Goal: Transaction & Acquisition: Book appointment/travel/reservation

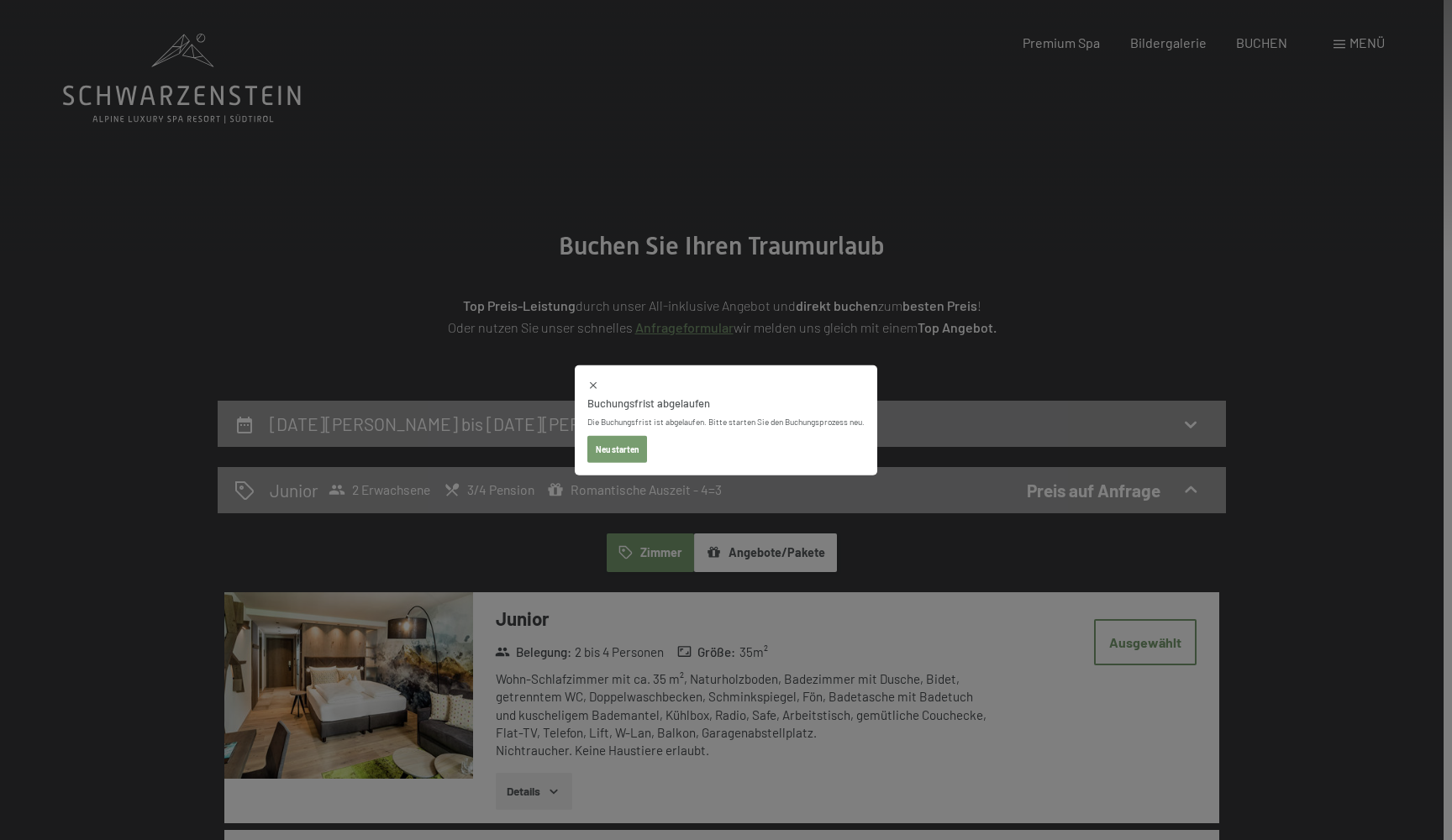
click at [623, 452] on button "Neu starten" at bounding box center [617, 448] width 60 height 27
select select "2026-02-01"
select select "2026-03-01"
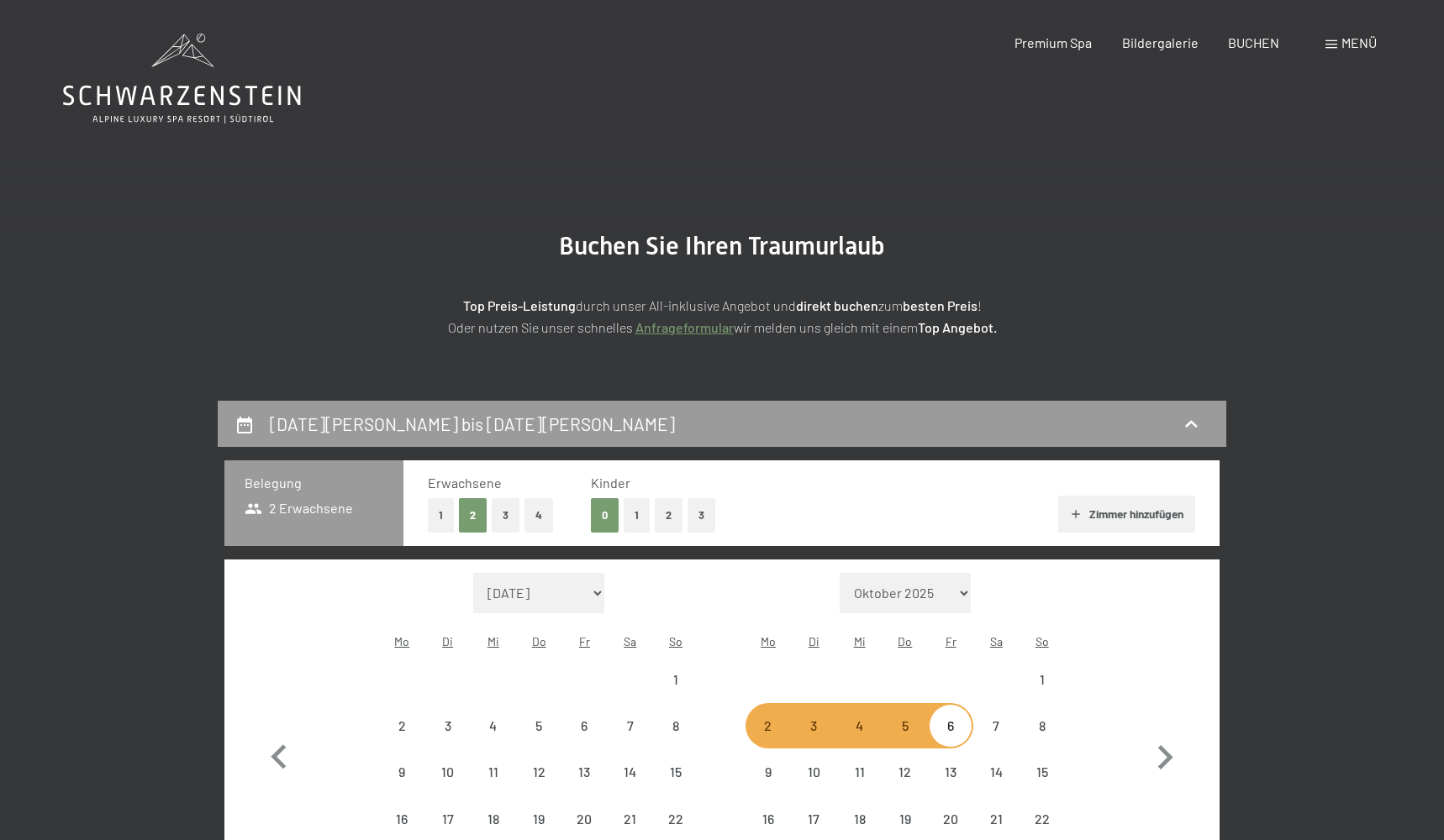
select select "2026-02-01"
select select "2026-03-01"
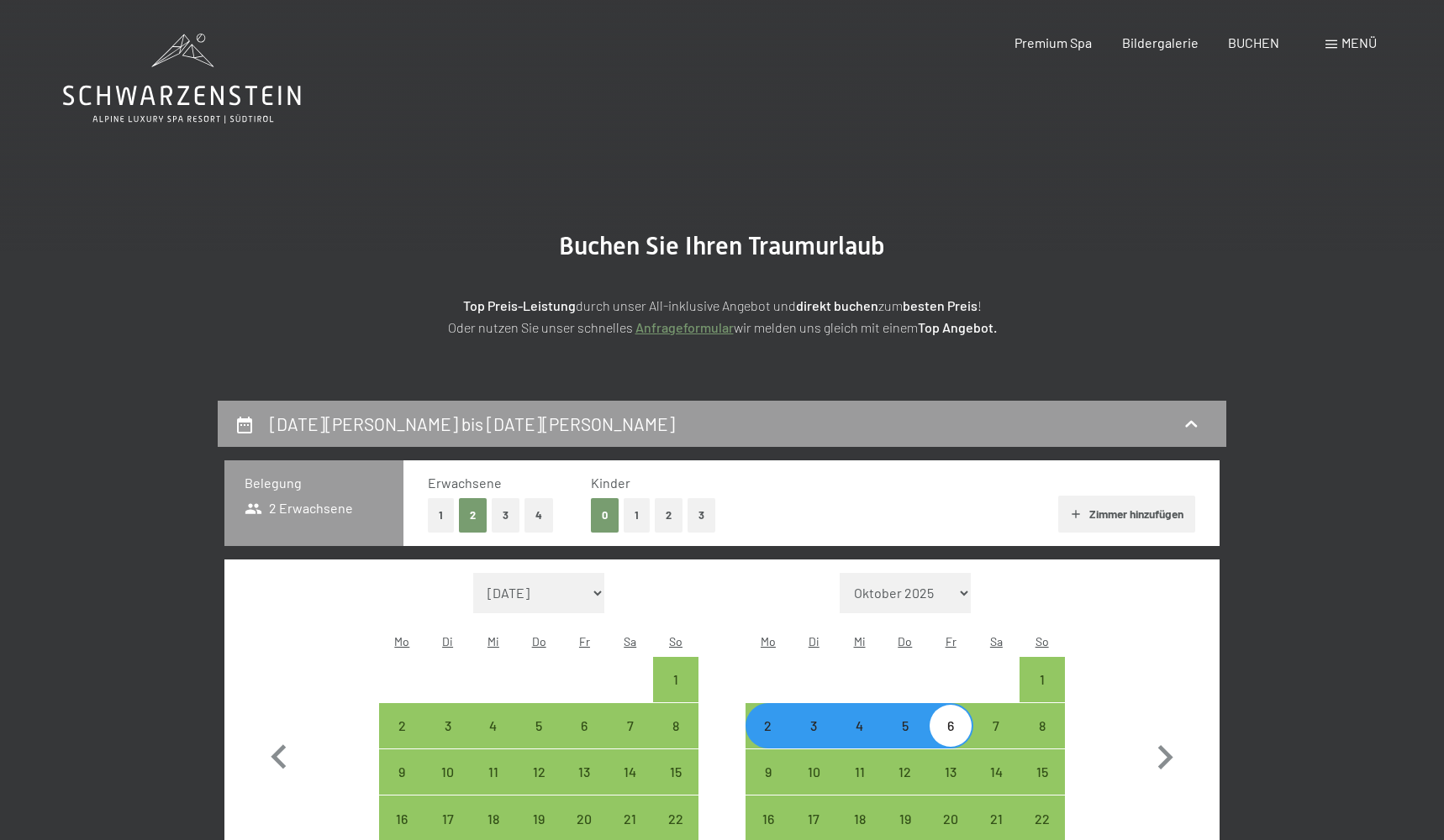
click at [171, 84] on icon at bounding box center [181, 78] width 238 height 90
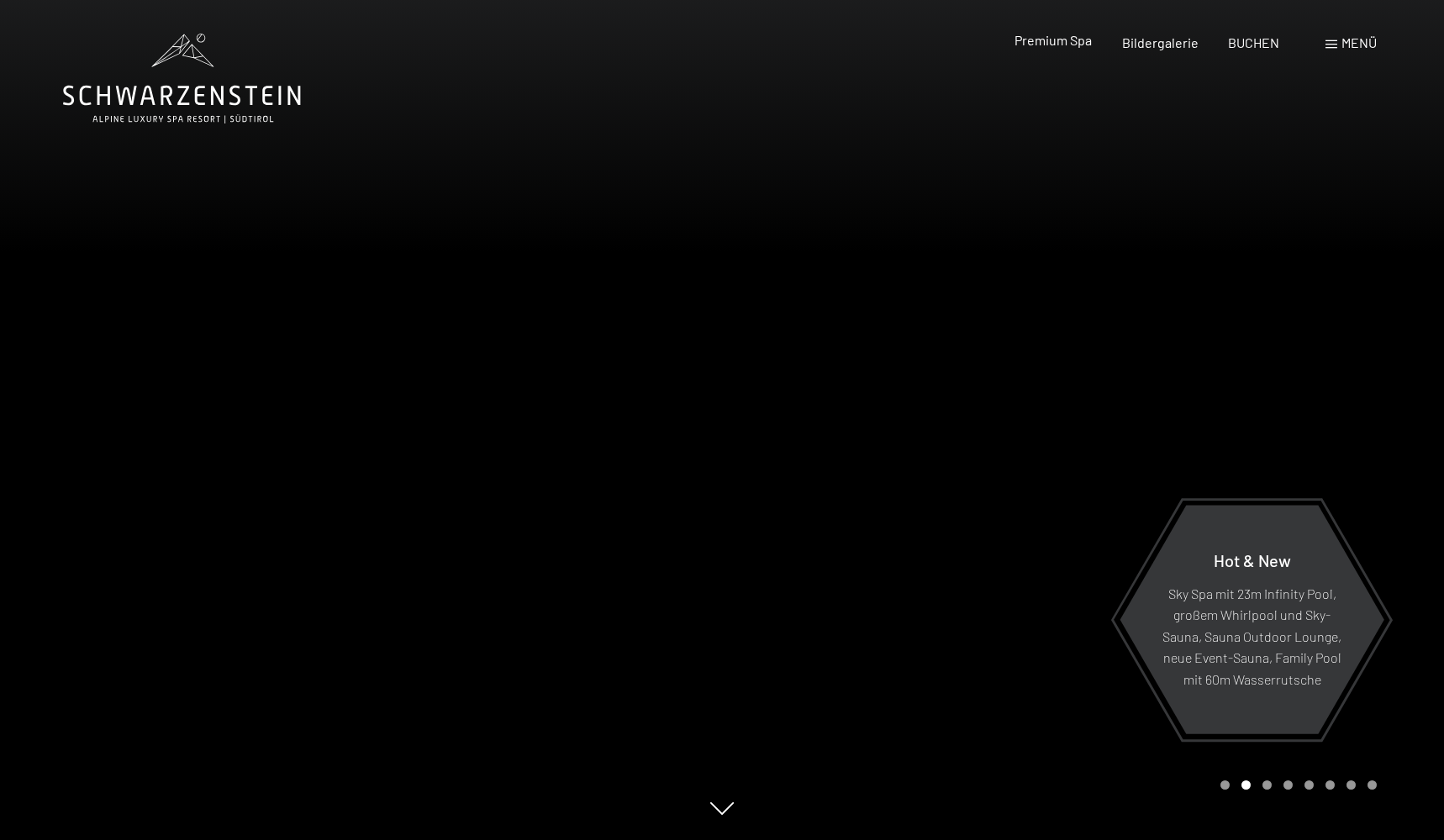
click at [1028, 34] on span "Premium Spa" at bounding box center [1053, 39] width 77 height 16
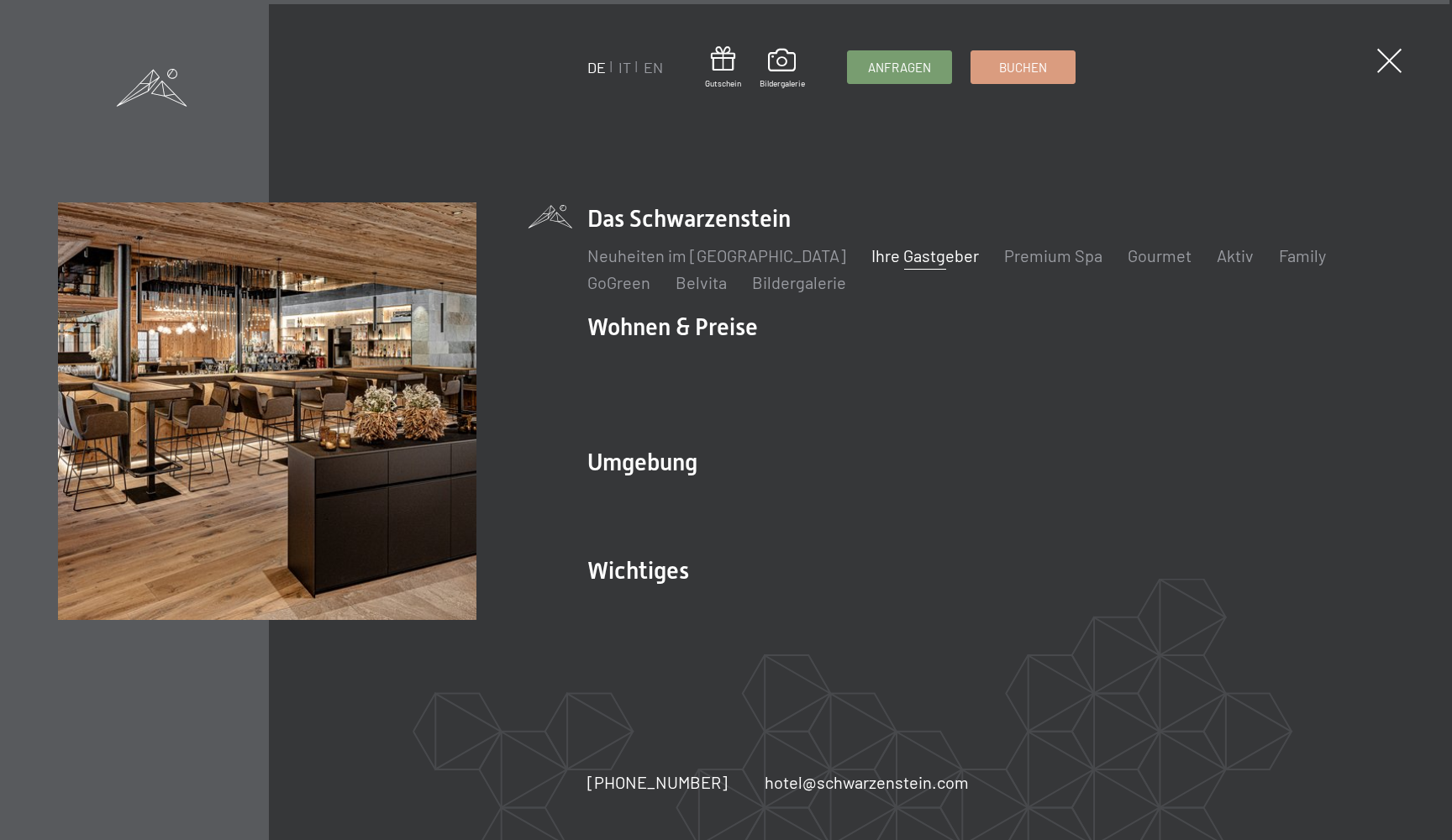
click at [673, 192] on div "DE IT EN Gutschein Bildergalerie Anfragen Buchen DE IT EN Das Schwarzenstein Ne…" at bounding box center [726, 420] width 1452 height 840
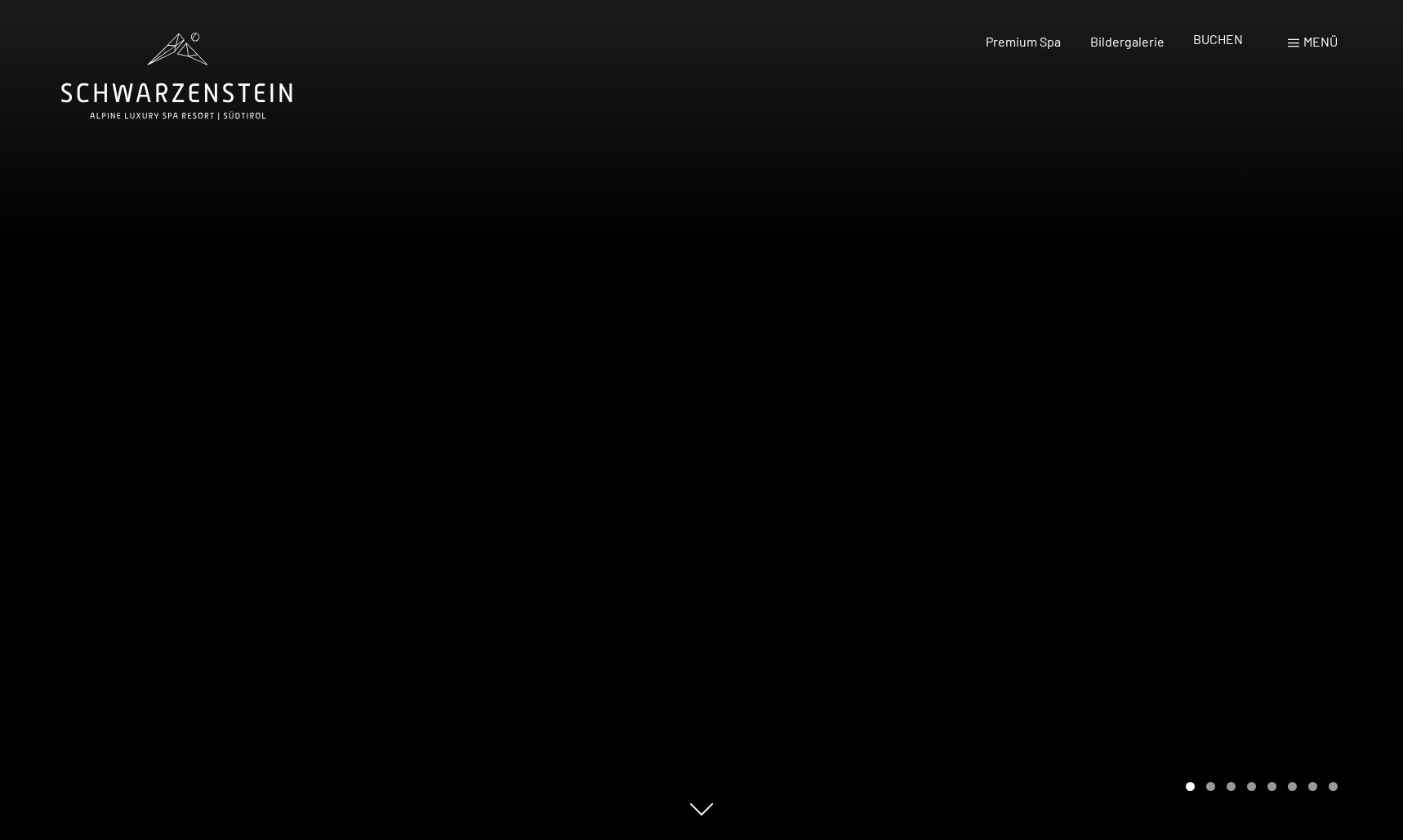
click at [1214, 43] on span "BUCHEN" at bounding box center [1219, 38] width 50 height 16
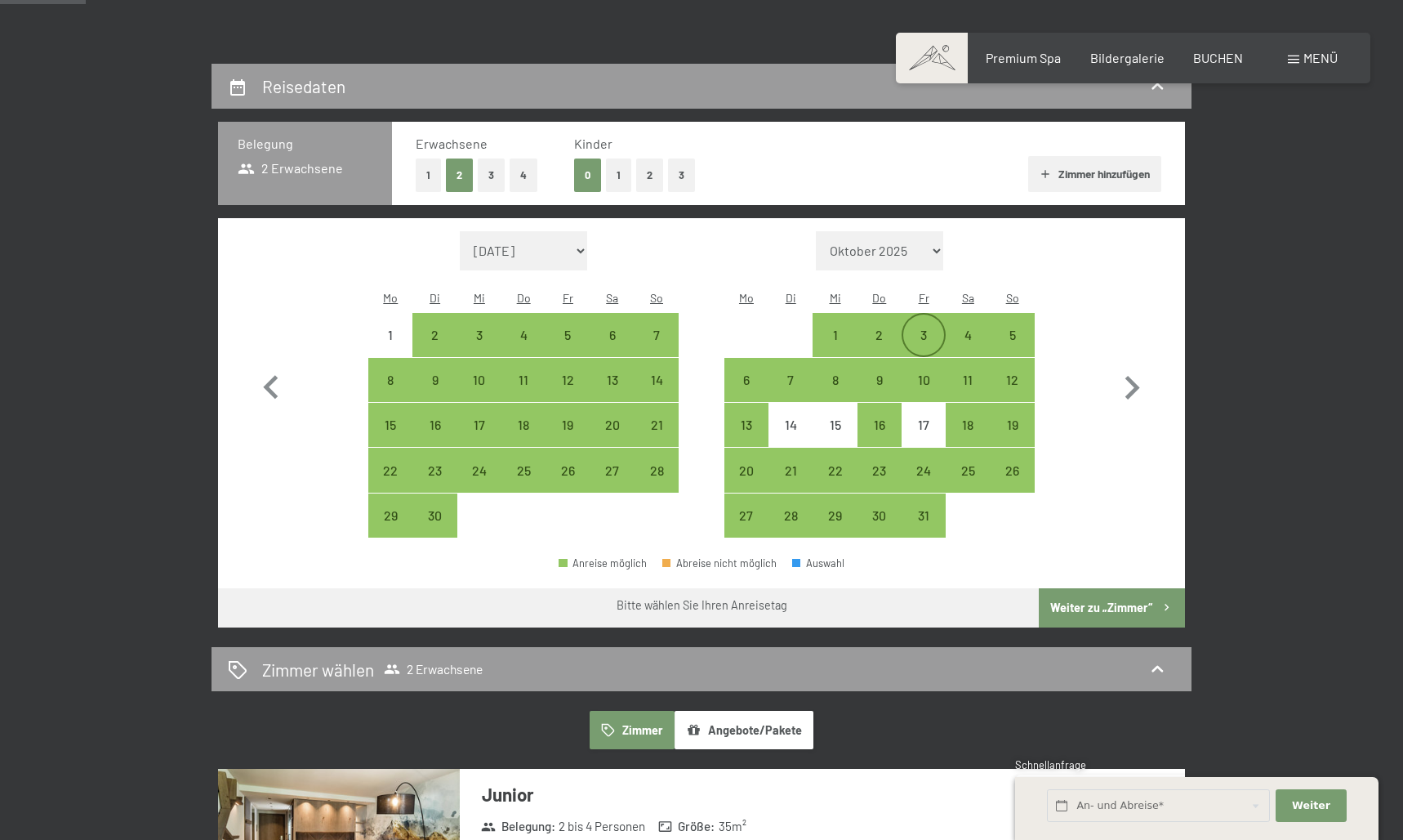
scroll to position [324, 0]
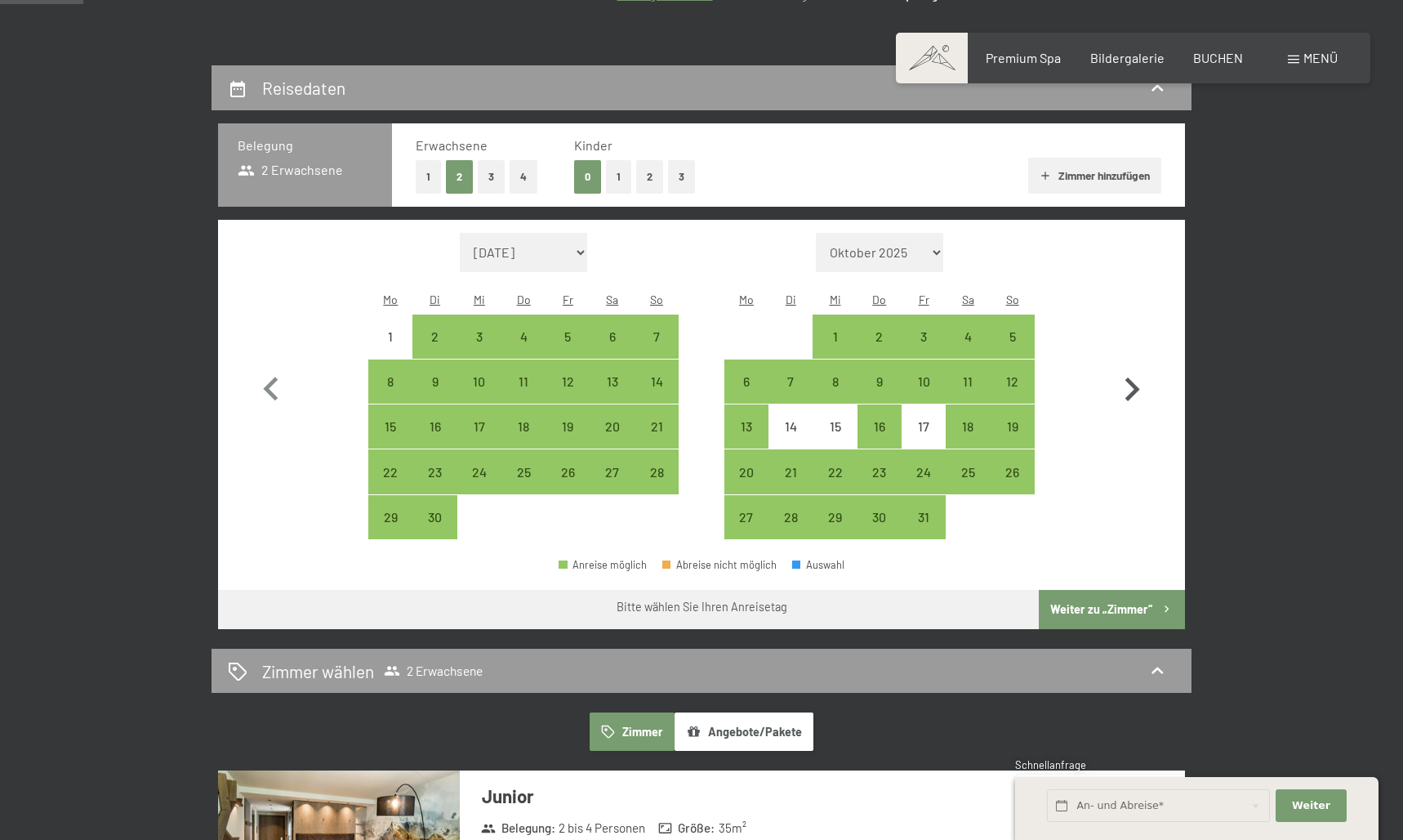
click at [1118, 386] on icon "button" at bounding box center [1132, 390] width 48 height 48
select select "[DATE]"
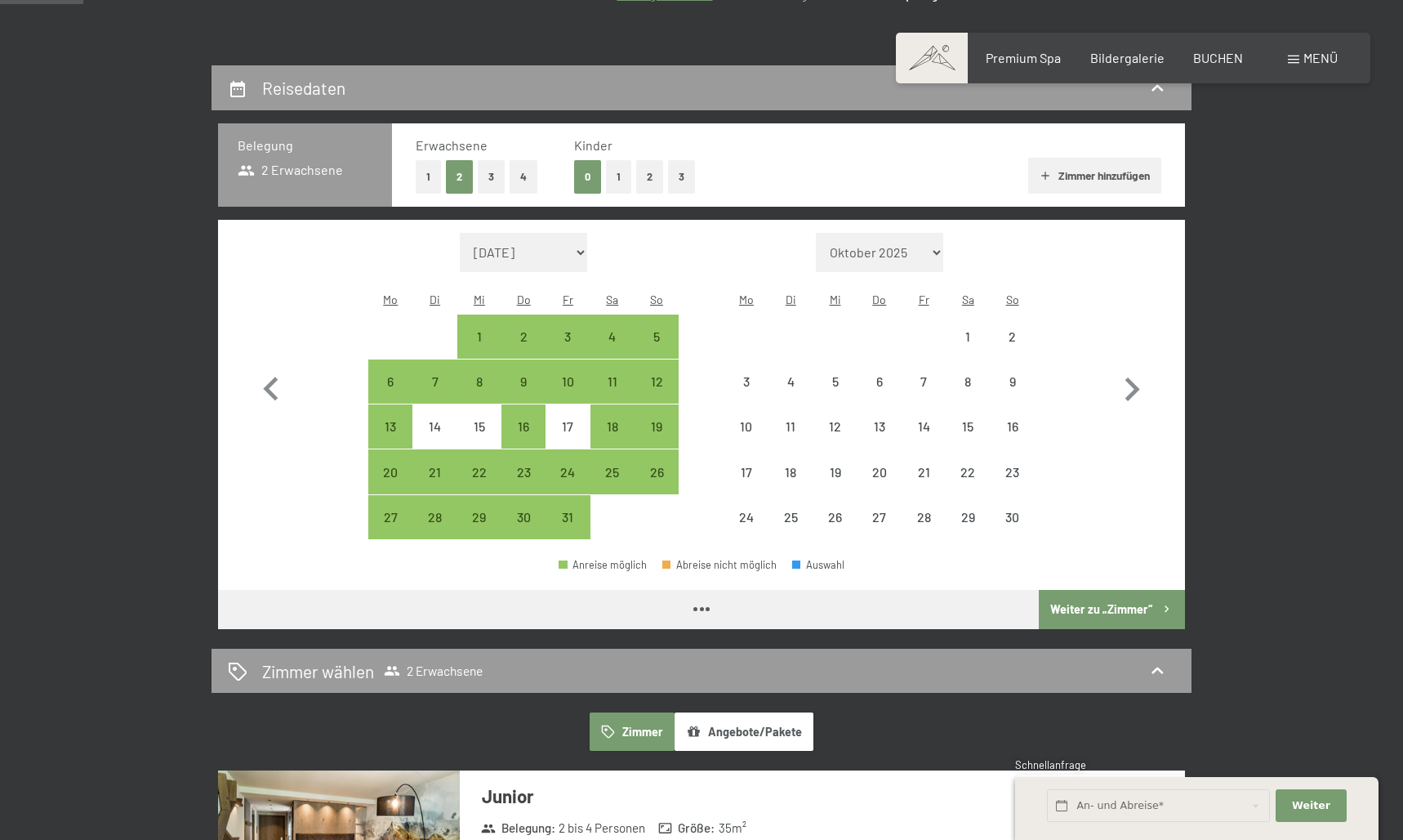
select select "[DATE]"
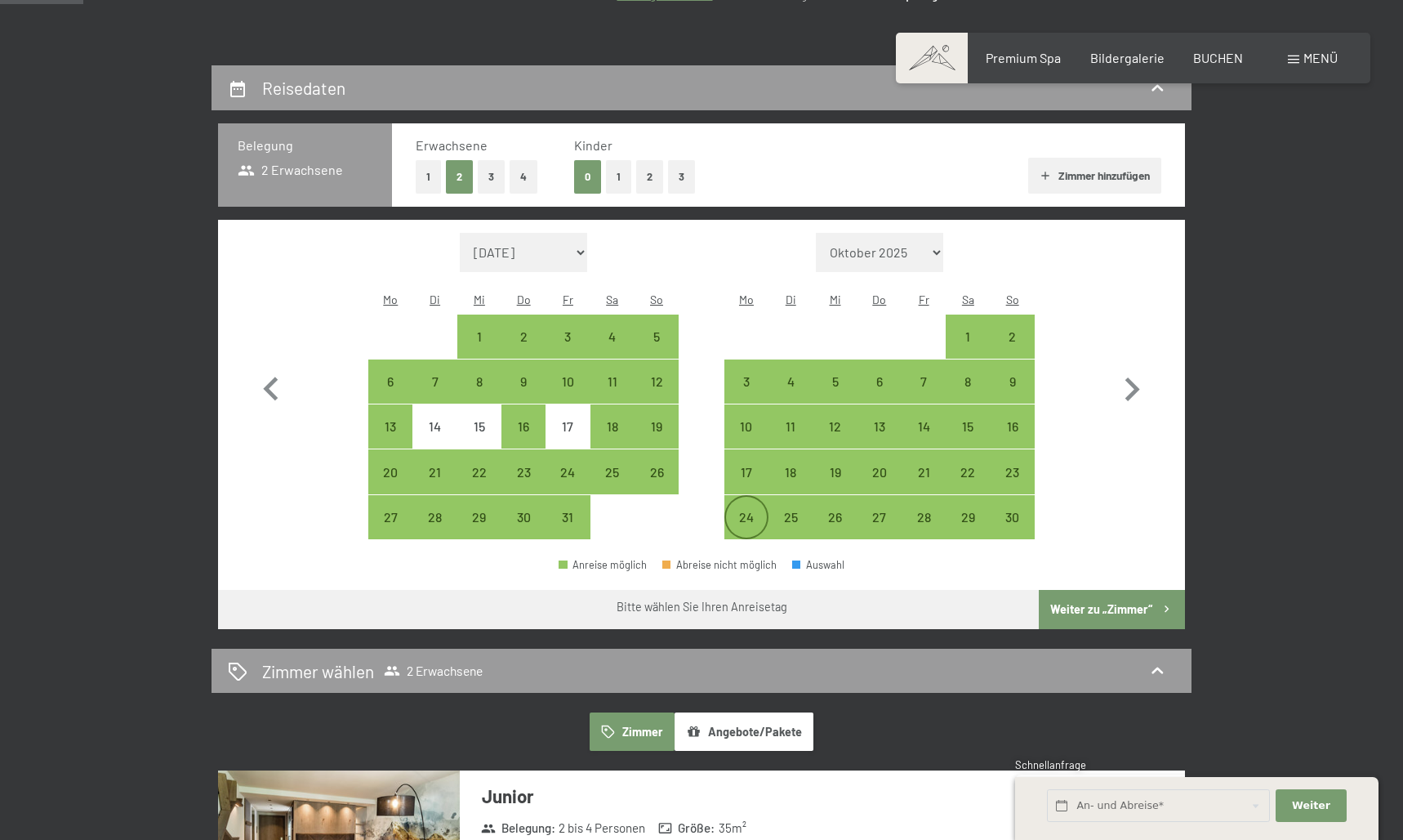
click at [751, 511] on div "24" at bounding box center [747, 531] width 41 height 41
select select "[DATE]"
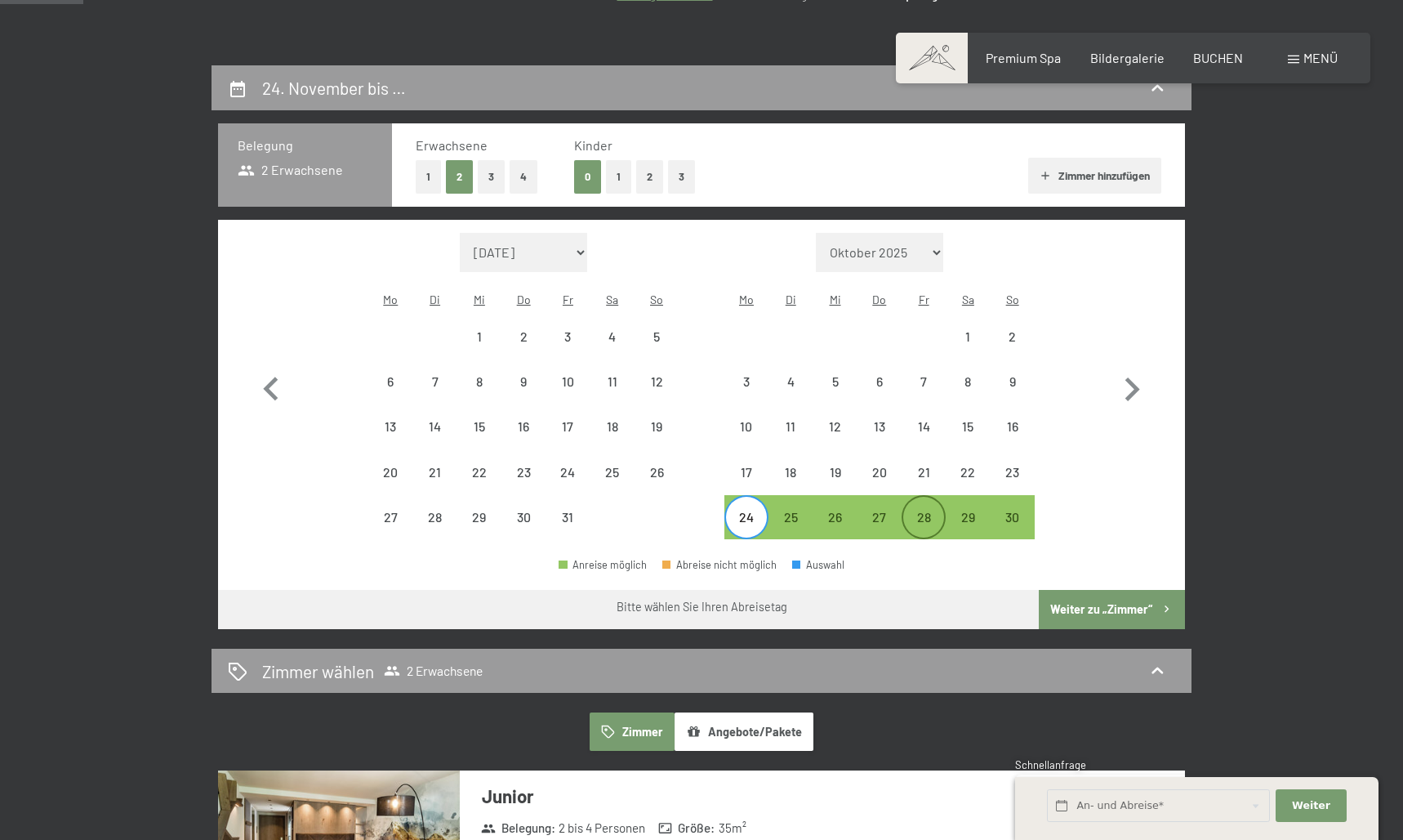
click at [924, 511] on div "28" at bounding box center [923, 531] width 41 height 41
select select "2025-10-01"
select select "2025-11-01"
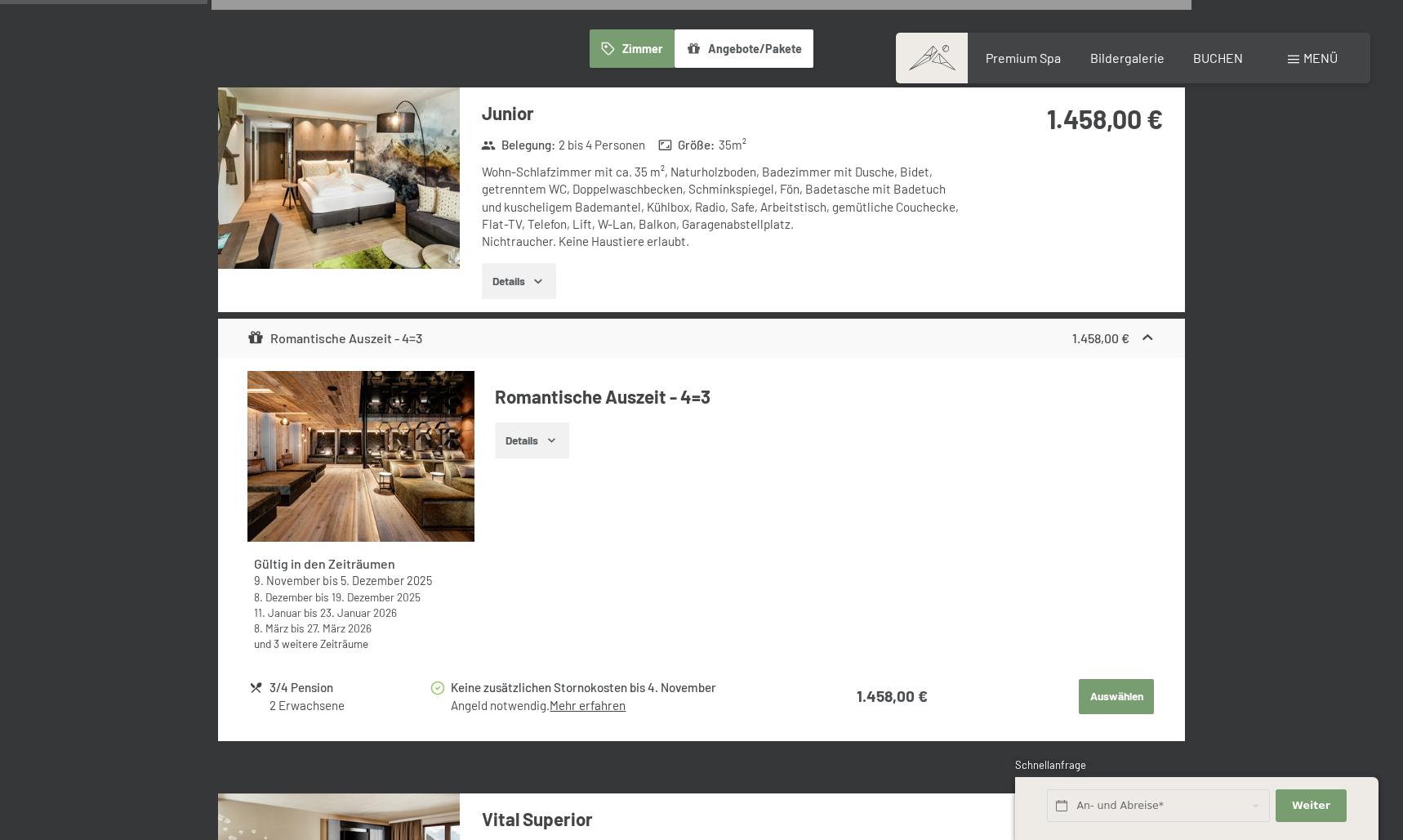
scroll to position [1007, 0]
click at [522, 264] on button "Details" at bounding box center [519, 280] width 74 height 36
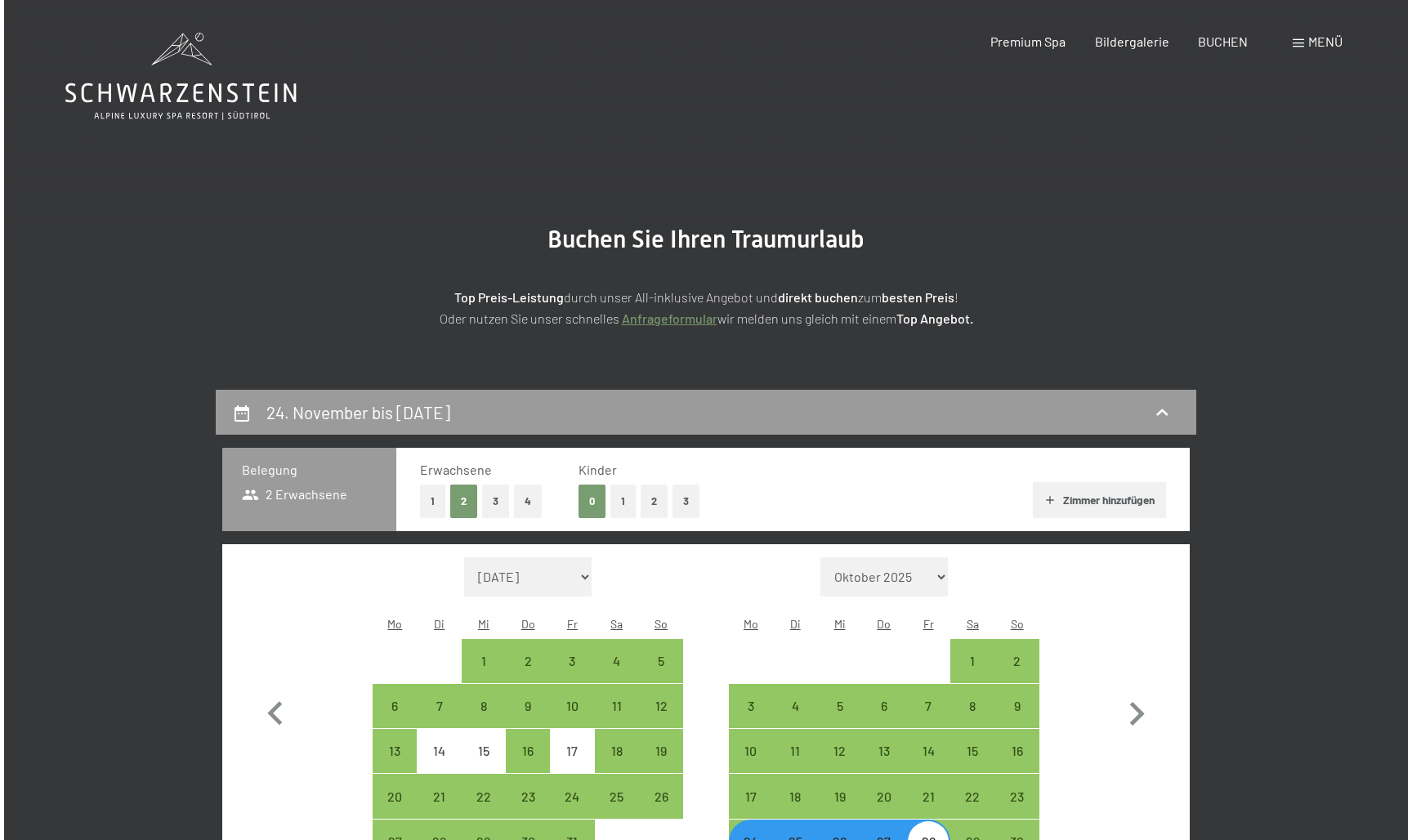
scroll to position [0, 0]
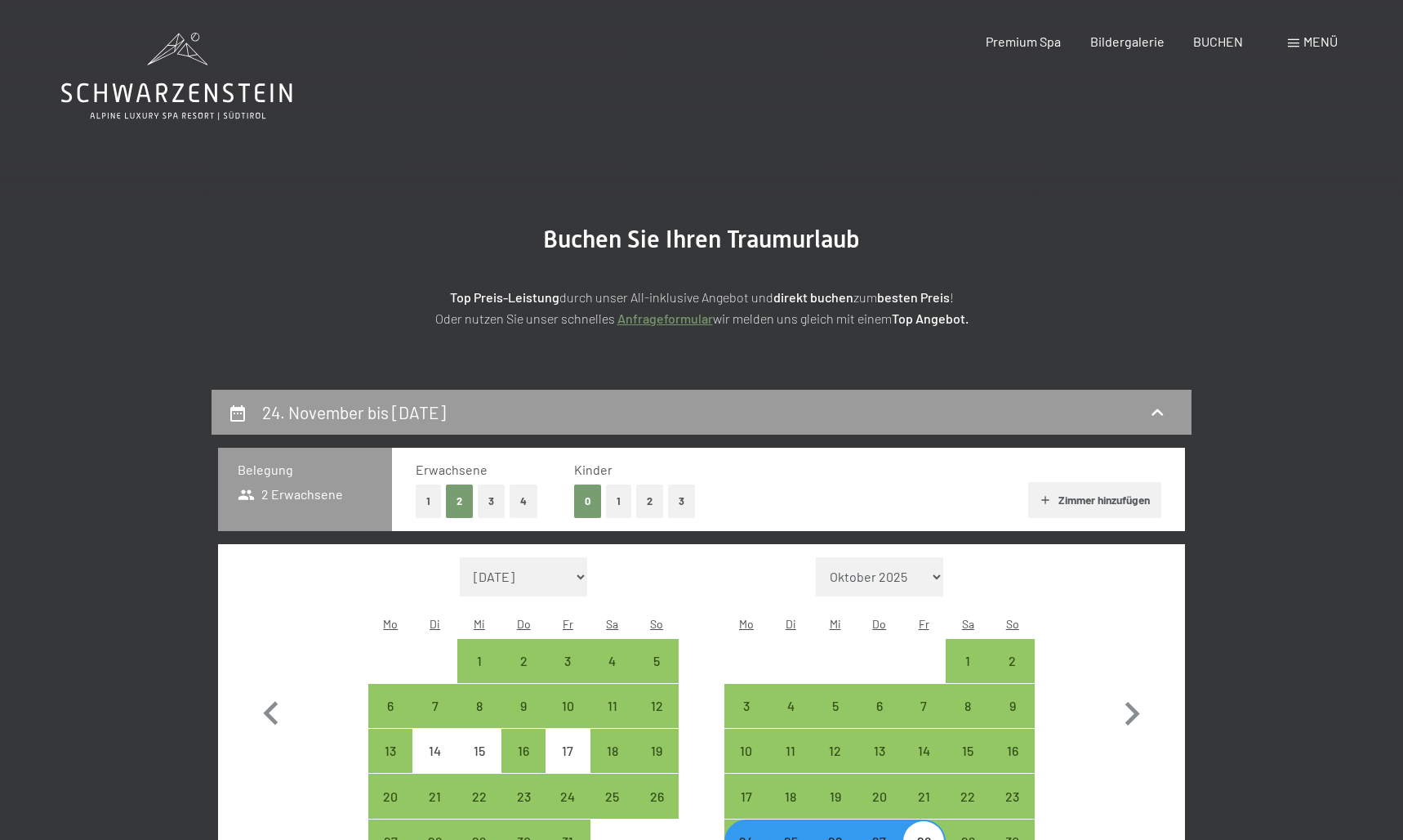
click at [1320, 37] on span "Menü" at bounding box center [1320, 41] width 34 height 16
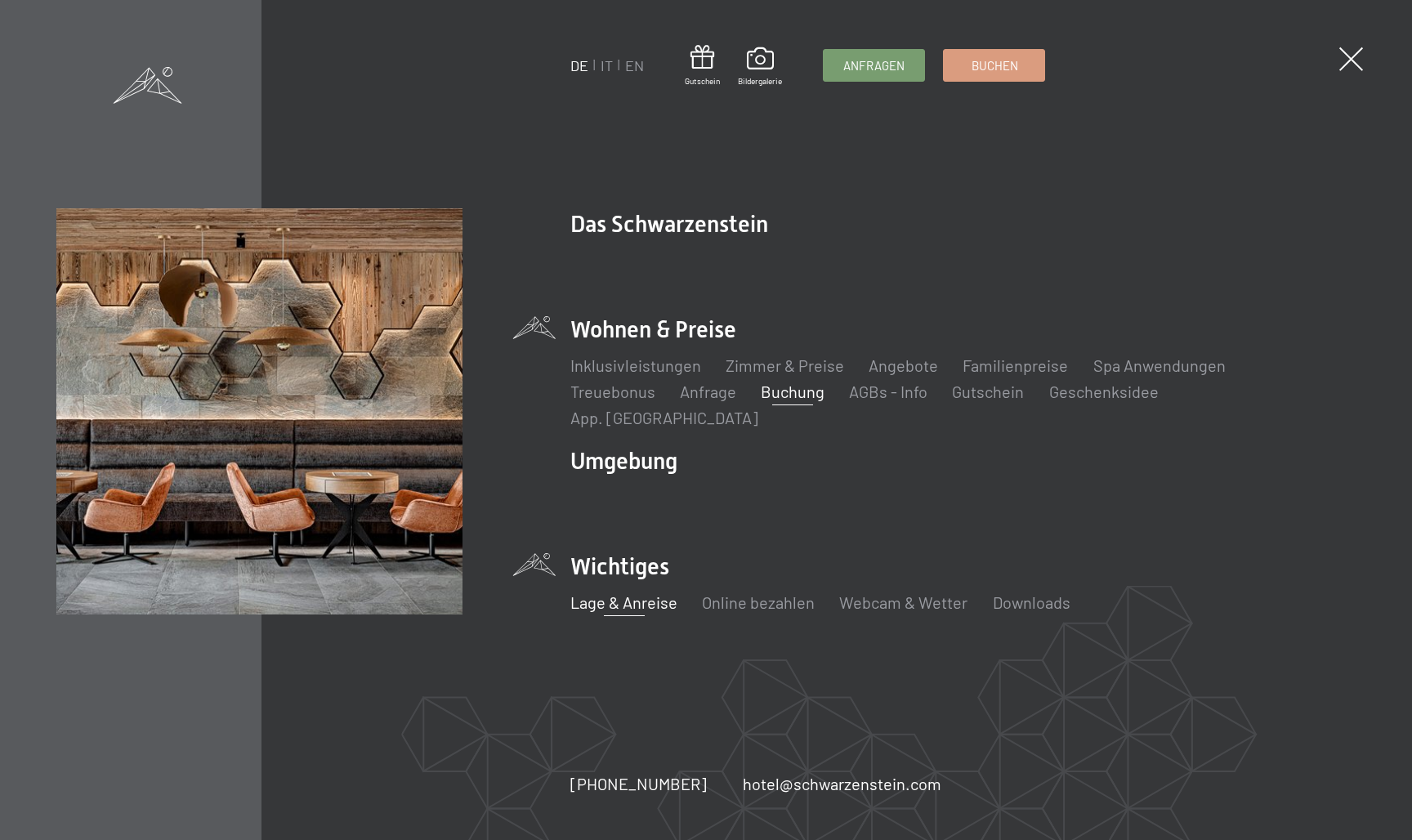
click at [623, 592] on link "Lage & Anreise" at bounding box center [624, 602] width 107 height 20
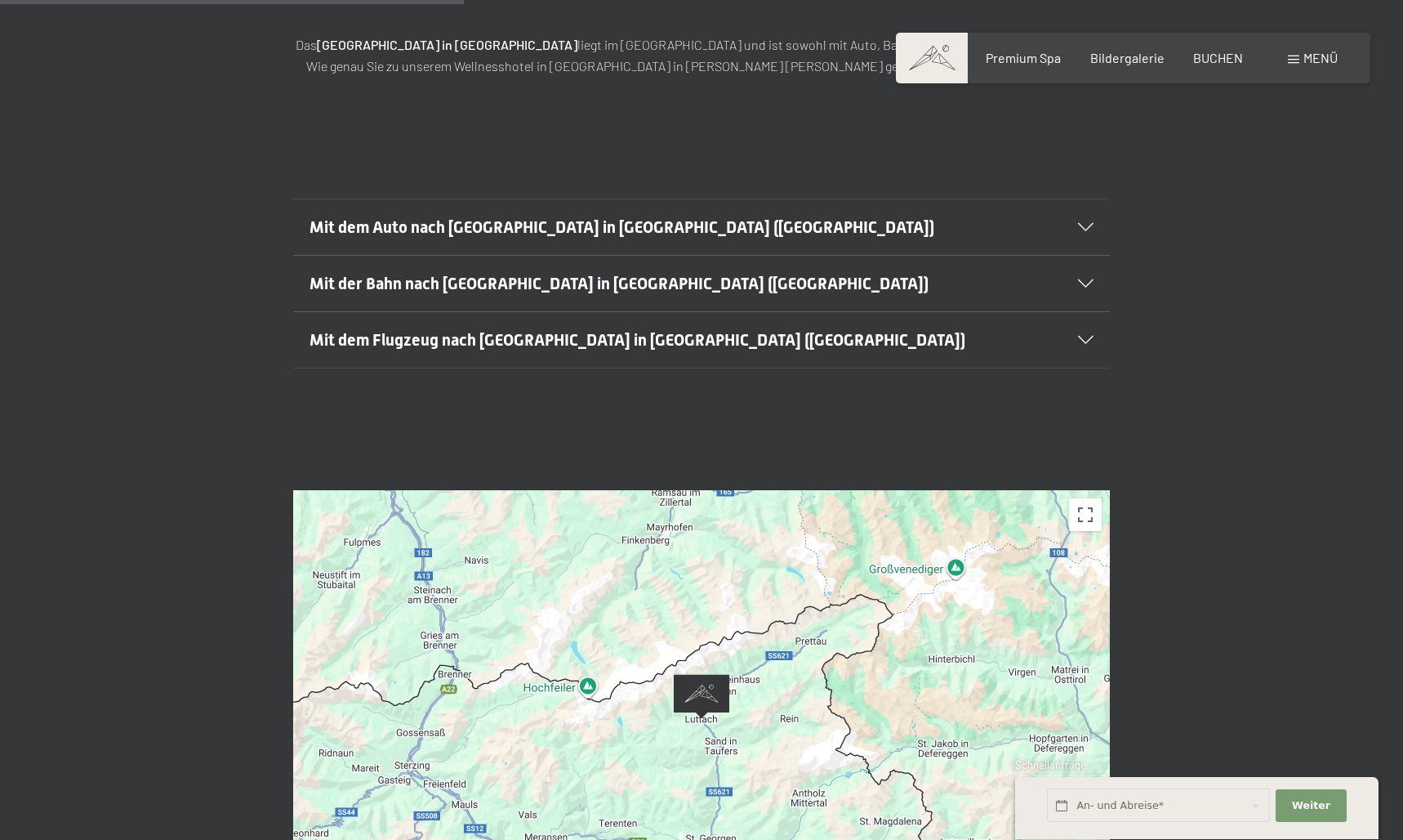
scroll to position [572, 0]
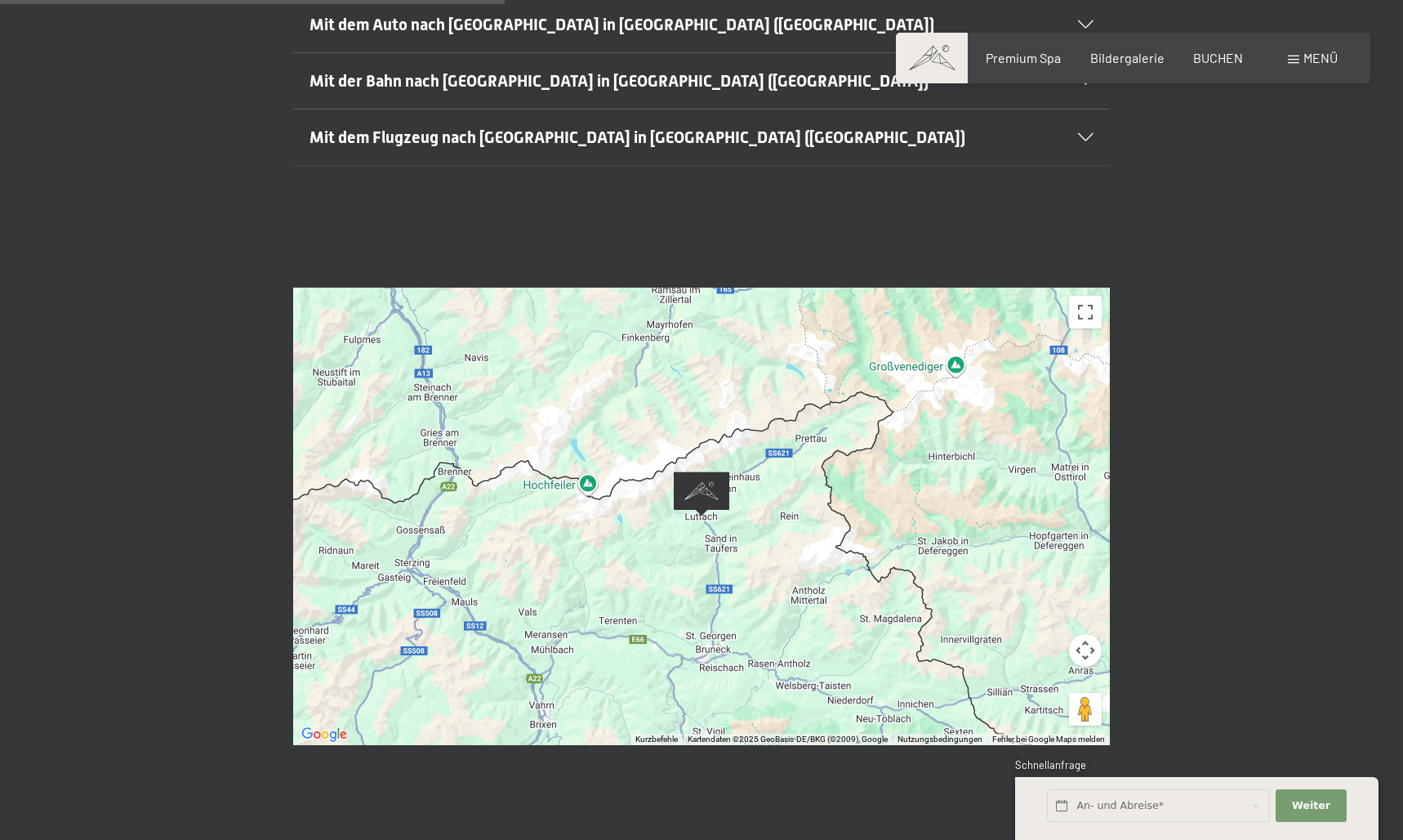
click at [717, 512] on div at bounding box center [702, 516] width 817 height 457
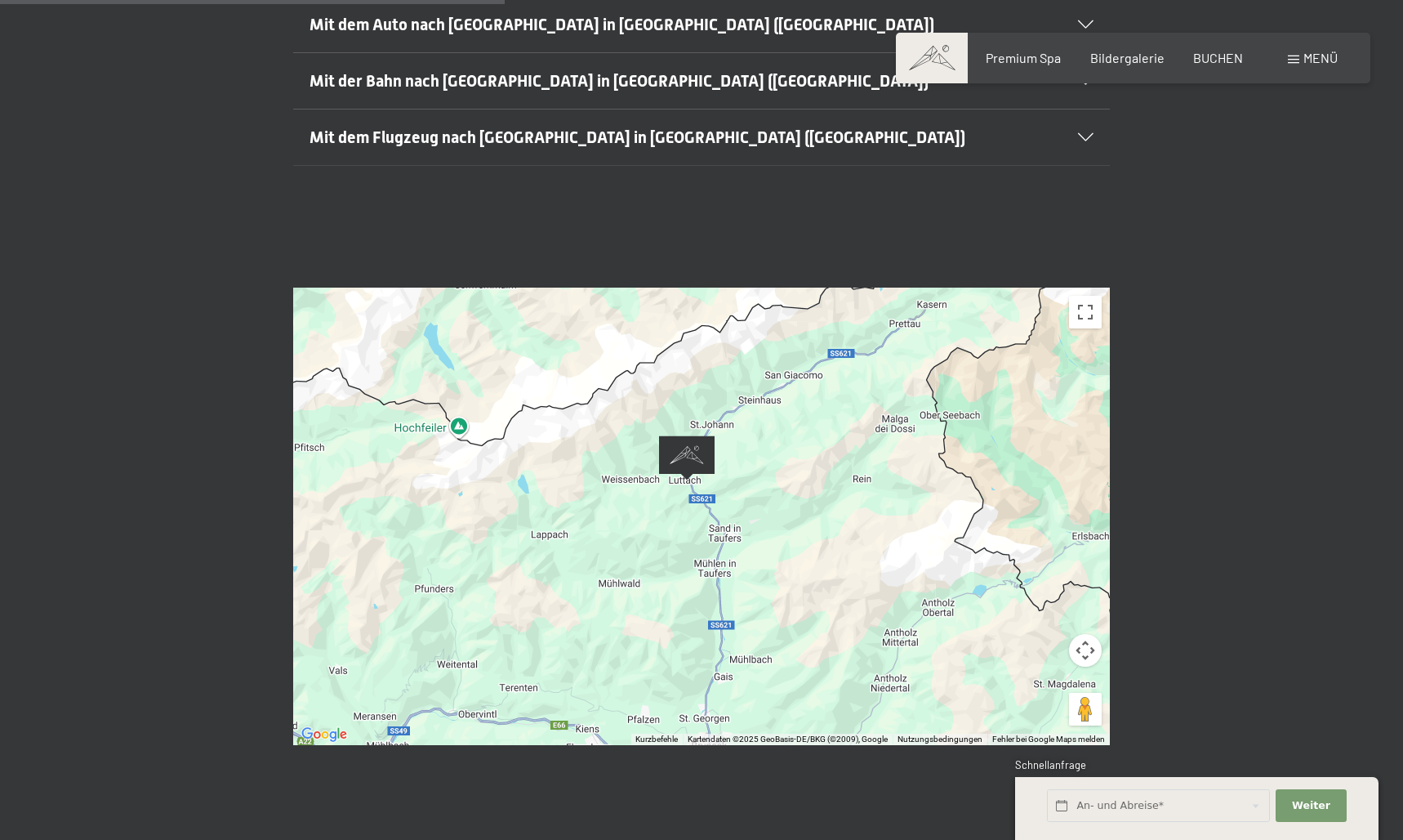
click at [697, 482] on div at bounding box center [702, 516] width 817 height 457
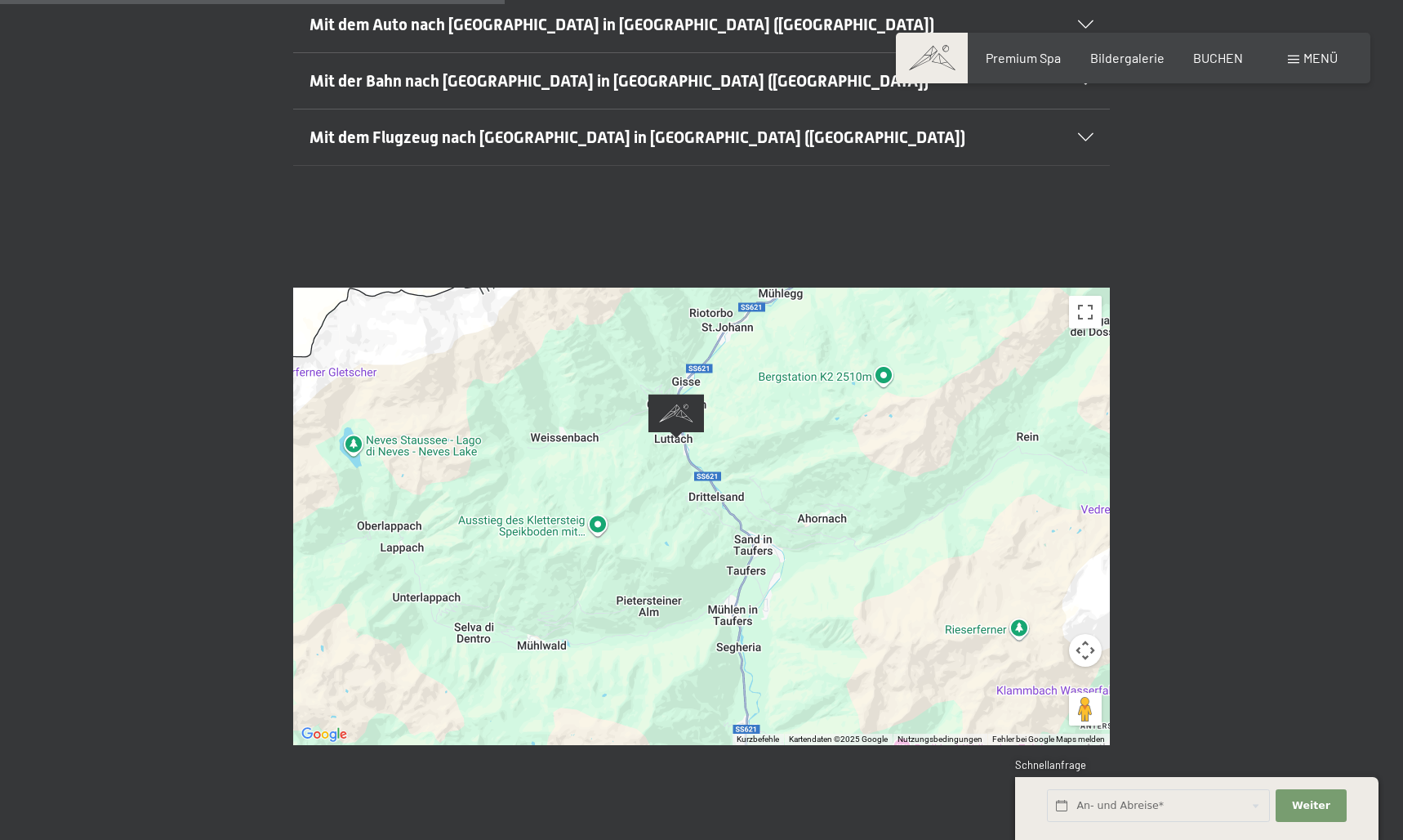
click at [709, 434] on div at bounding box center [702, 516] width 817 height 457
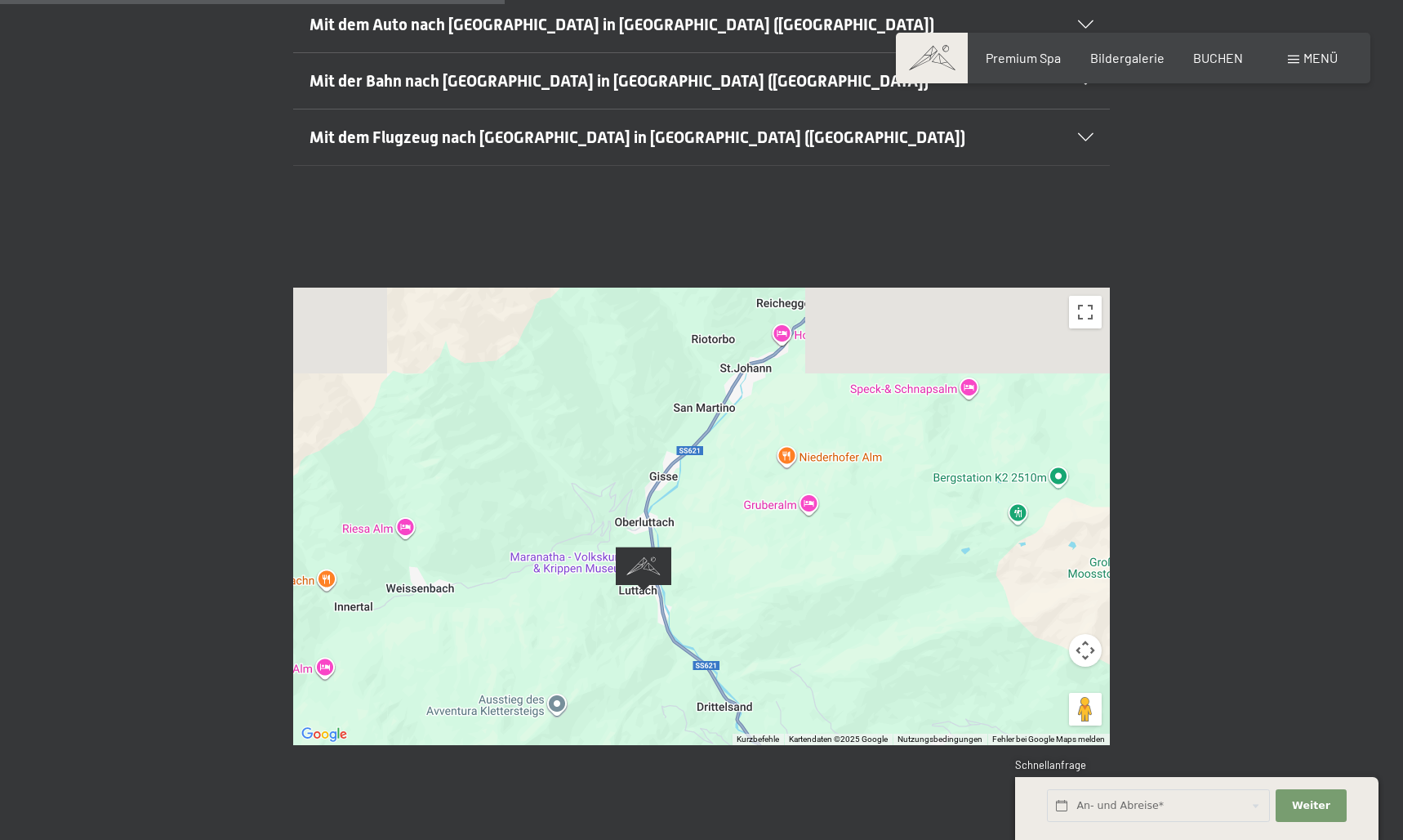
drag, startPoint x: 736, startPoint y: 375, endPoint x: 738, endPoint y: 571, distance: 196.0
click at [738, 571] on div at bounding box center [702, 516] width 817 height 457
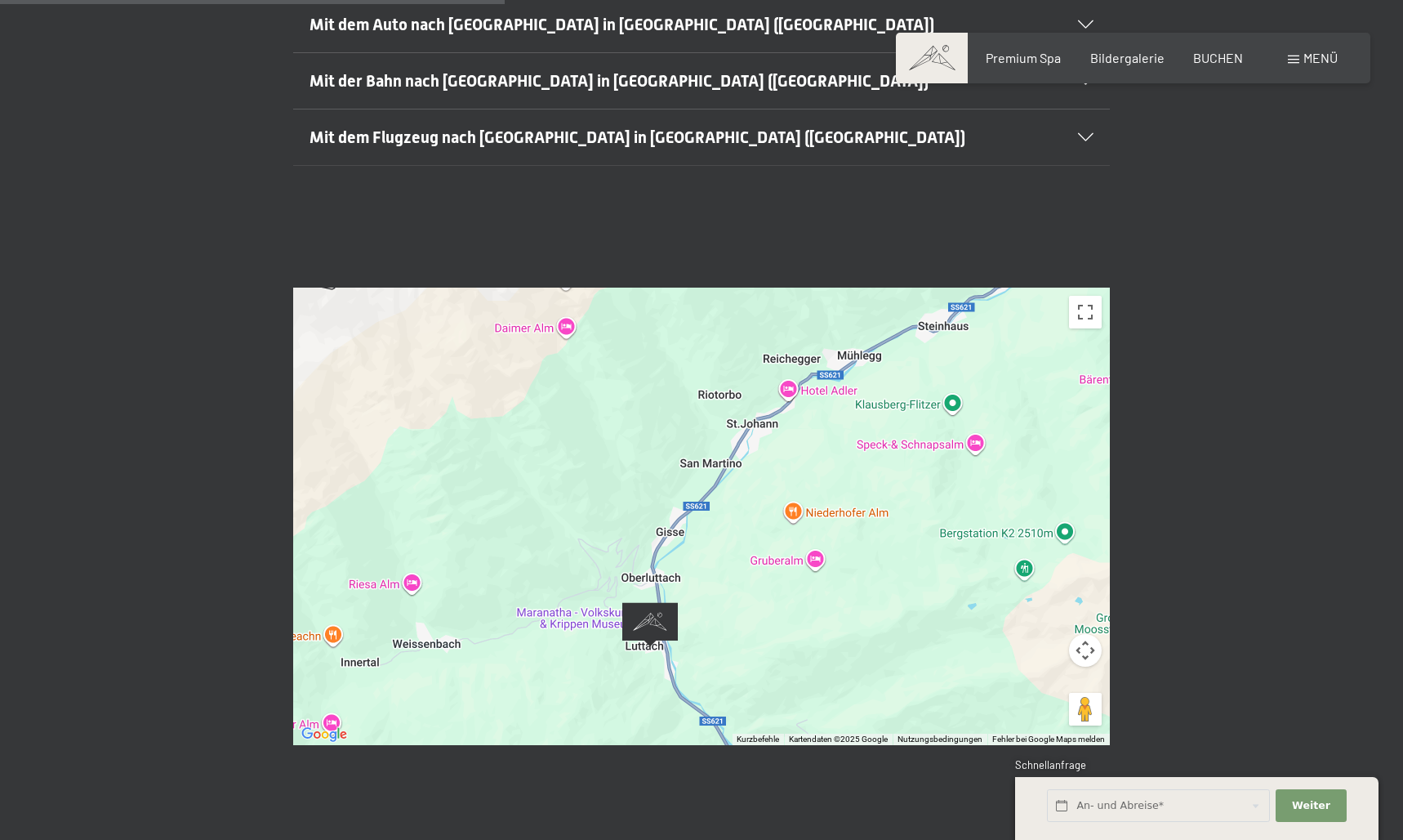
click at [718, 571] on div at bounding box center [702, 516] width 817 height 457
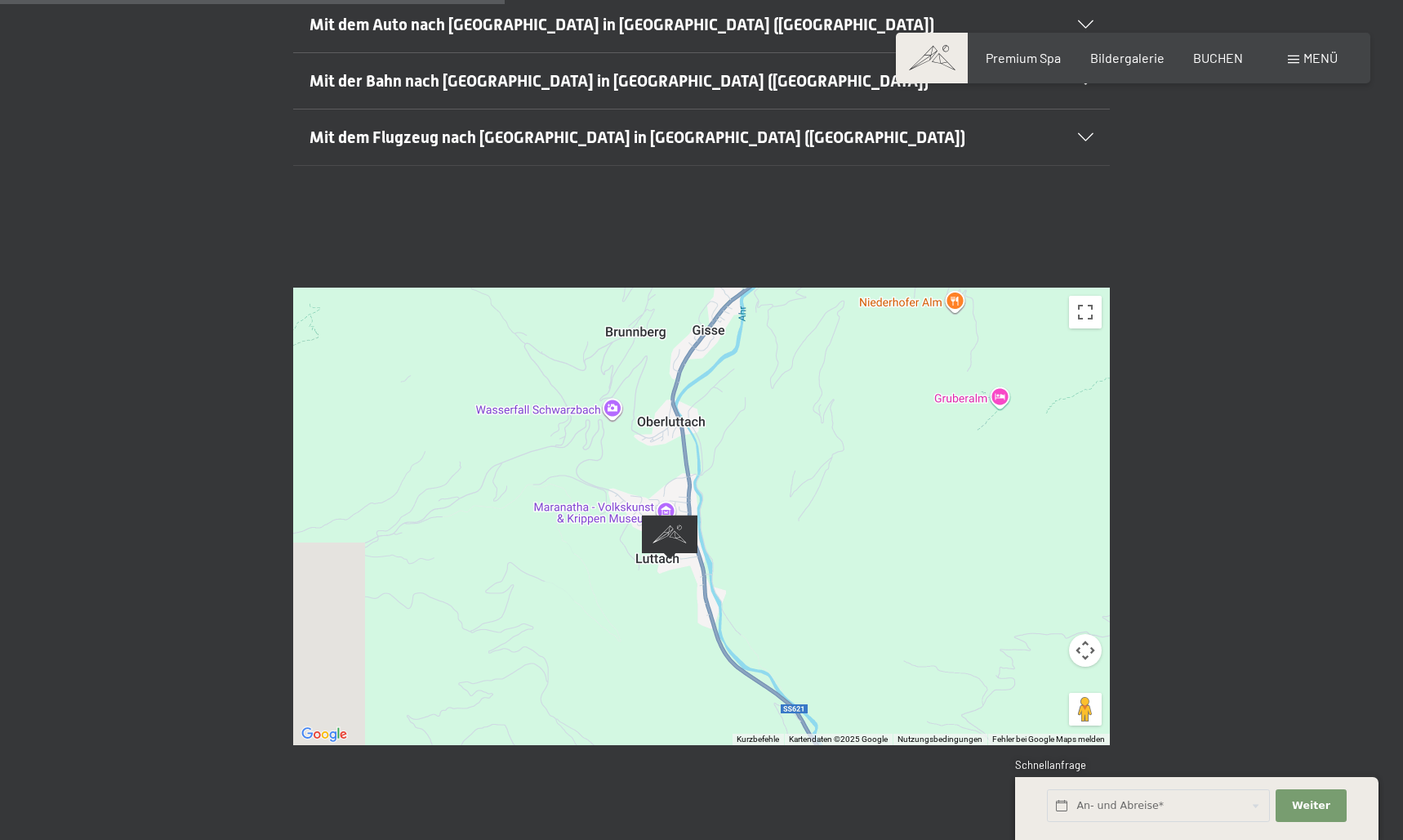
drag, startPoint x: 681, startPoint y: 576, endPoint x: 780, endPoint y: 439, distance: 169.0
click at [780, 439] on div at bounding box center [702, 516] width 817 height 457
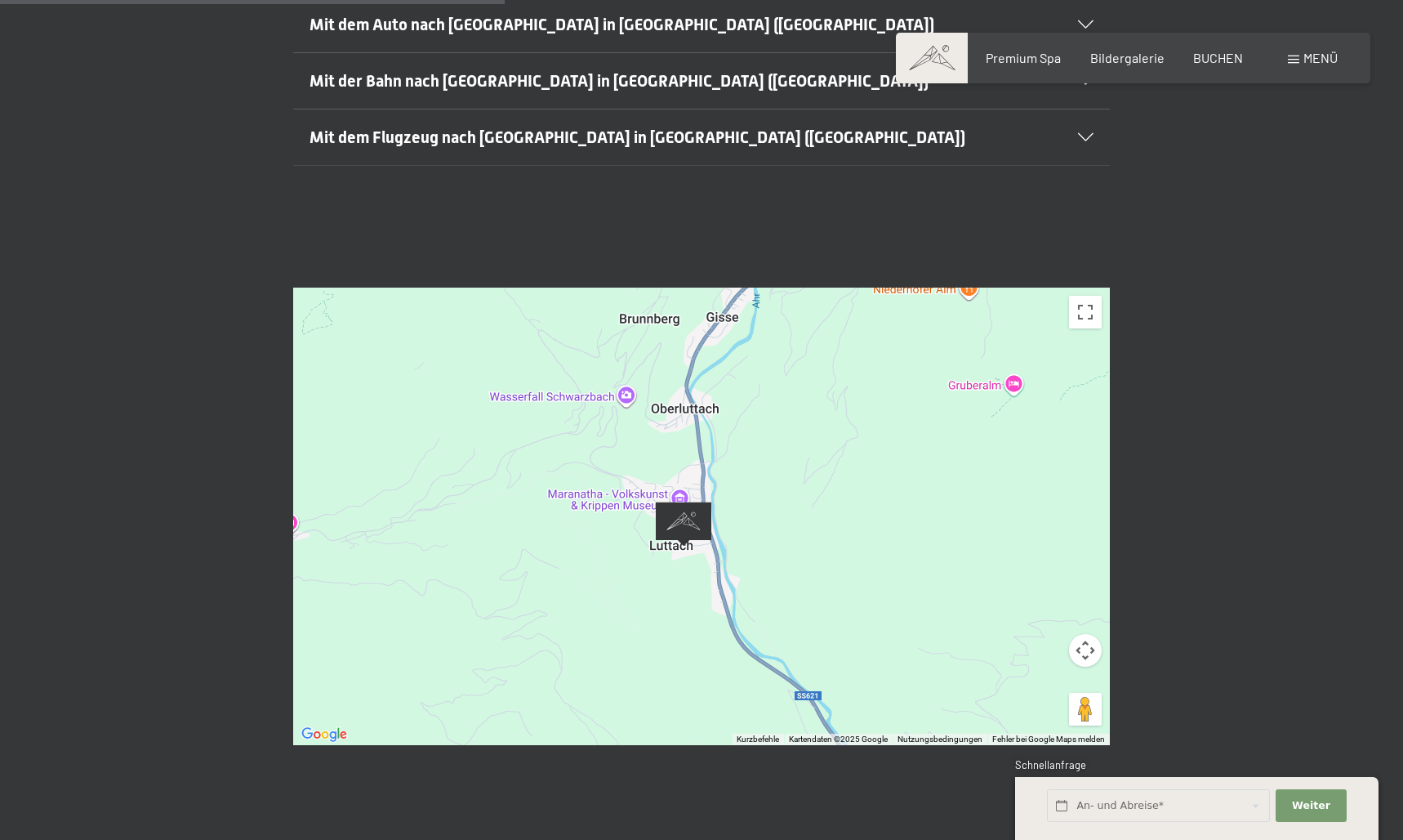
click at [725, 473] on div at bounding box center [702, 516] width 817 height 457
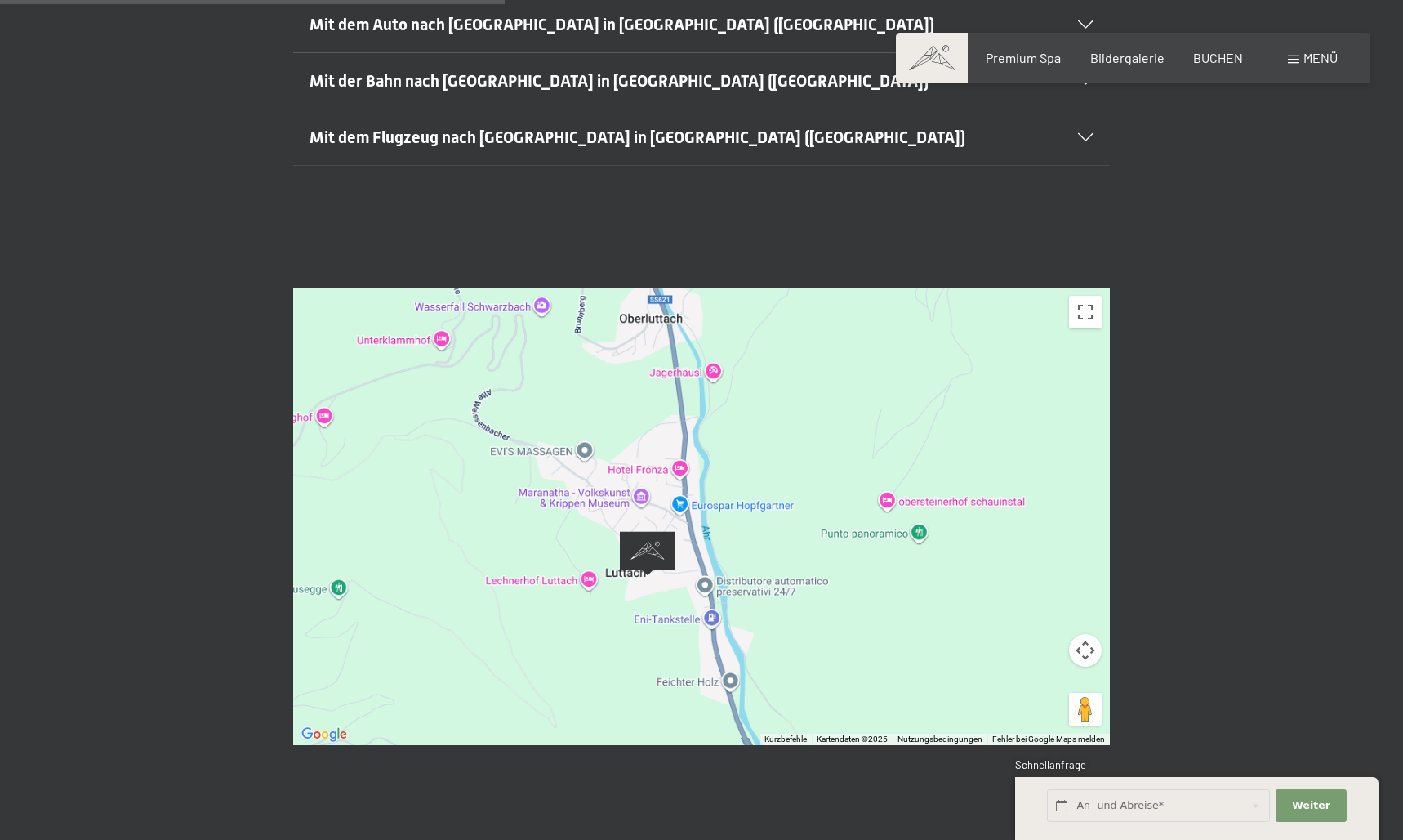
click at [725, 473] on div at bounding box center [702, 516] width 817 height 457
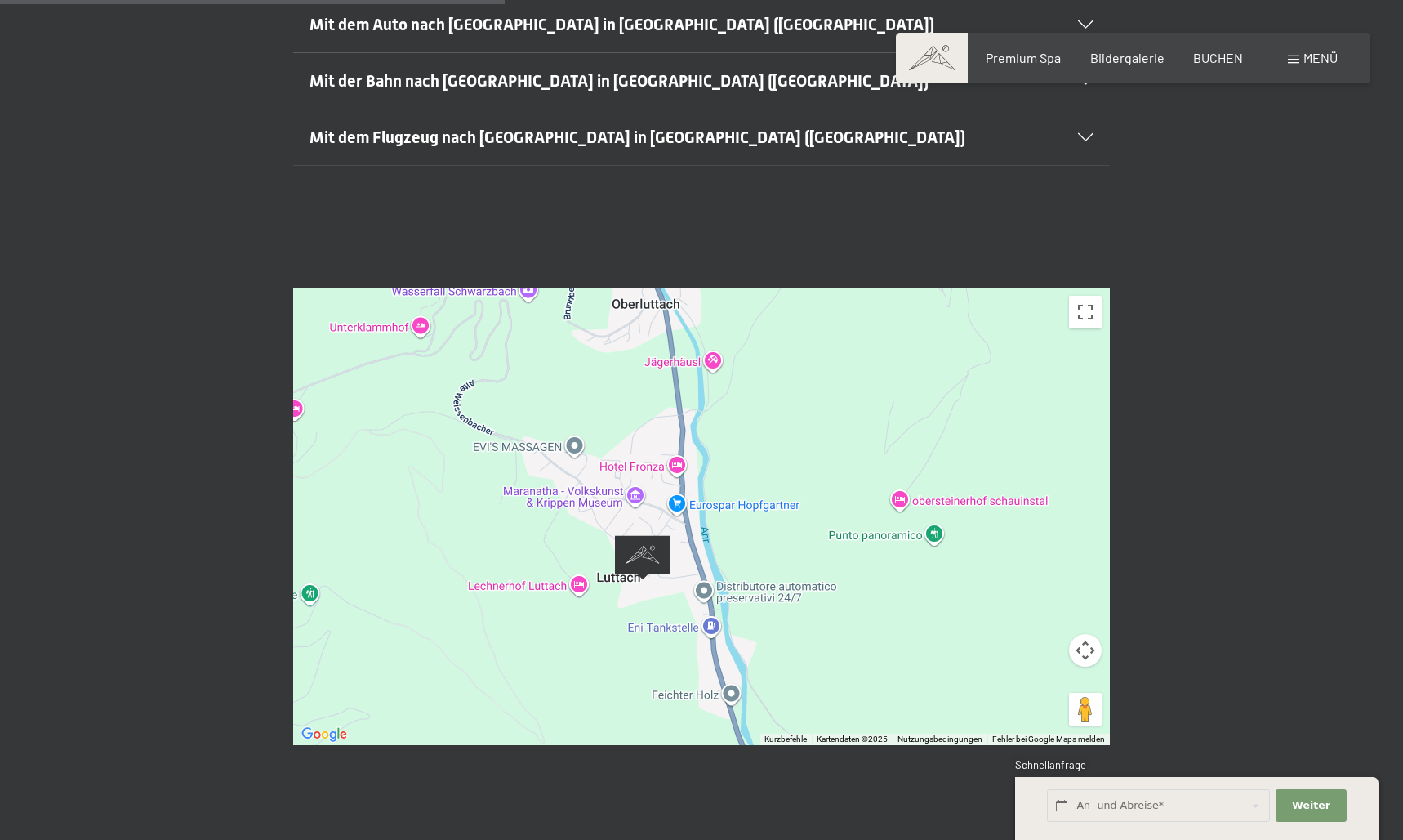
click at [725, 473] on div at bounding box center [702, 516] width 817 height 457
click at [725, 519] on div at bounding box center [702, 516] width 817 height 457
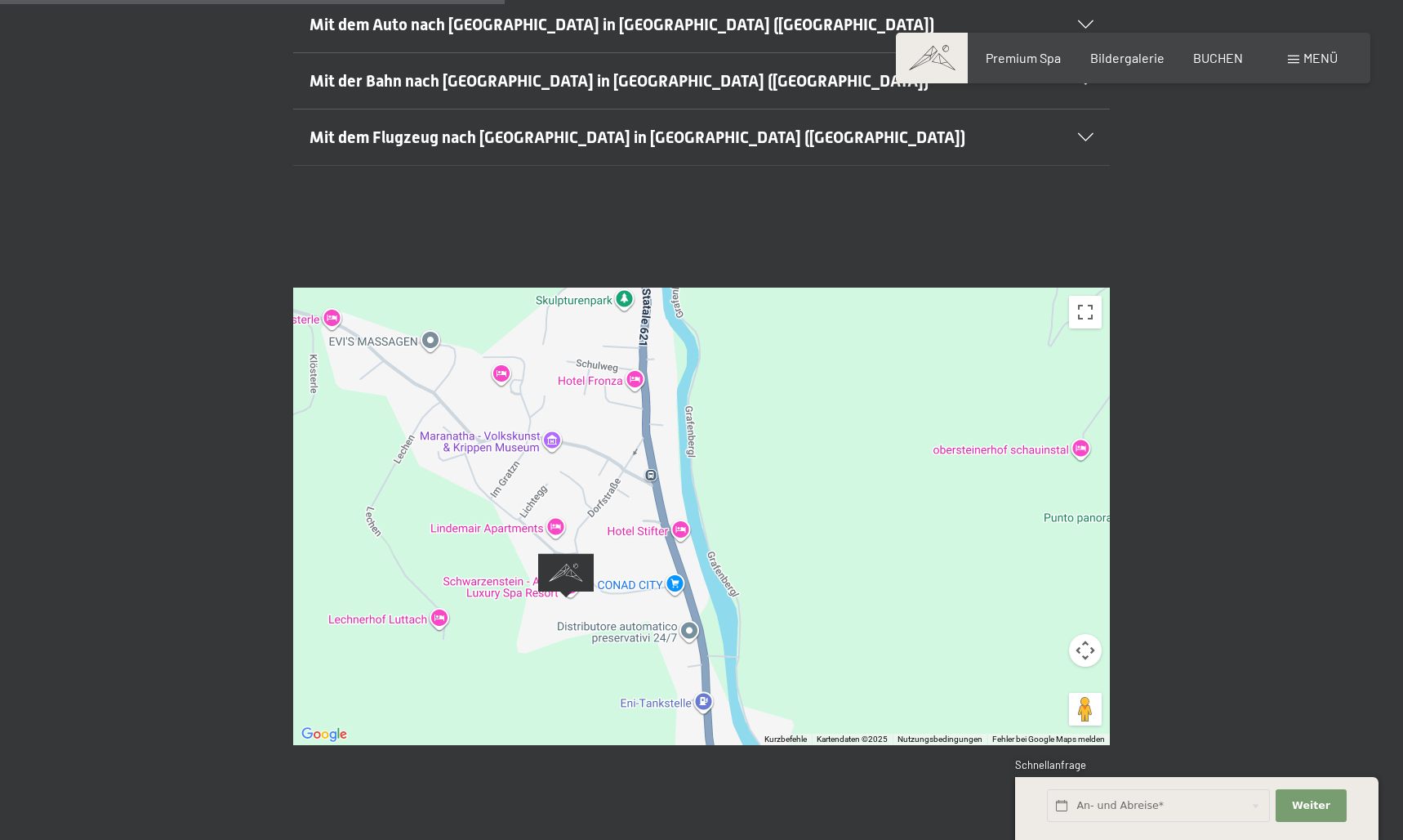
drag, startPoint x: 681, startPoint y: 518, endPoint x: 837, endPoint y: 420, distance: 184.2
click at [835, 422] on div at bounding box center [702, 516] width 817 height 457
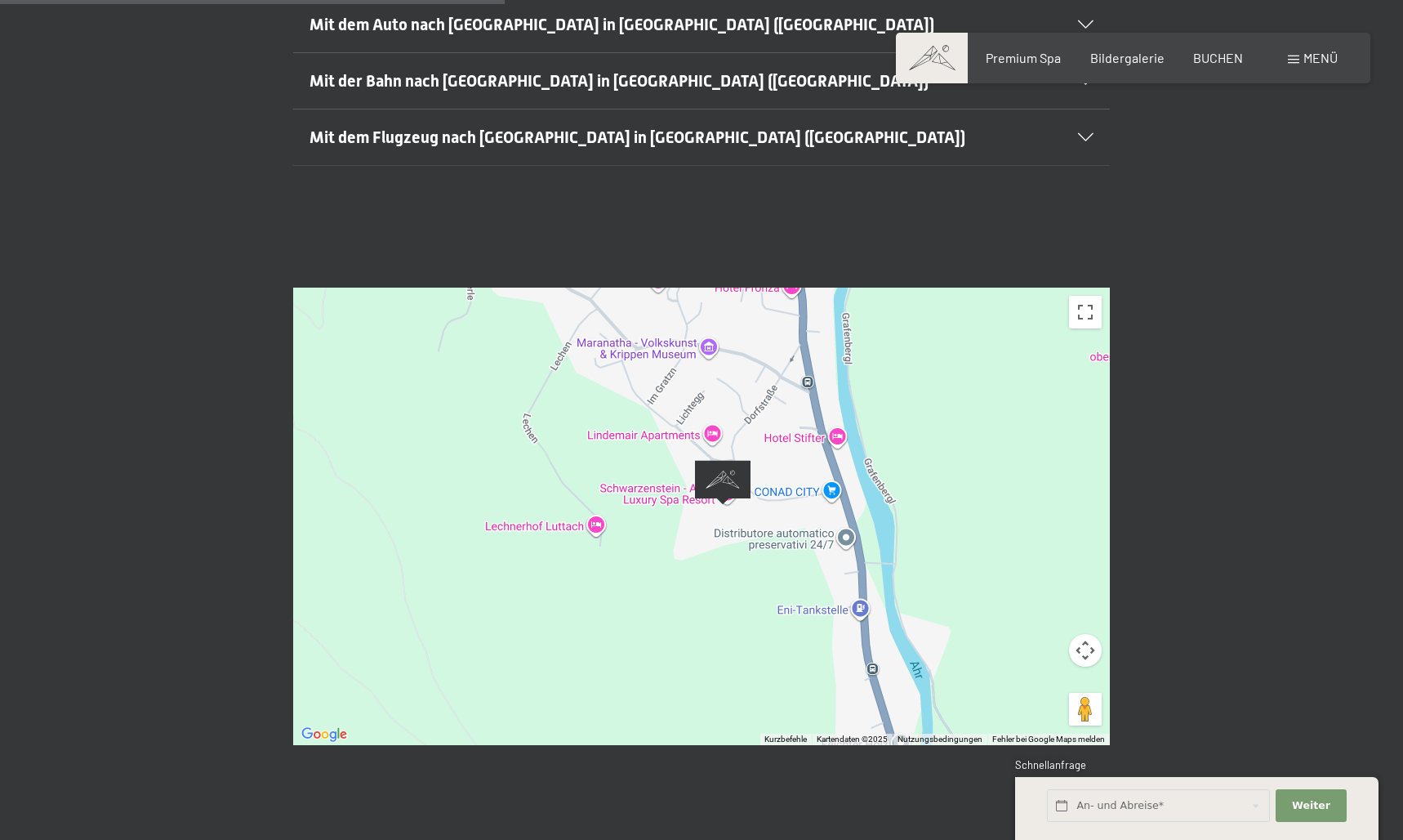
click at [650, 525] on div at bounding box center [702, 516] width 817 height 457
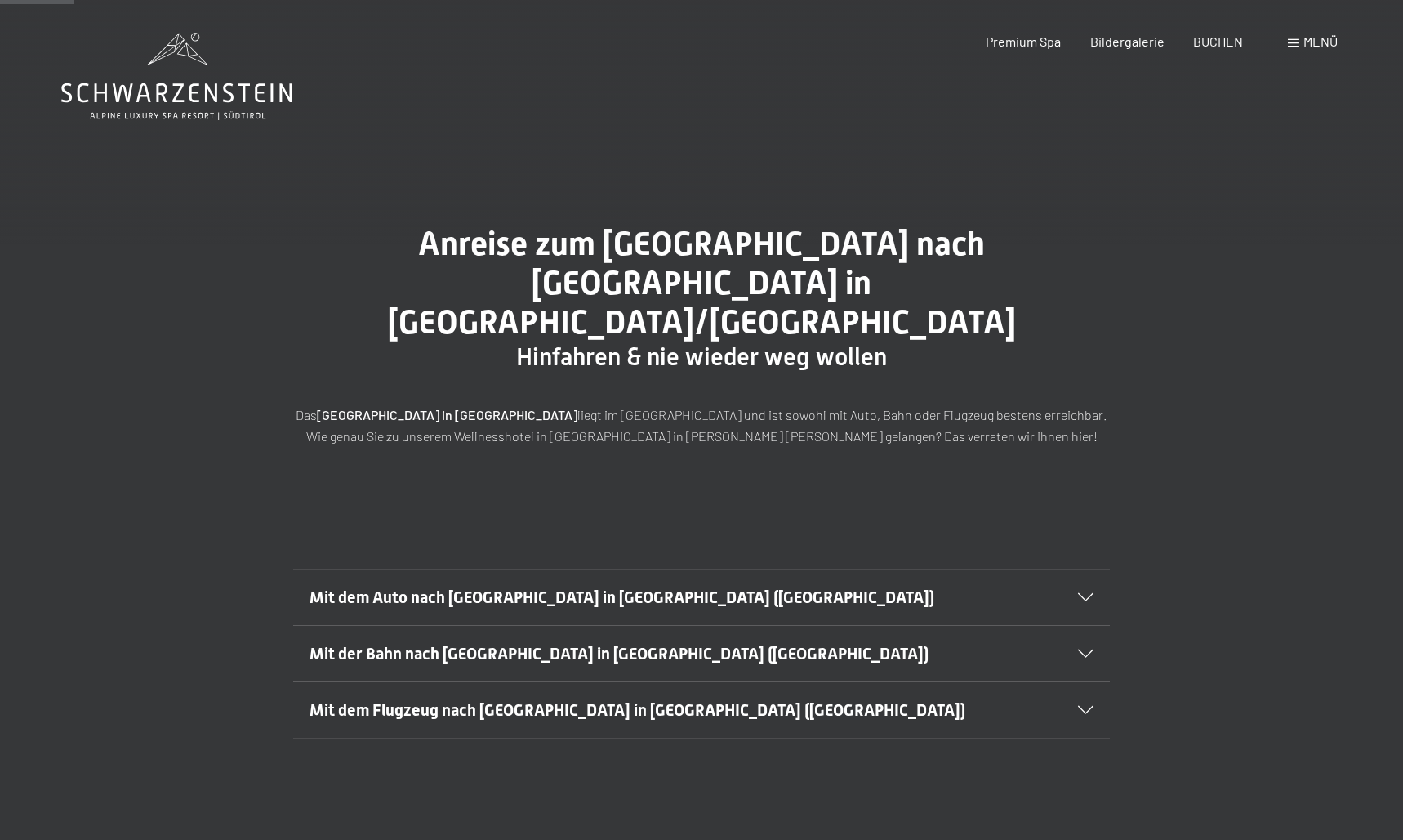
scroll to position [0, 0]
click at [171, 76] on icon at bounding box center [176, 76] width 231 height 88
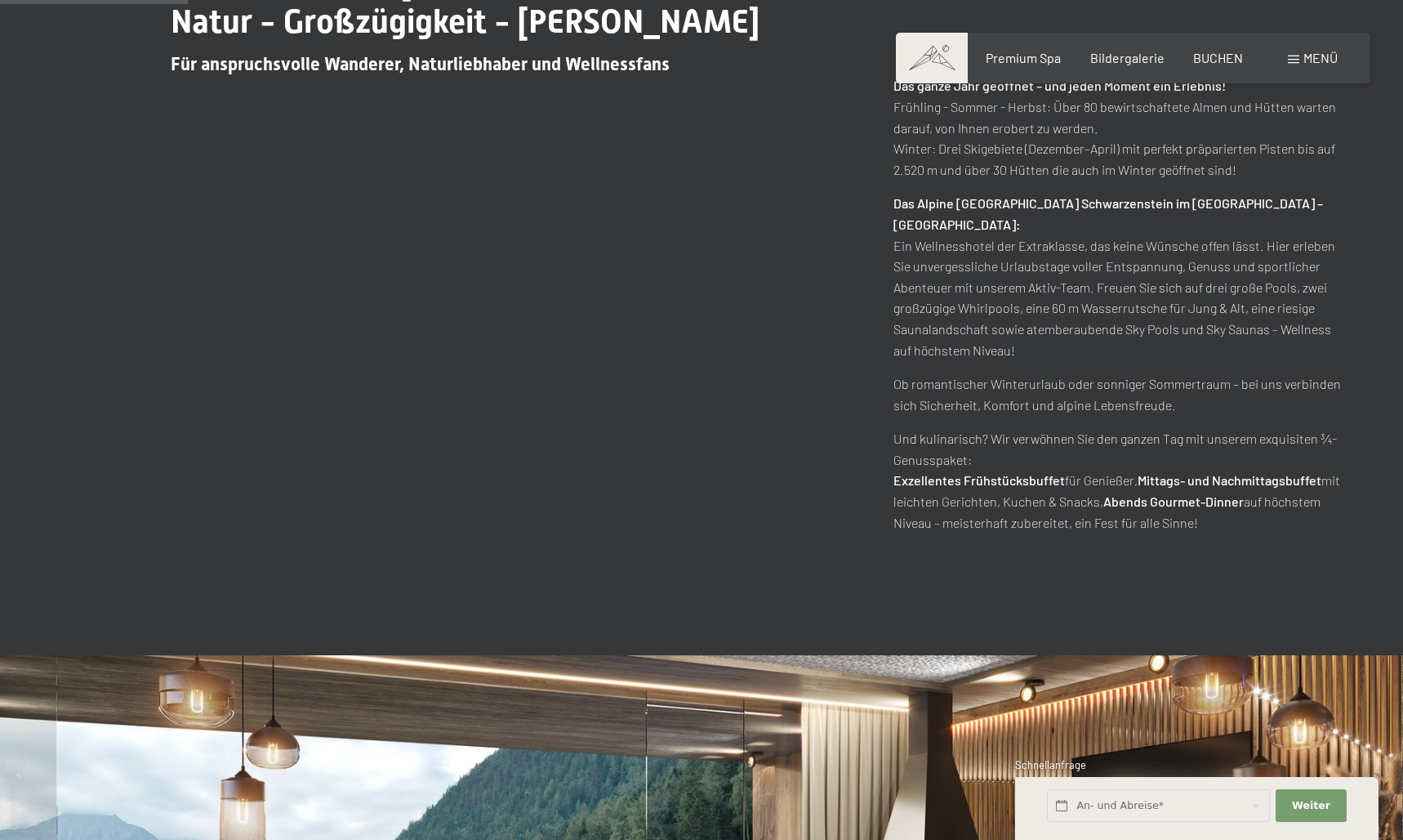
scroll to position [1190, 0]
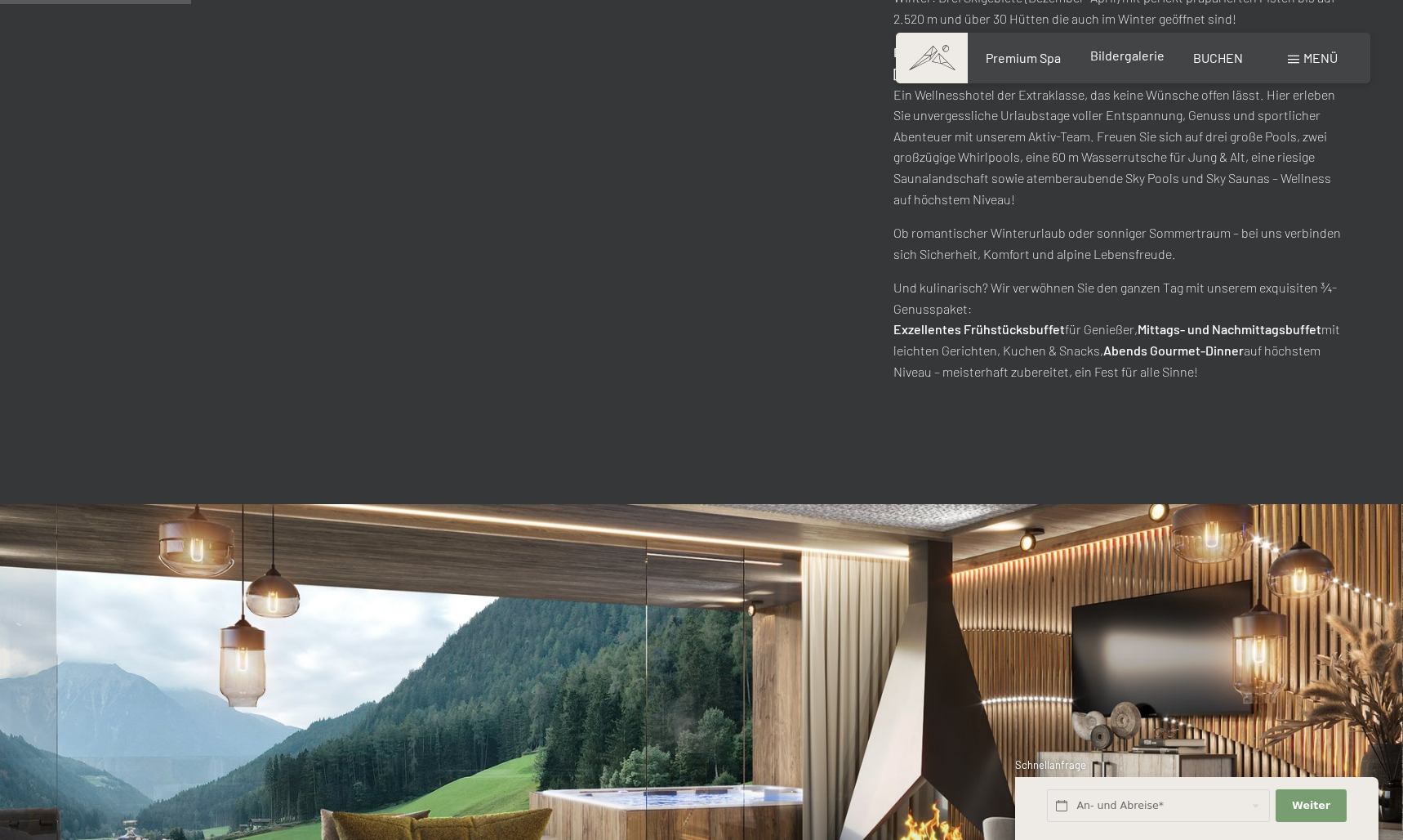
click at [1135, 60] on span "Bildergalerie" at bounding box center [1127, 55] width 74 height 16
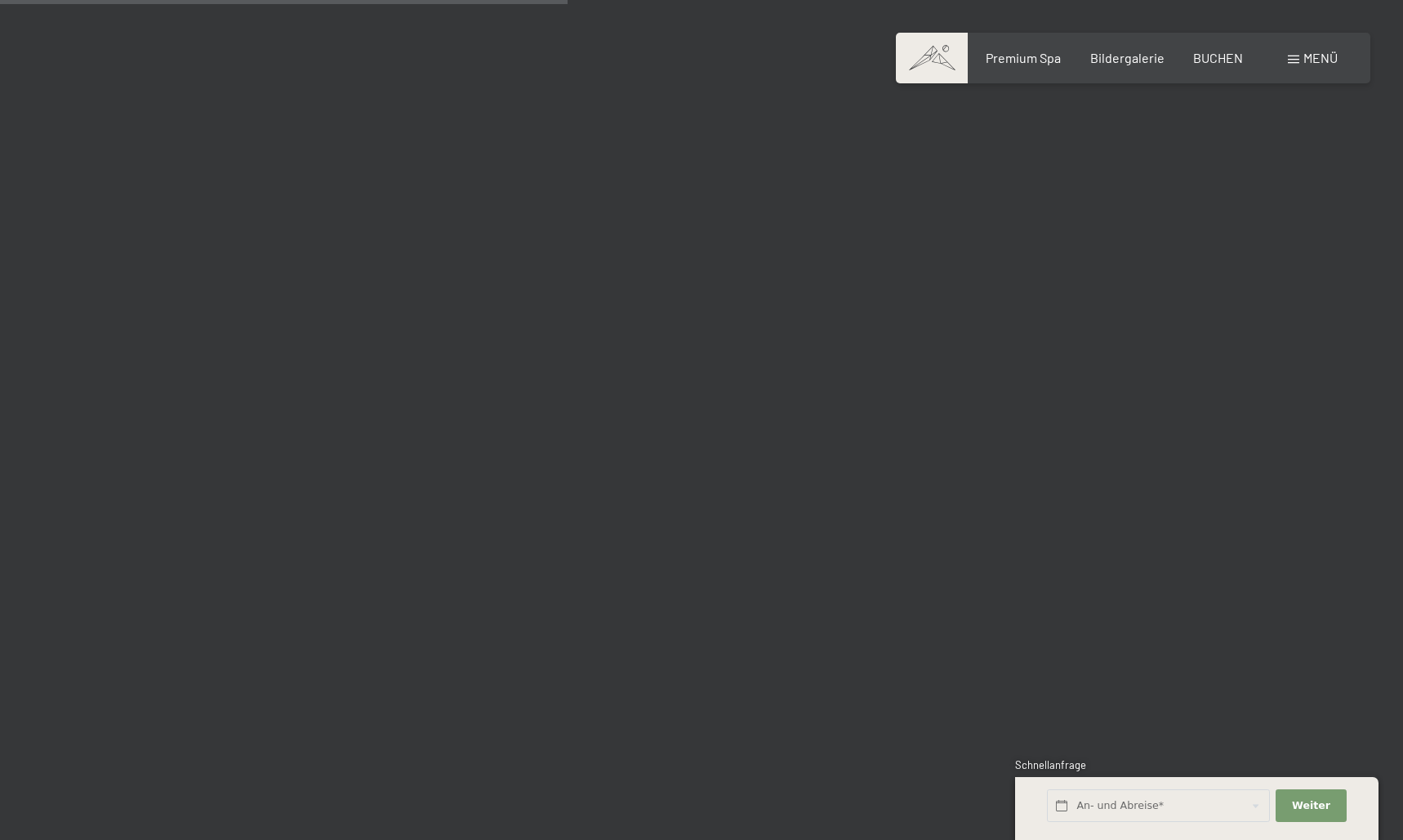
scroll to position [8083, 0]
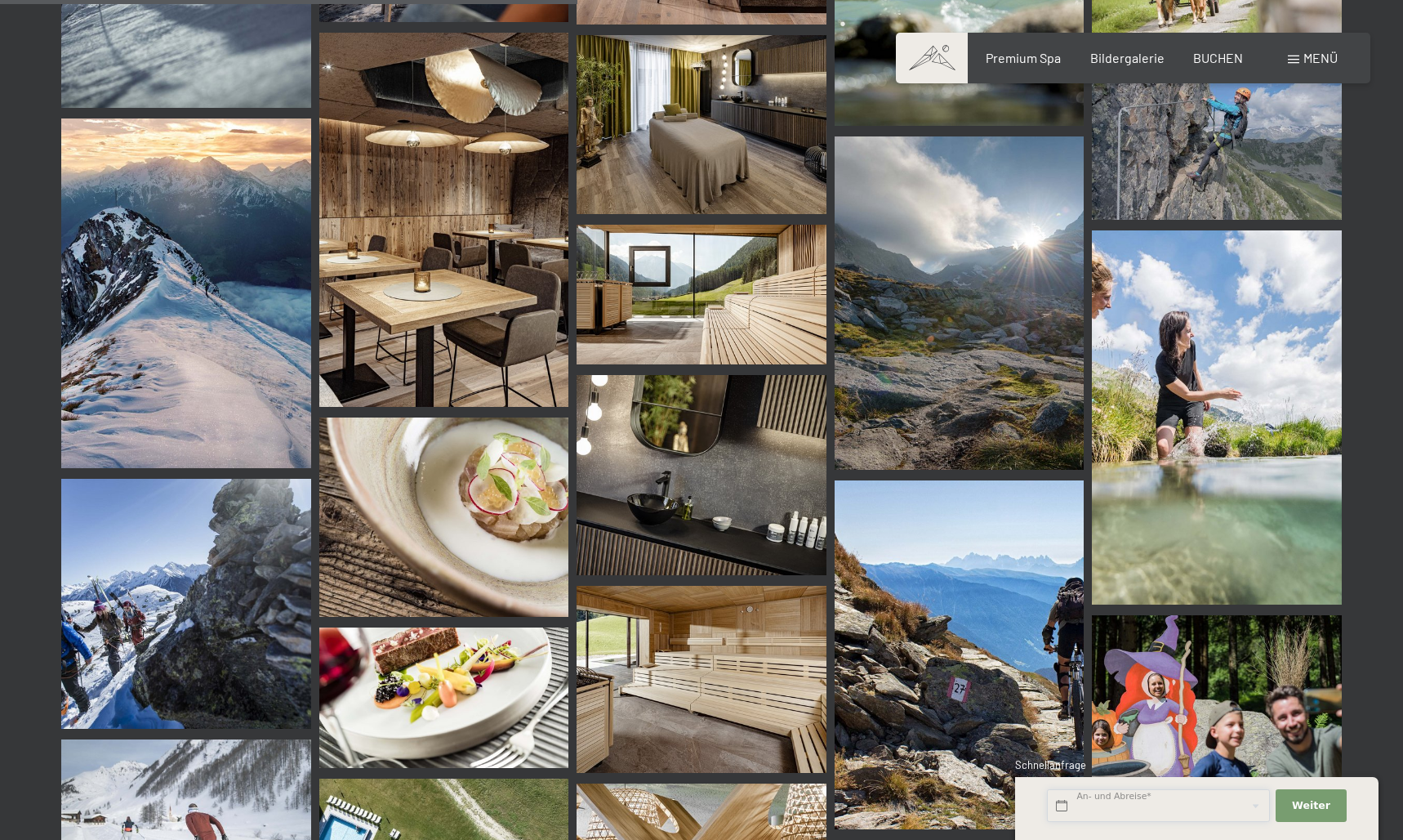
click at [1084, 819] on input "text" at bounding box center [1158, 806] width 223 height 33
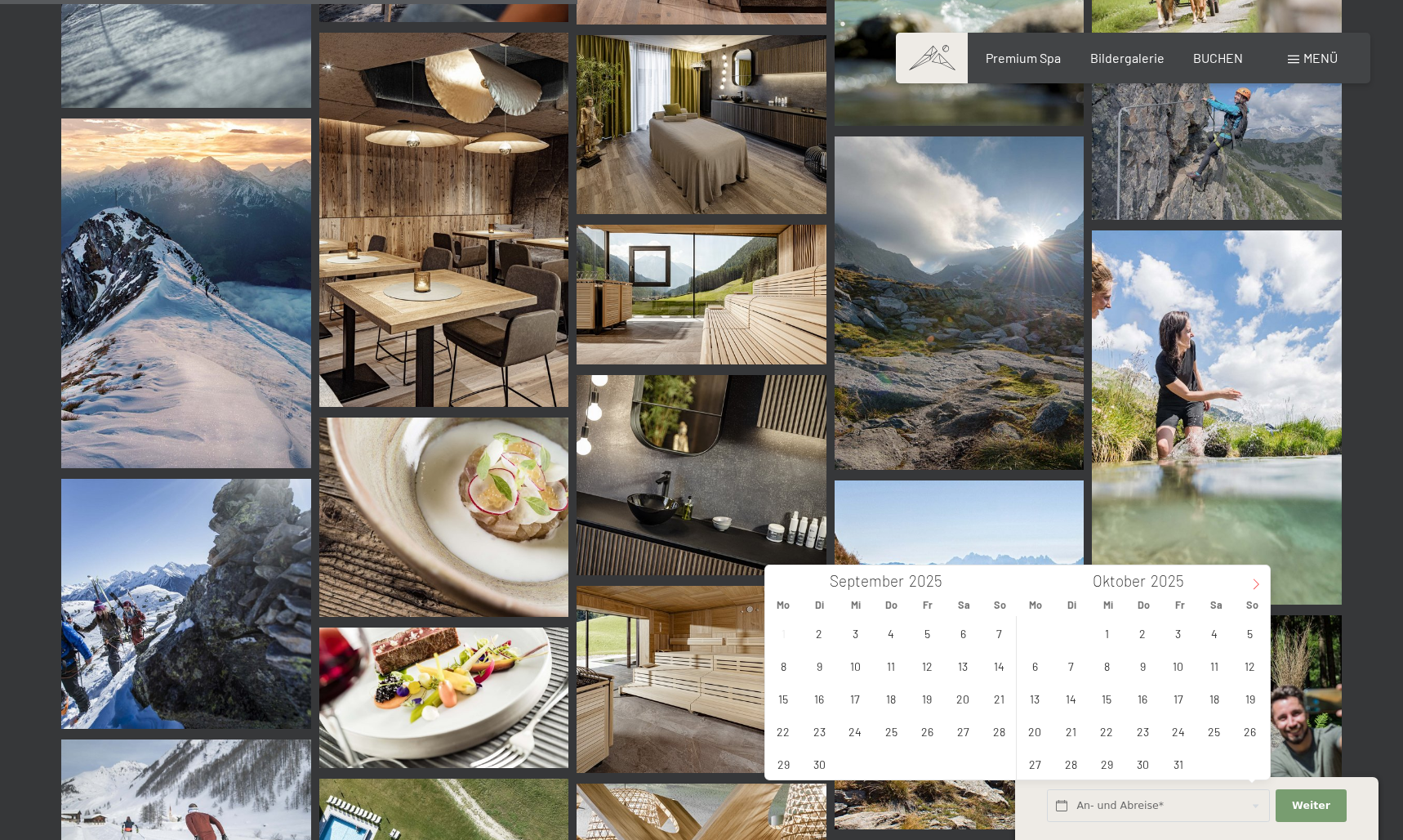
click at [1257, 576] on span at bounding box center [1255, 579] width 28 height 28
click at [1042, 767] on span "24" at bounding box center [1035, 763] width 32 height 32
click at [1177, 760] on span "28" at bounding box center [1178, 763] width 32 height 32
type input "Mo. 24.11.2025 - Fr. 28.11.2025"
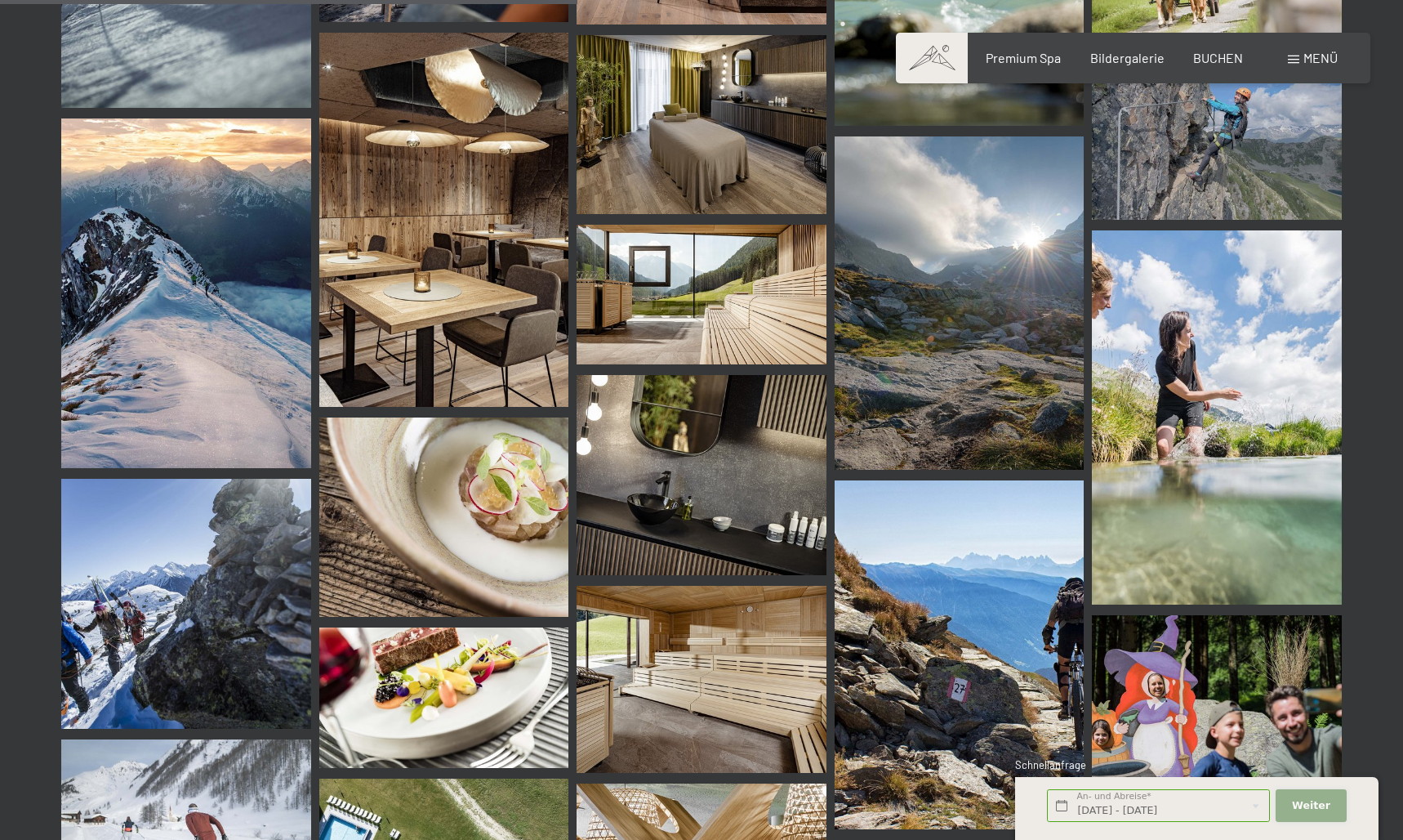
click at [1341, 800] on button "Weiter Adressfelder ausblenden" at bounding box center [1311, 806] width 70 height 33
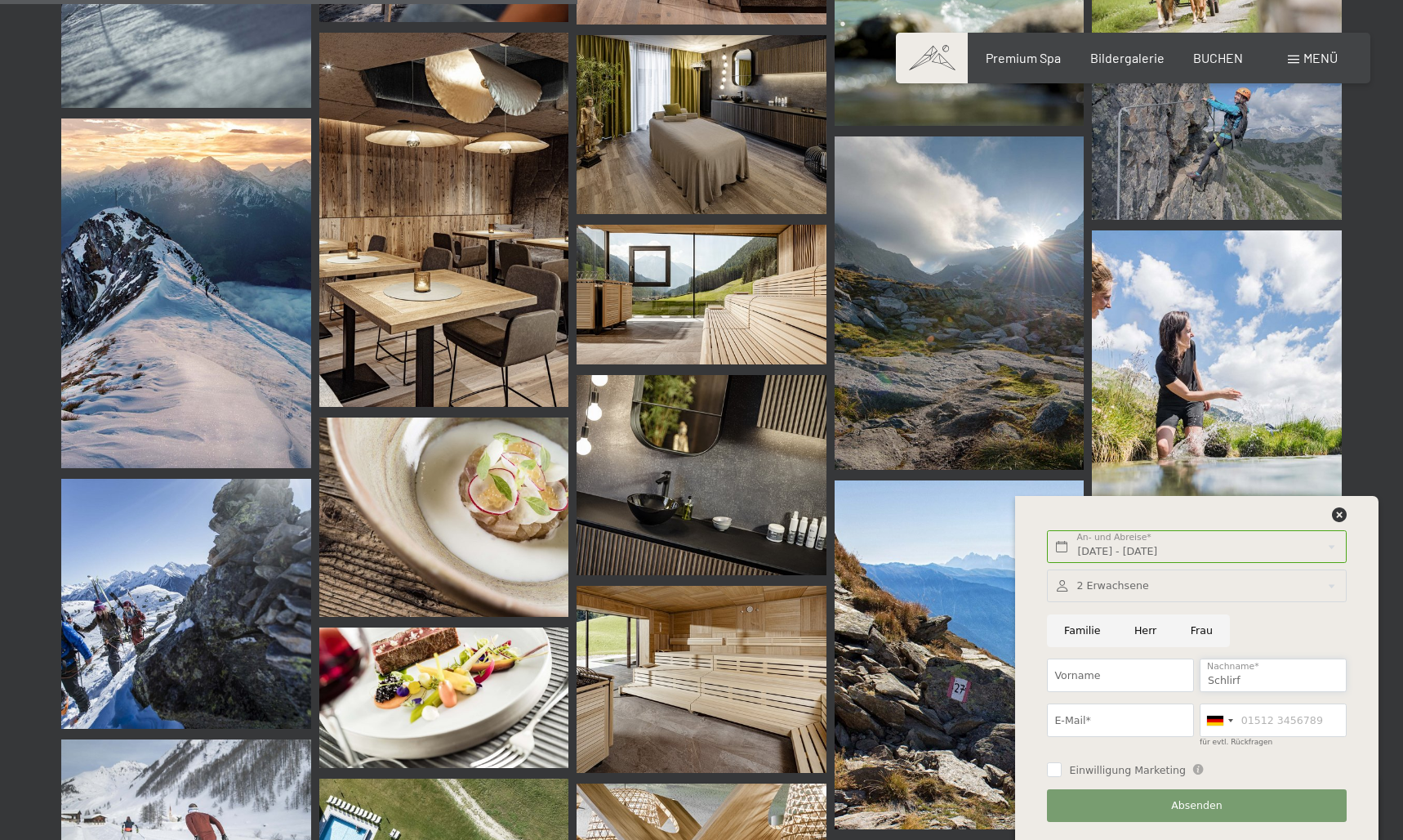
type input "Schlirf"
click at [1129, 626] on input "Herr" at bounding box center [1146, 631] width 57 height 33
radio input "true"
type input "m.schlirf@gmx.de"
click at [1124, 808] on button "Absenden" at bounding box center [1196, 806] width 299 height 33
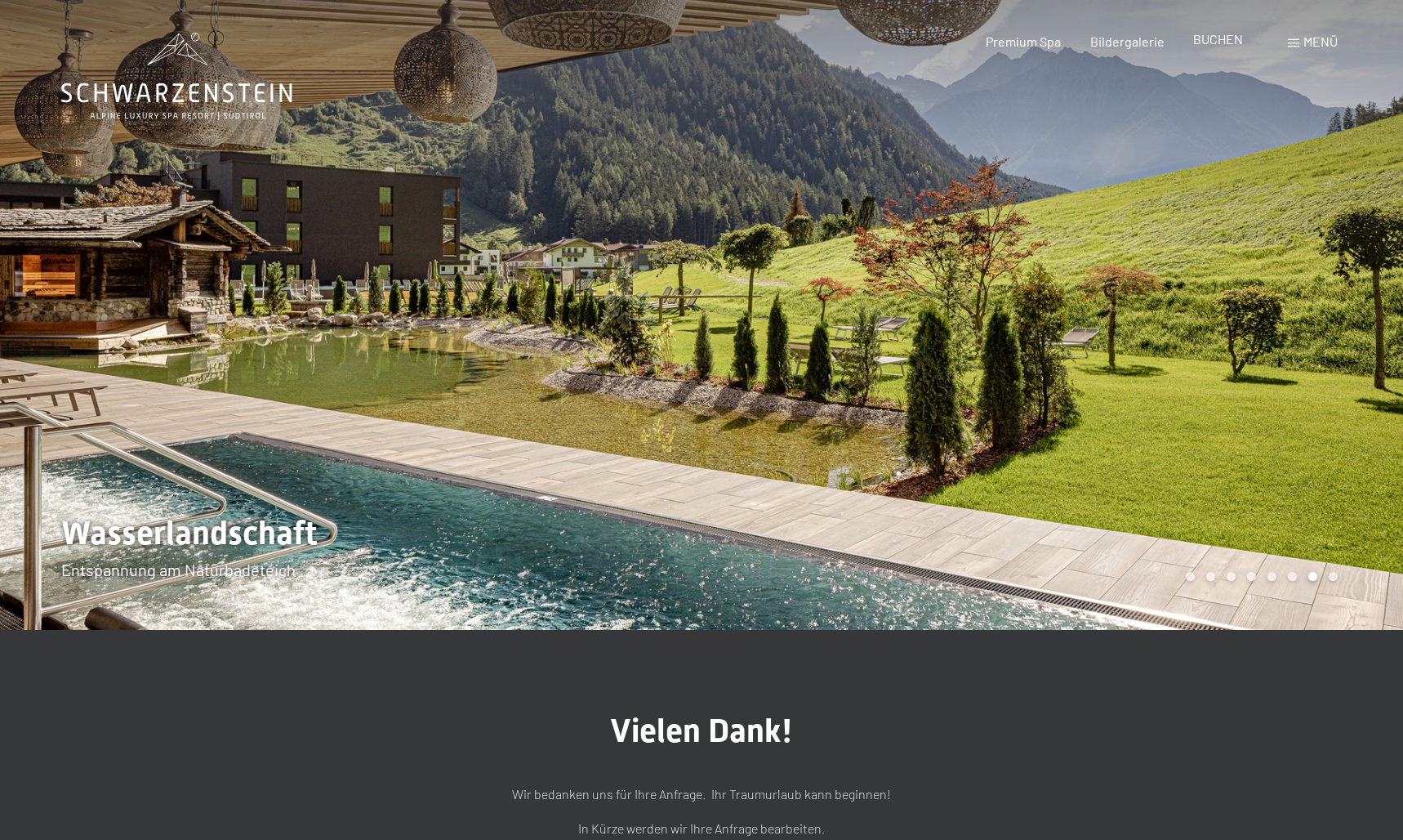
click at [1224, 38] on span "BUCHEN" at bounding box center [1219, 38] width 50 height 16
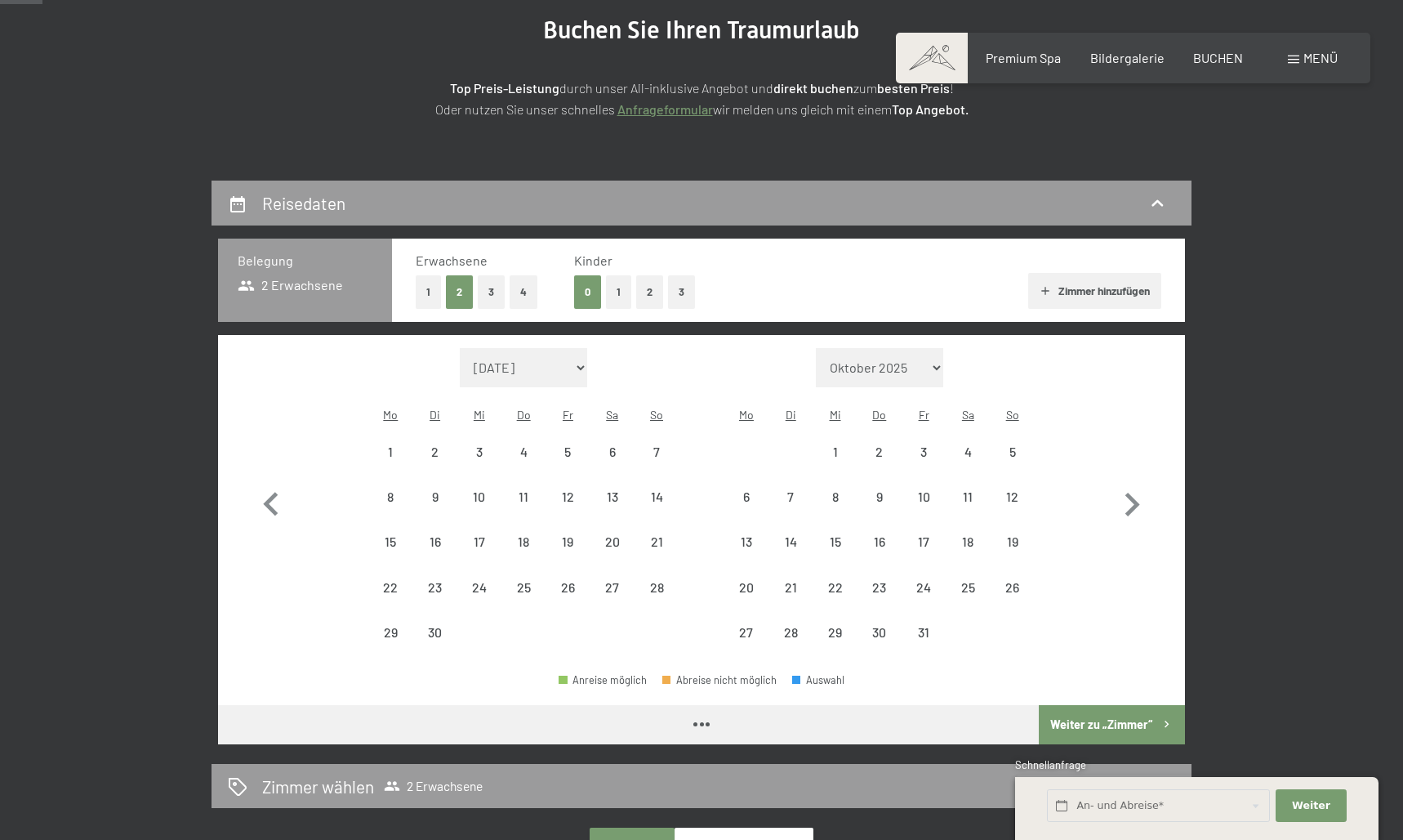
scroll to position [230, 0]
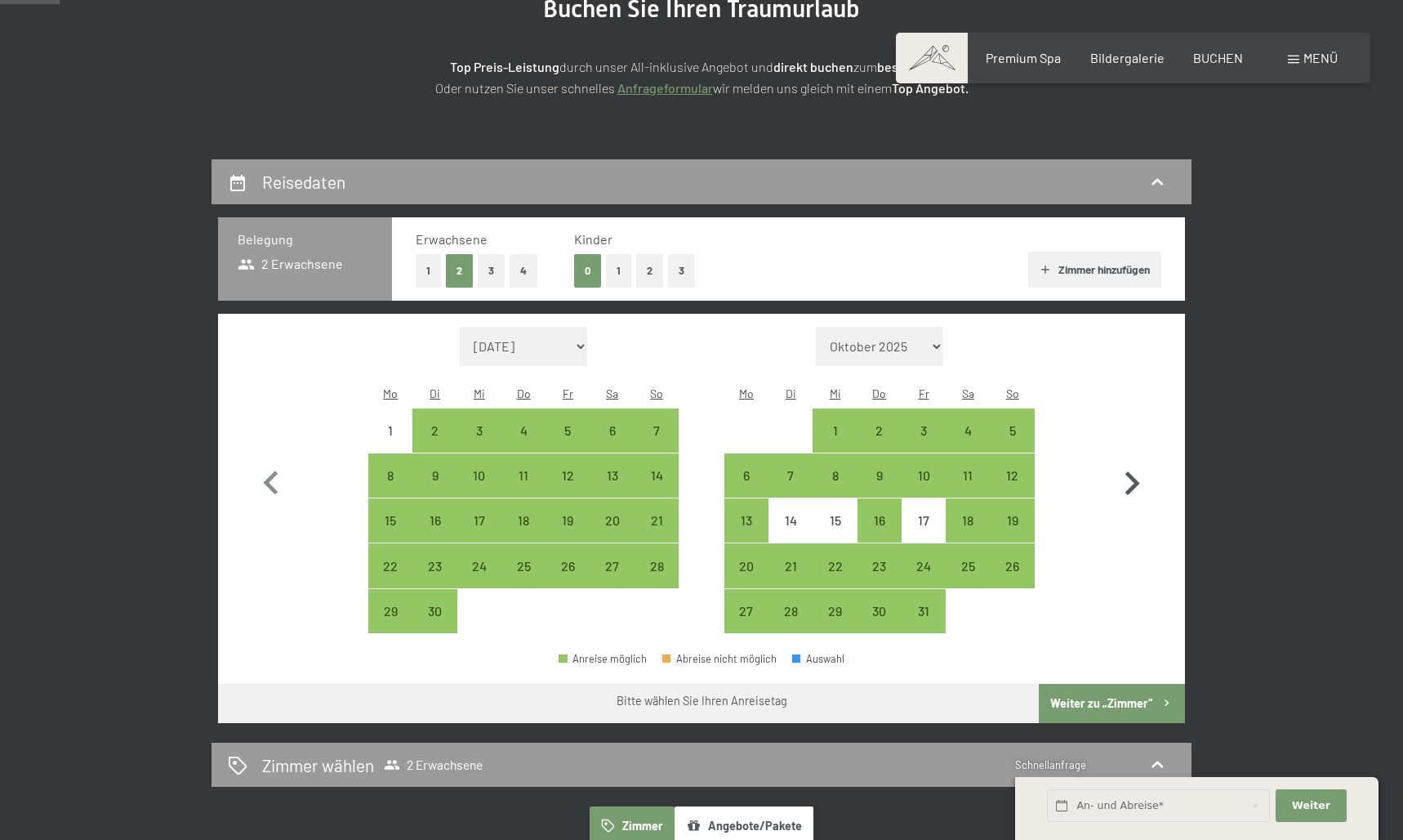
click at [1129, 486] on icon "button" at bounding box center [1132, 483] width 48 height 48
select select "[DATE]"
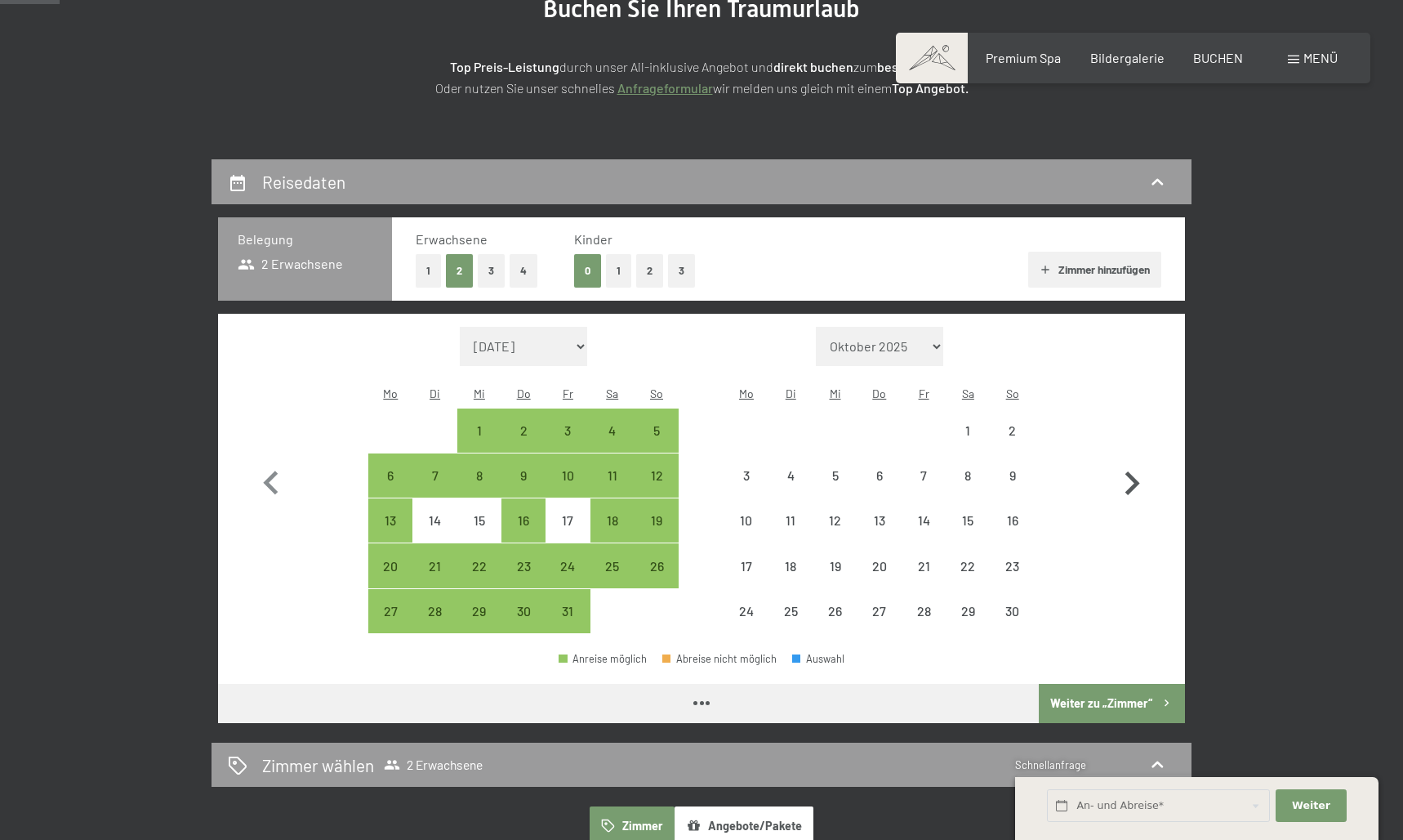
click at [1129, 479] on icon "button" at bounding box center [1133, 483] width 15 height 23
select select "[DATE]"
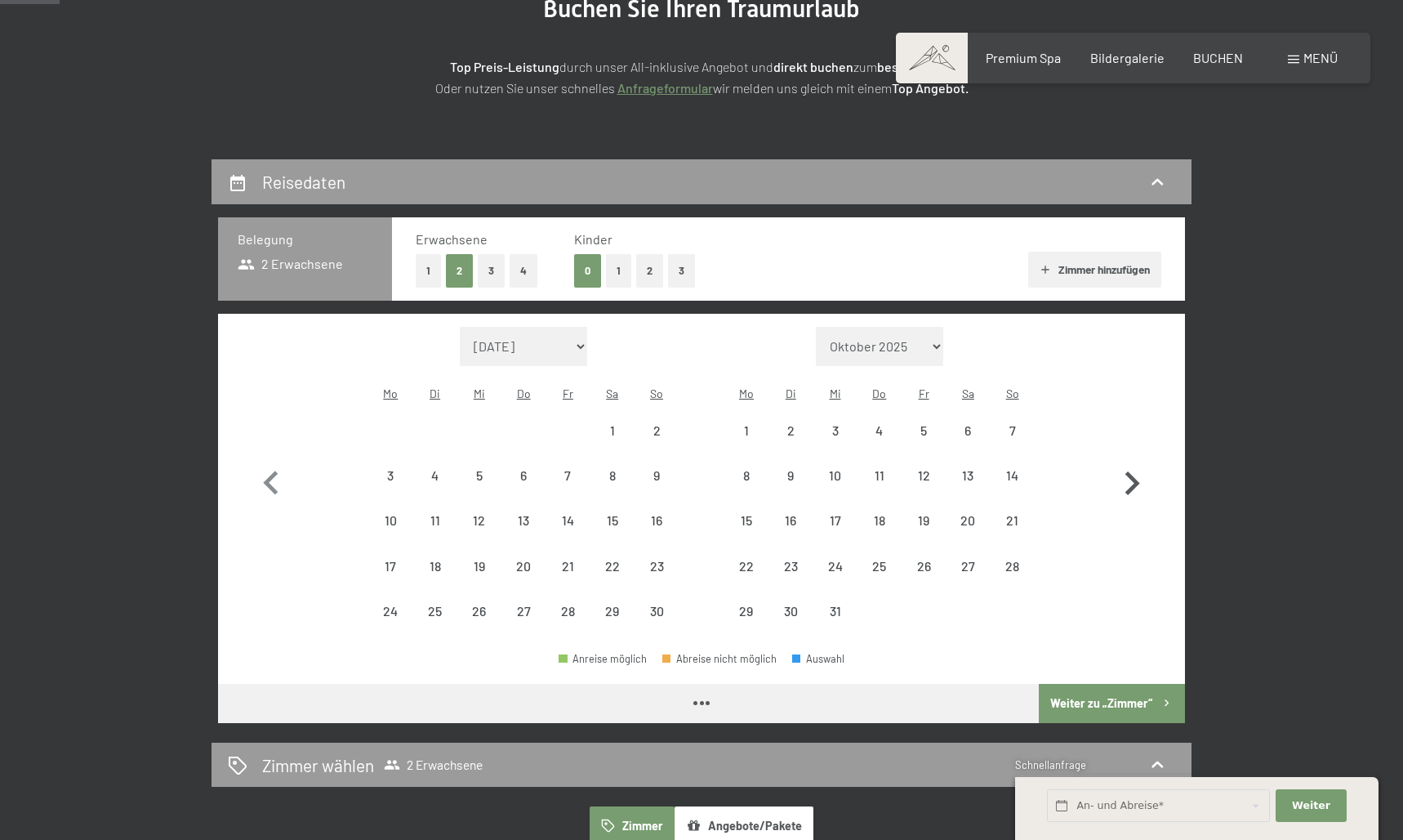
click at [1129, 479] on icon "button" at bounding box center [1133, 483] width 15 height 23
select select "[DATE]"
click at [1129, 479] on icon "button" at bounding box center [1133, 483] width 15 height 23
select select "[DATE]"
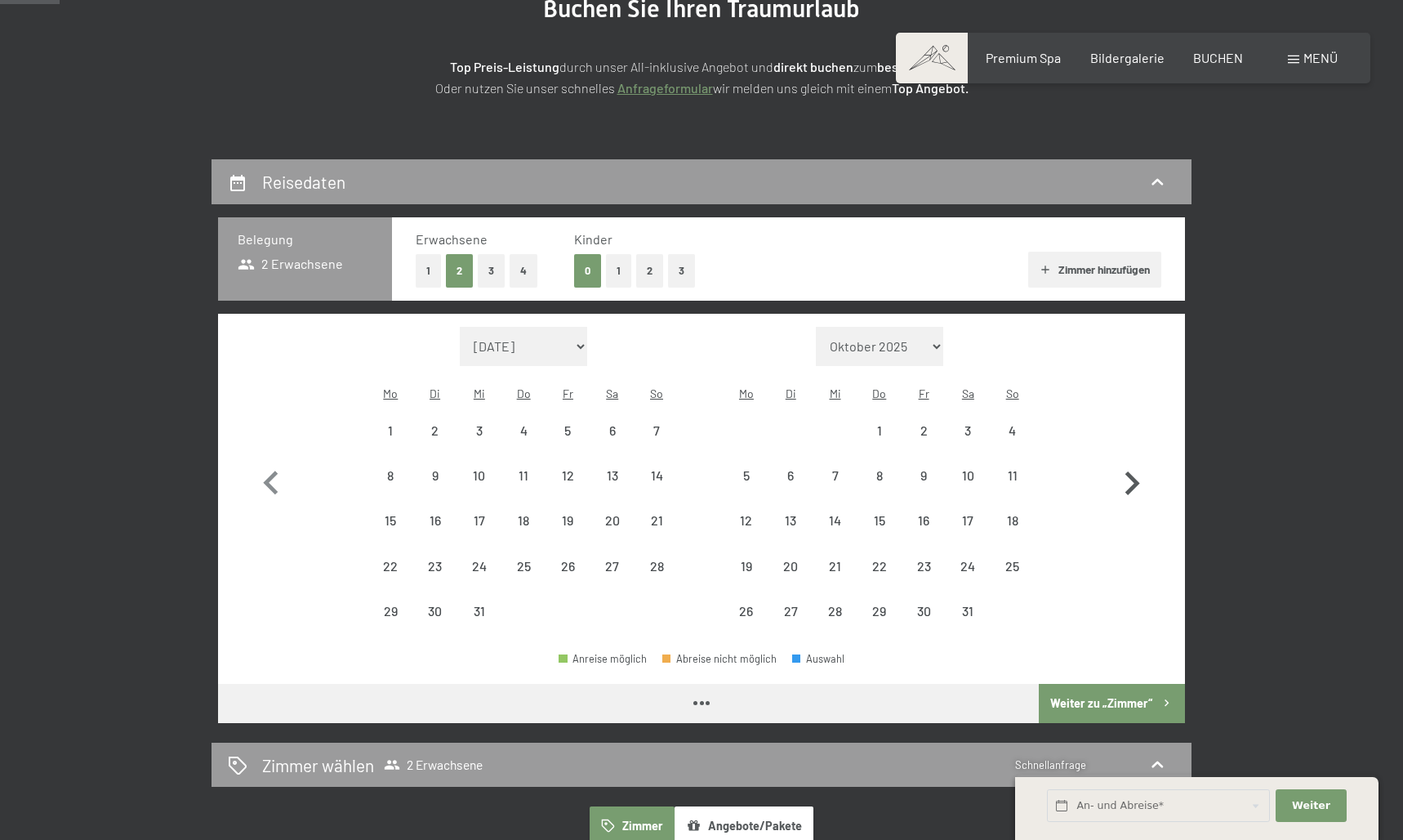
select select "[DATE]"
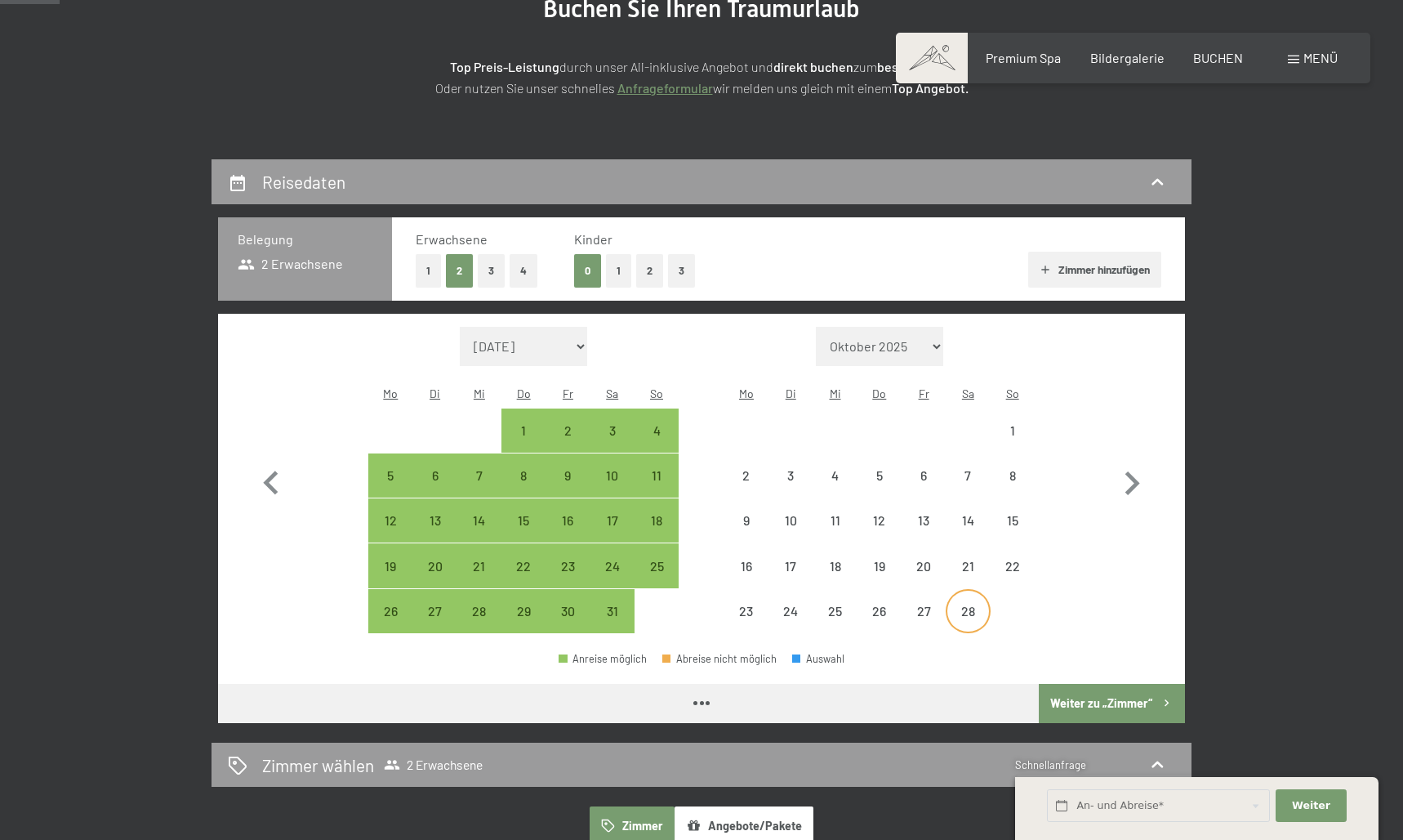
click at [954, 605] on div "28" at bounding box center [968, 625] width 41 height 41
select select "[DATE]"
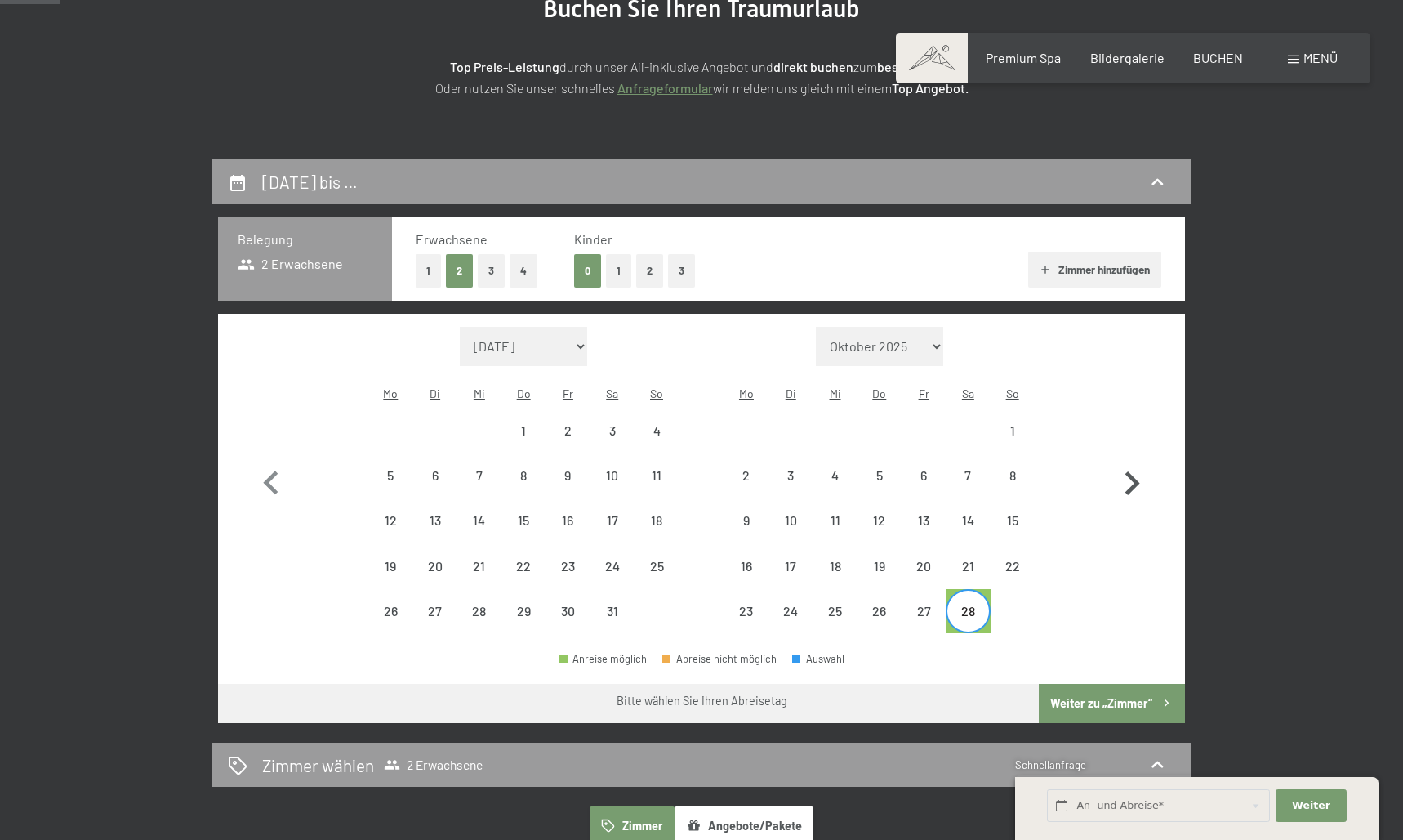
click at [1131, 460] on icon "button" at bounding box center [1132, 483] width 48 height 48
select select "[DATE]"
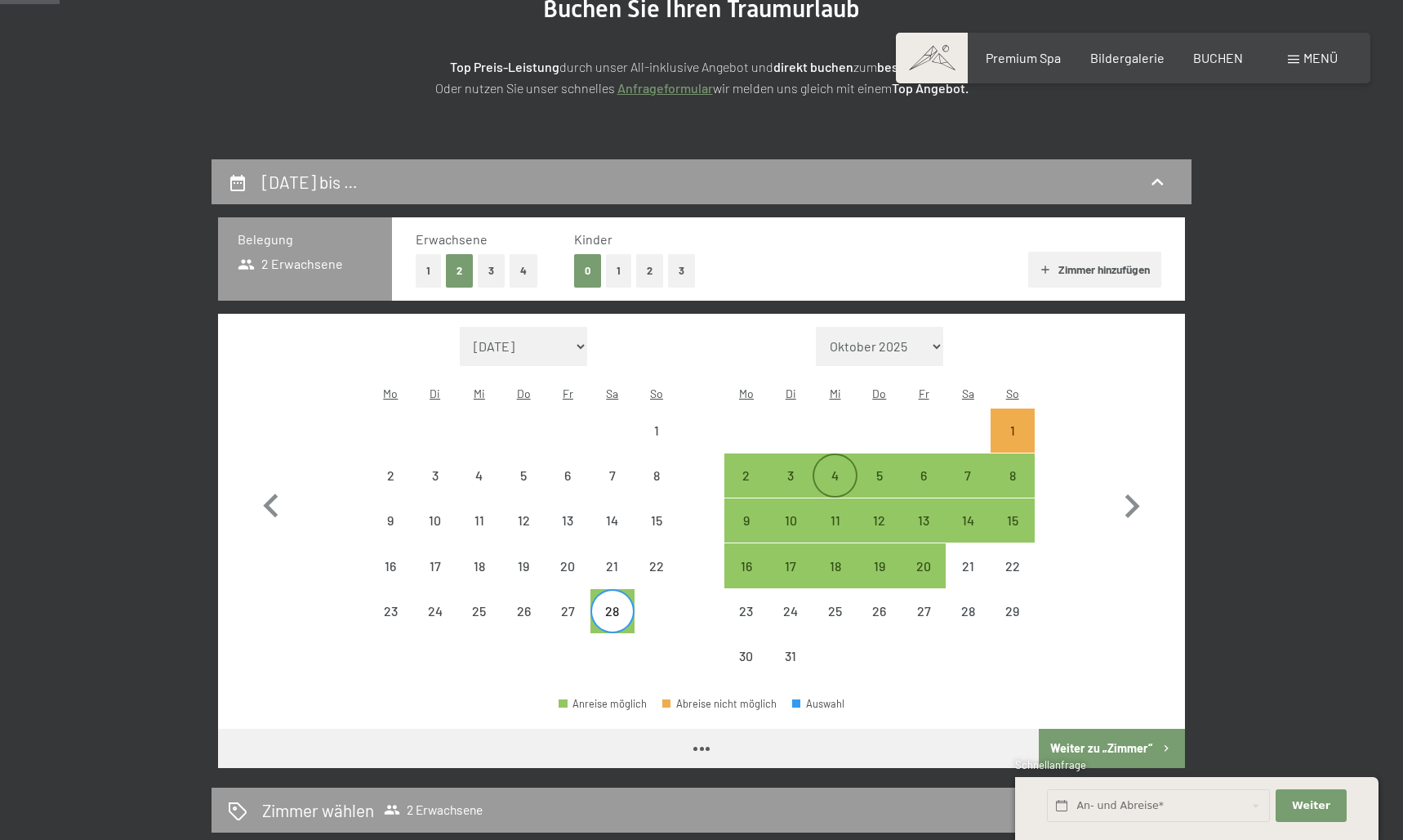
click at [822, 469] on div "4" at bounding box center [834, 489] width 41 height 41
select select "[DATE]"
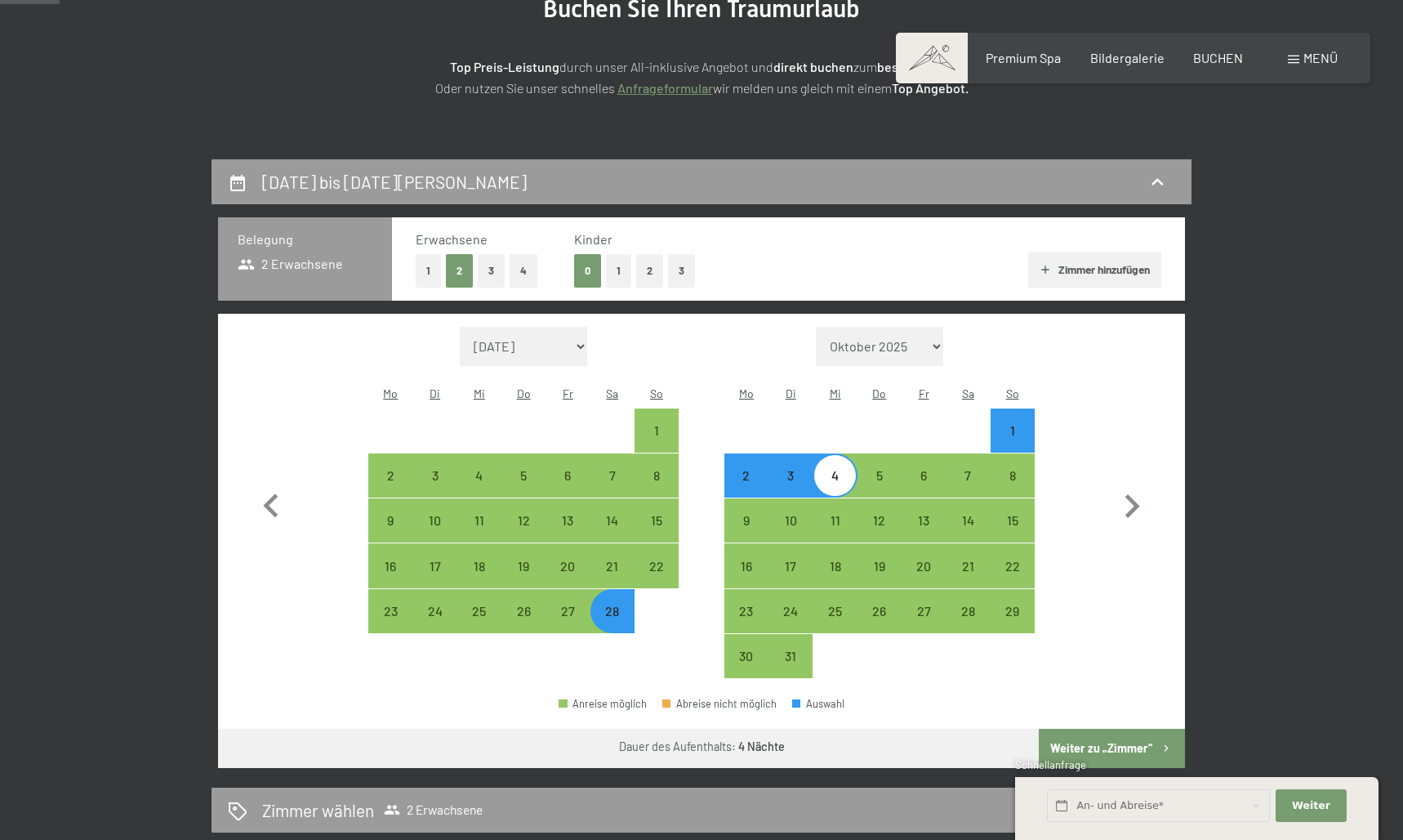
click at [1109, 729] on button "Weiter zu „Zimmer“" at bounding box center [1112, 747] width 146 height 39
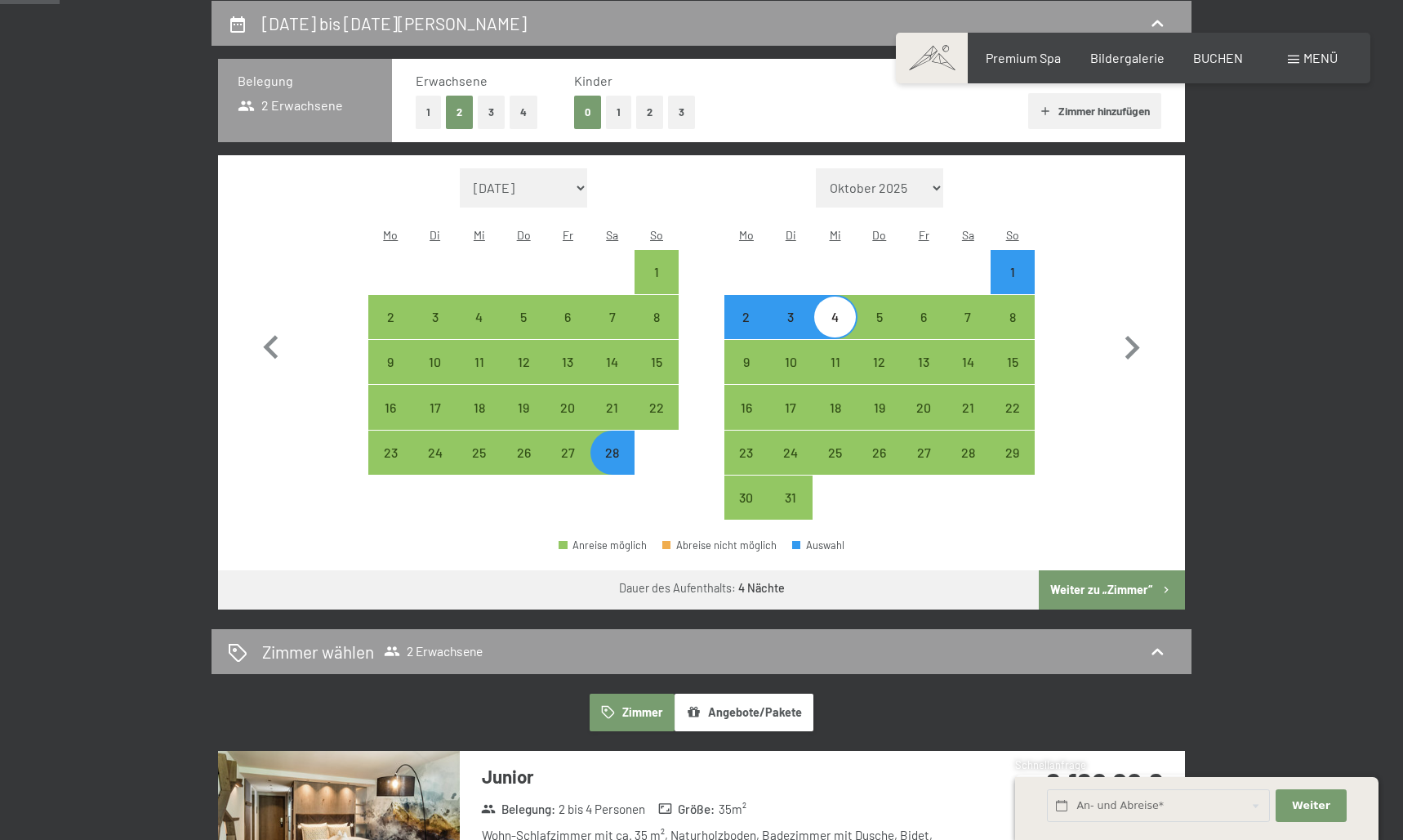
select select "2026-02-01"
select select "2026-03-01"
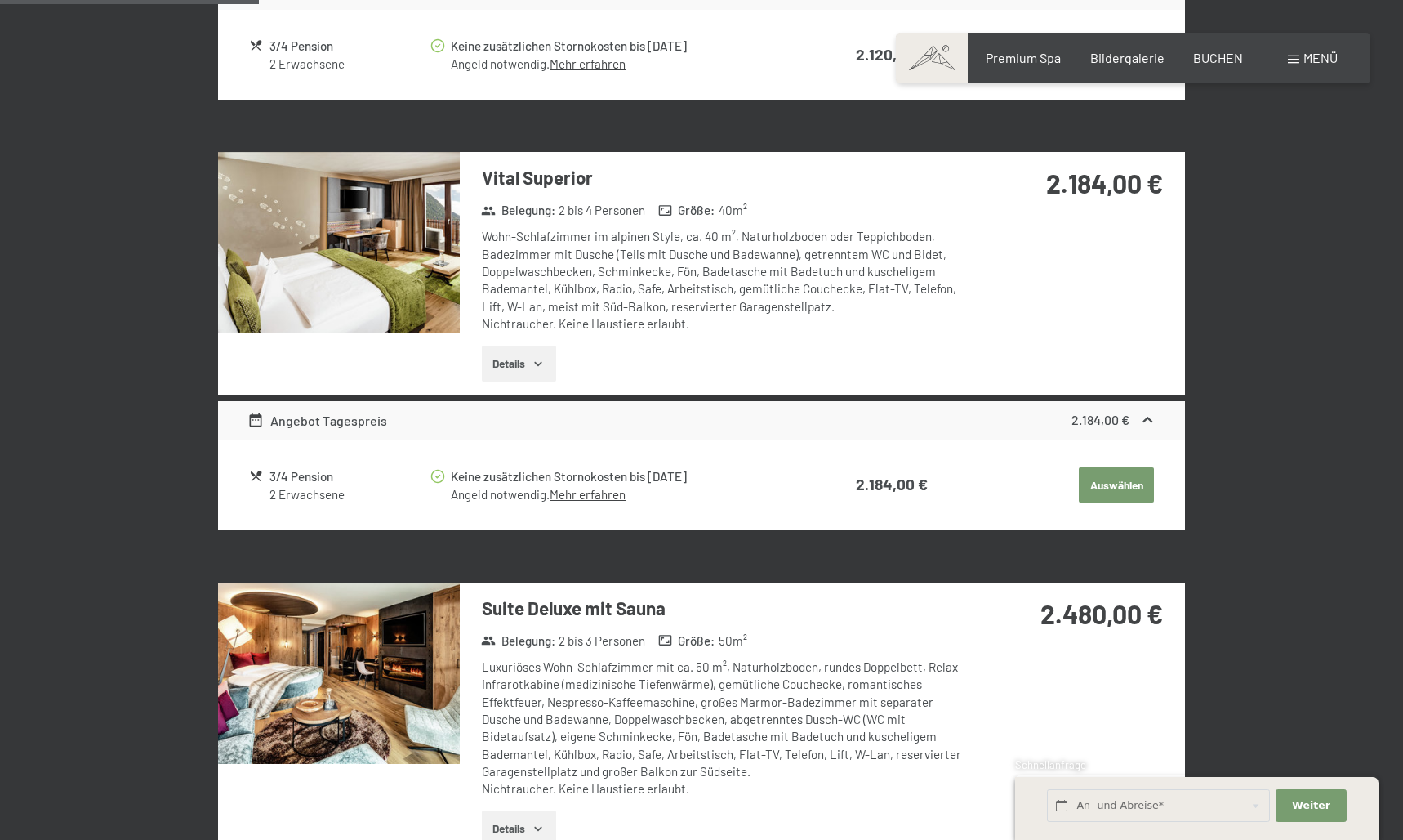
scroll to position [872, 0]
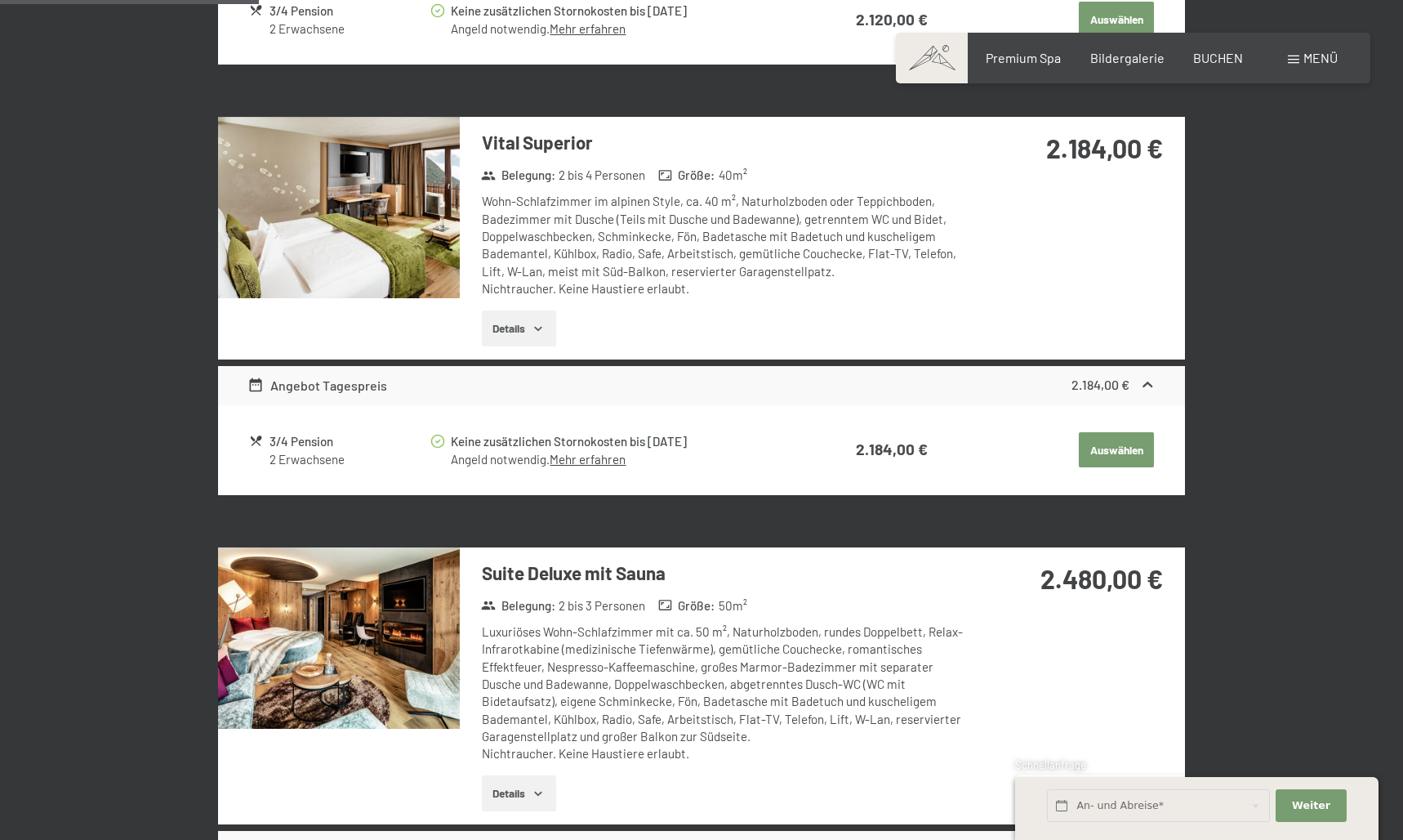
click at [524, 318] on button "Details" at bounding box center [519, 328] width 74 height 36
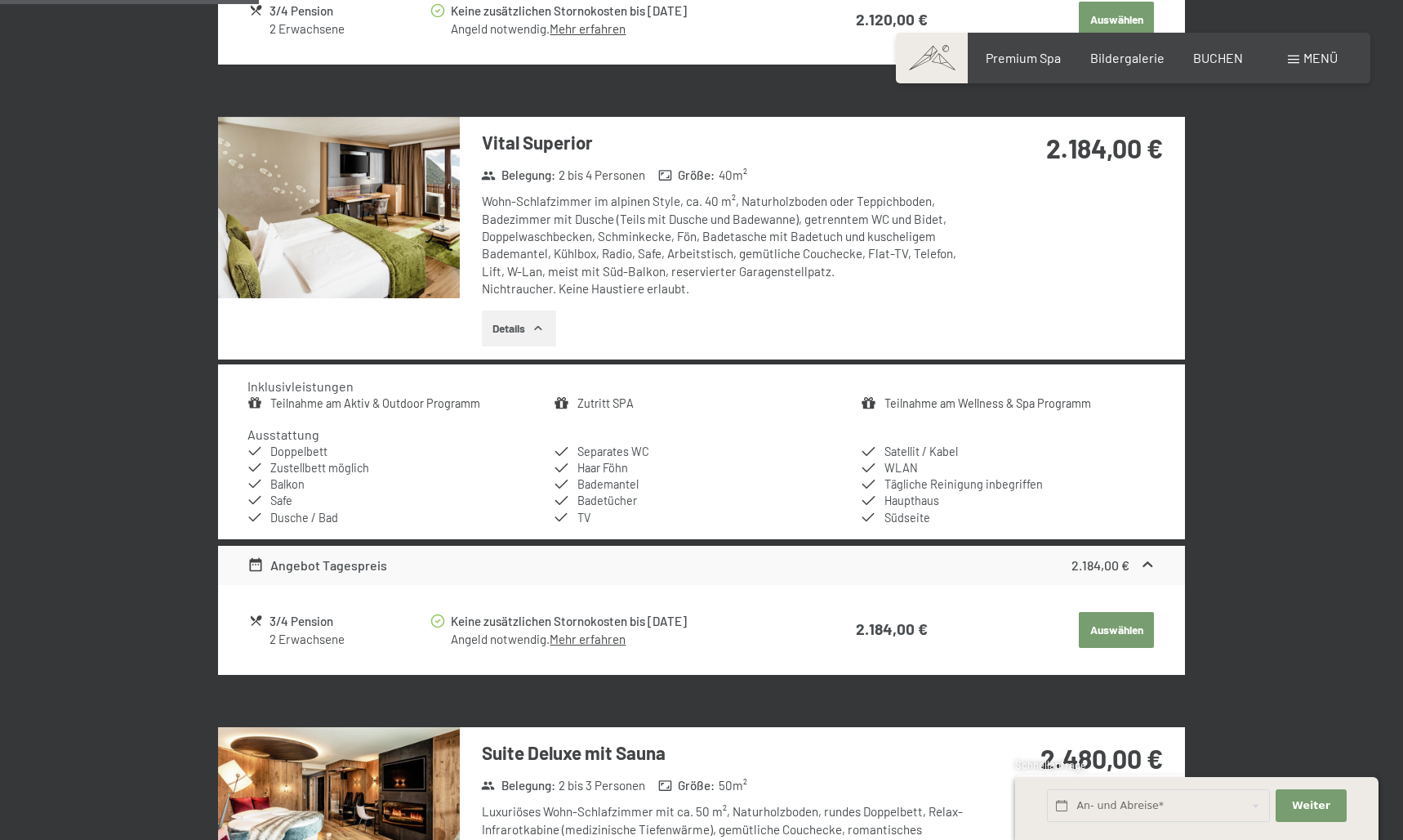
click at [524, 318] on button "Details" at bounding box center [519, 328] width 74 height 36
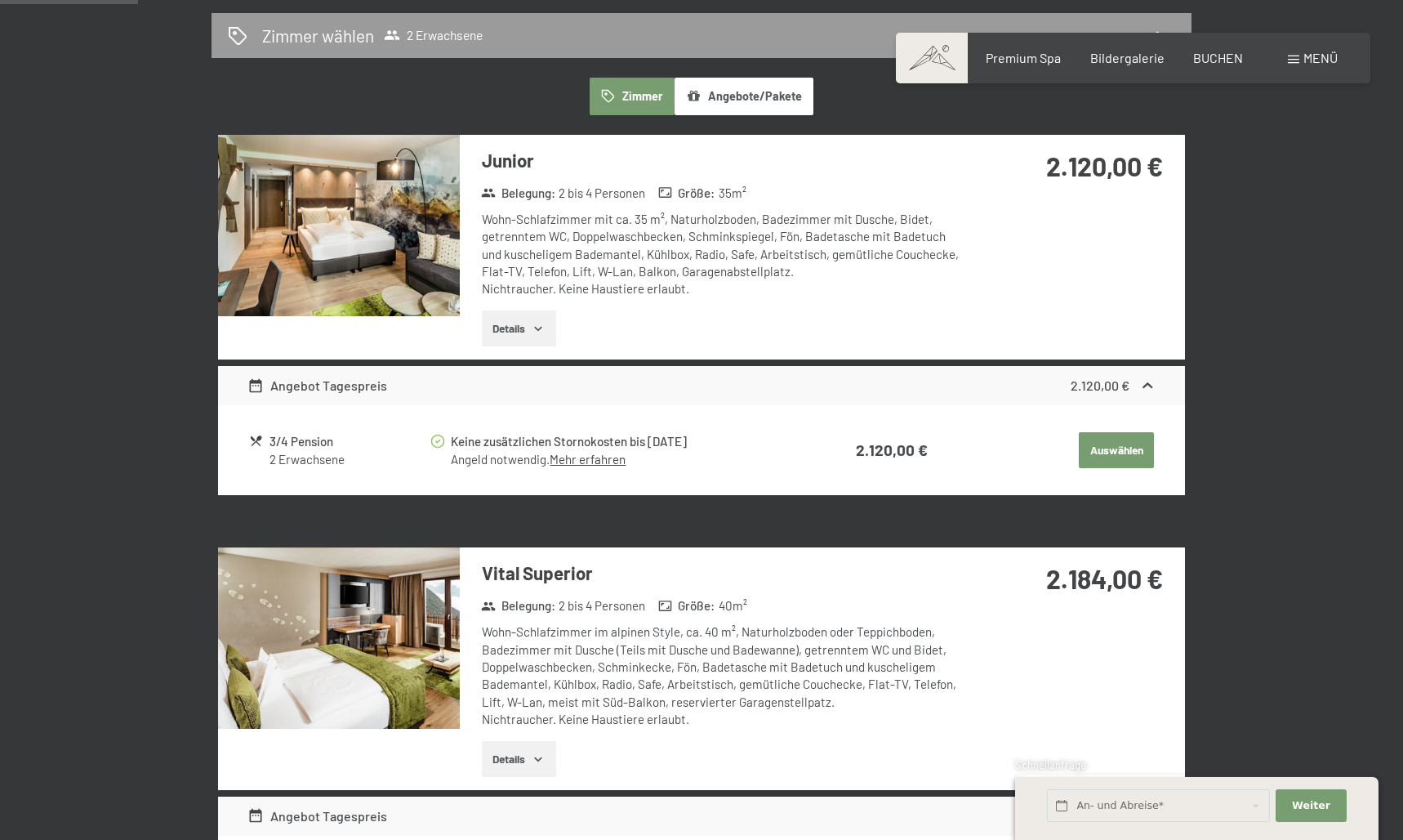
scroll to position [433, 0]
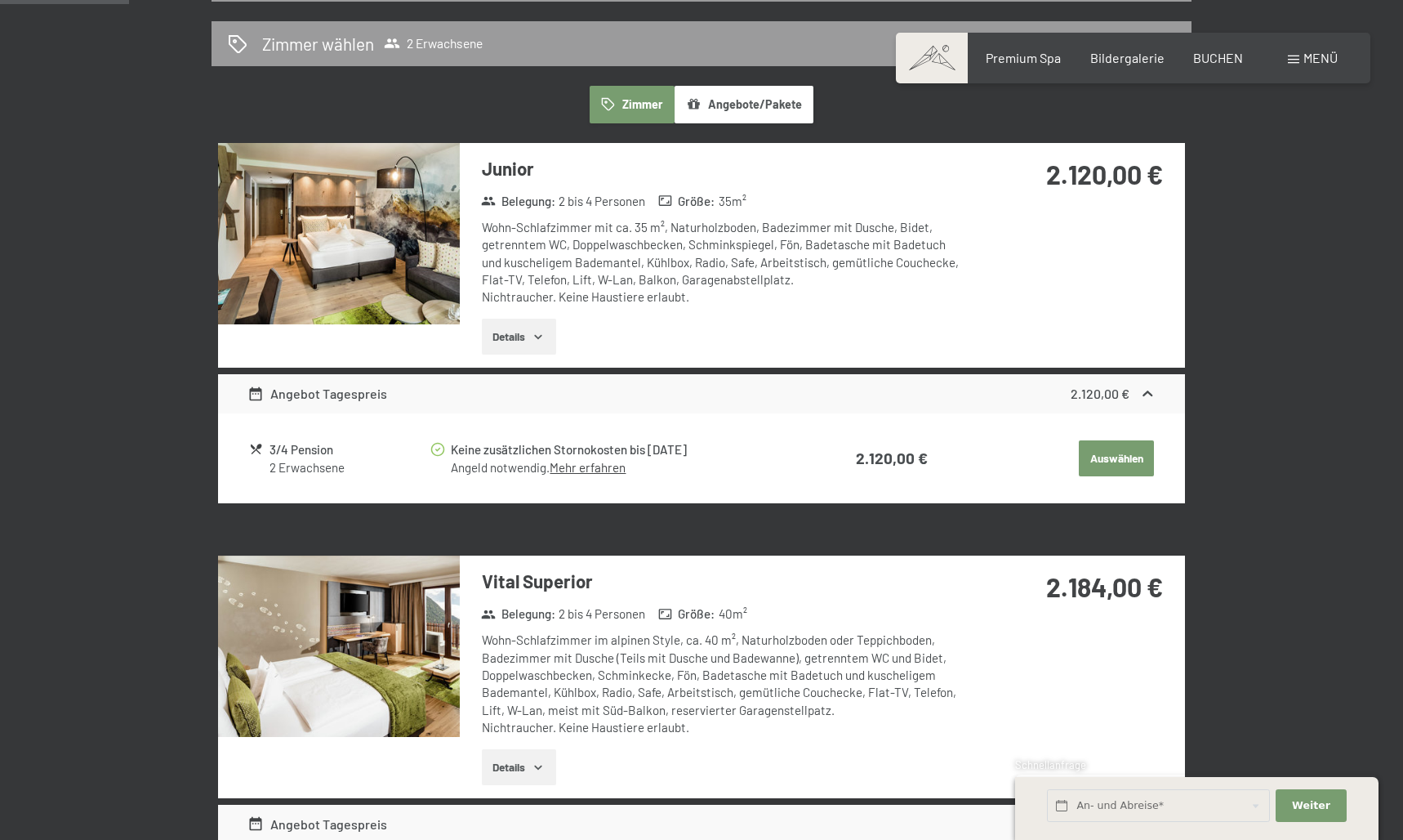
click at [539, 333] on icon "button" at bounding box center [538, 337] width 13 height 13
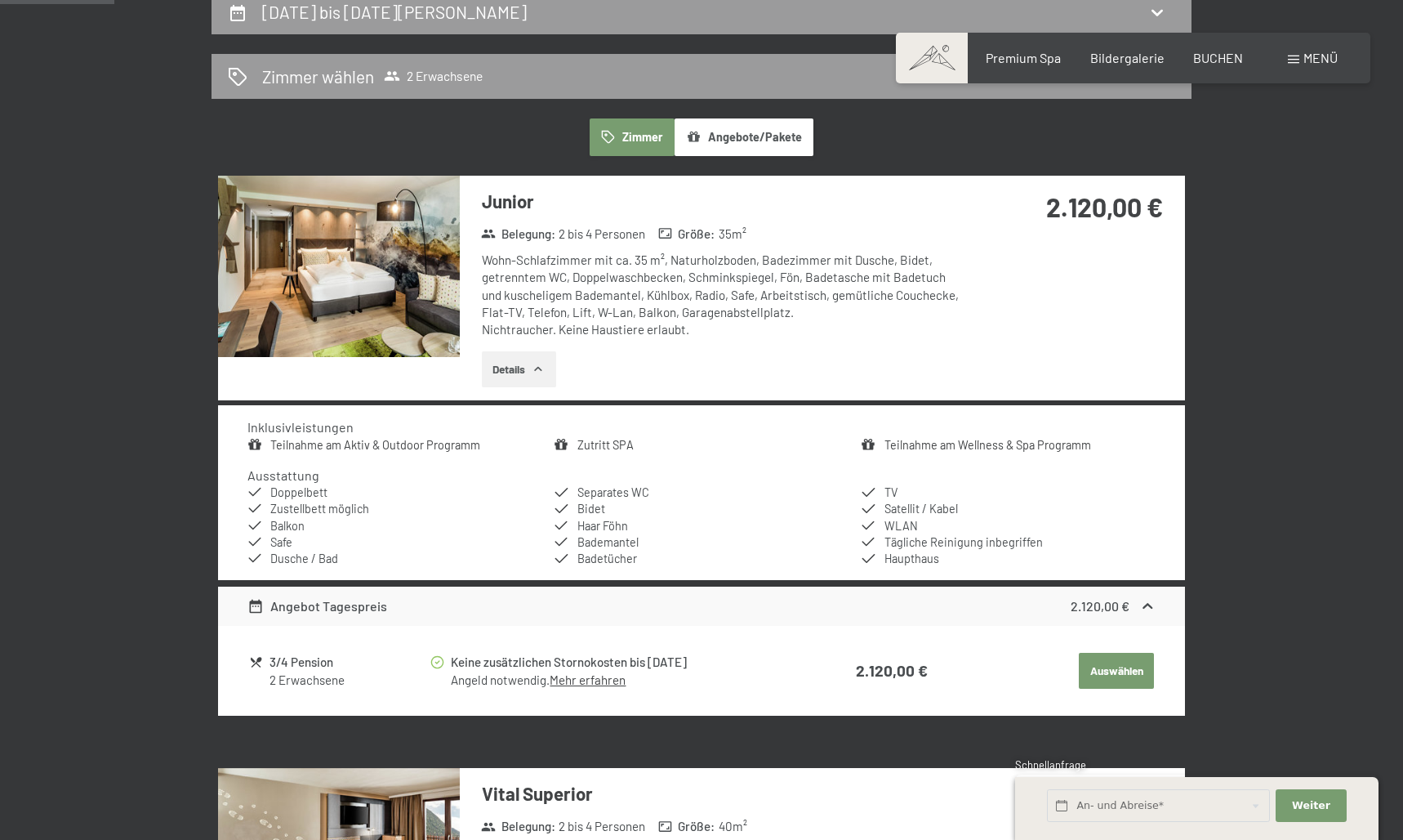
scroll to position [390, 0]
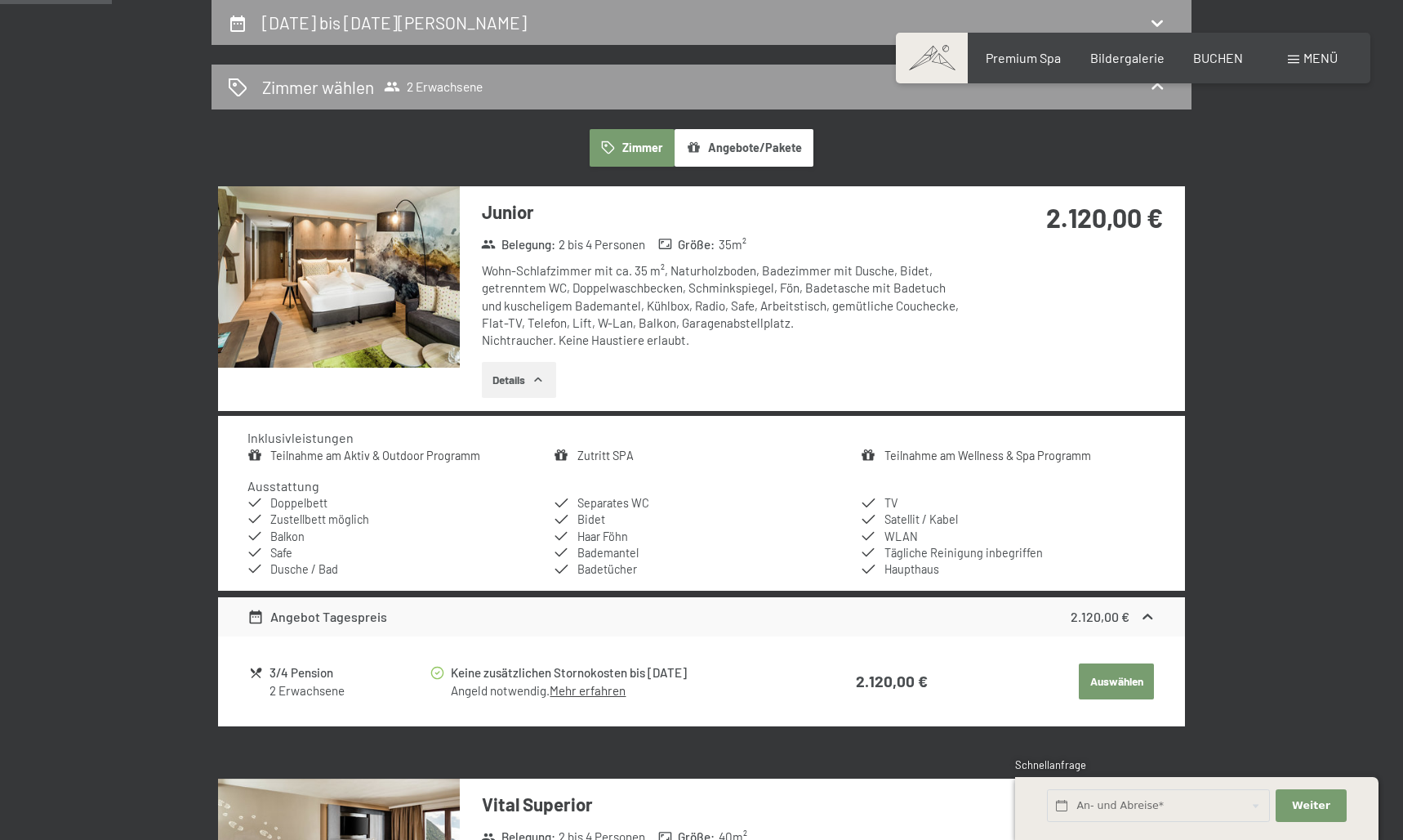
click at [907, 450] on link "Teilnahme am Wellness & Spa Programm" at bounding box center [988, 455] width 207 height 14
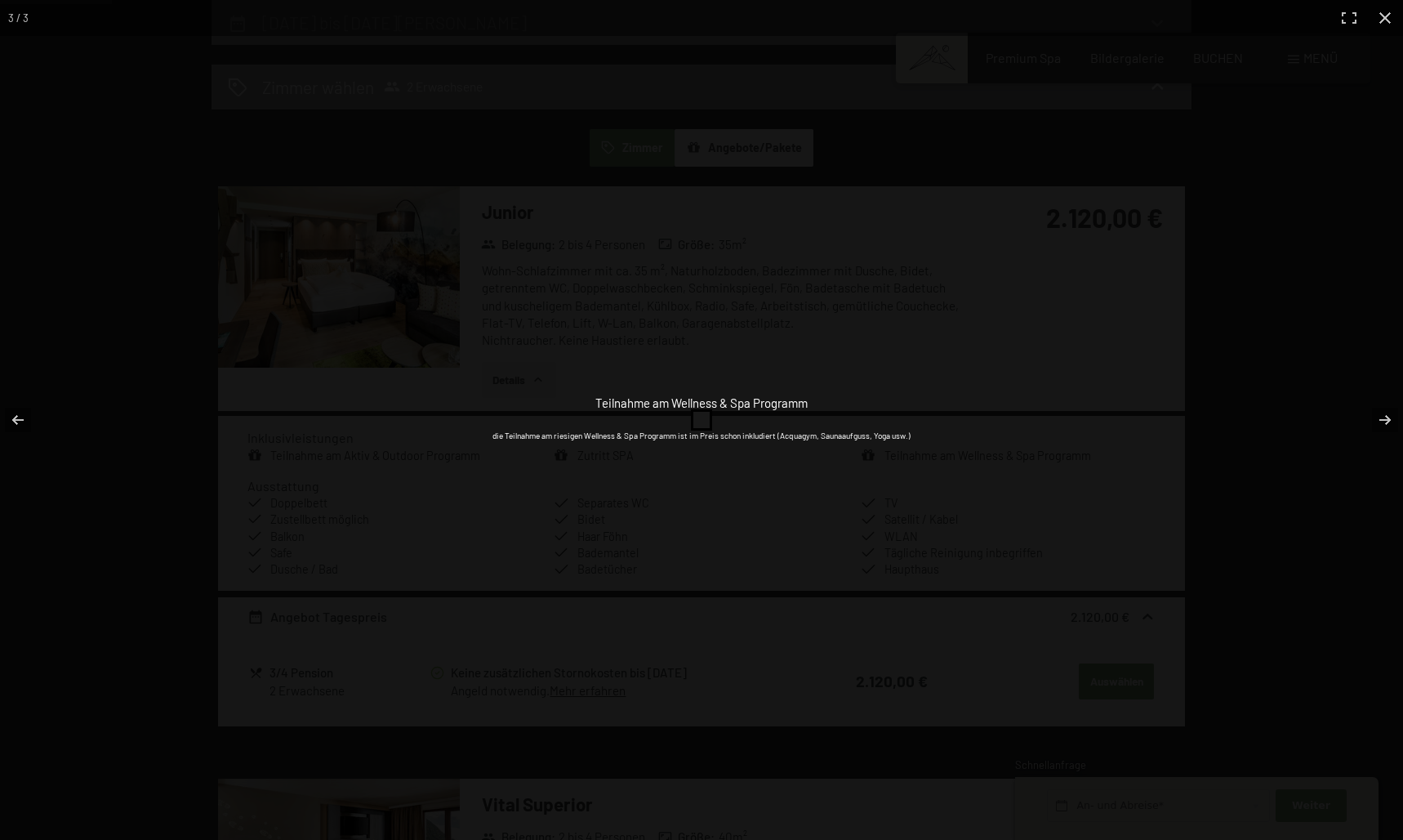
click at [953, 263] on div "Teilnahme am Wellness & Spa Programm die Teilnahme am riesigen Wellness & Spa P…" at bounding box center [701, 420] width 653 height 840
click at [743, 356] on div "Zutritt SPA der Zutritt in die 5.000m² große Spa- und Saunawelt ist schon inklu…" at bounding box center [701, 420] width 653 height 840
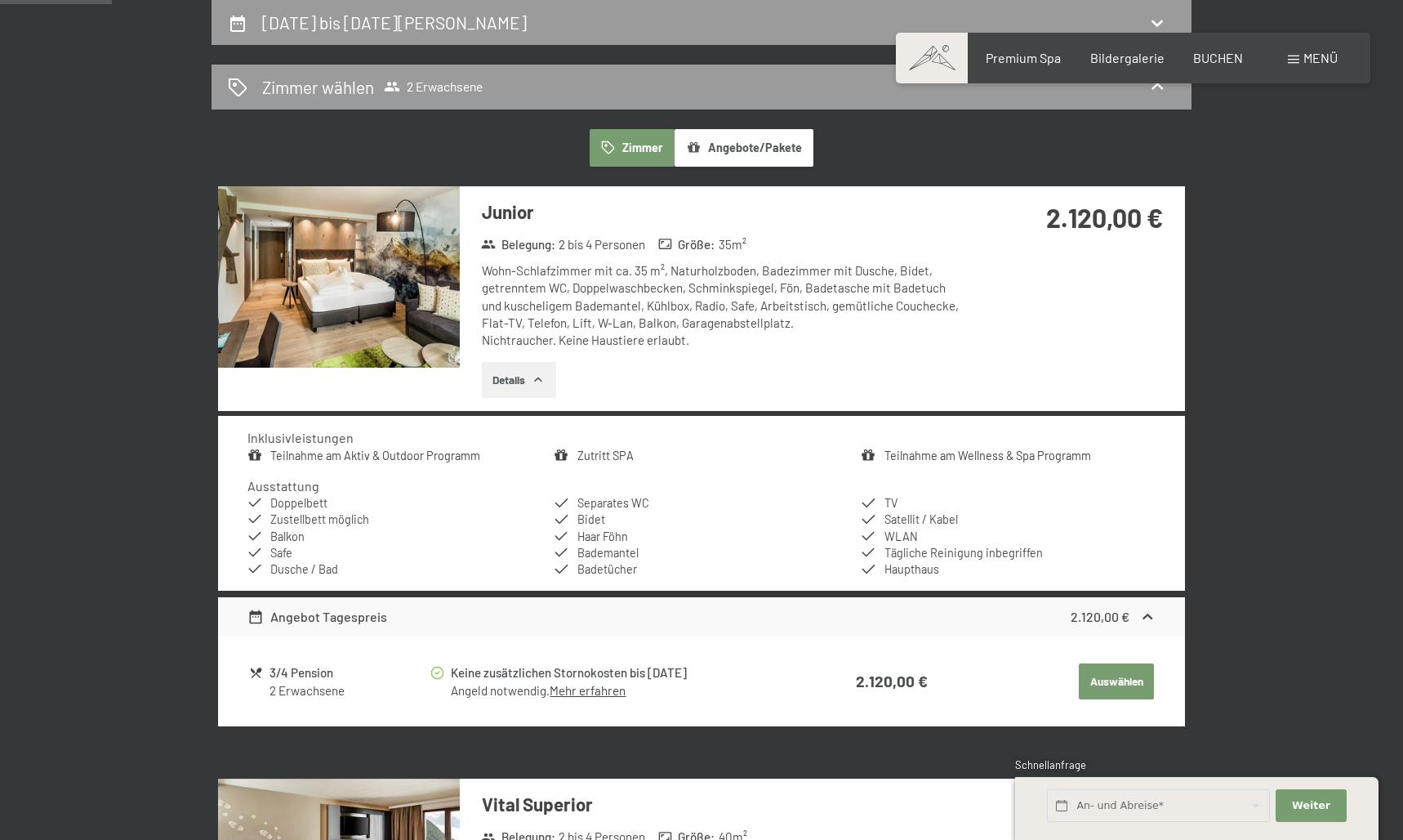
click at [0, 0] on button "button" at bounding box center [0, 0] width 0 height 0
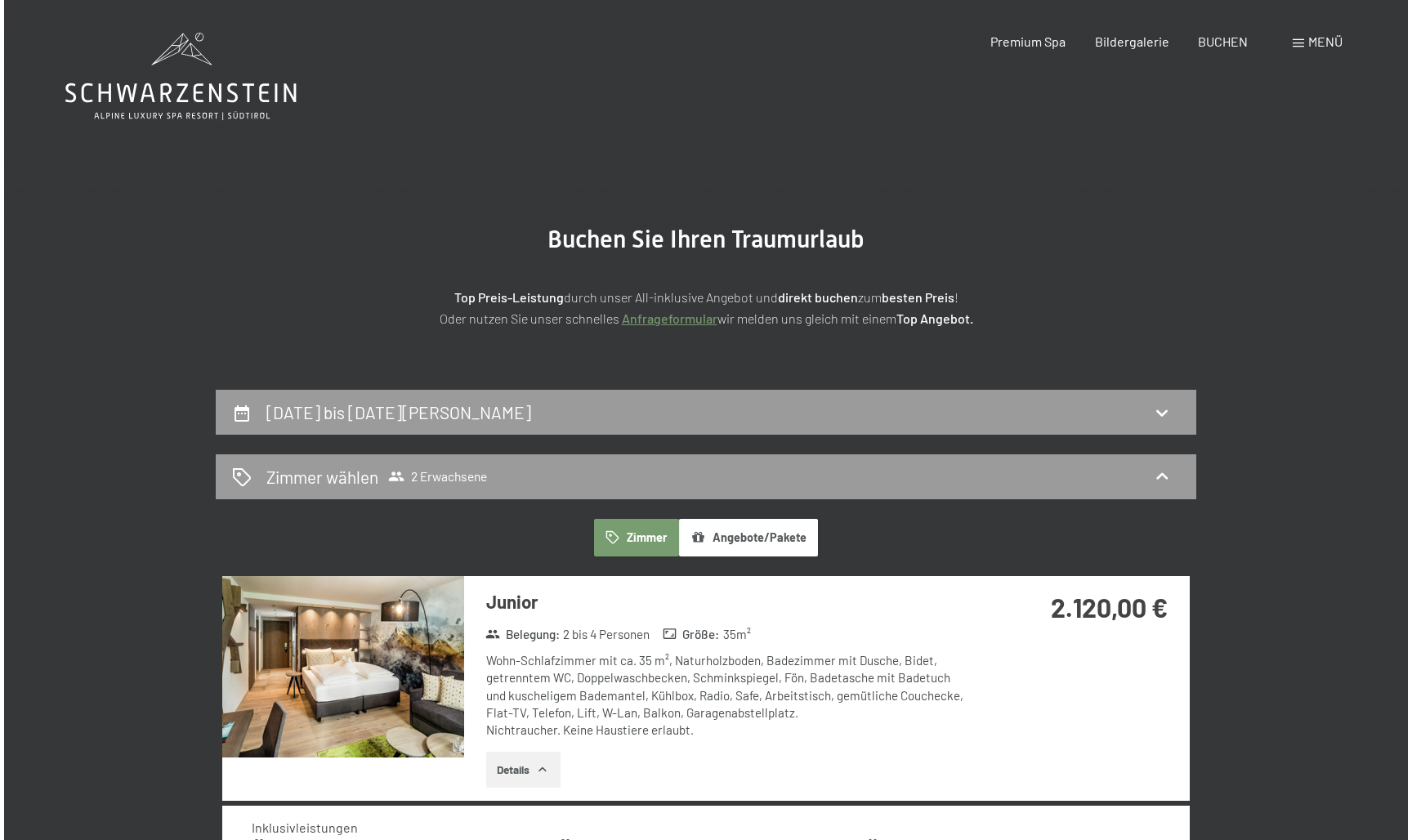
scroll to position [0, 0]
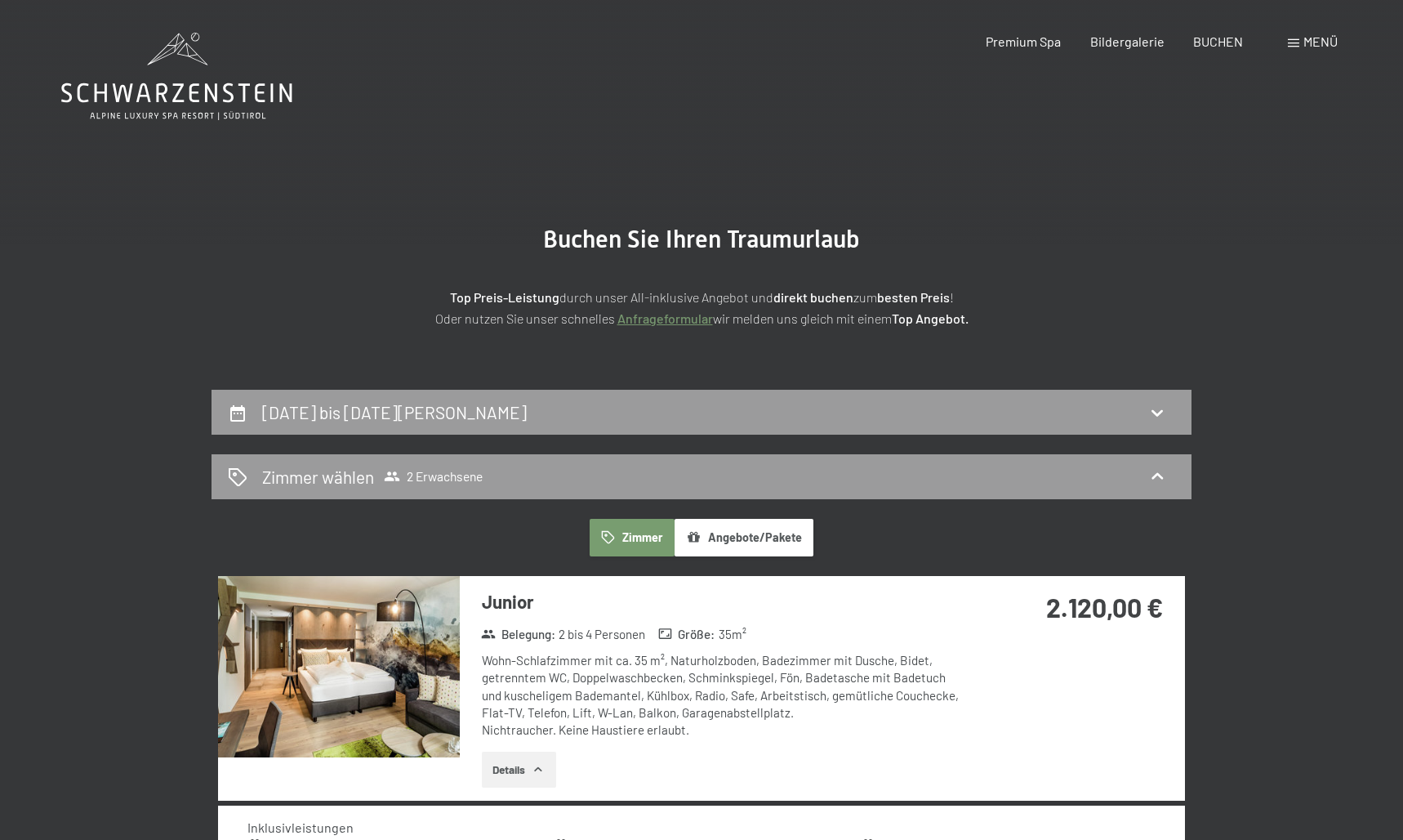
click at [1305, 43] on span "Menü" at bounding box center [1320, 41] width 34 height 16
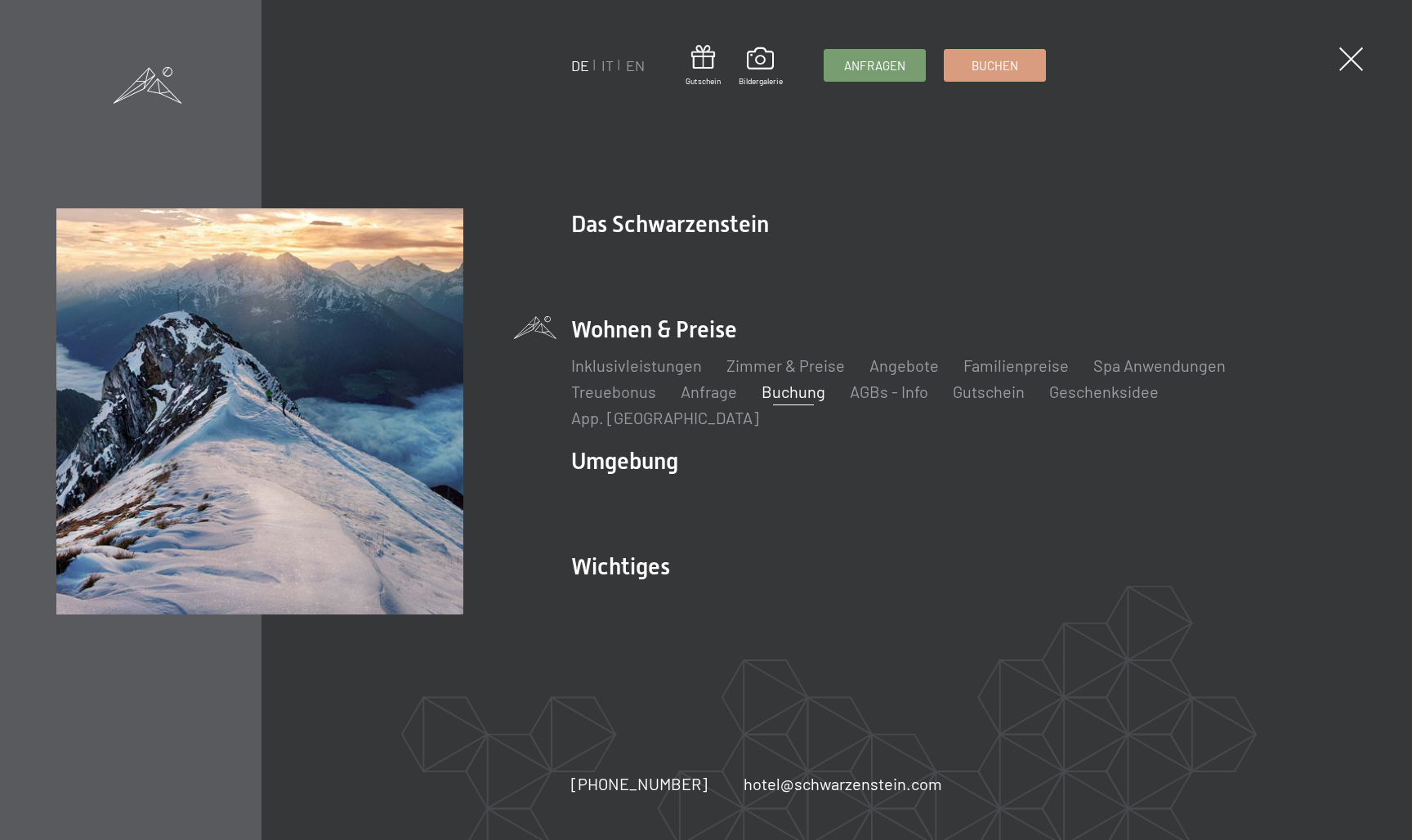
click at [759, 411] on li "App. [GEOGRAPHIC_DATA]" at bounding box center [664, 417] width 188 height 23
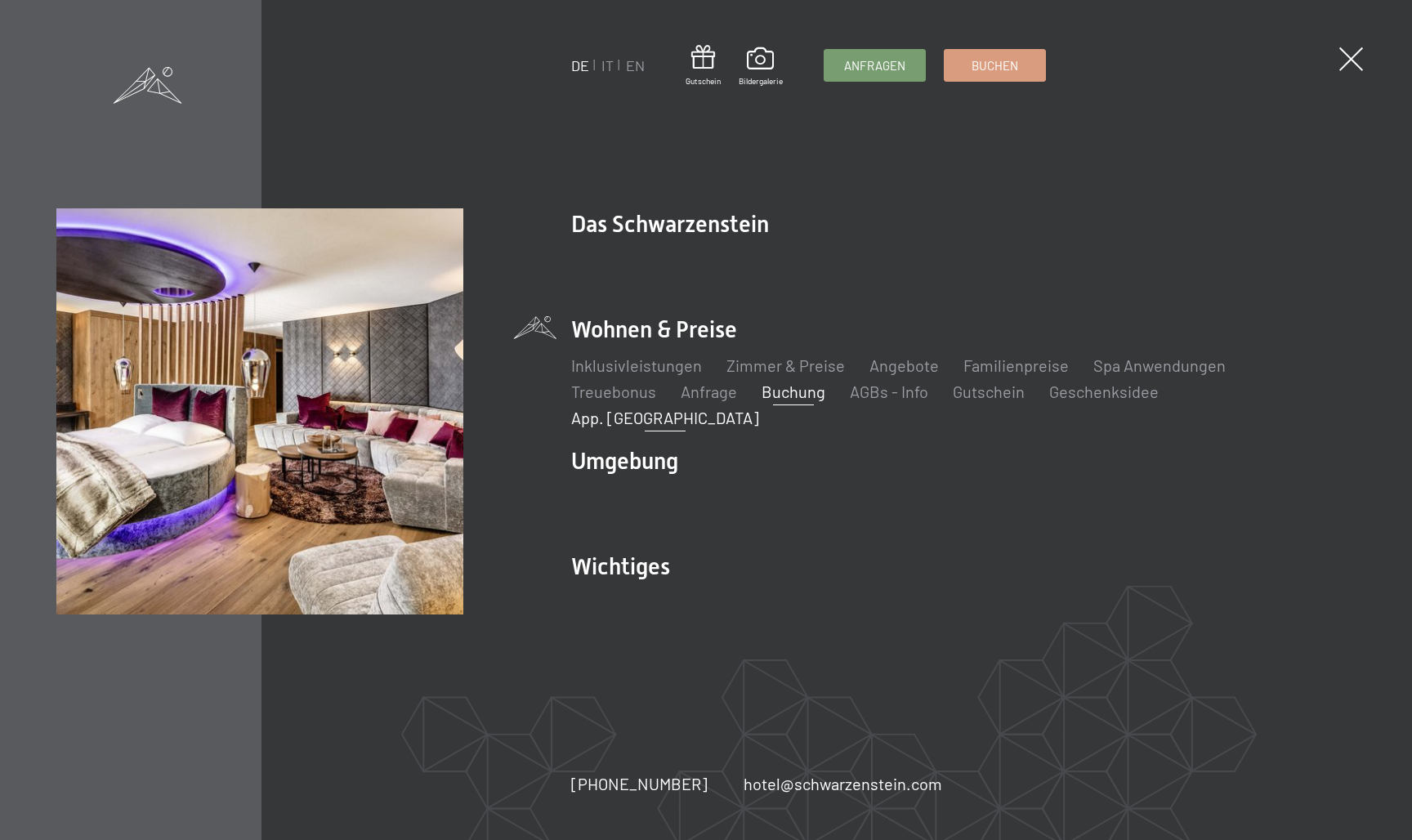
click at [759, 408] on link "App. [GEOGRAPHIC_DATA]" at bounding box center [664, 418] width 188 height 20
click at [651, 371] on link "Inklusivleistungen" at bounding box center [636, 365] width 131 height 20
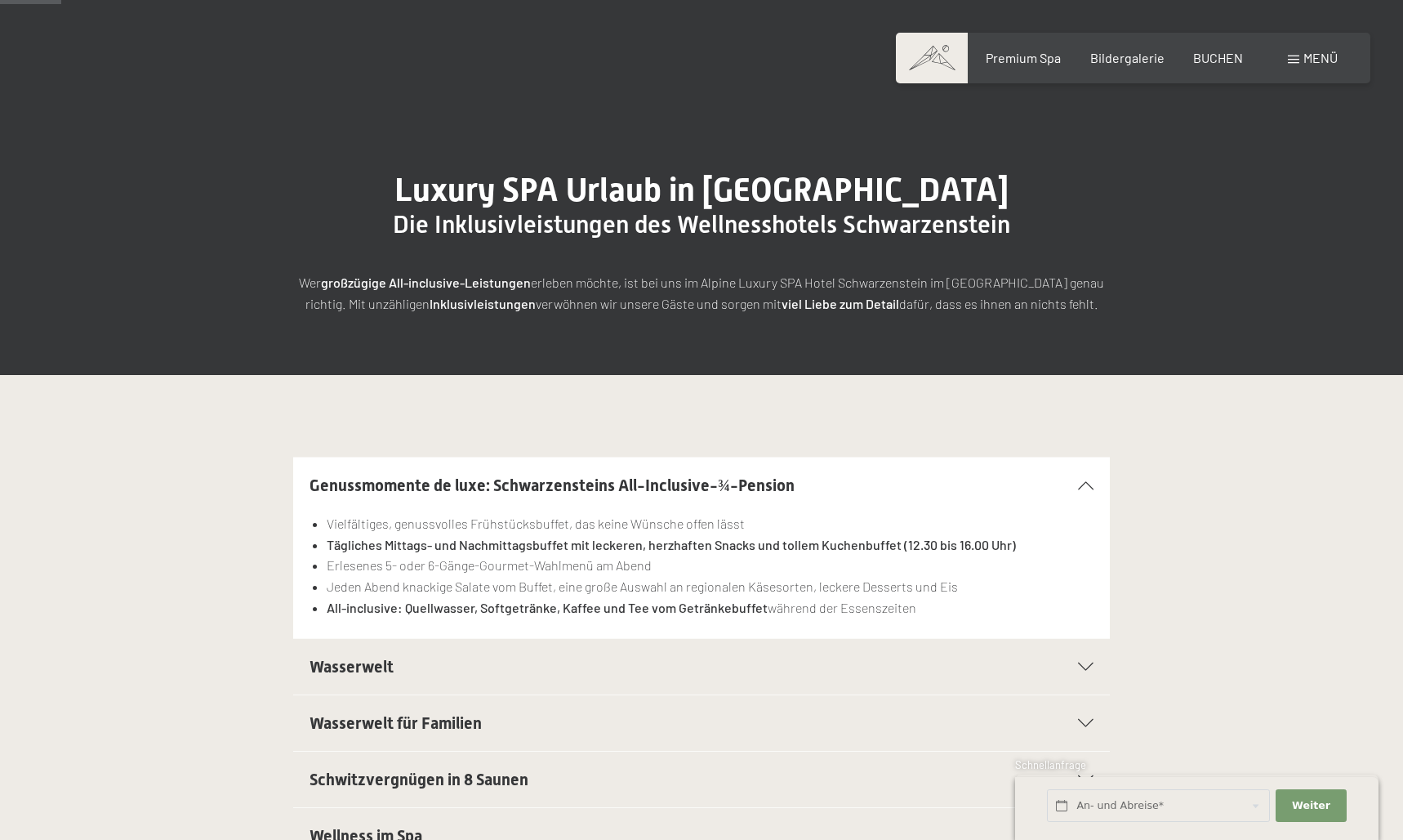
scroll to position [177, 0]
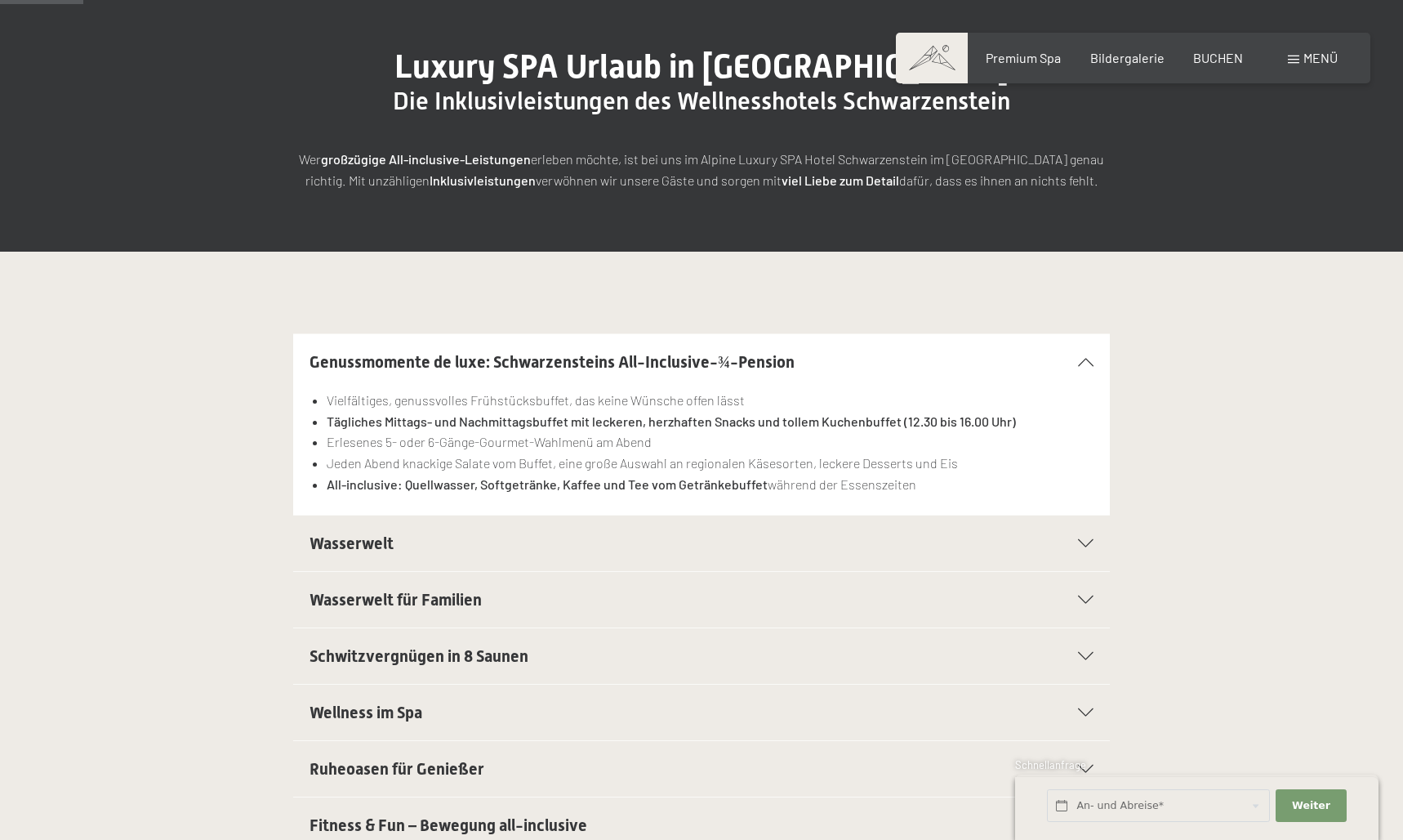
click at [666, 555] on div "Wasserwelt" at bounding box center [702, 543] width 784 height 56
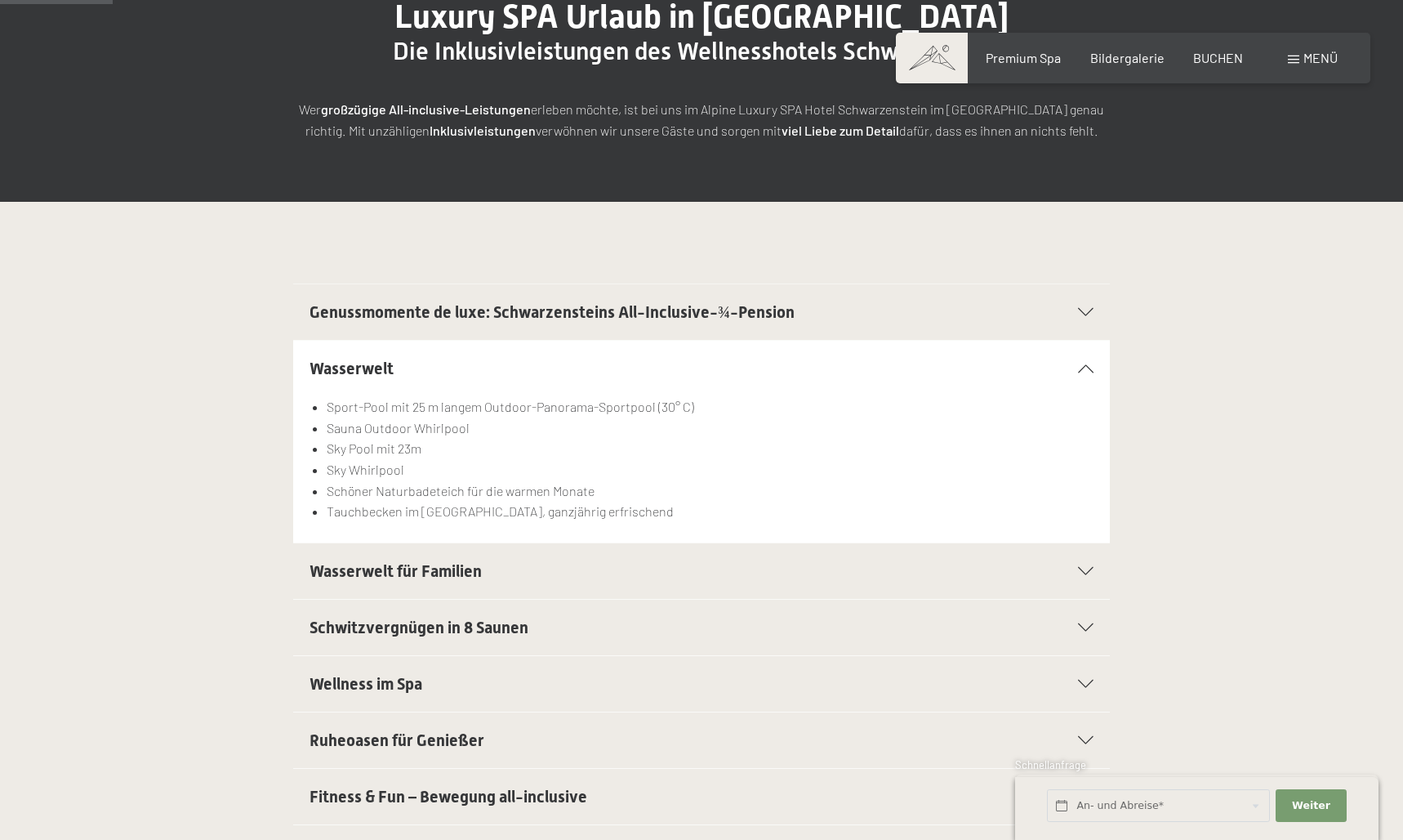
scroll to position [243, 0]
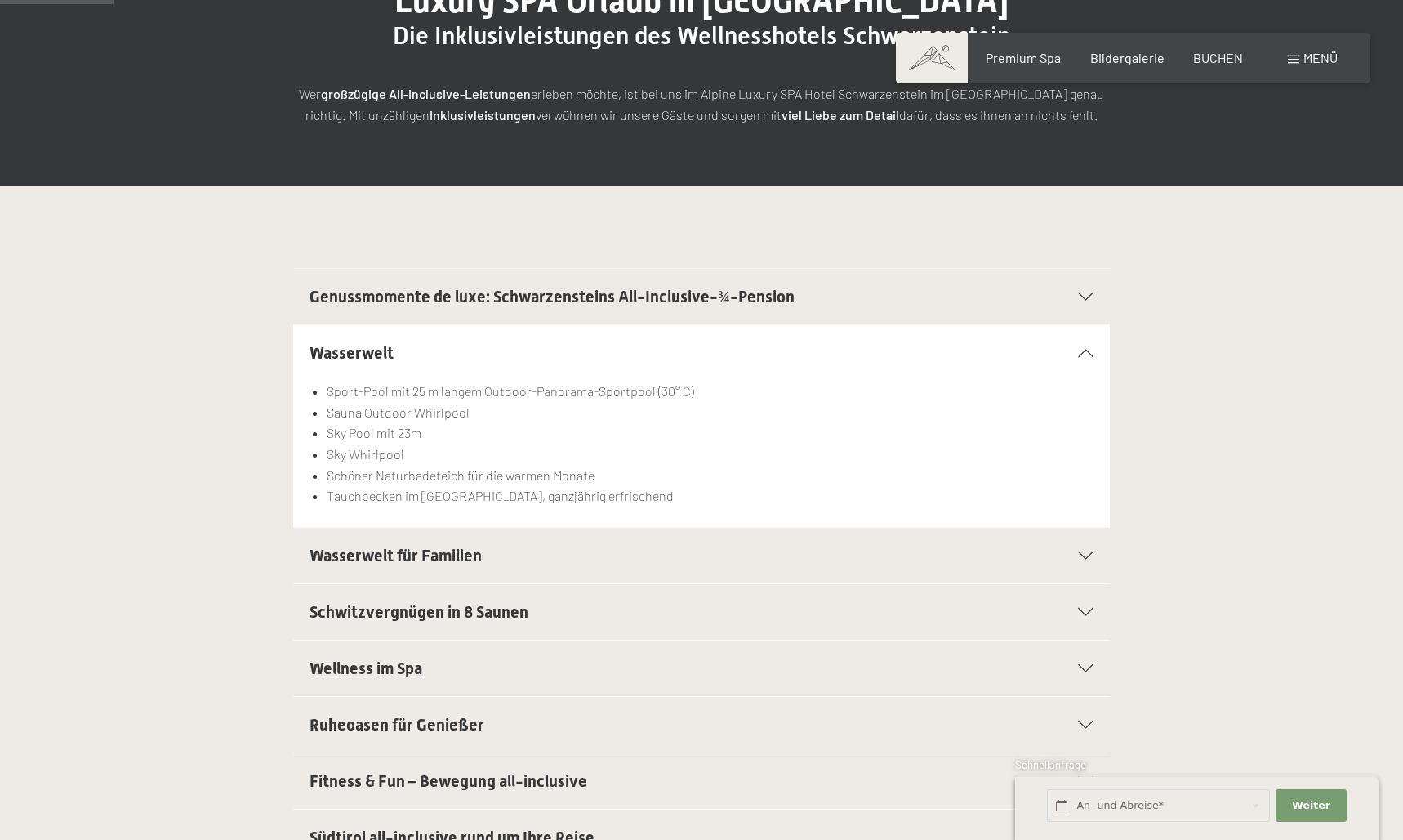
click at [496, 546] on h2 "Wasserwelt für Familien" at bounding box center [662, 555] width 706 height 23
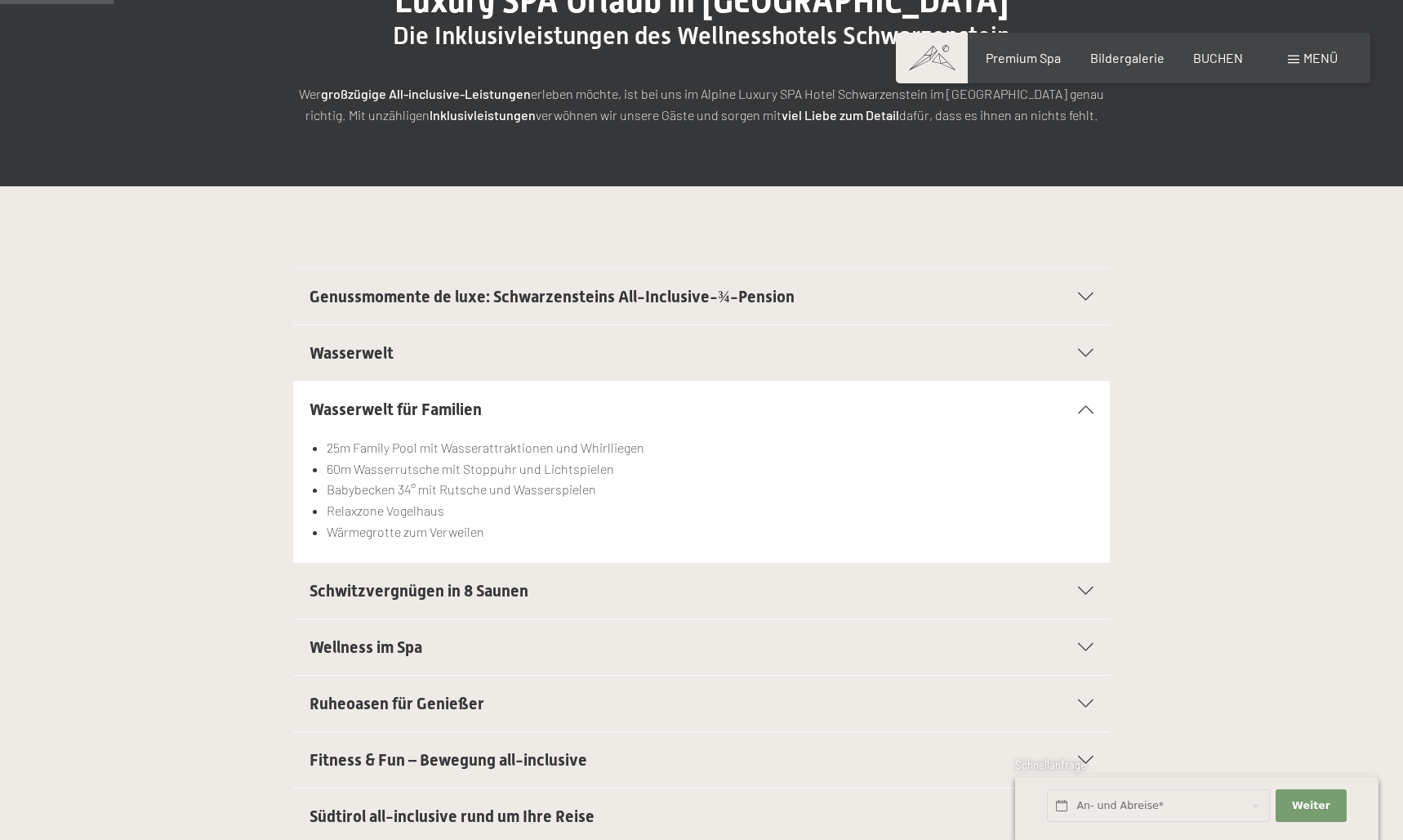
click at [460, 596] on span "Schwitzvergnügen in 8 Saunen" at bounding box center [419, 591] width 219 height 20
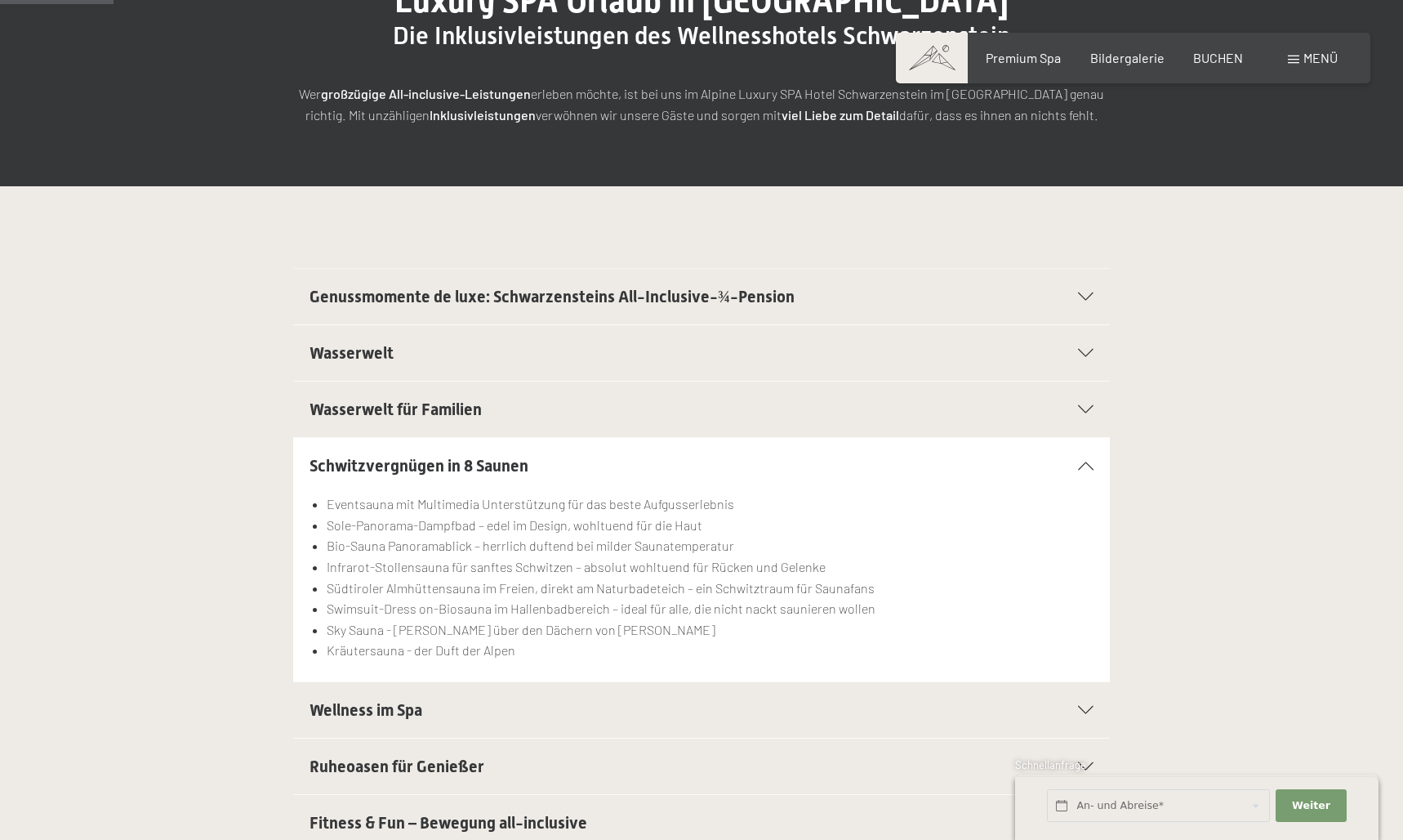
click at [415, 738] on div "Ruheoasen für Genießer" at bounding box center [702, 766] width 784 height 56
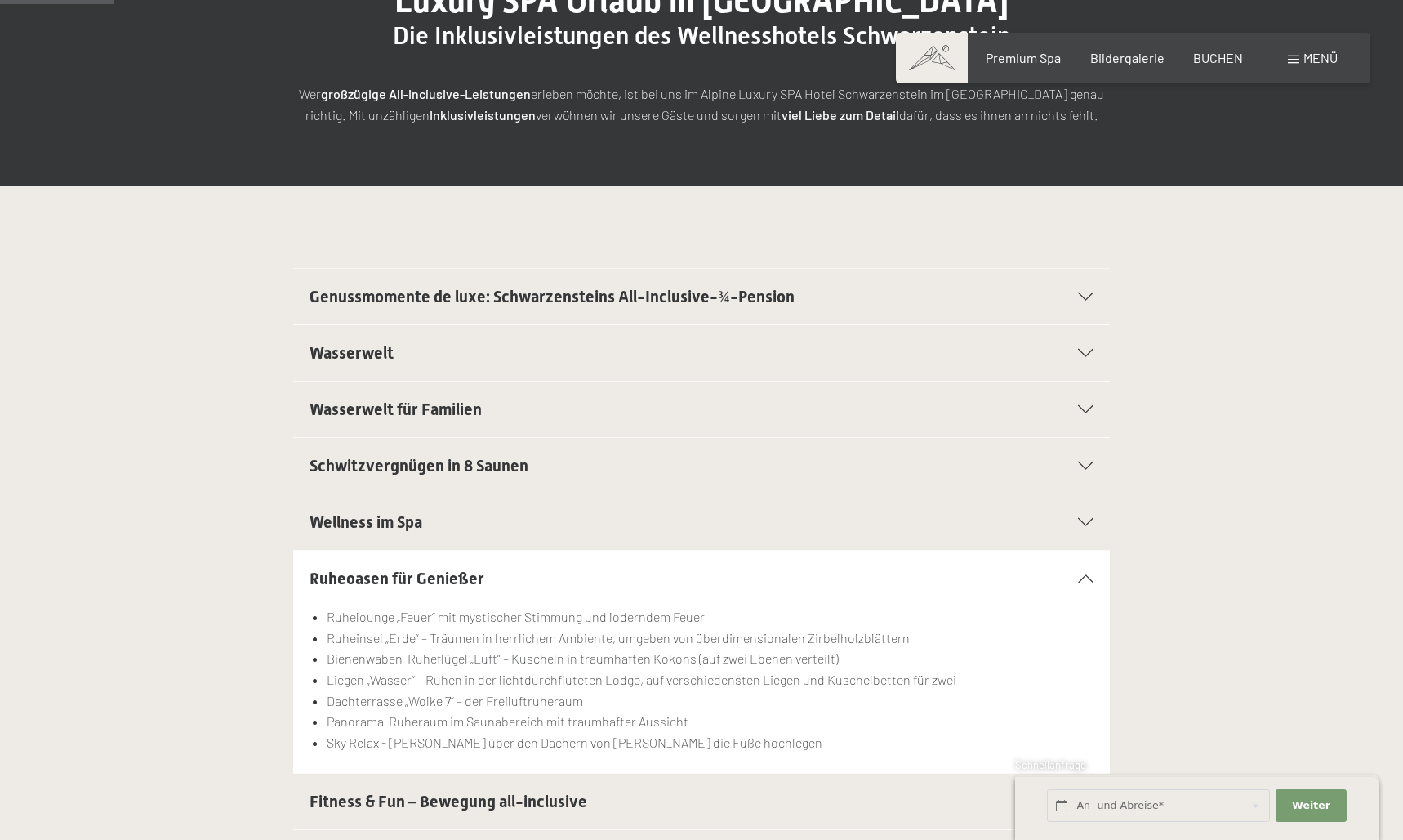
click at [449, 547] on div "Wellness im Spa" at bounding box center [702, 521] width 784 height 56
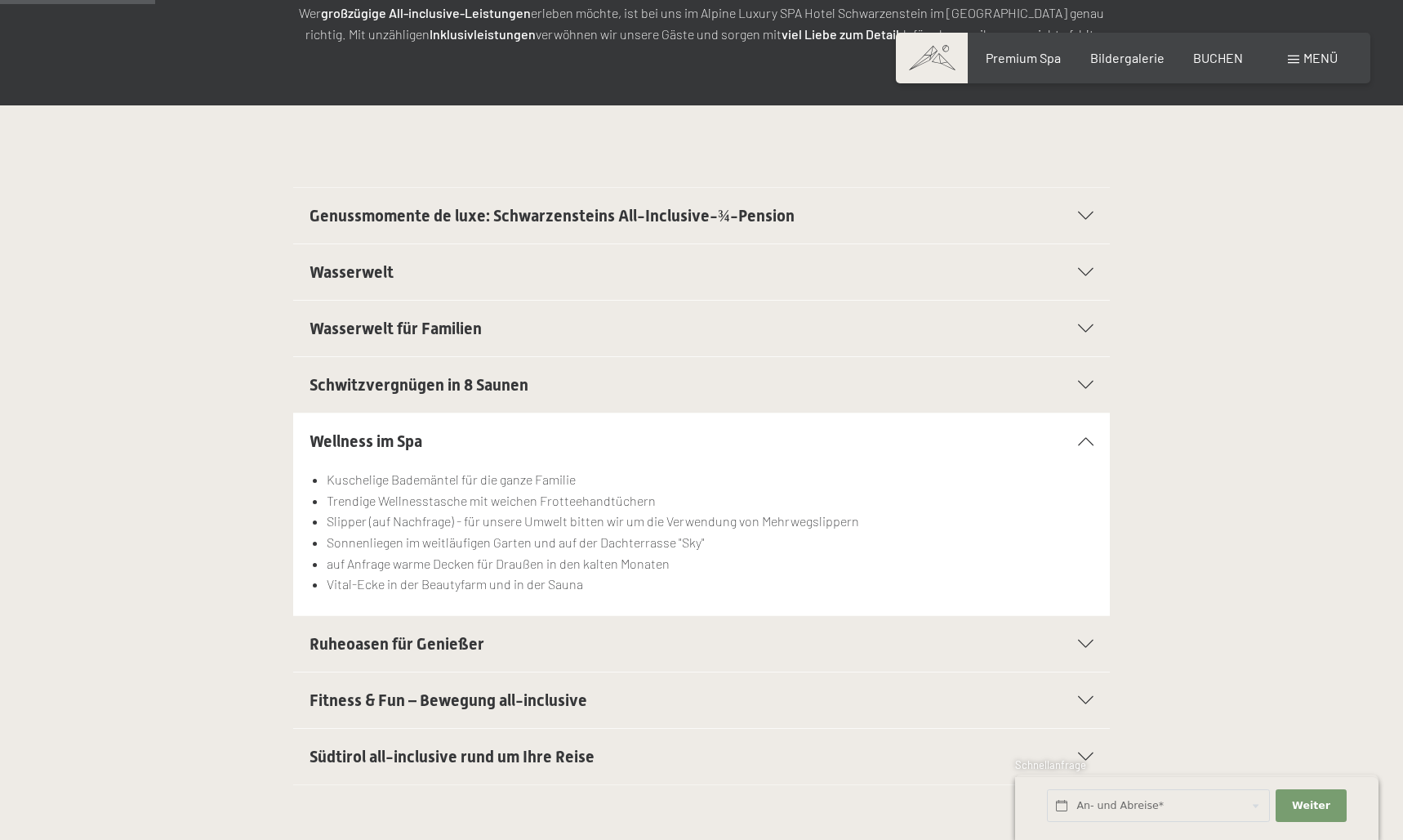
scroll to position [333, 0]
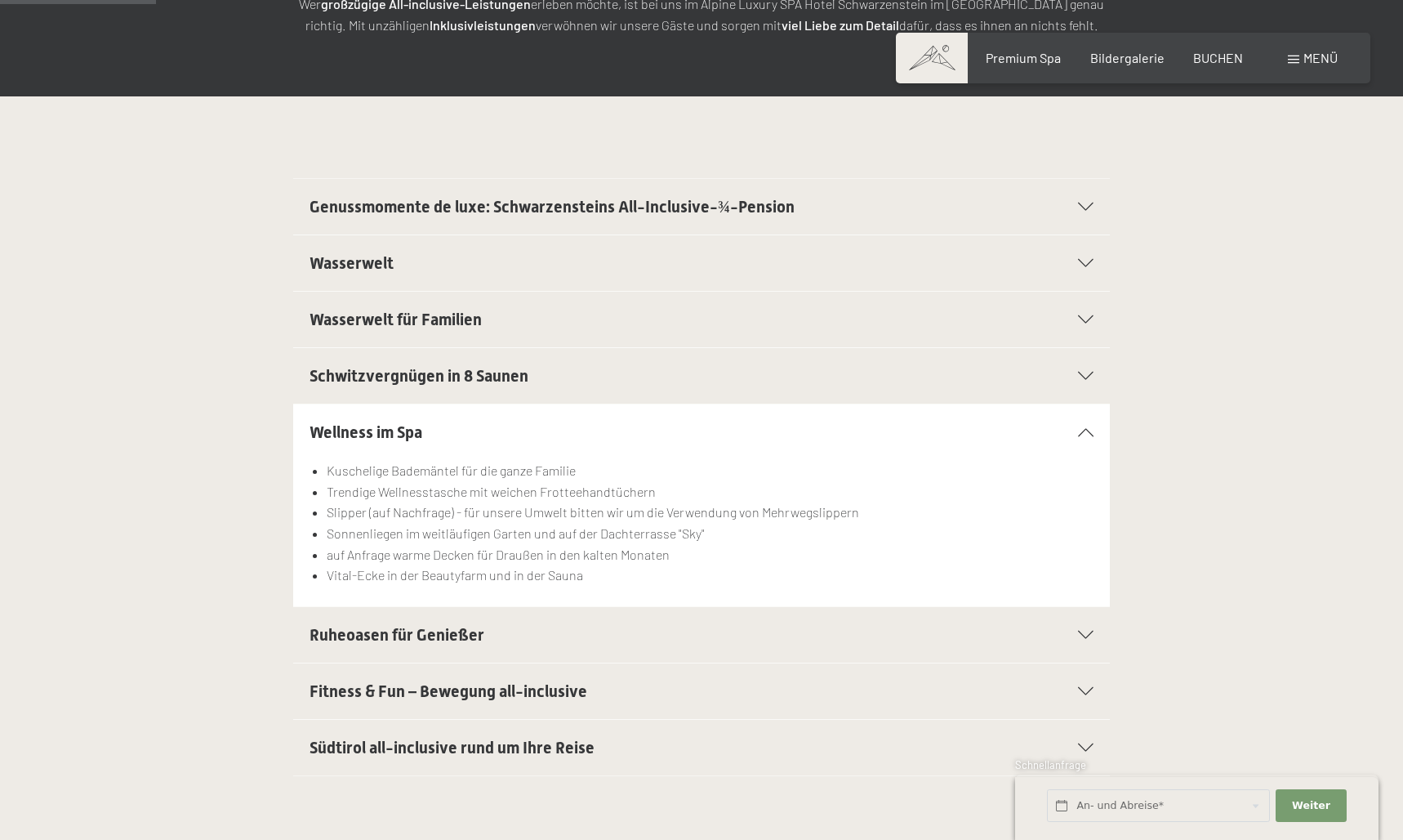
click at [457, 636] on span "Ruheoasen für Genießer" at bounding box center [397, 635] width 175 height 20
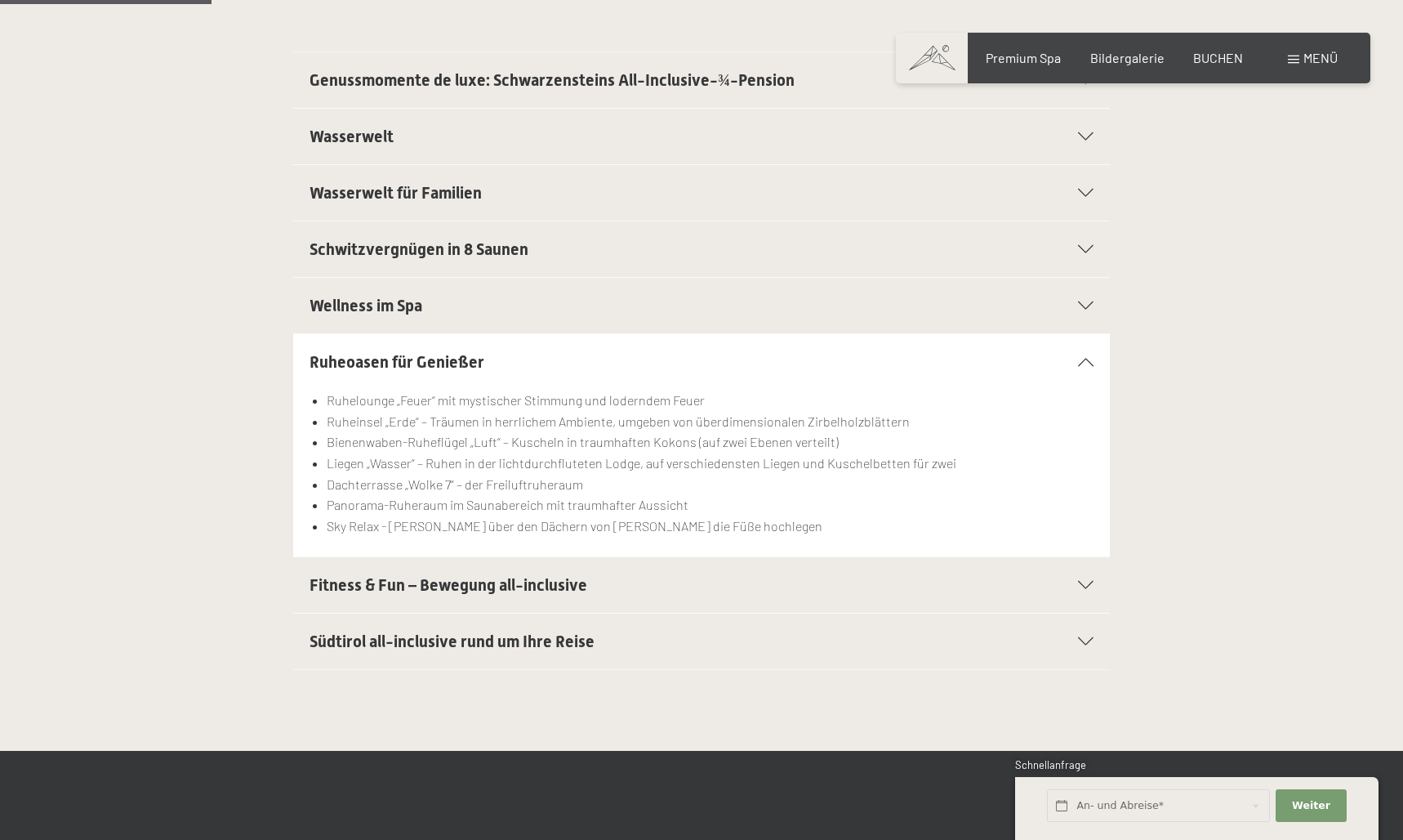
scroll to position [486, 0]
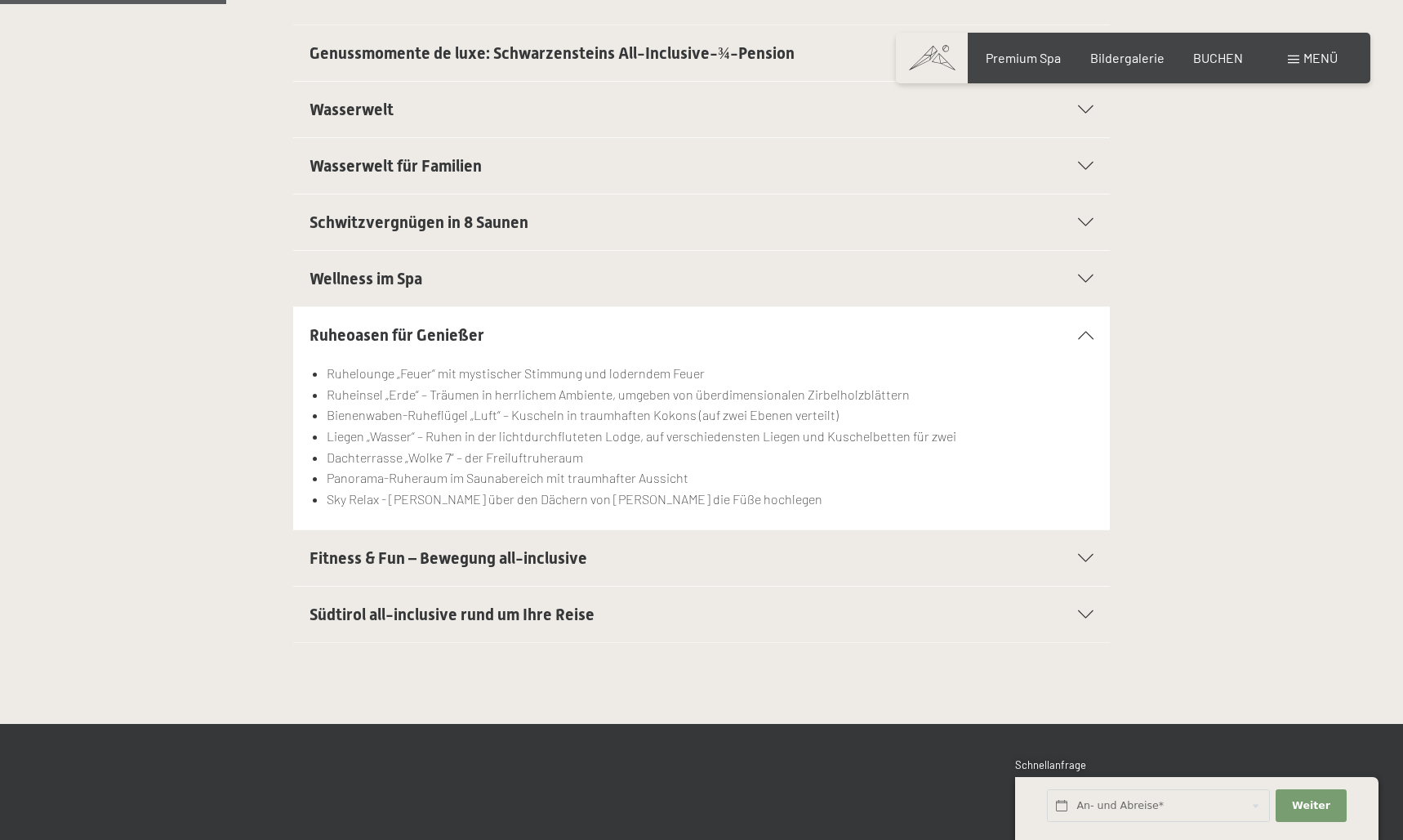
click at [490, 566] on span "Fitness & Fun – Bewegung all-inclusive" at bounding box center [448, 558] width 278 height 20
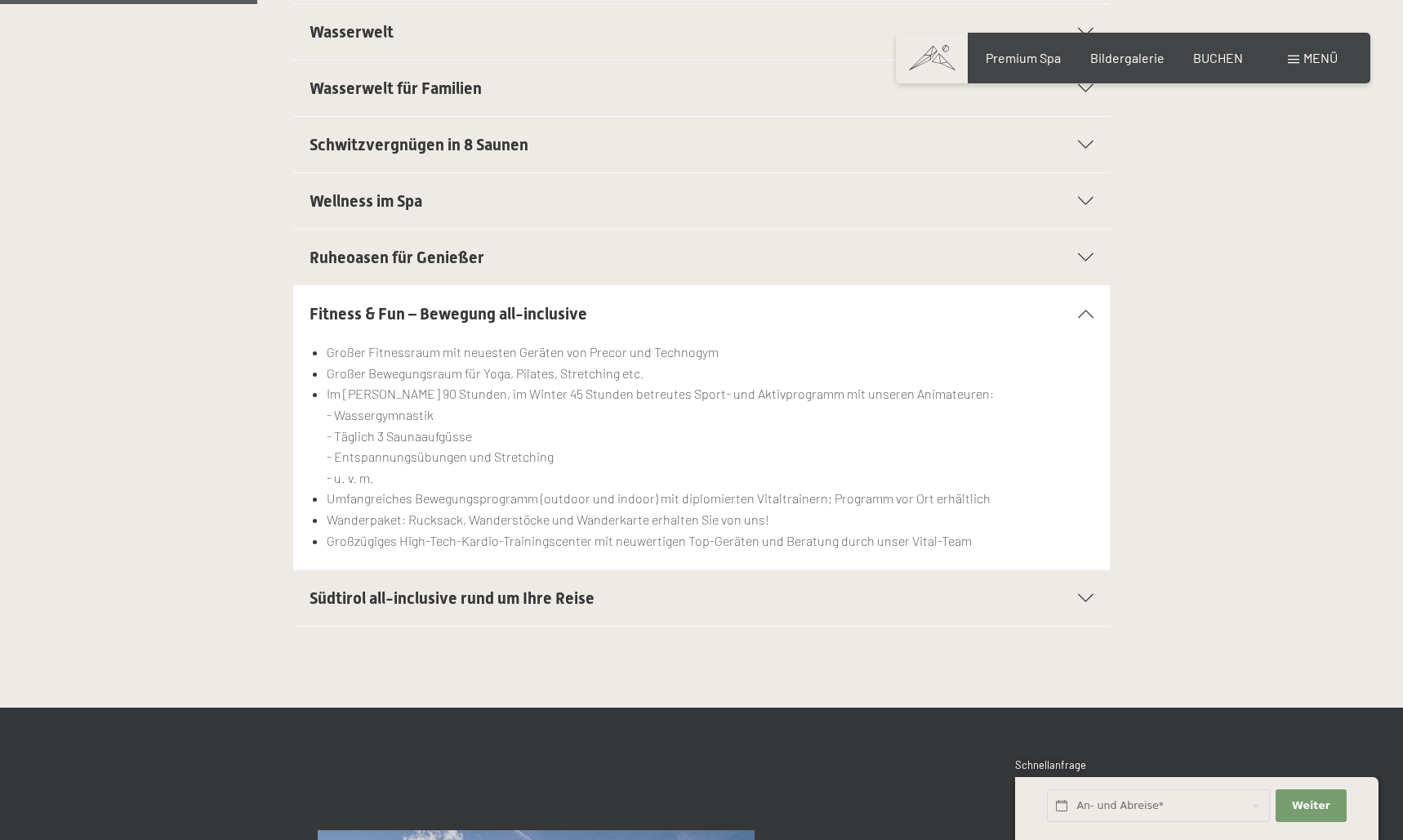
scroll to position [565, 0]
click at [479, 610] on div "Südtirol all-inclusive rund um Ihre Reise" at bounding box center [702, 597] width 784 height 56
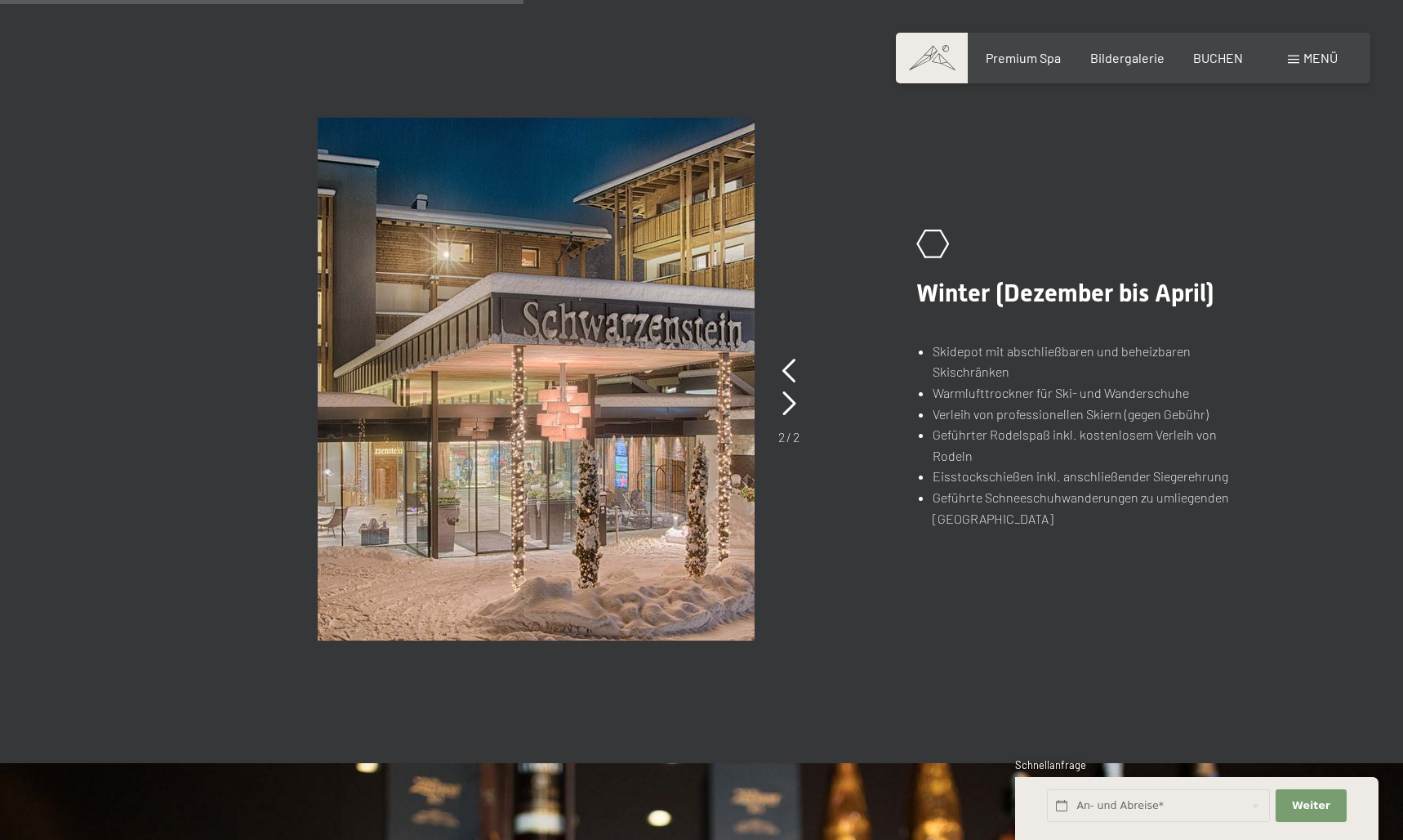
scroll to position [1170, 0]
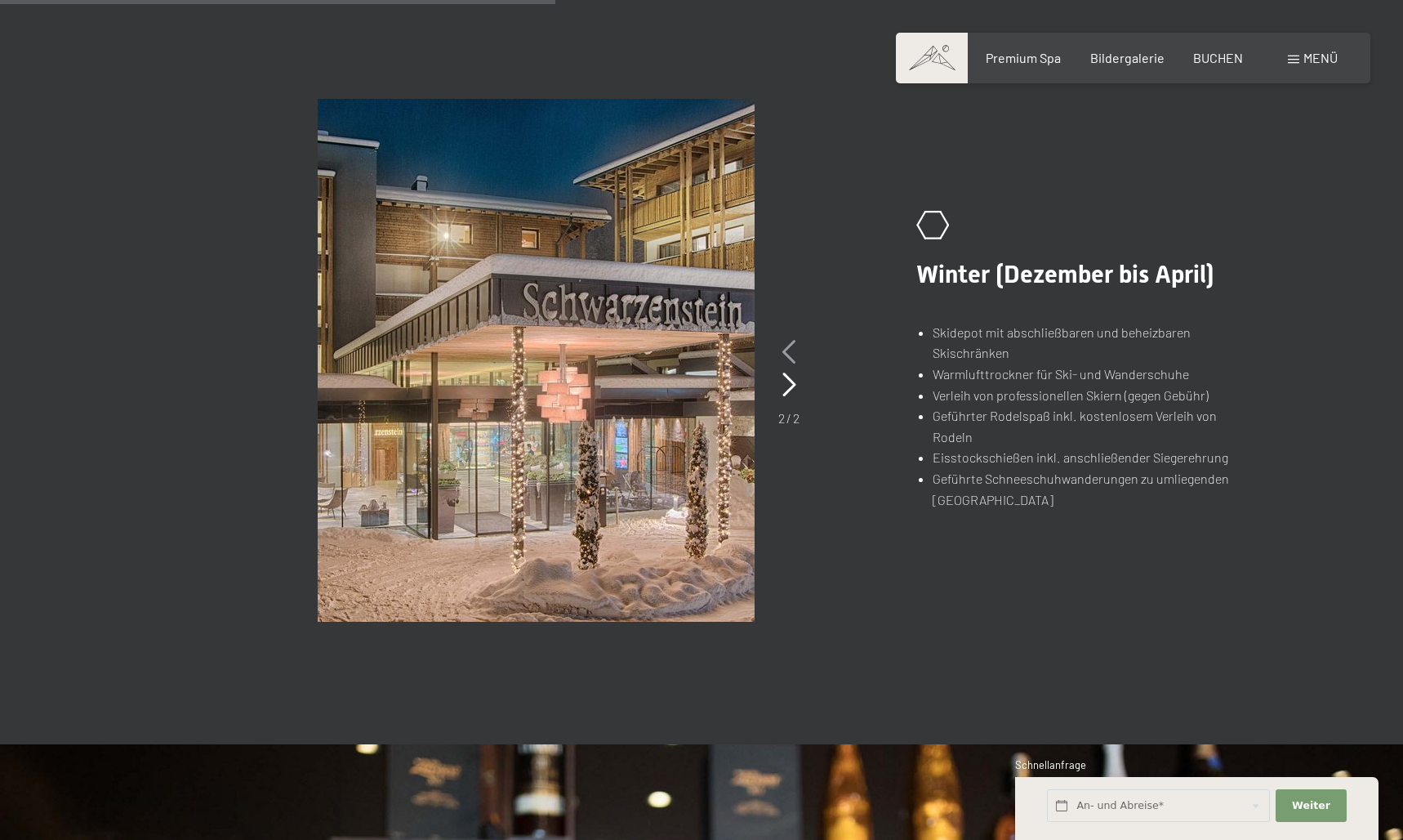
click at [785, 350] on icon at bounding box center [789, 351] width 14 height 24
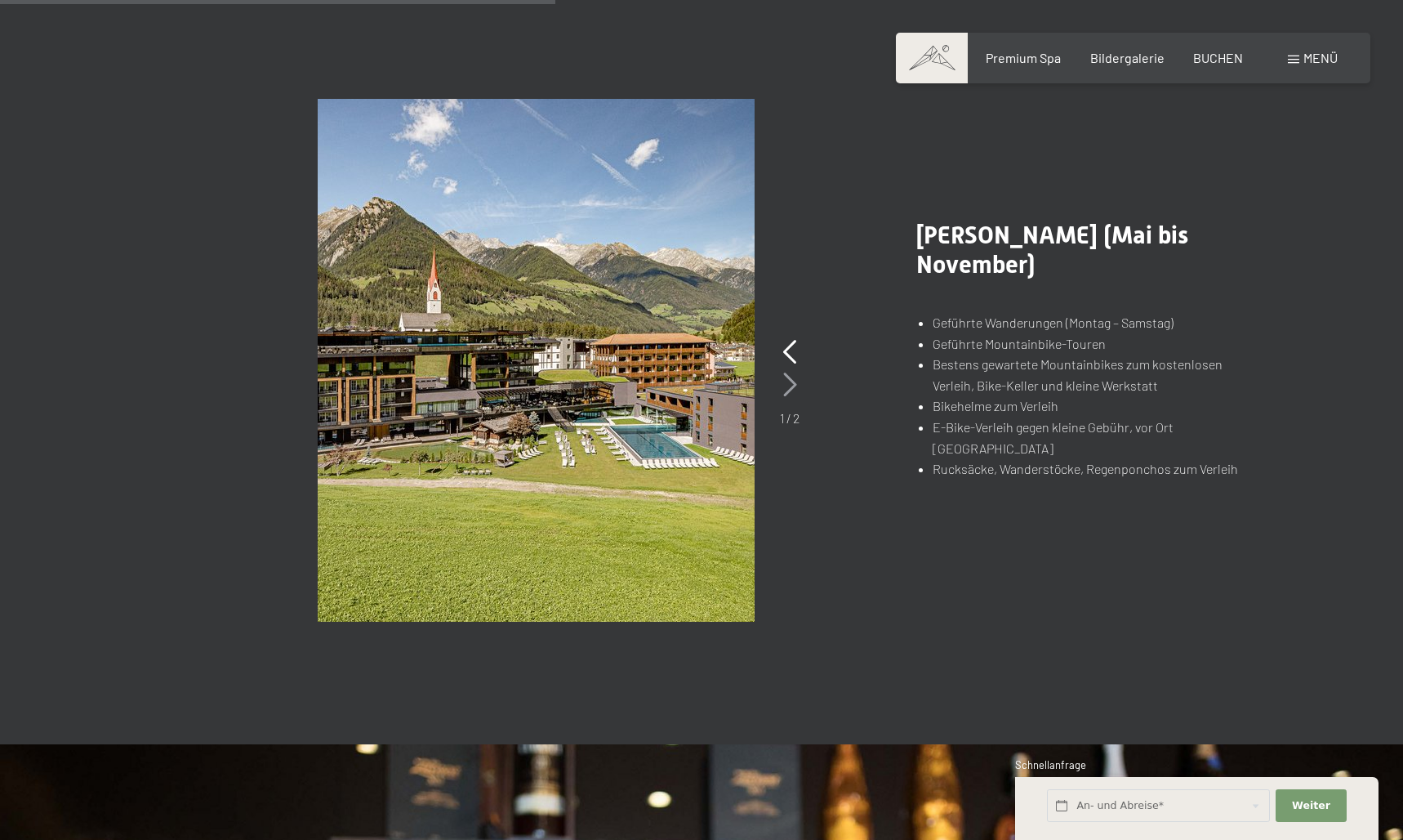
click at [783, 382] on icon at bounding box center [790, 385] width 14 height 24
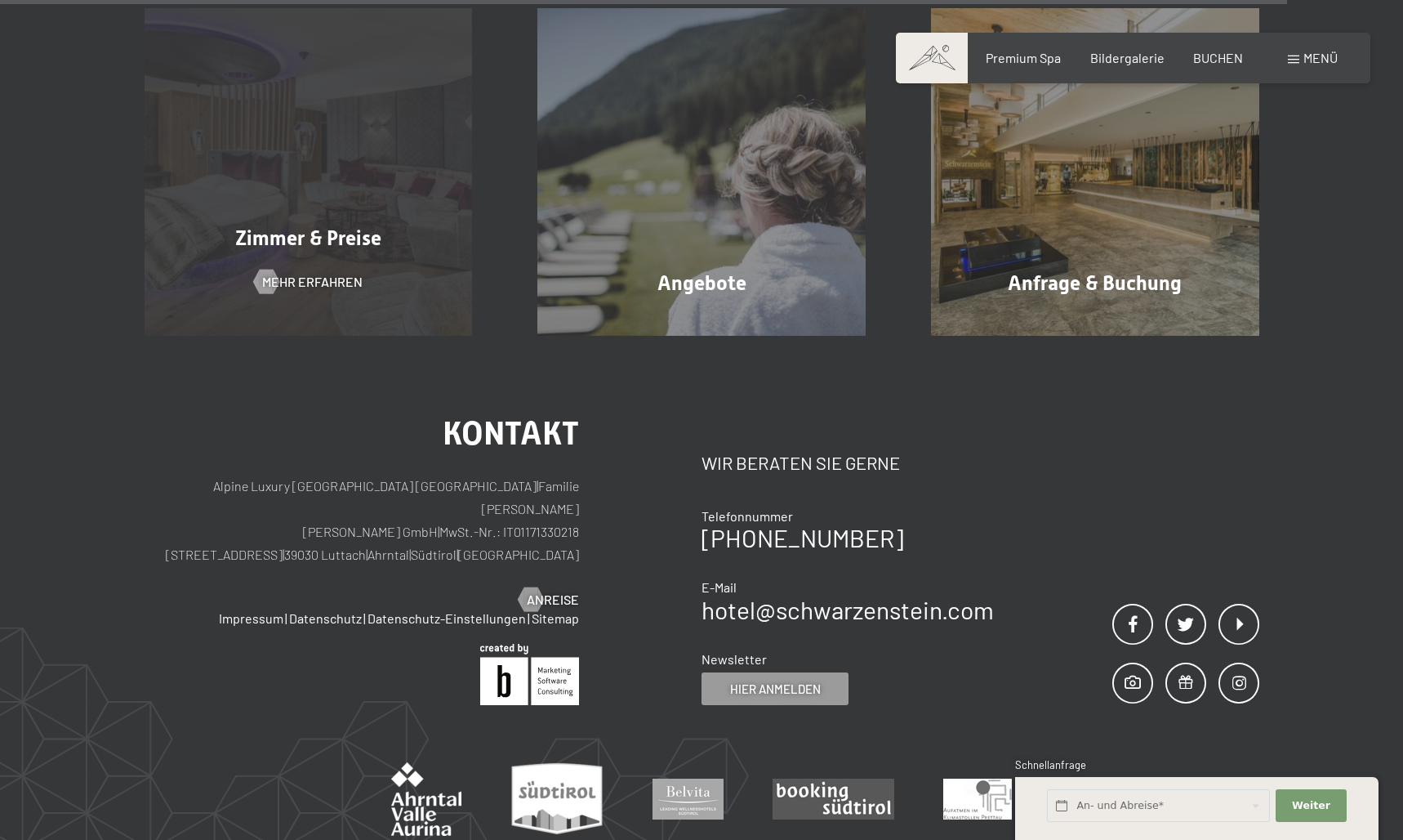
scroll to position [2778, 0]
click at [315, 207] on div "Zimmer & Preise Mehr erfahren" at bounding box center [309, 173] width 394 height 329
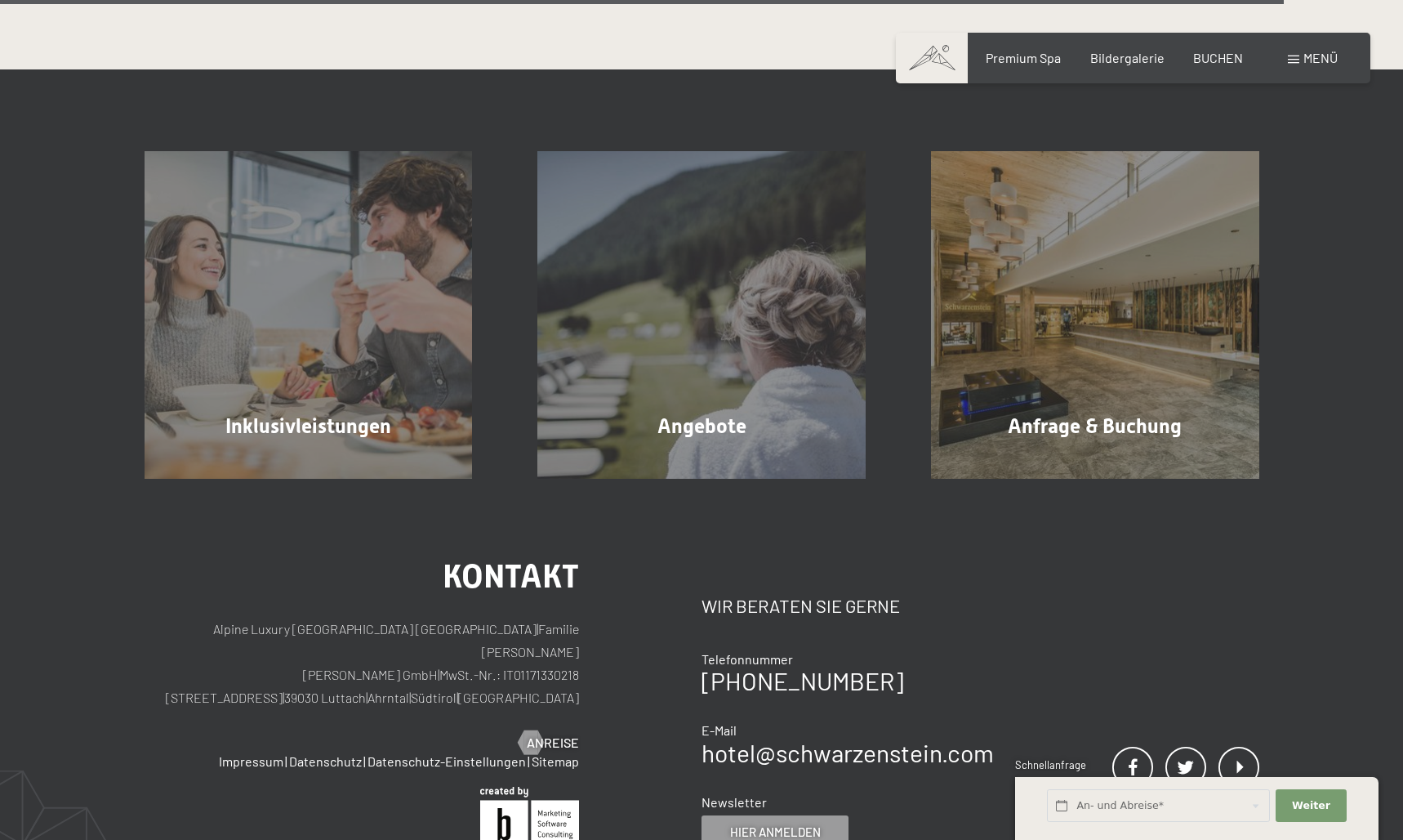
scroll to position [4749, 0]
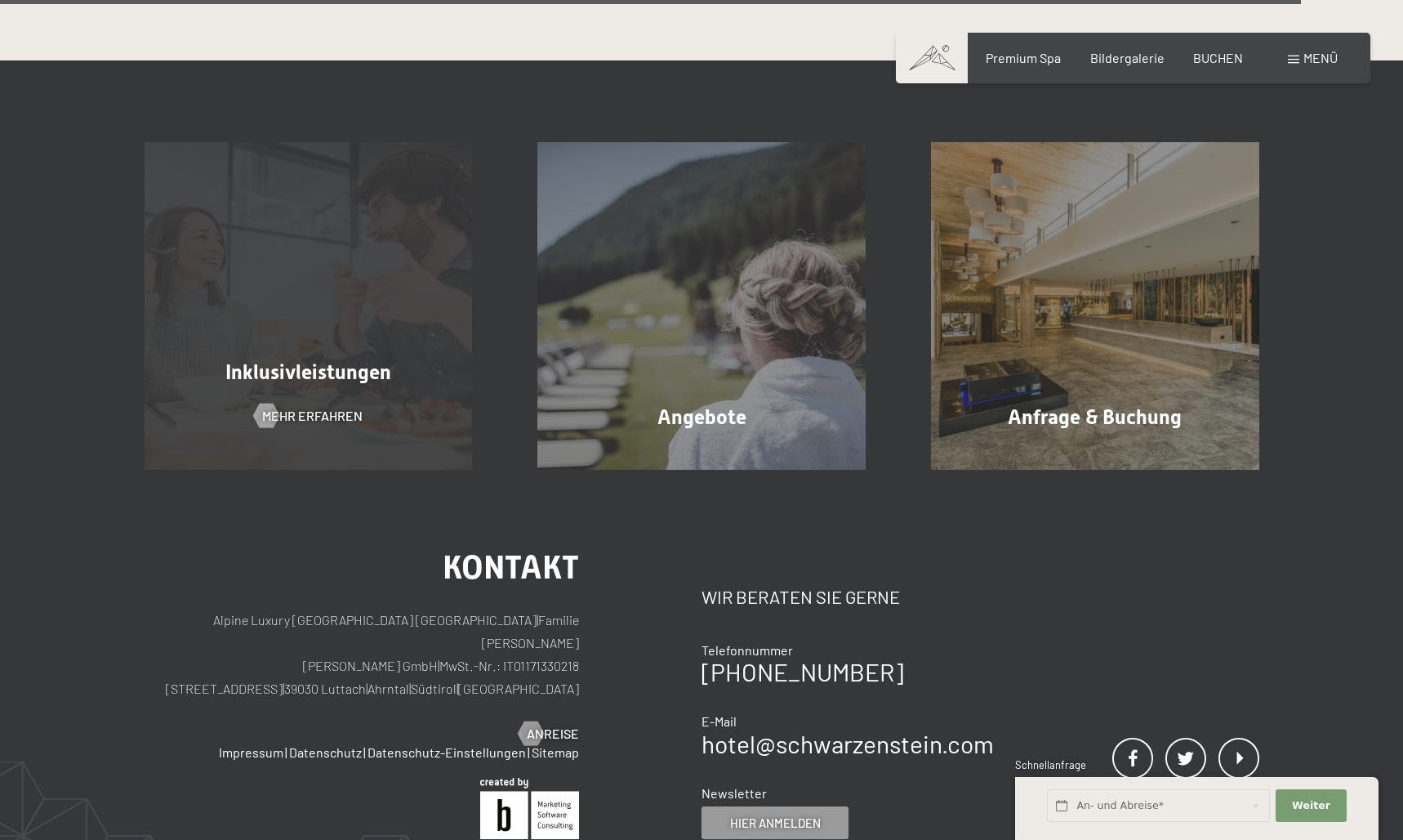
click at [371, 314] on div "Inklusivleistungen Mehr erfahren" at bounding box center [309, 306] width 394 height 329
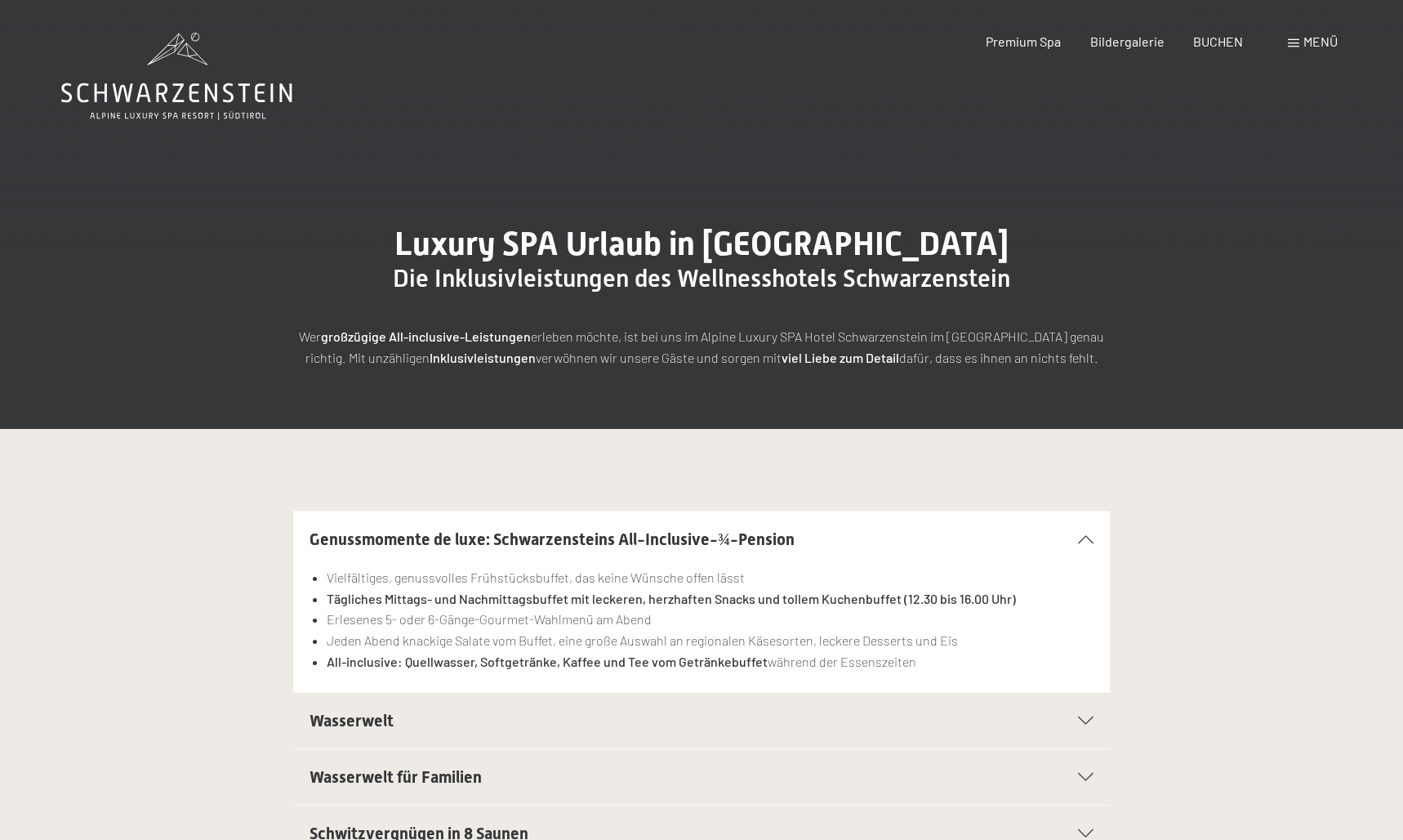
click at [148, 78] on icon at bounding box center [176, 76] width 231 height 88
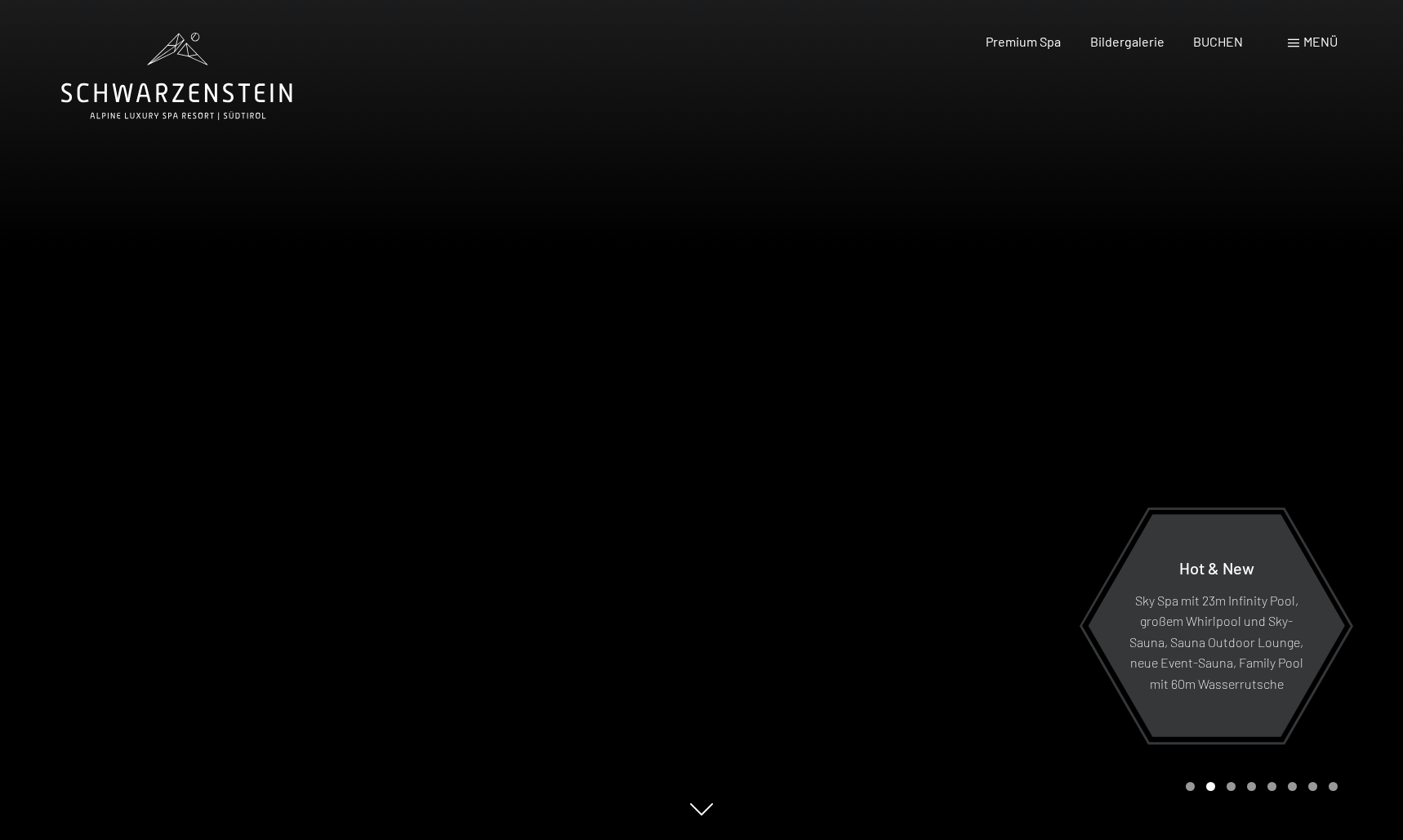
click at [1308, 51] on div "Buchen Anfragen Premium Spa Bildergalerie BUCHEN Menü DE IT EN Gutschein Bilder…" at bounding box center [1133, 42] width 410 height 18
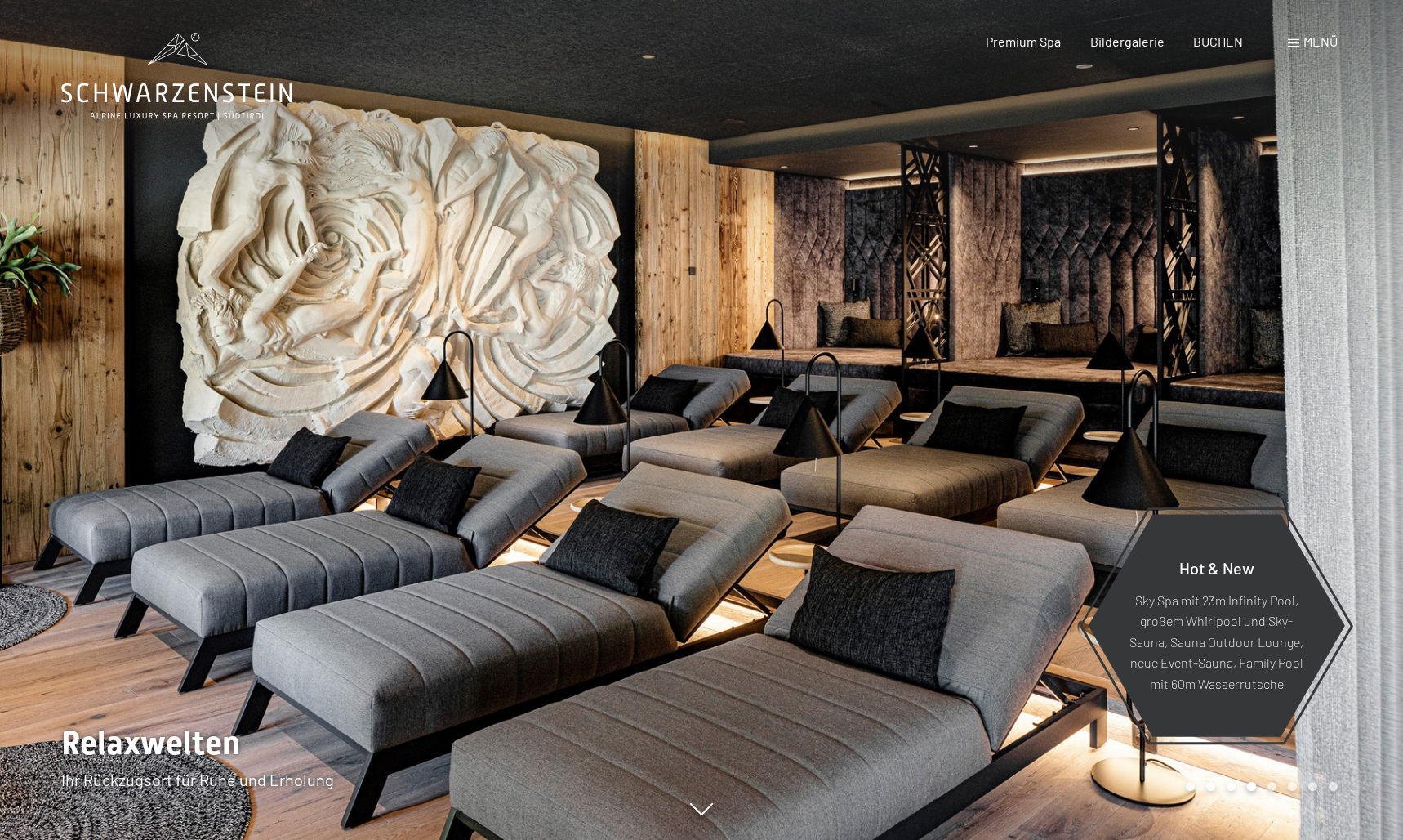
click at [1272, 787] on div "Carousel Page 5" at bounding box center [1272, 786] width 9 height 9
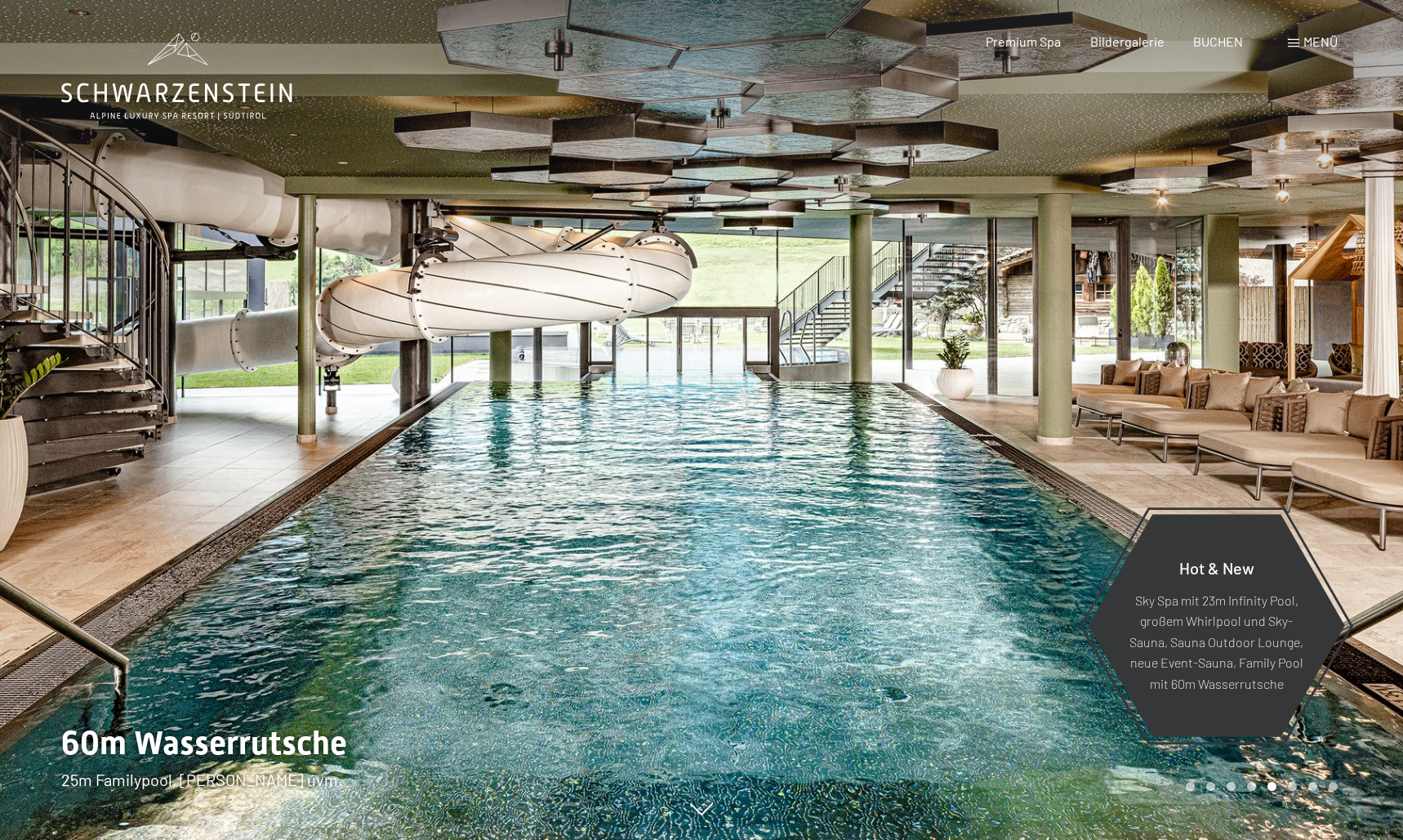
click at [1292, 786] on div "Carousel Page 6" at bounding box center [1292, 786] width 9 height 9
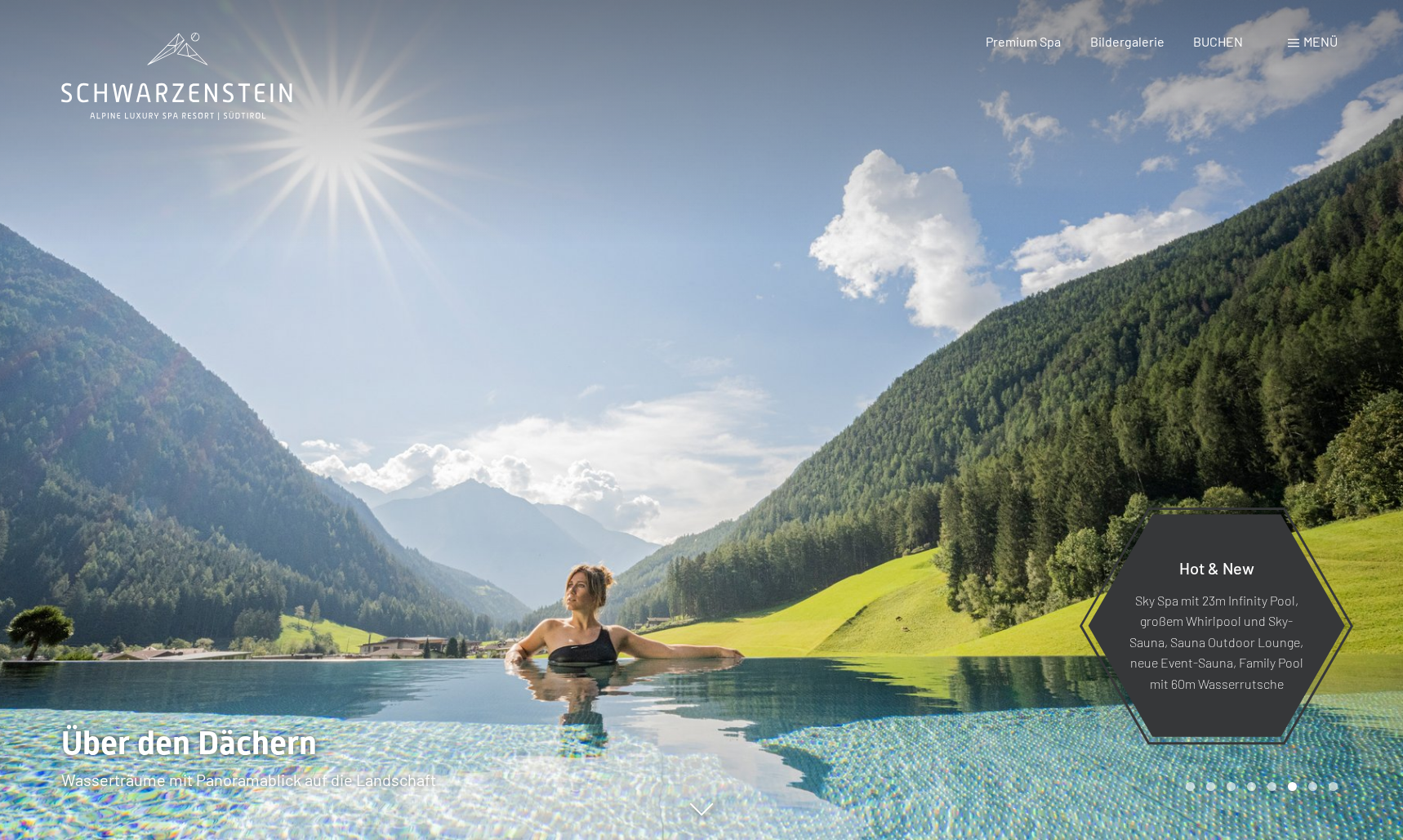
click at [1311, 782] on div "Carousel Page 7" at bounding box center [1313, 786] width 9 height 9
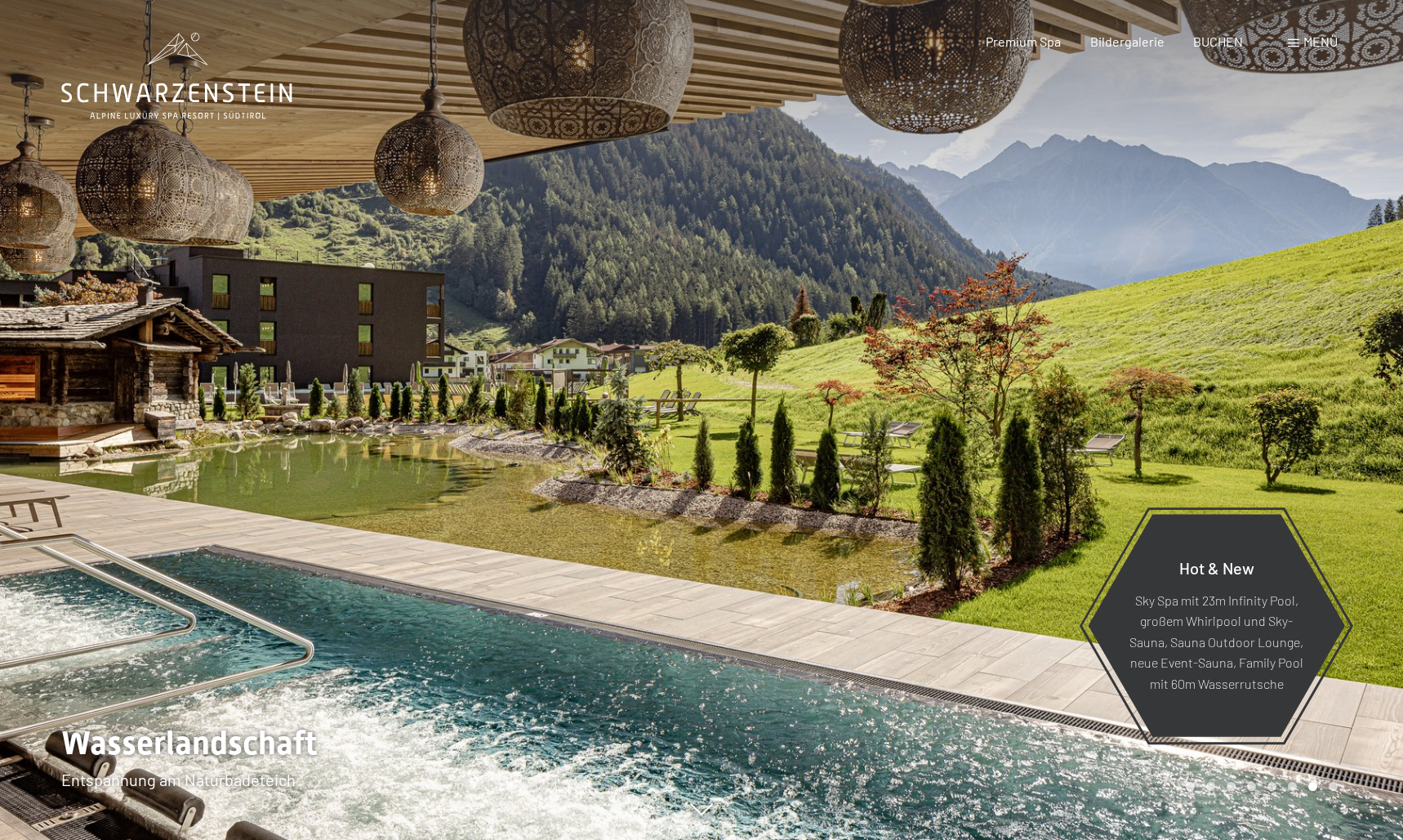
click at [1325, 778] on div at bounding box center [1052, 420] width 702 height 840
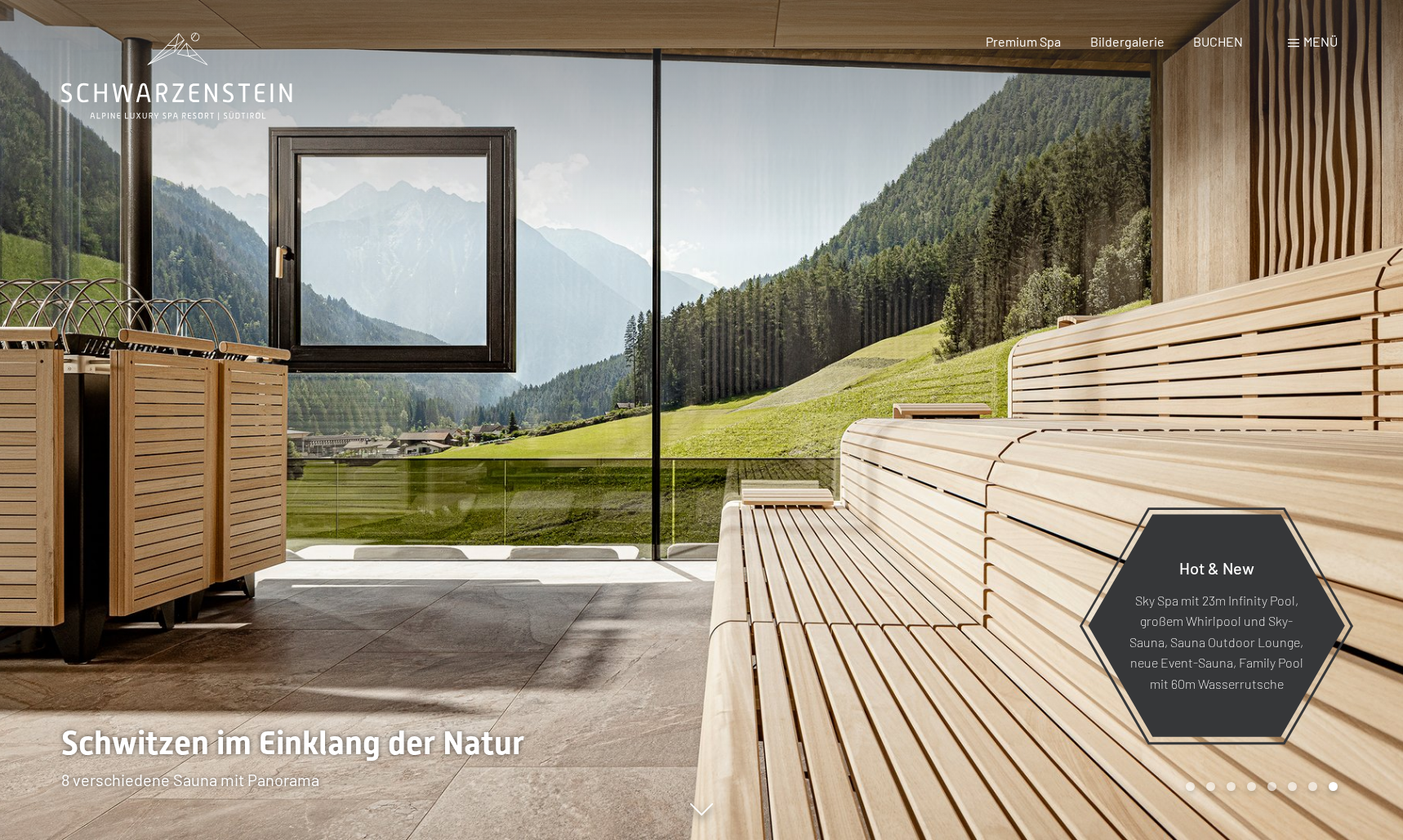
click at [1305, 414] on div at bounding box center [1052, 420] width 702 height 840
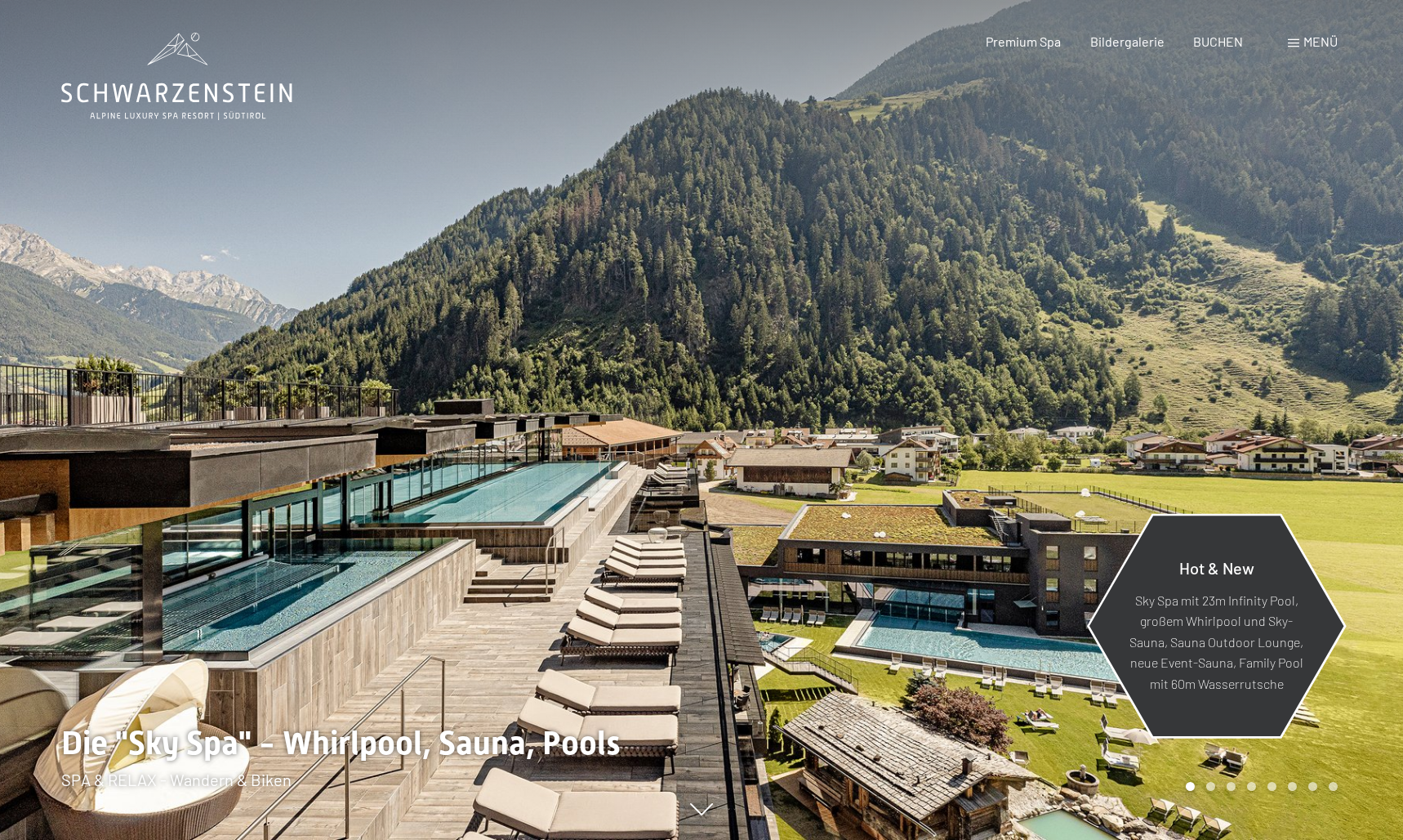
click at [1235, 589] on div "Hot & New" at bounding box center [1216, 573] width 177 height 32
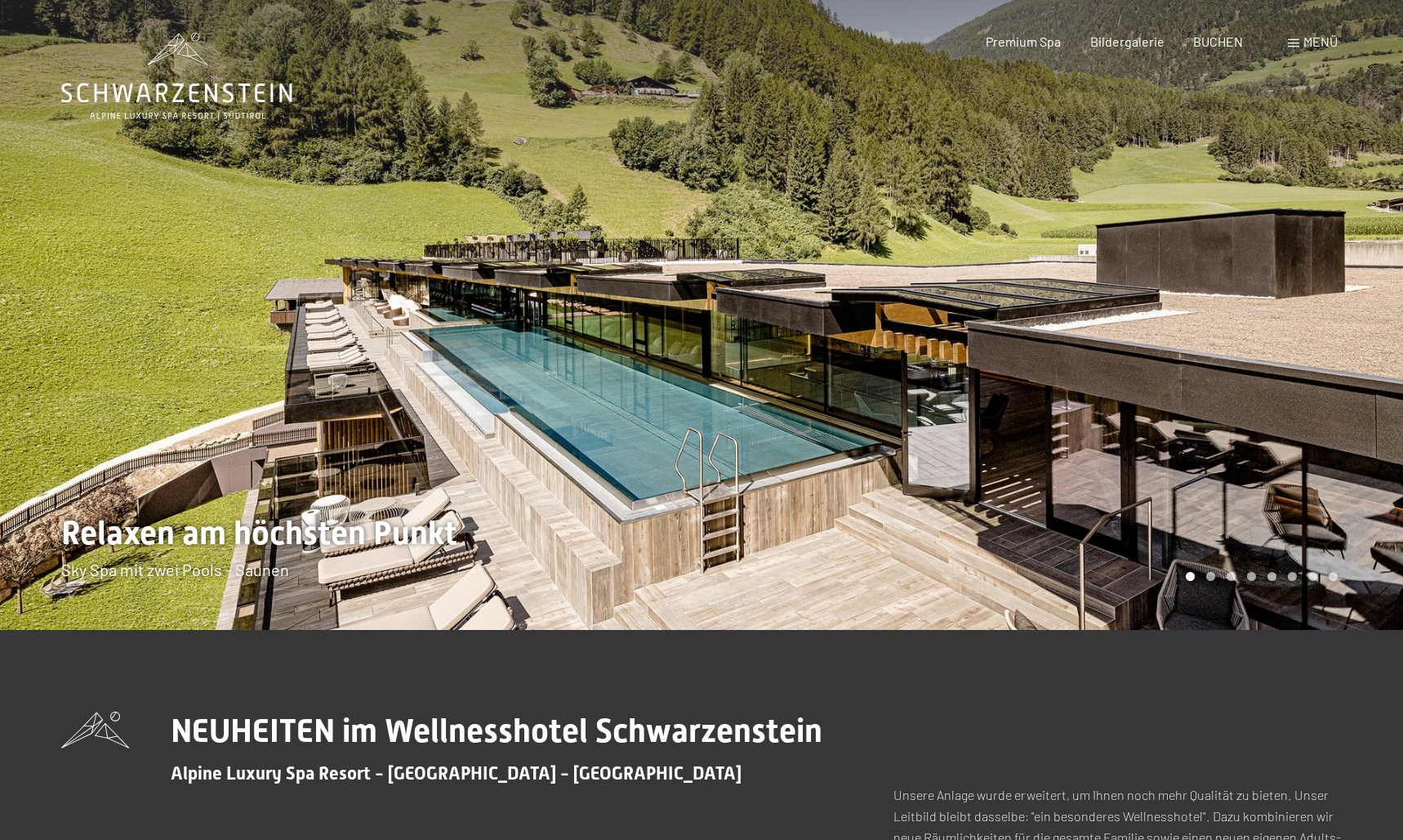
click at [1325, 334] on div at bounding box center [1052, 314] width 702 height 630
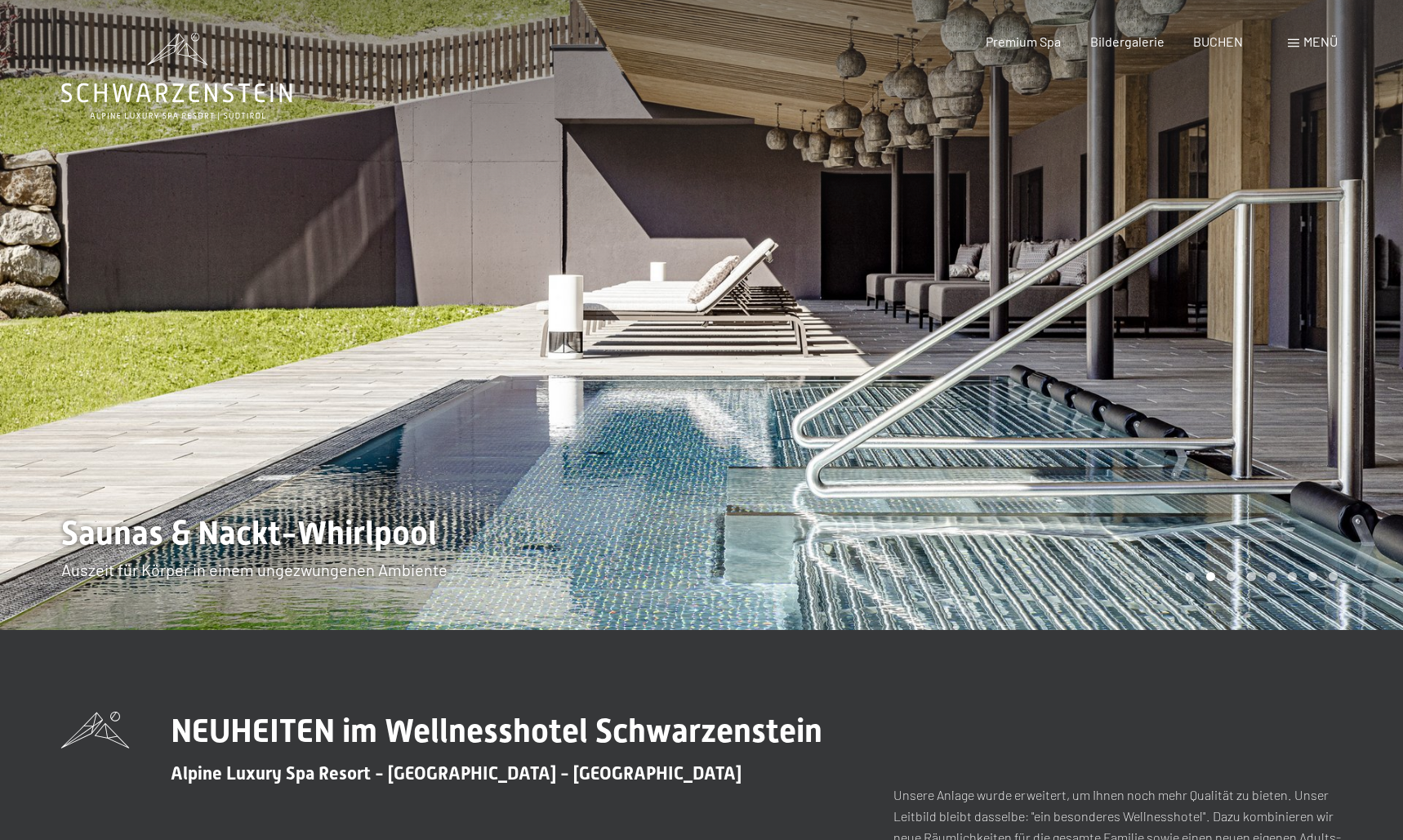
click at [1325, 334] on div at bounding box center [1052, 314] width 702 height 630
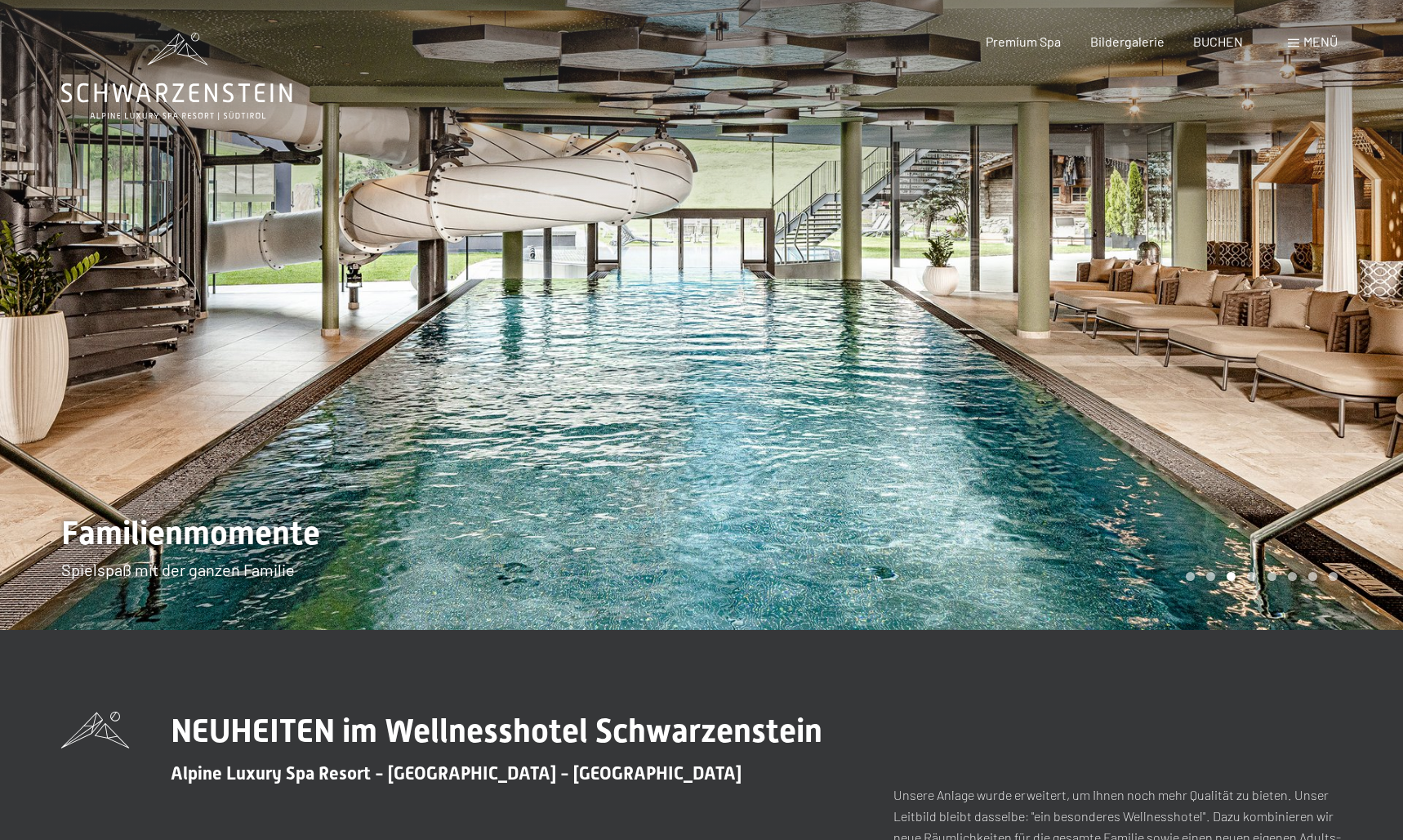
click at [1325, 334] on div at bounding box center [1052, 314] width 702 height 630
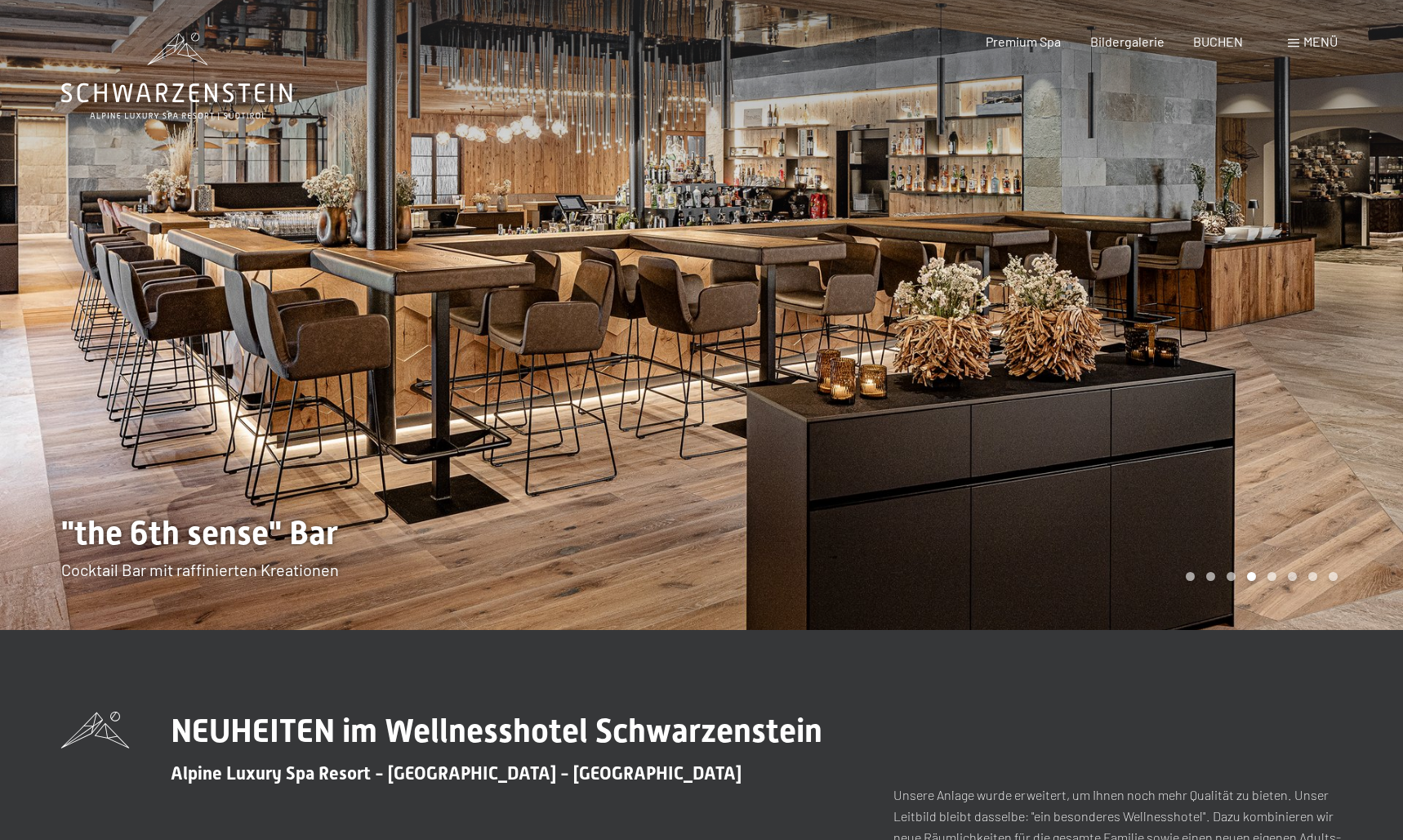
click at [1325, 334] on div at bounding box center [1052, 314] width 702 height 630
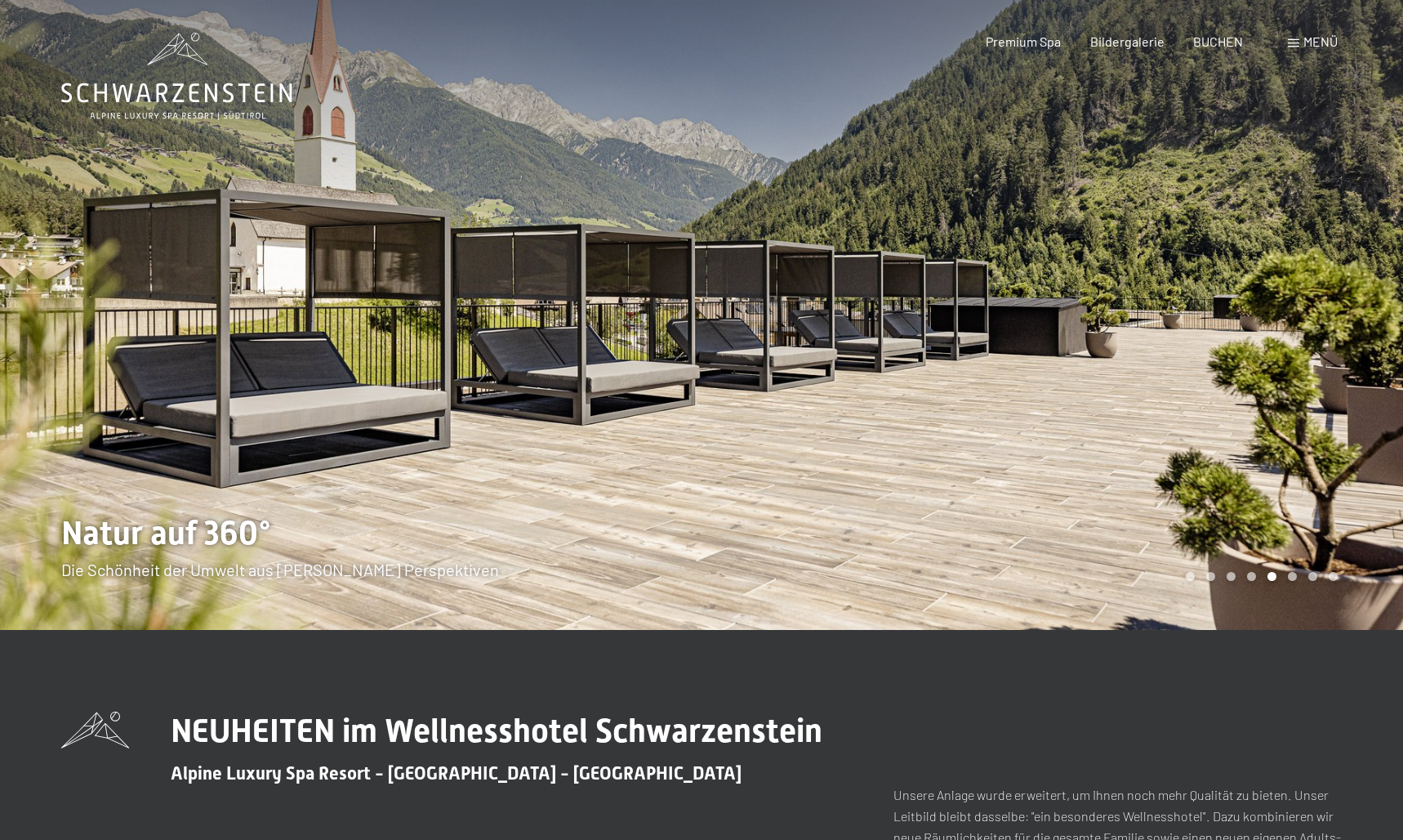
click at [1325, 334] on div at bounding box center [1052, 314] width 702 height 630
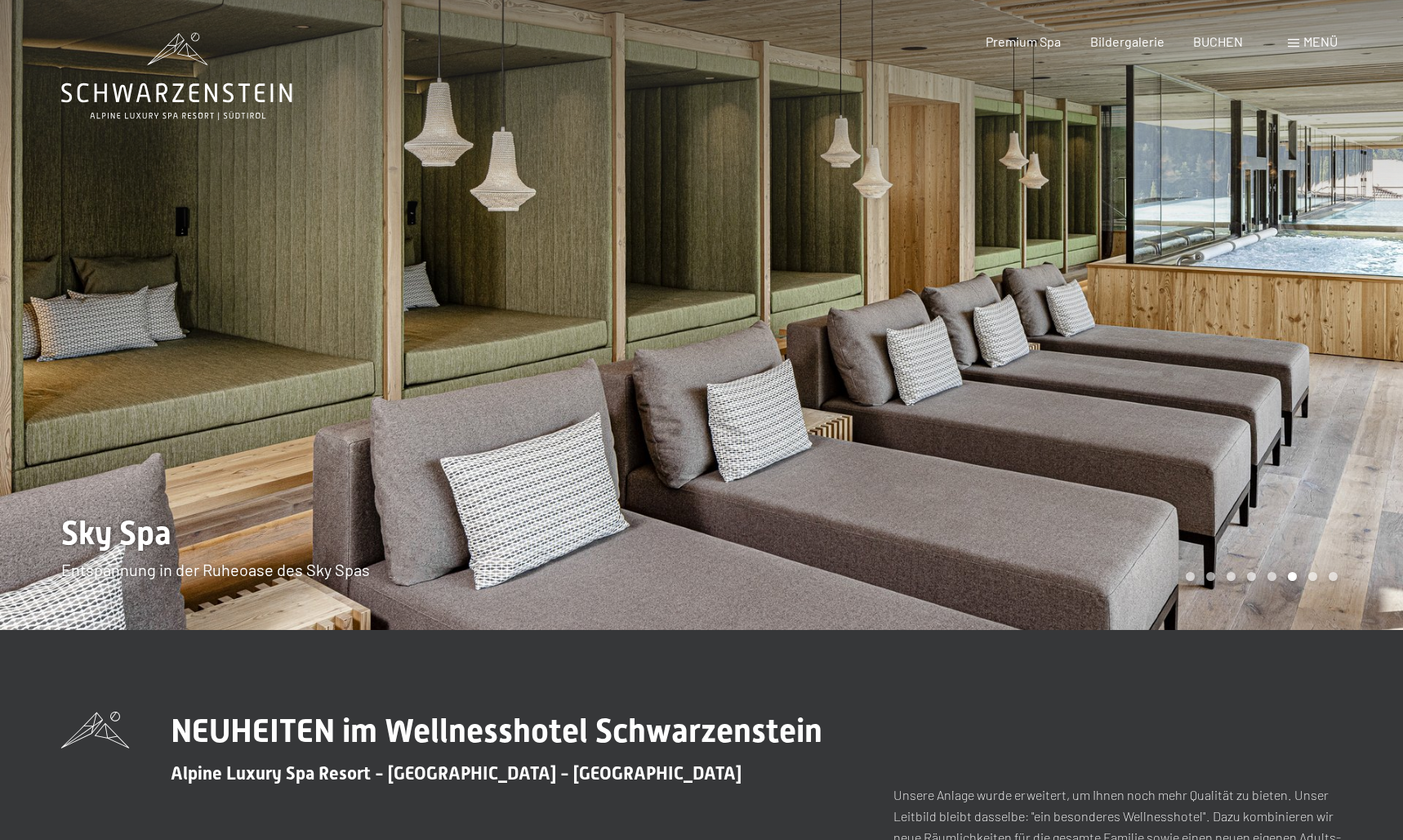
click at [1325, 334] on div at bounding box center [1052, 314] width 702 height 630
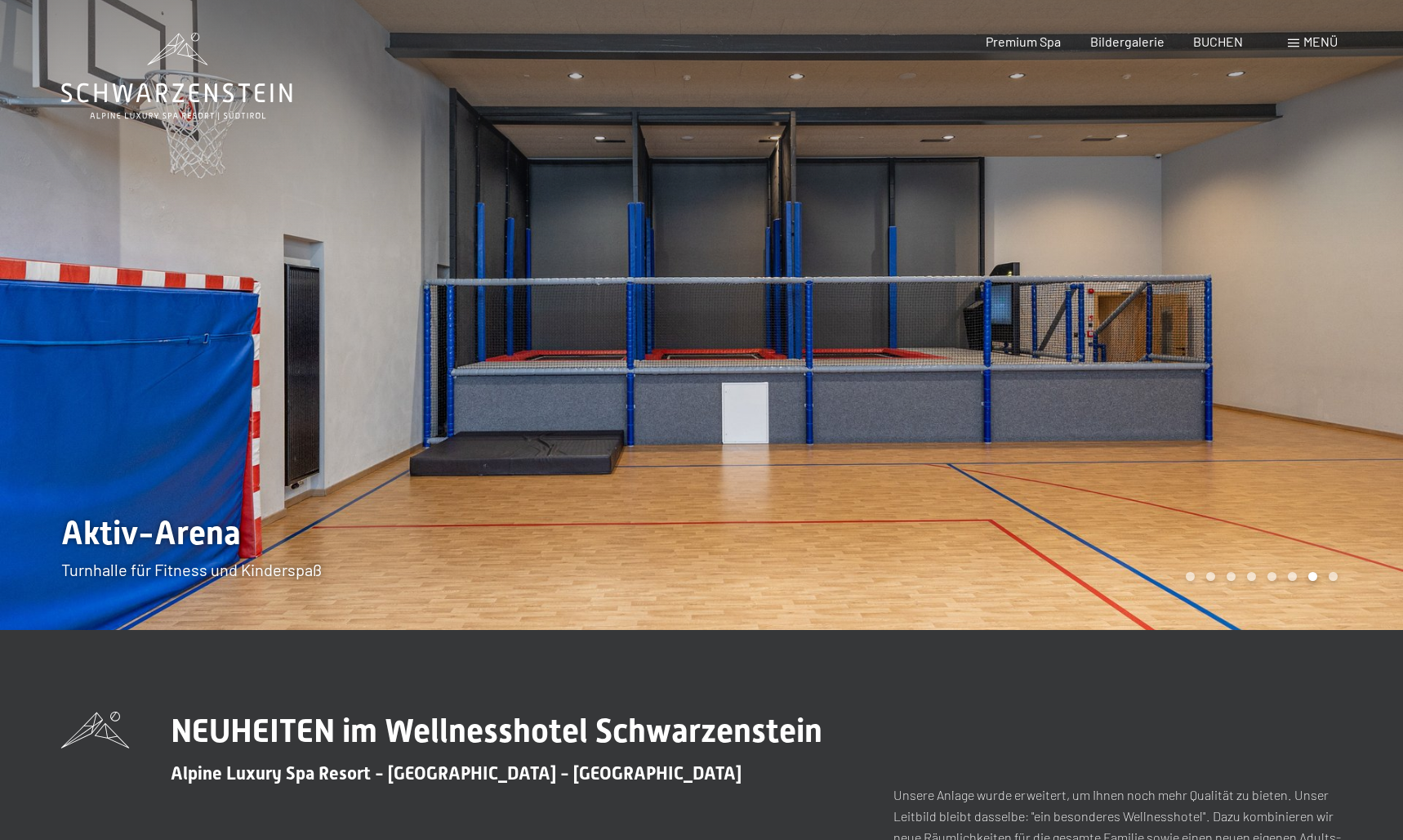
click at [1325, 334] on div at bounding box center [1052, 314] width 702 height 630
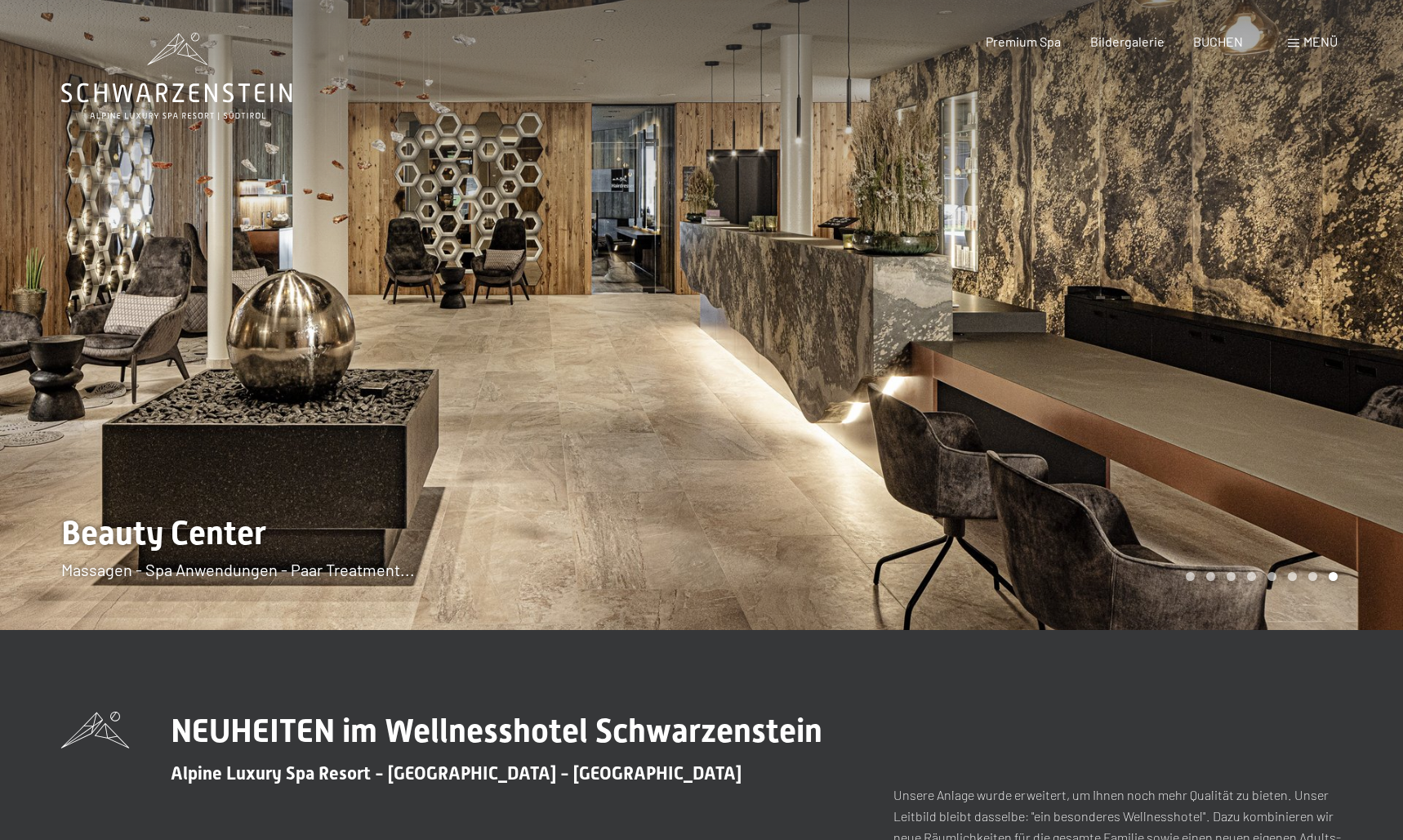
click at [1325, 334] on div at bounding box center [1052, 314] width 702 height 630
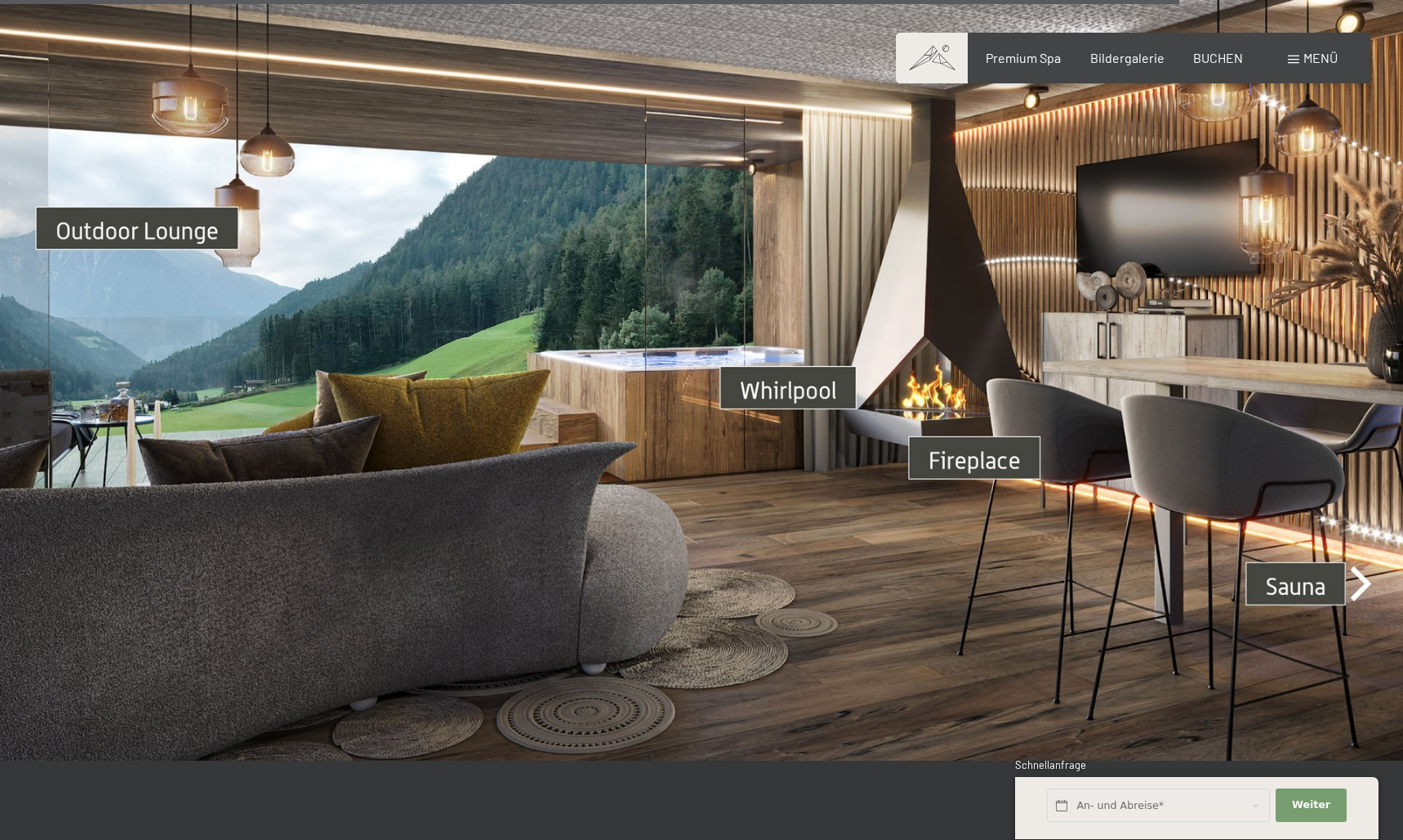
scroll to position [5368, 0]
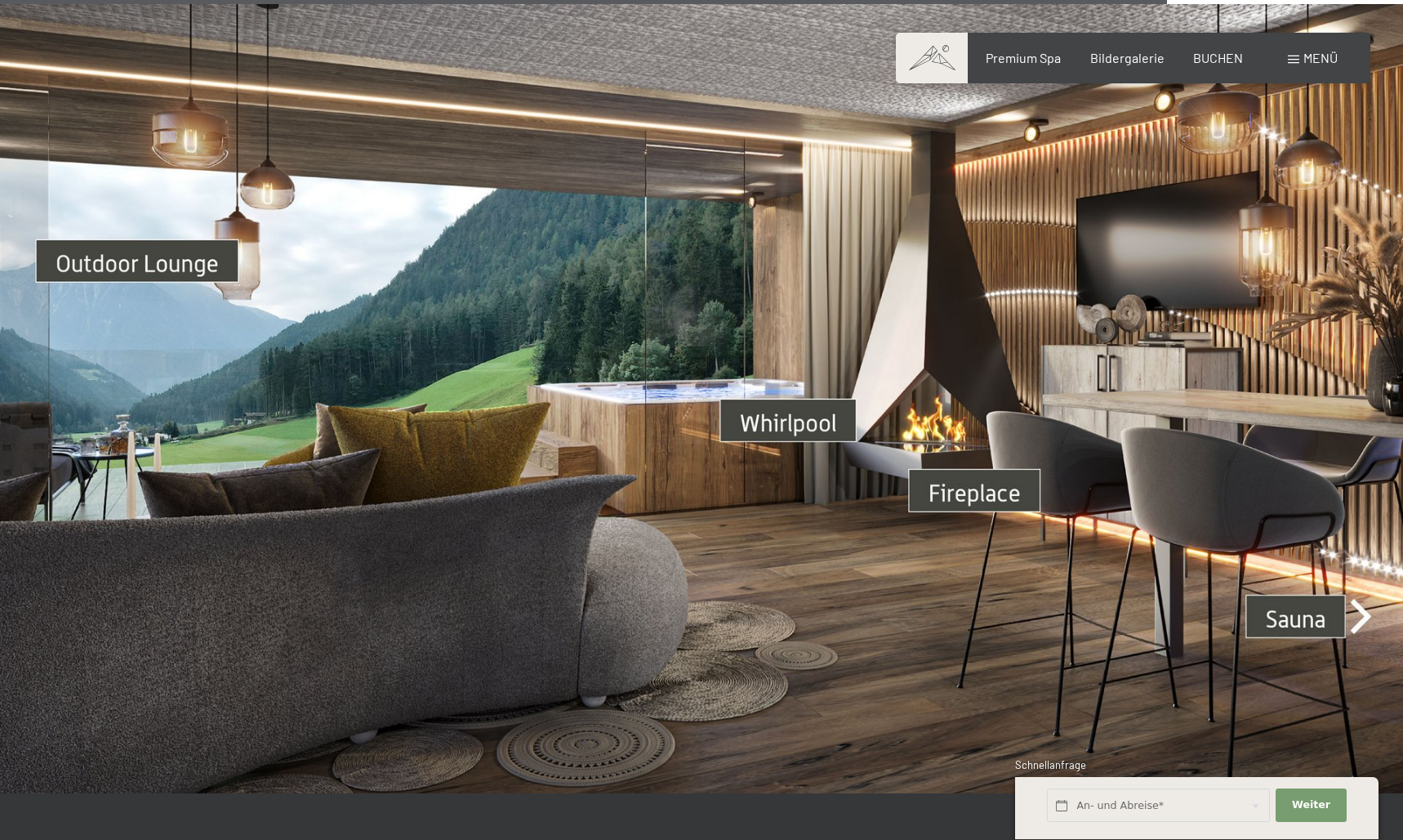
click at [1365, 582] on img at bounding box center [702, 399] width 1403 height 789
click at [1308, 586] on img at bounding box center [702, 399] width 1403 height 789
click at [1359, 585] on img at bounding box center [702, 399] width 1403 height 789
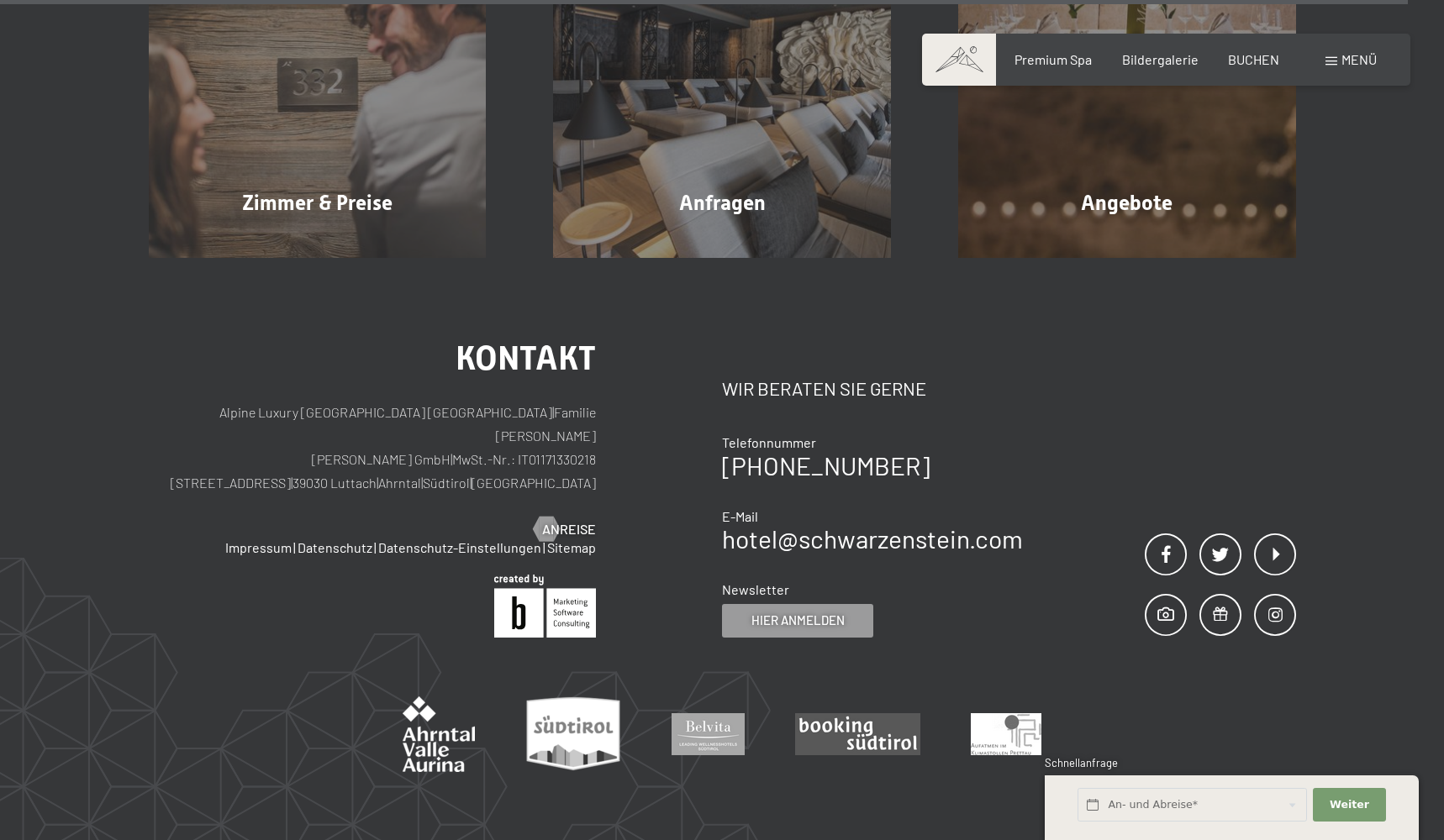
scroll to position [6484, 0]
click at [970, 59] on span at bounding box center [959, 59] width 74 height 52
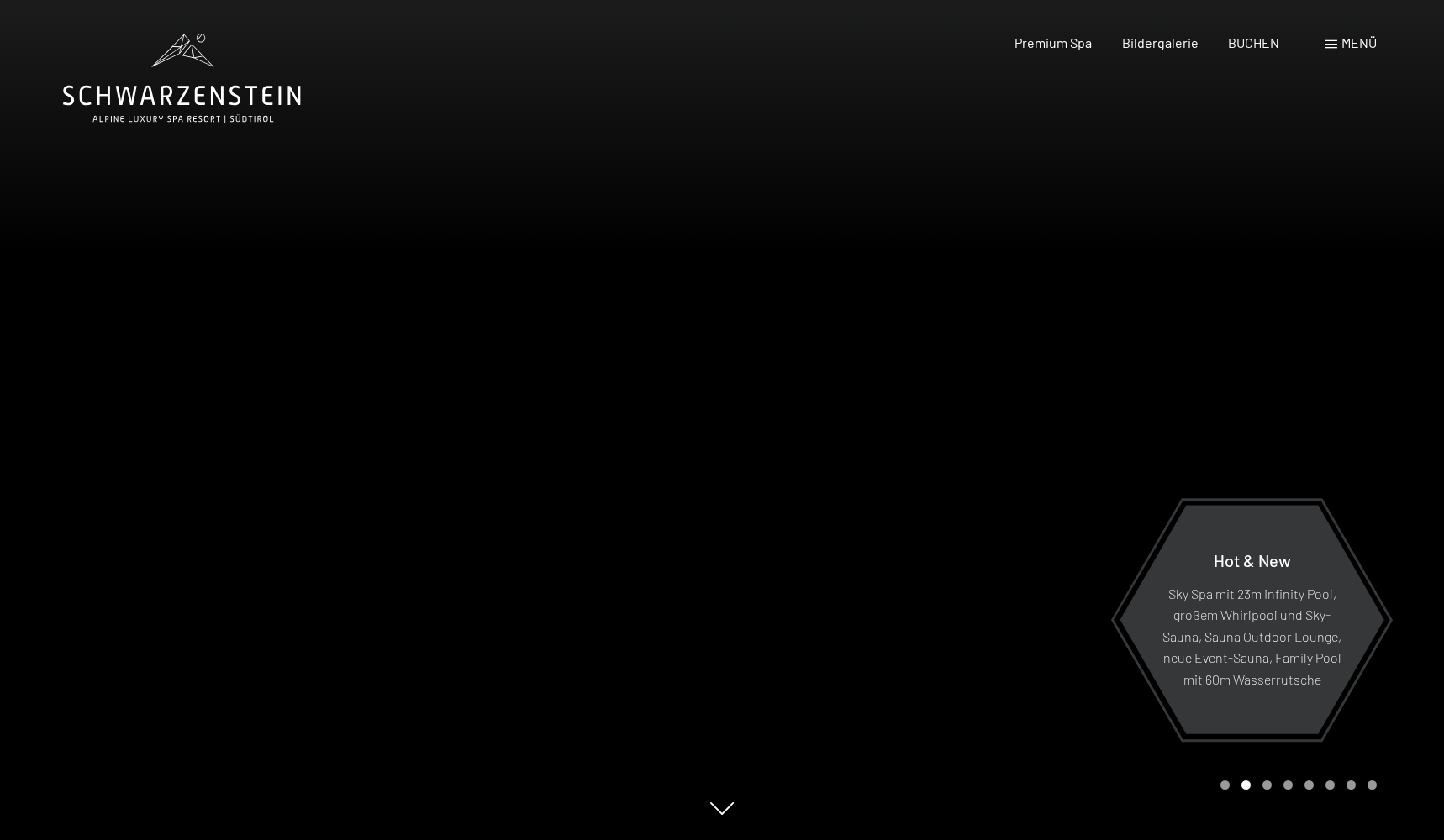
click at [1224, 787] on div "Carousel Page 1" at bounding box center [1225, 785] width 9 height 9
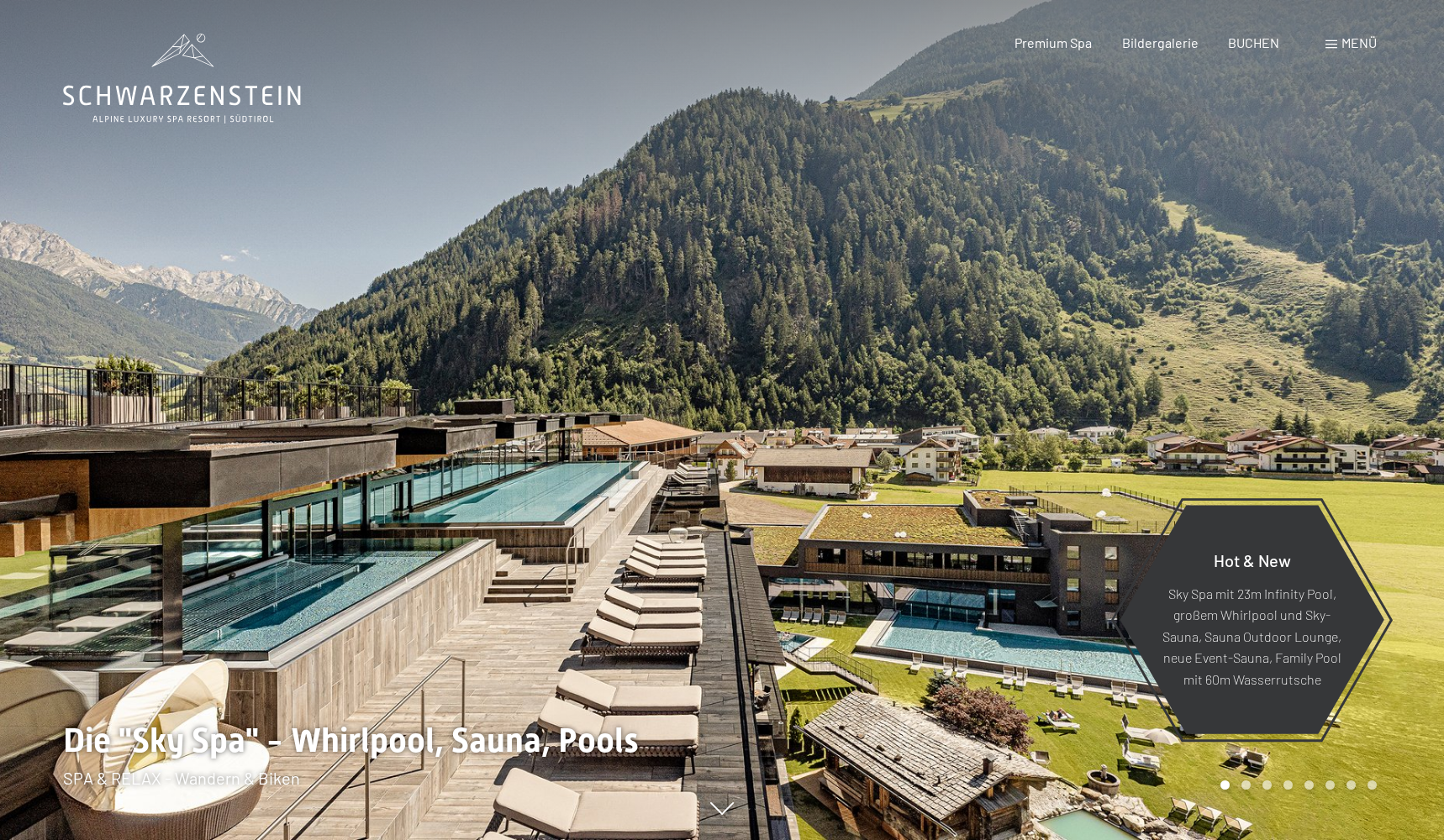
click at [1358, 45] on span "Menü" at bounding box center [1359, 42] width 35 height 16
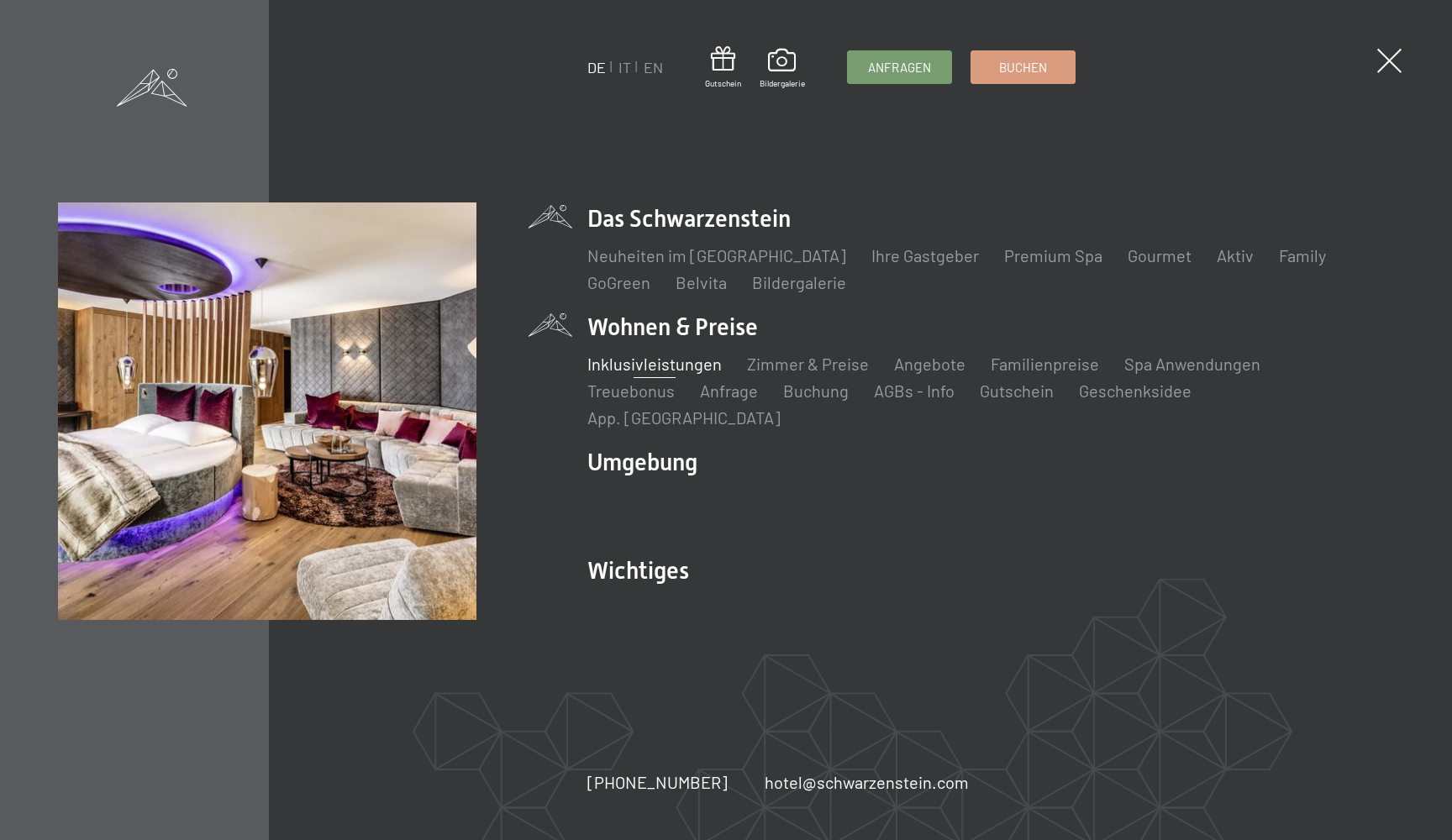
click at [661, 371] on link "Inklusivleistungen" at bounding box center [654, 364] width 135 height 21
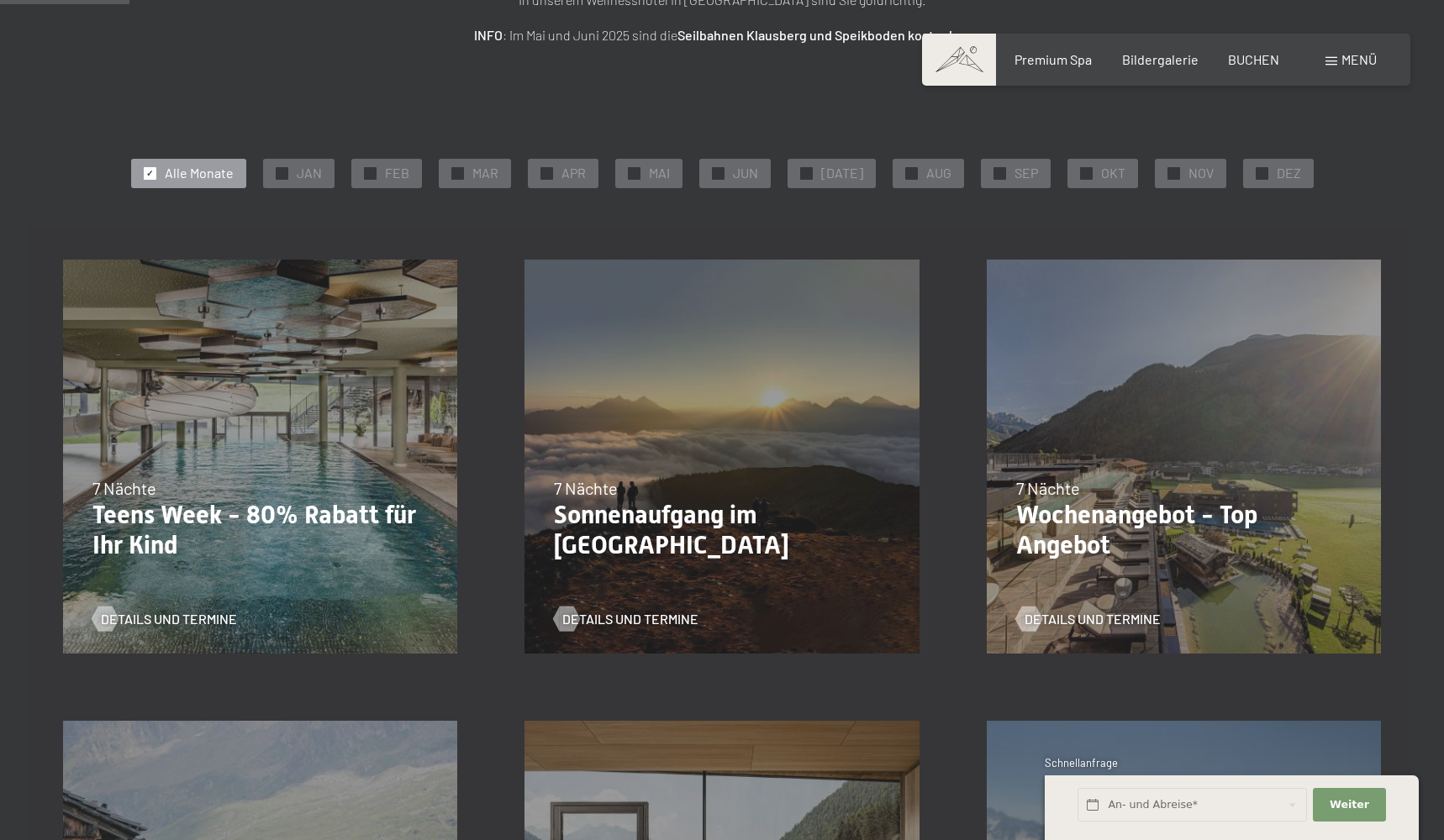
scroll to position [285, 0]
click at [1189, 168] on span "NOV" at bounding box center [1201, 172] width 25 height 19
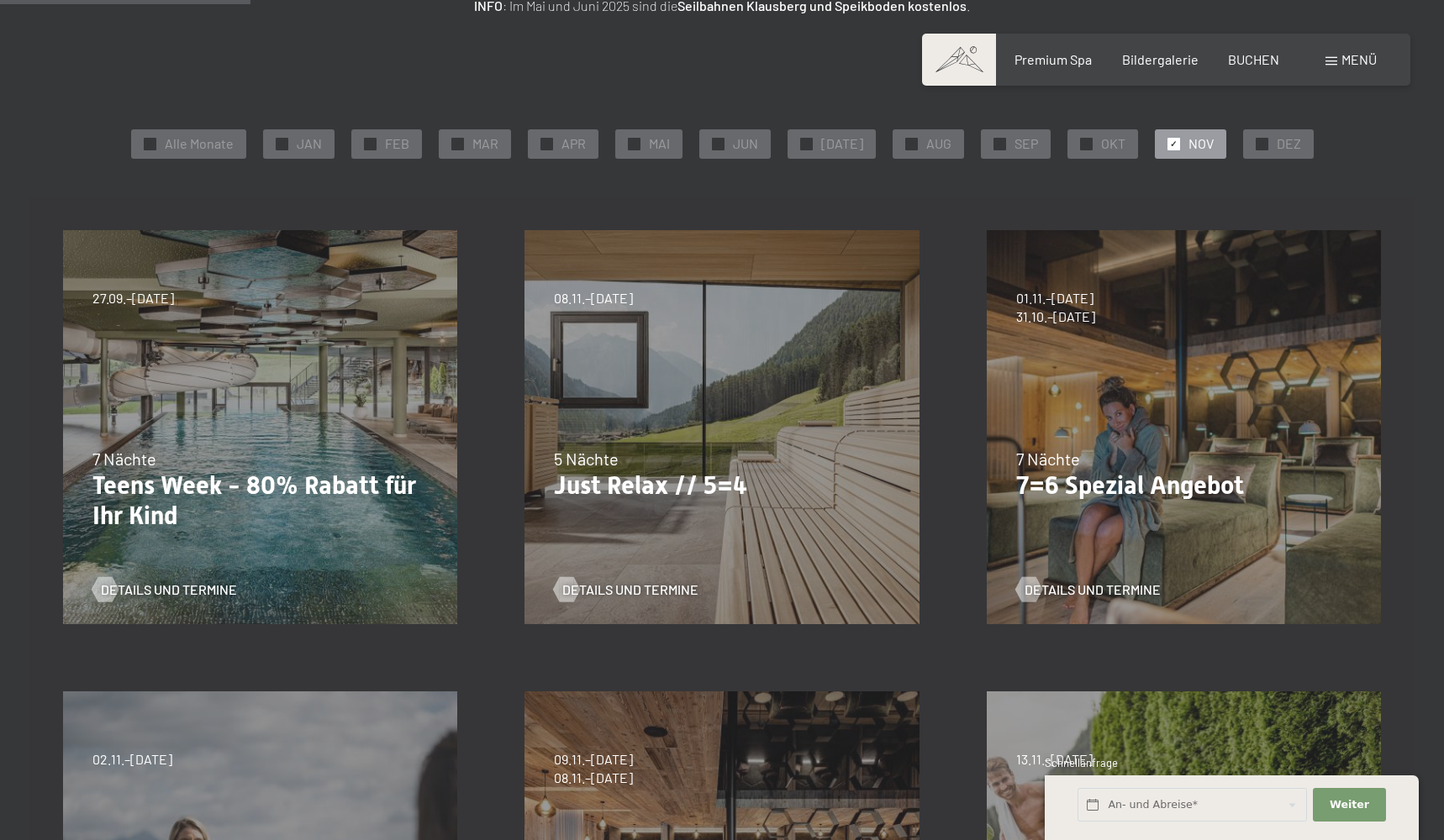
scroll to position [317, 0]
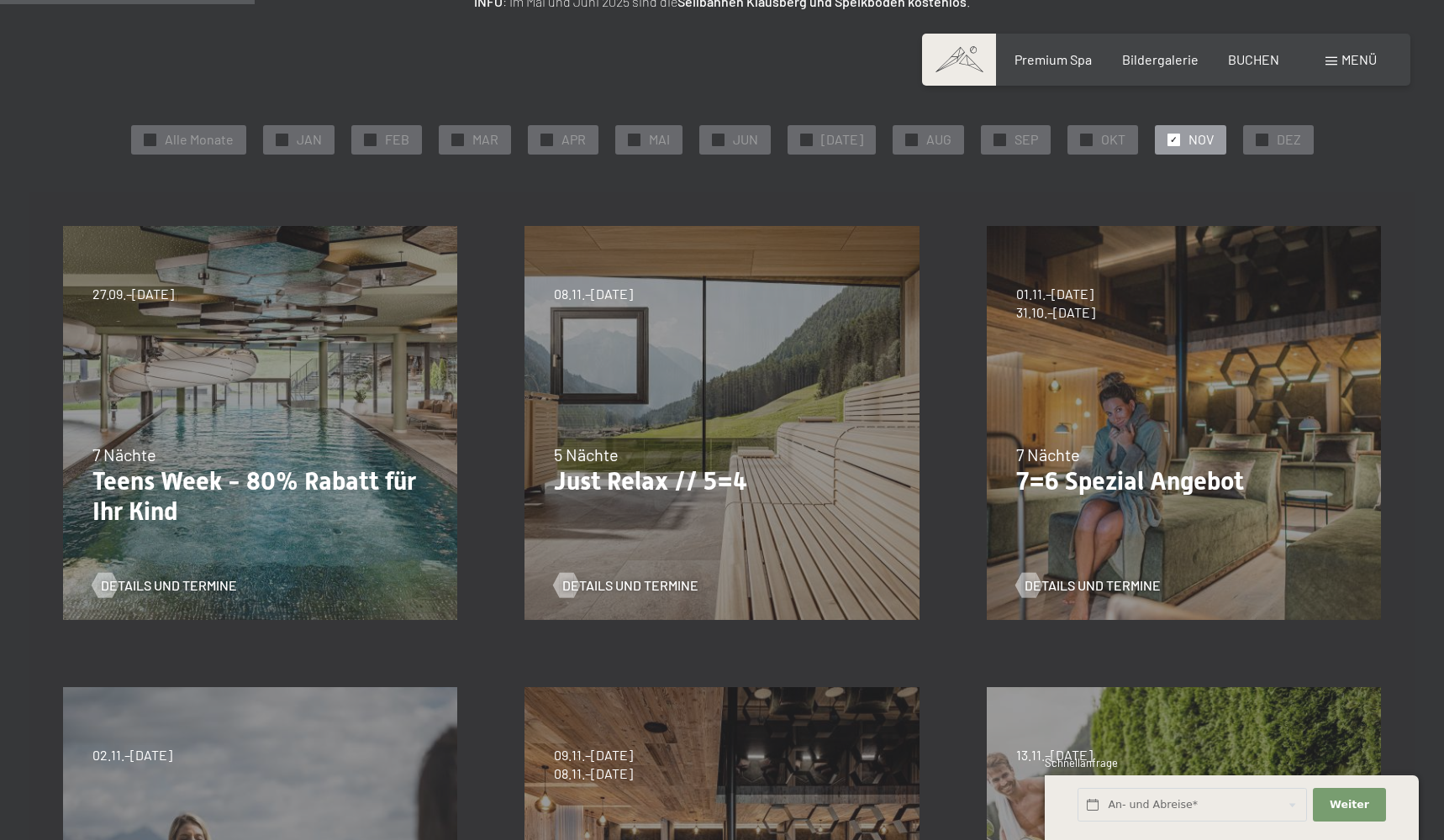
click at [714, 427] on div "07.09.–03.10.2025 21.12.–26.12.2025 11.01.–23.01.2026 08.03.–27.03.2026 08.11.–…" at bounding box center [722, 423] width 462 height 462
click at [624, 583] on span "Details und Termine" at bounding box center [647, 586] width 137 height 19
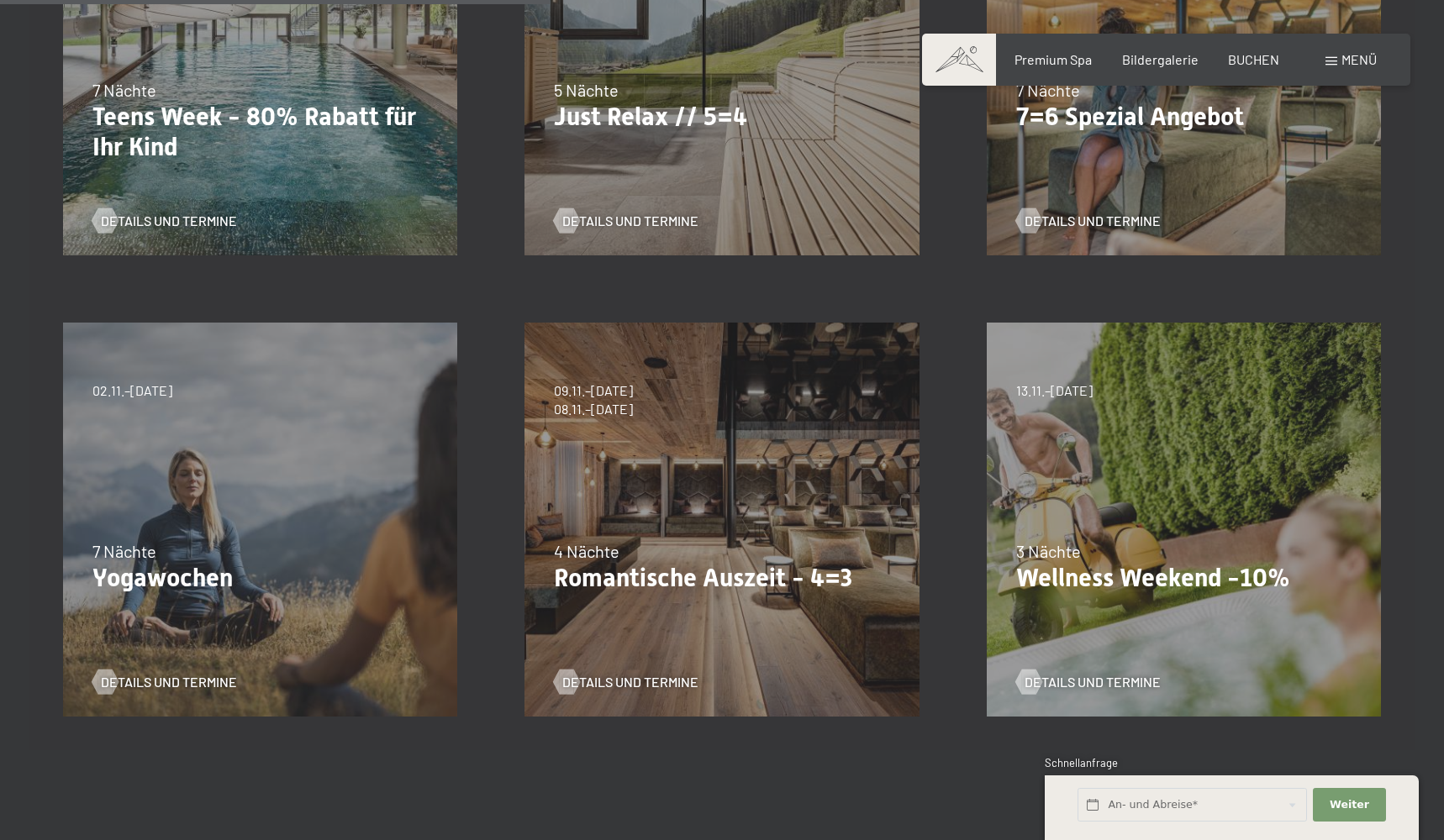
scroll to position [689, 0]
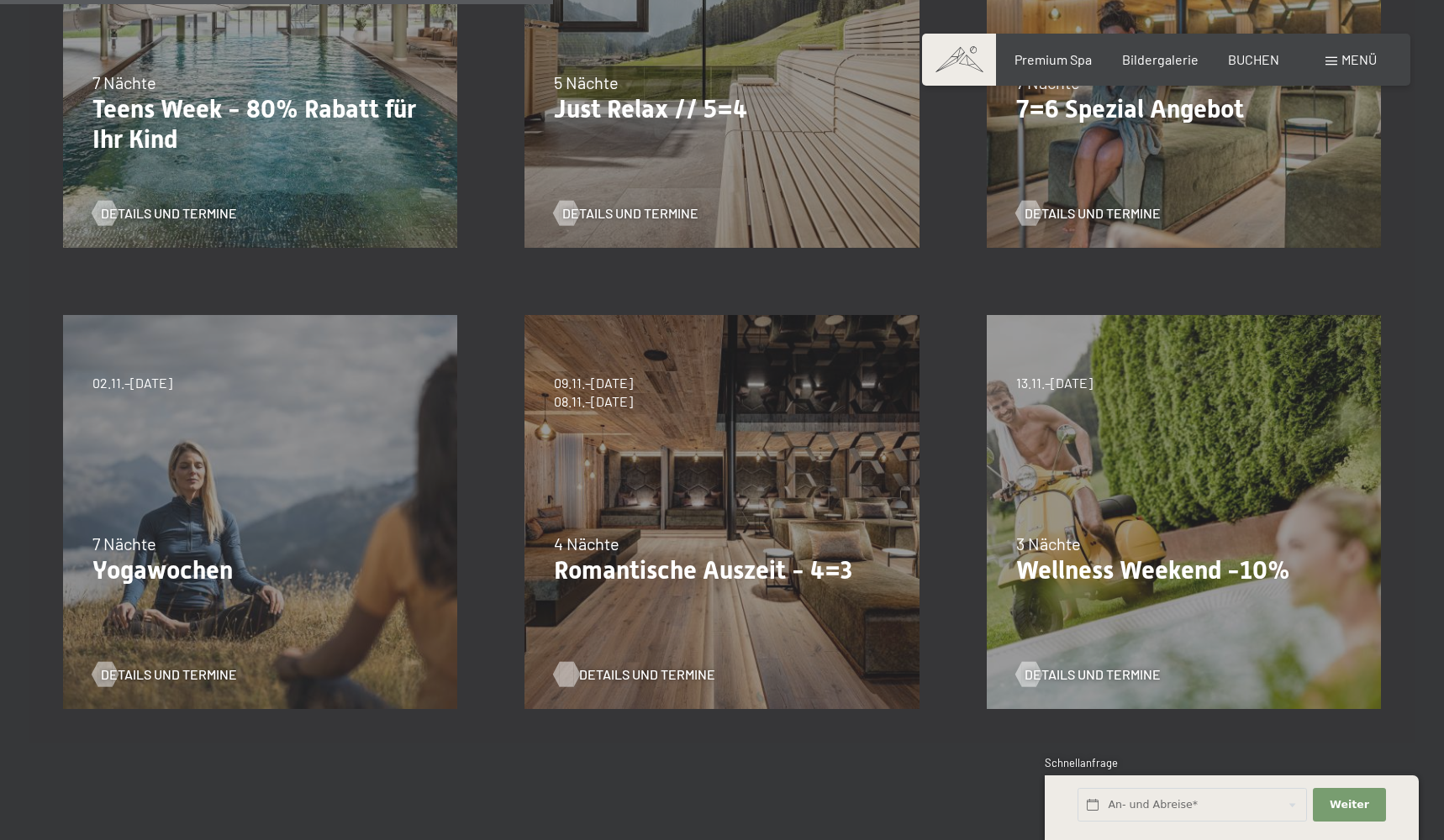
click at [662, 673] on span "Details und Termine" at bounding box center [647, 675] width 137 height 19
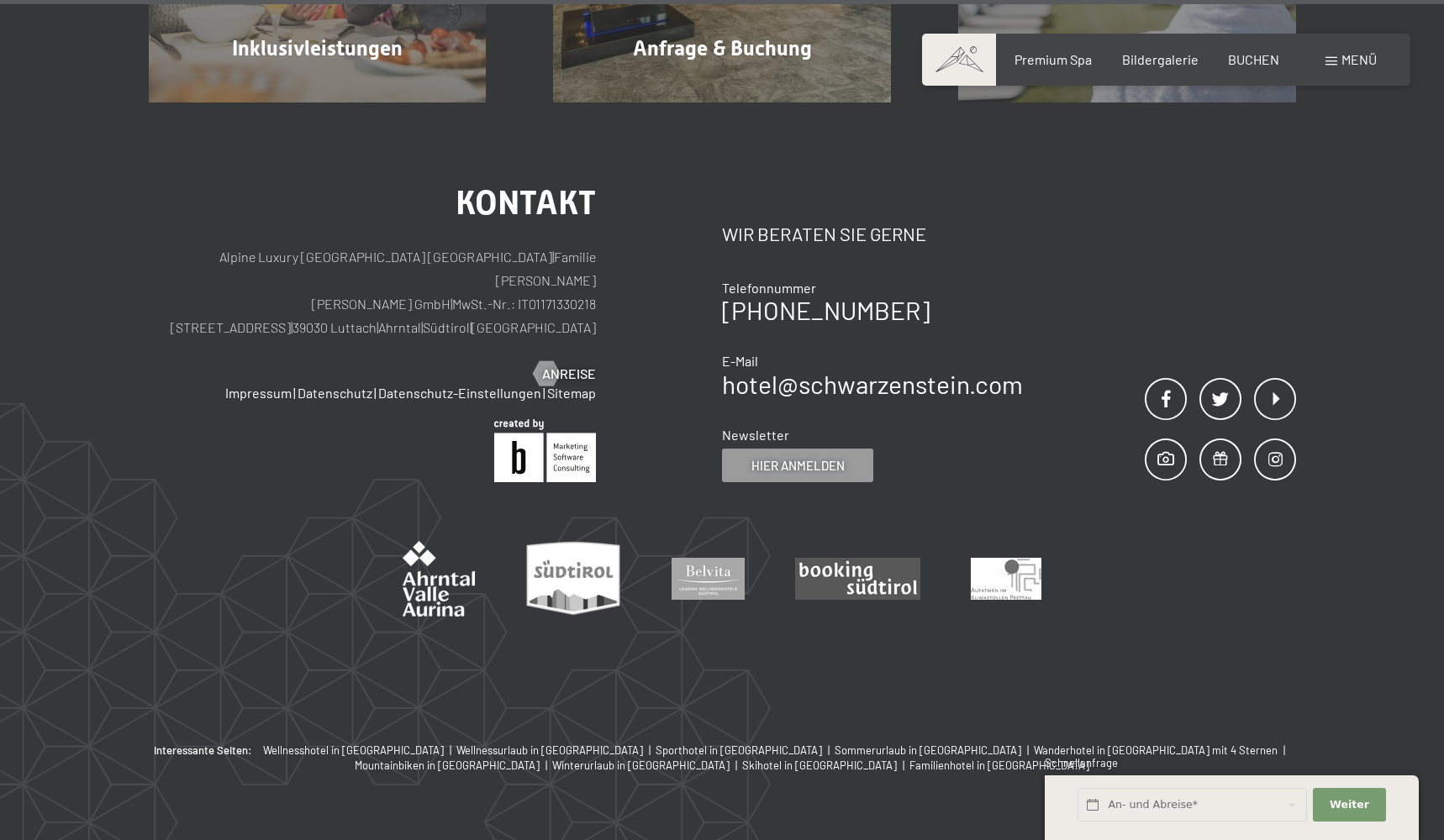
scroll to position [2038, 0]
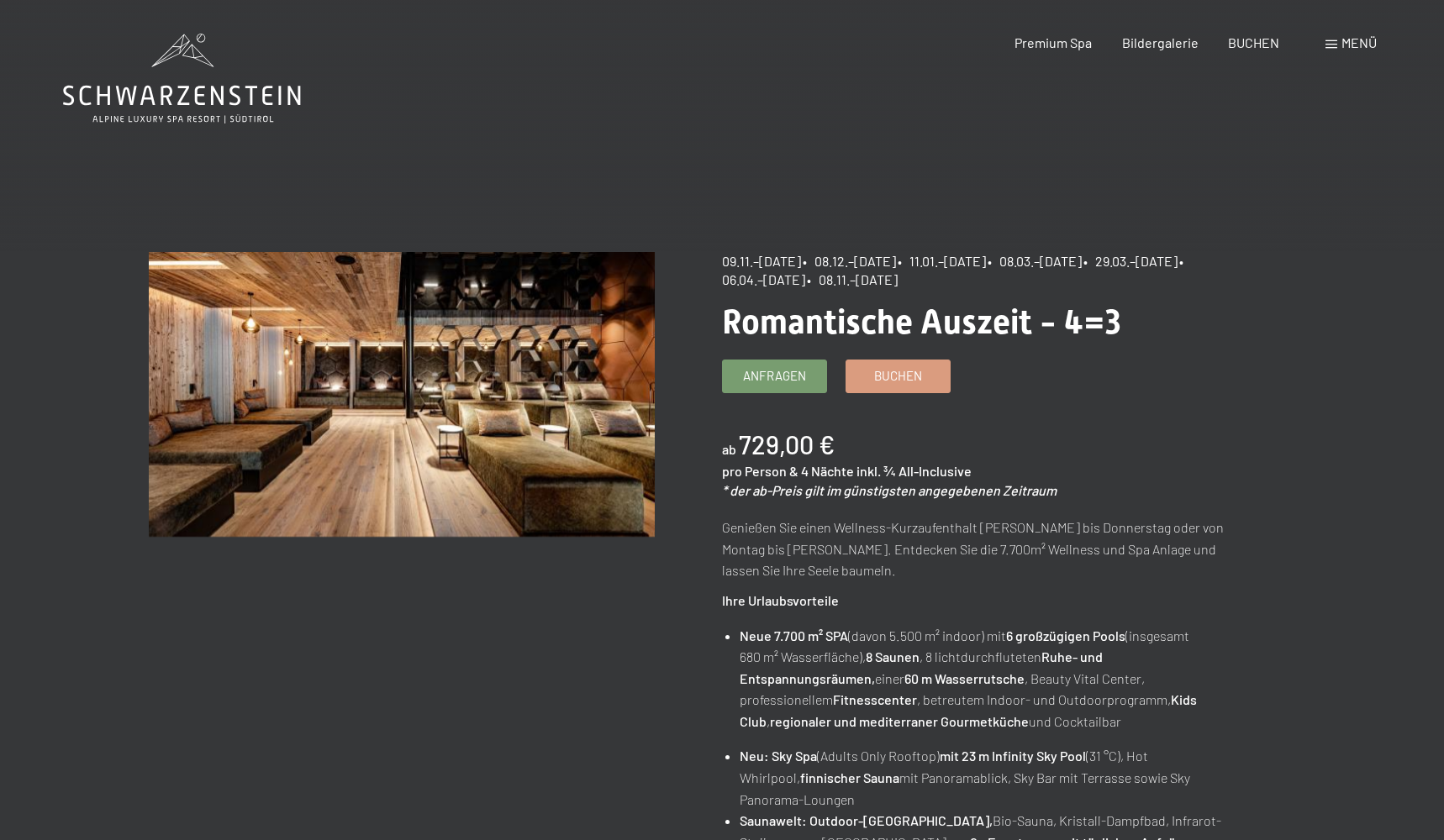
click at [865, 315] on span "Romantische Auszeit - 4=3" at bounding box center [921, 323] width 399 height 39
click at [1053, 33] on span "Premium Spa" at bounding box center [1053, 39] width 77 height 16
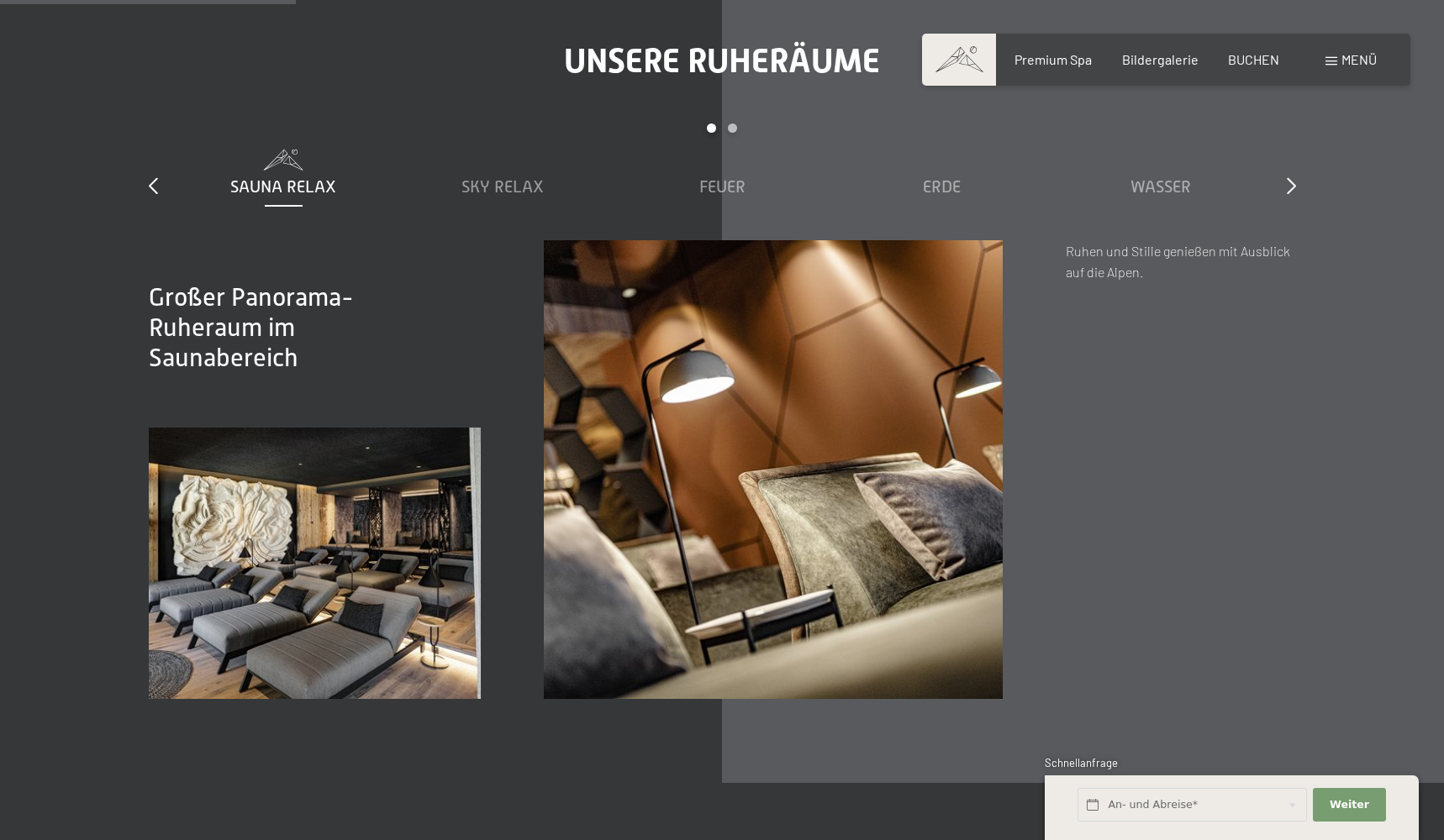
scroll to position [2501, 0]
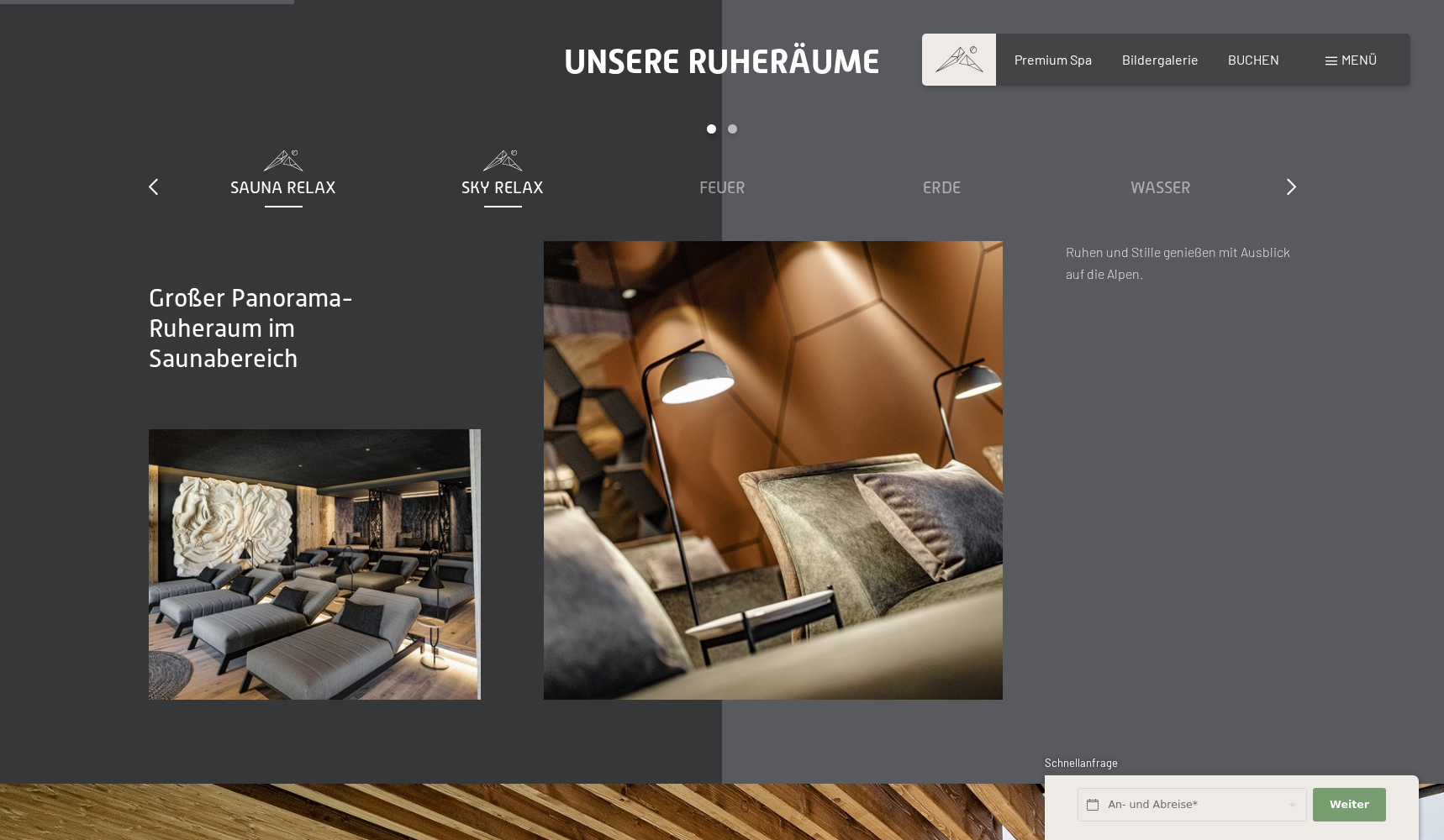
click at [485, 178] on span "Sky Relax" at bounding box center [503, 188] width 82 height 19
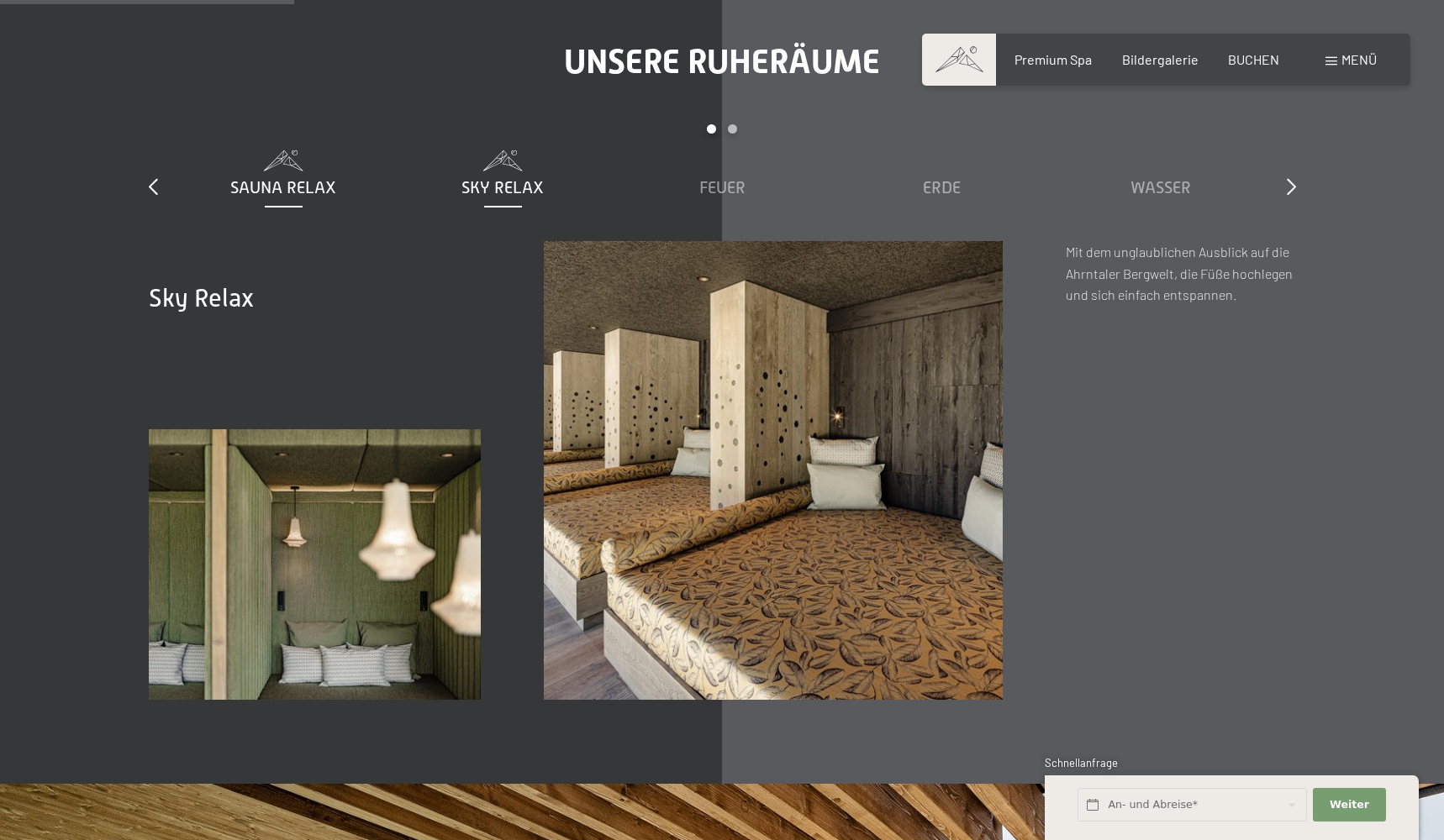
click at [309, 166] on div "Sauna Relax" at bounding box center [283, 174] width 203 height 49
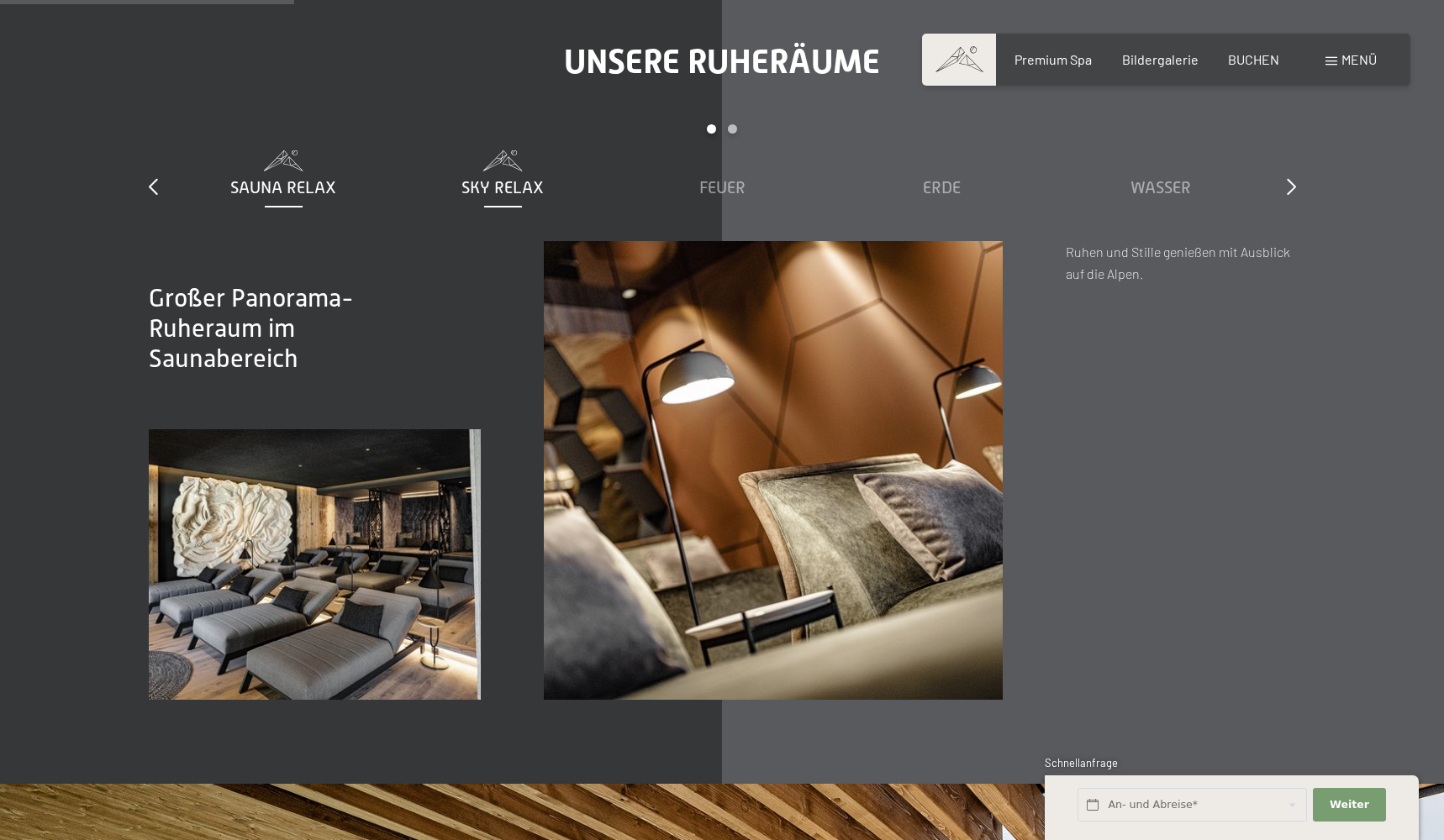
click at [524, 191] on div "Sky Relax" at bounding box center [503, 187] width 203 height 23
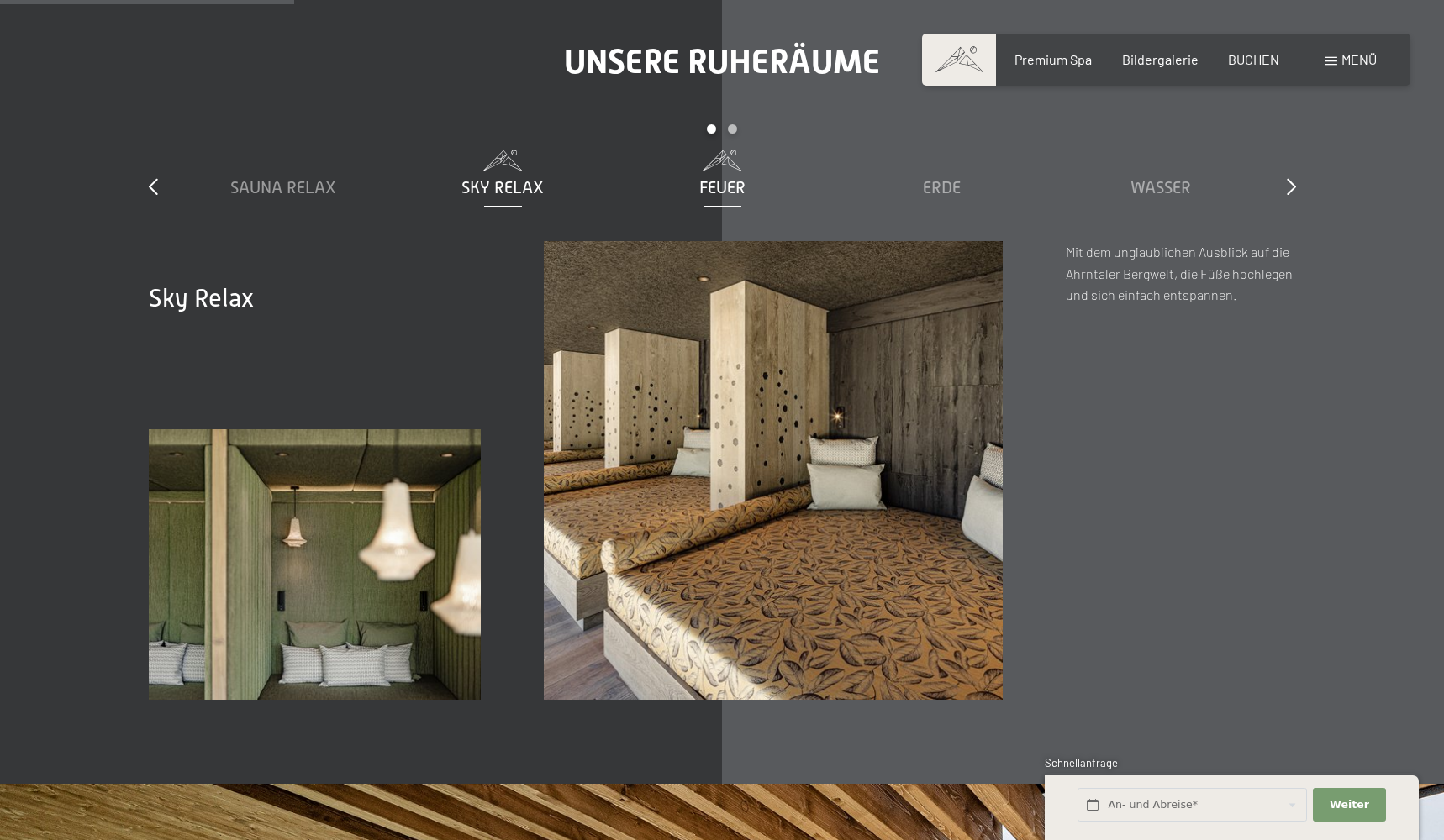
click at [728, 178] on span "Feuer" at bounding box center [723, 188] width 46 height 19
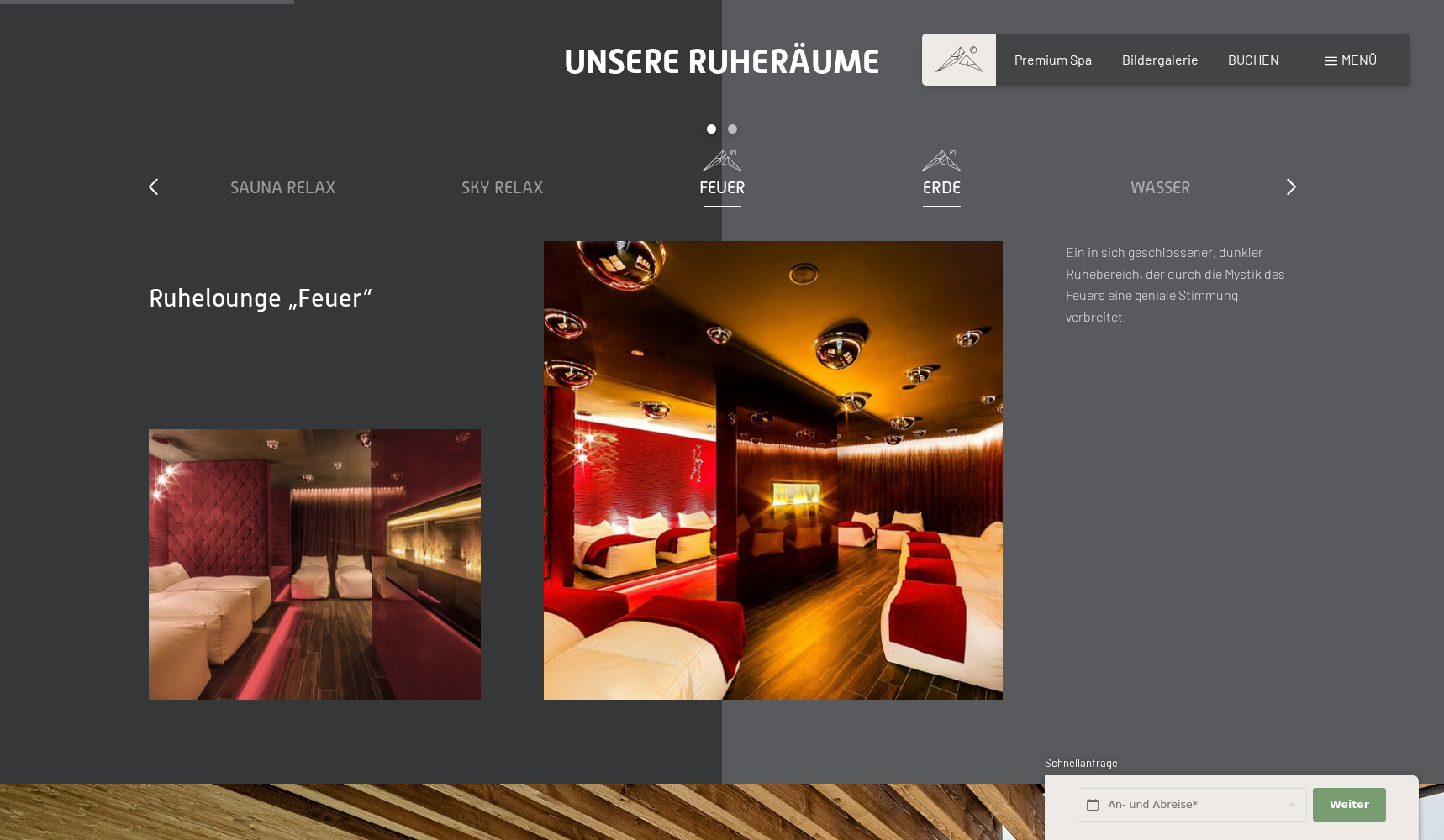
click at [937, 190] on span "Erde" at bounding box center [942, 188] width 38 height 19
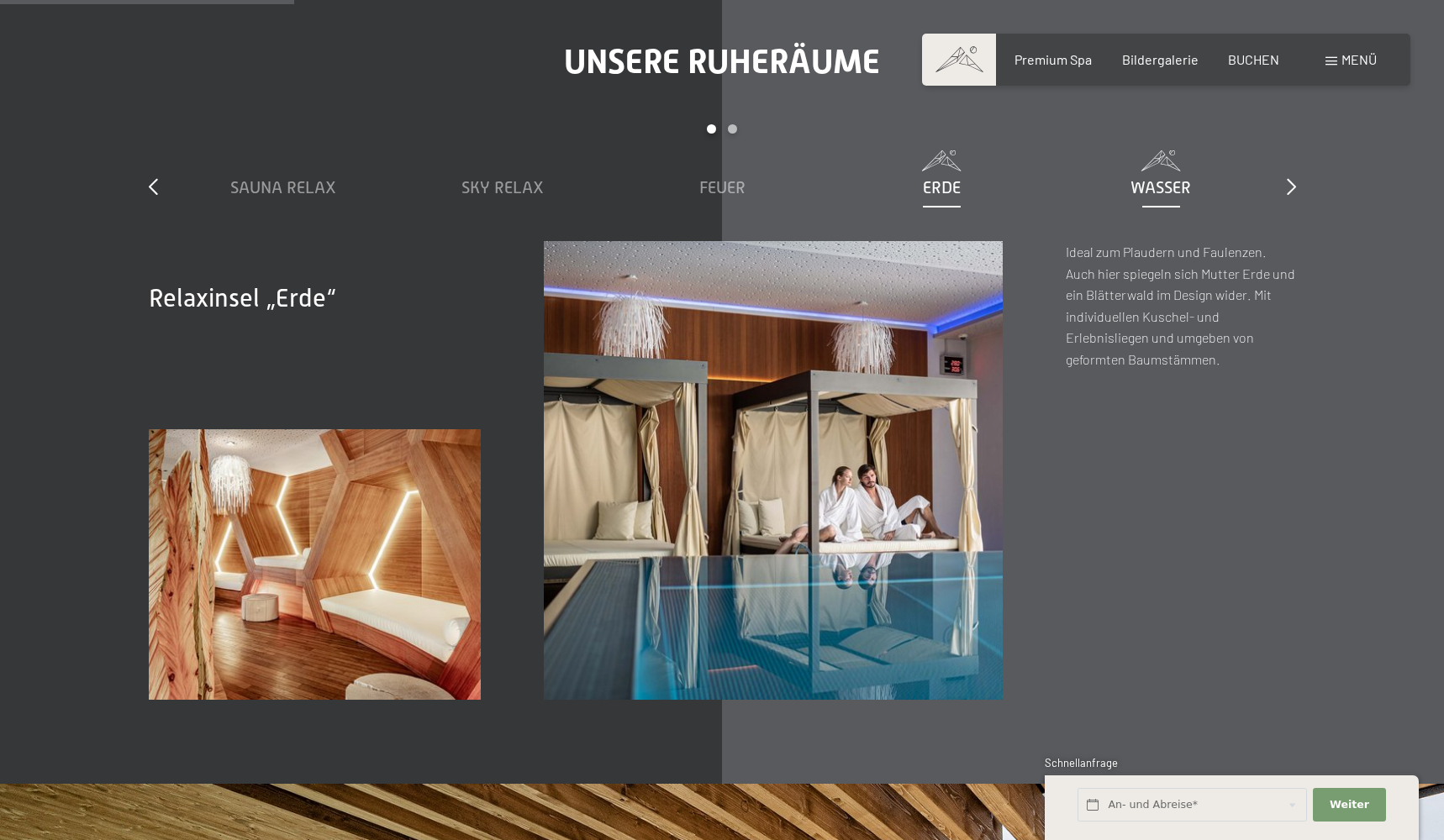
click at [1150, 168] on div "Wasser" at bounding box center [1162, 174] width 203 height 49
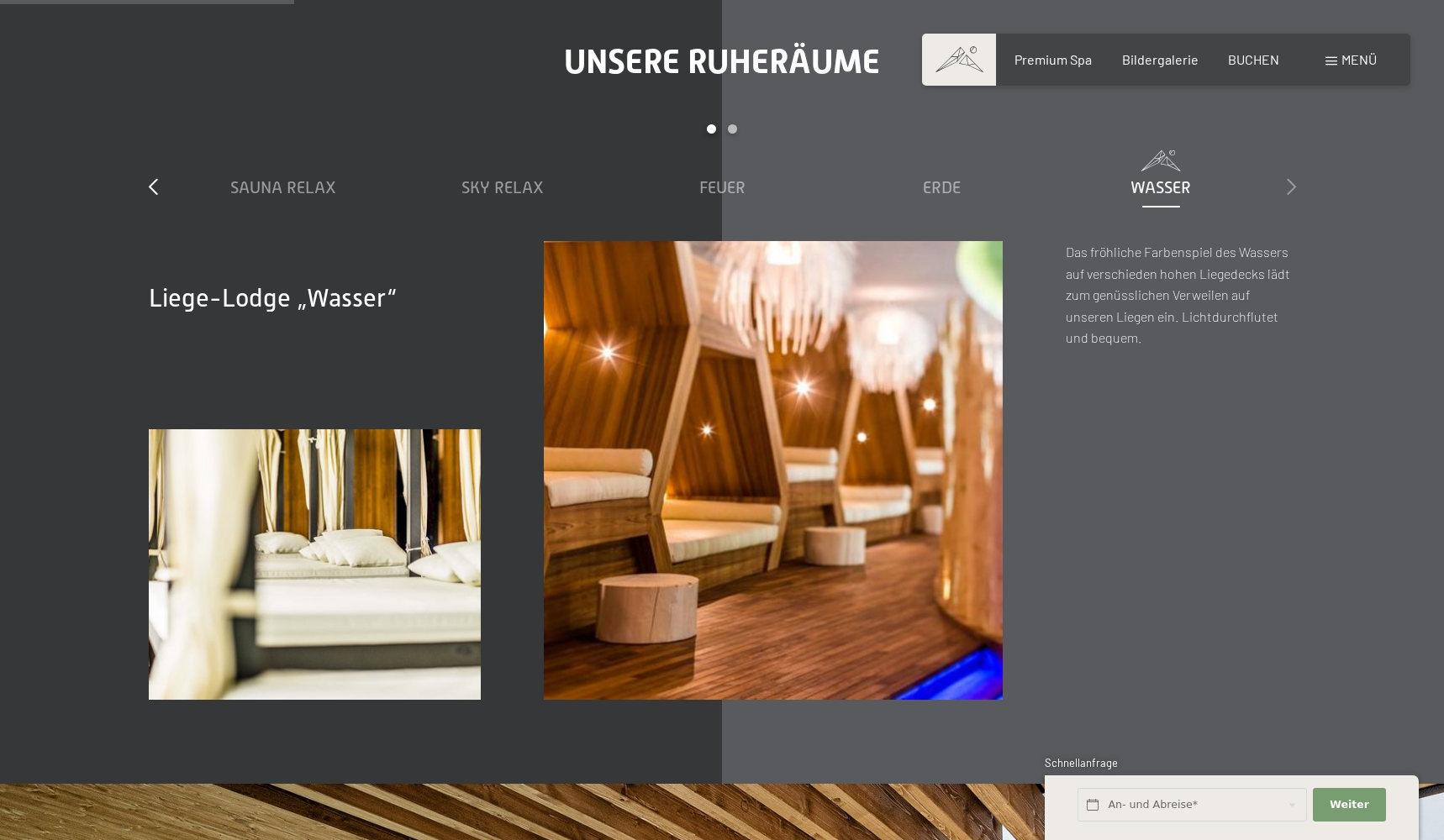
click at [1294, 182] on icon at bounding box center [1291, 187] width 9 height 17
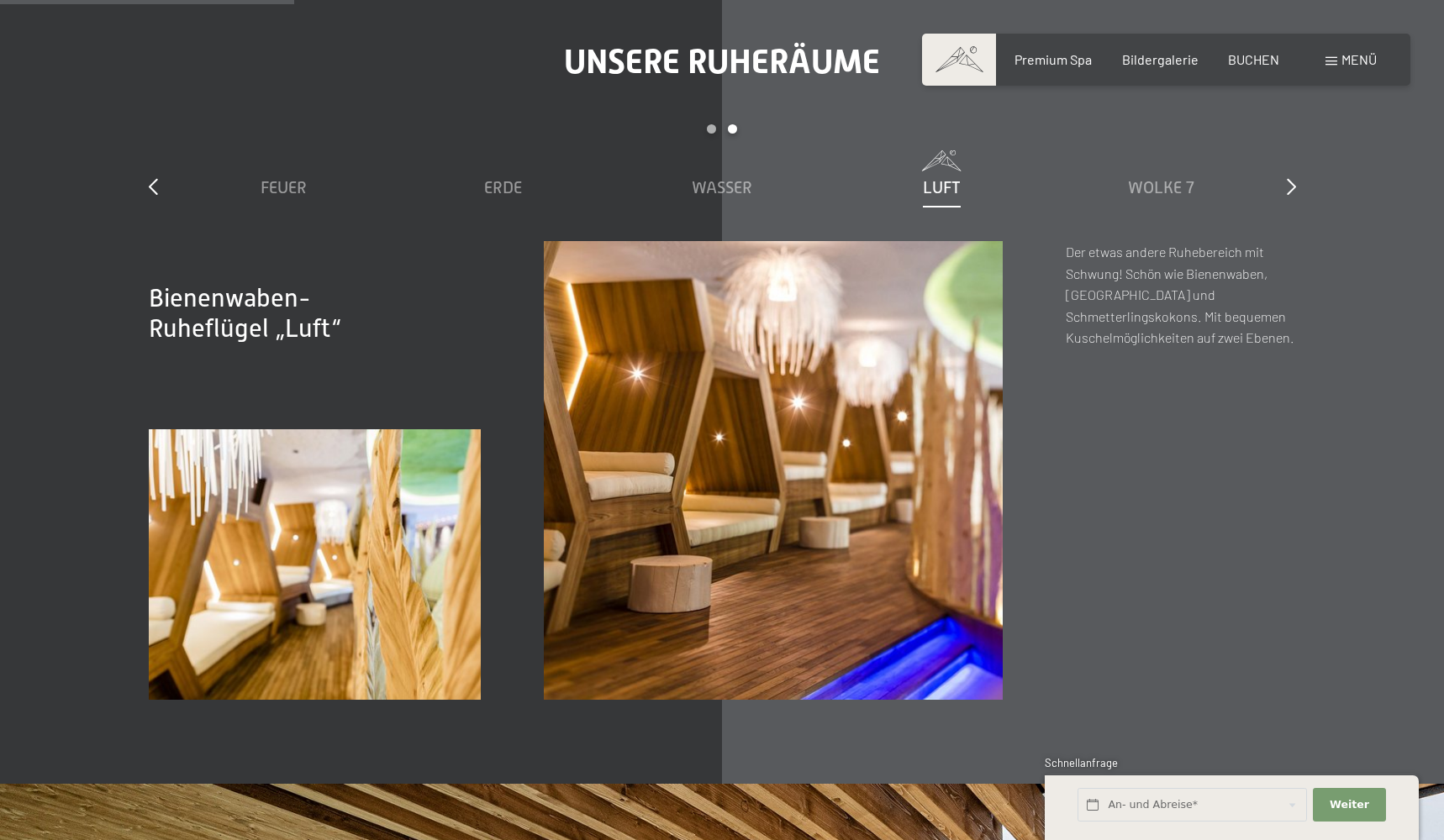
click at [939, 150] on span at bounding box center [942, 160] width 203 height 21
click at [1161, 170] on div "Wolke 7" at bounding box center [1162, 174] width 203 height 49
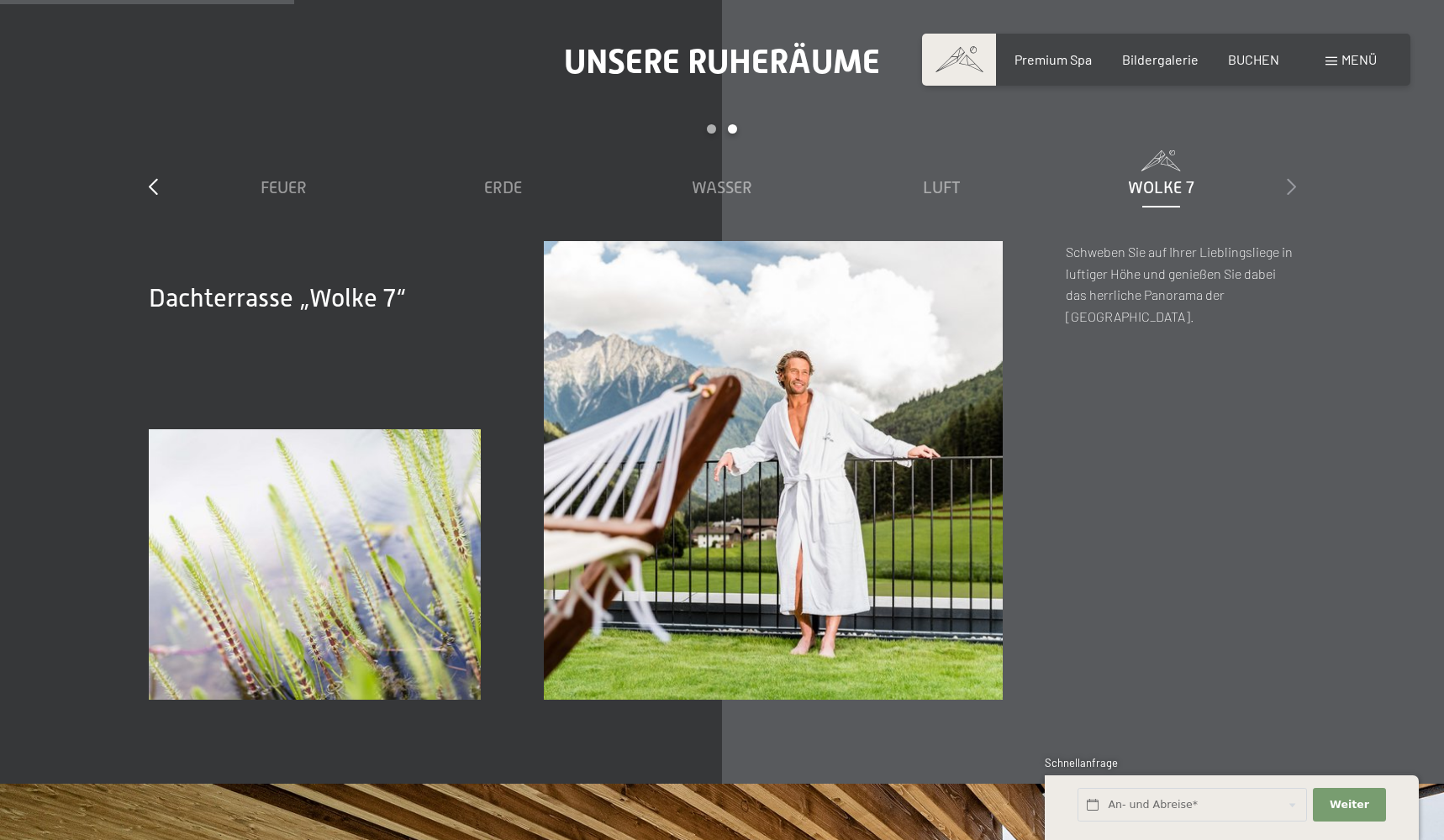
click at [1292, 182] on icon at bounding box center [1291, 187] width 9 height 17
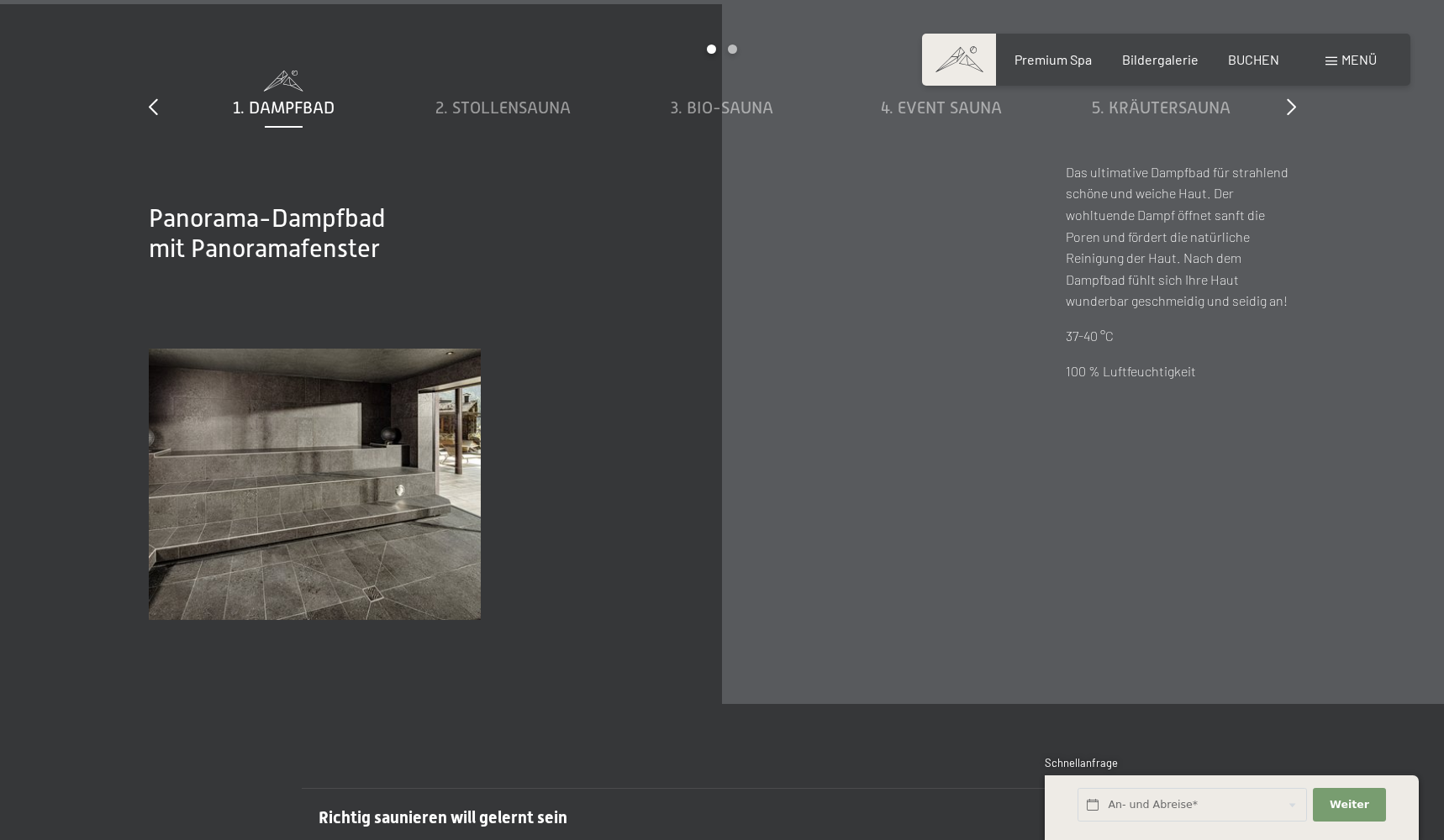
scroll to position [5751, 0]
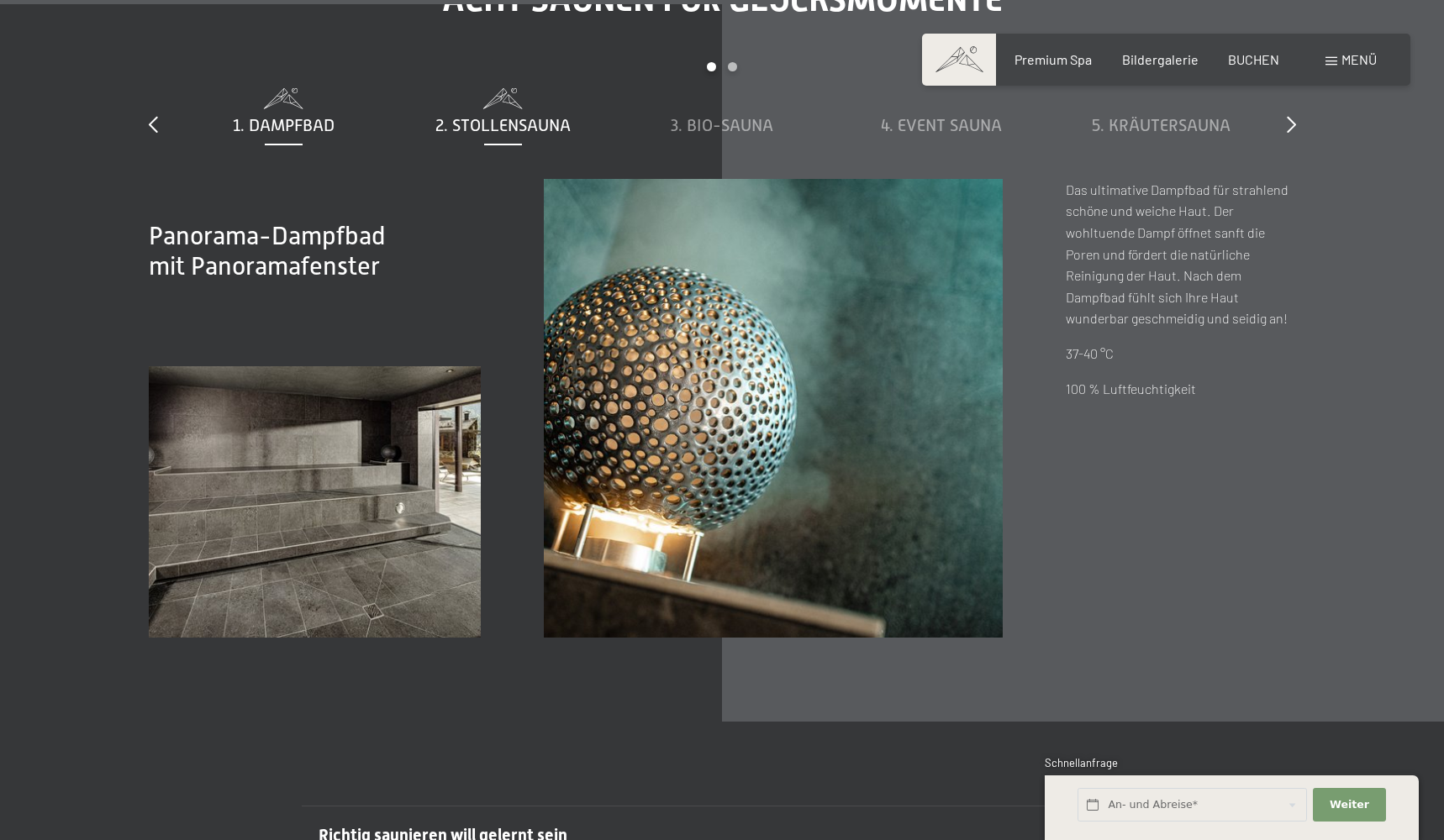
click at [513, 121] on span "2. Stollensauna" at bounding box center [503, 125] width 136 height 19
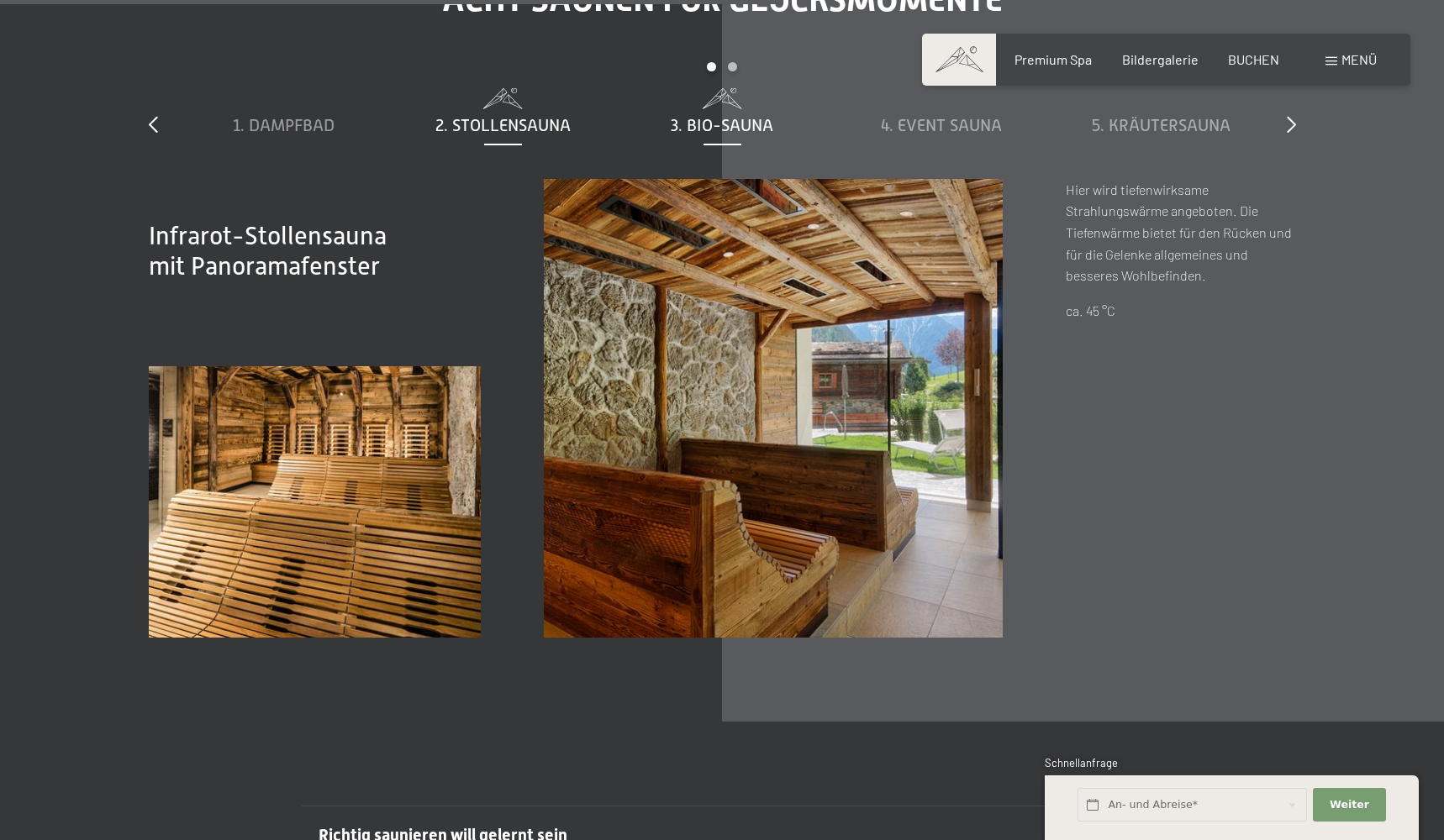
click at [739, 121] on span "3. Bio-Sauna" at bounding box center [721, 125] width 102 height 19
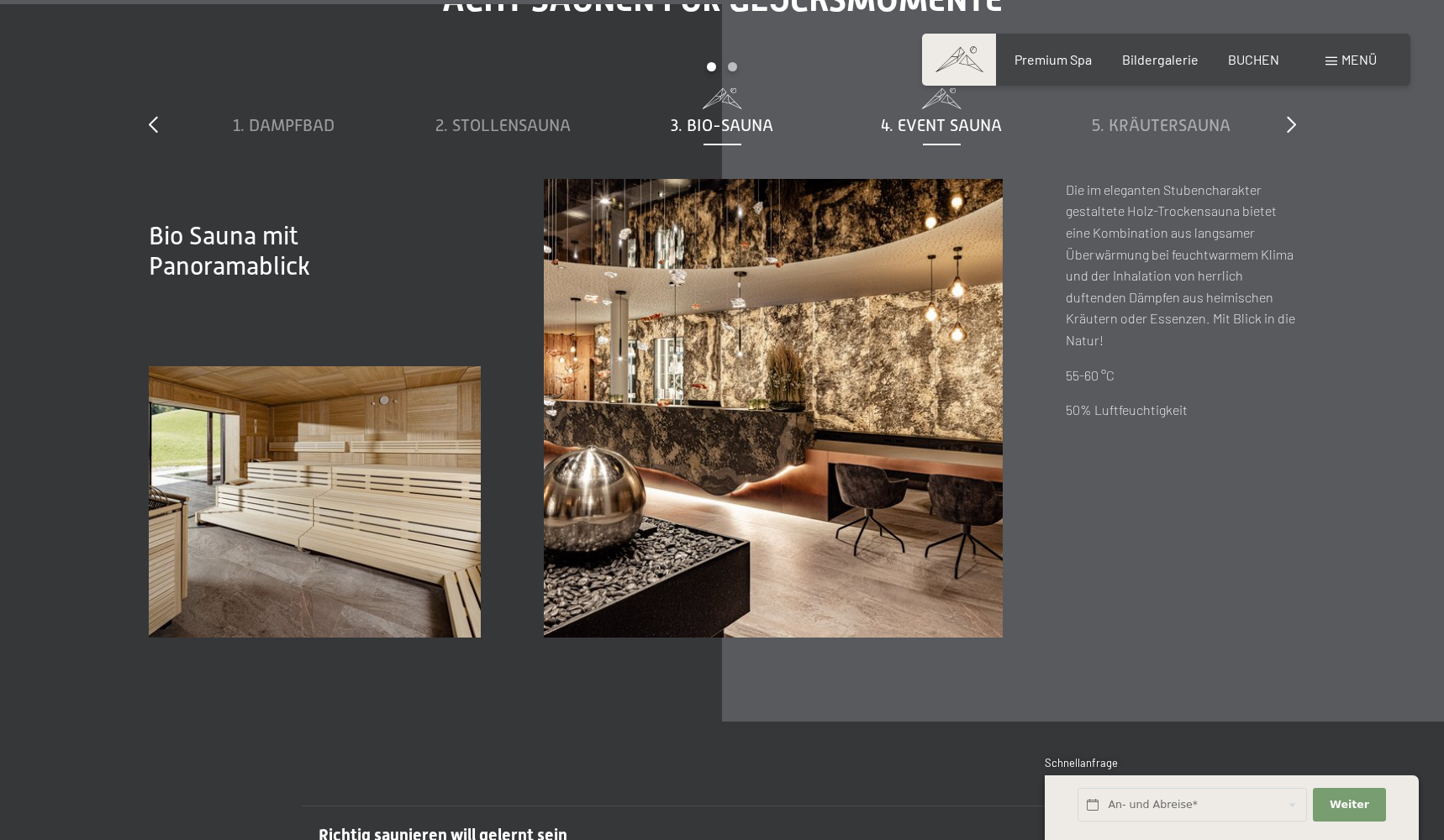
click at [943, 121] on span "4. Event Sauna" at bounding box center [941, 125] width 121 height 19
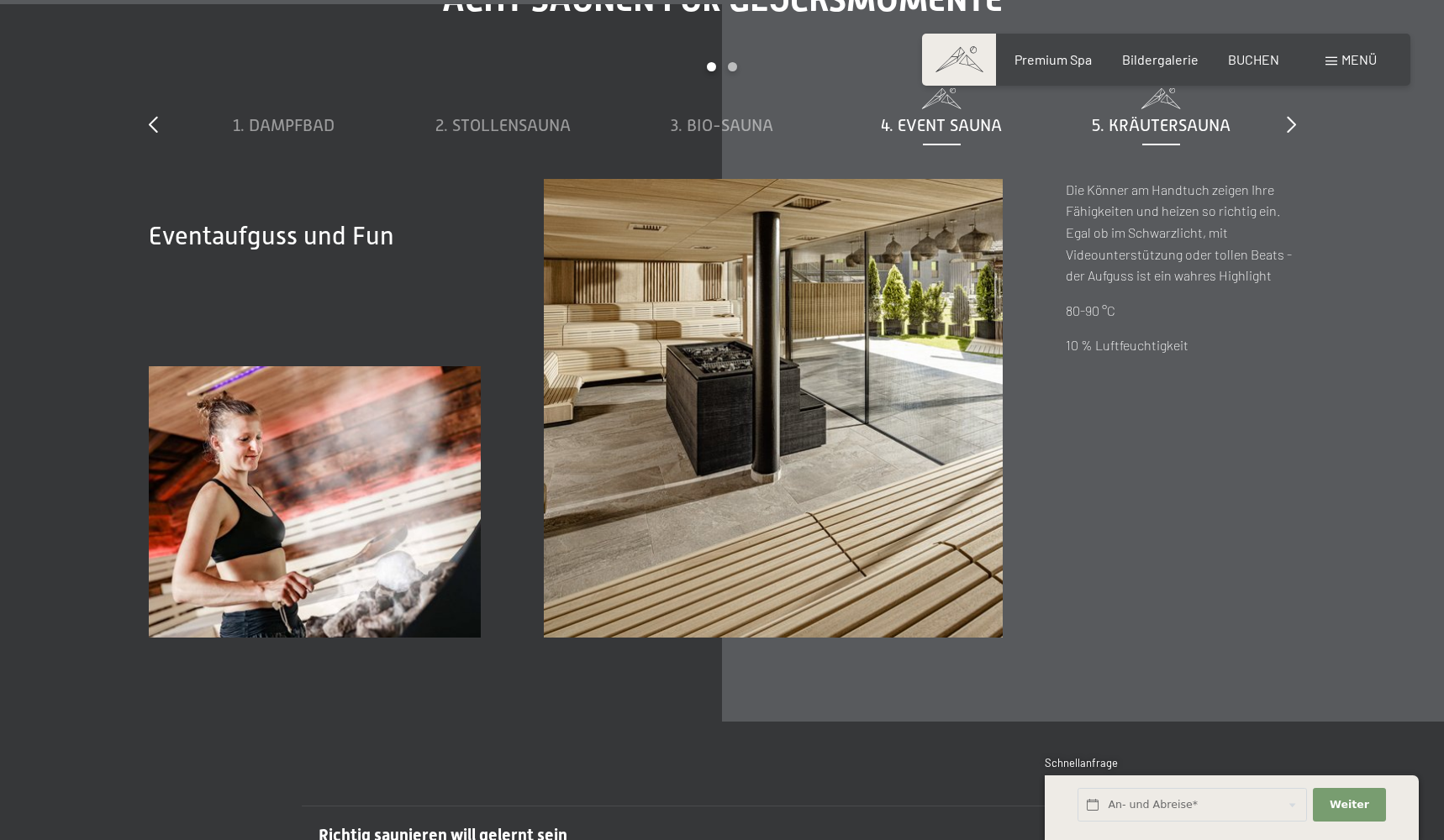
click at [1192, 123] on span "5. Kräutersauna" at bounding box center [1162, 125] width 139 height 19
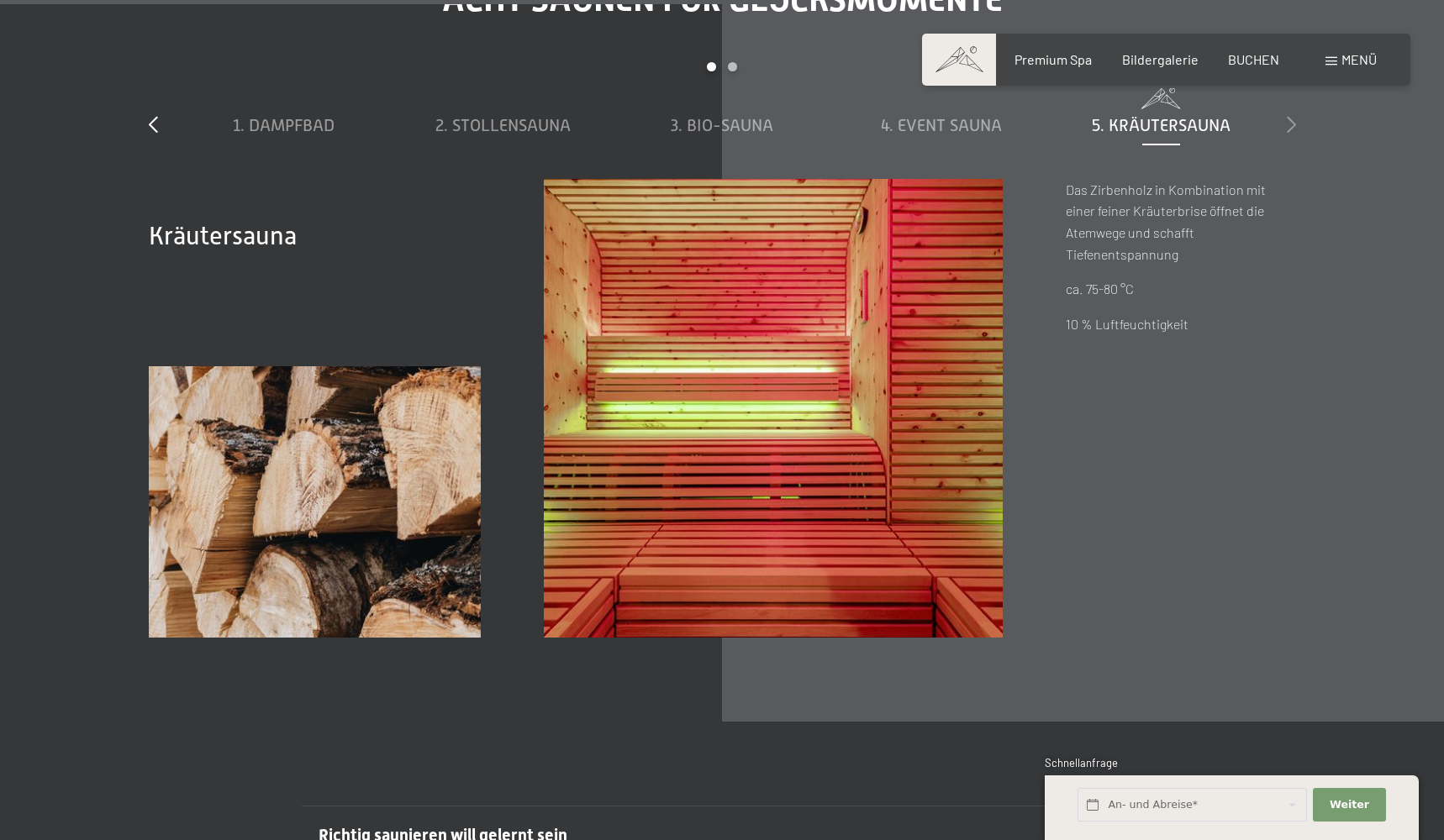
click at [1294, 123] on icon at bounding box center [1291, 124] width 9 height 17
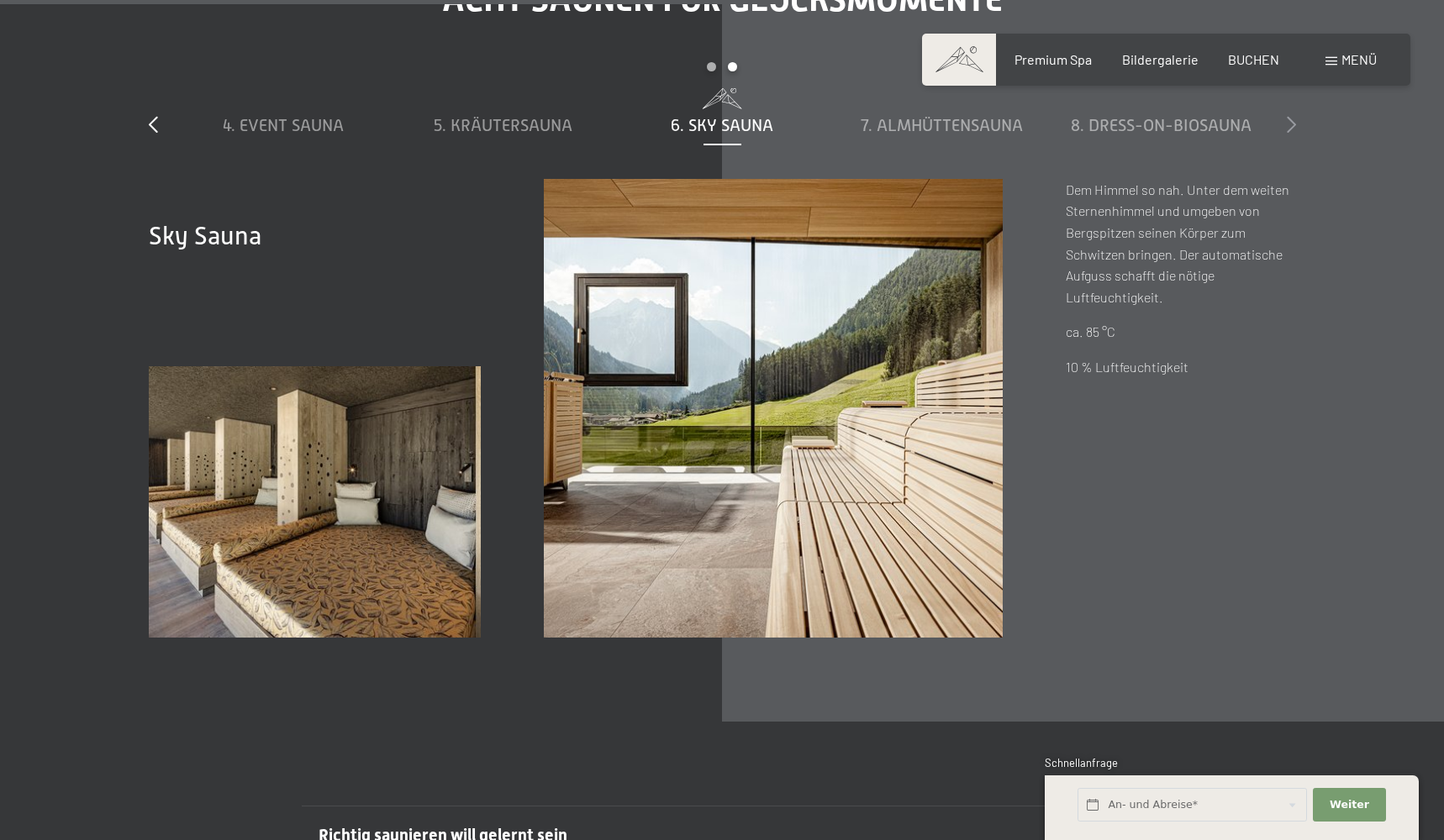
click at [1294, 123] on icon at bounding box center [1291, 124] width 9 height 17
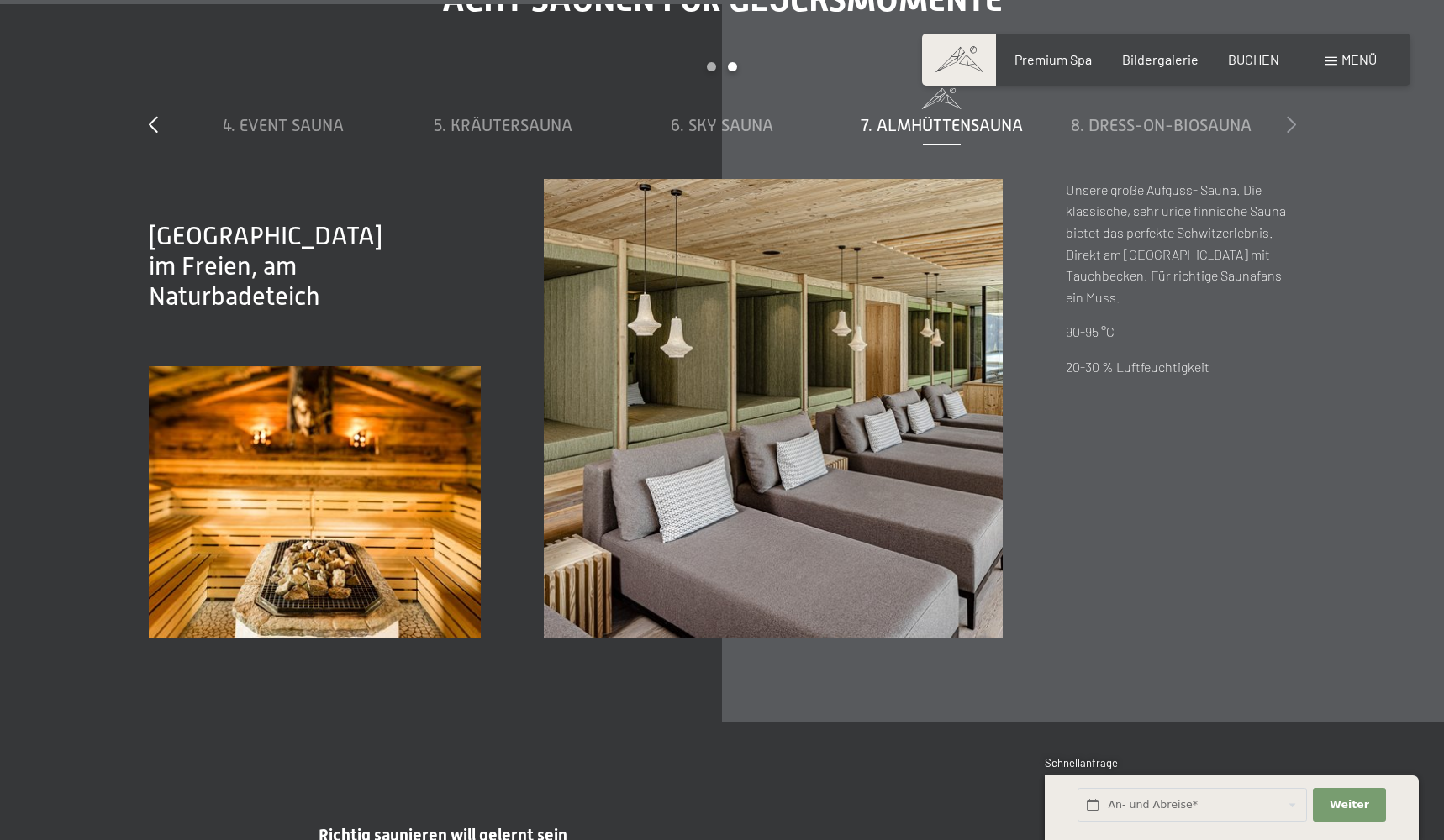
click at [1294, 123] on icon at bounding box center [1291, 124] width 9 height 17
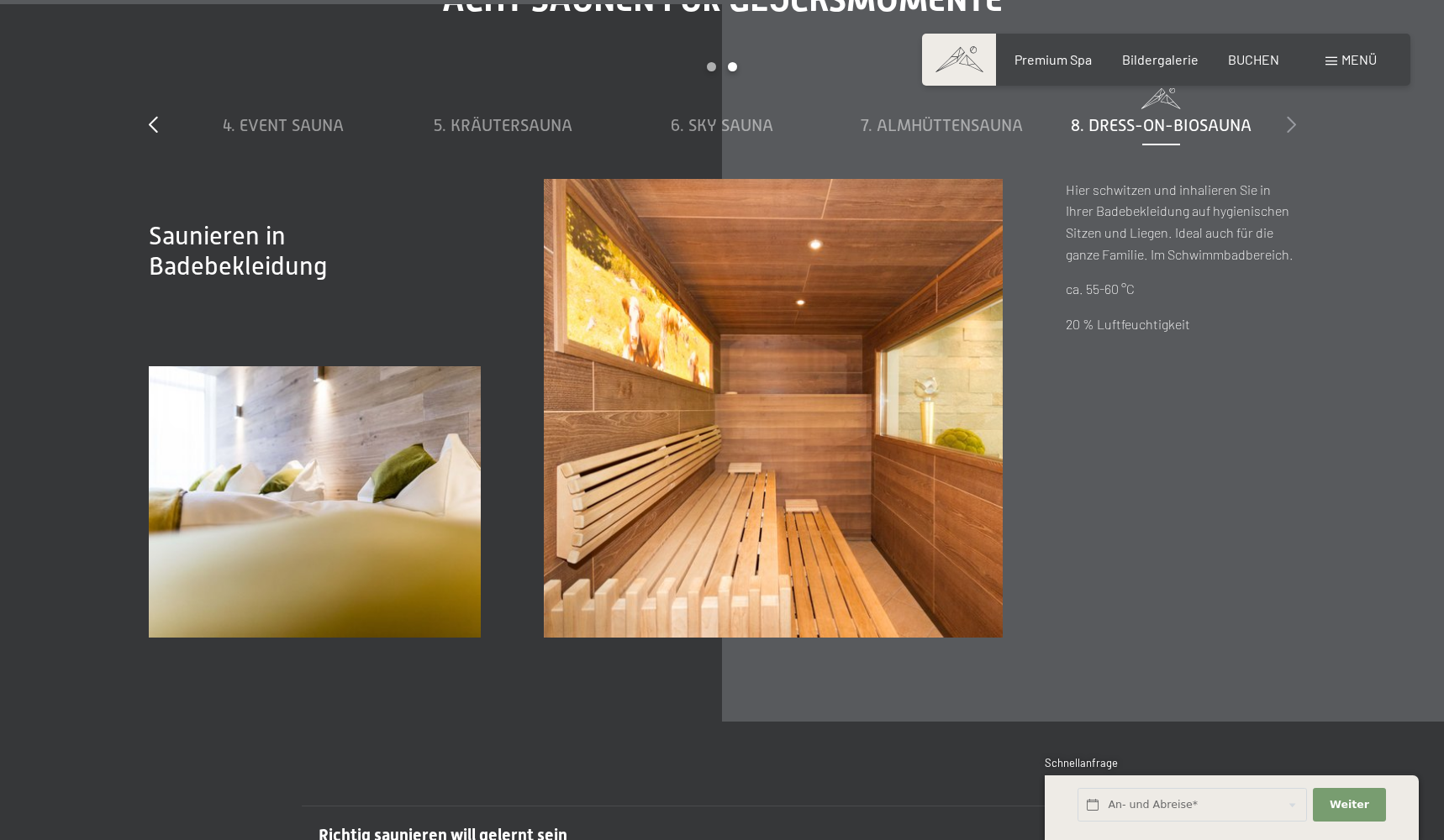
click at [1294, 123] on icon at bounding box center [1291, 124] width 9 height 17
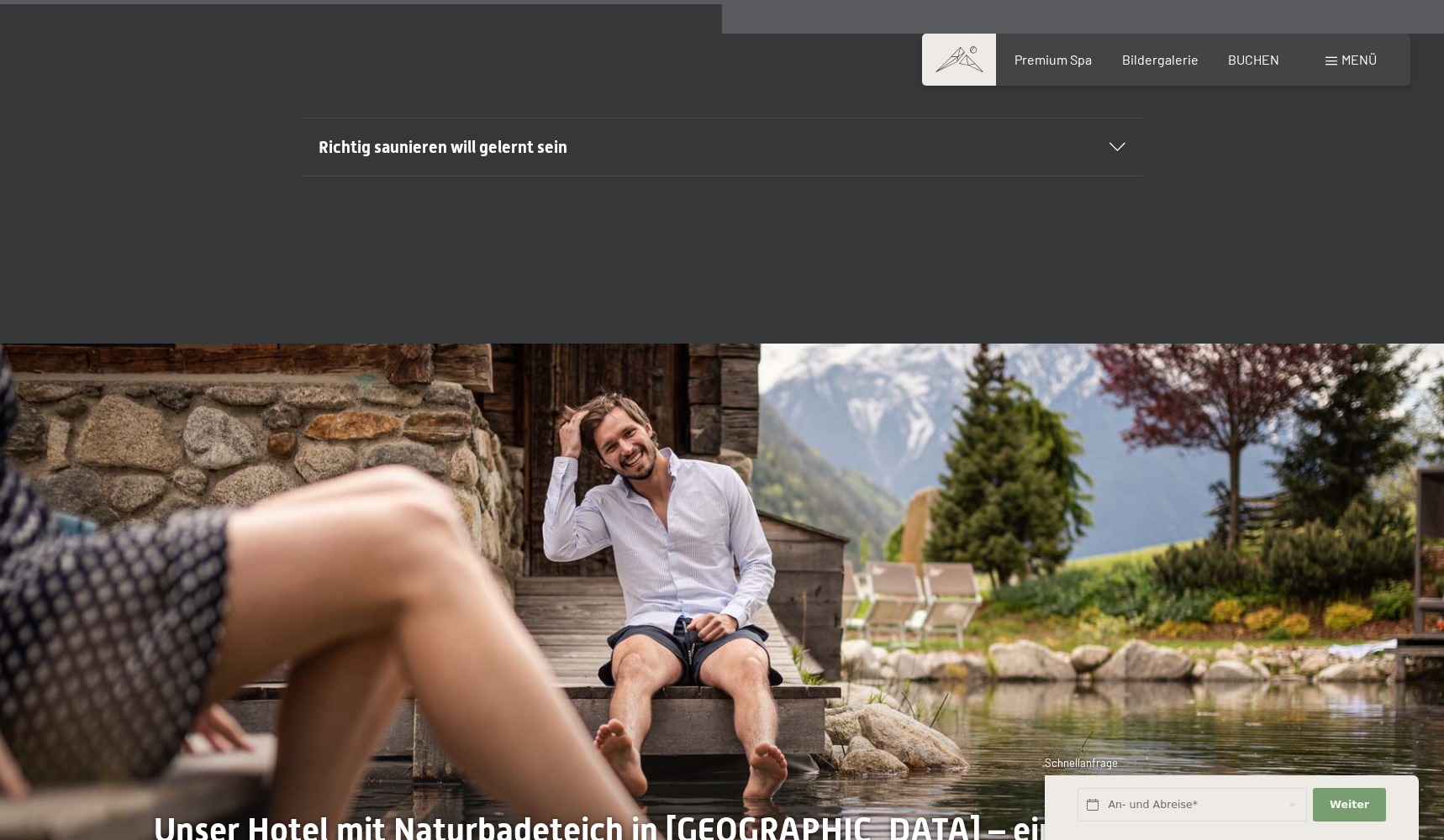
scroll to position [6442, 0]
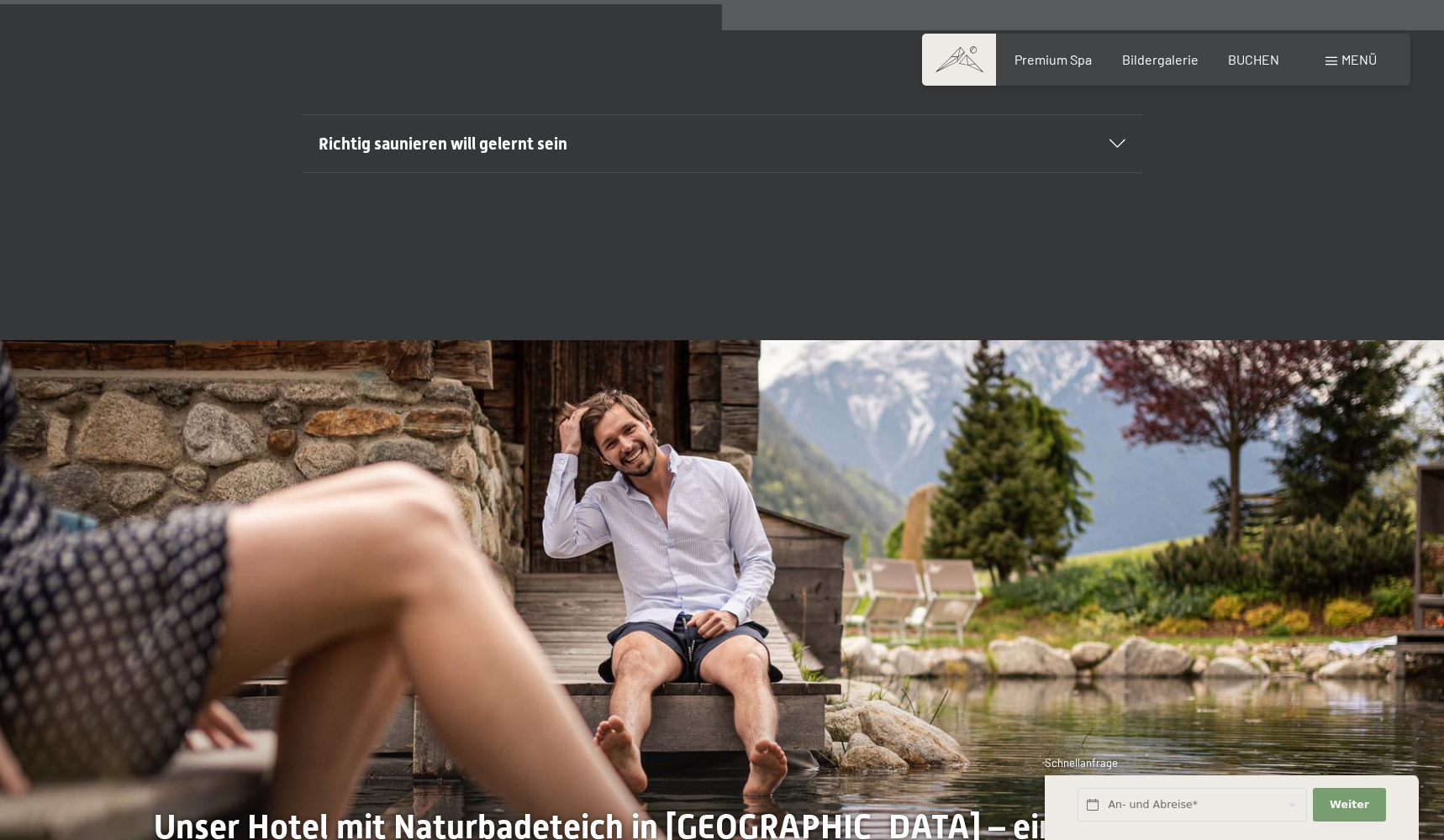
click at [1115, 118] on div "Richtig saunieren will gelernt sein" at bounding box center [722, 143] width 807 height 57
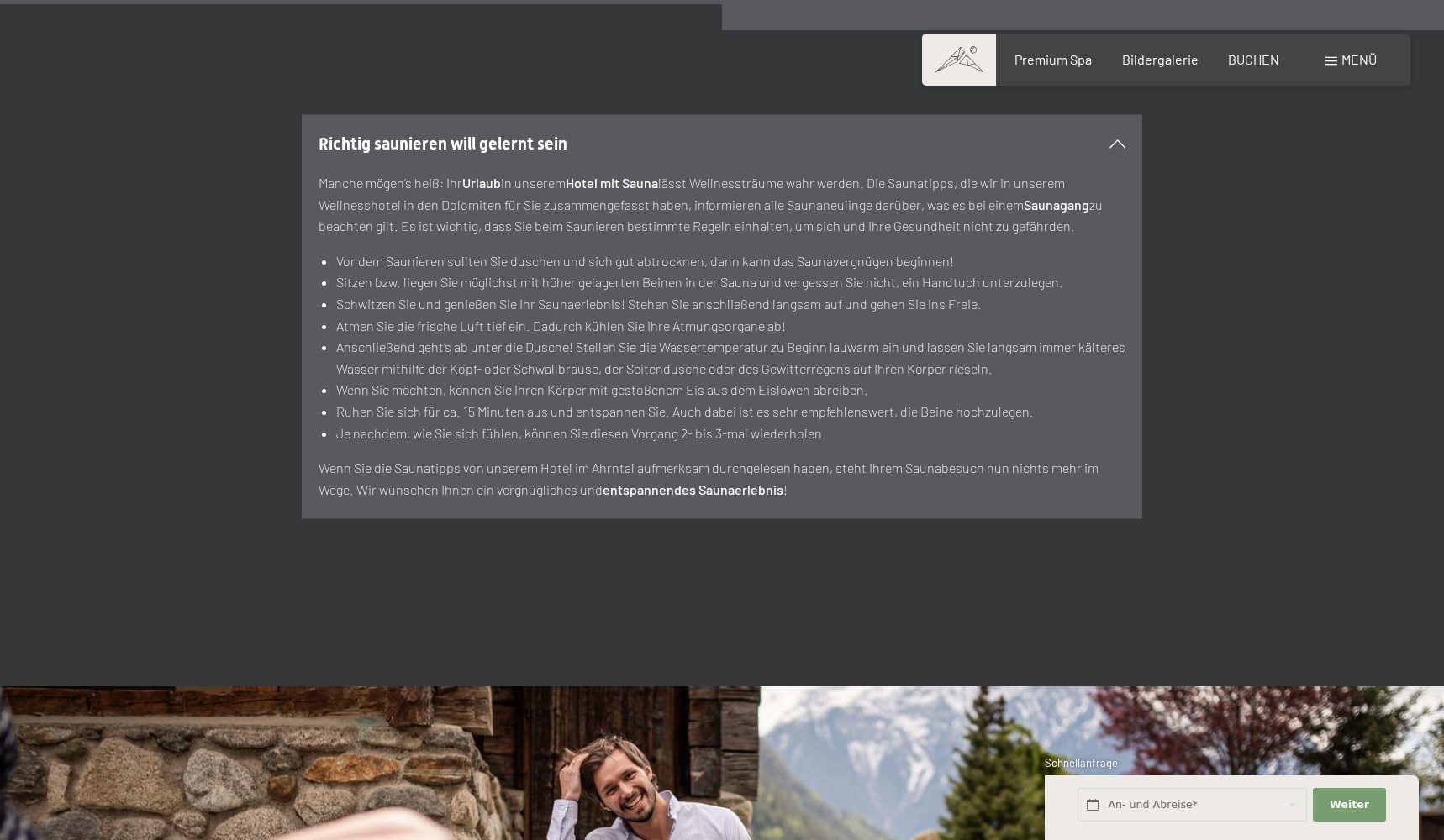
click at [1116, 145] on div "Richtig saunieren will gelernt sein" at bounding box center [722, 143] width 807 height 57
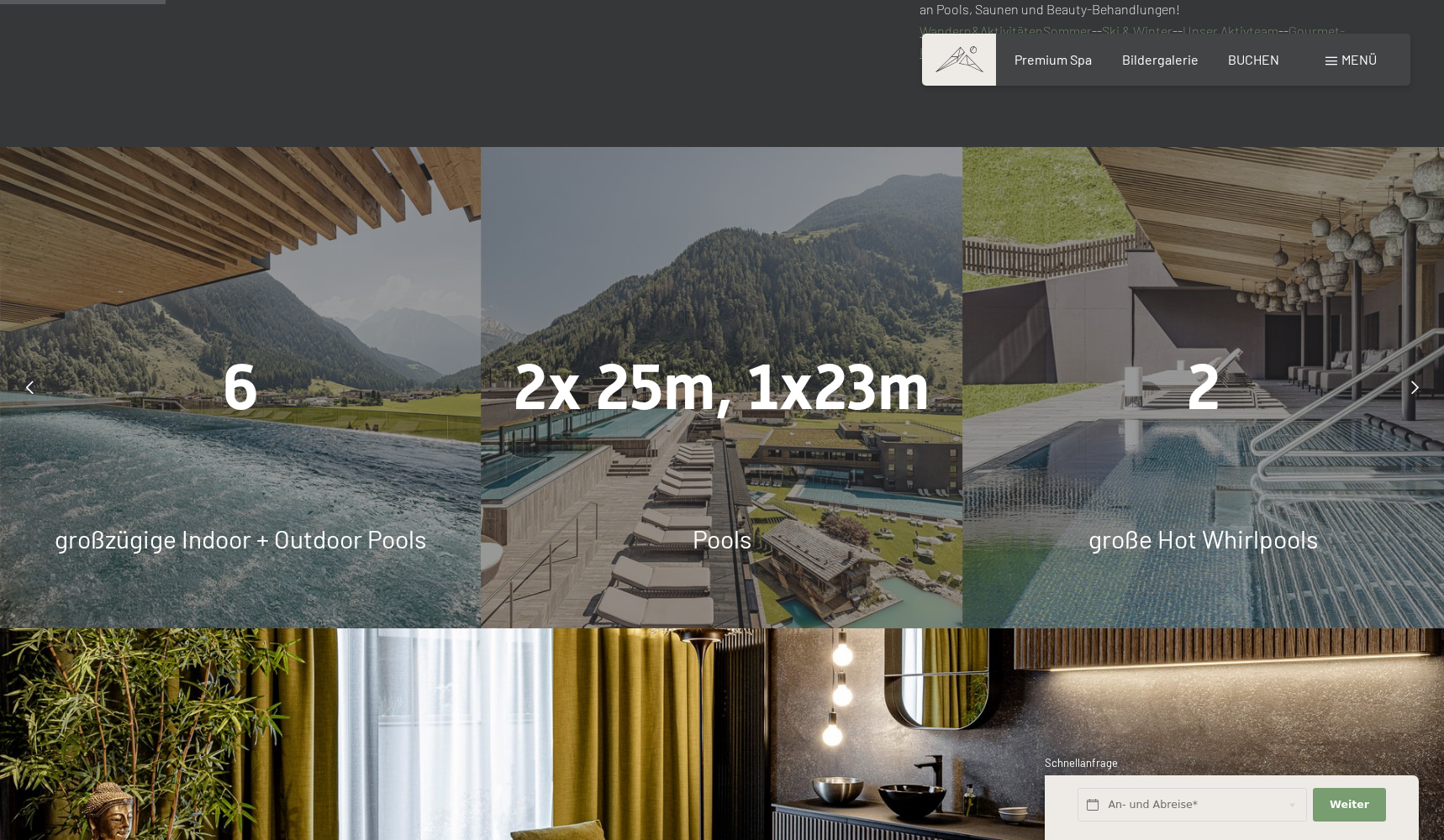
scroll to position [1215, 0]
click at [230, 332] on div "6 großzügige Indoor + Outdoor Pools" at bounding box center [240, 385] width 482 height 481
click at [1409, 378] on div at bounding box center [1415, 385] width 42 height 42
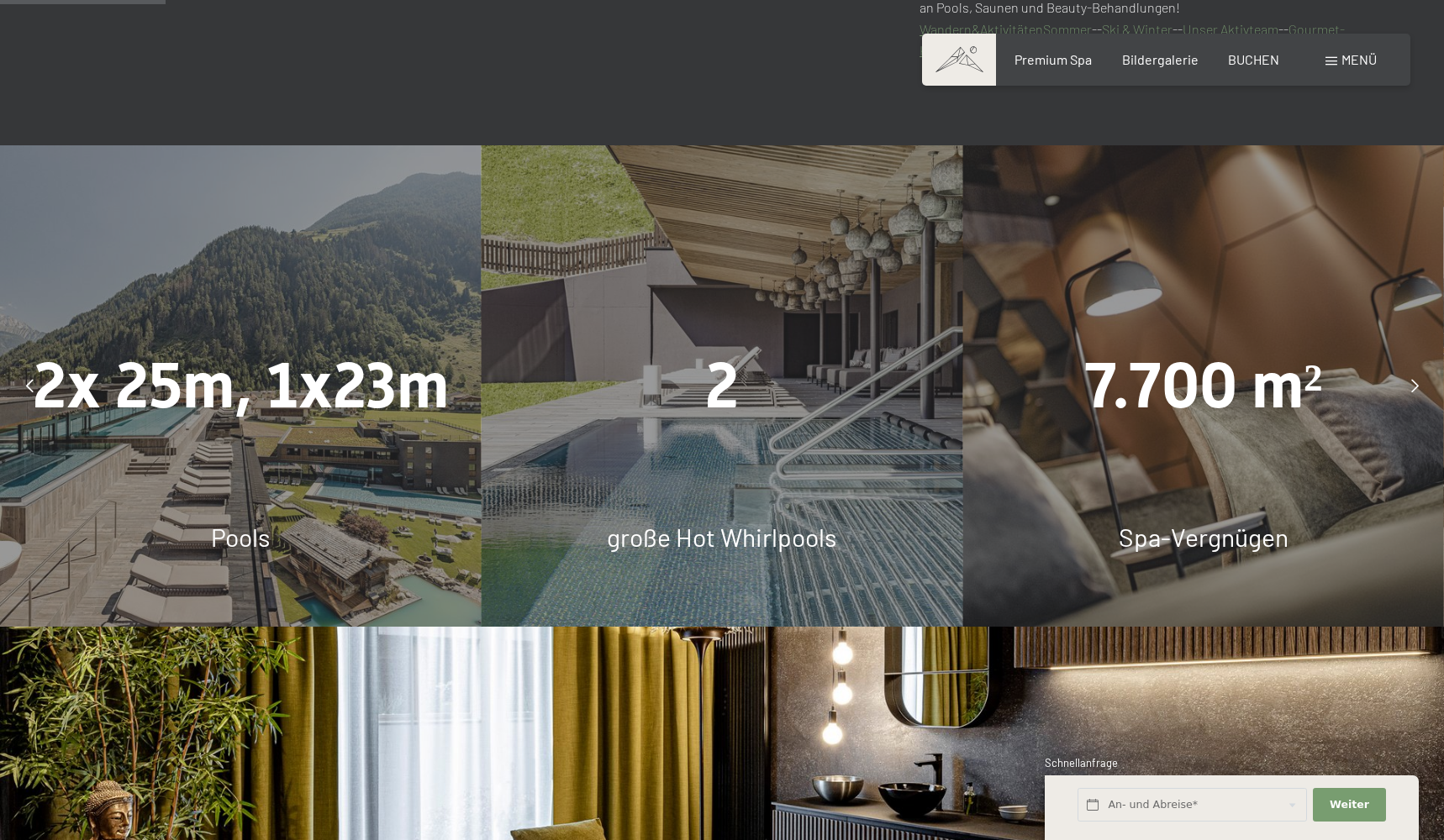
click at [1410, 379] on div at bounding box center [1415, 385] width 42 height 42
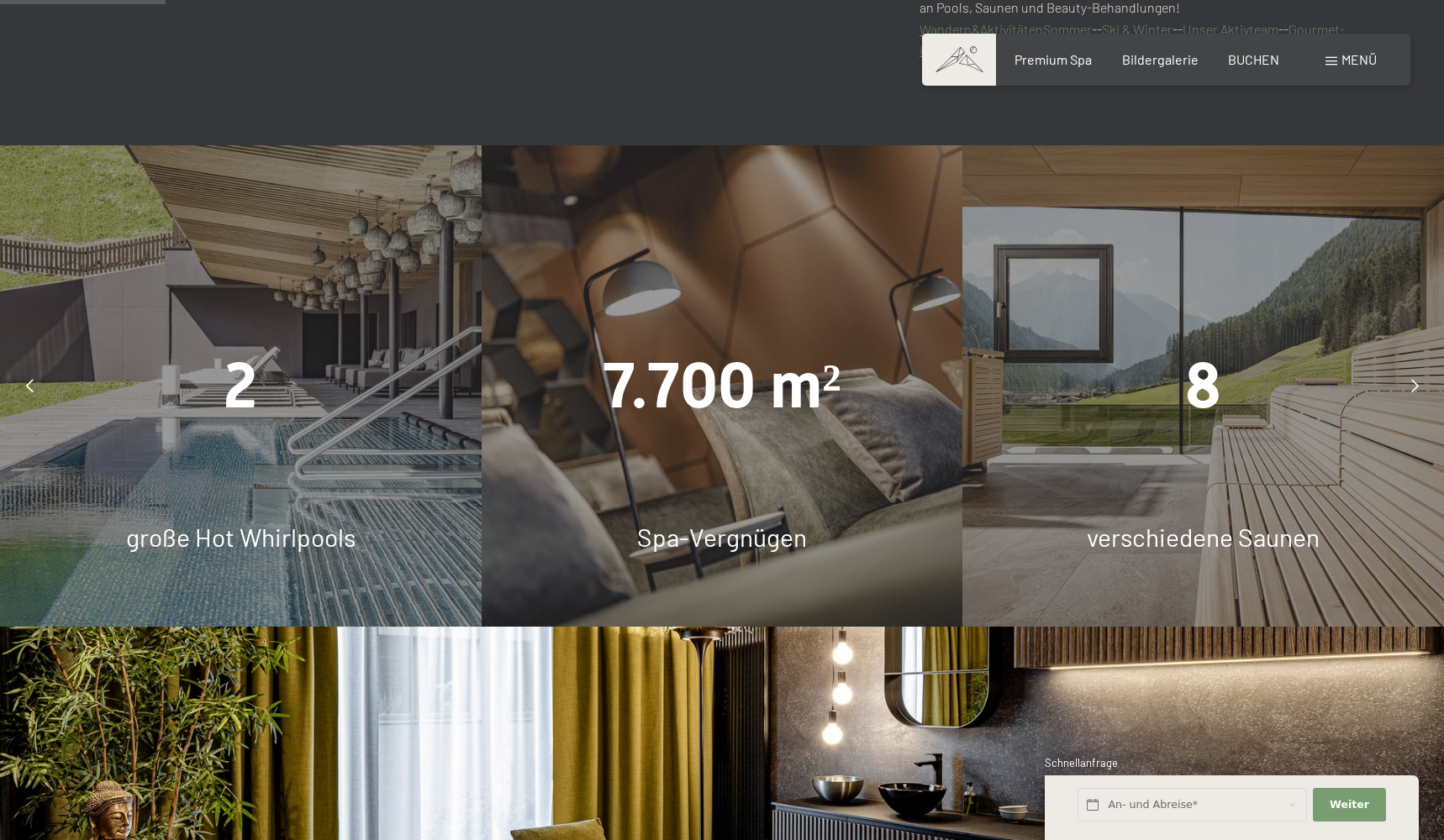
click at [1410, 379] on div at bounding box center [1415, 385] width 42 height 42
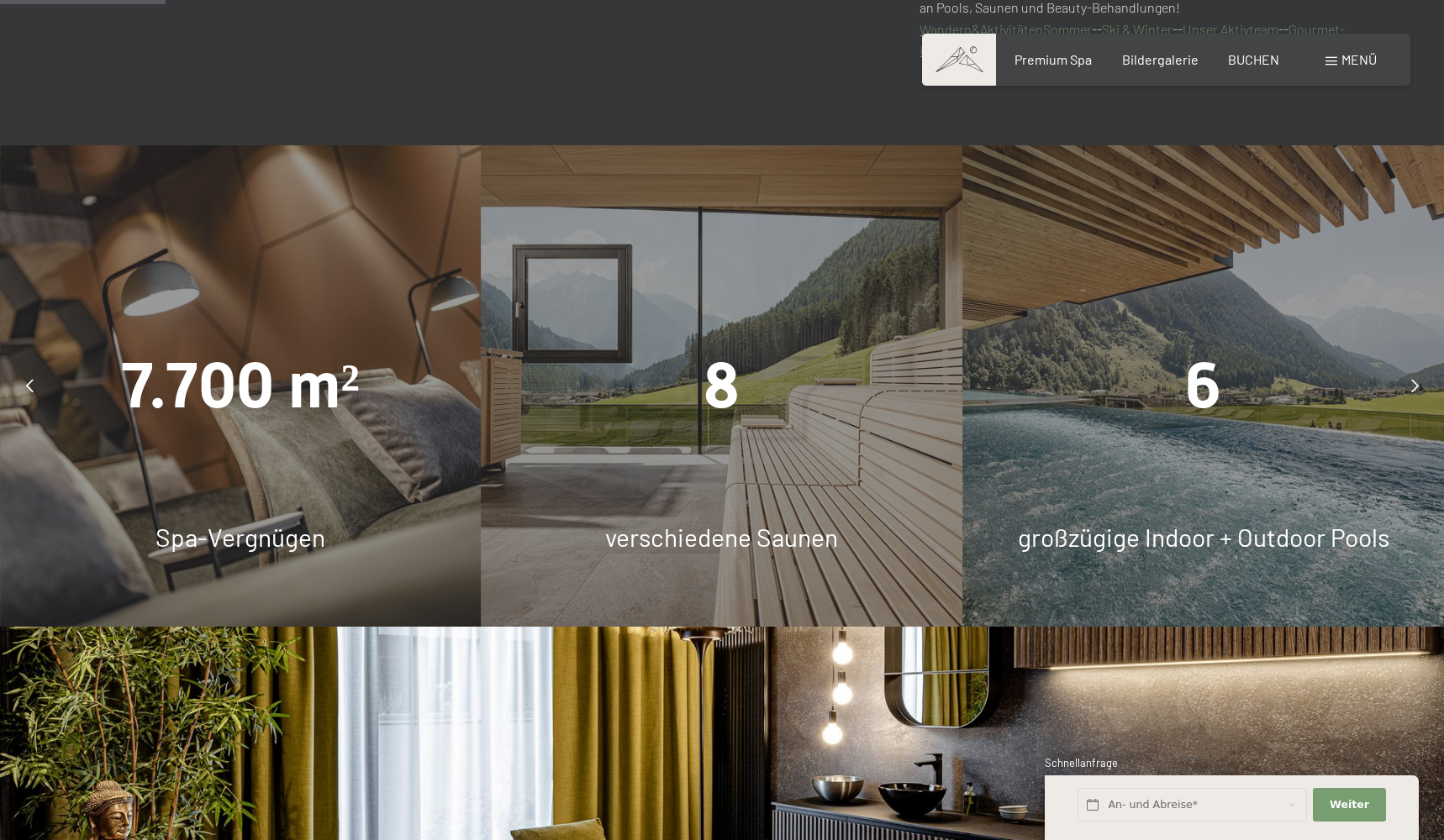
click at [1410, 379] on div at bounding box center [1415, 385] width 42 height 42
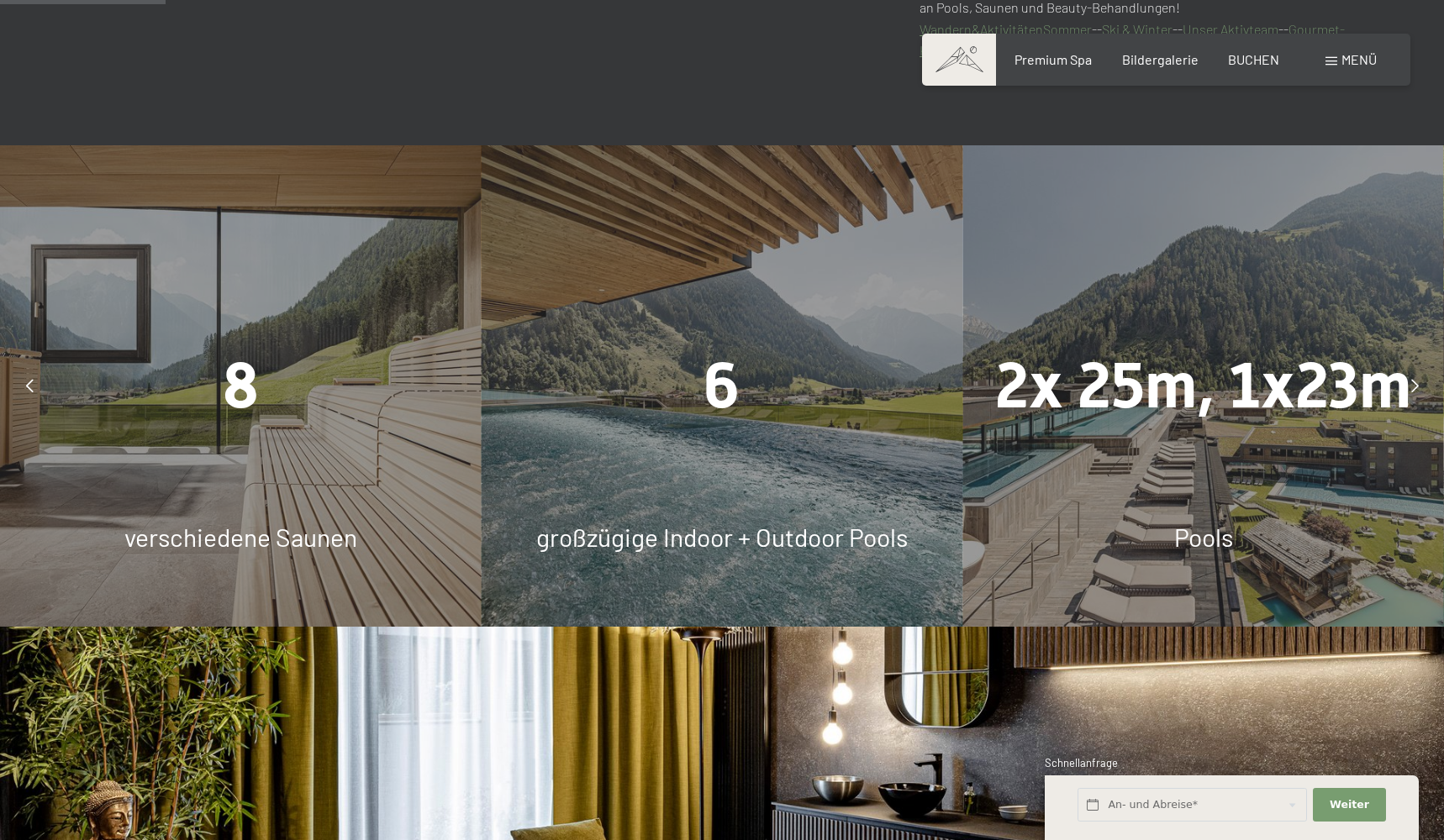
click at [1410, 379] on div at bounding box center [1415, 385] width 42 height 42
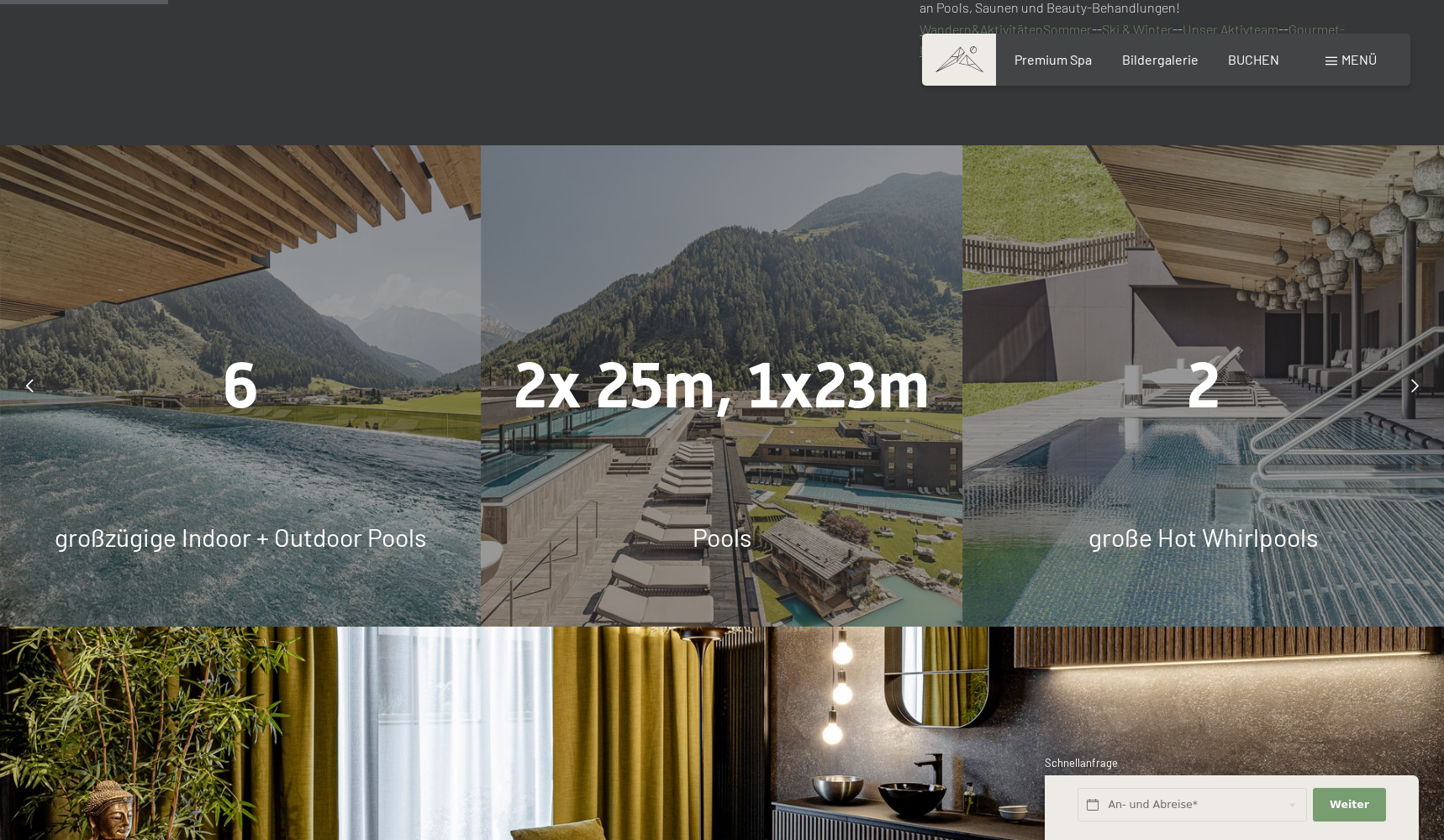
scroll to position [1258, 0]
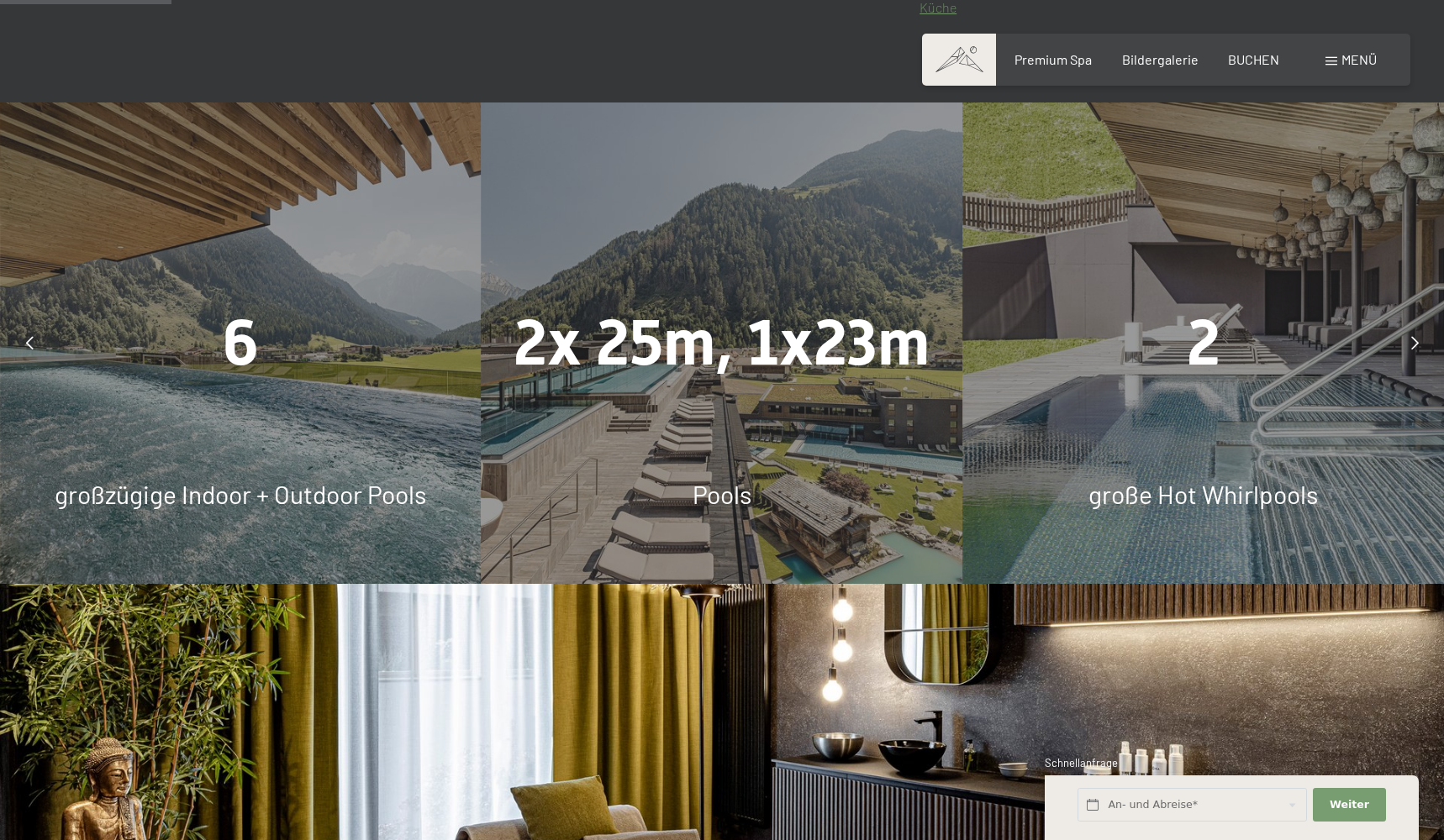
click at [1419, 342] on div at bounding box center [1415, 342] width 42 height 42
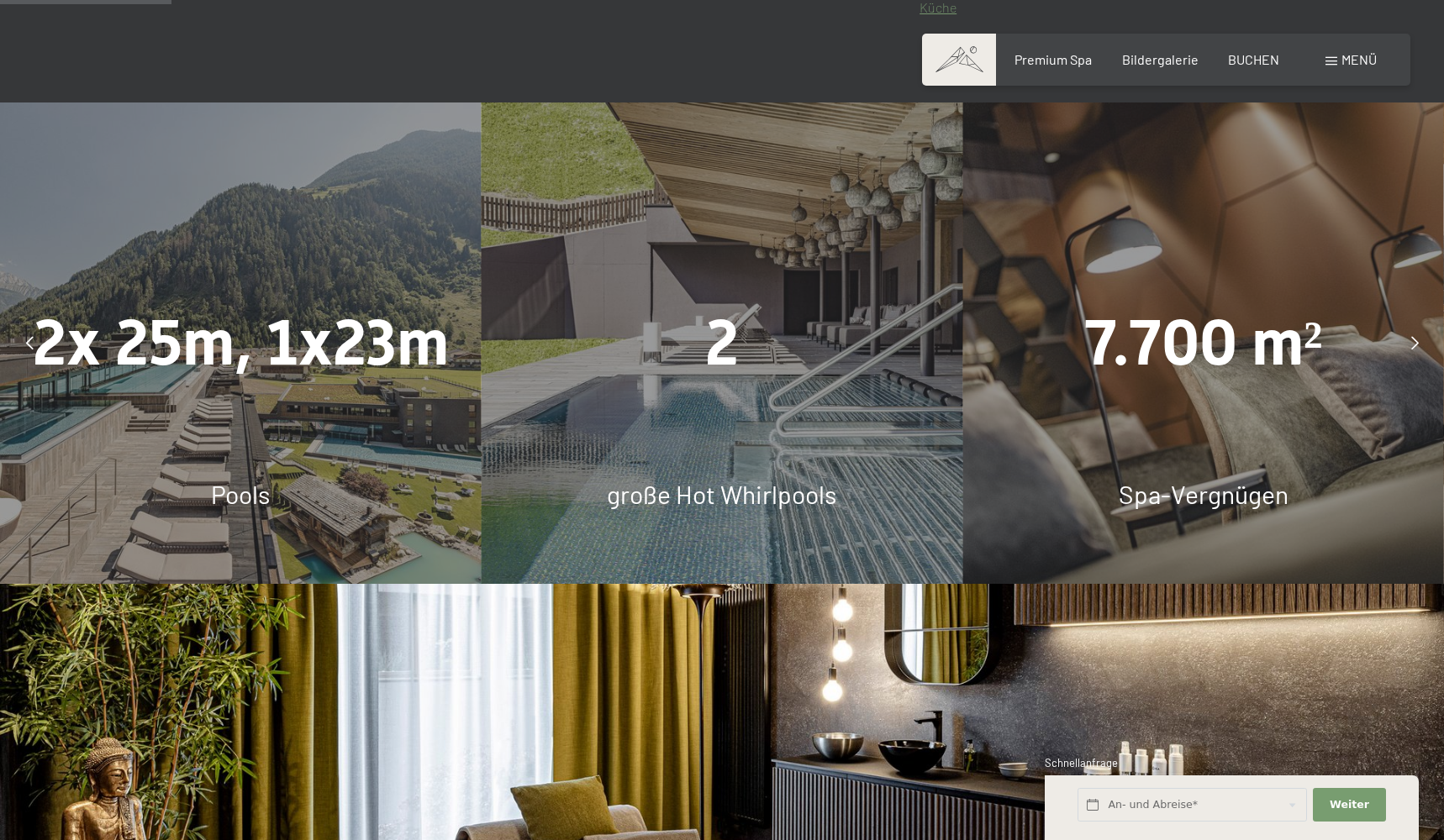
click at [765, 352] on div "2" at bounding box center [722, 343] width 482 height 89
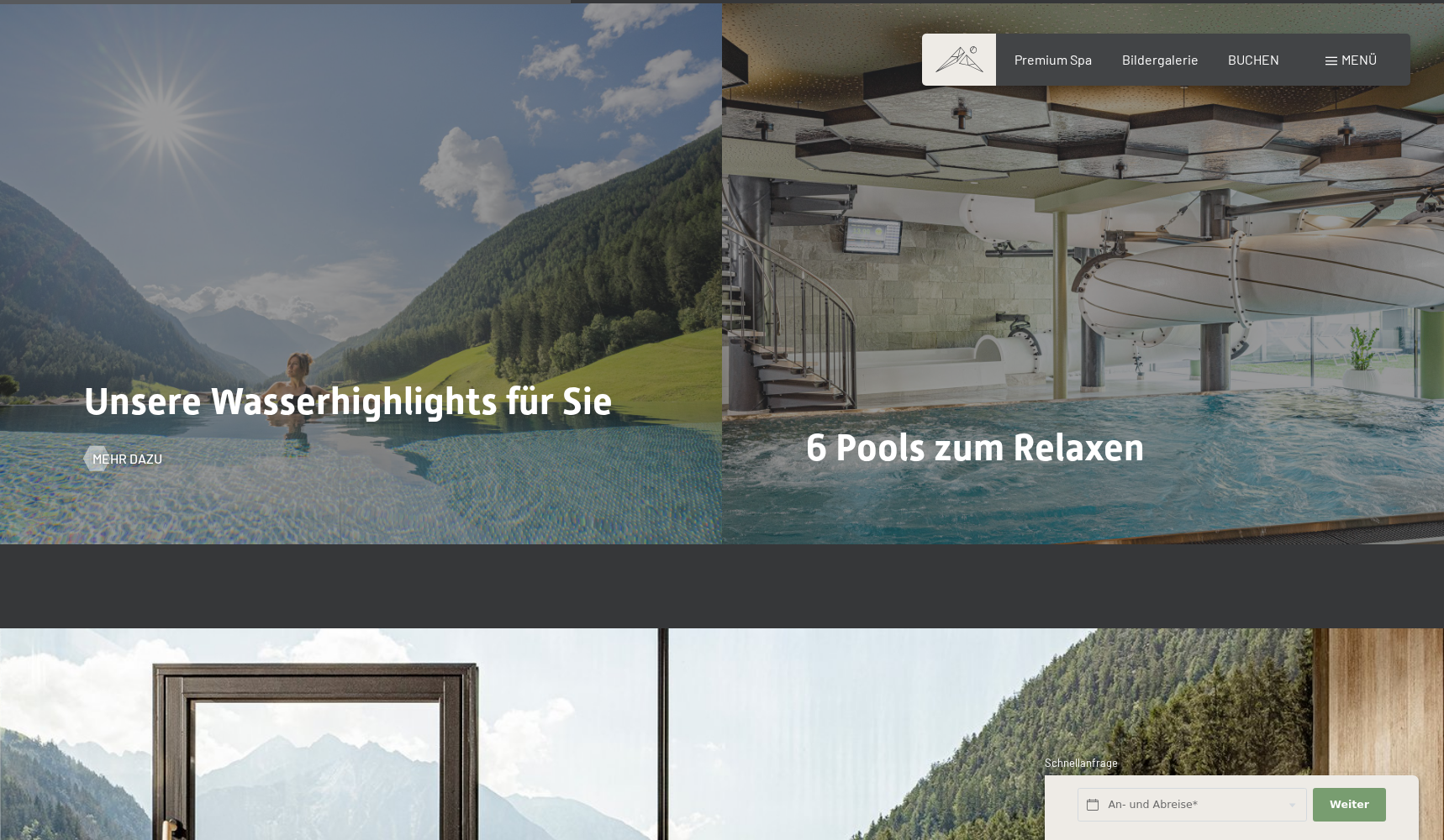
scroll to position [4179, 0]
click at [149, 452] on span "Mehr dazu" at bounding box center [143, 458] width 70 height 19
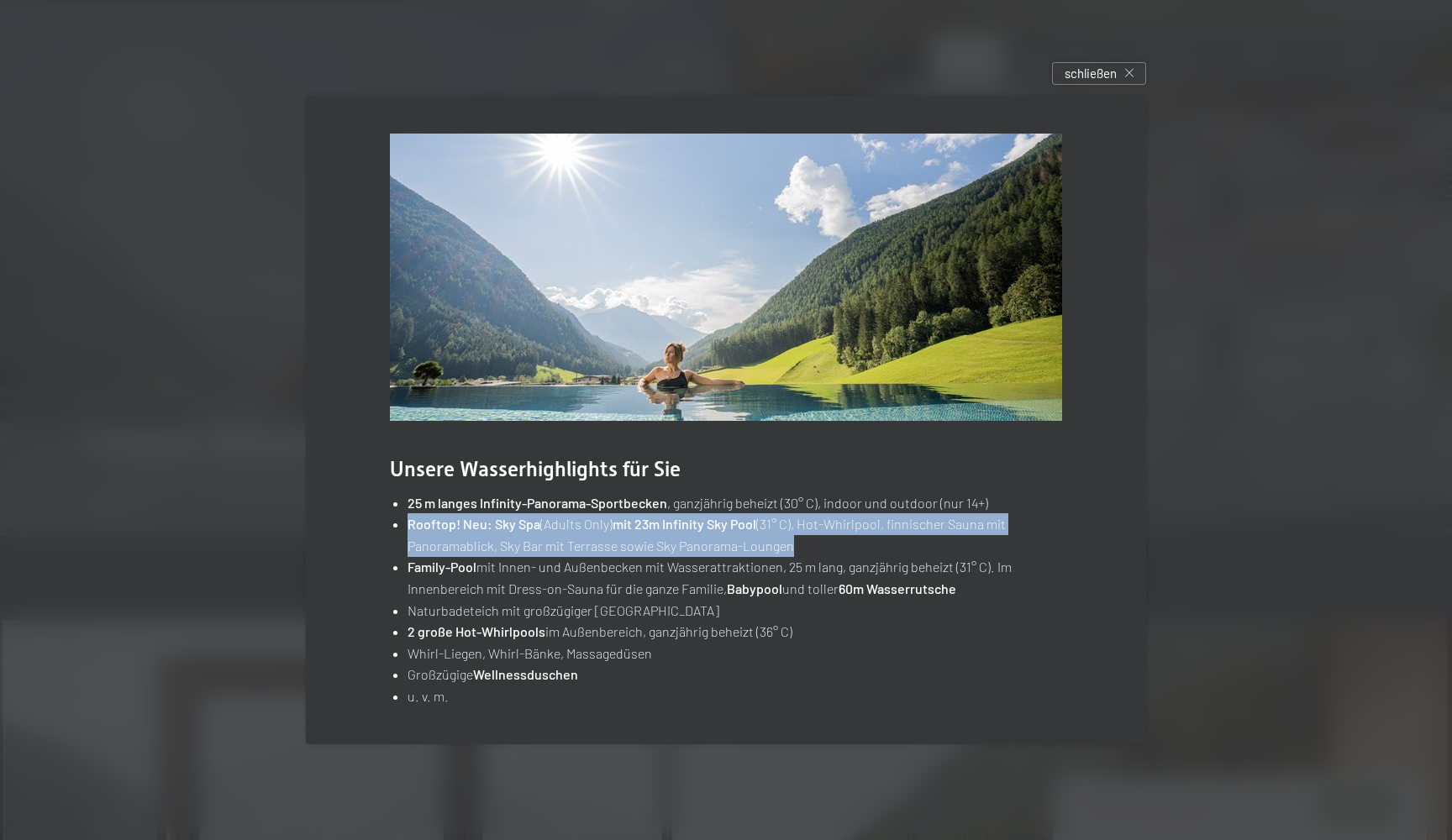
drag, startPoint x: 407, startPoint y: 524, endPoint x: 886, endPoint y: 542, distance: 479.3
click at [886, 542] on li "Rooftop! Neu: Sky Spa (Adults Only) mit 23m Infinity Sky Pool (31° C), Hot-Whir…" at bounding box center [735, 535] width 655 height 43
click at [803, 530] on li "Rooftop! Neu: Sky Spa (Adults Only) mit 23m Infinity Sky Pool (31° C), Hot-Whir…" at bounding box center [735, 535] width 655 height 43
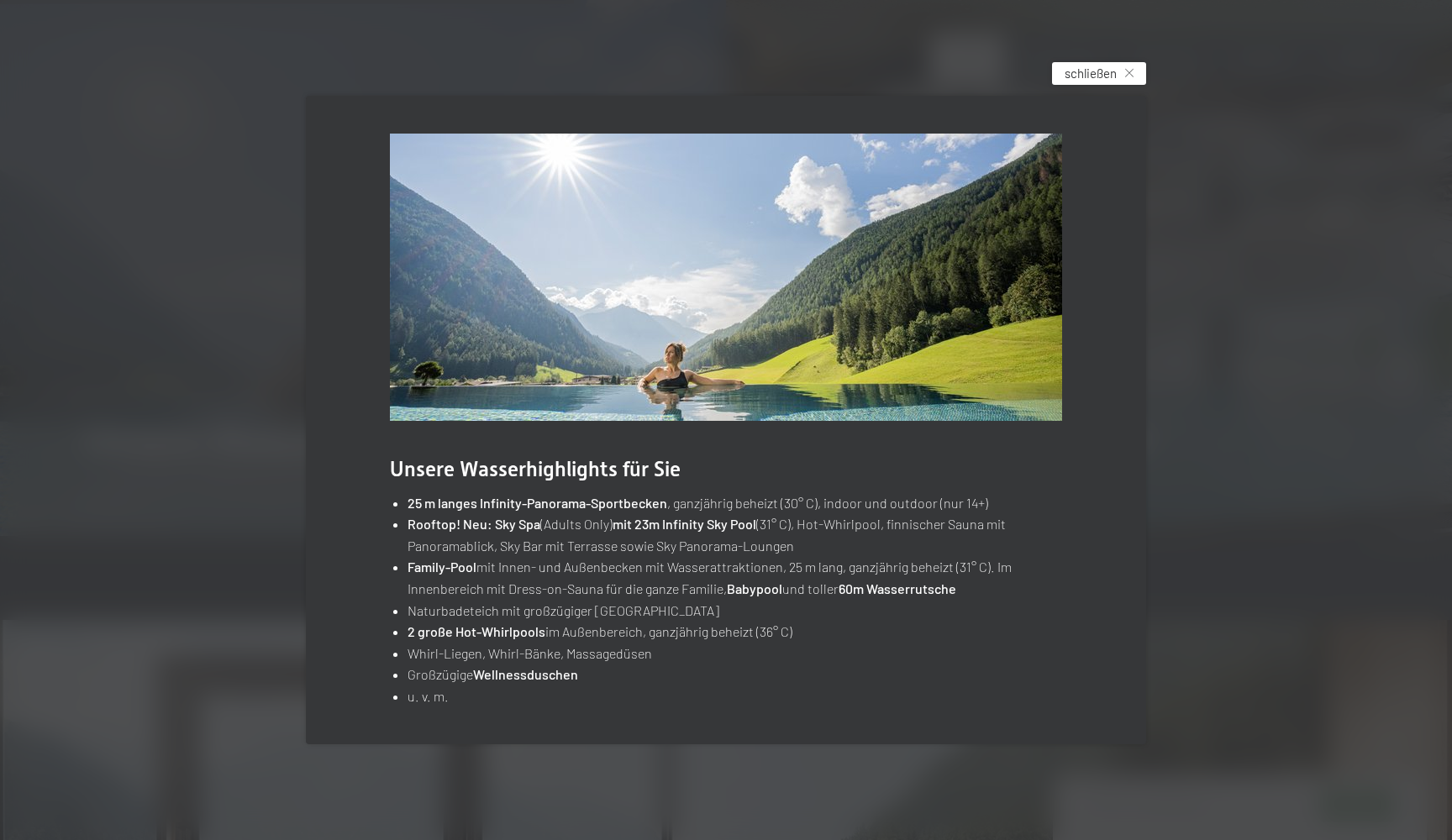
click at [1107, 68] on span "schließen" at bounding box center [1091, 73] width 52 height 18
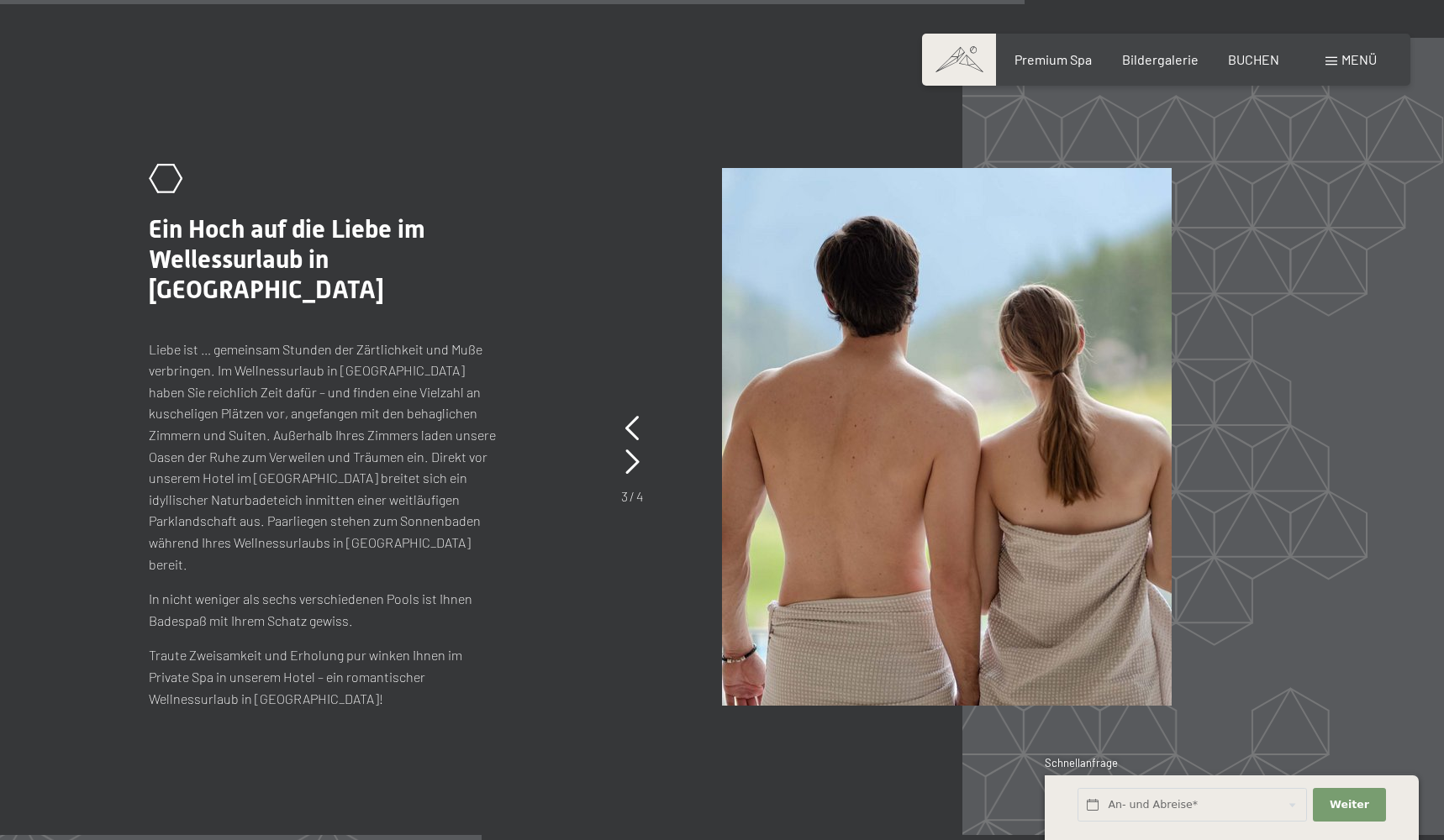
scroll to position [7503, 0]
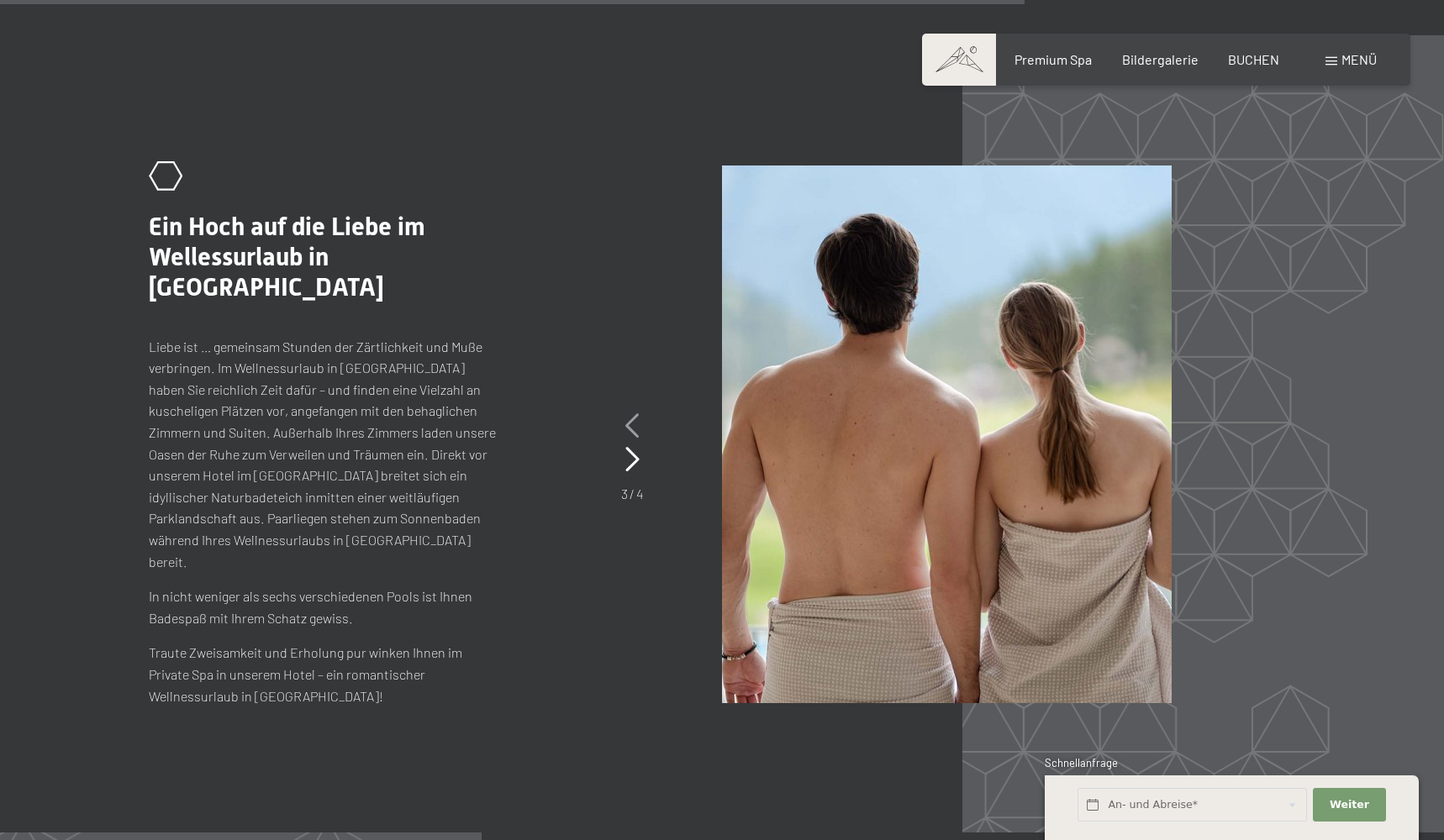
click at [631, 421] on icon at bounding box center [633, 426] width 15 height 25
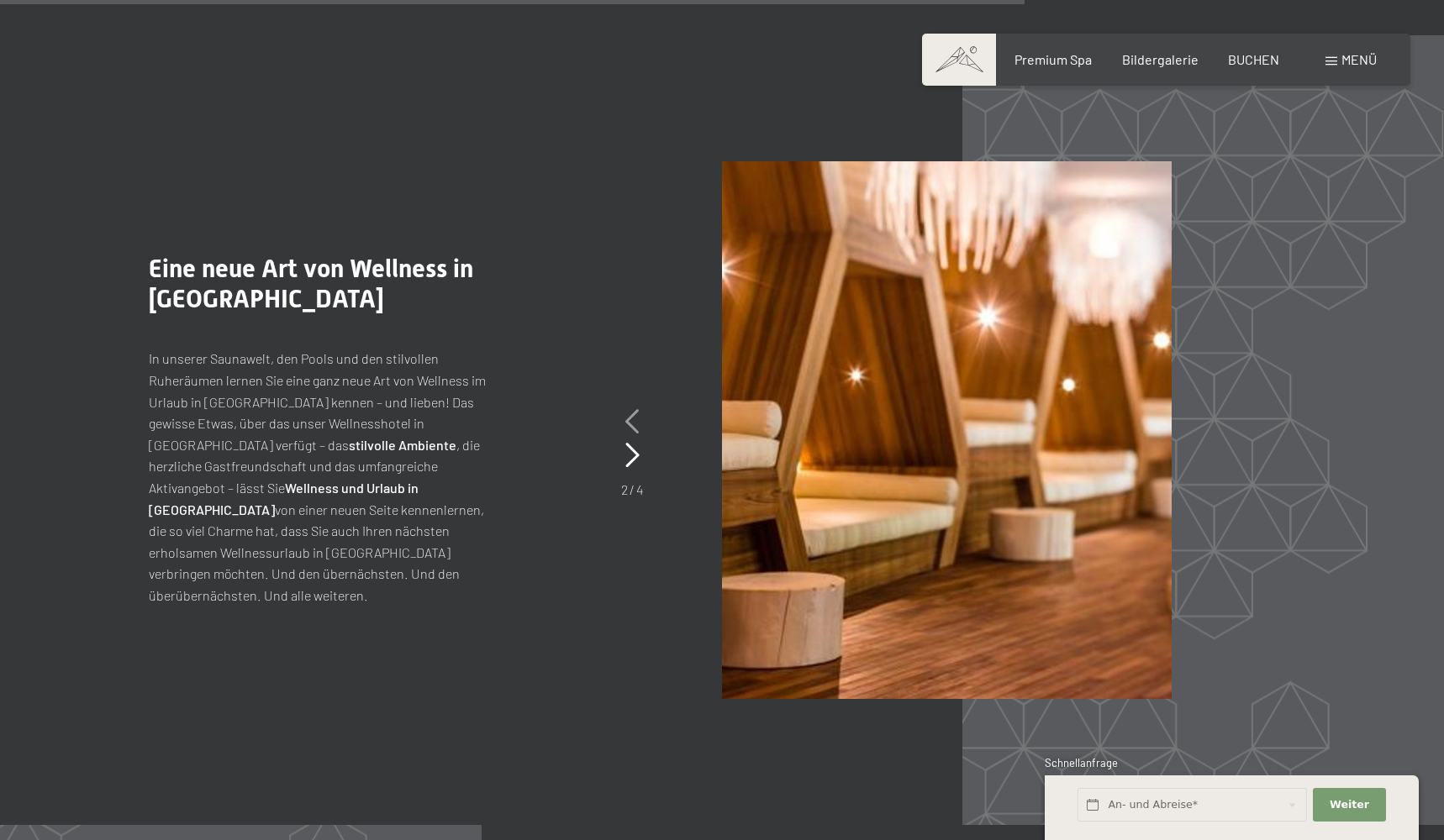
click at [632, 421] on icon at bounding box center [633, 421] width 15 height 25
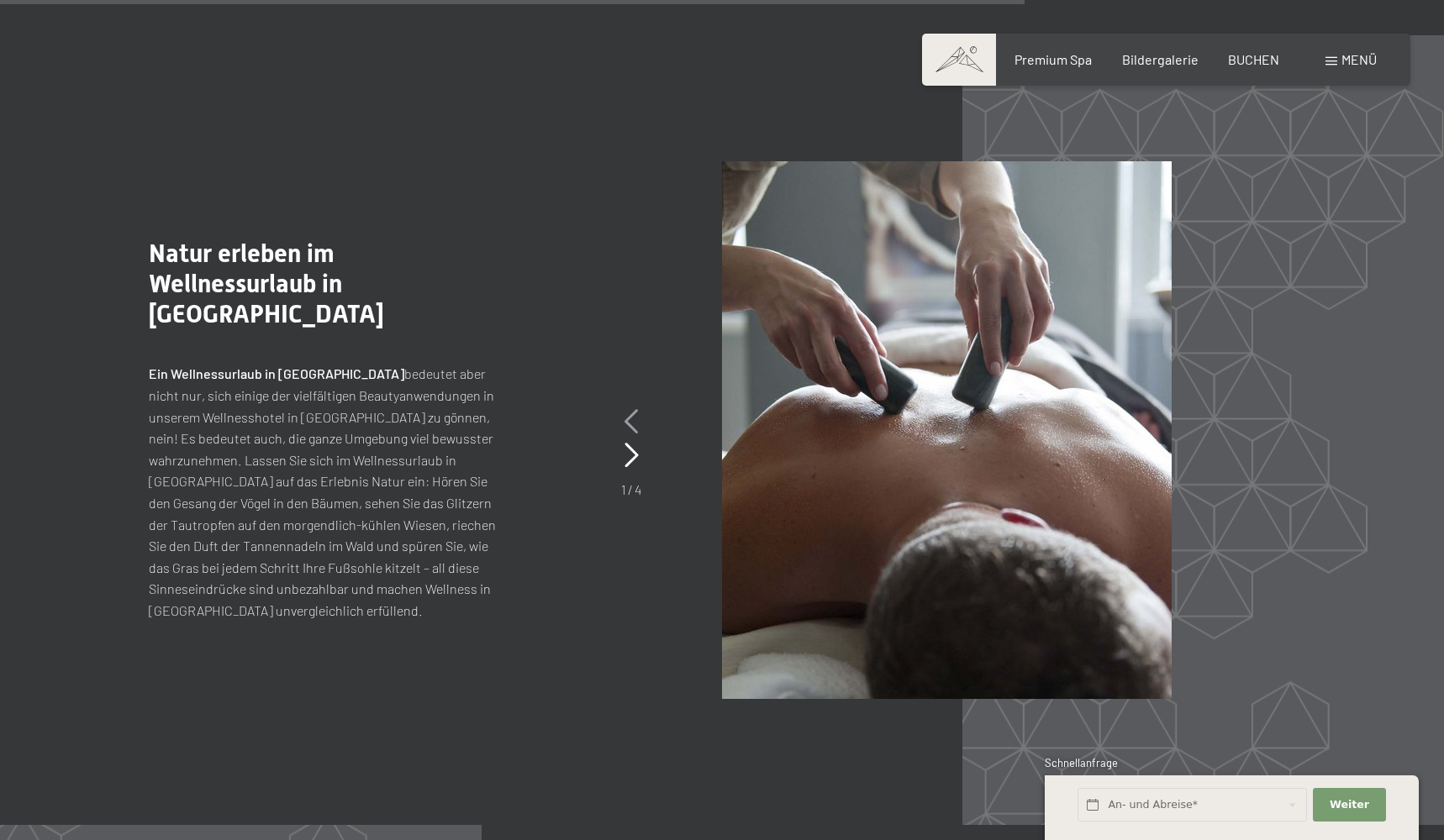
click at [632, 422] on icon at bounding box center [632, 421] width 15 height 25
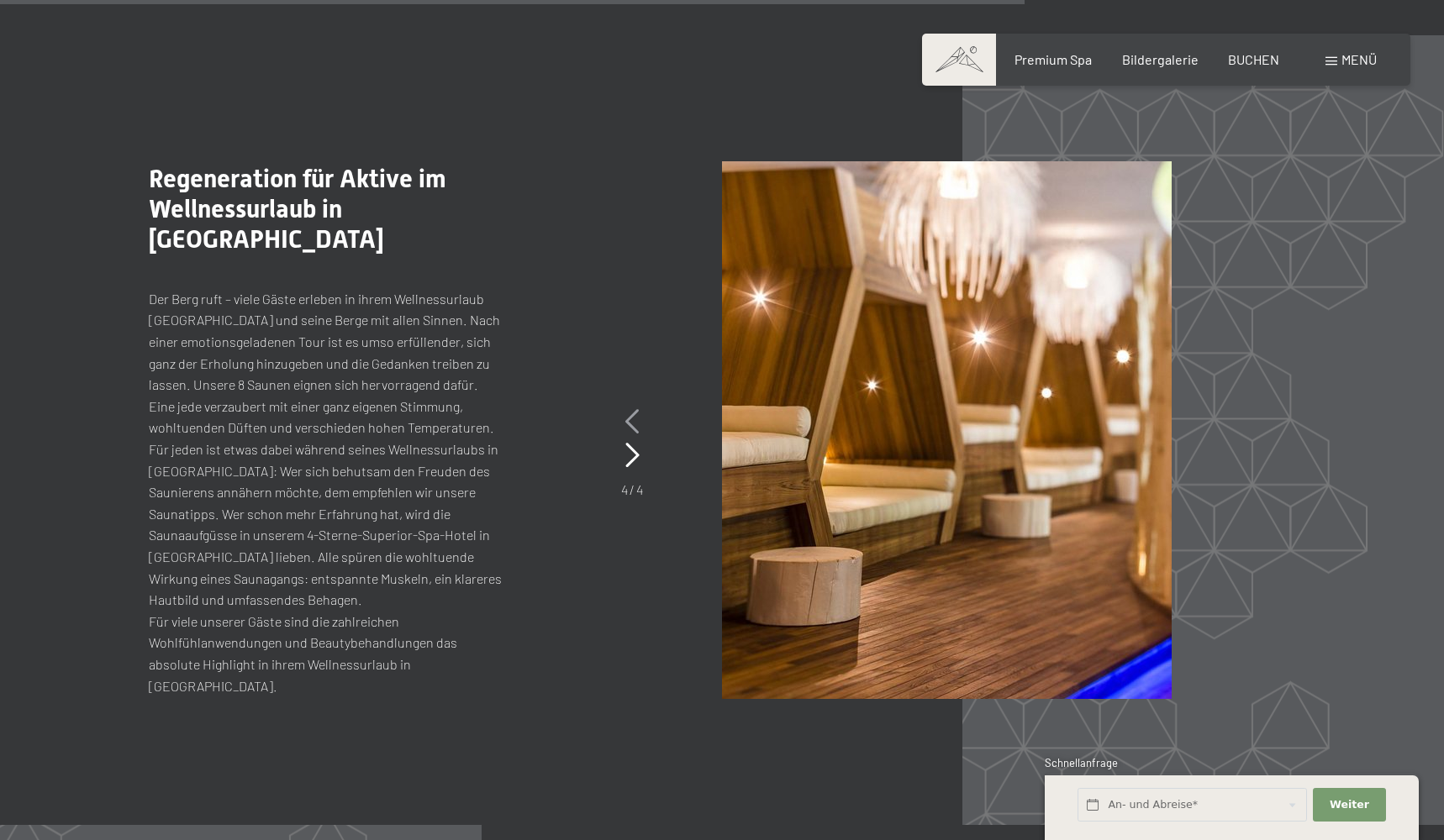
click at [632, 422] on icon at bounding box center [633, 421] width 15 height 25
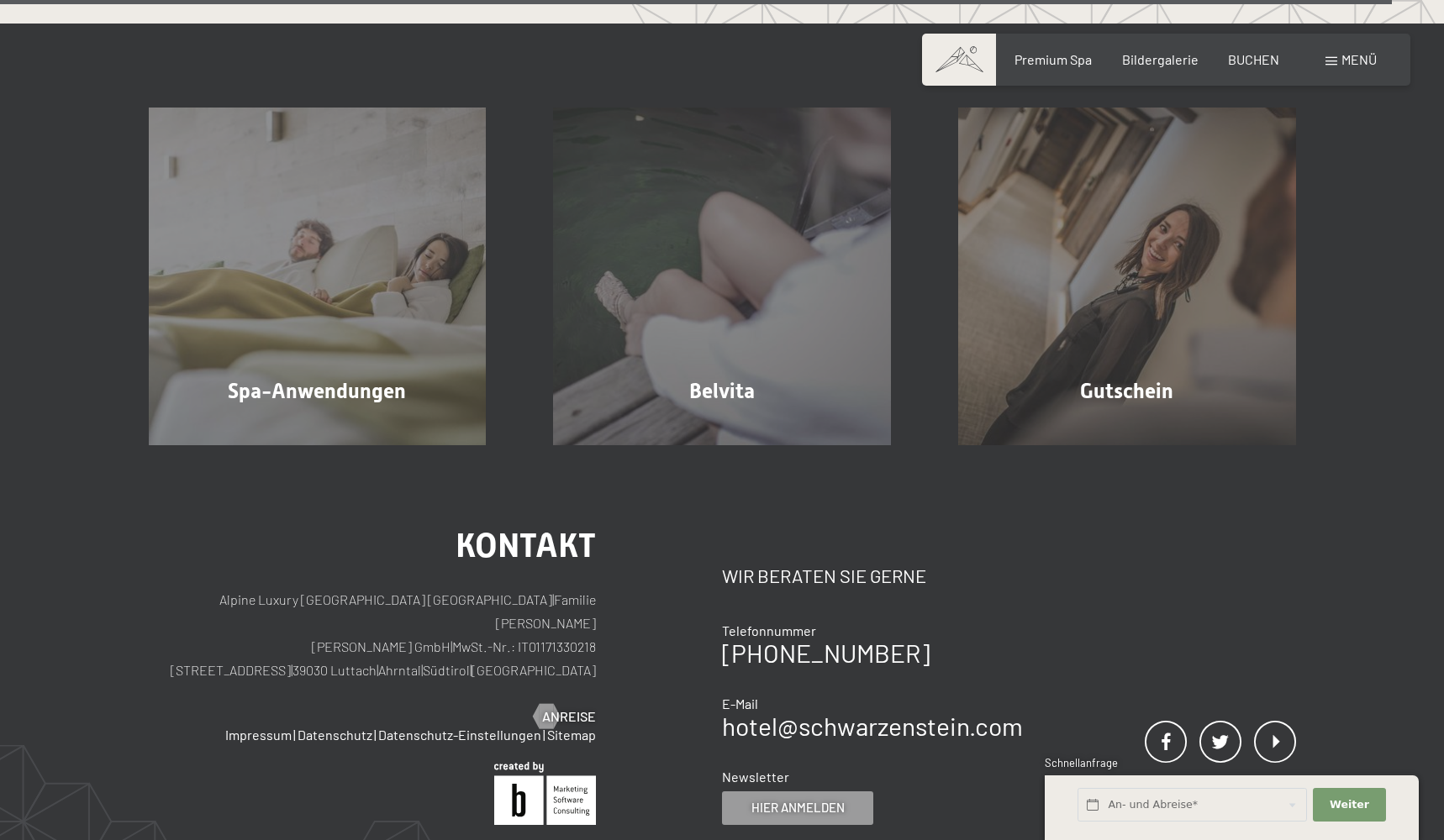
scroll to position [10203, 0]
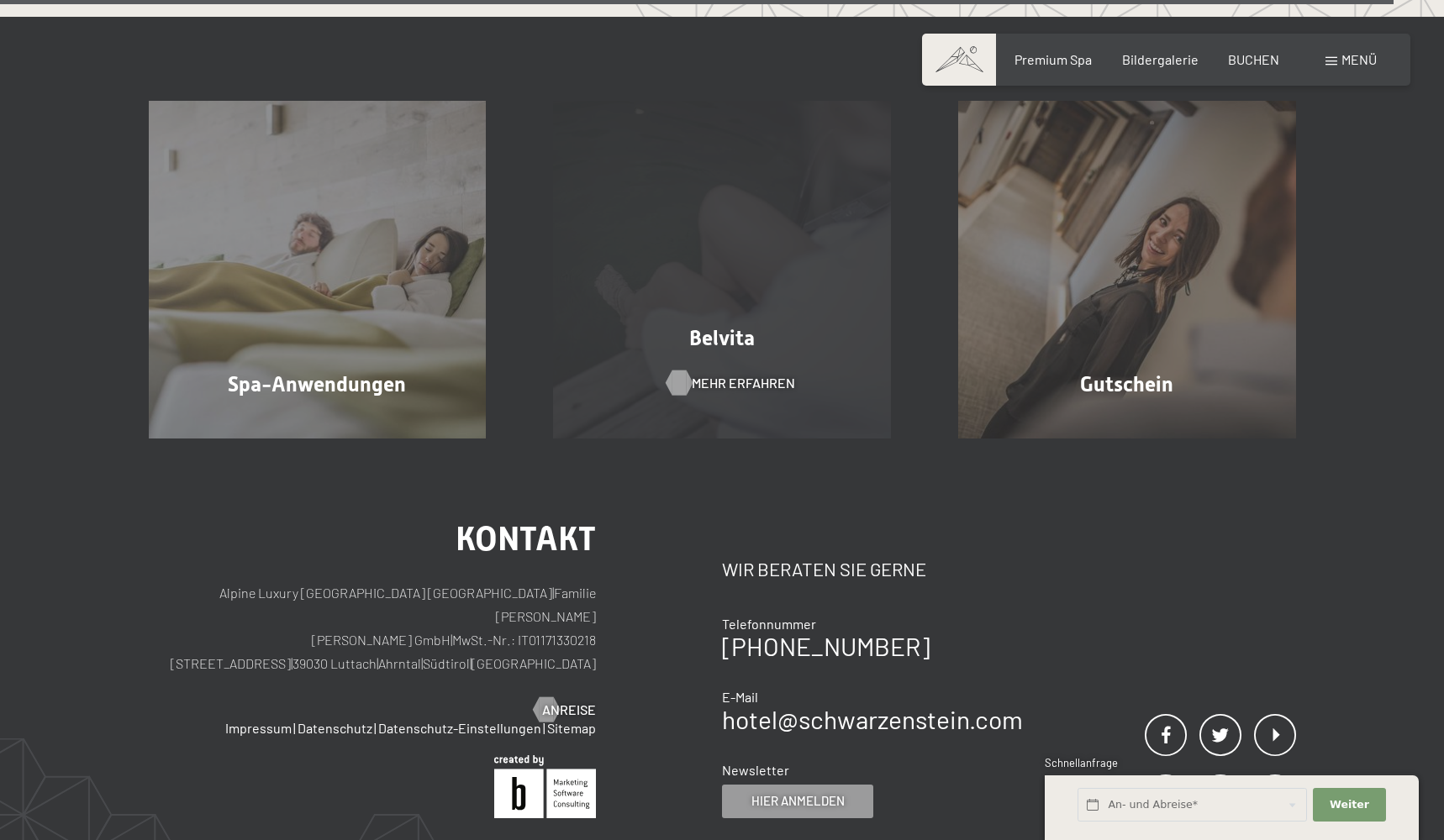
click at [721, 380] on span "Mehr erfahren" at bounding box center [743, 384] width 103 height 19
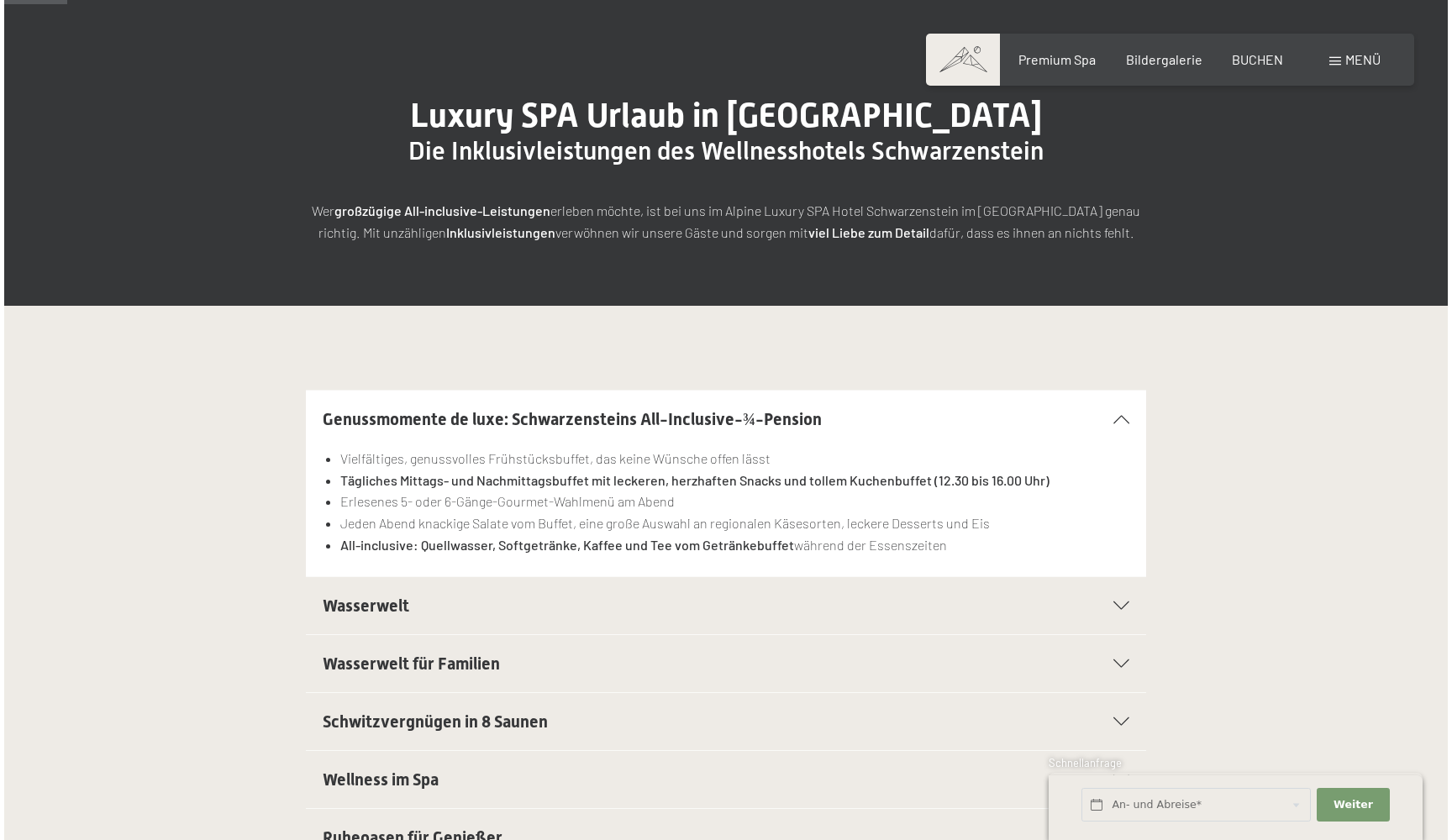
scroll to position [136, 0]
click at [1358, 63] on span "Menü" at bounding box center [1358, 59] width 35 height 16
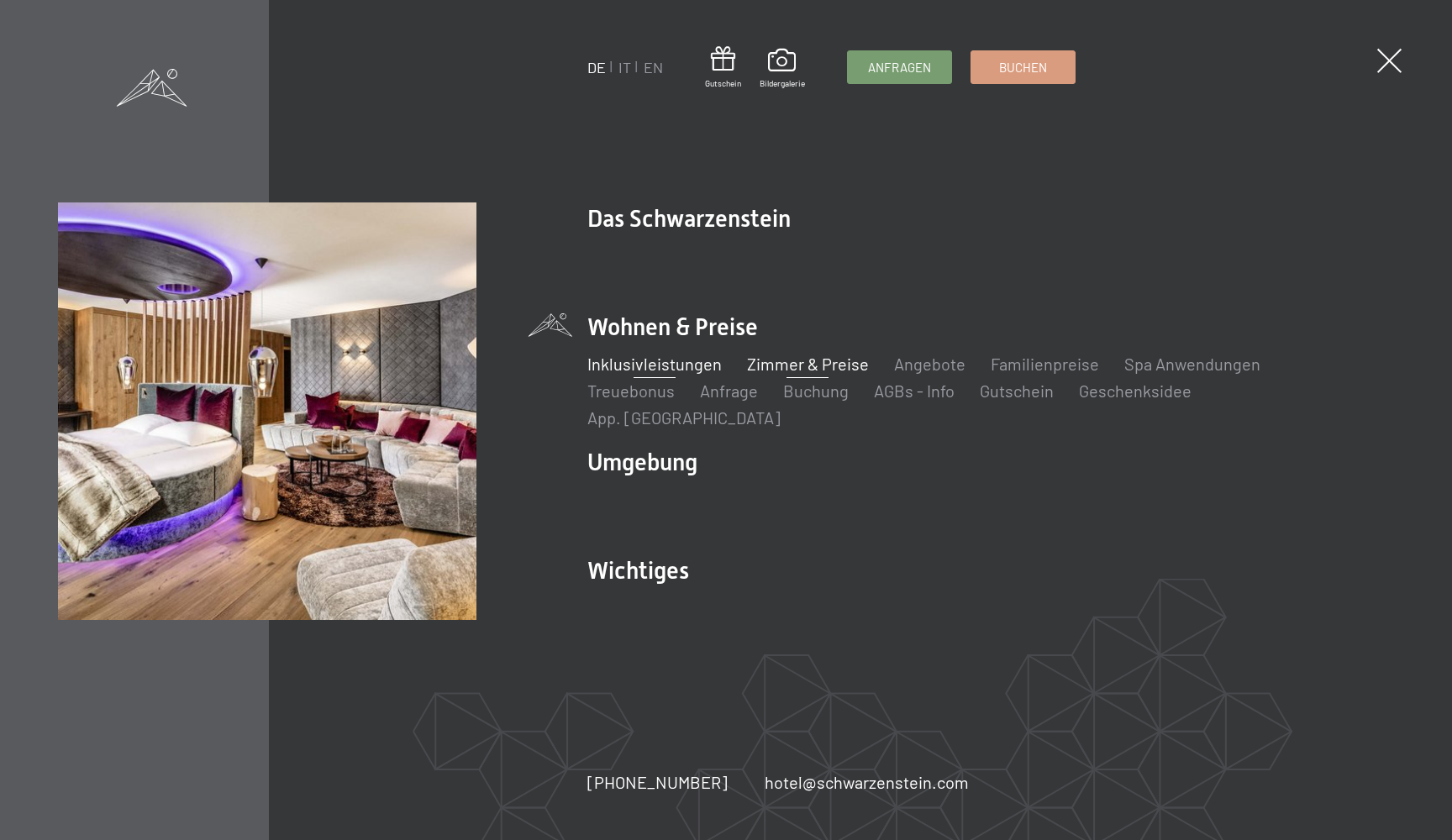
click at [811, 371] on link "Zimmer & Preise" at bounding box center [808, 364] width 122 height 21
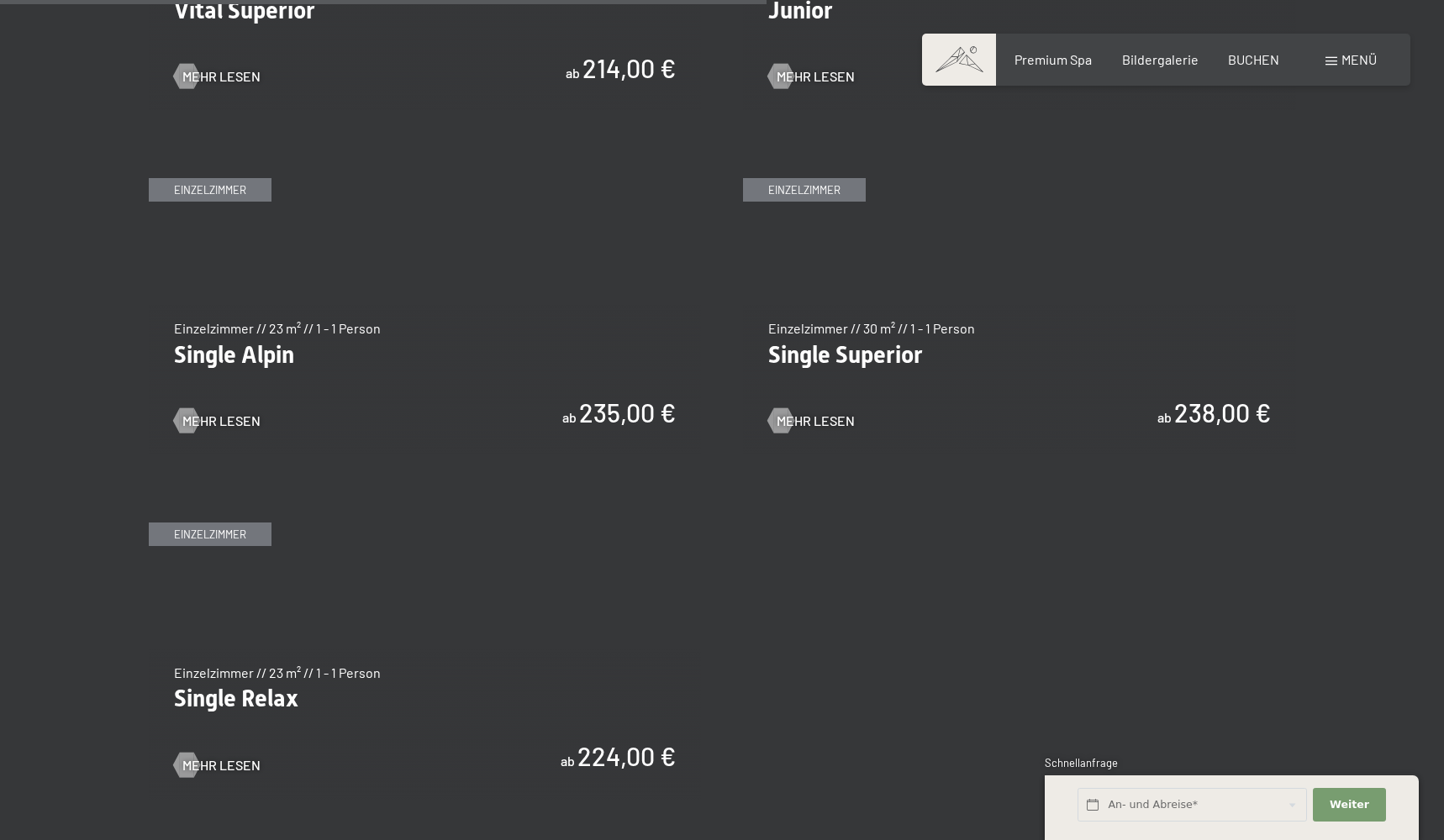
scroll to position [2628, 0]
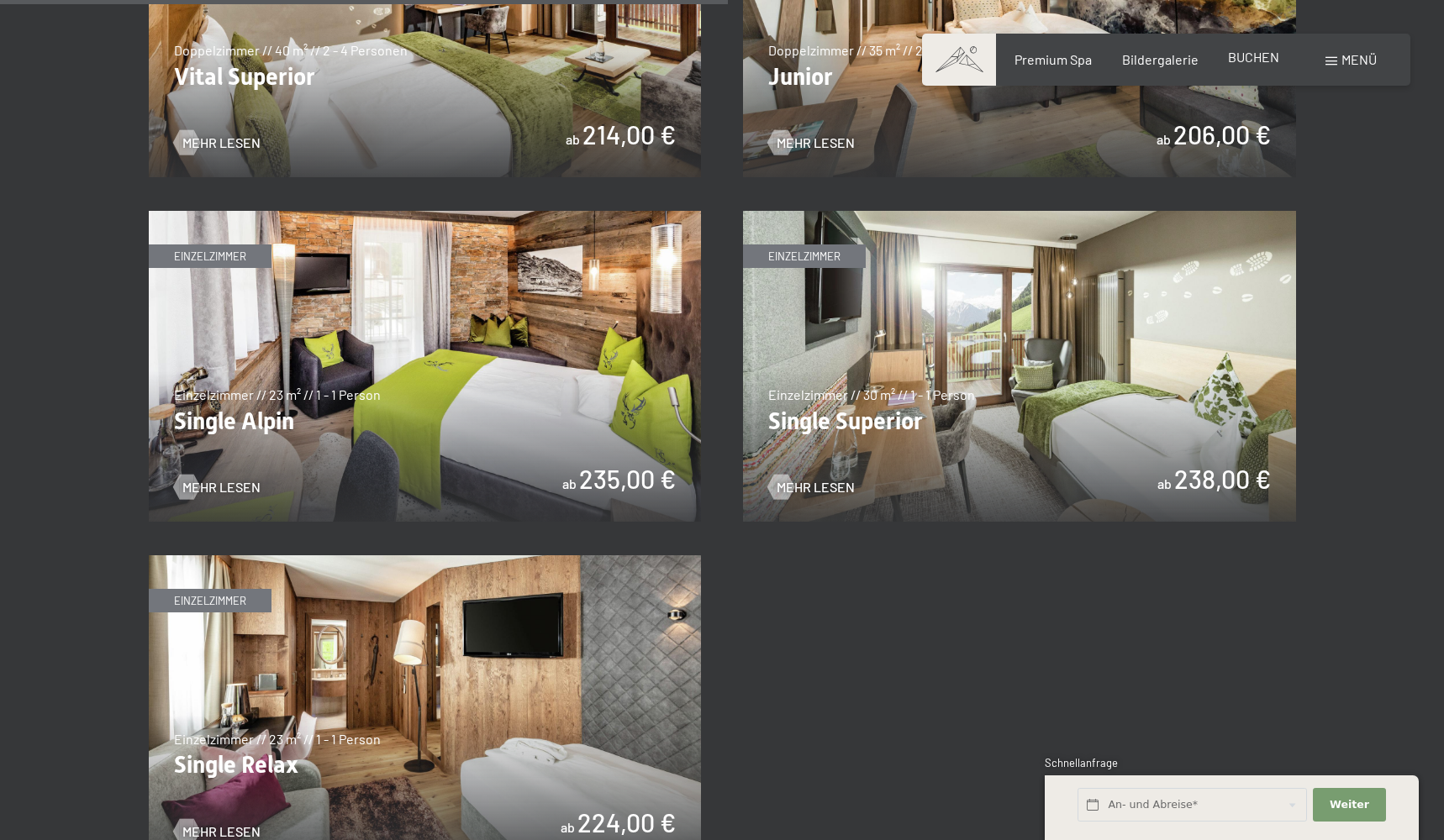
click at [1237, 62] on span "BUCHEN" at bounding box center [1254, 57] width 52 height 16
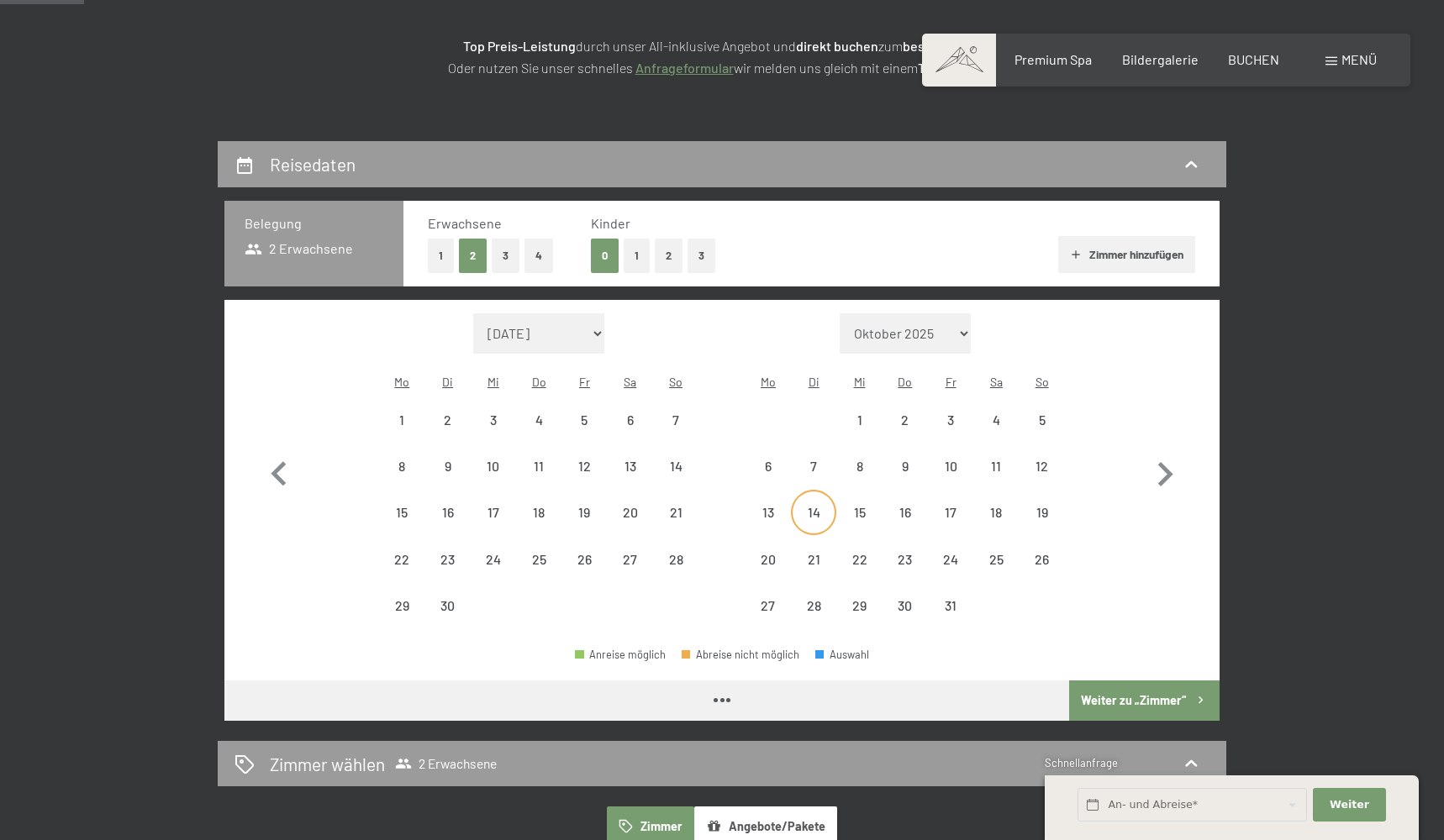
scroll to position [302, 0]
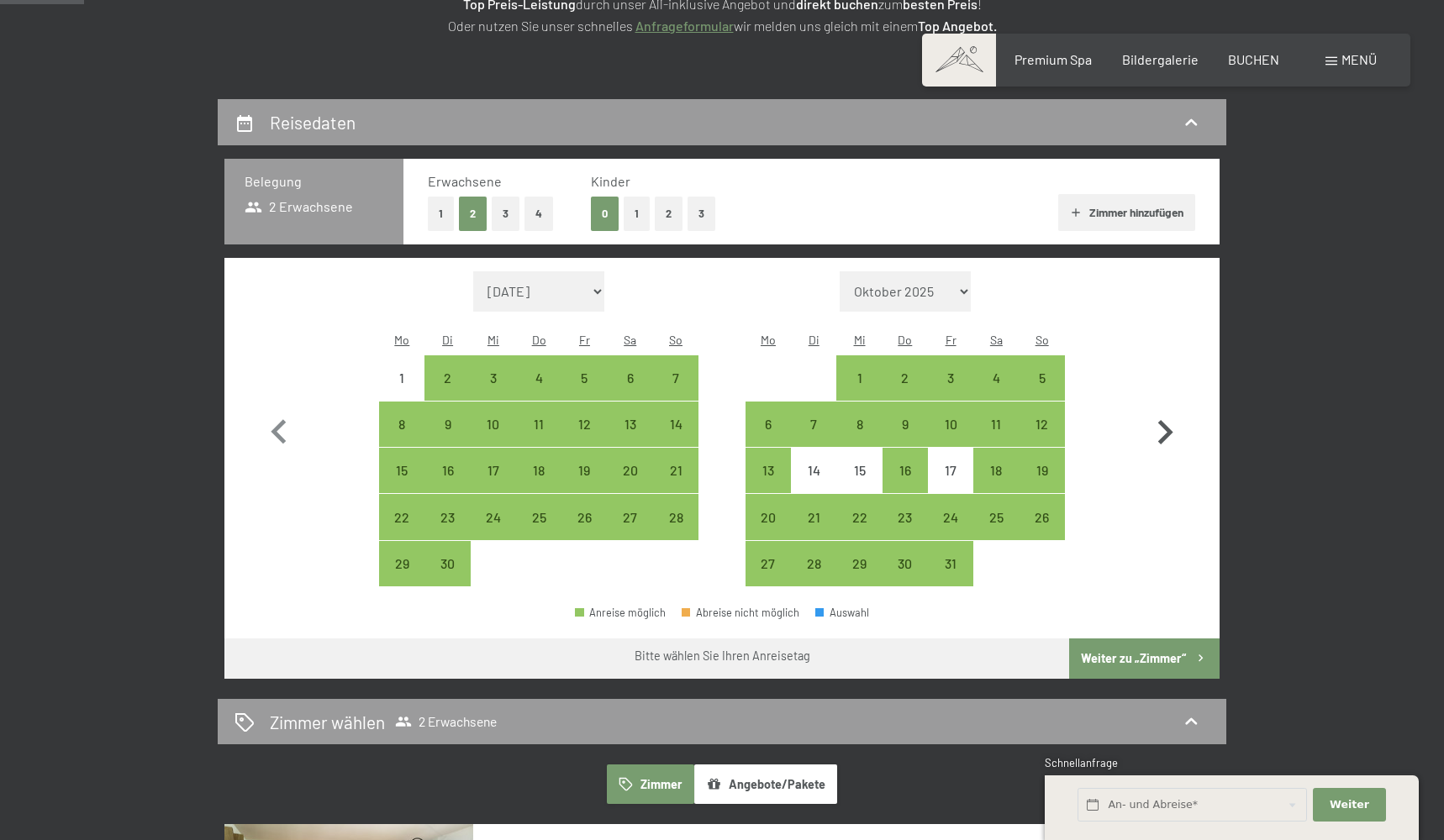
click at [1159, 415] on icon "button" at bounding box center [1165, 432] width 49 height 49
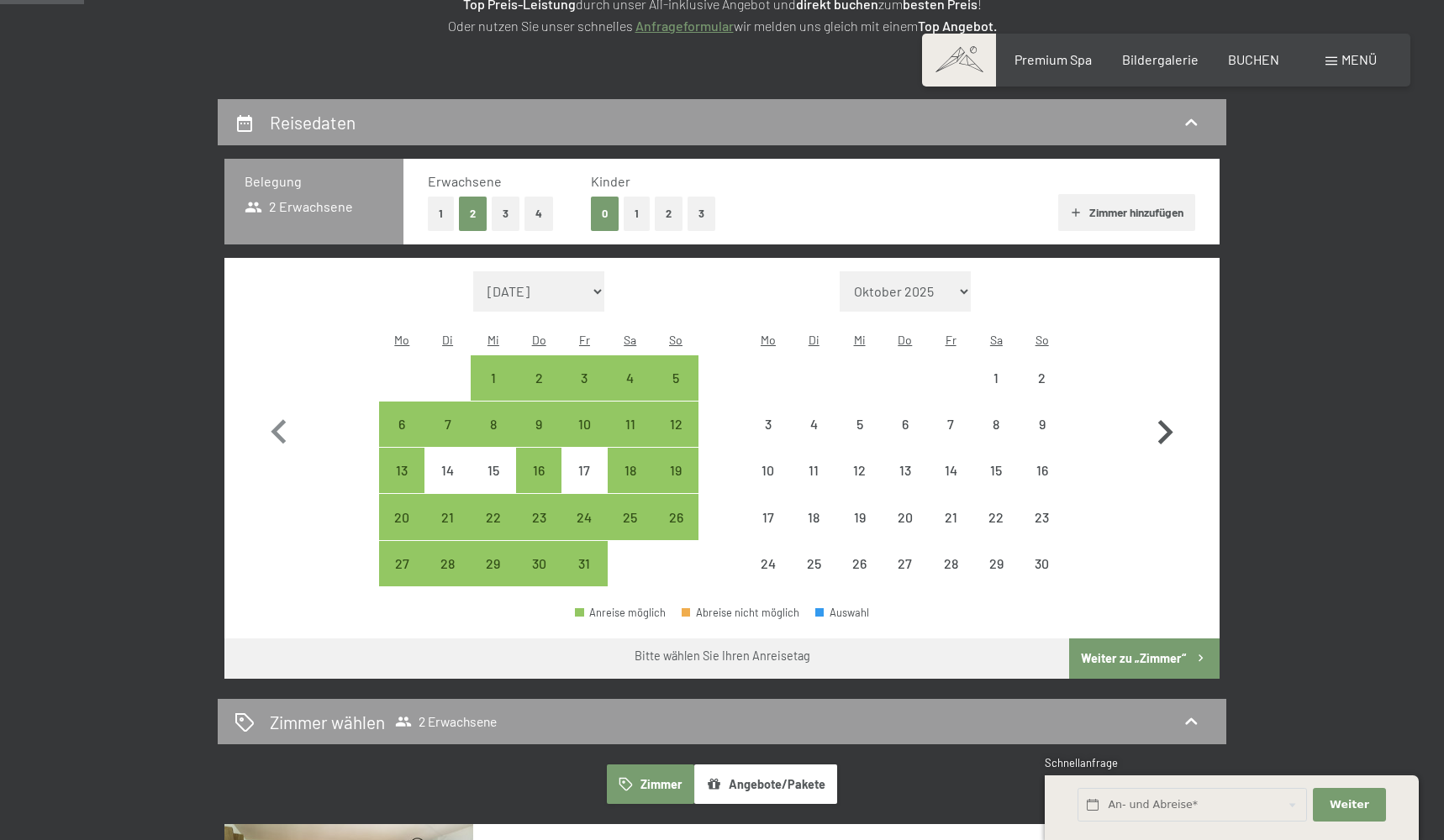
select select "2025-10-01"
select select "2025-11-01"
select select "2025-10-01"
select select "2025-11-01"
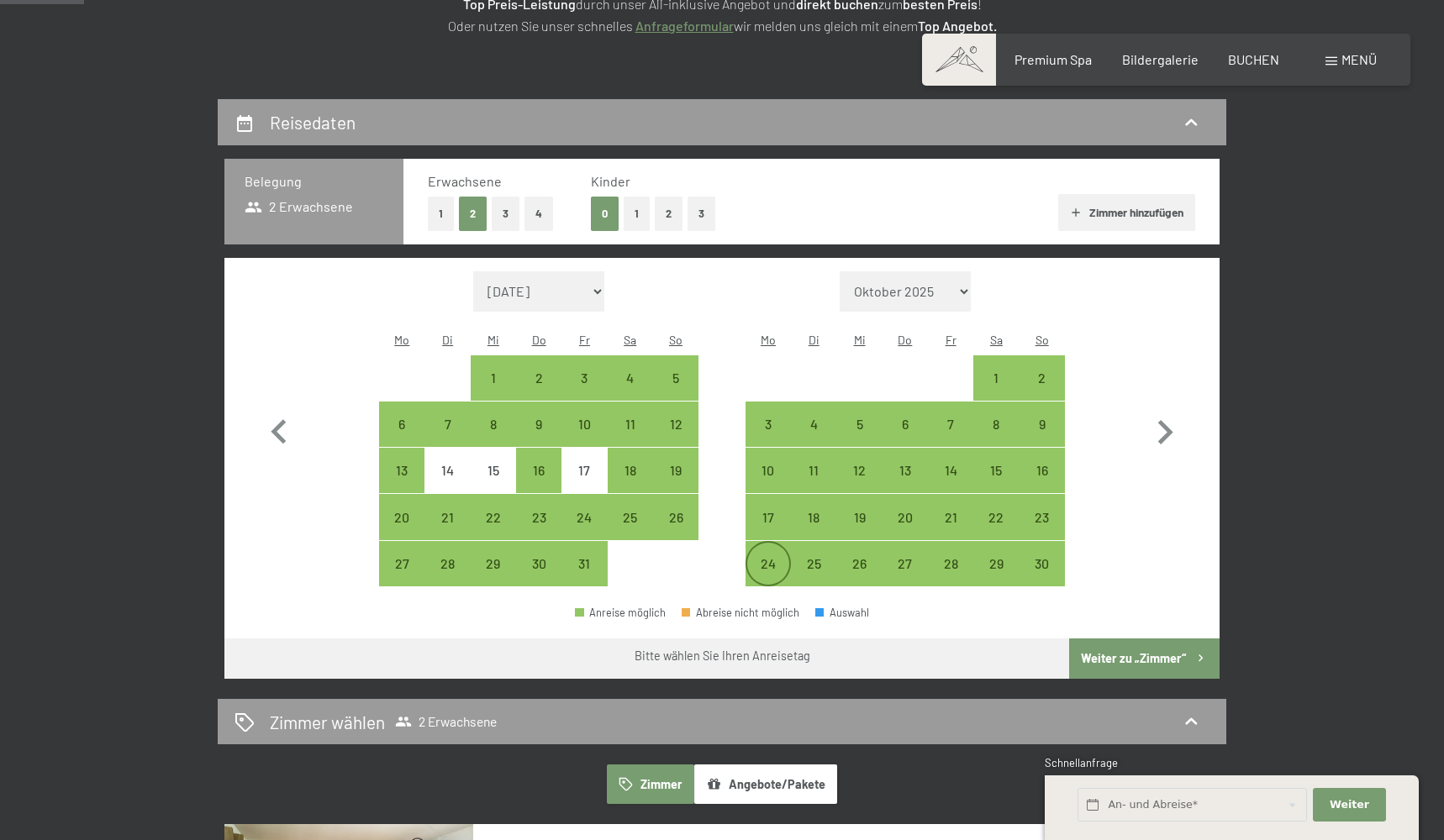
click at [781, 557] on div "24" at bounding box center [768, 577] width 42 height 42
select select "2025-10-01"
select select "2025-11-01"
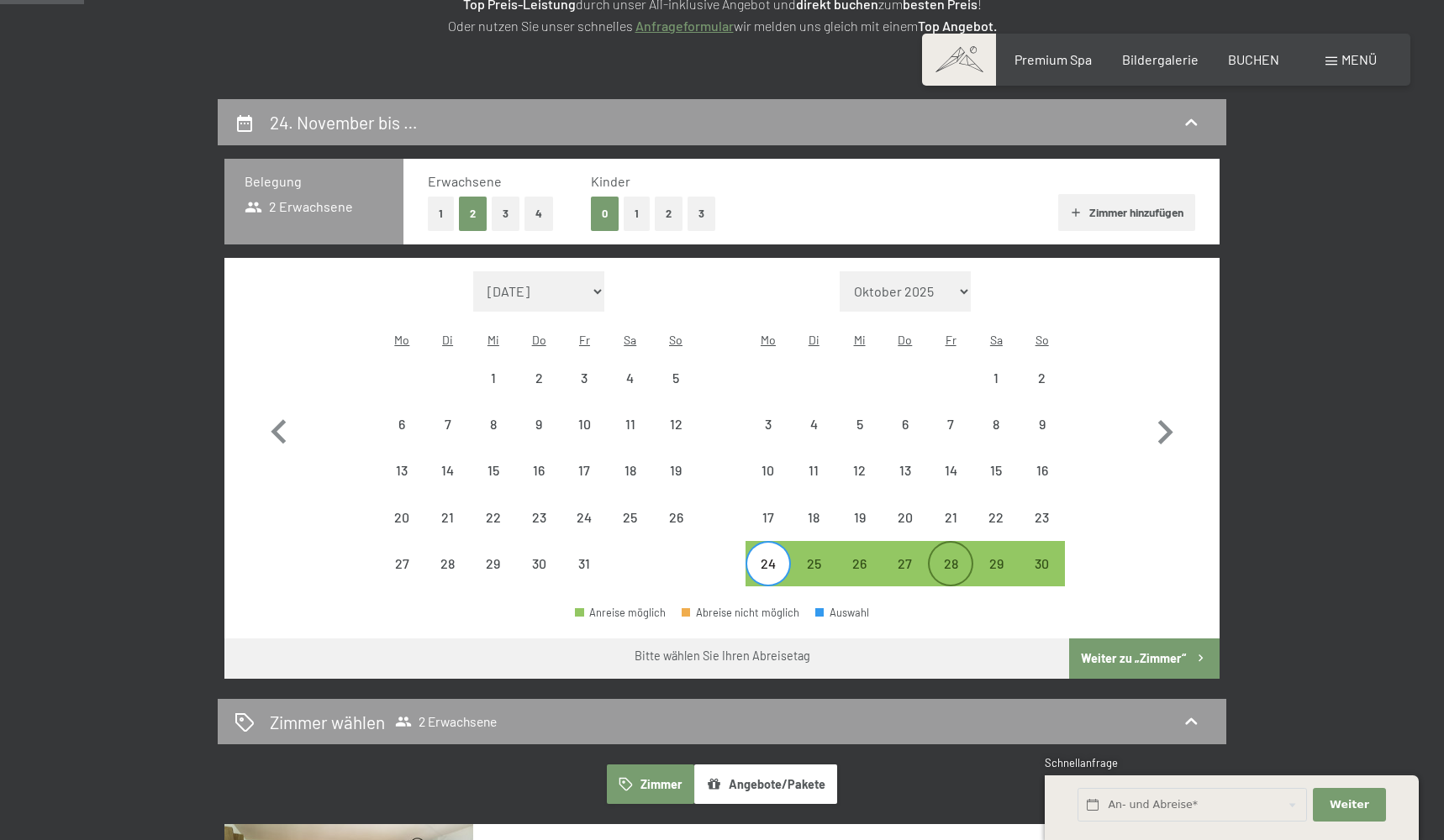
click at [953, 557] on div "28" at bounding box center [950, 577] width 42 height 42
select select "2025-10-01"
select select "2025-11-01"
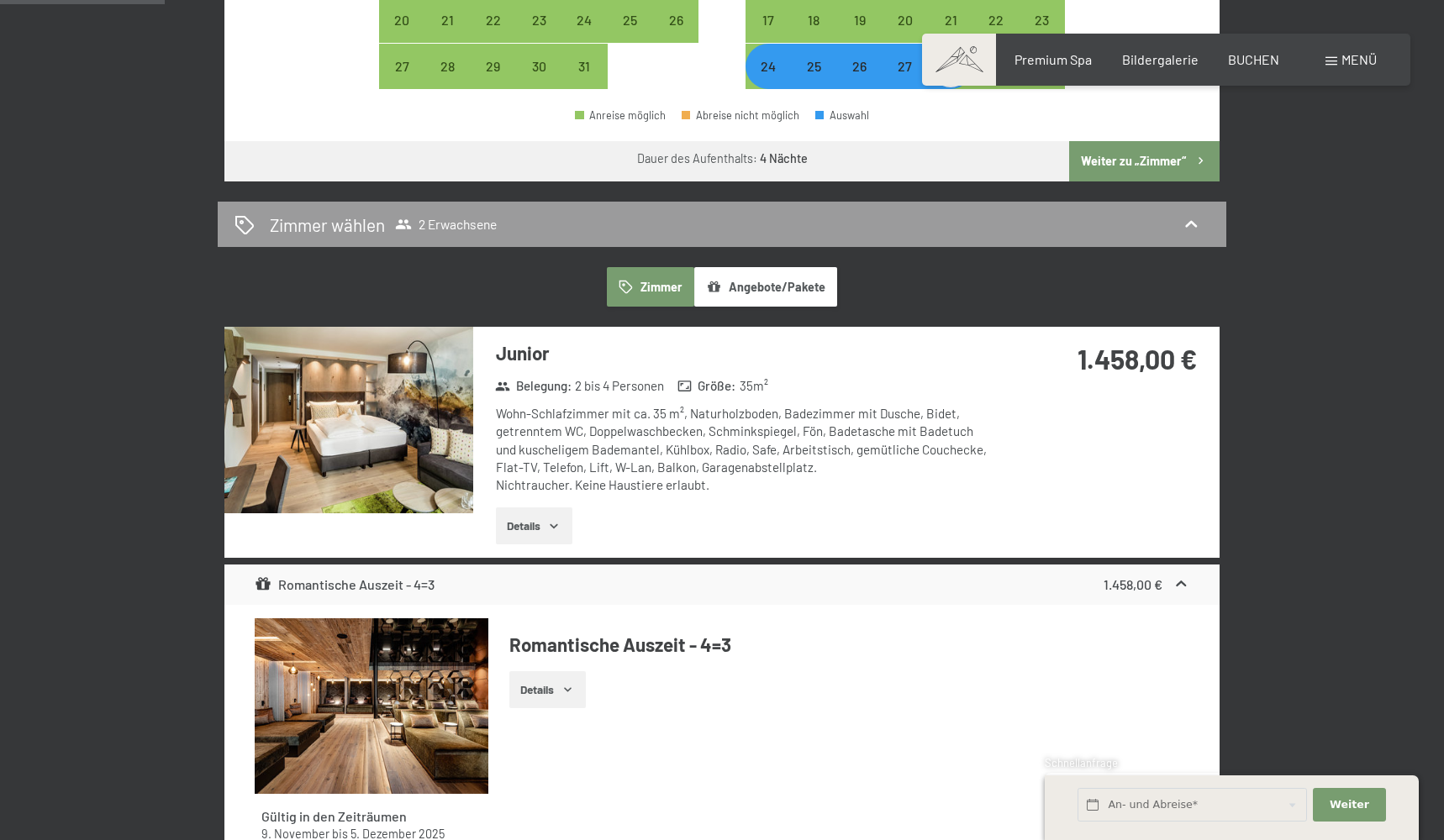
scroll to position [805, 0]
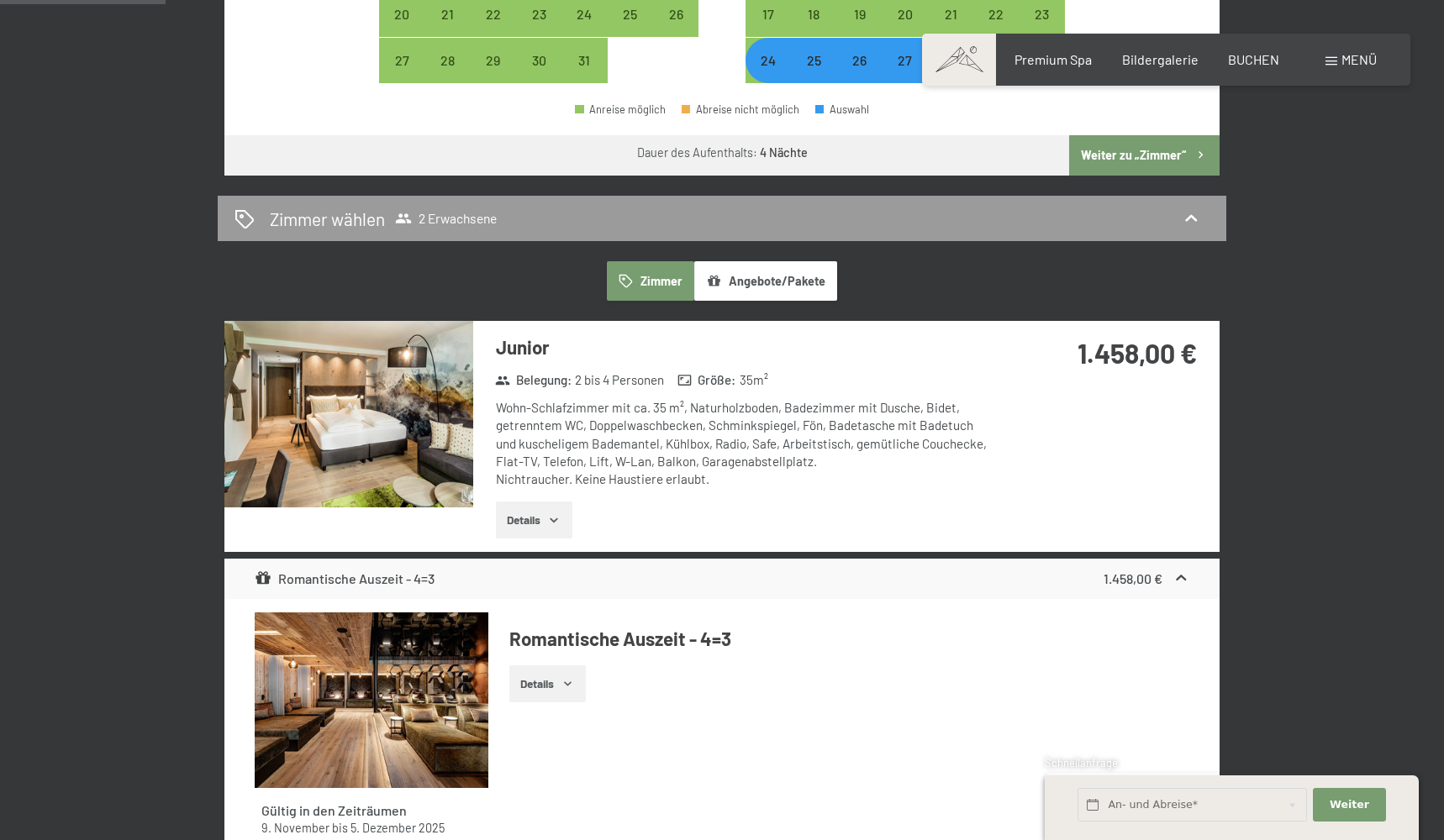
click at [532, 508] on button "Details" at bounding box center [534, 520] width 76 height 37
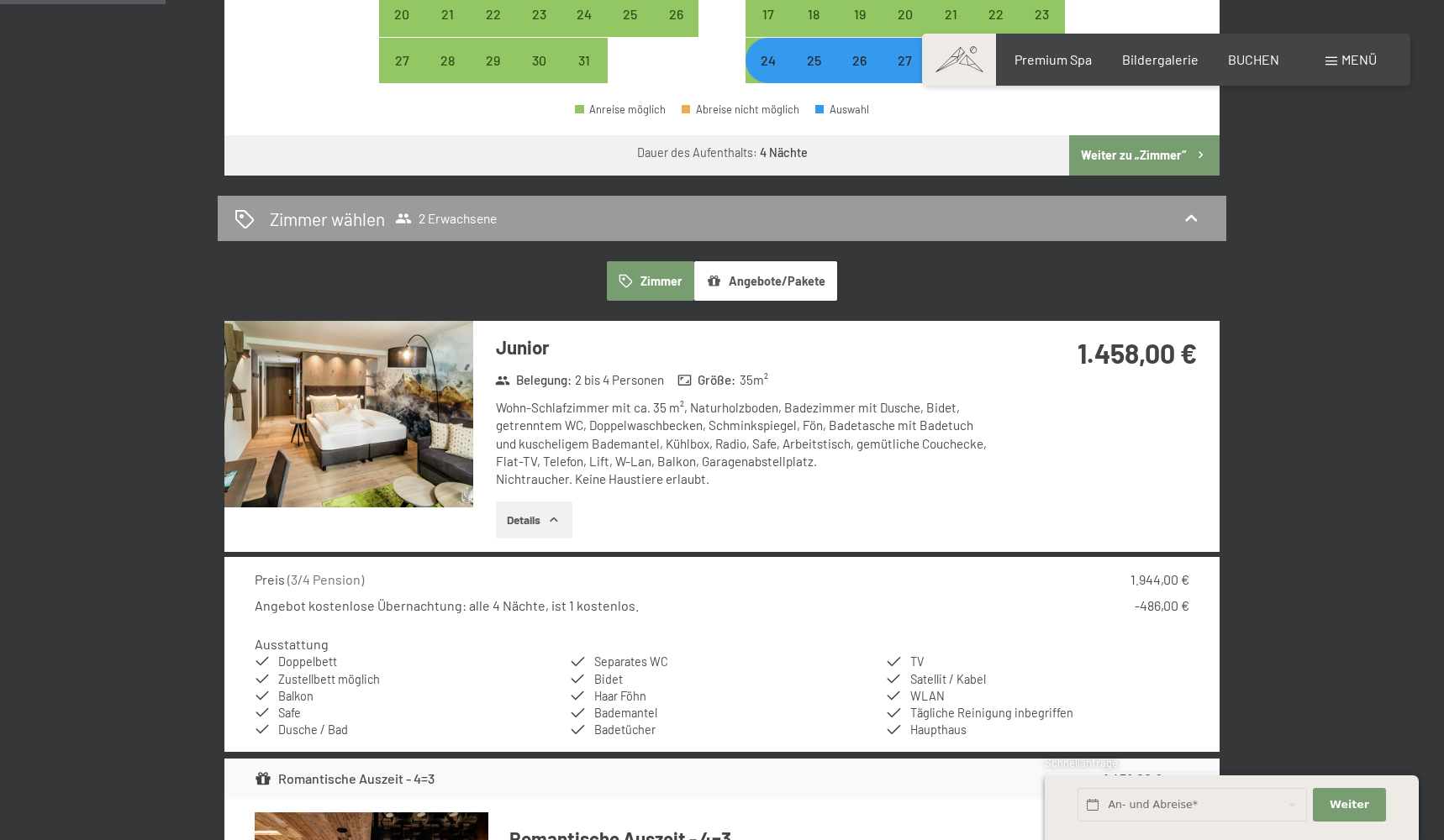
click at [558, 513] on icon "button" at bounding box center [554, 520] width 14 height 14
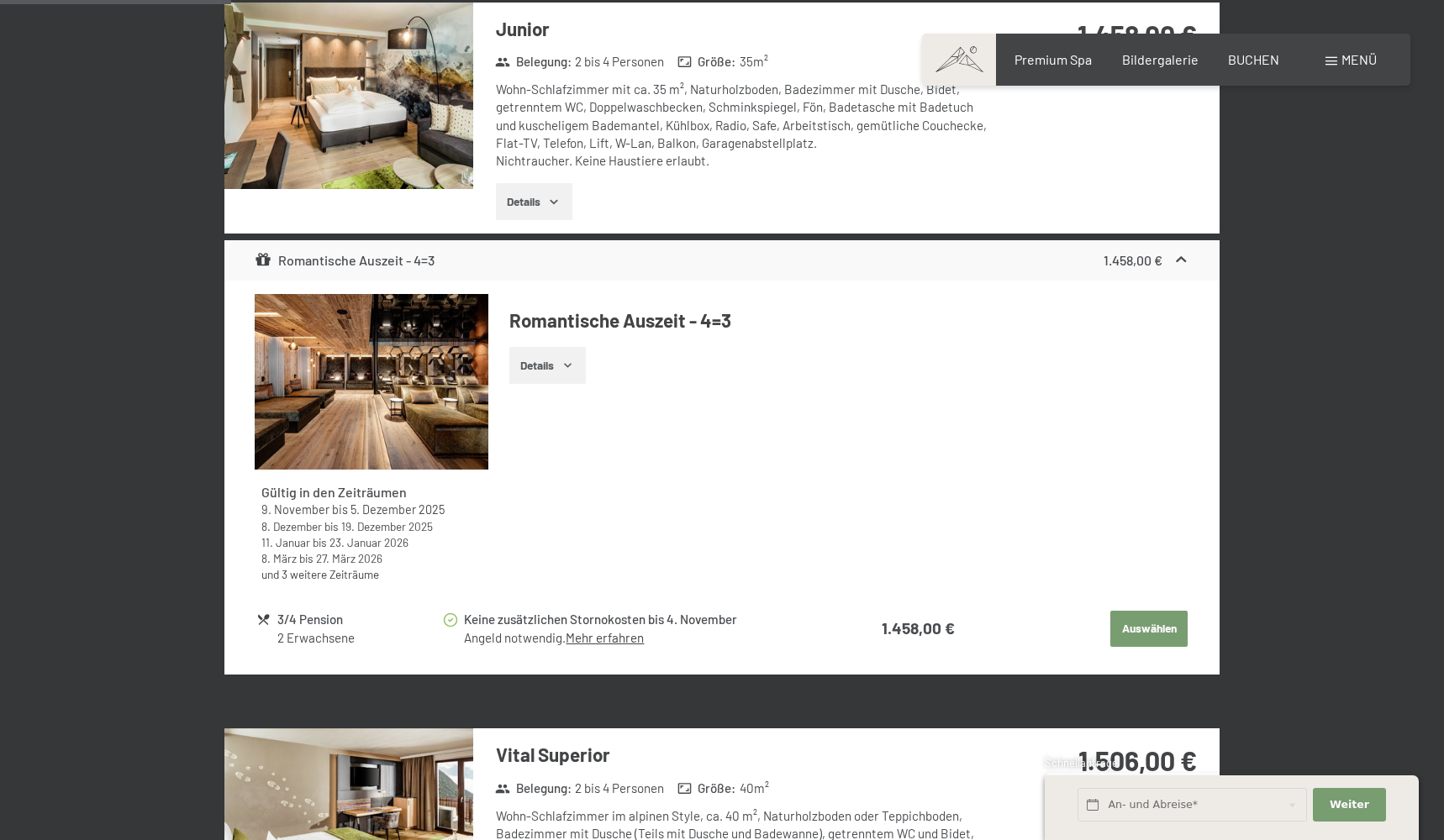
scroll to position [1123, 0]
click at [1146, 611] on button "Auswählen" at bounding box center [1150, 629] width 77 height 37
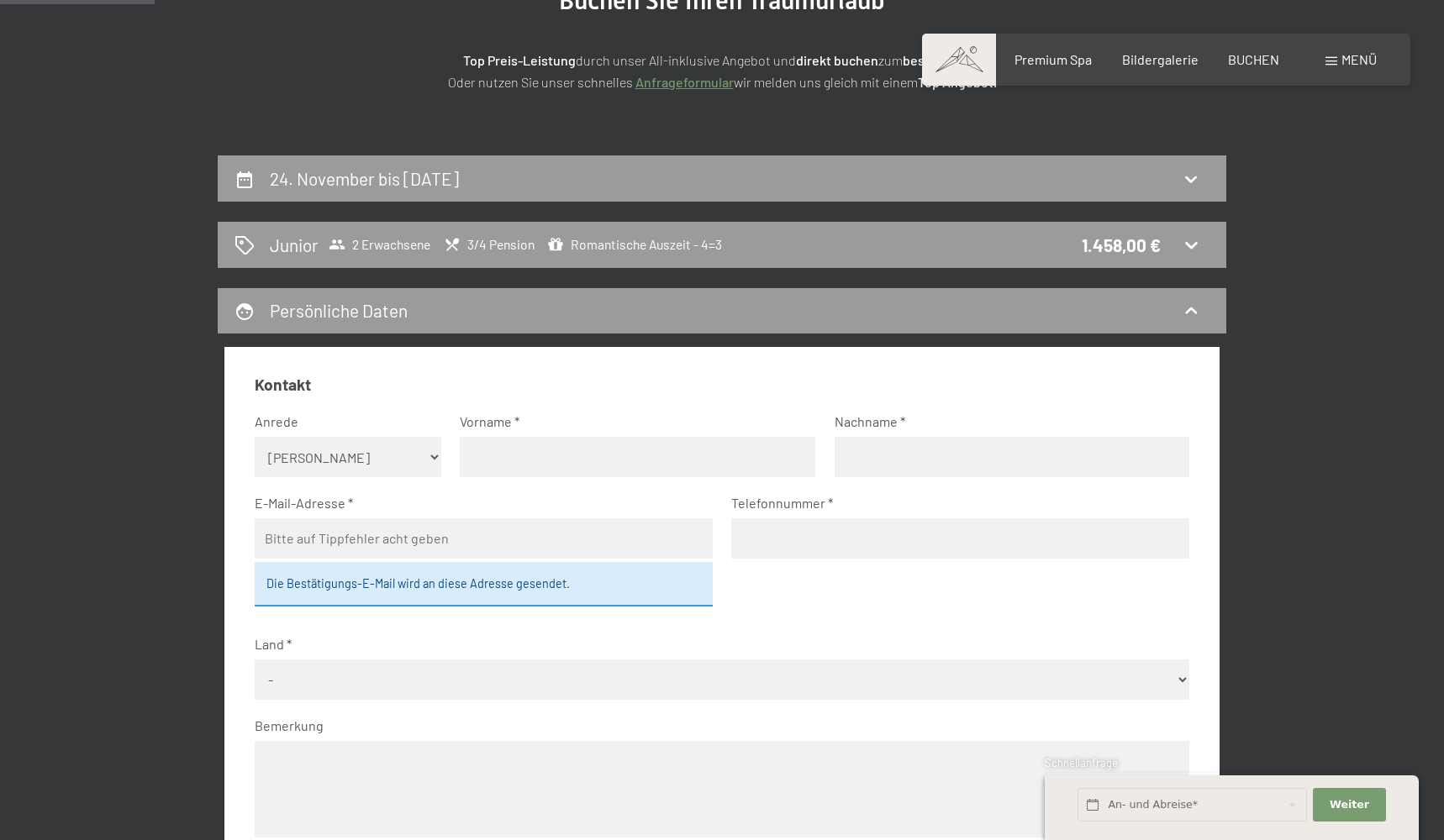
scroll to position [201, 0]
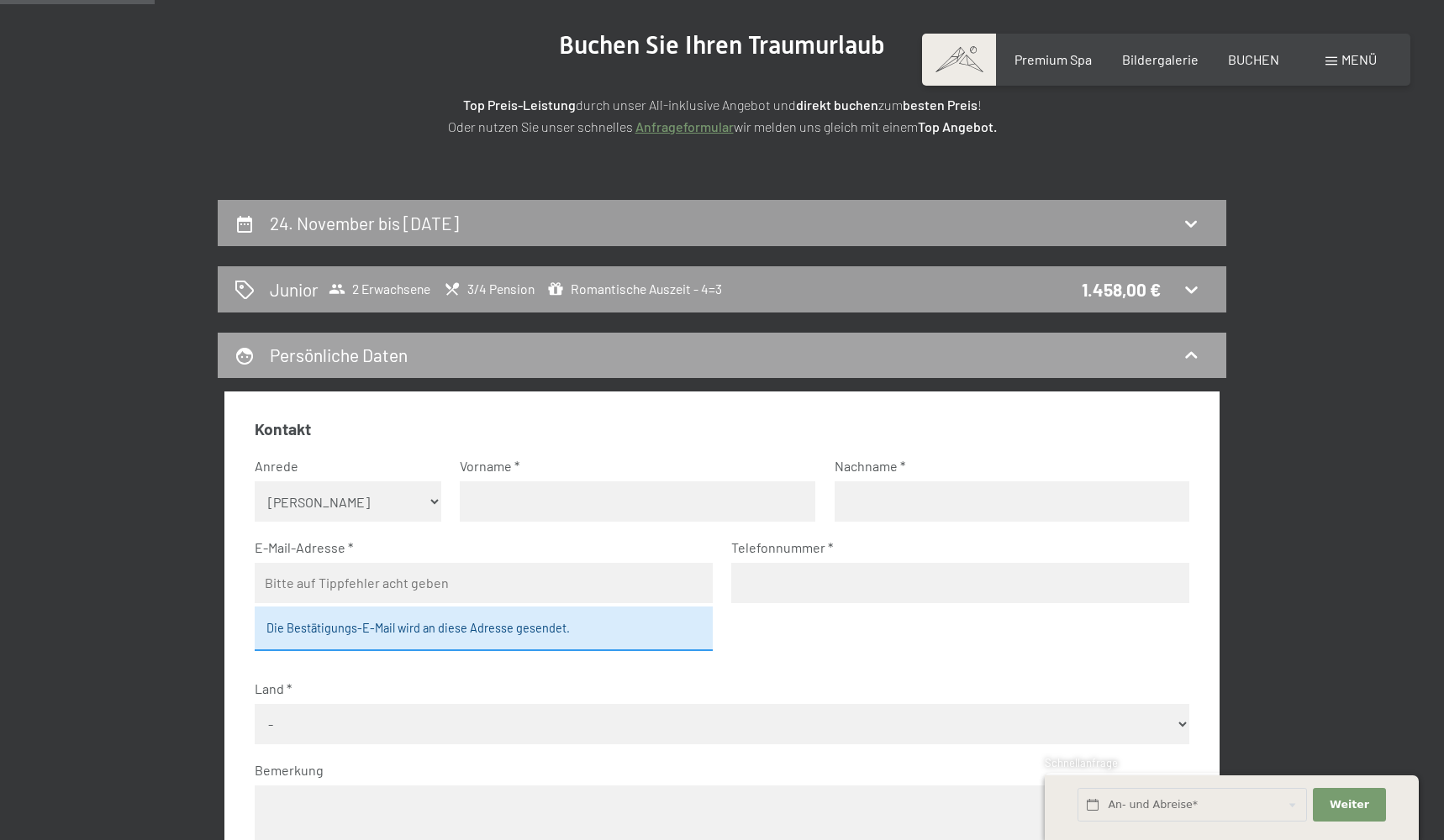
click at [754, 355] on div "Persönliche Daten" at bounding box center [722, 355] width 975 height 24
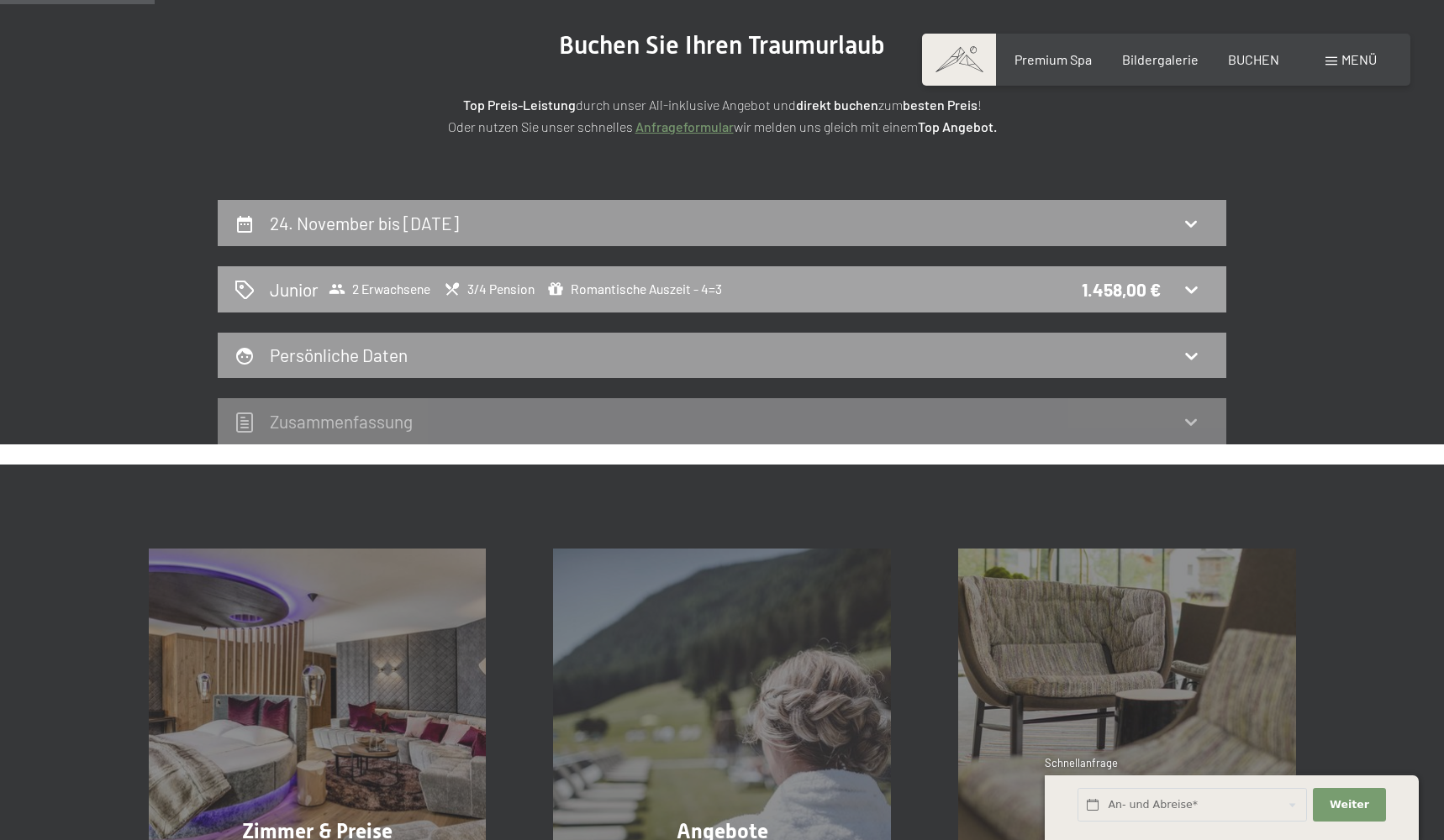
click at [875, 299] on div "Junior 2 Erwachsene 3/4 Pension Romantische Auszeit - 4=3 1.458,00 €" at bounding box center [722, 289] width 975 height 24
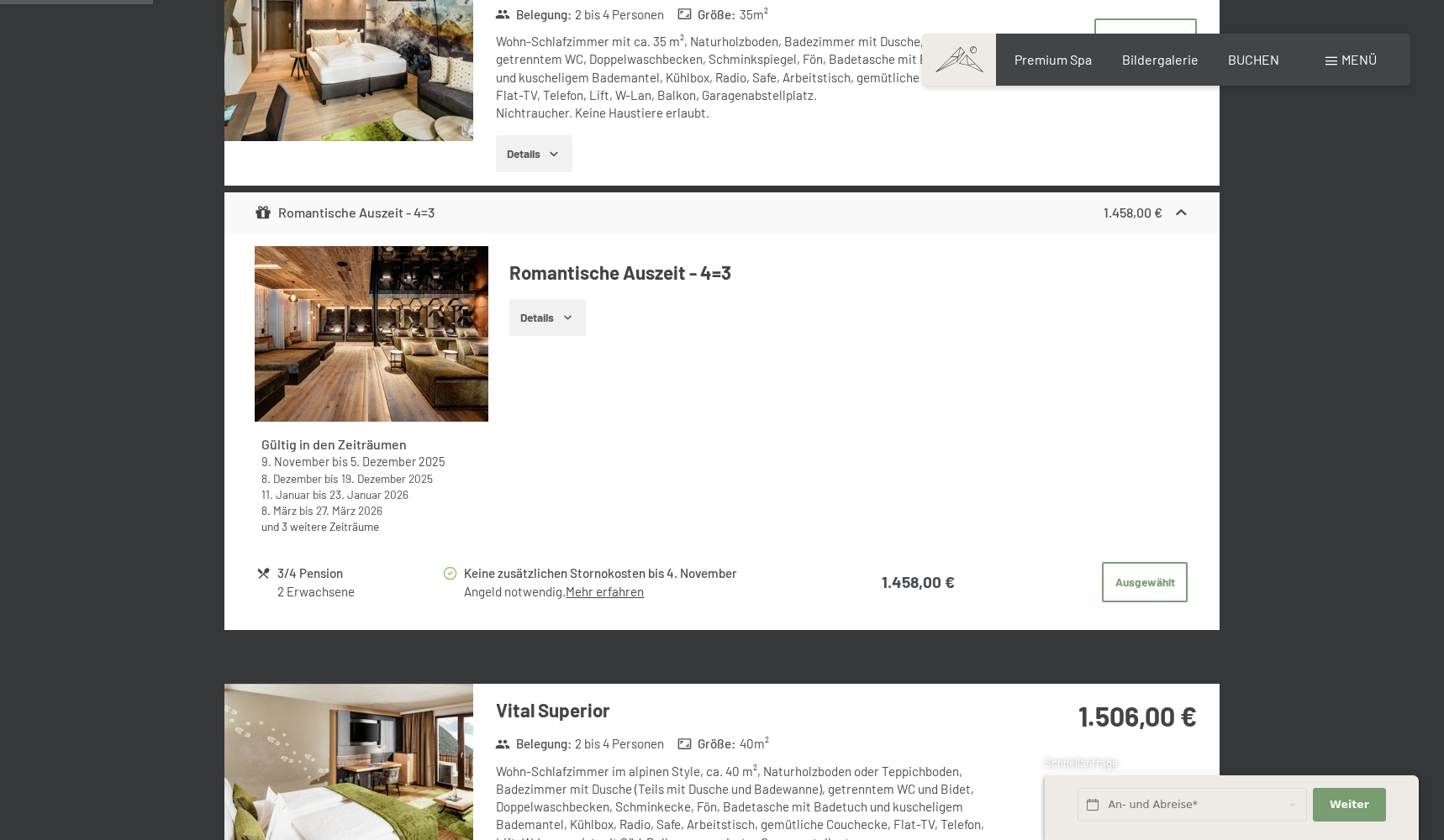
scroll to position [636, 0]
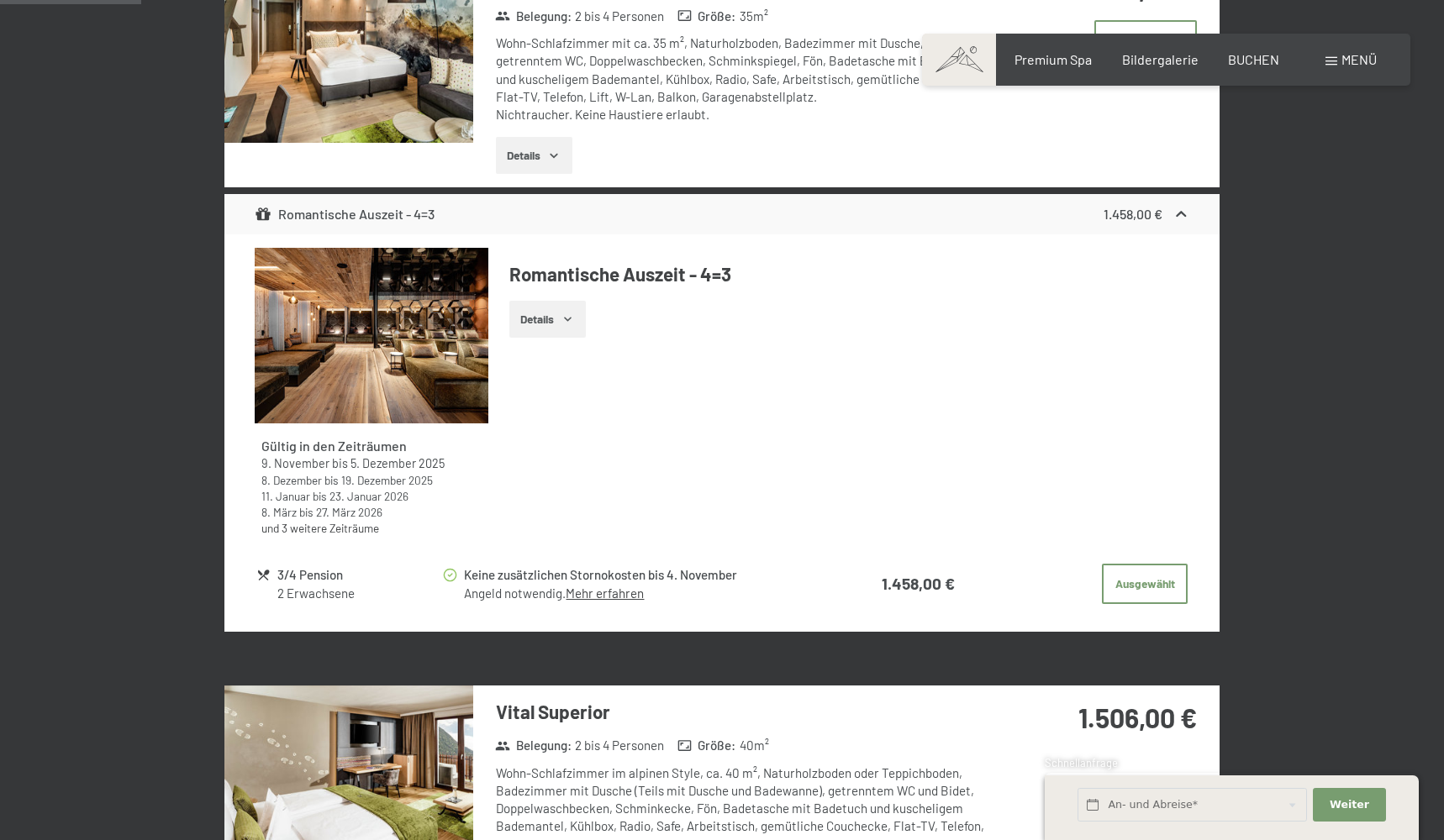
click at [299, 565] on div "3/4 Pension" at bounding box center [359, 575] width 164 height 20
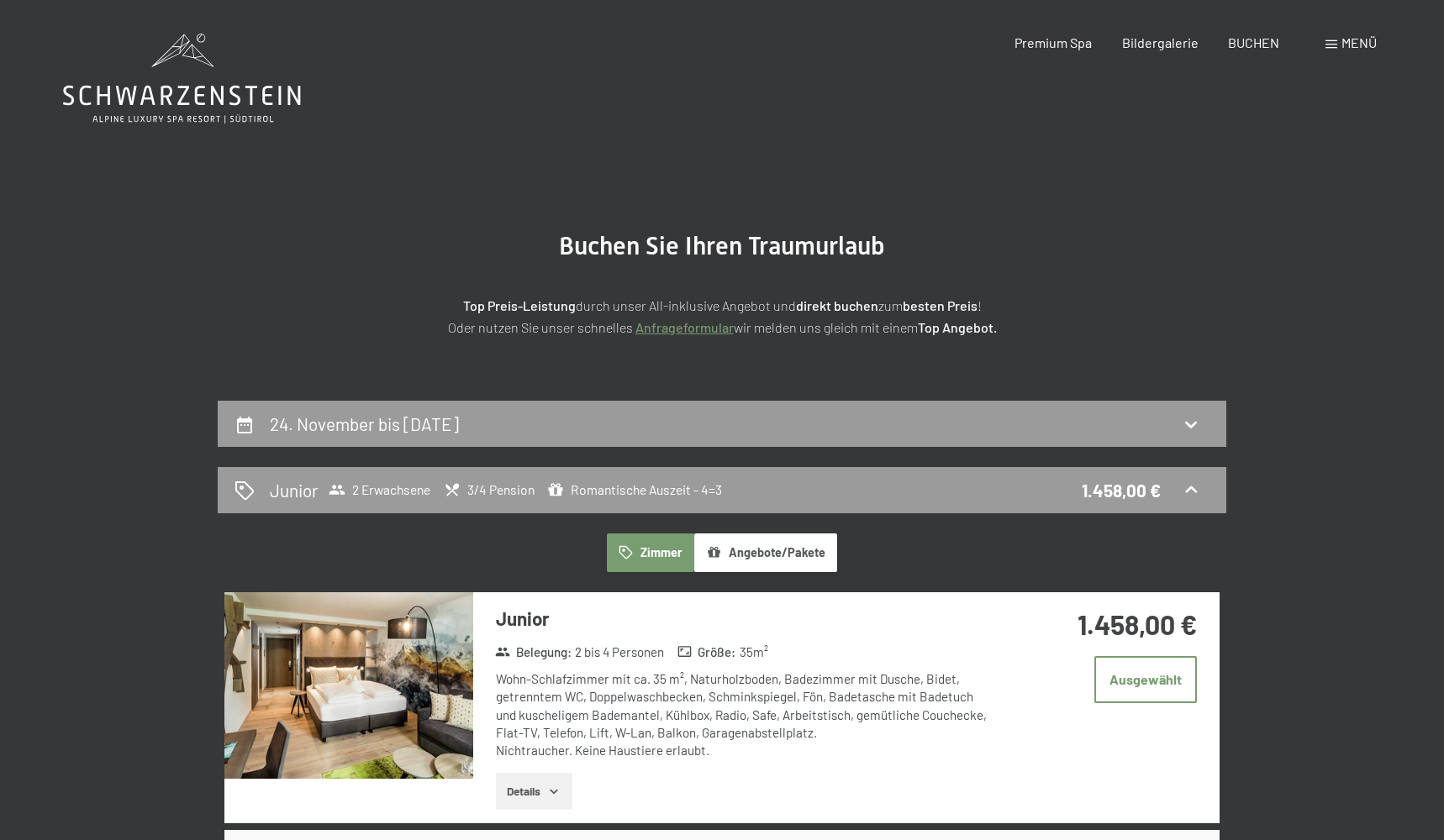
scroll to position [0, 0]
click at [1154, 43] on span "Bildergalerie" at bounding box center [1160, 39] width 76 height 16
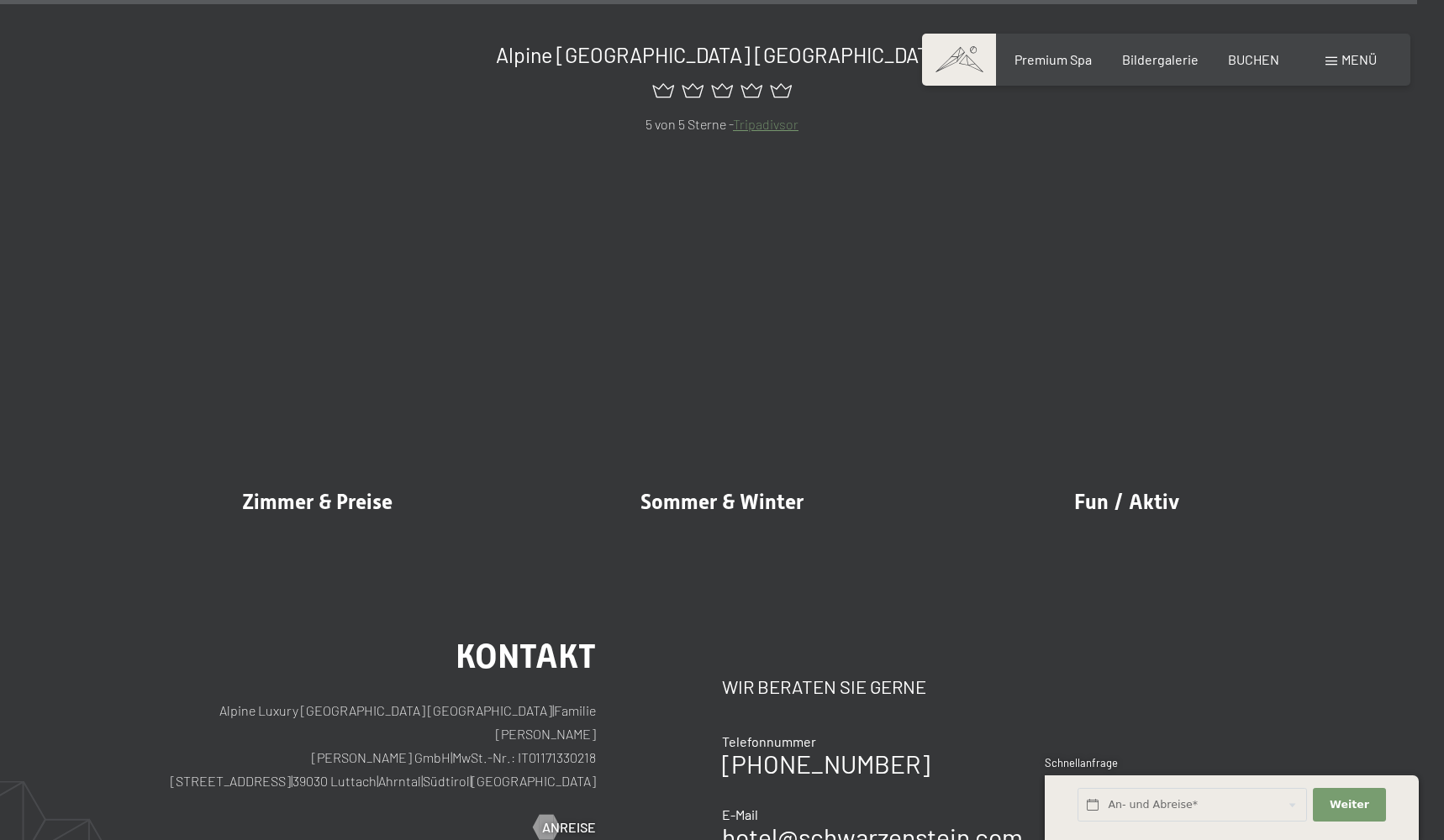
scroll to position [19897, 0]
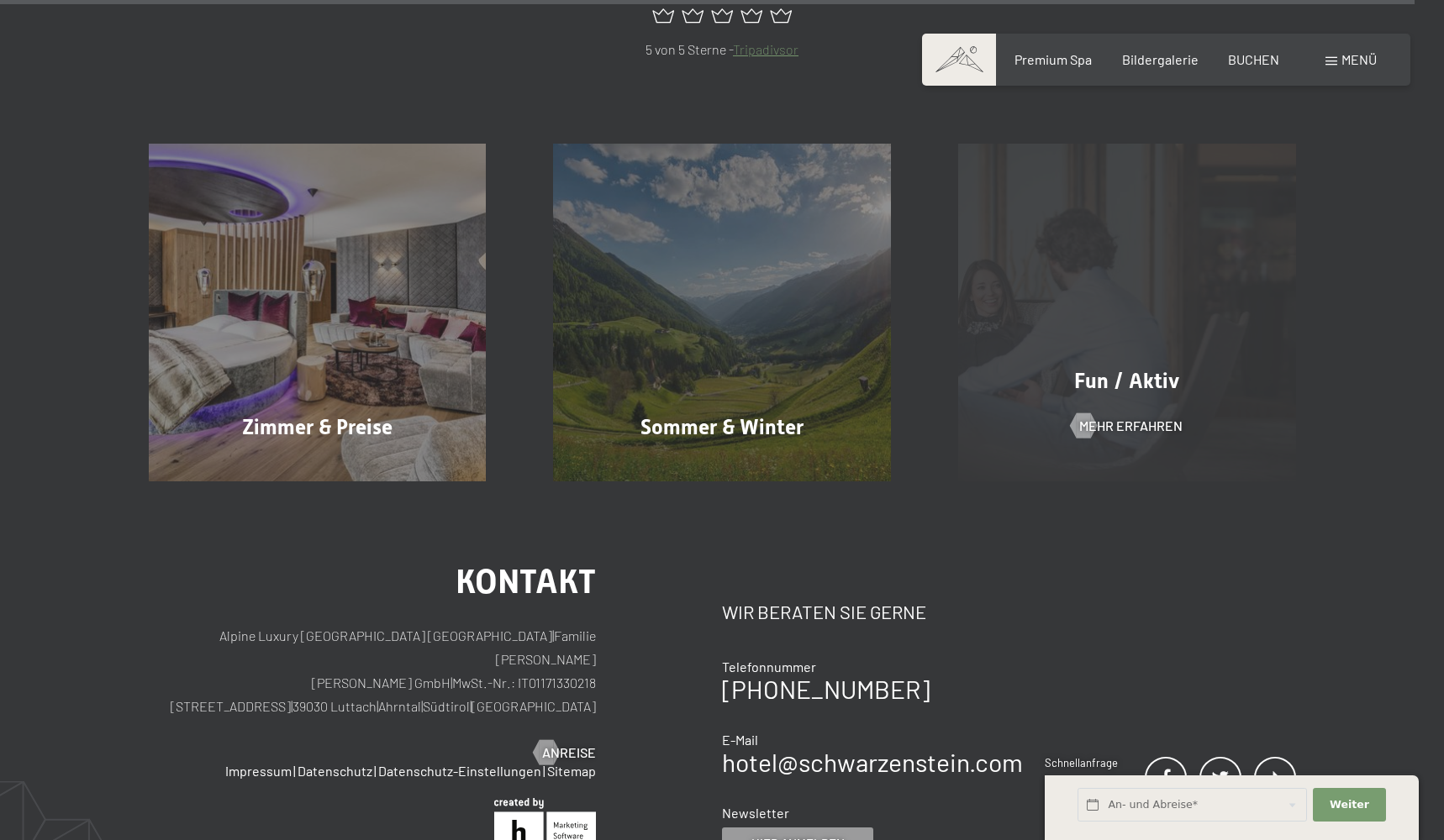
click at [1183, 277] on div "Fun / Aktiv Mehr erfahren" at bounding box center [1127, 312] width 405 height 338
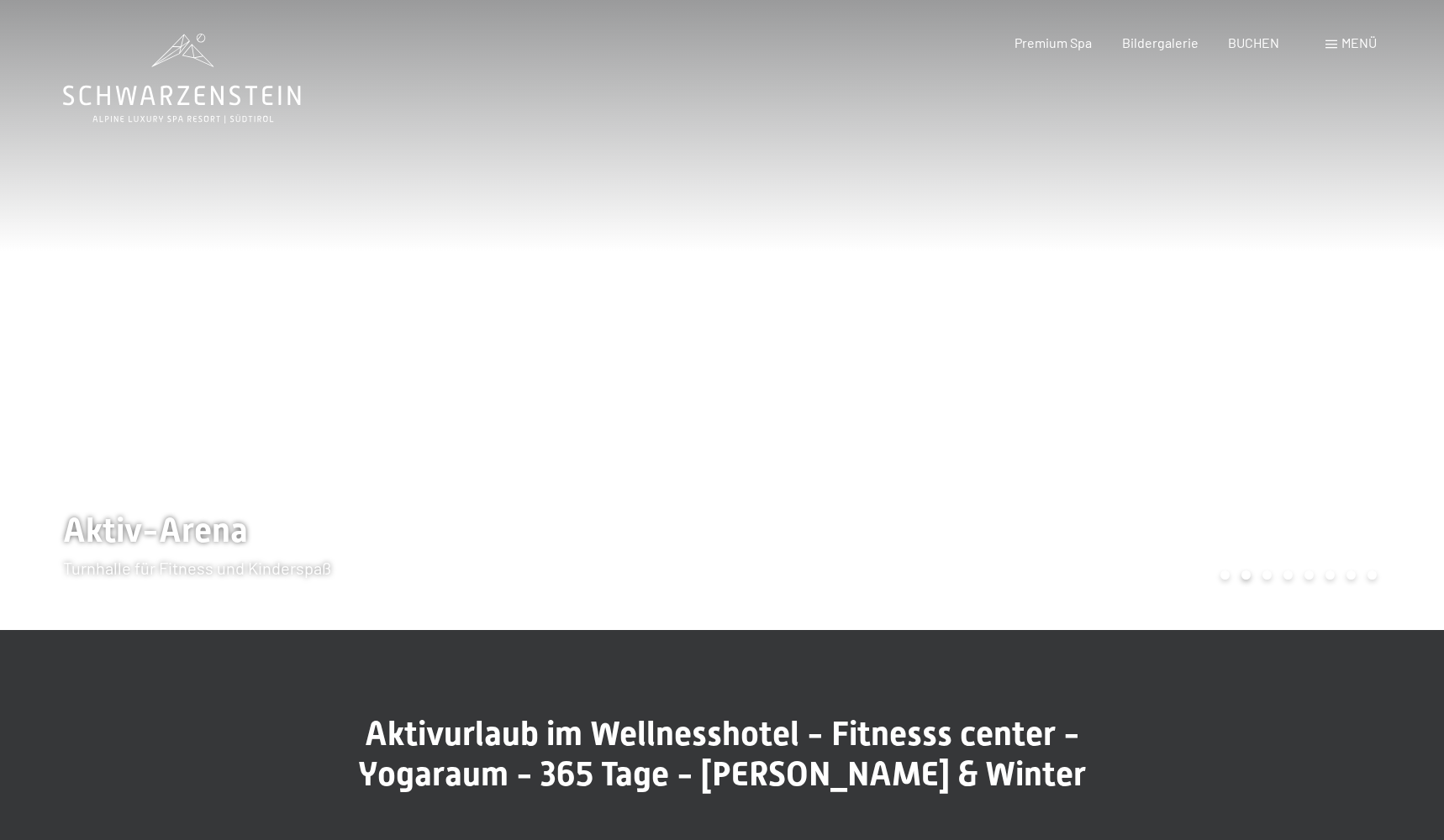
scroll to position [7, 1]
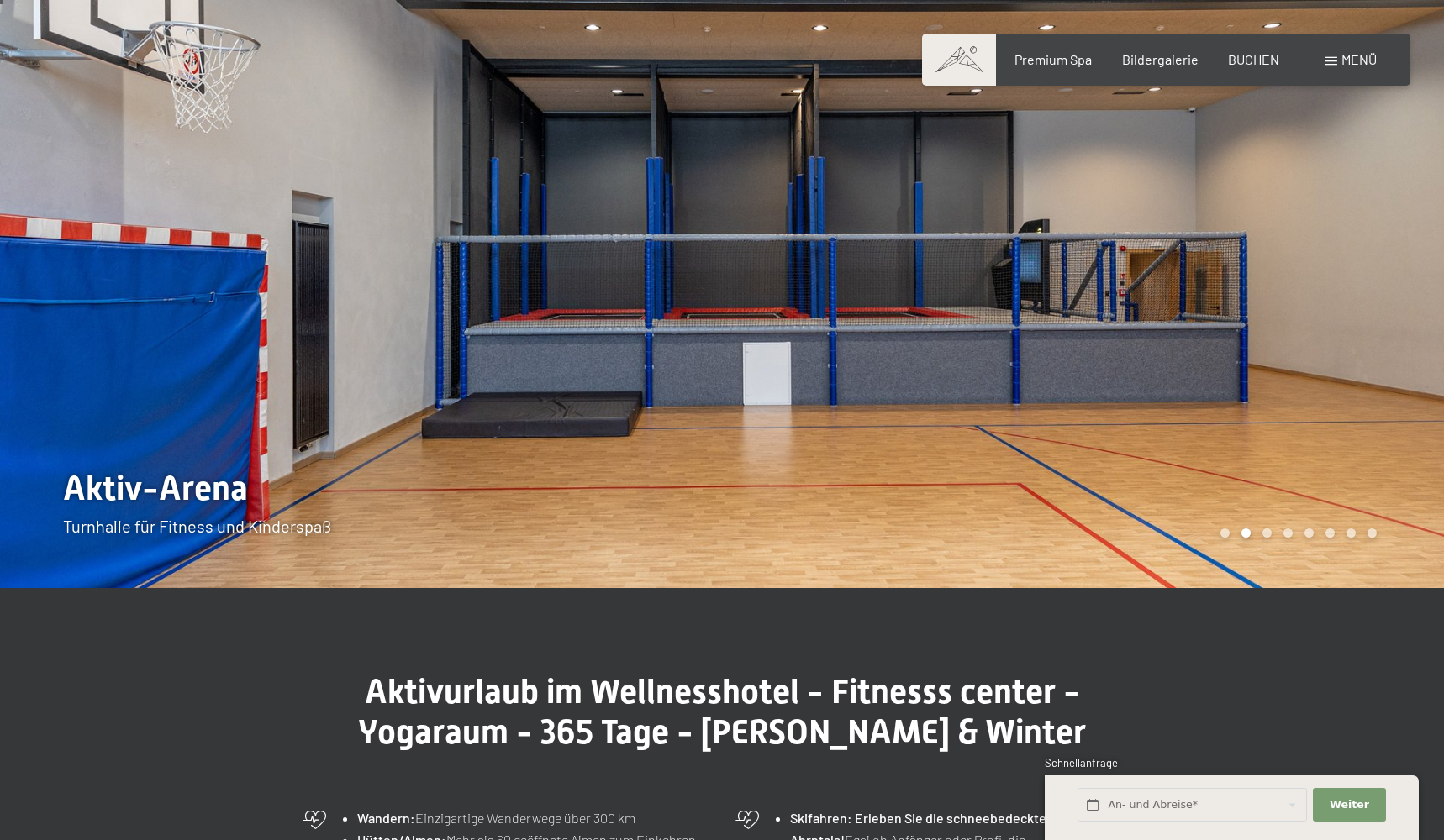
click at [1086, 309] on div at bounding box center [1083, 273] width 722 height 630
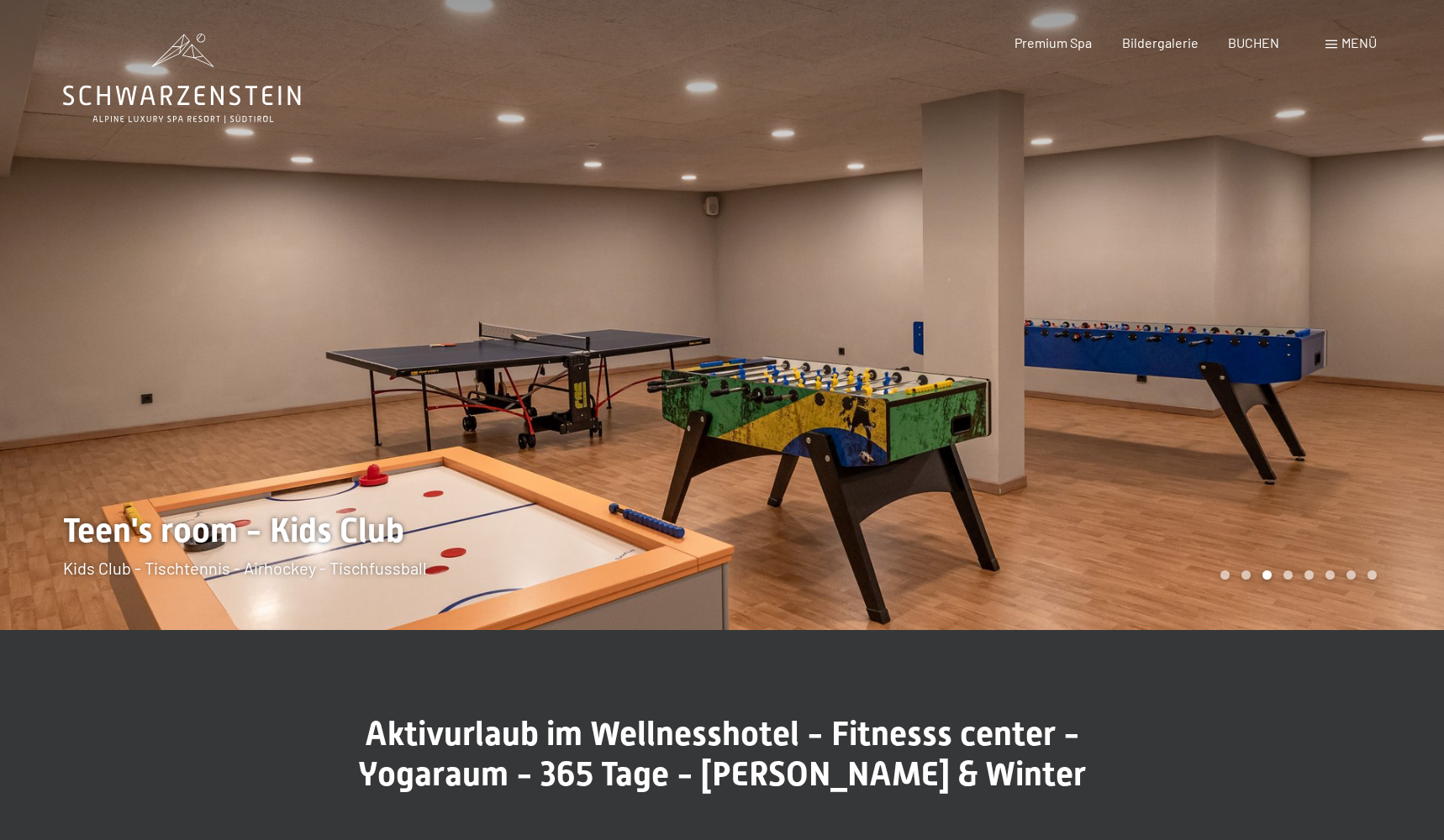
scroll to position [0, 0]
click at [1172, 342] on div at bounding box center [1083, 315] width 722 height 630
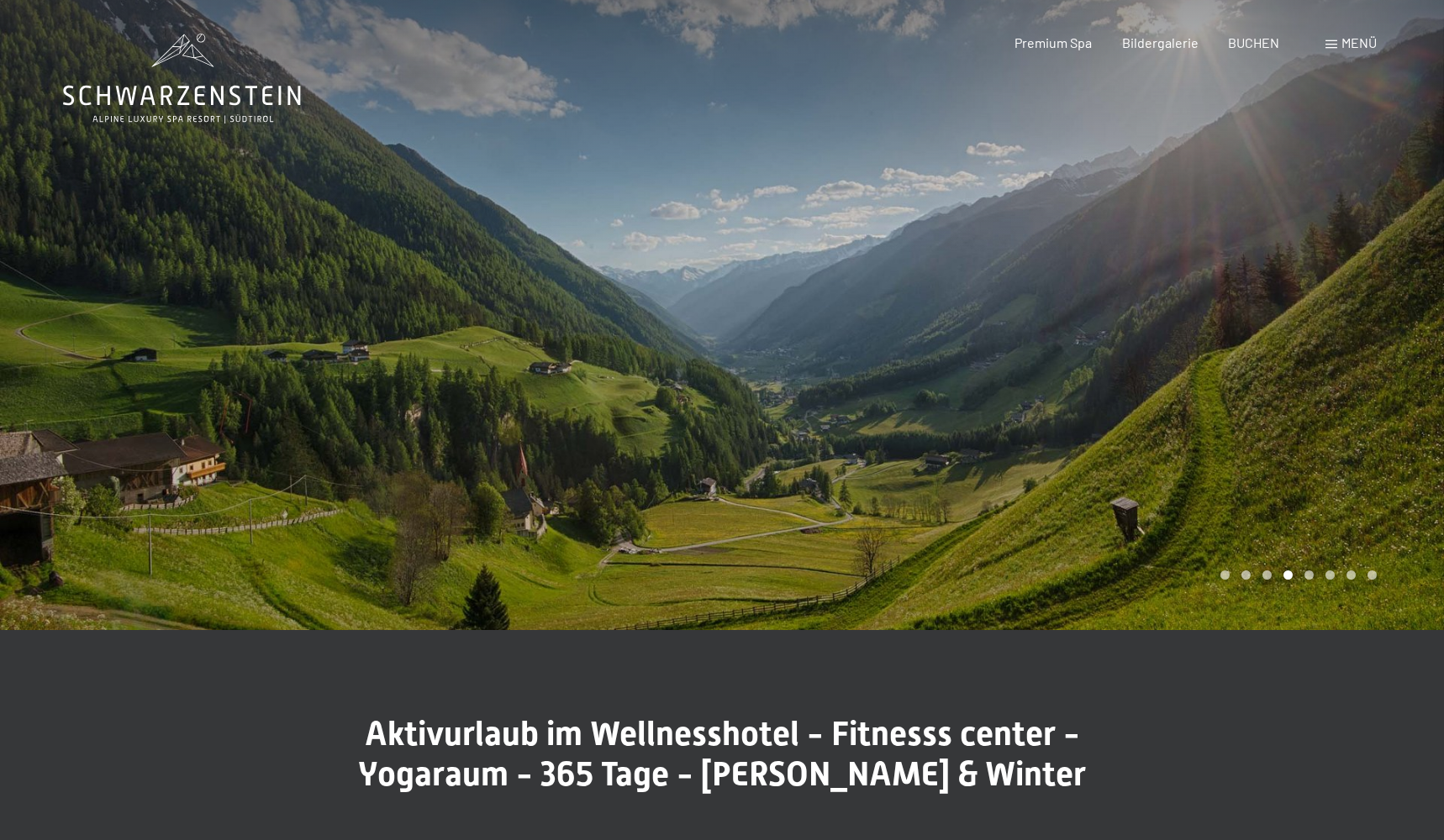
click at [1172, 343] on div at bounding box center [1083, 315] width 722 height 630
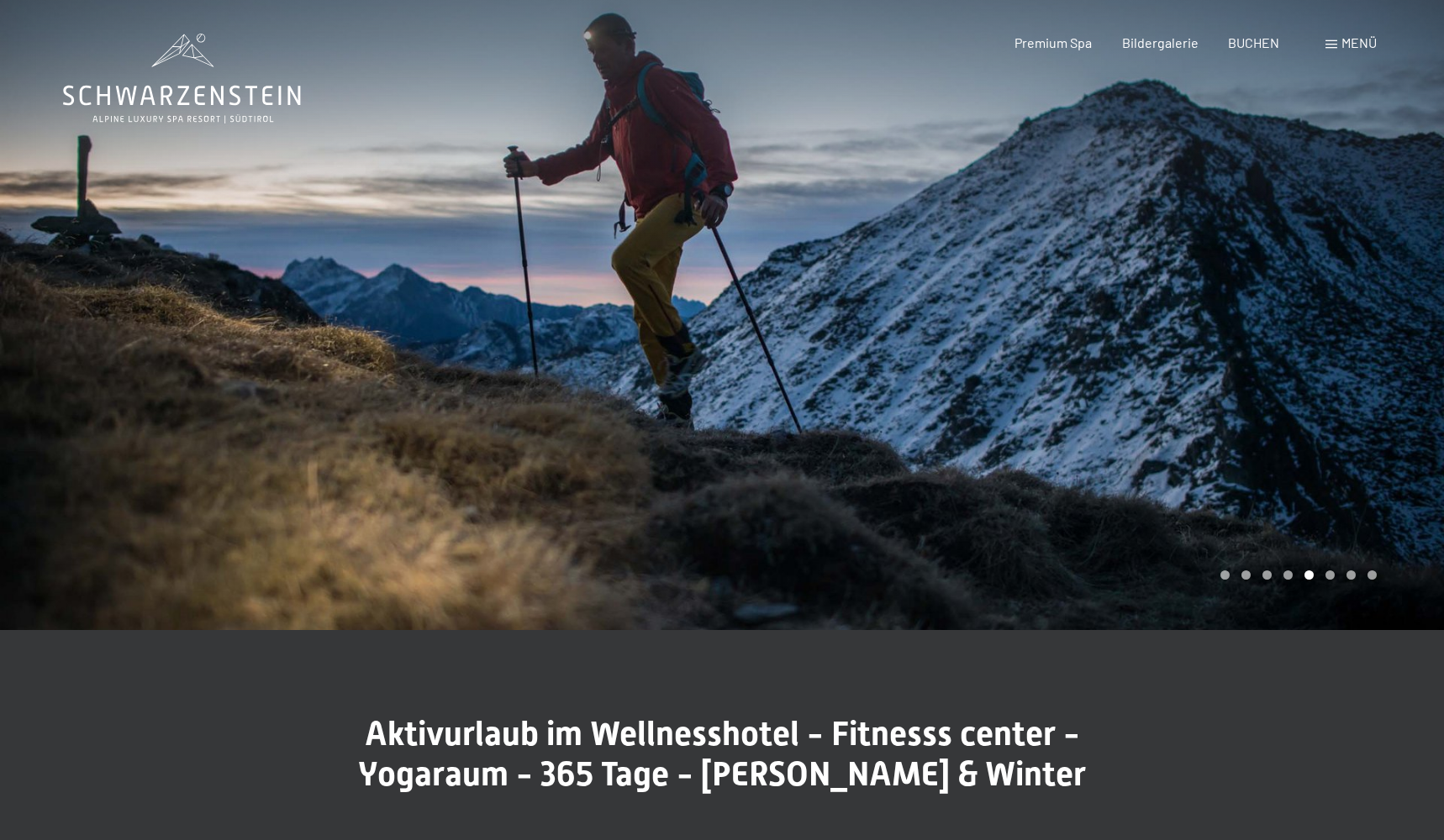
click at [1170, 343] on div at bounding box center [1083, 315] width 722 height 630
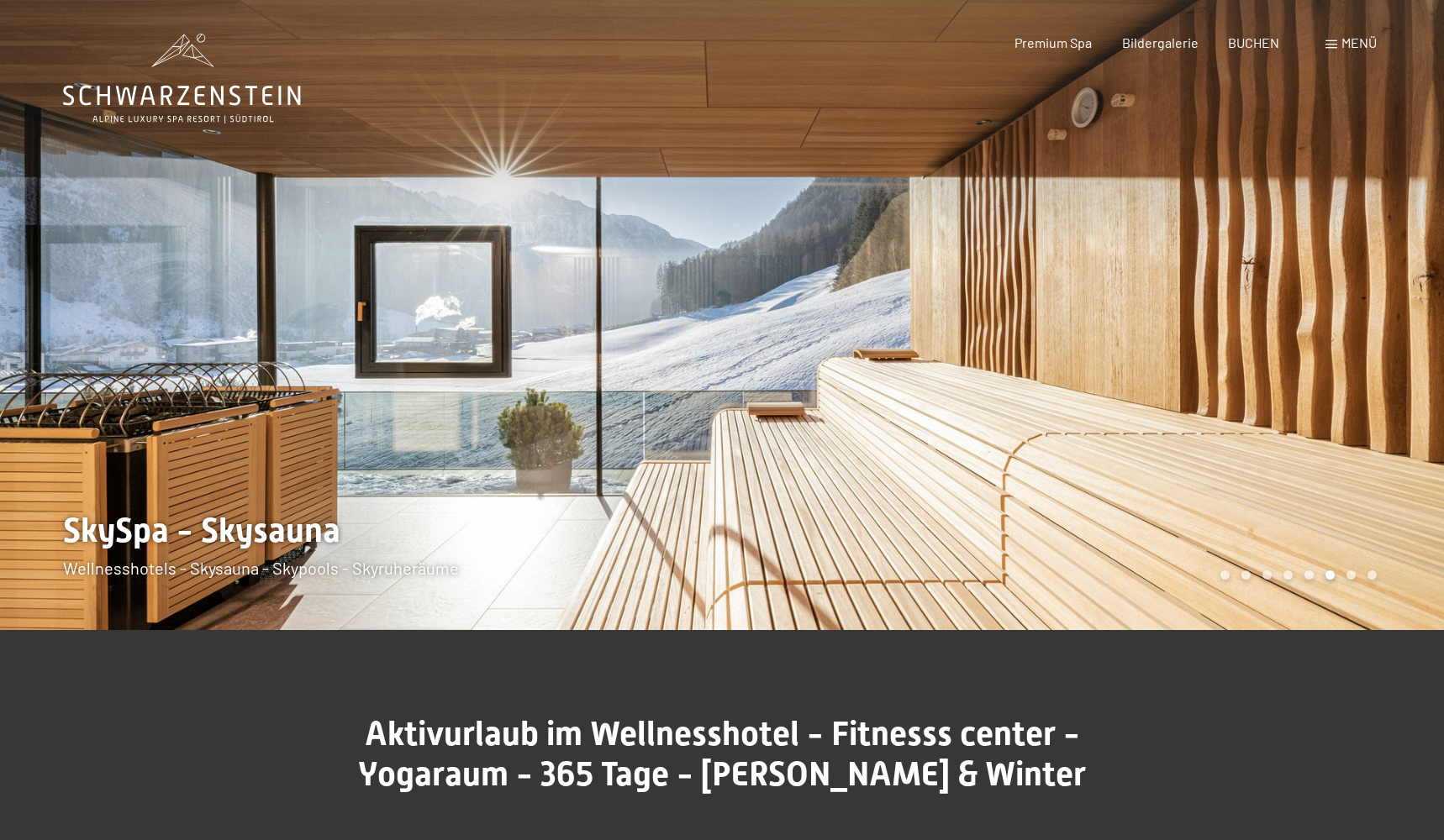
click at [1170, 343] on div at bounding box center [1083, 315] width 722 height 630
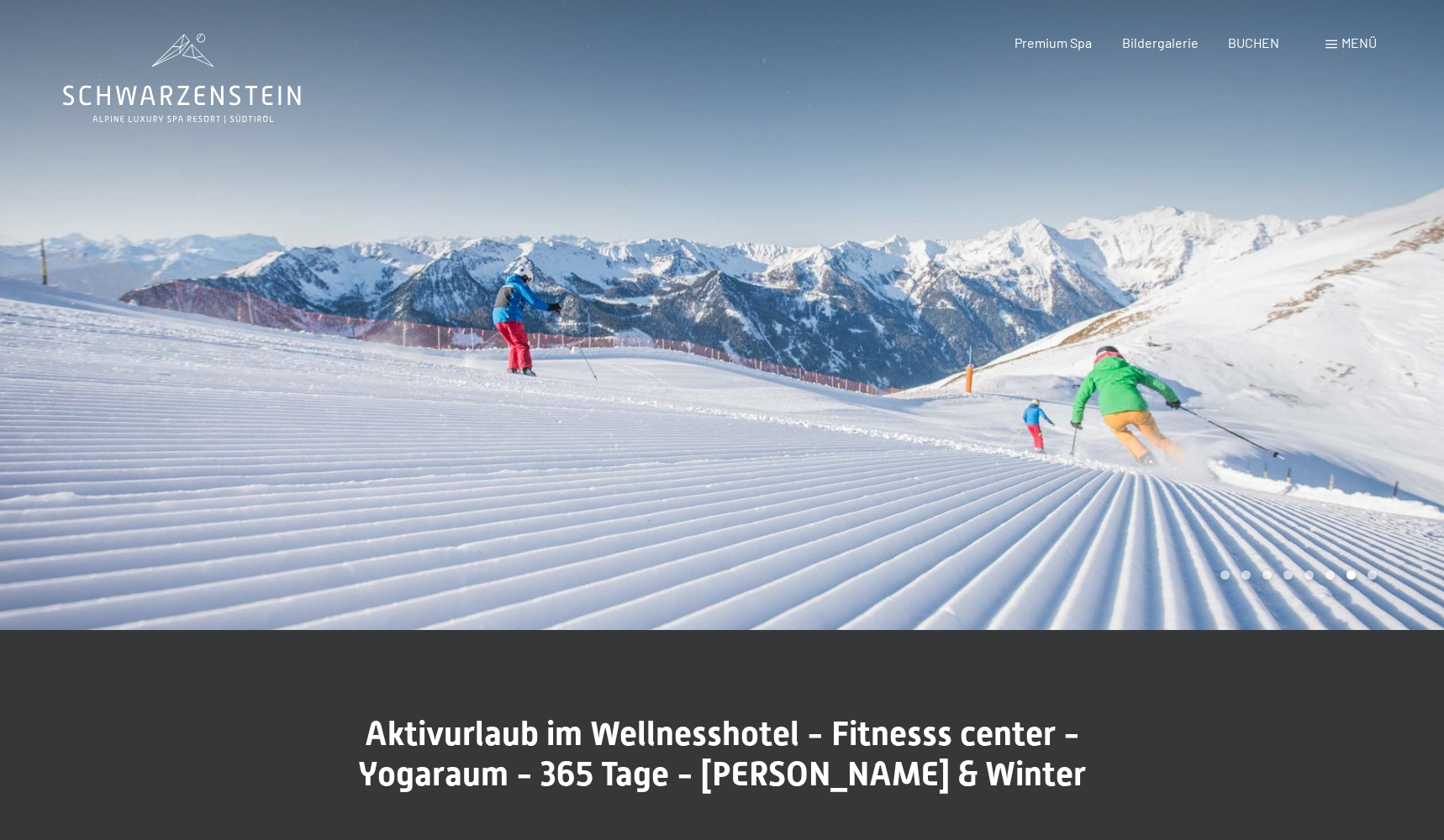
click at [1170, 343] on div at bounding box center [1083, 315] width 722 height 630
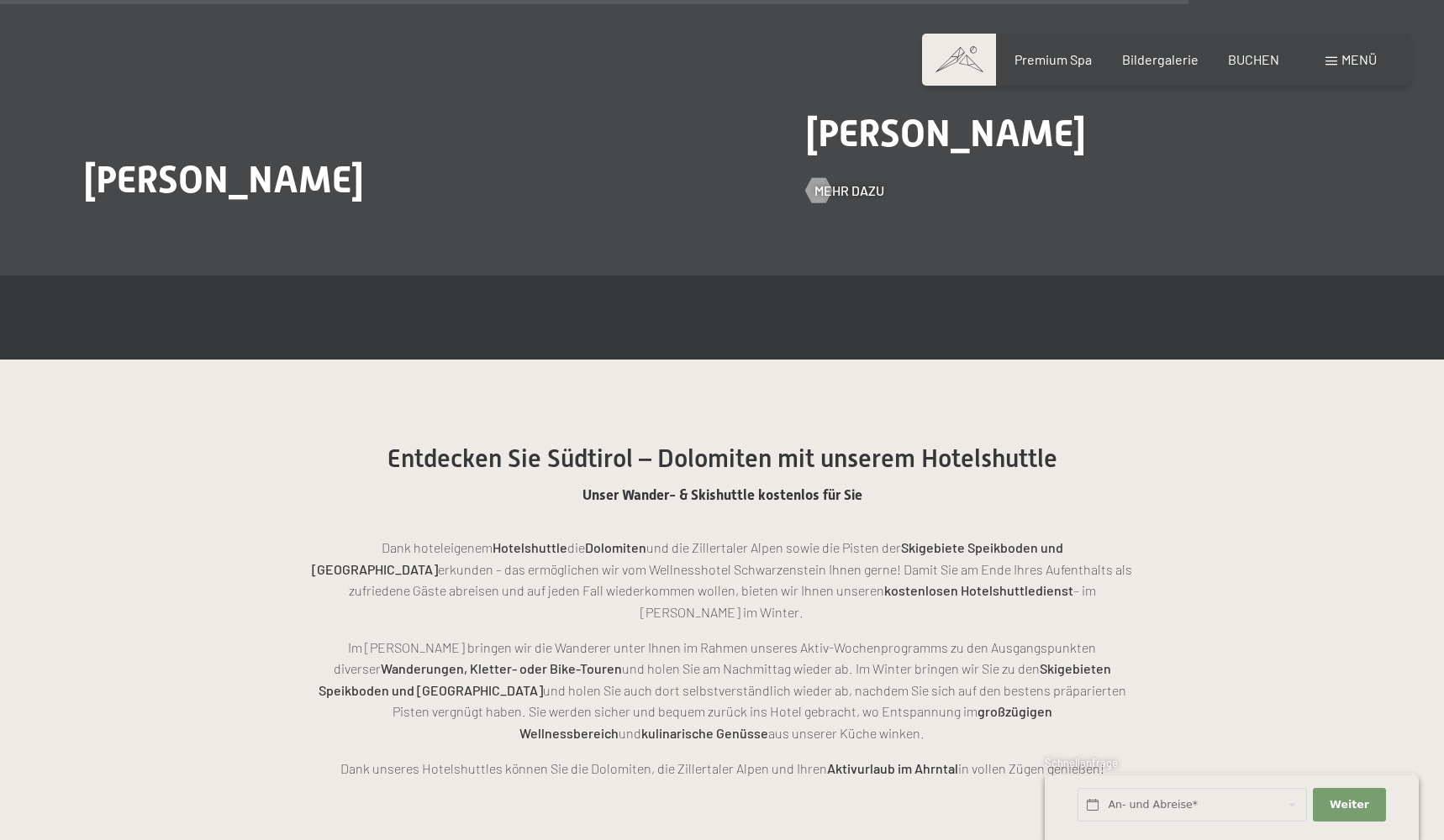
scroll to position [3315, 0]
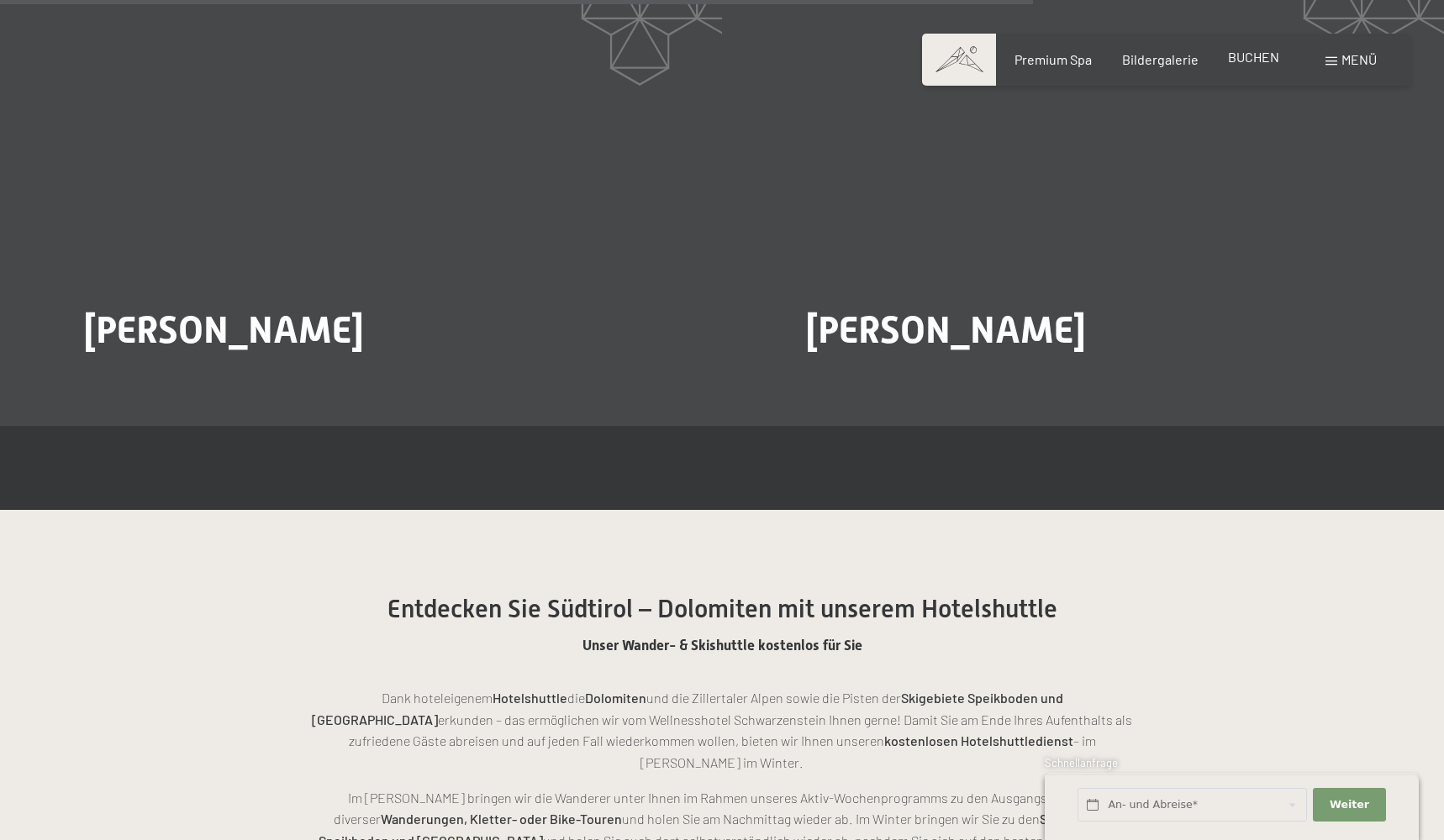
click at [1266, 56] on span "BUCHEN" at bounding box center [1254, 57] width 52 height 16
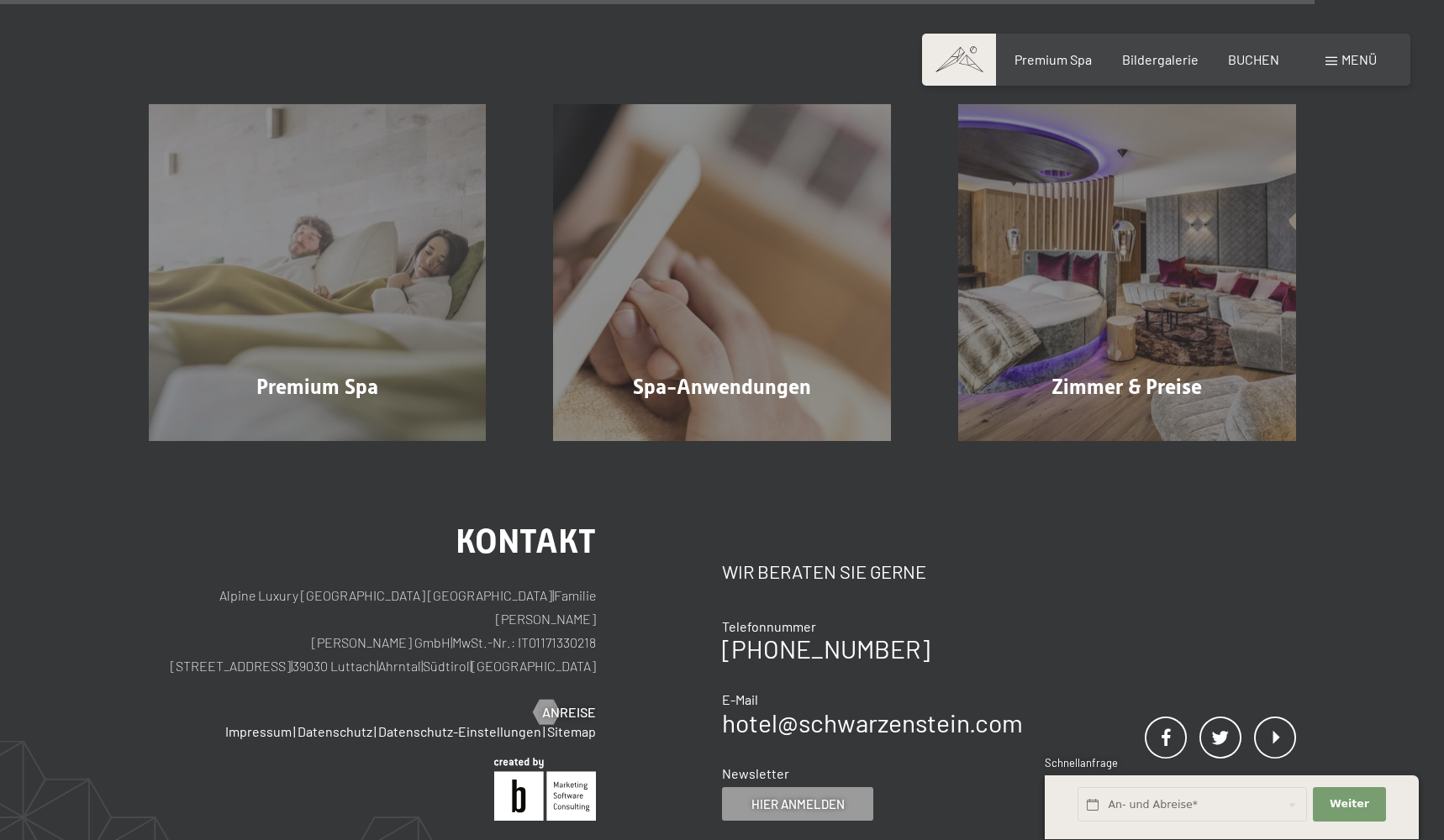
scroll to position [2534, 0]
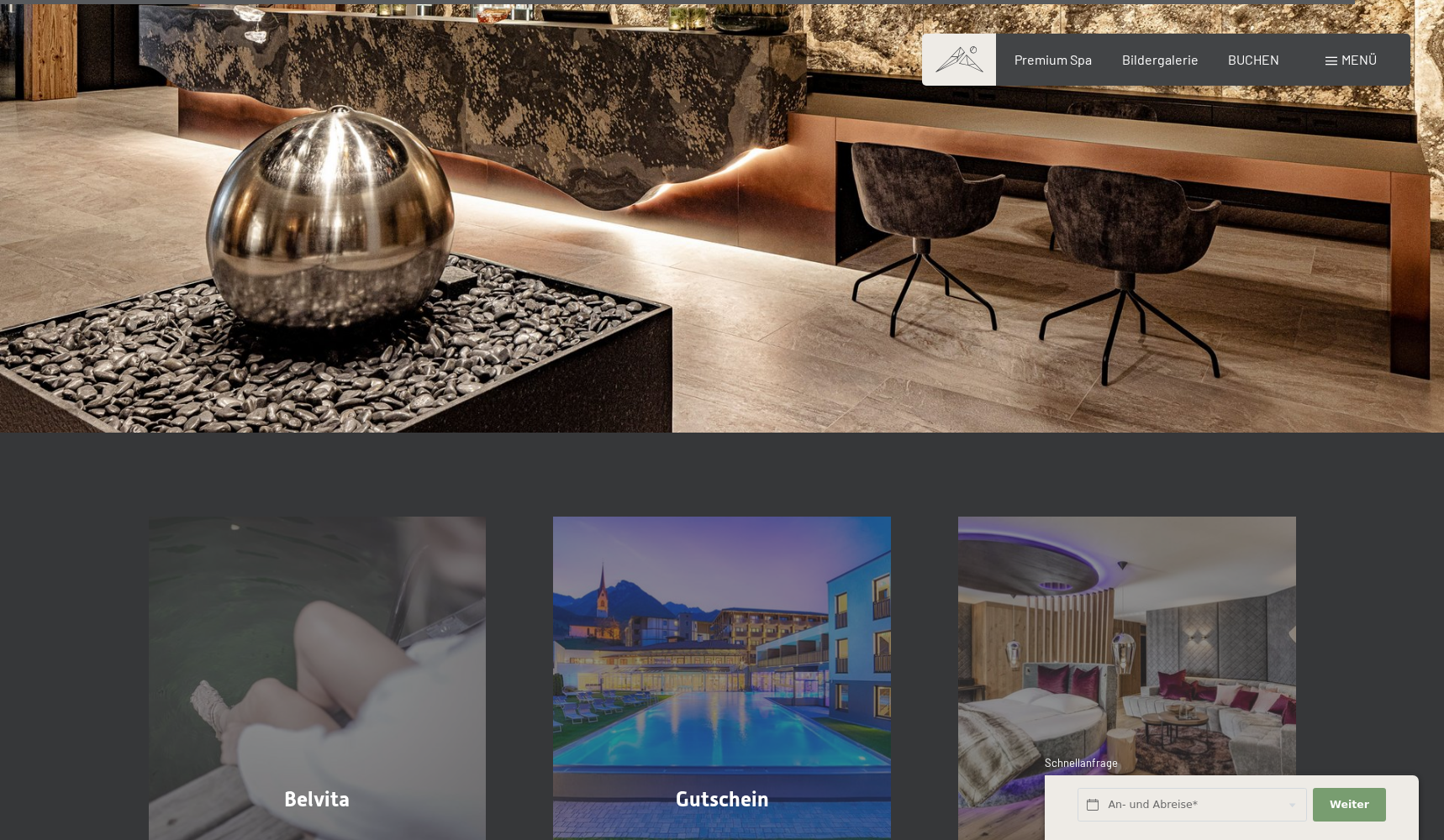
scroll to position [12898, 0]
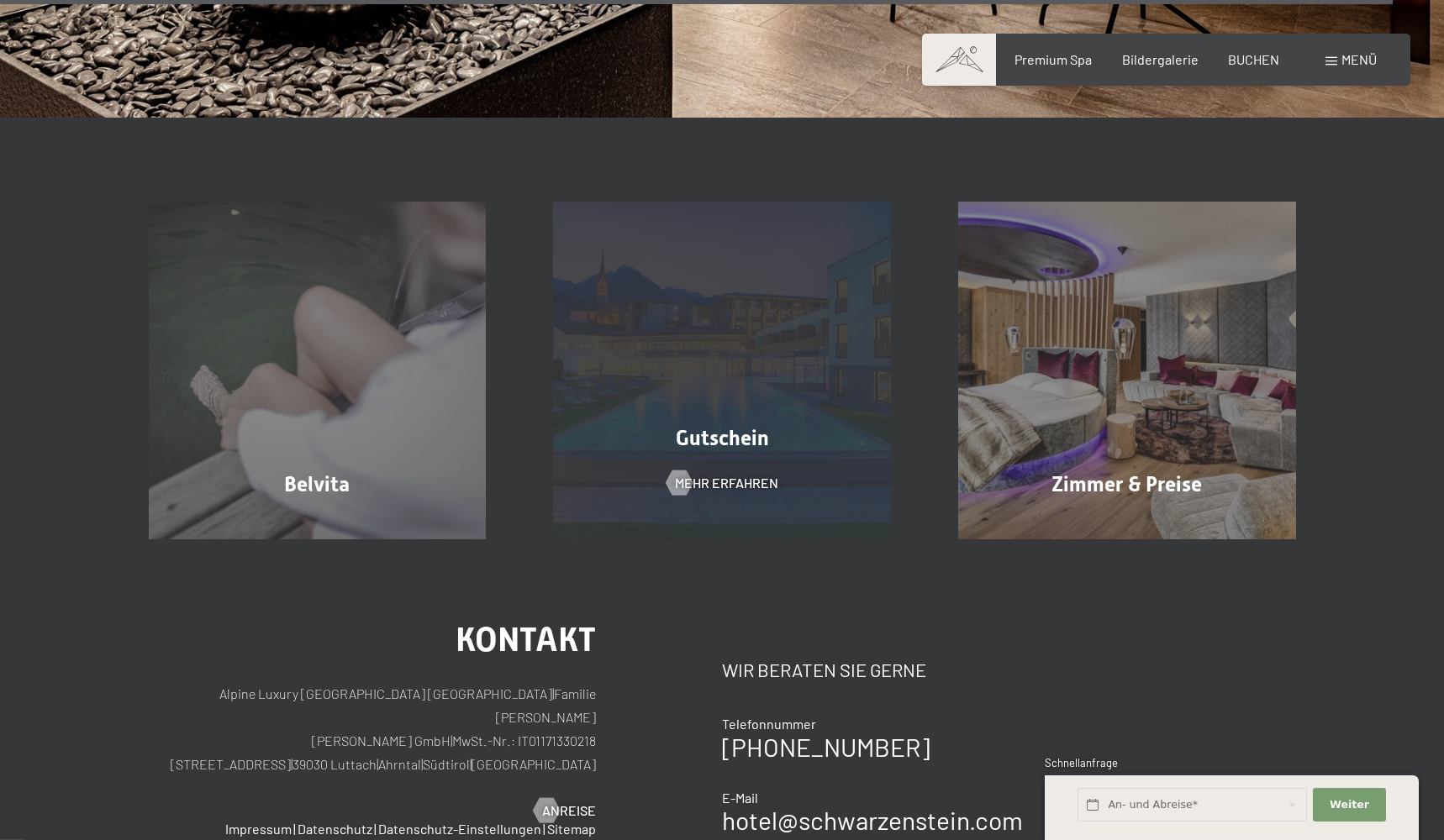
click at [743, 374] on div "Gutschein Mehr erfahren" at bounding box center [722, 371] width 405 height 338
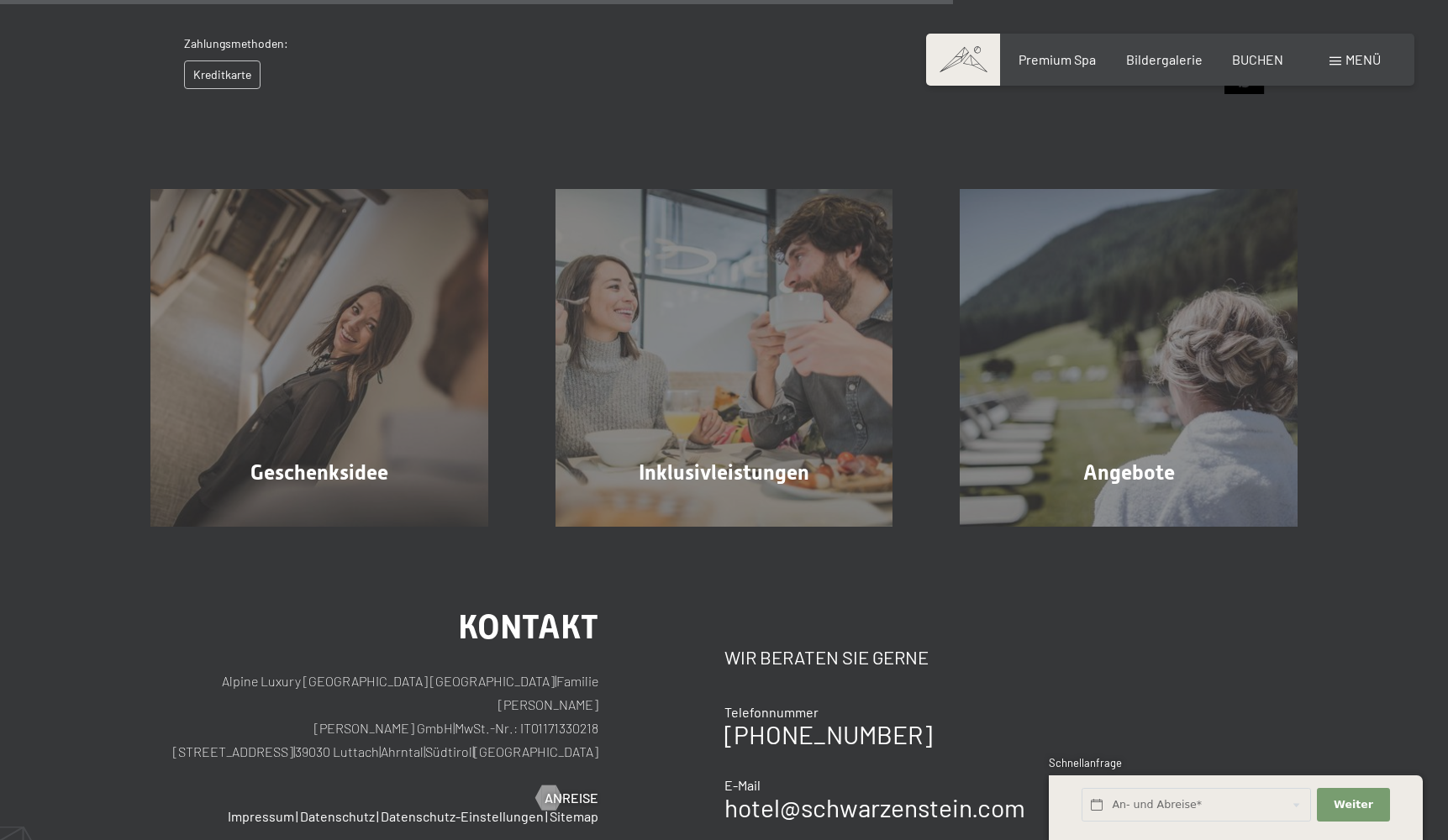
scroll to position [927, 0]
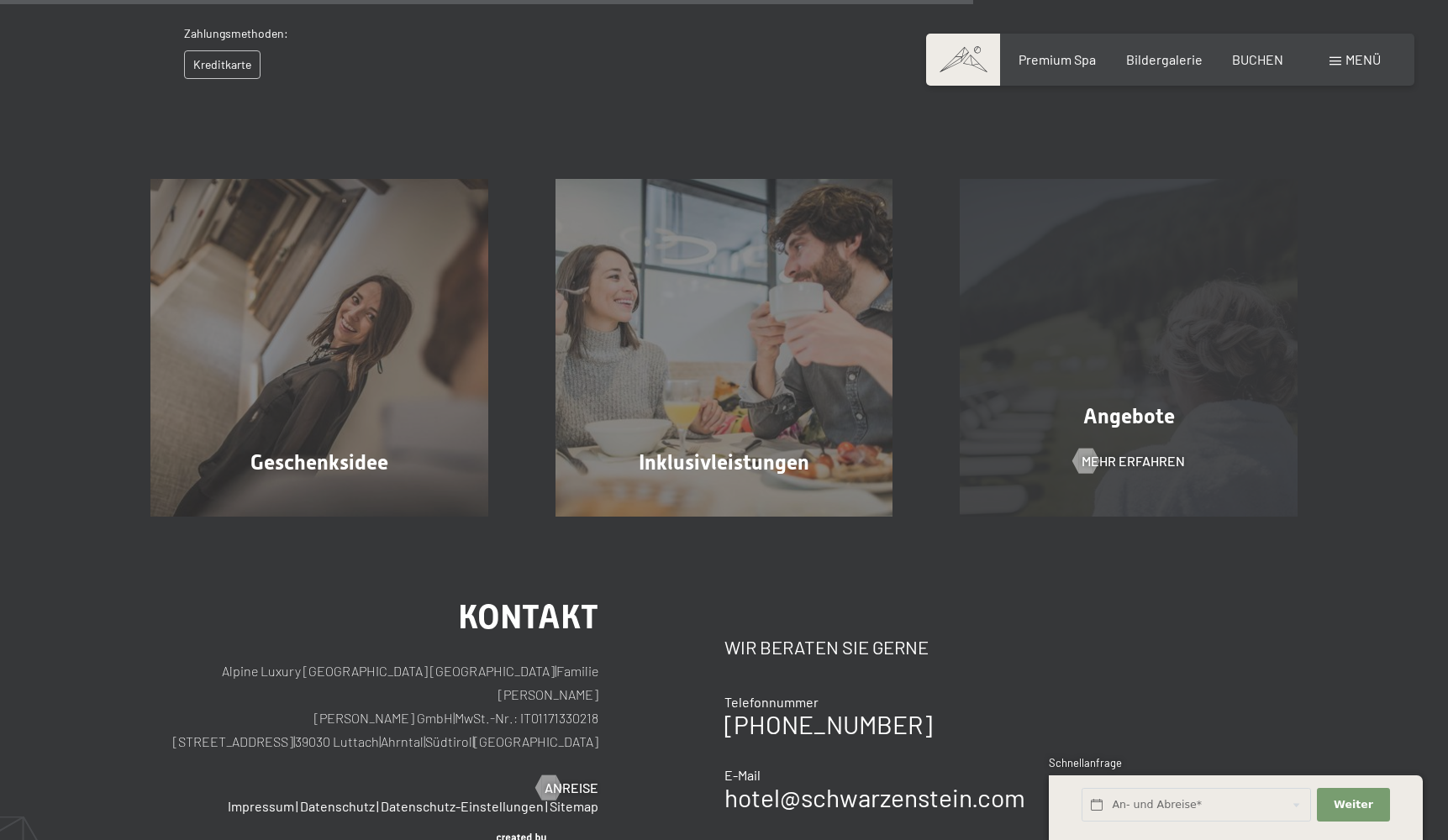
click at [1099, 293] on div "Angebote Mehr erfahren" at bounding box center [1129, 348] width 405 height 338
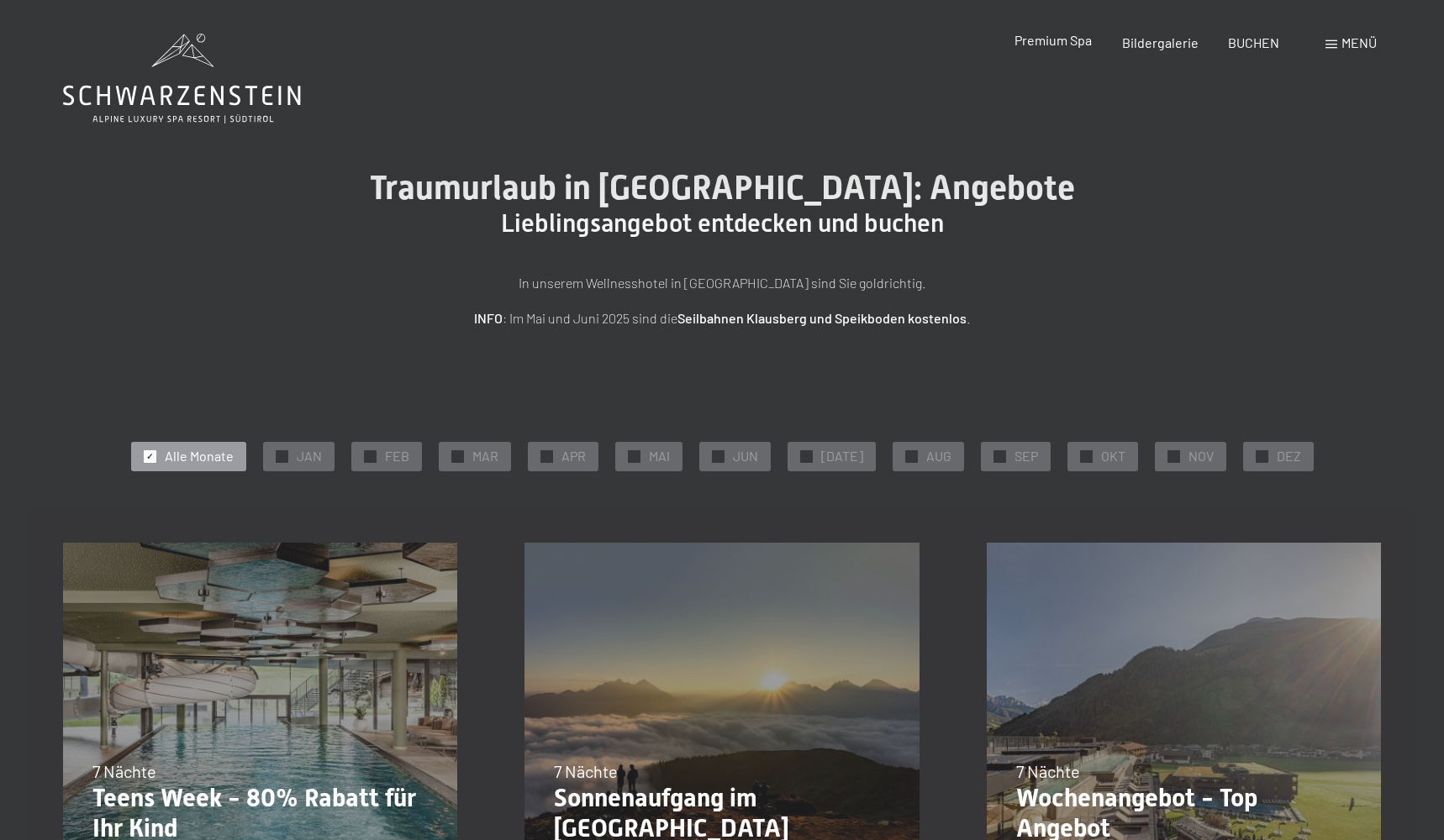
click at [1060, 48] on span "Premium Spa" at bounding box center [1053, 39] width 77 height 16
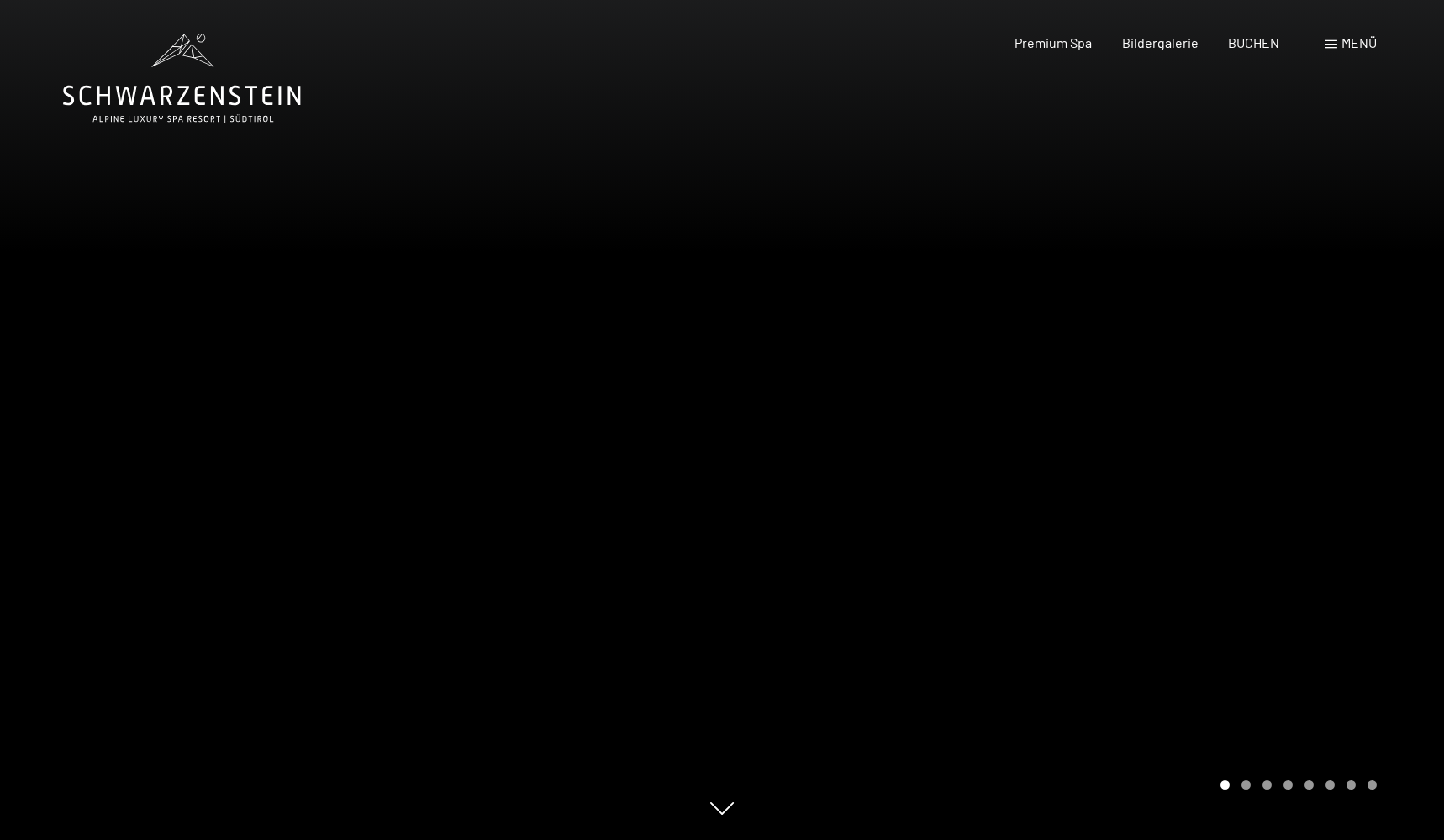
click at [1353, 33] on div "Menü" at bounding box center [1351, 43] width 52 height 19
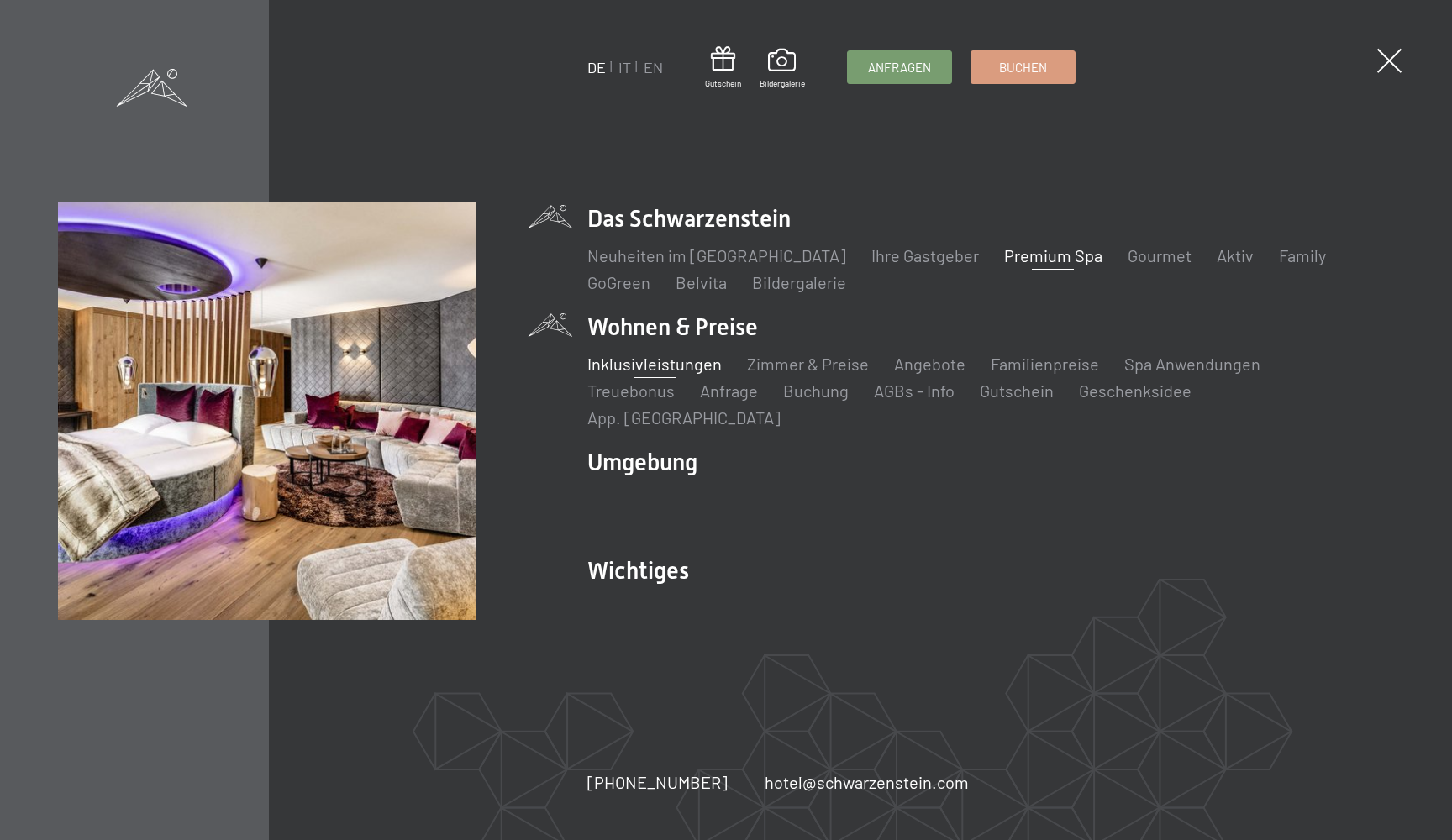
click at [660, 374] on link "Inklusivleistungen" at bounding box center [654, 364] width 135 height 21
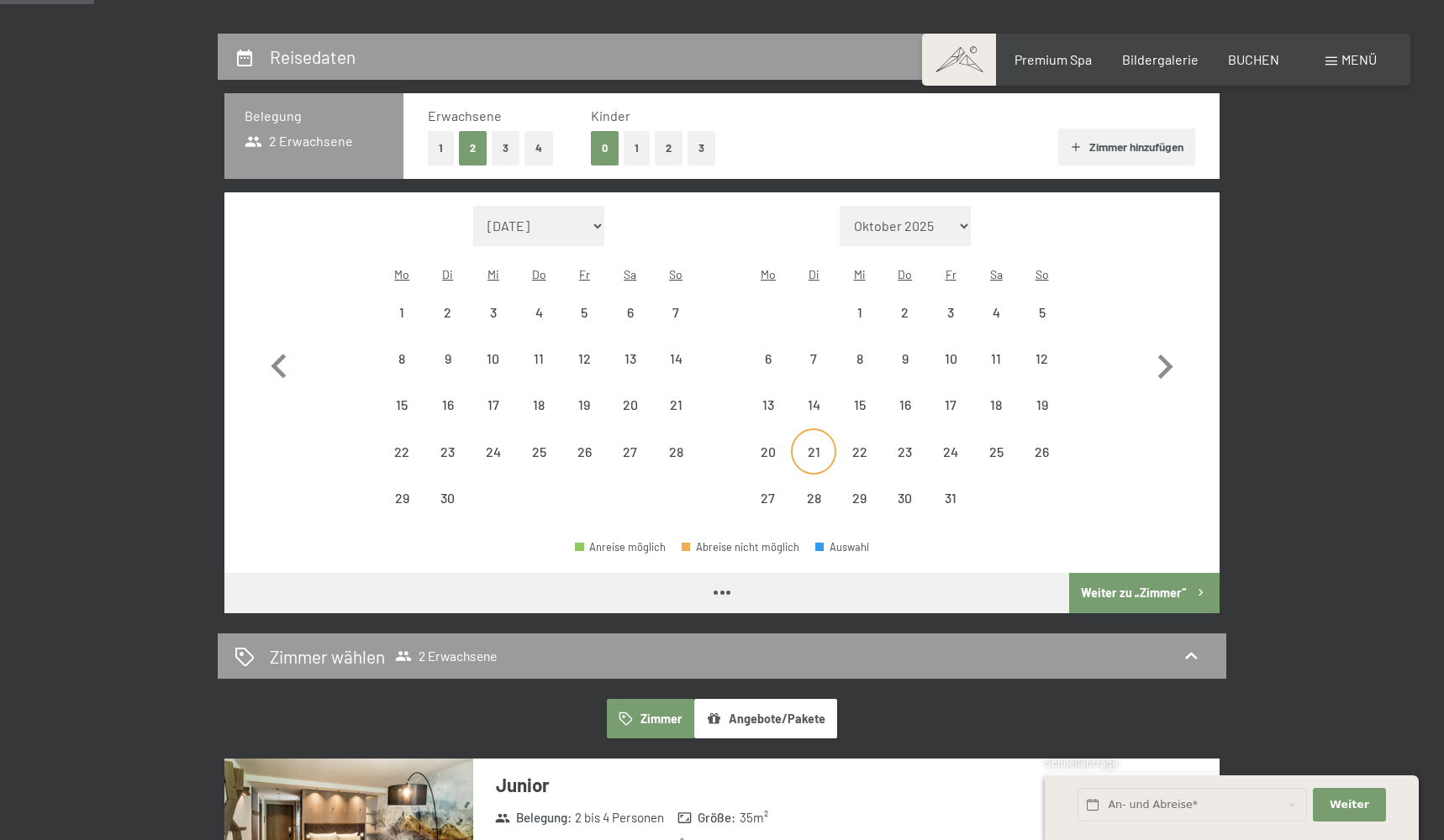
scroll to position [364, 0]
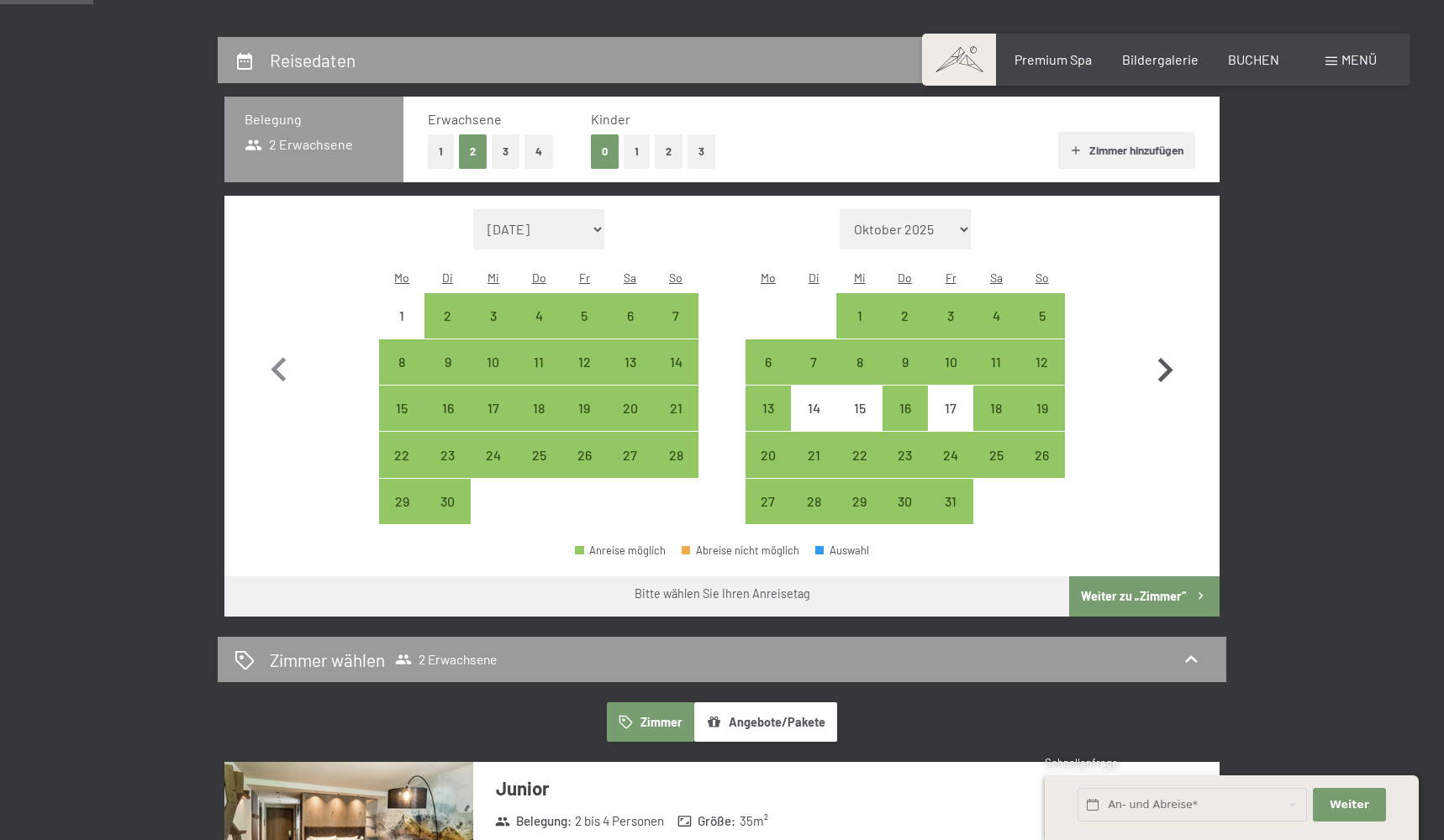
click at [1172, 355] on icon "button" at bounding box center [1165, 370] width 49 height 49
select select "[DATE]"
select select "2025-11-01"
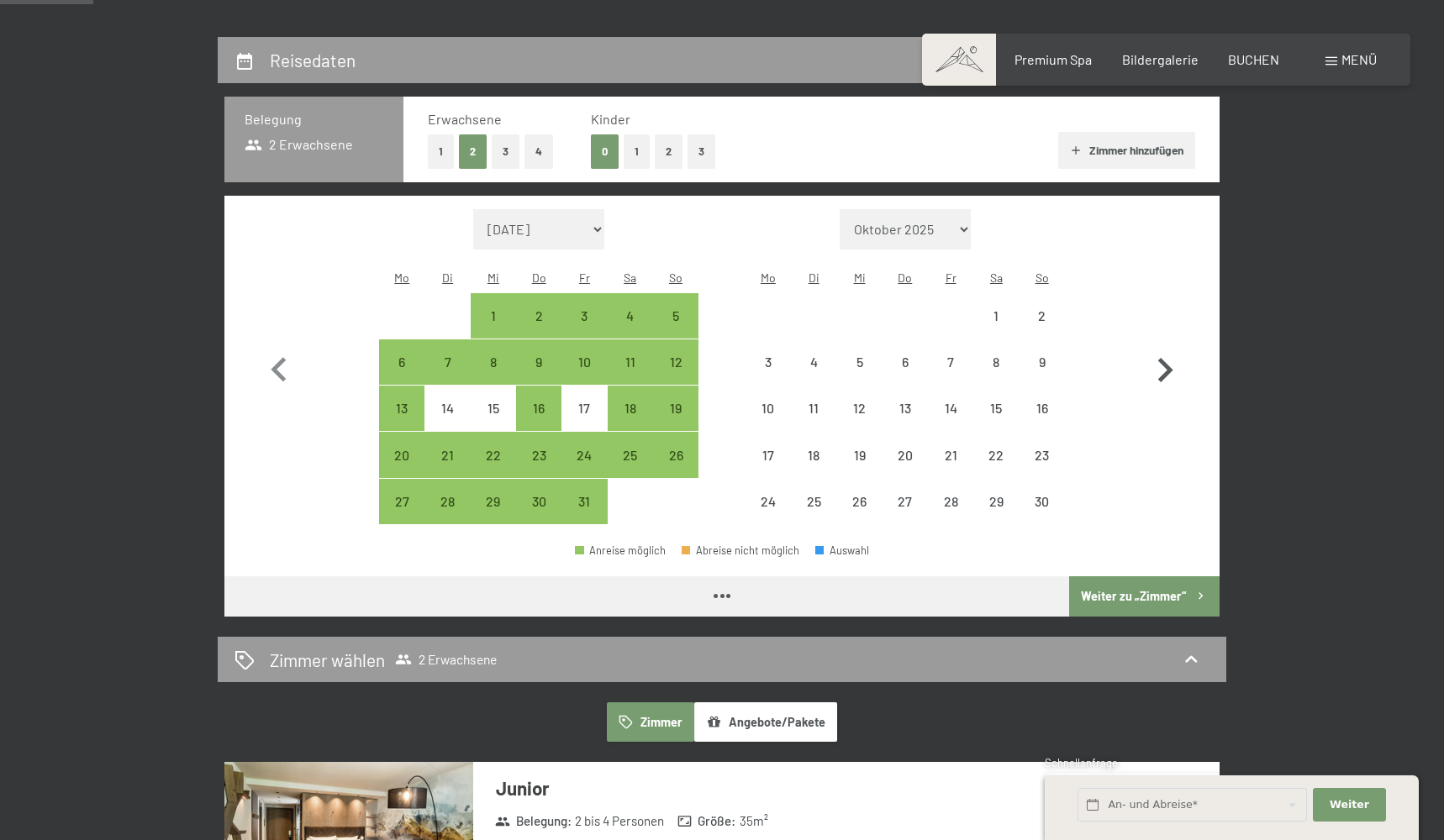
click at [1172, 355] on icon "button" at bounding box center [1165, 370] width 49 height 49
select select "2025-11-01"
select select "2025-12-01"
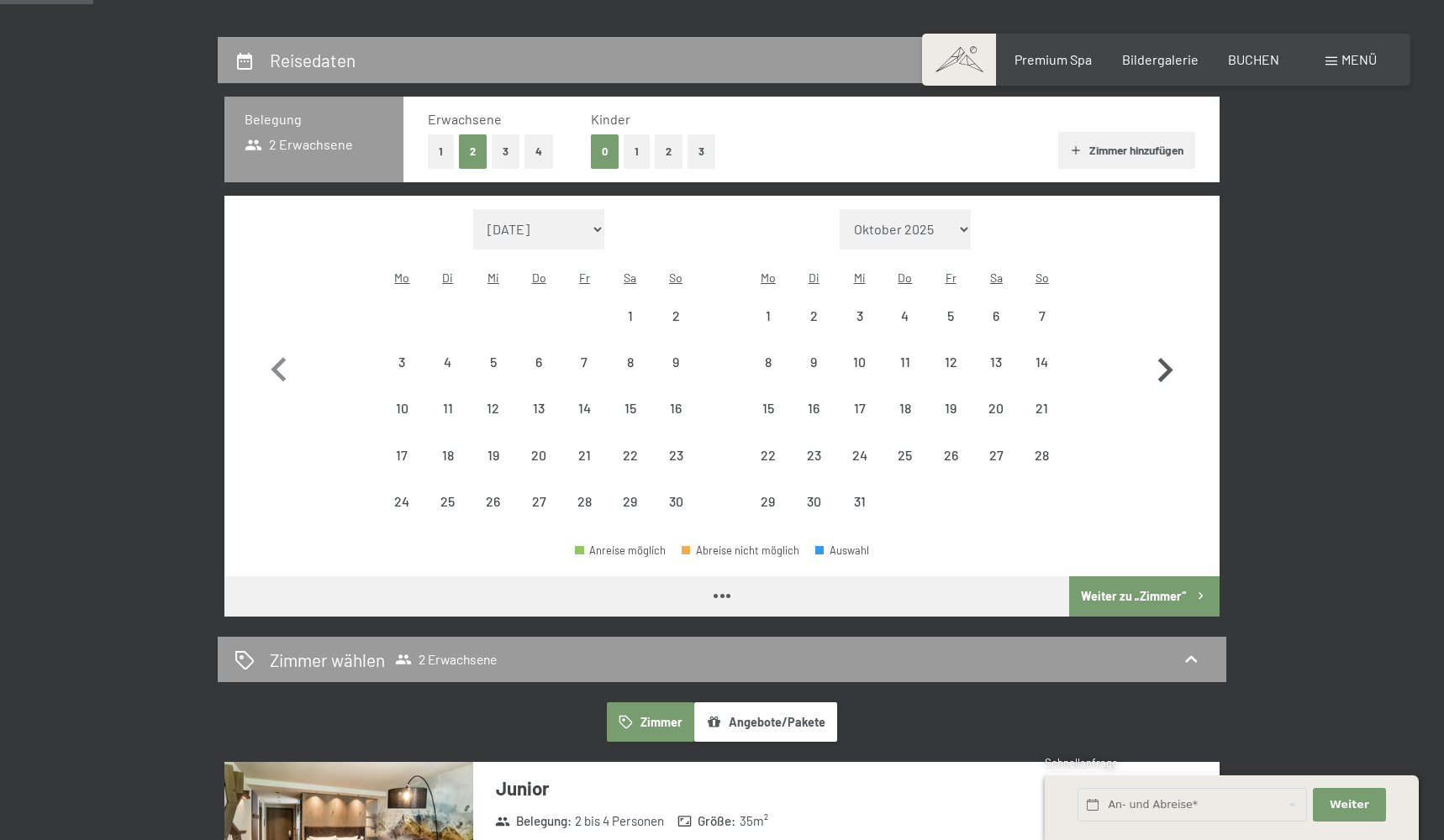
click at [1172, 355] on icon "button" at bounding box center [1165, 370] width 49 height 49
select select "2025-12-01"
select select "2026-01-01"
select select "2025-12-01"
select select "2026-01-01"
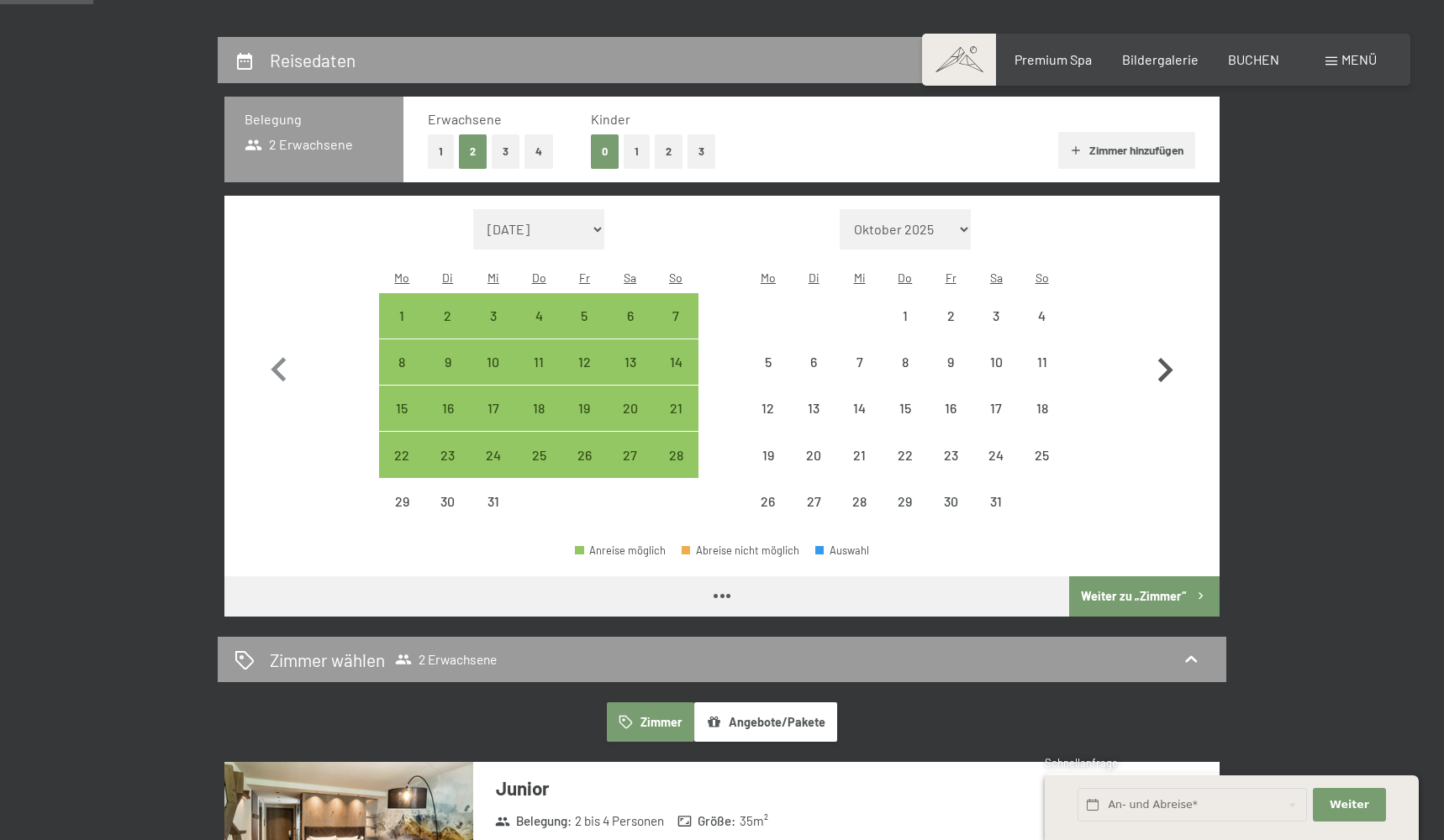
click at [1172, 355] on icon "button" at bounding box center [1165, 370] width 49 height 49
select select "2026-01-01"
select select "2026-02-01"
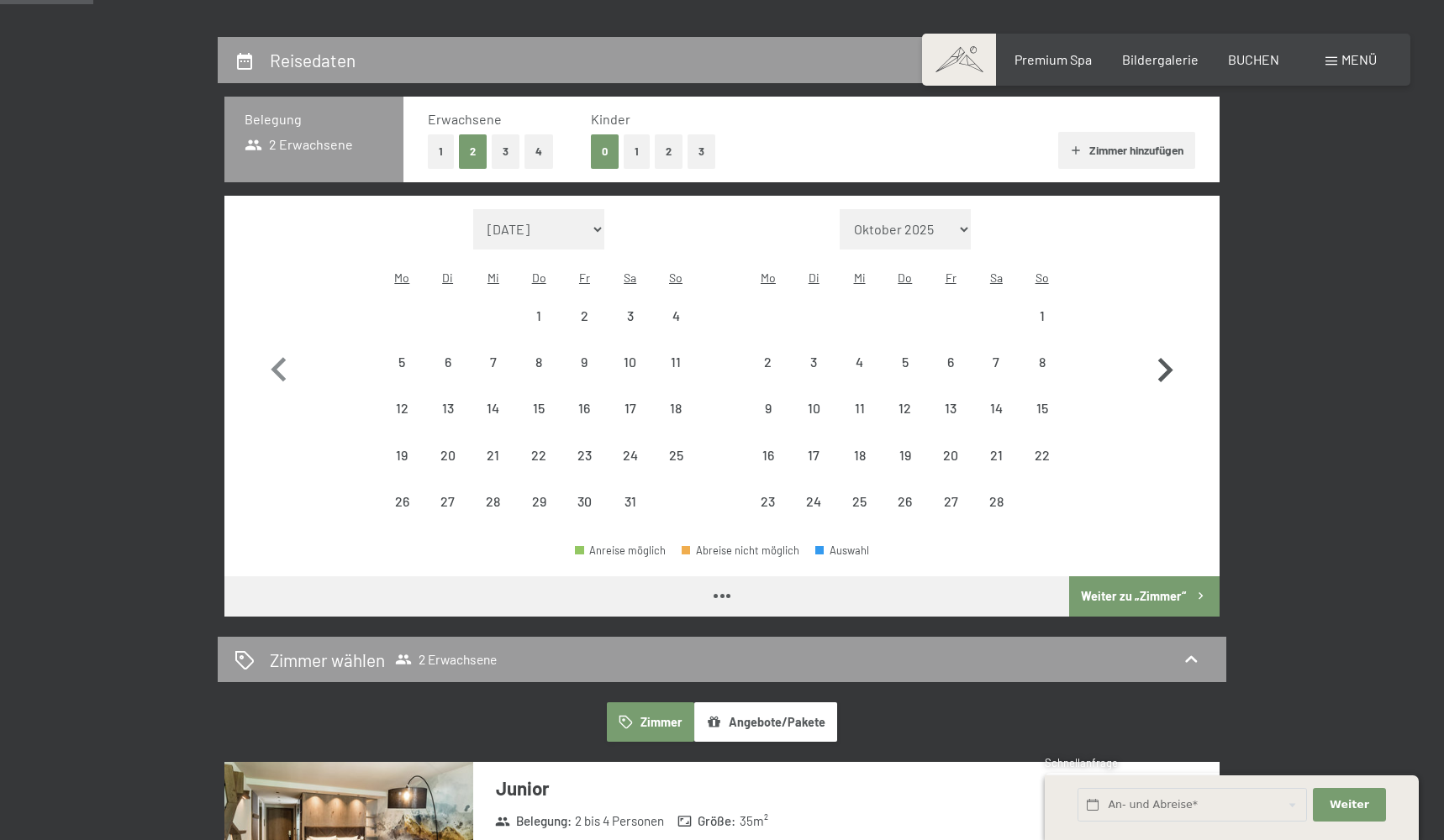
select select "2026-01-01"
select select "2026-02-01"
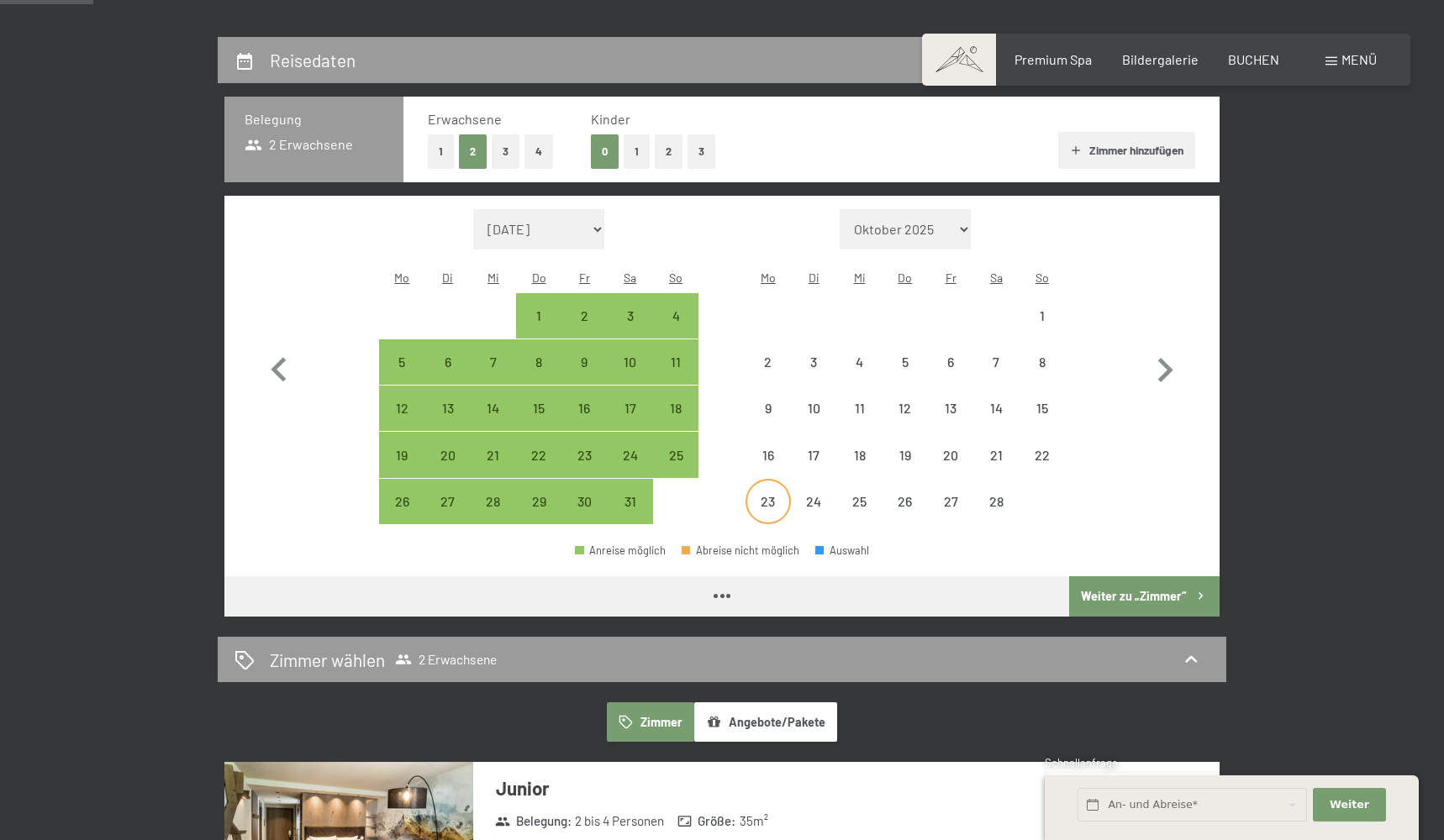
select select "2026-01-01"
select select "2026-02-01"
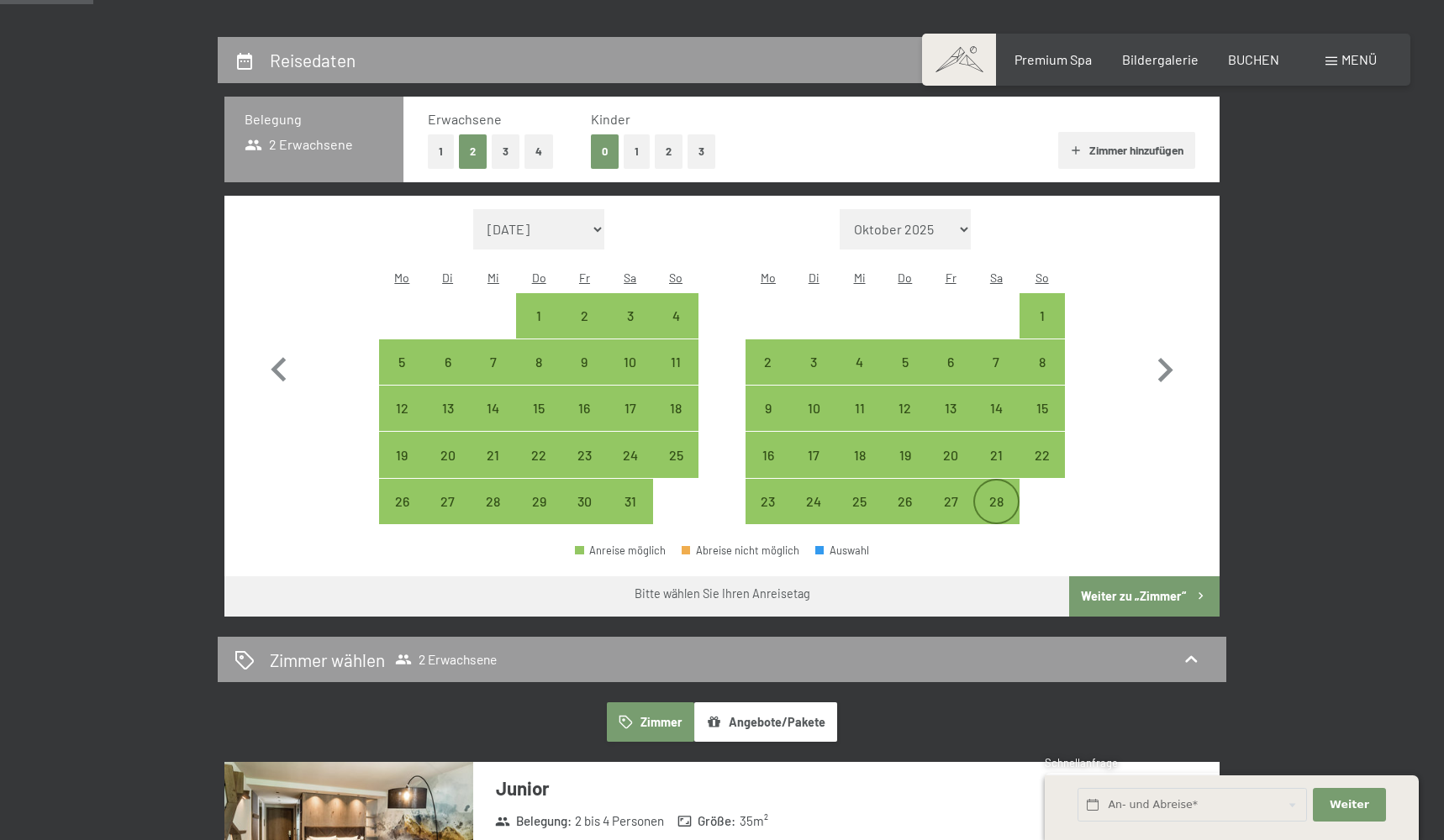
click at [1004, 480] on div "28" at bounding box center [996, 501] width 42 height 42
select select "2026-01-01"
select select "2026-02-01"
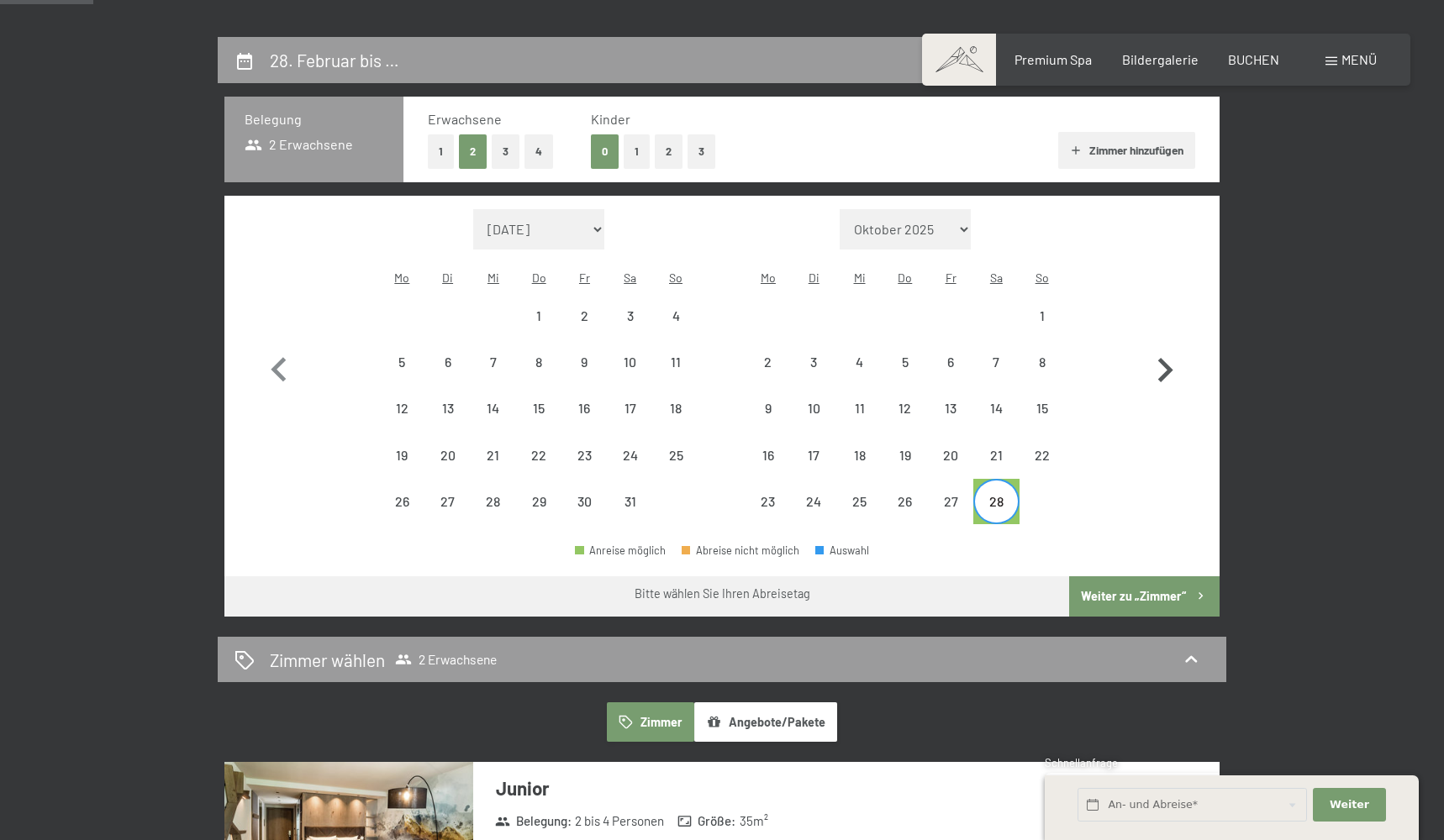
click at [1165, 347] on icon "button" at bounding box center [1165, 370] width 49 height 49
select select "2026-02-01"
select select "2026-03-01"
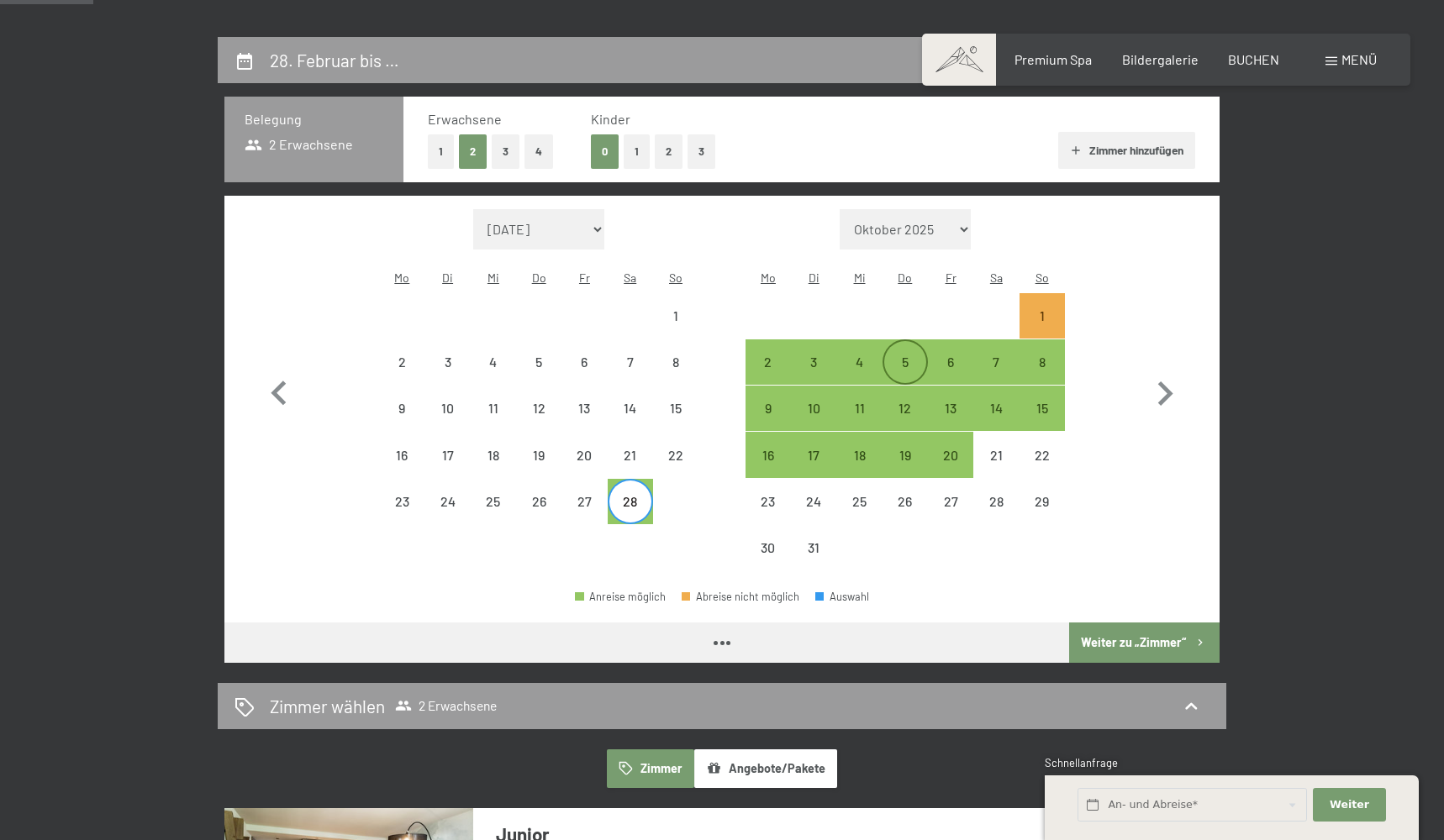
select select "2026-02-01"
select select "2026-03-01"
click at [854, 355] on div "4" at bounding box center [859, 376] width 42 height 42
select select "2026-02-01"
select select "2026-03-01"
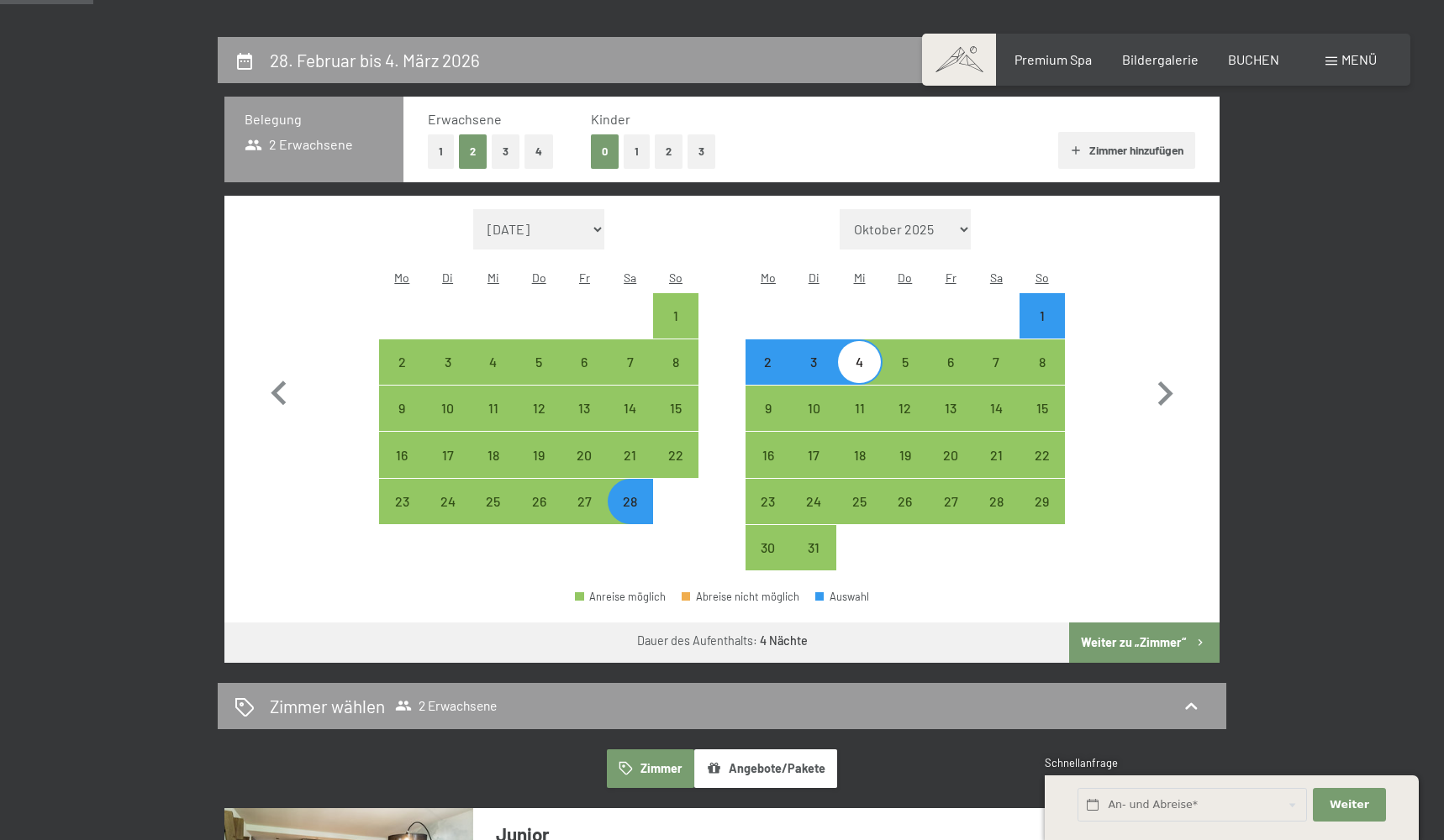
click at [1135, 628] on button "Weiter zu „Zimmer“" at bounding box center [1144, 643] width 150 height 40
select select "2026-02-01"
select select "2026-03-01"
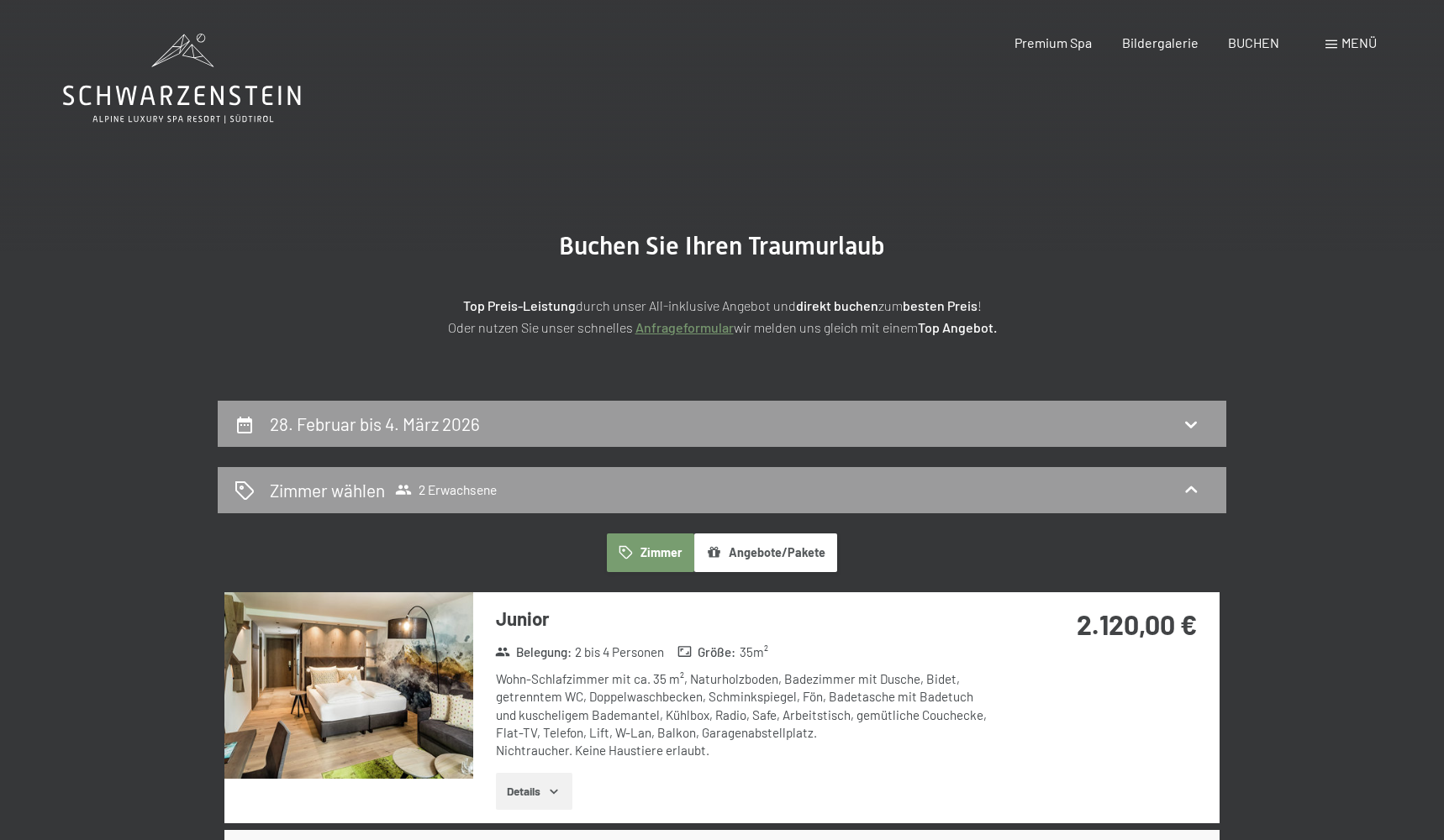
scroll to position [0, 0]
click at [661, 435] on div "28. Februar bis 4. März 2026" at bounding box center [722, 424] width 1009 height 46
select select "2026-02-01"
select select "2026-03-01"
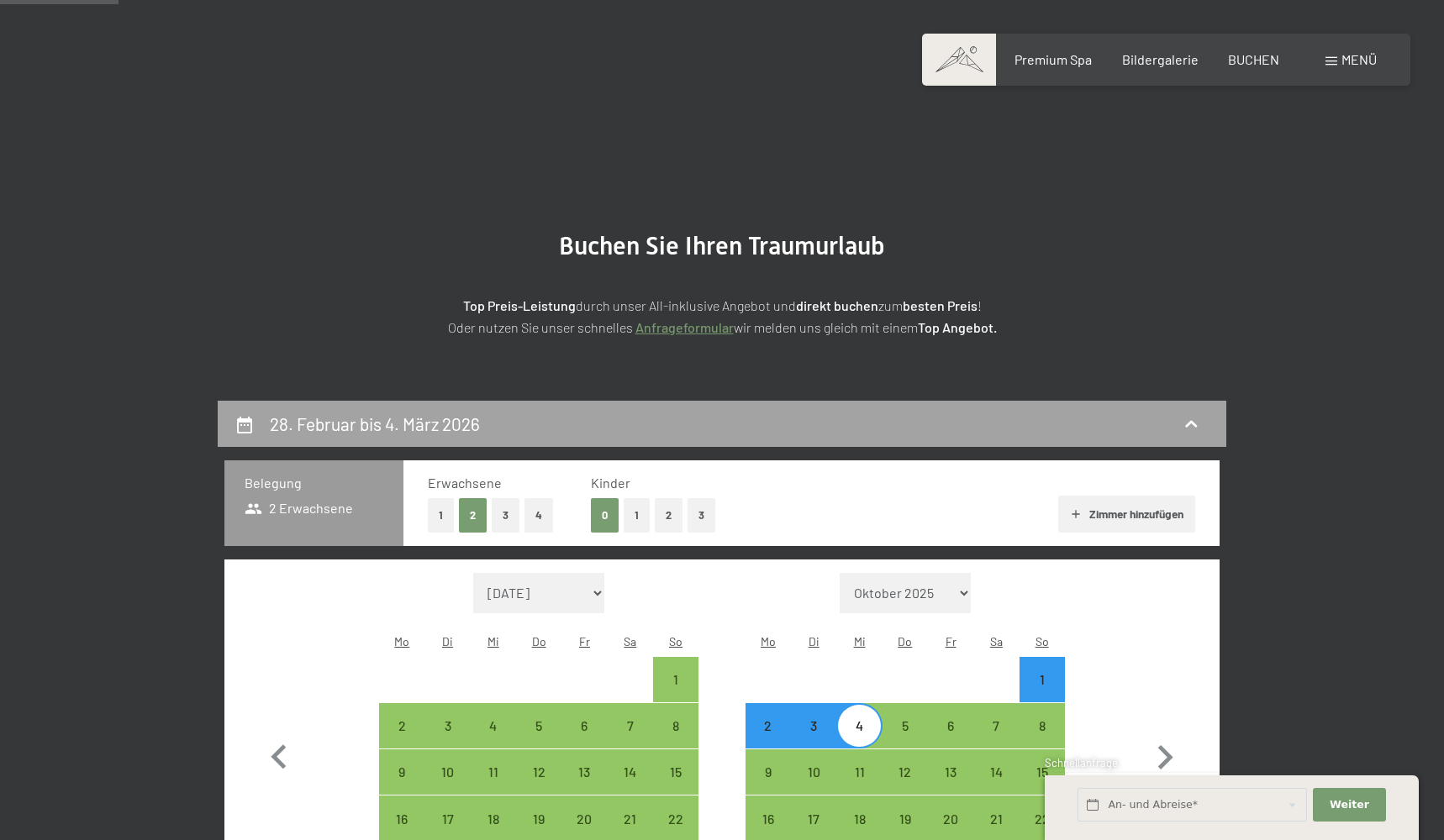
scroll to position [400, 0]
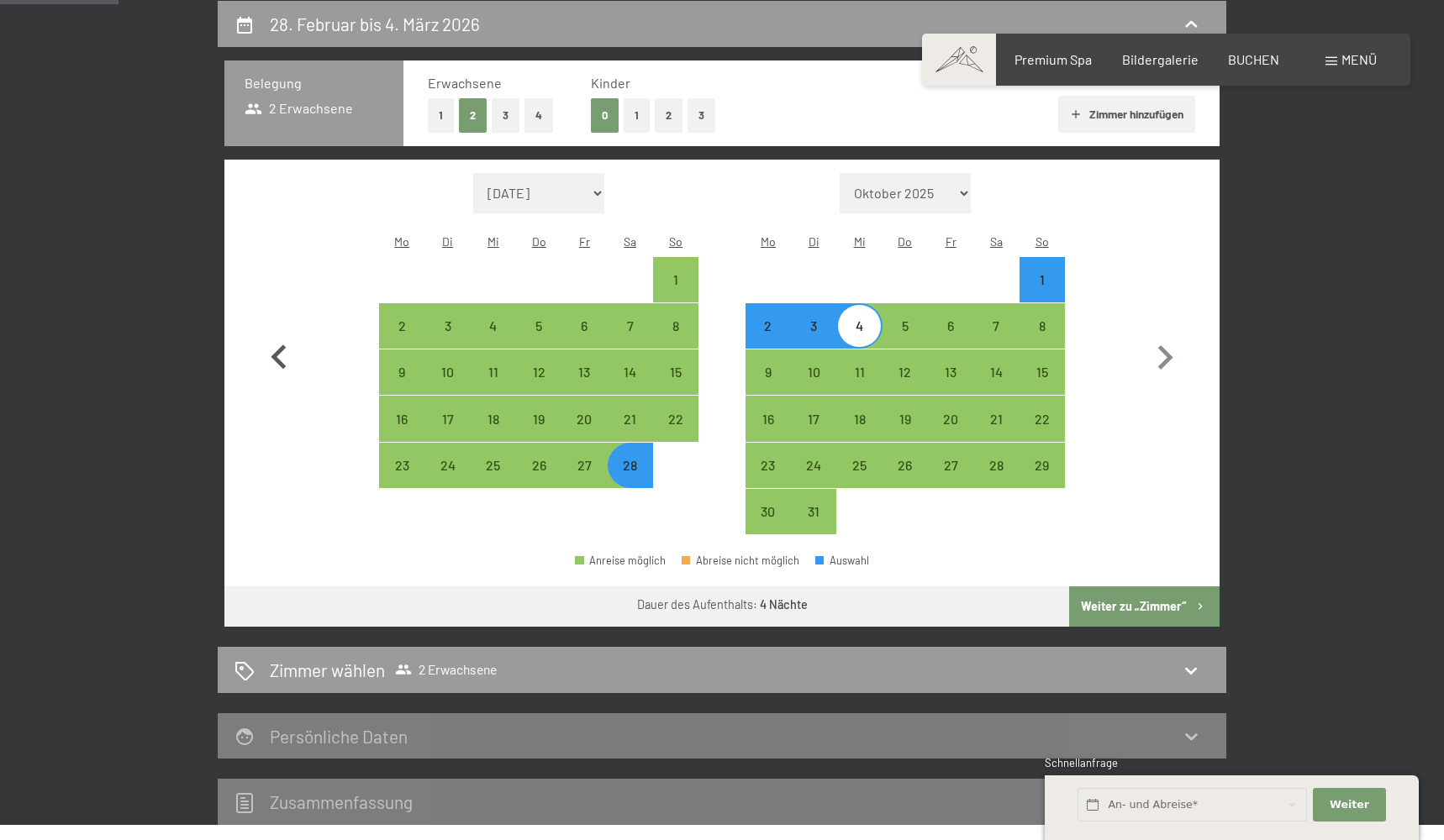
click at [276, 359] on icon "button" at bounding box center [279, 358] width 49 height 49
select select "2026-01-01"
select select "2026-02-01"
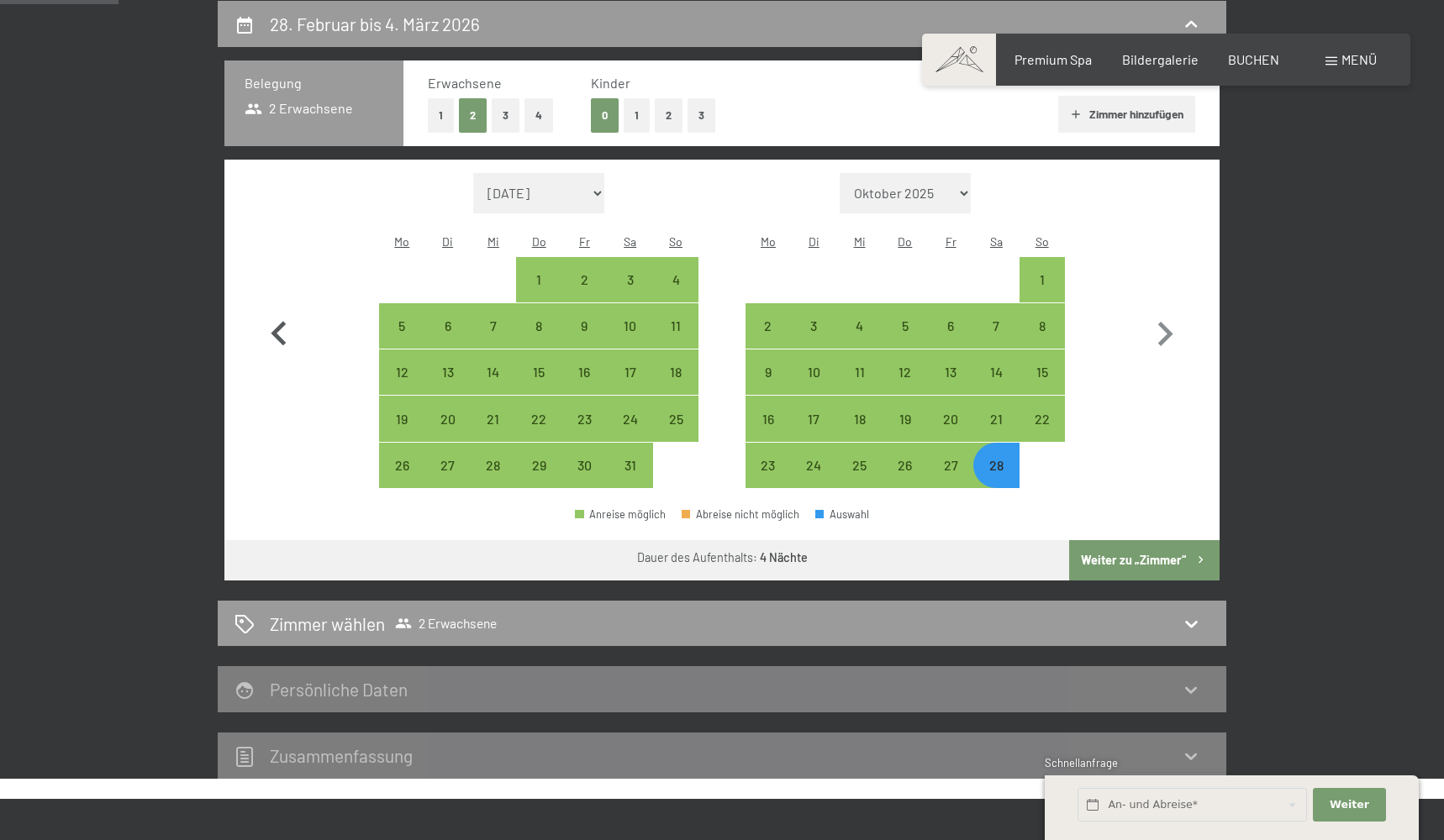
click at [277, 355] on button "button" at bounding box center [279, 331] width 49 height 316
select select "2025-12-01"
select select "2026-01-01"
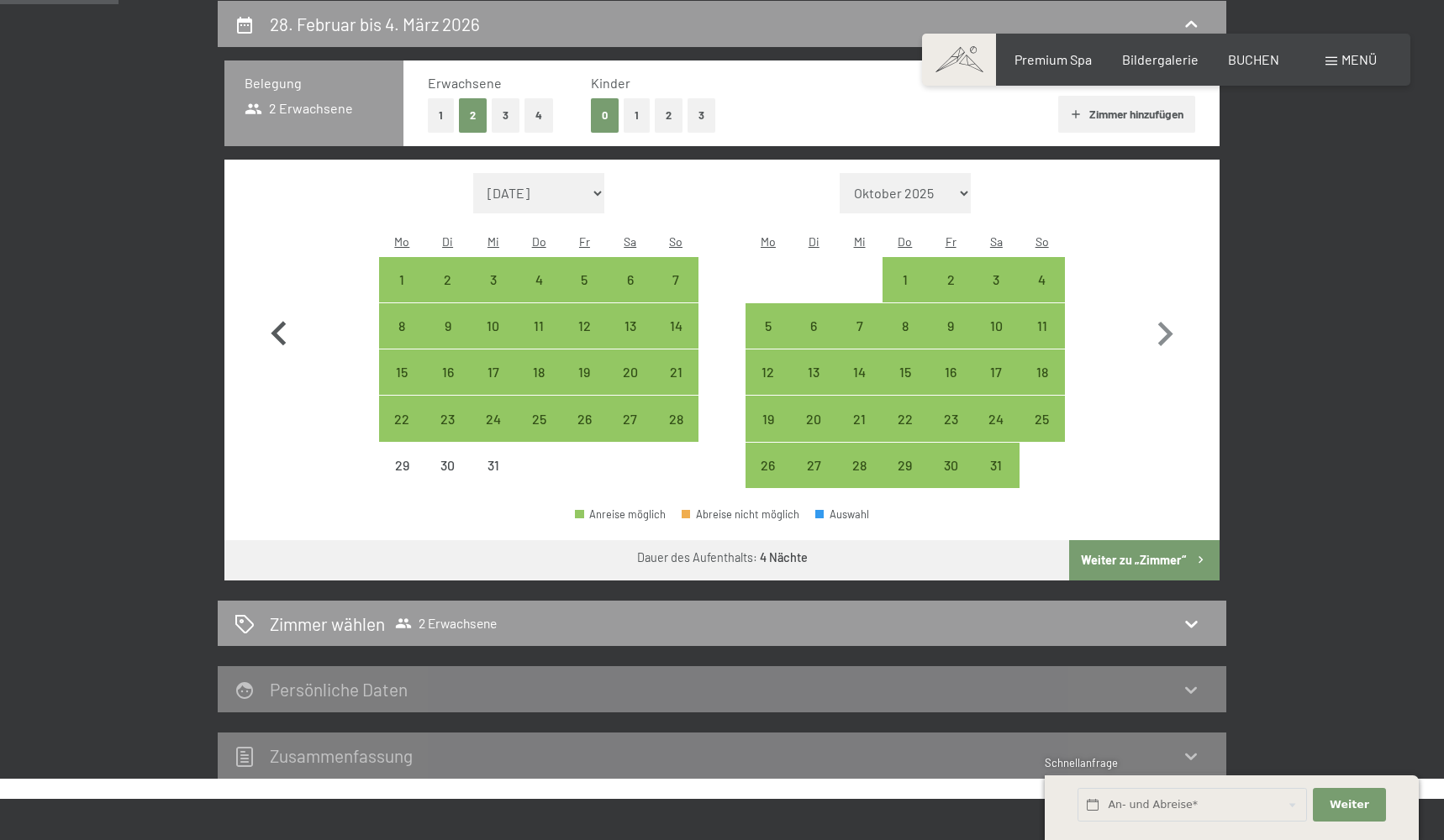
click at [277, 355] on button "button" at bounding box center [279, 331] width 49 height 316
select select "2025-11-01"
select select "2025-12-01"
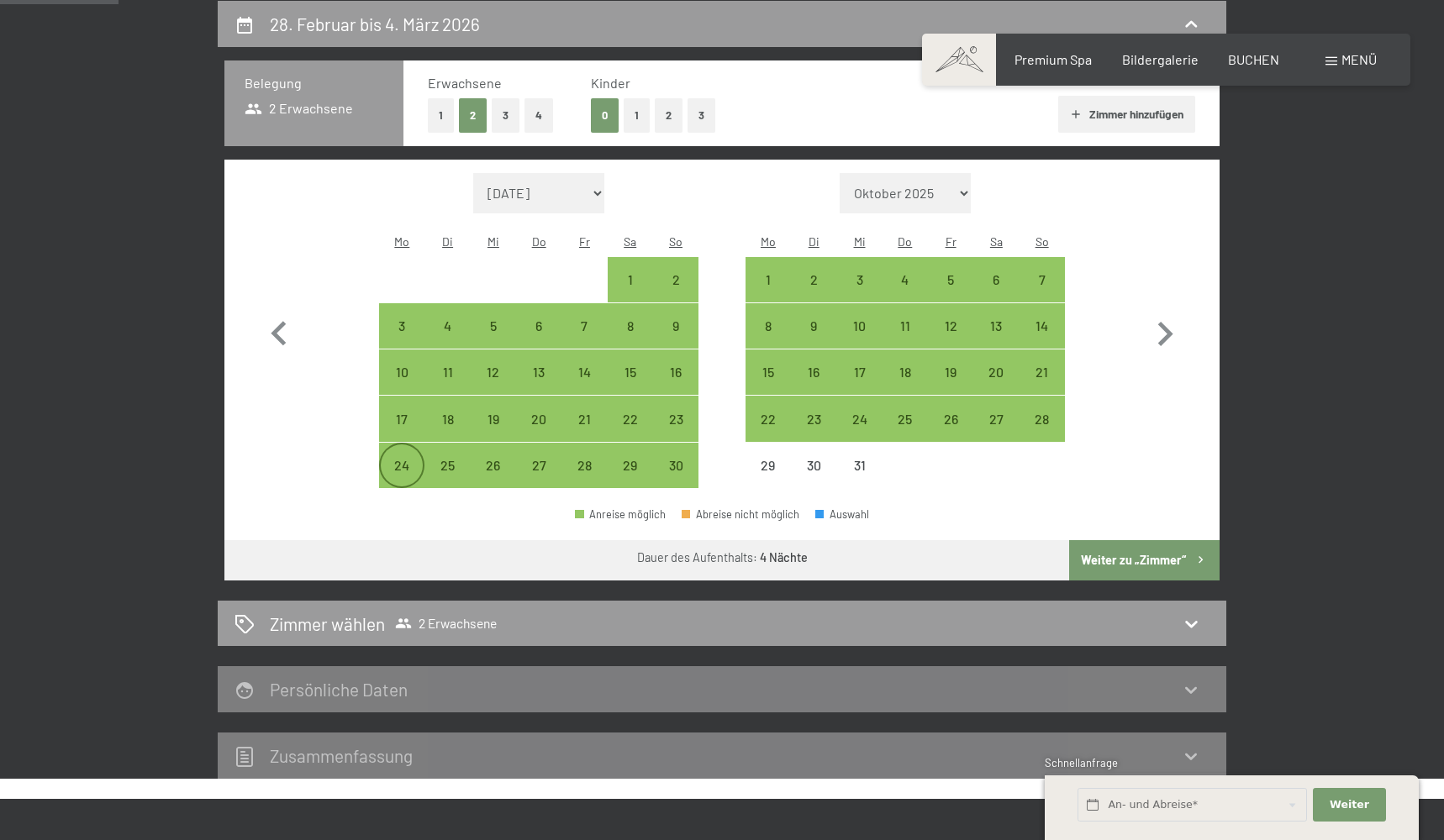
click at [403, 459] on div "24" at bounding box center [402, 480] width 42 height 42
select select "2025-11-01"
select select "2025-12-01"
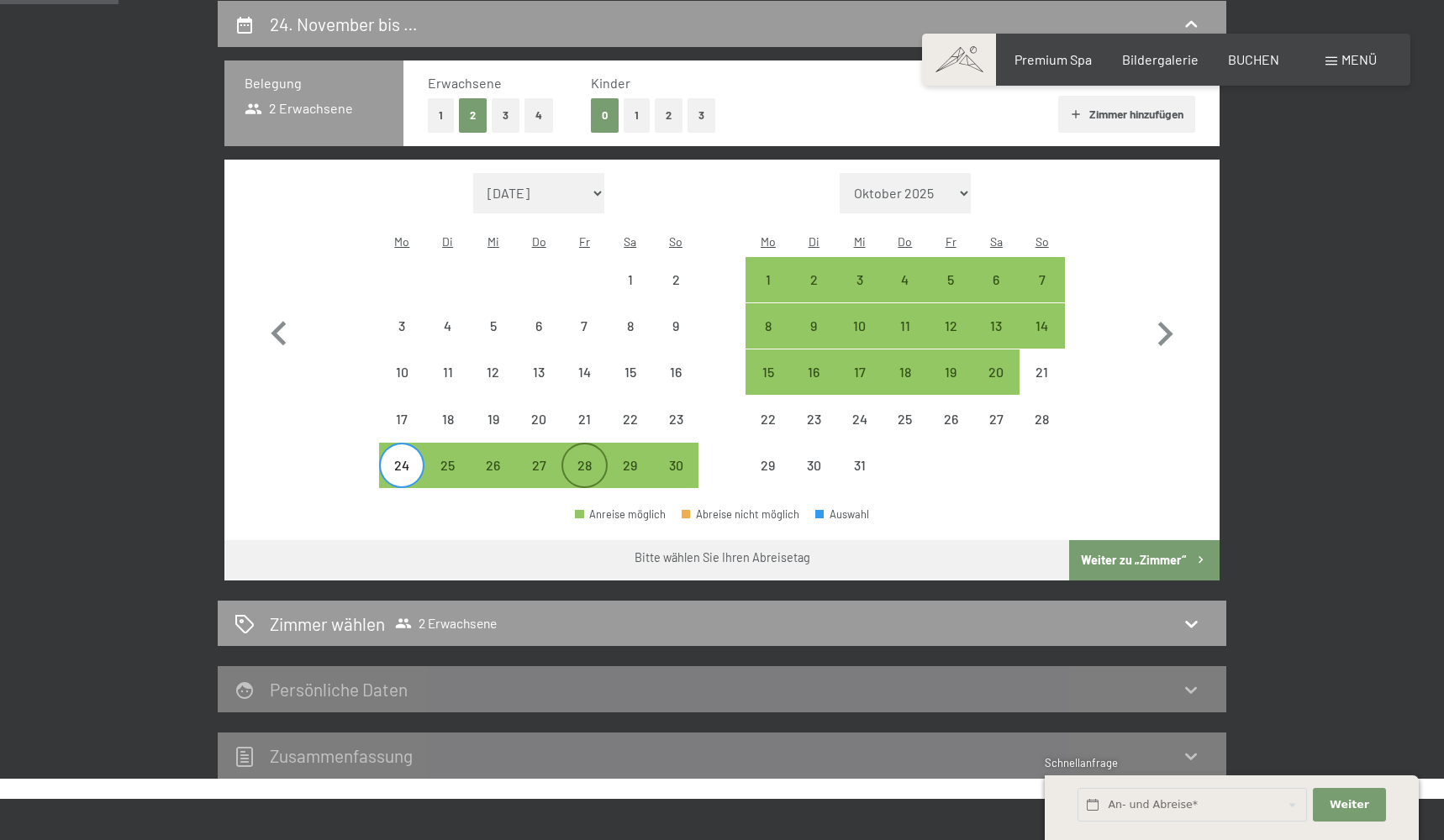
click at [587, 459] on div "28" at bounding box center [584, 480] width 42 height 42
select select "2025-11-01"
select select "2025-12-01"
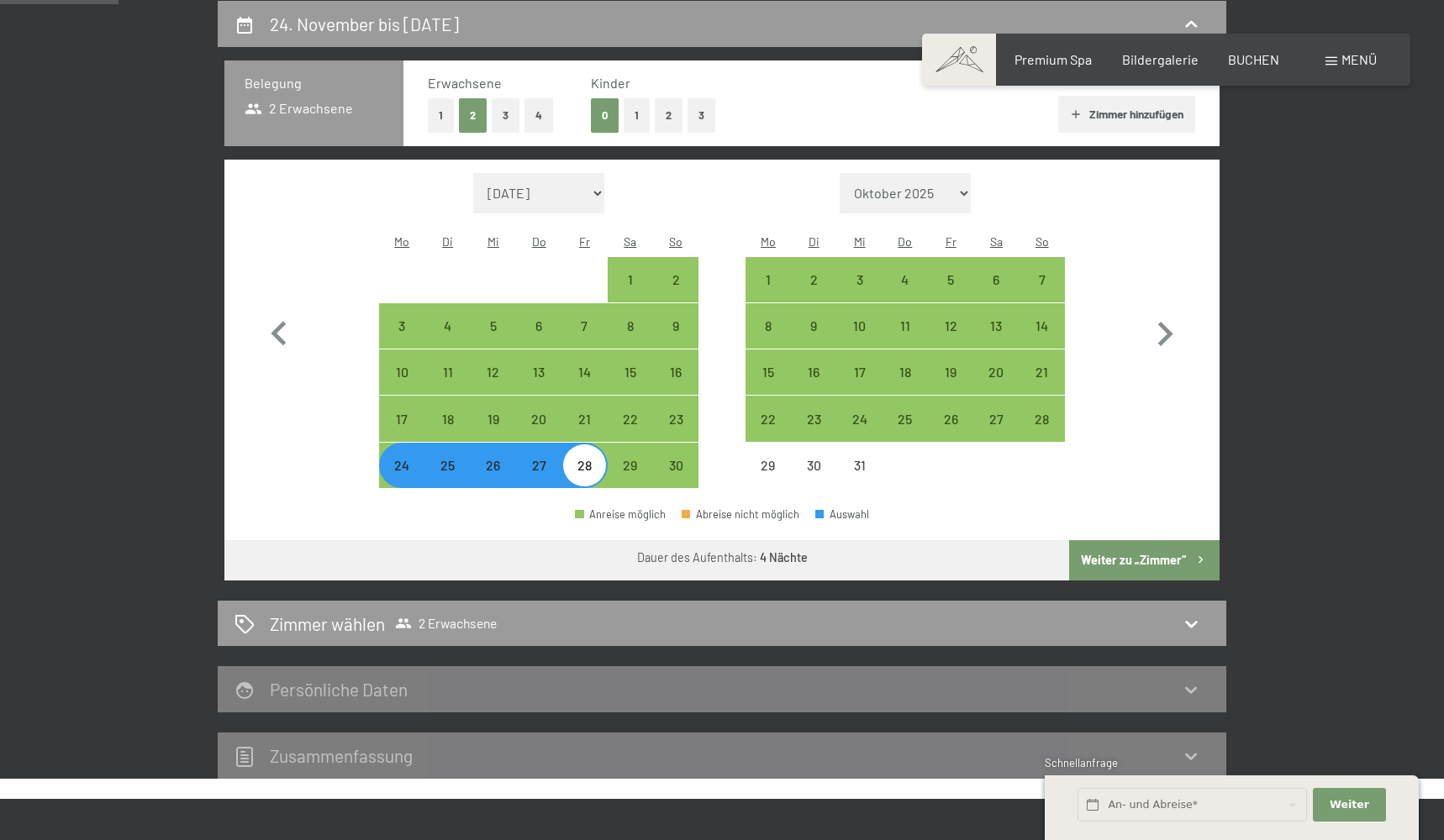
click at [1193, 553] on icon "button" at bounding box center [1200, 559] width 15 height 15
select select "2025-11-01"
select select "2025-12-01"
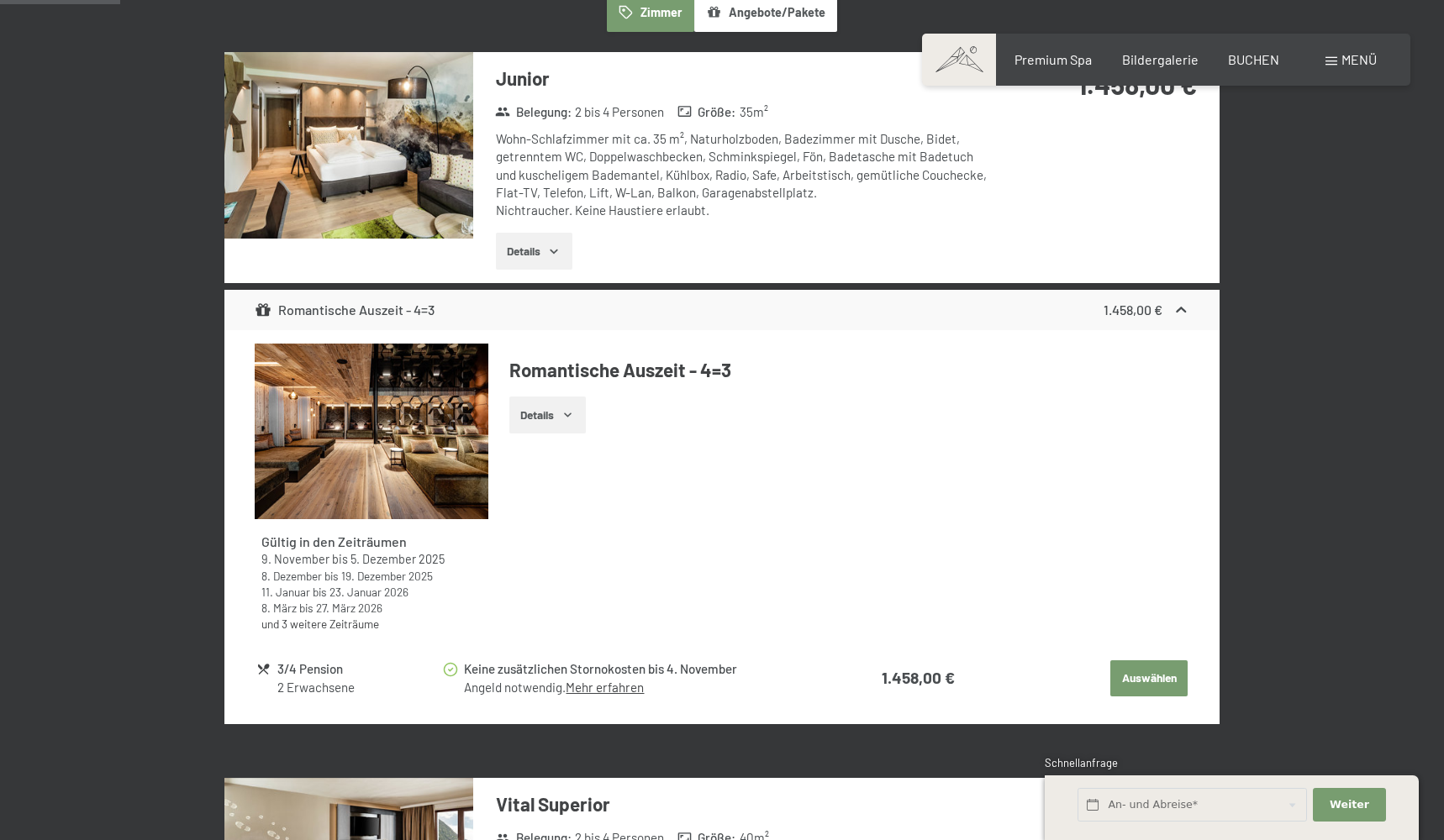
scroll to position [541, 0]
click at [558, 406] on button "Details" at bounding box center [547, 414] width 76 height 37
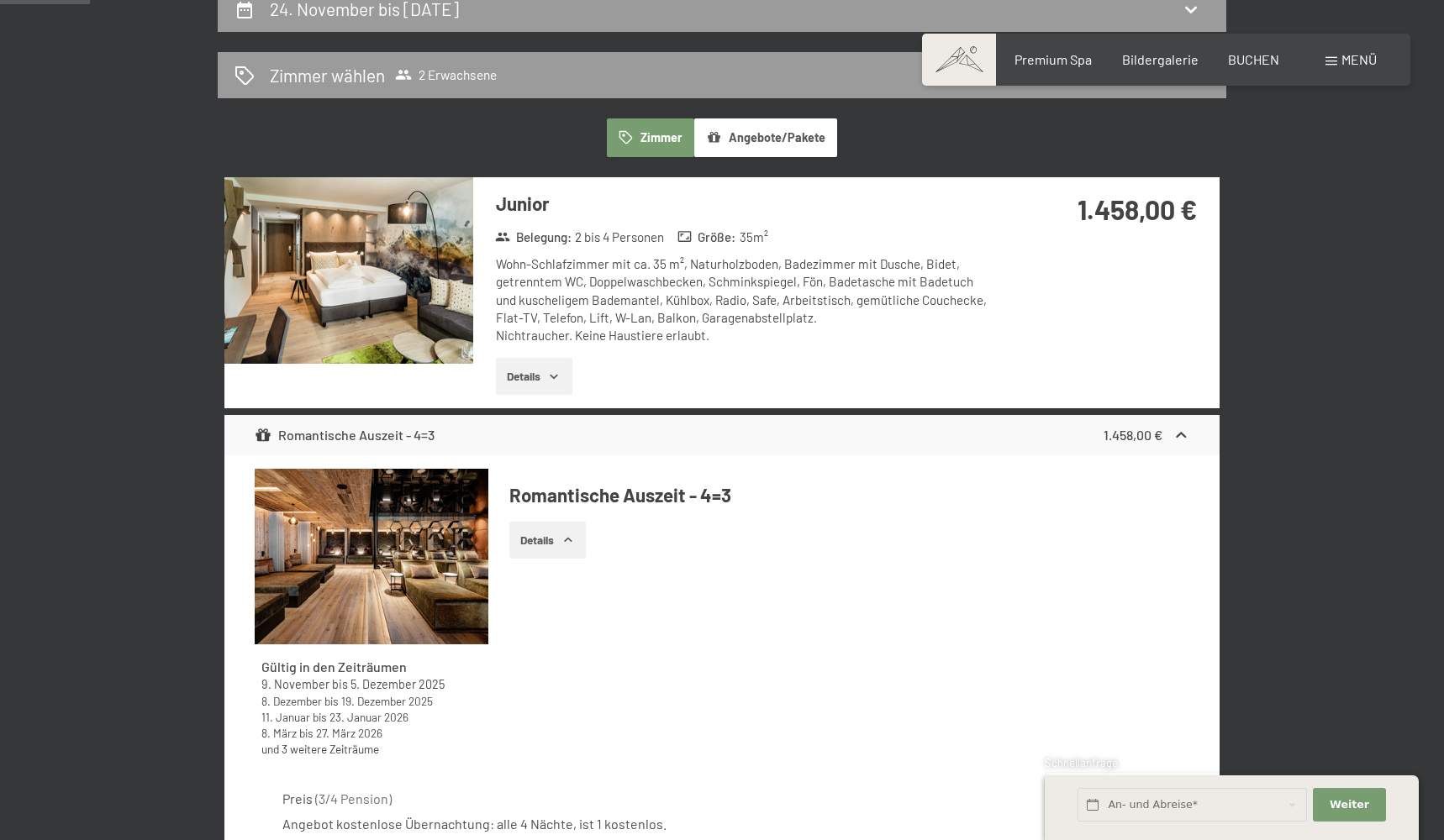
scroll to position [413, 0]
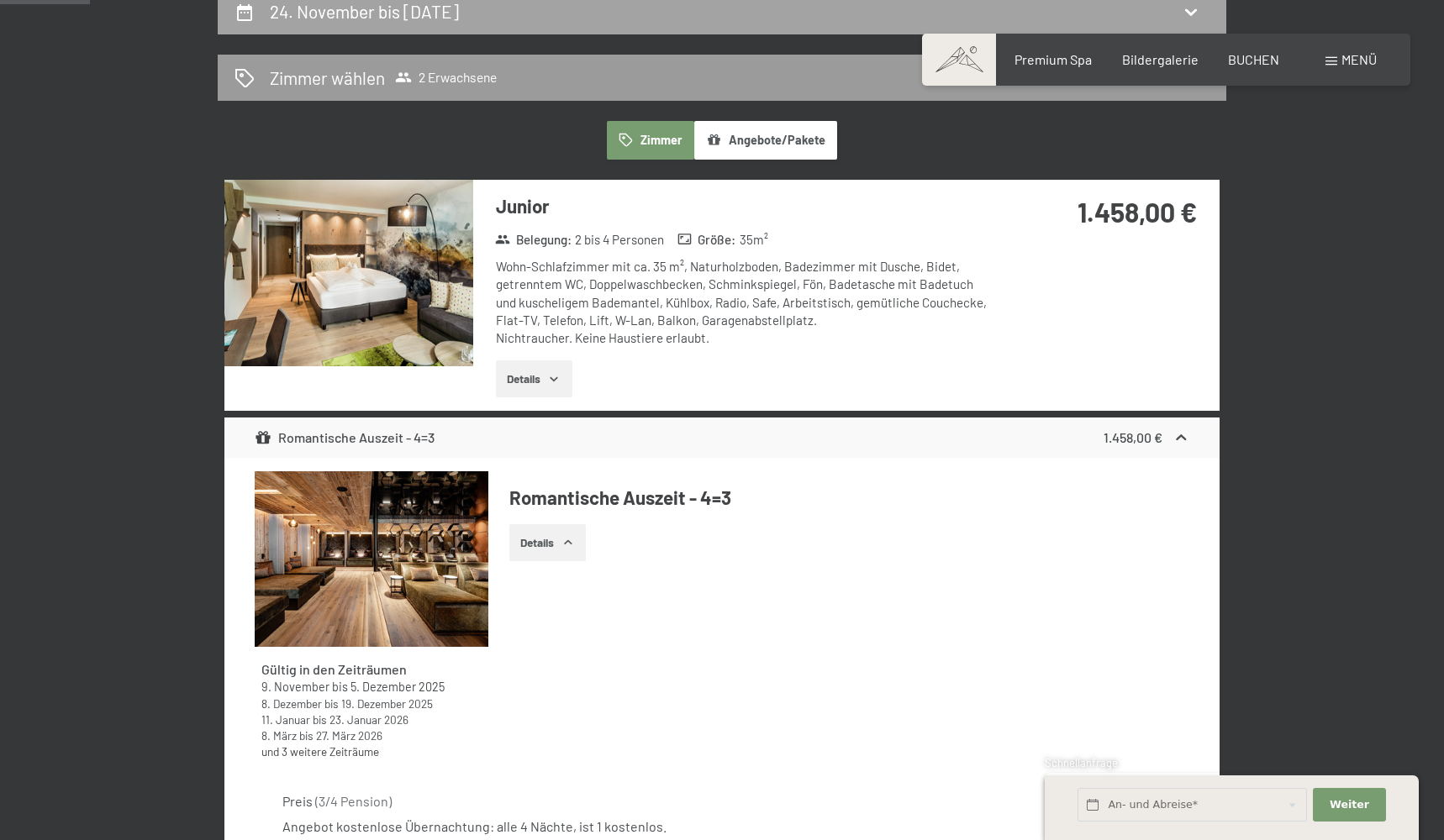
click at [963, 5] on div "24. November bis 28. November 2025" at bounding box center [722, 11] width 975 height 24
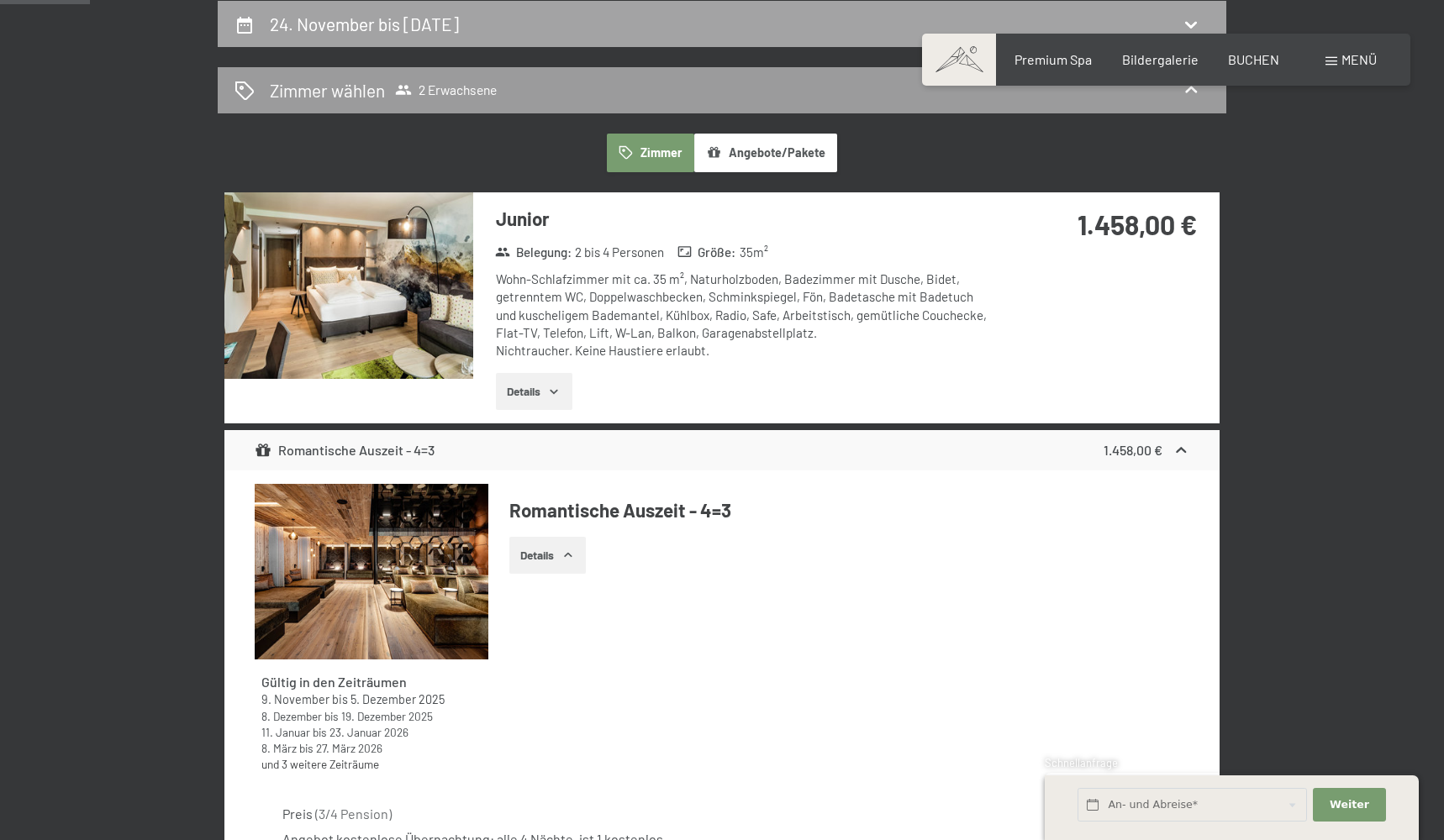
select select "2025-11-01"
select select "2025-12-01"
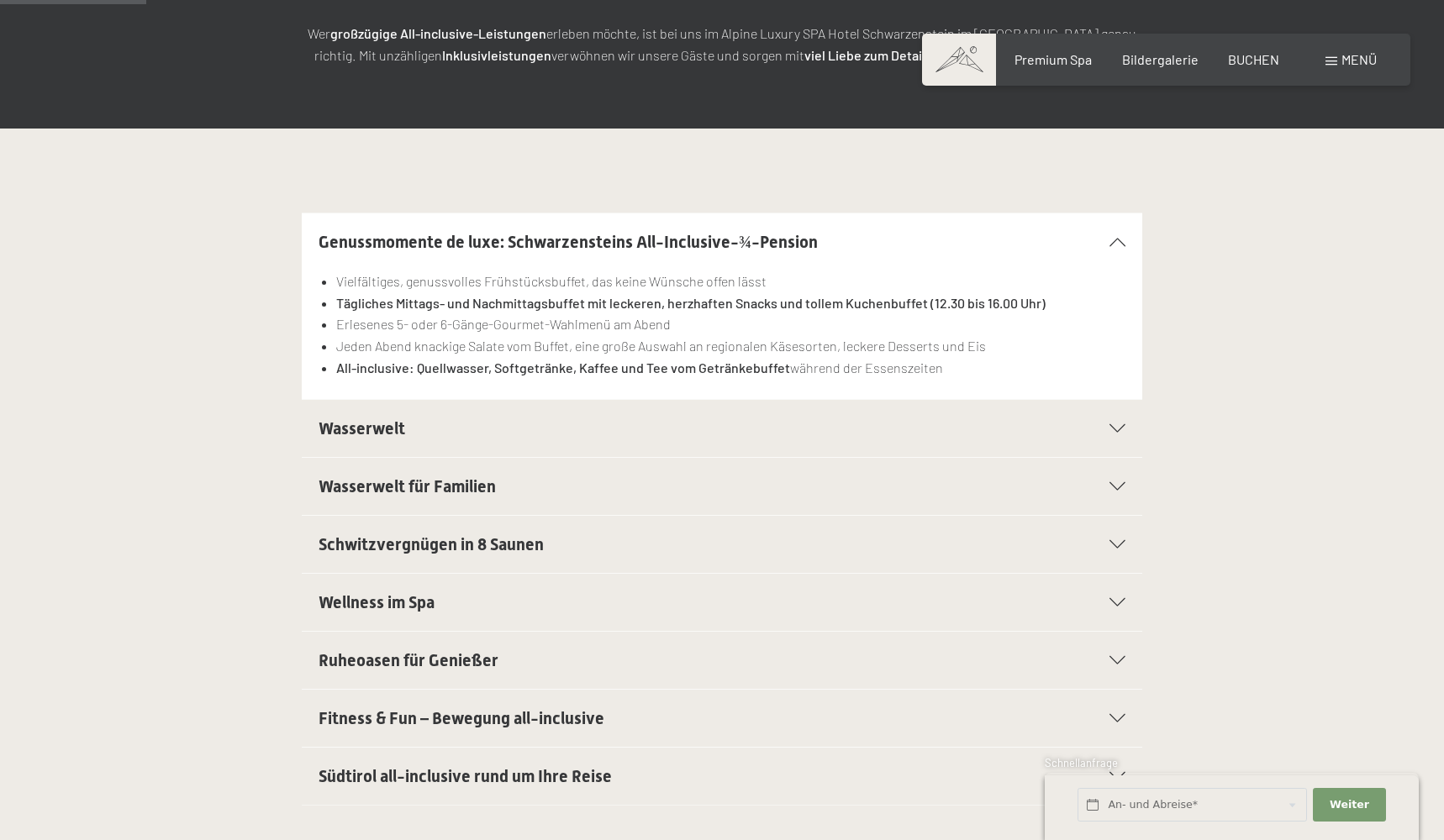
scroll to position [312, 0]
click at [718, 583] on div "Wellness im Spa" at bounding box center [722, 602] width 807 height 57
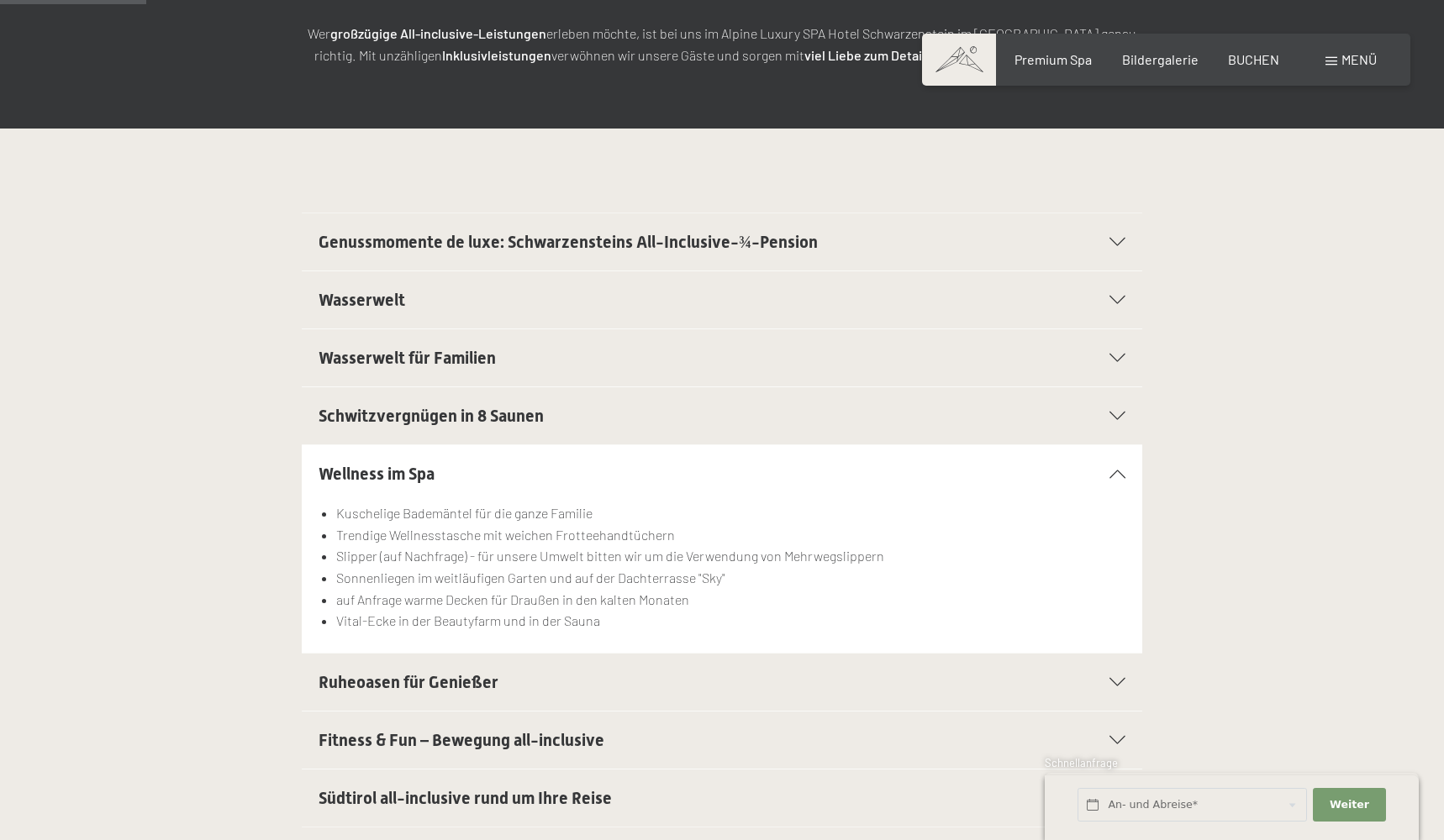
click at [671, 671] on h2 "Ruheoasen für Genießer" at bounding box center [682, 681] width 726 height 23
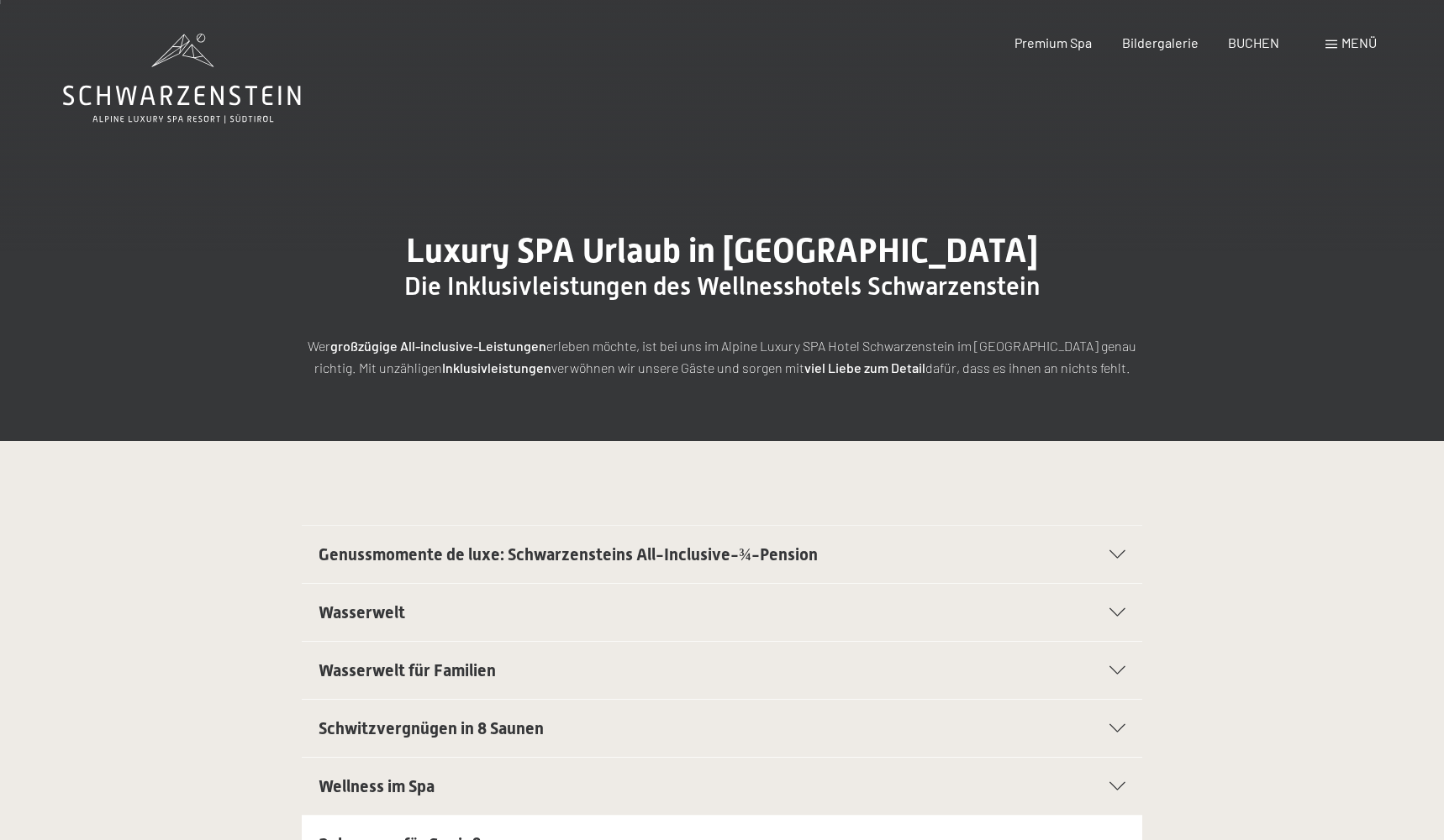
scroll to position [0, 0]
click at [727, 571] on div "Genussmomente de luxe: Schwarzensteins All-Inclusive-¾-Pension" at bounding box center [722, 554] width 807 height 57
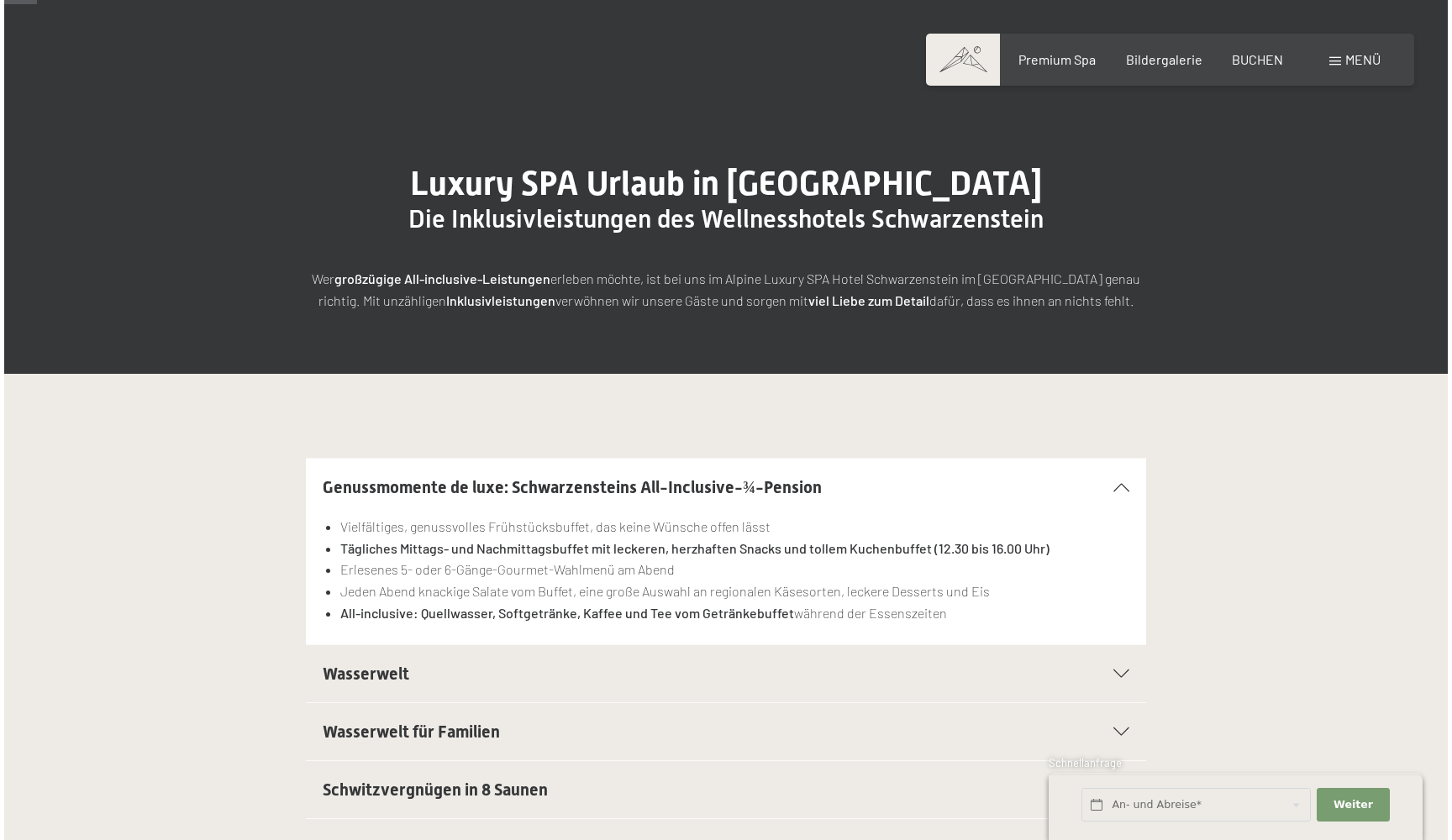
scroll to position [69, 0]
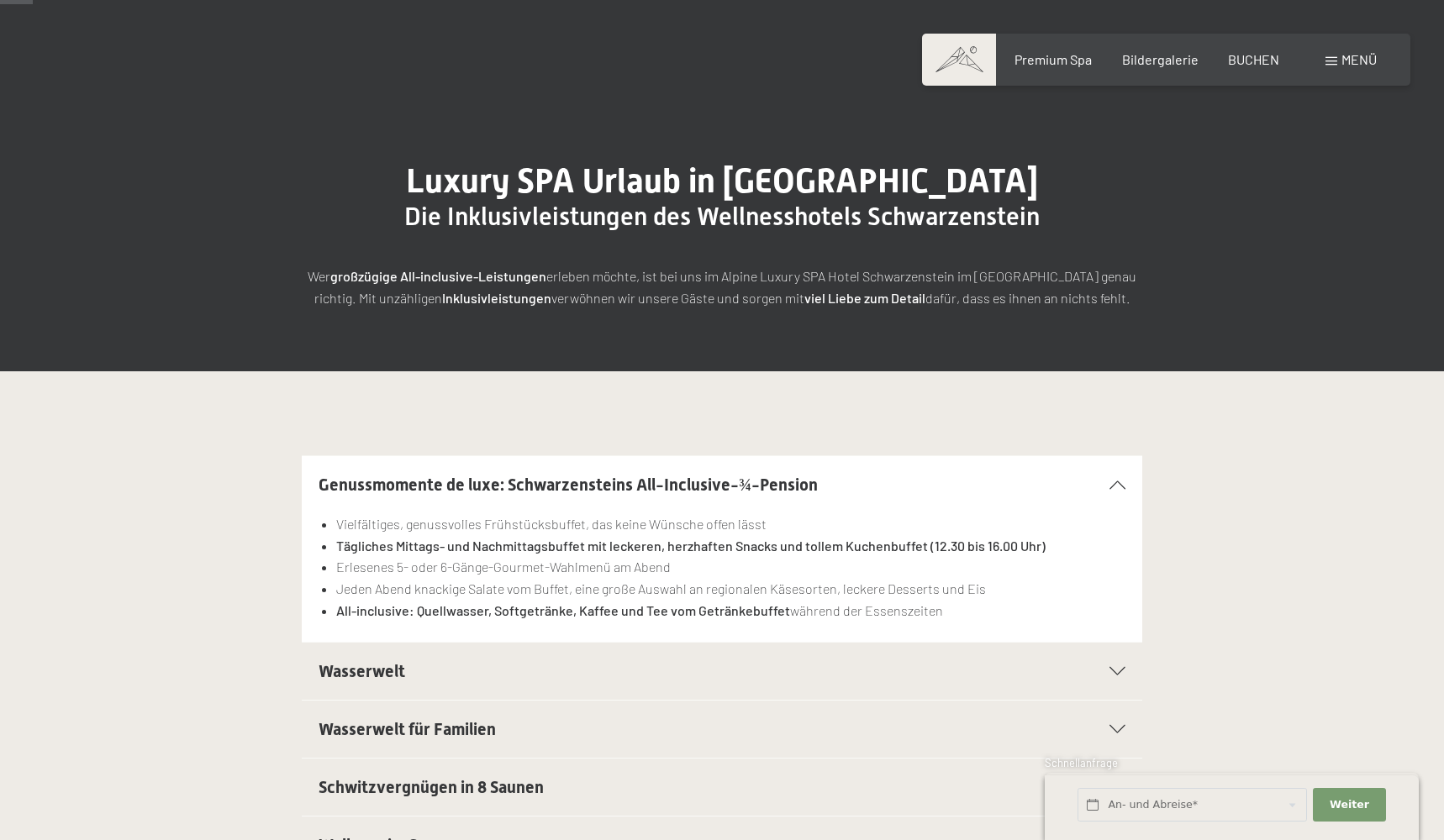
click at [1318, 65] on div "Buchen Anfragen Premium Spa Bildergalerie BUCHEN Menü DE IT EN Gutschein Bilder…" at bounding box center [1166, 60] width 422 height 19
click at [1344, 64] on span "Menü" at bounding box center [1359, 59] width 35 height 16
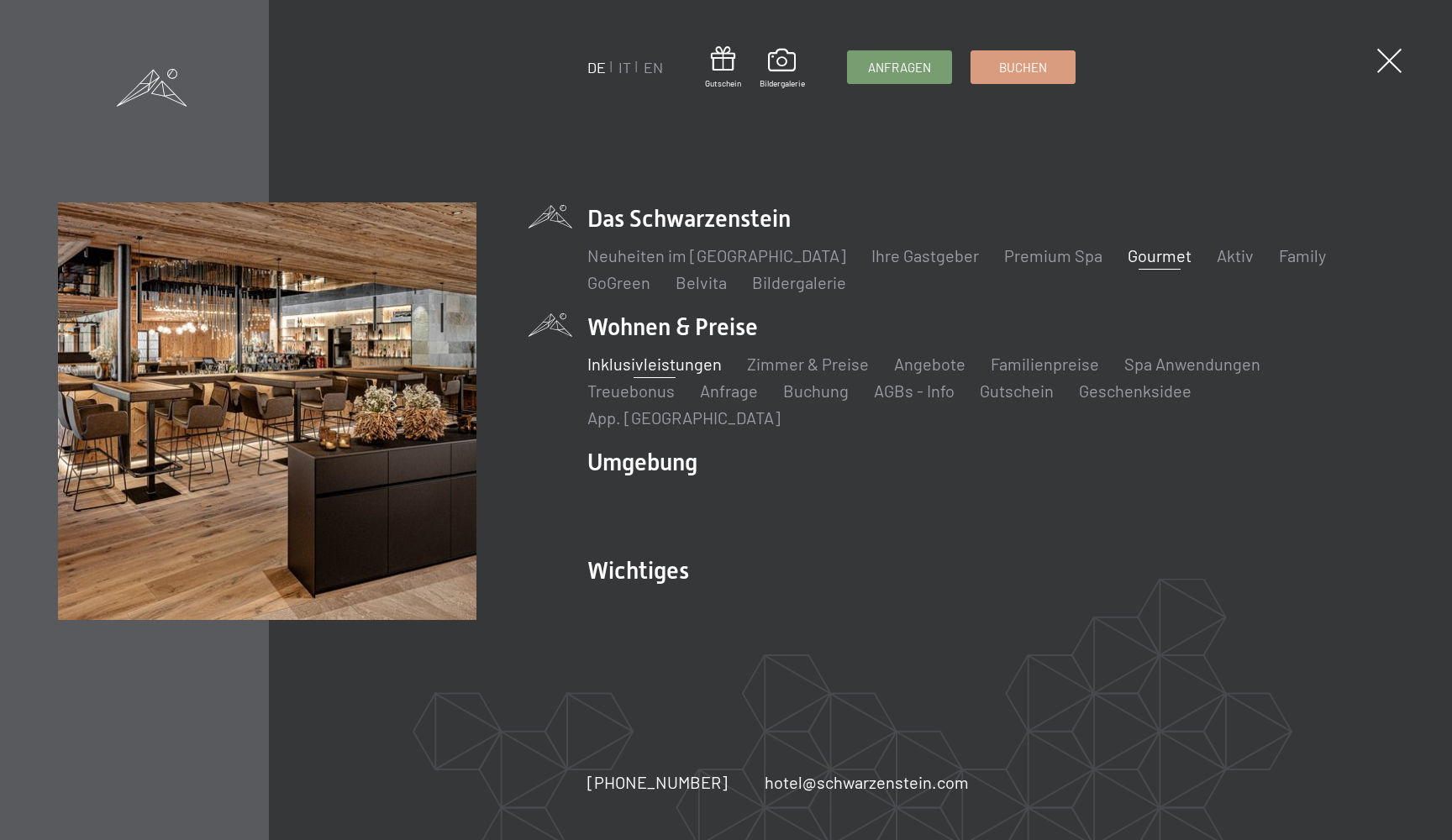
click at [1130, 265] on link "Gourmet" at bounding box center [1159, 256] width 64 height 21
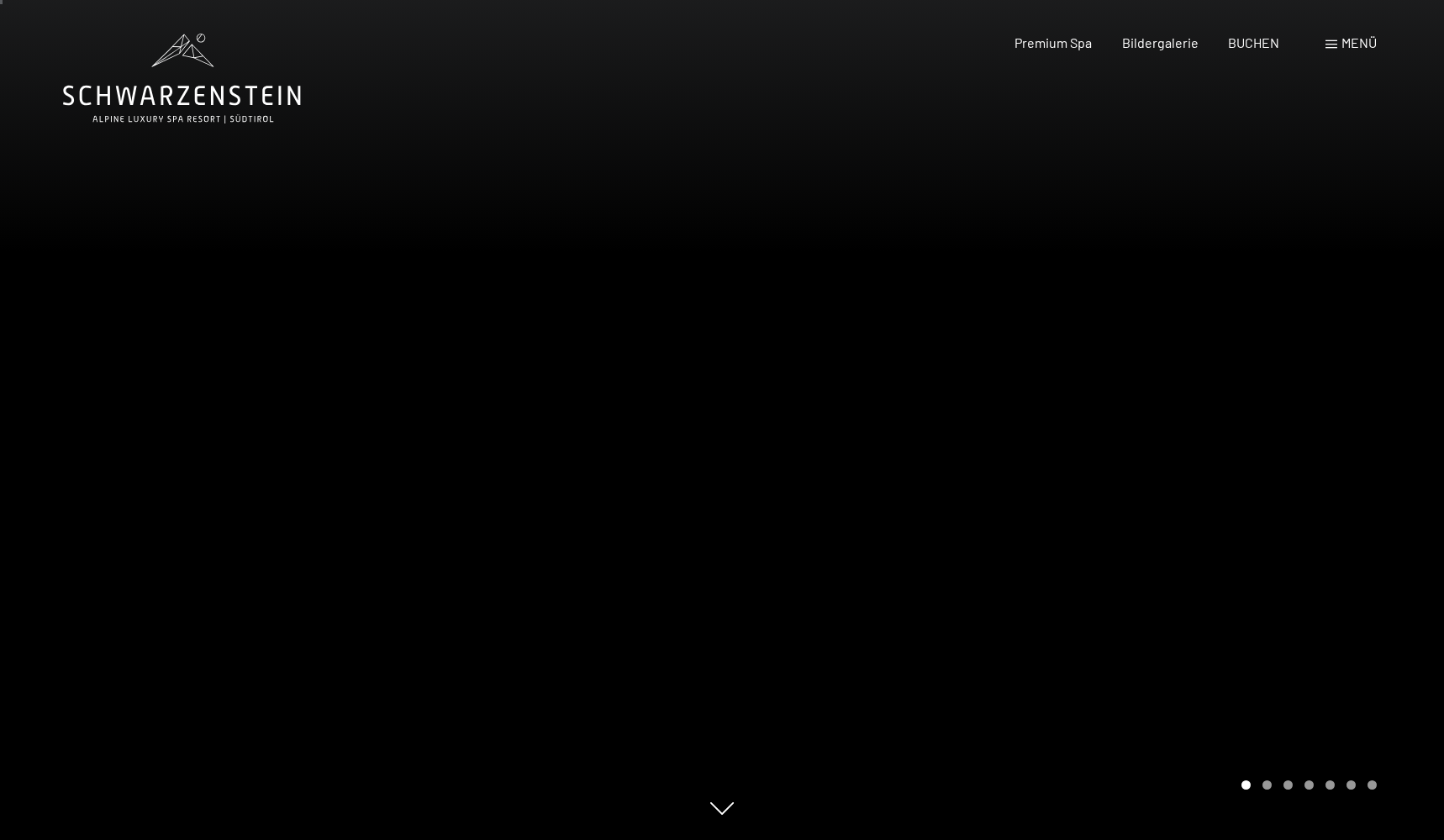
click at [1195, 361] on div at bounding box center [1083, 420] width 722 height 840
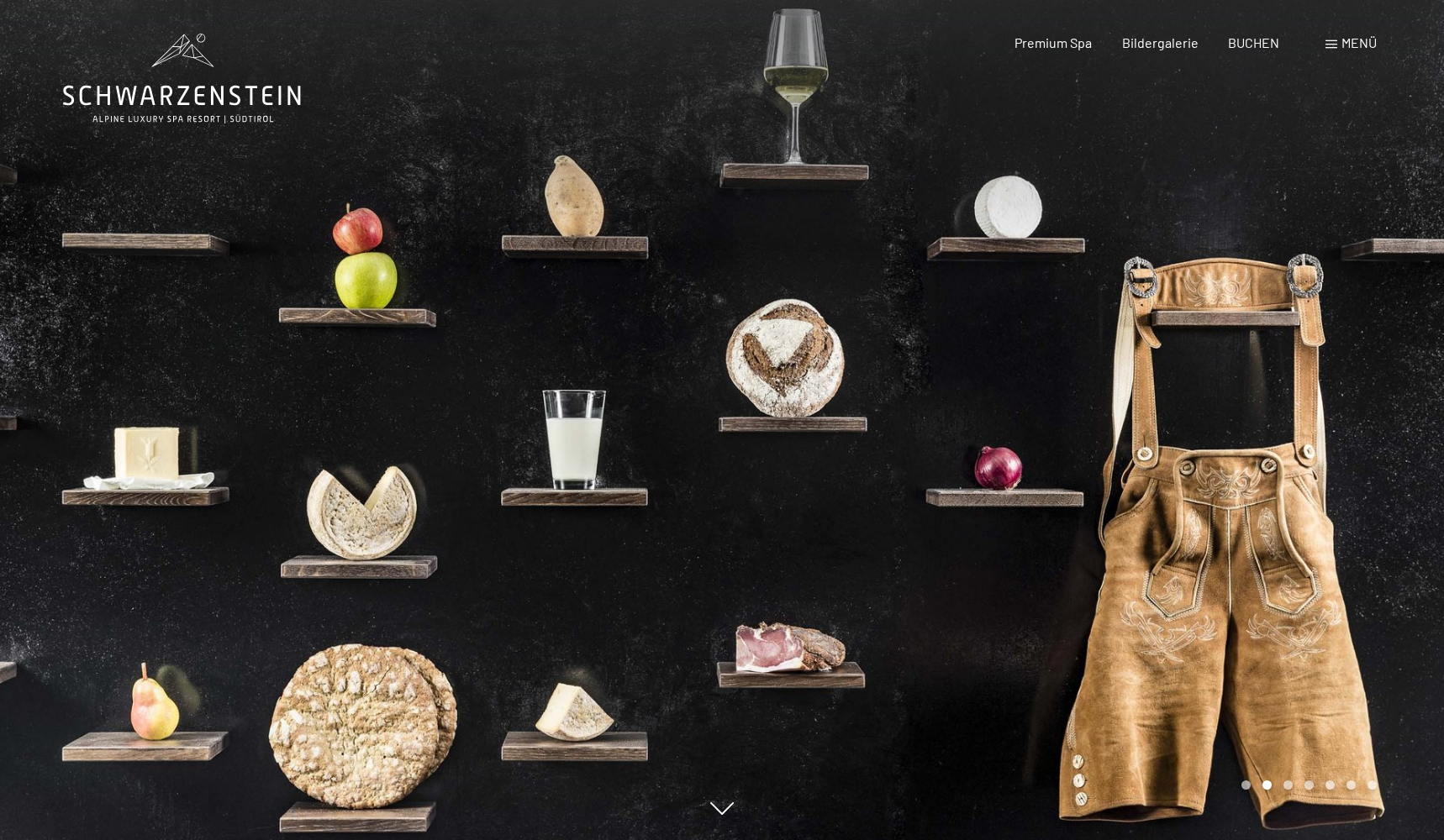
click at [1196, 361] on div at bounding box center [1083, 420] width 722 height 840
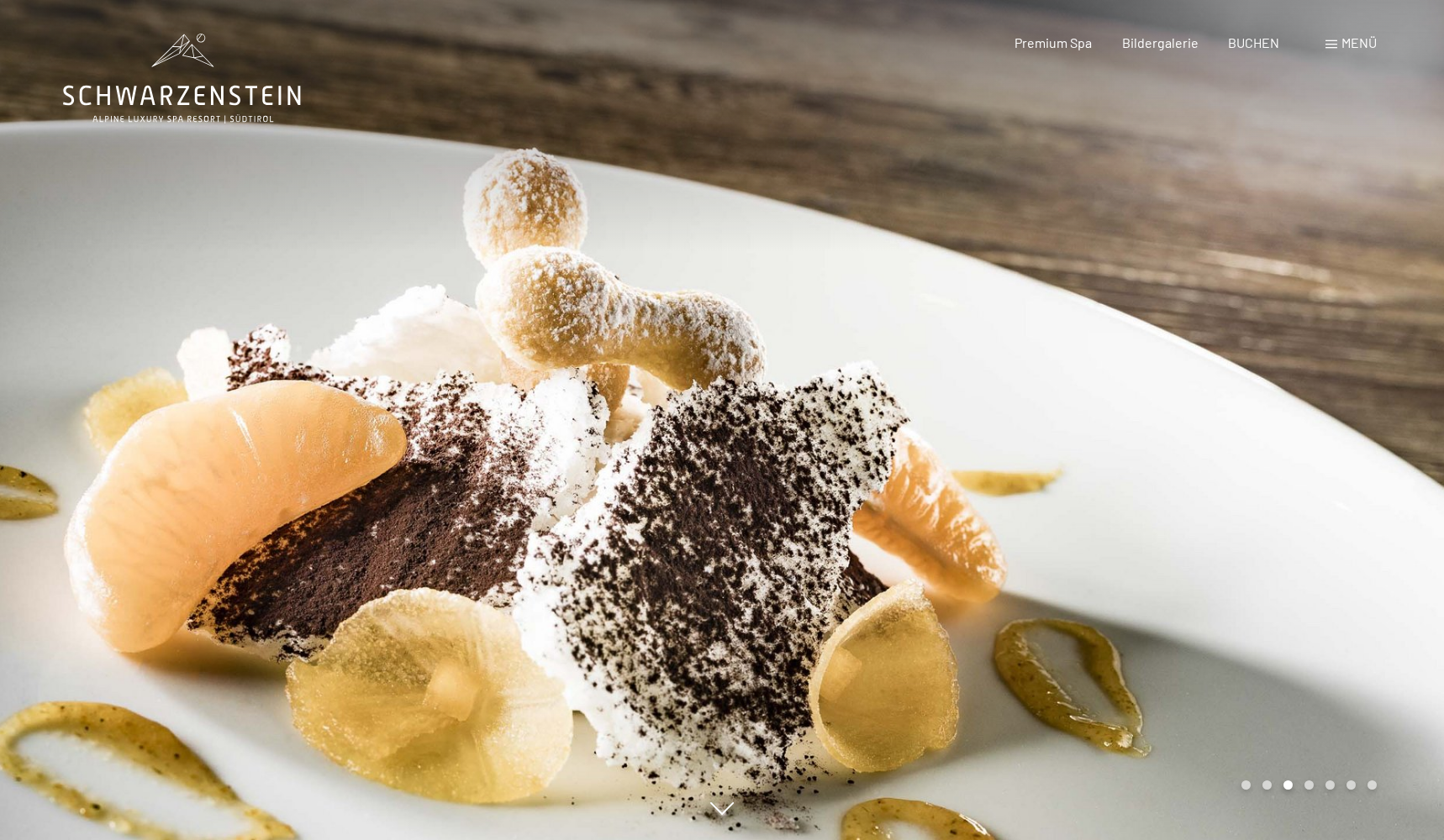
click at [1196, 361] on div at bounding box center [1083, 420] width 722 height 840
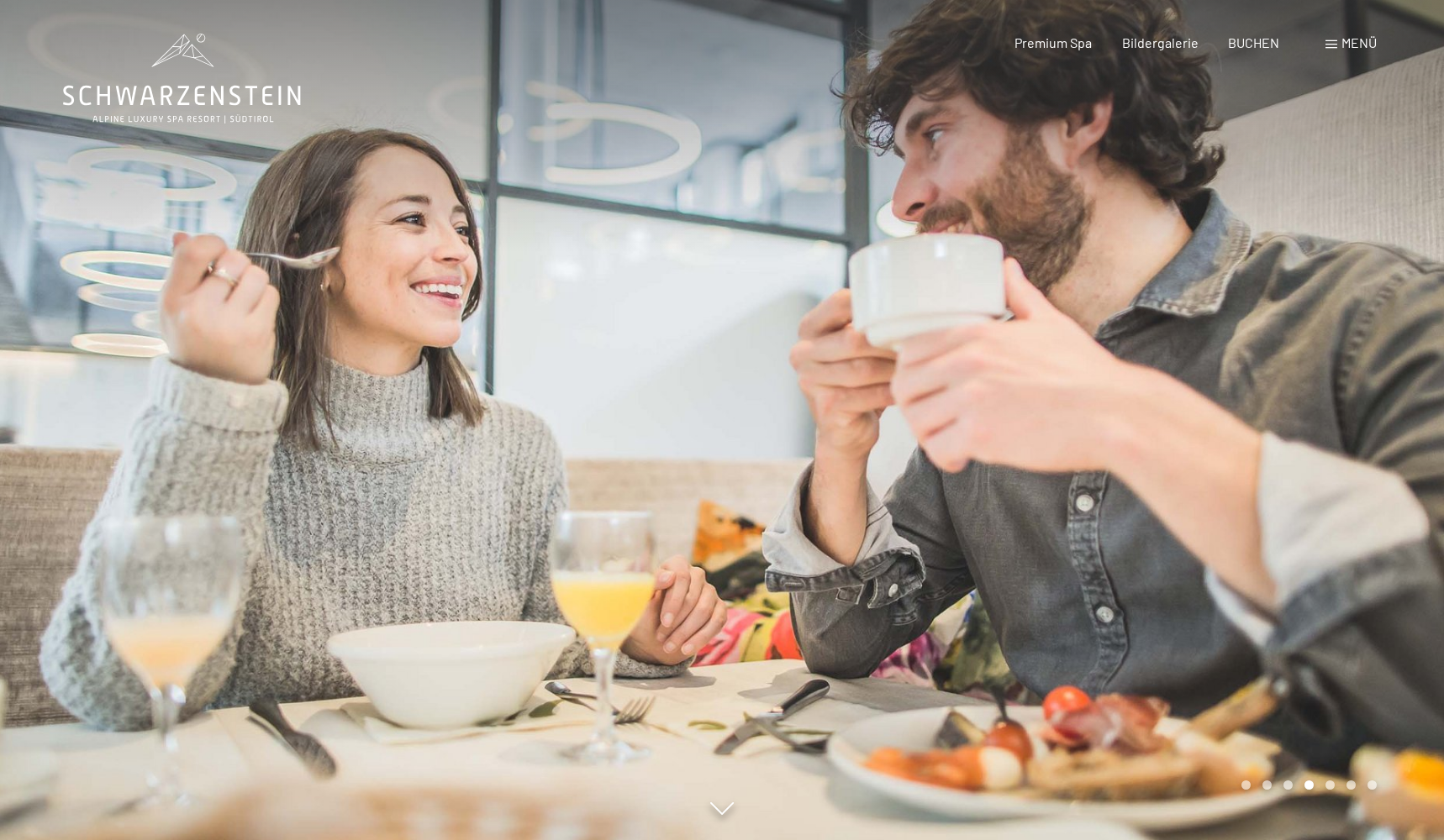
click at [1196, 361] on div at bounding box center [1083, 420] width 722 height 840
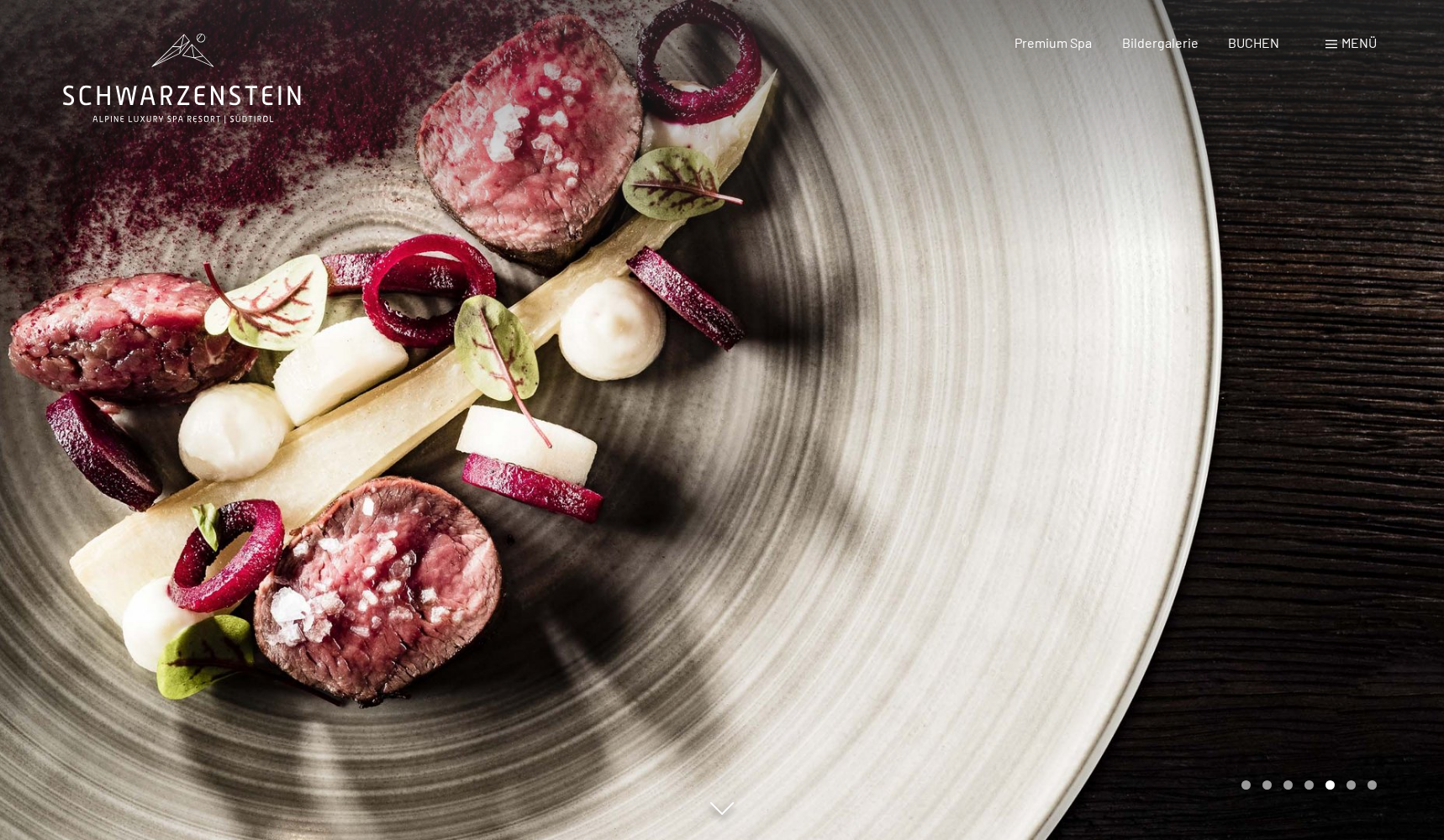
click at [1196, 361] on div at bounding box center [1083, 420] width 722 height 840
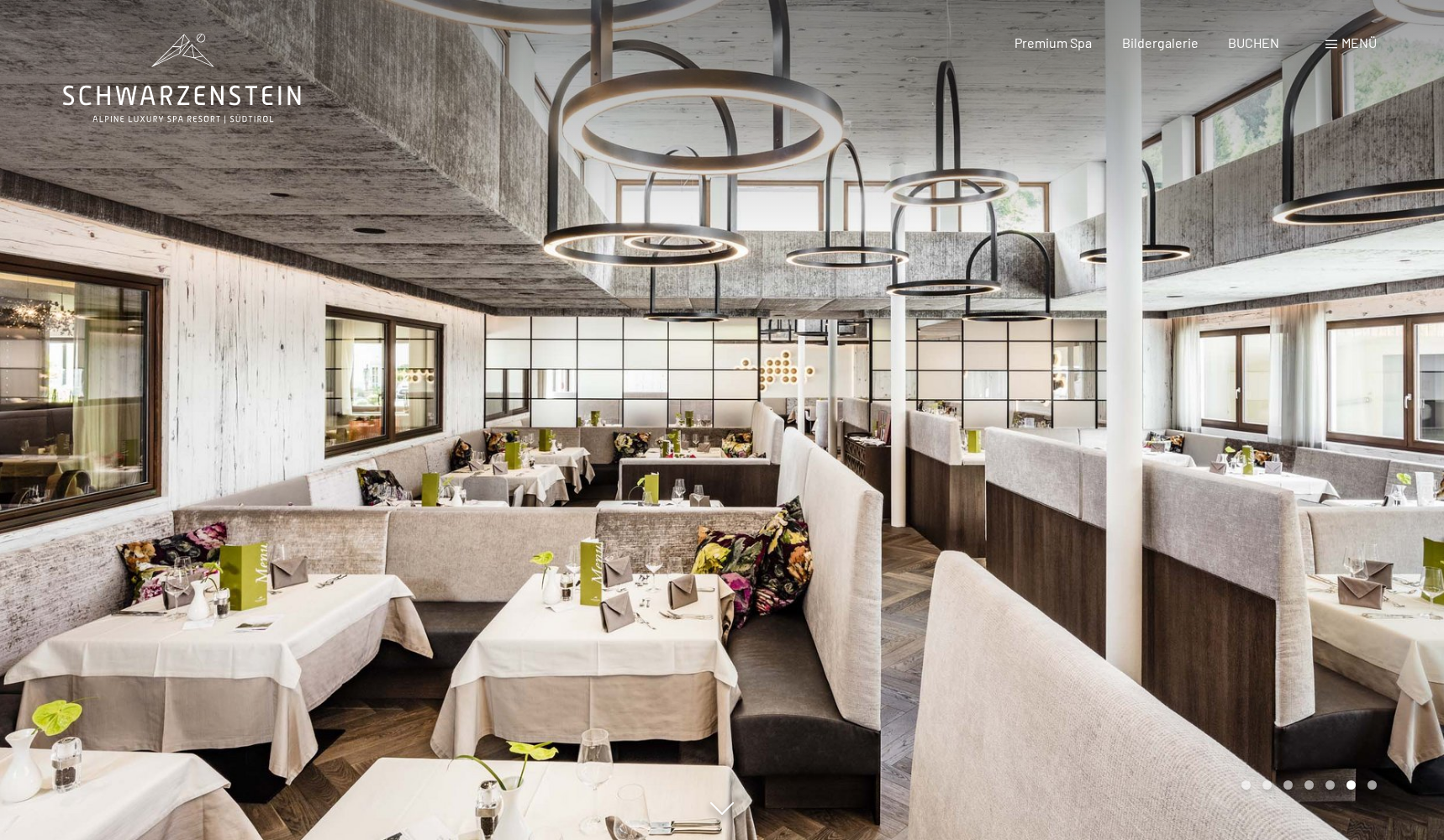
click at [1196, 361] on div at bounding box center [1083, 420] width 722 height 840
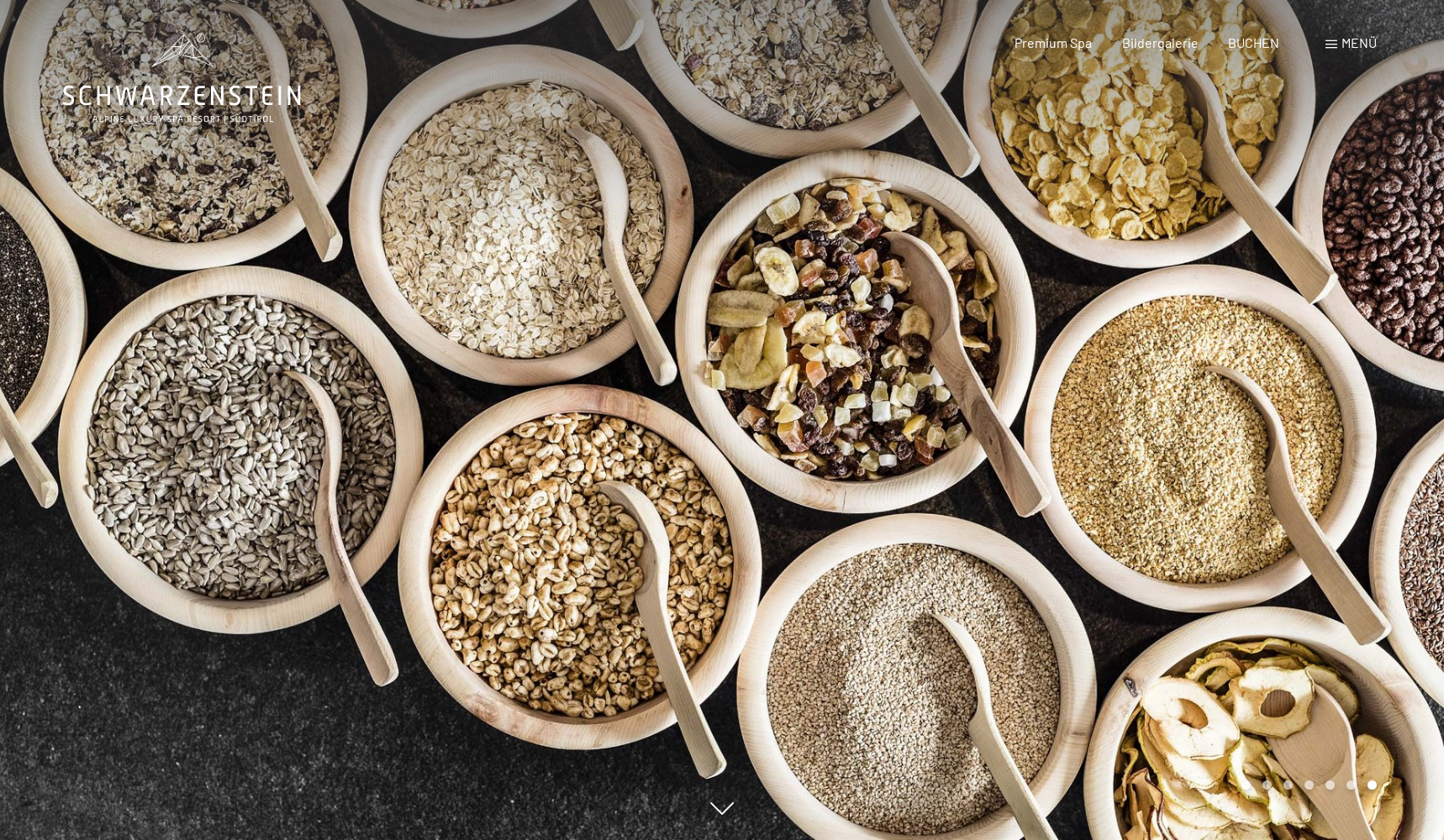
click at [1196, 361] on div at bounding box center [1083, 420] width 722 height 840
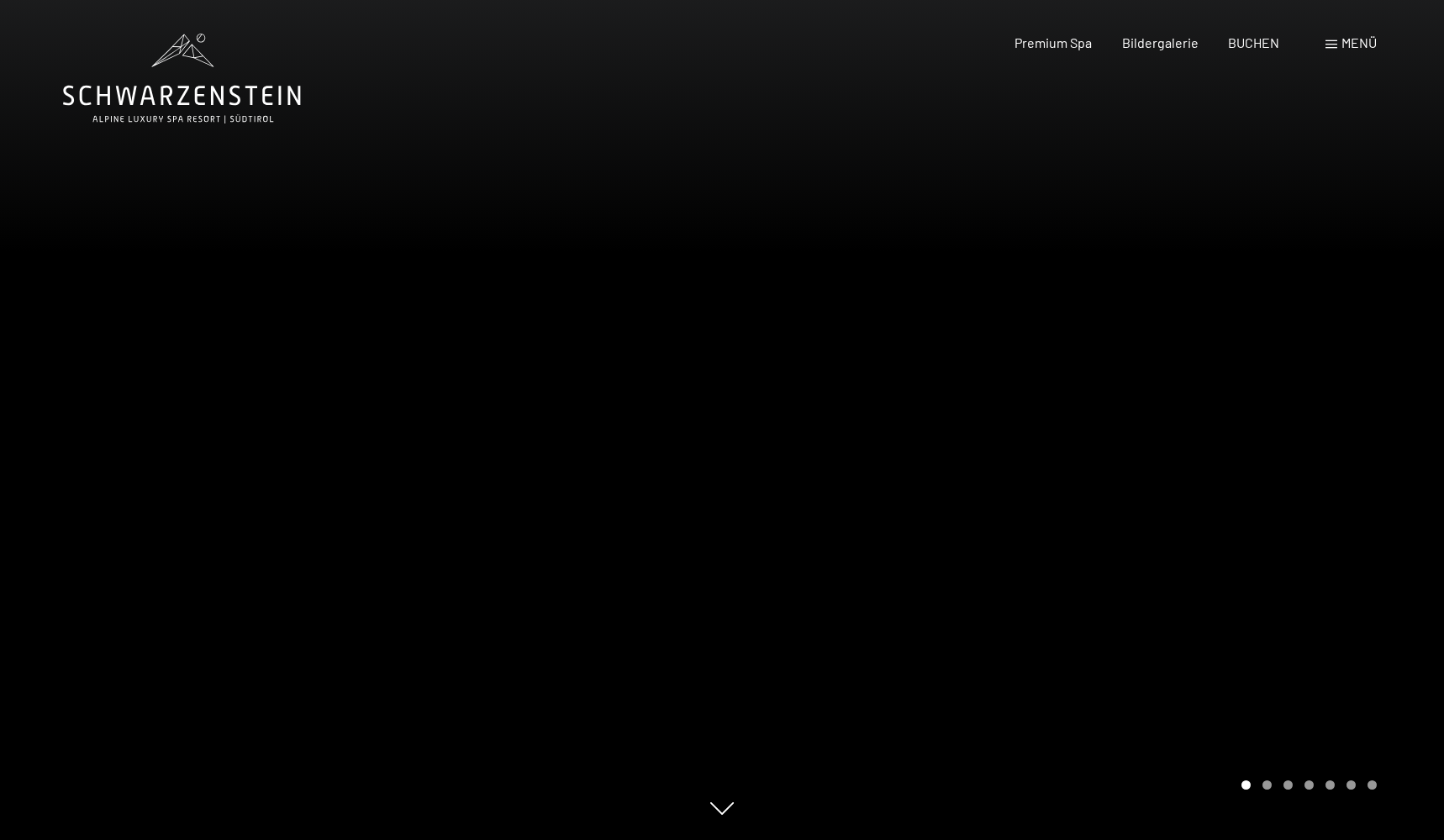
click at [1196, 361] on div at bounding box center [1083, 420] width 722 height 840
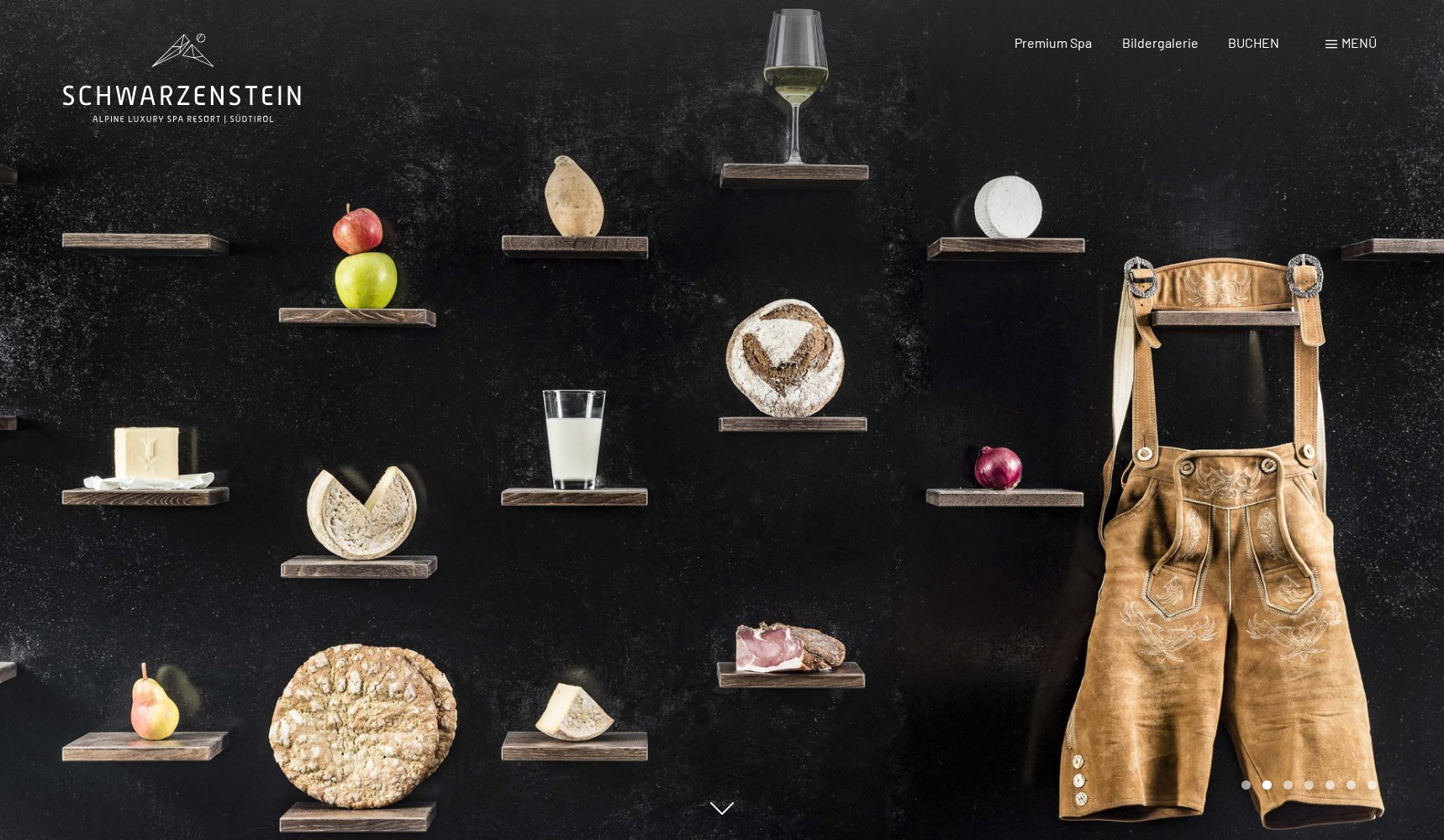
click at [1196, 361] on div at bounding box center [1083, 420] width 722 height 840
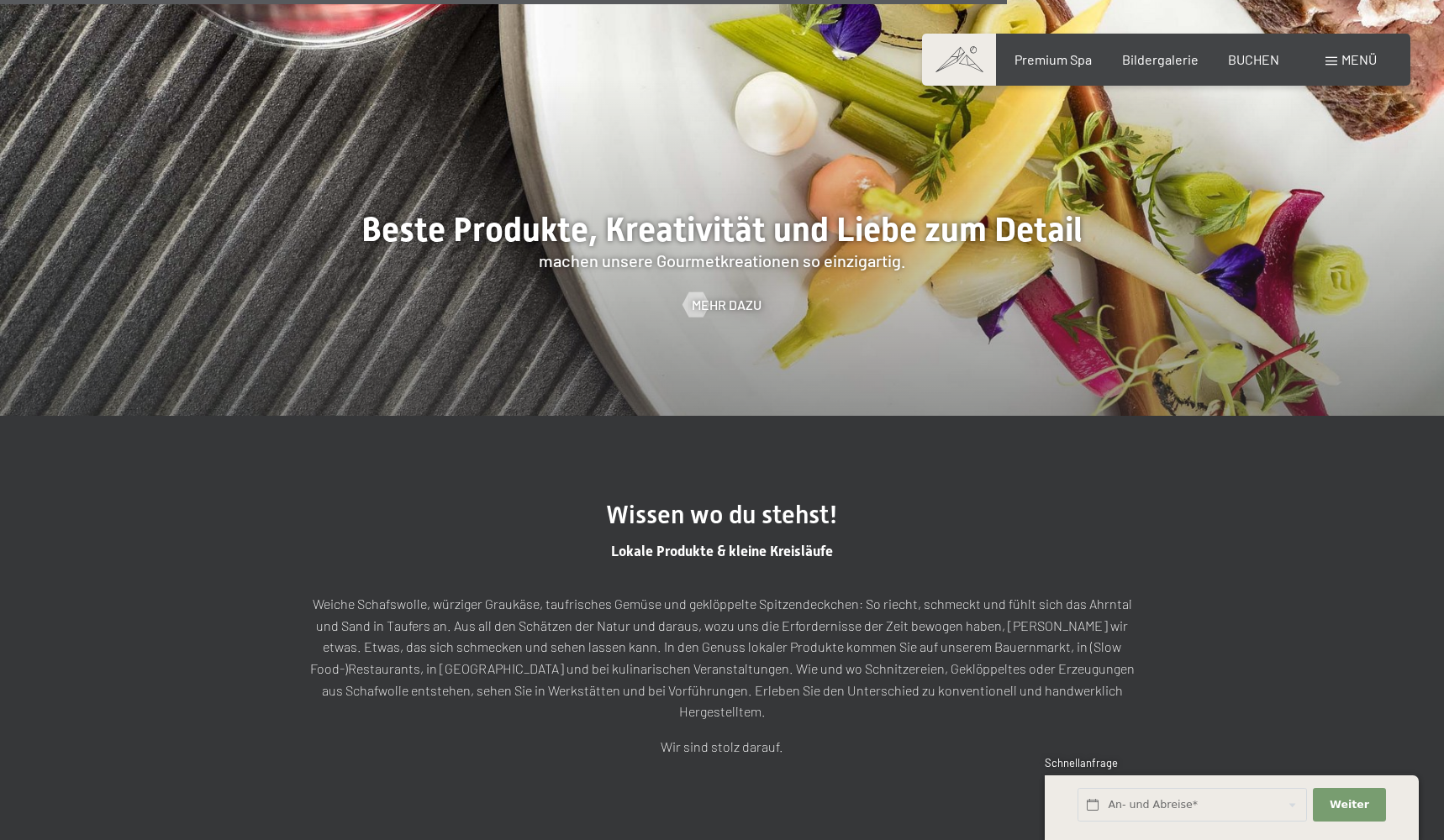
scroll to position [4333, 0]
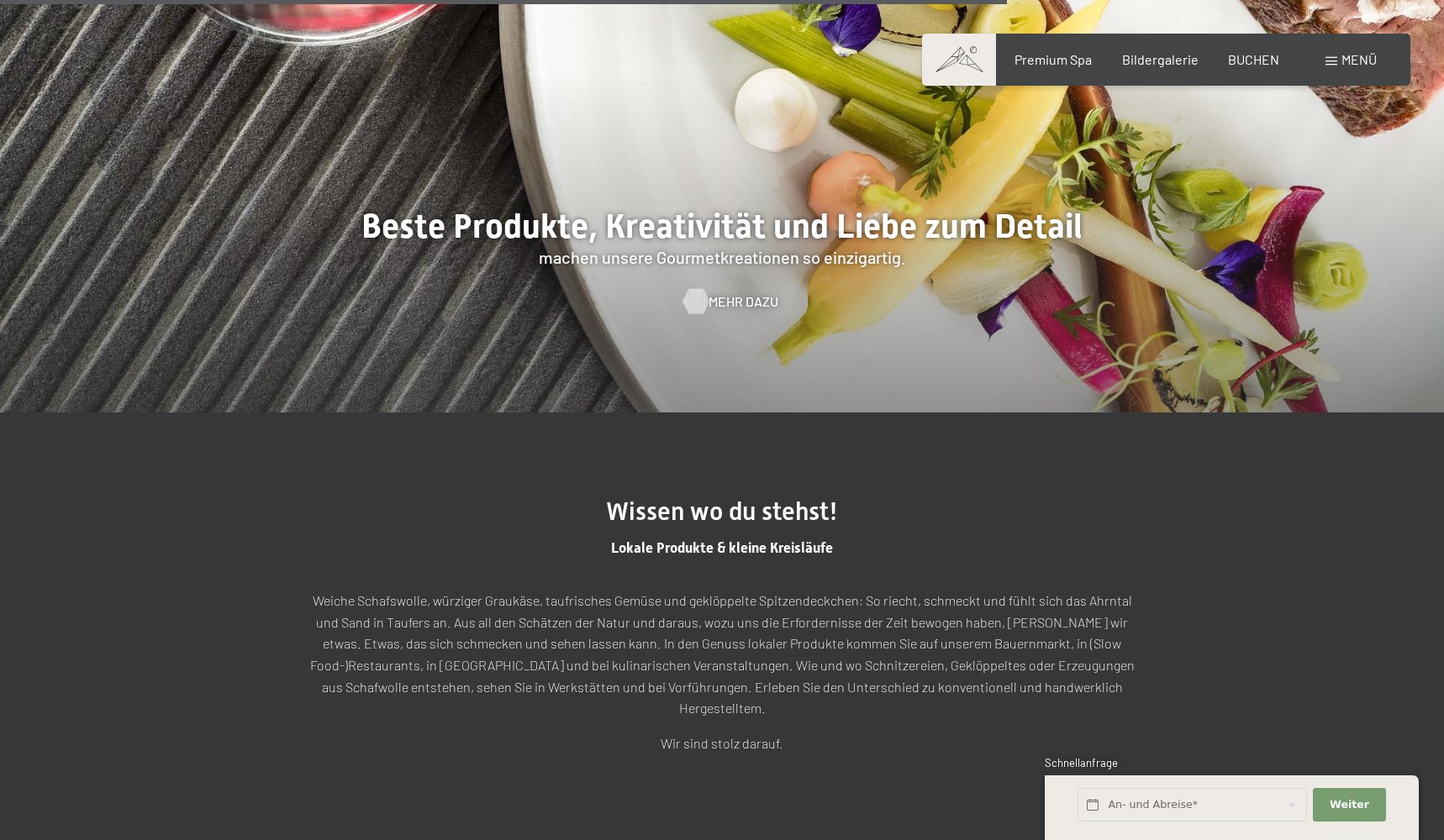
click at [743, 301] on span "Mehr dazu" at bounding box center [743, 302] width 70 height 19
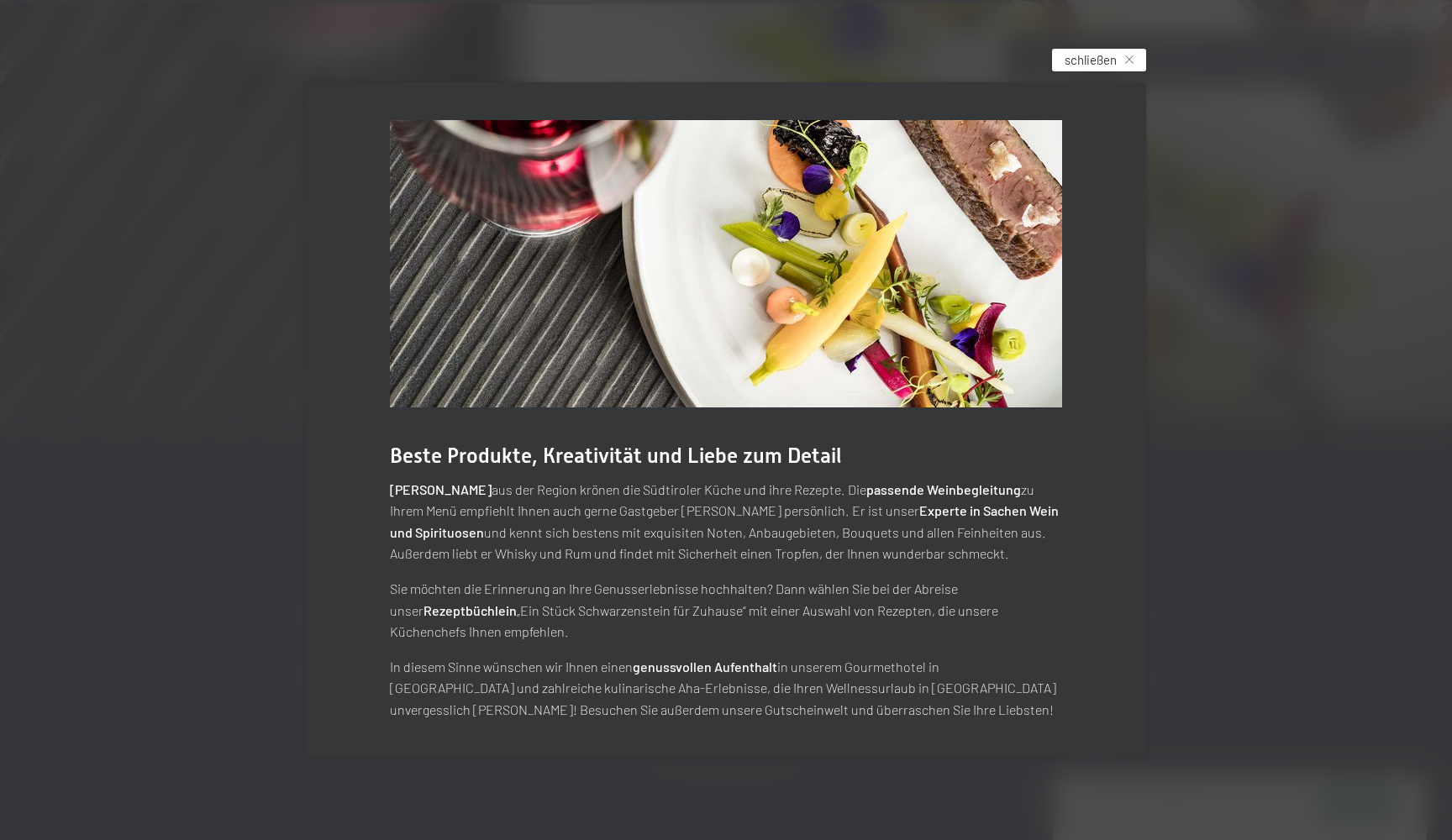
click at [1129, 57] on div "schließen" at bounding box center [1099, 60] width 94 height 22
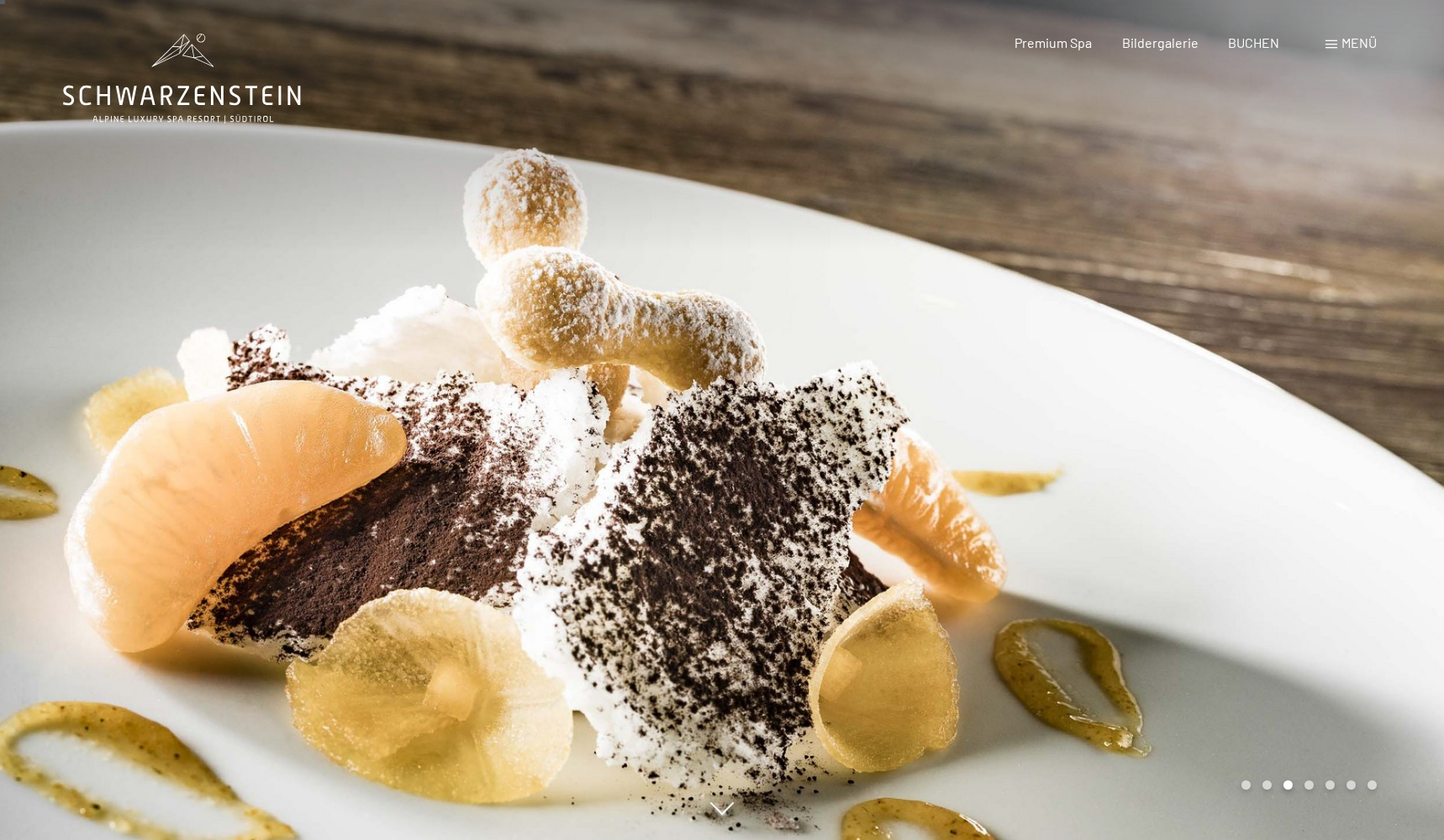
scroll to position [0, 0]
click at [1363, 42] on span "Menü" at bounding box center [1359, 42] width 35 height 16
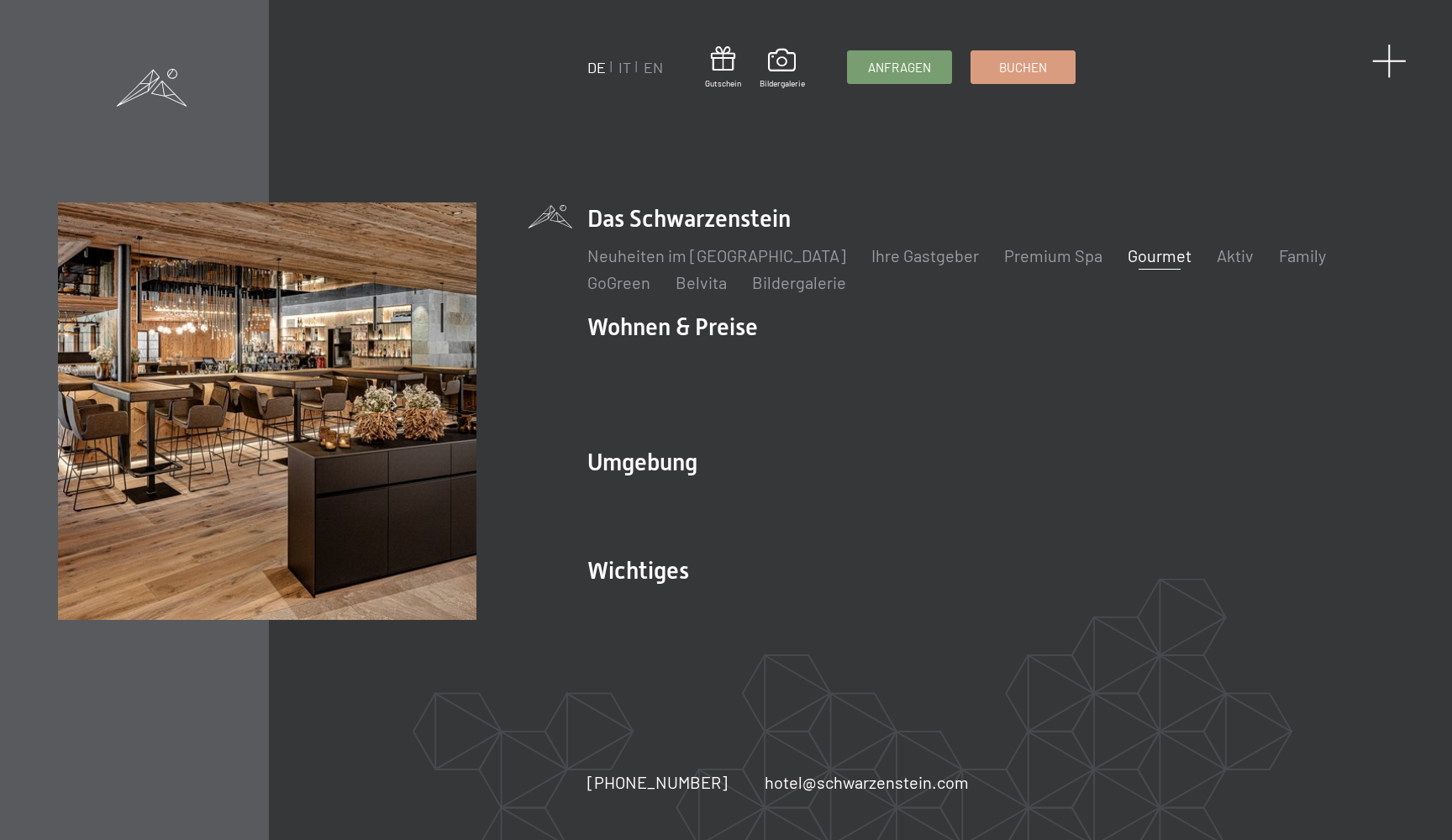
click at [1395, 60] on span at bounding box center [1389, 61] width 34 height 34
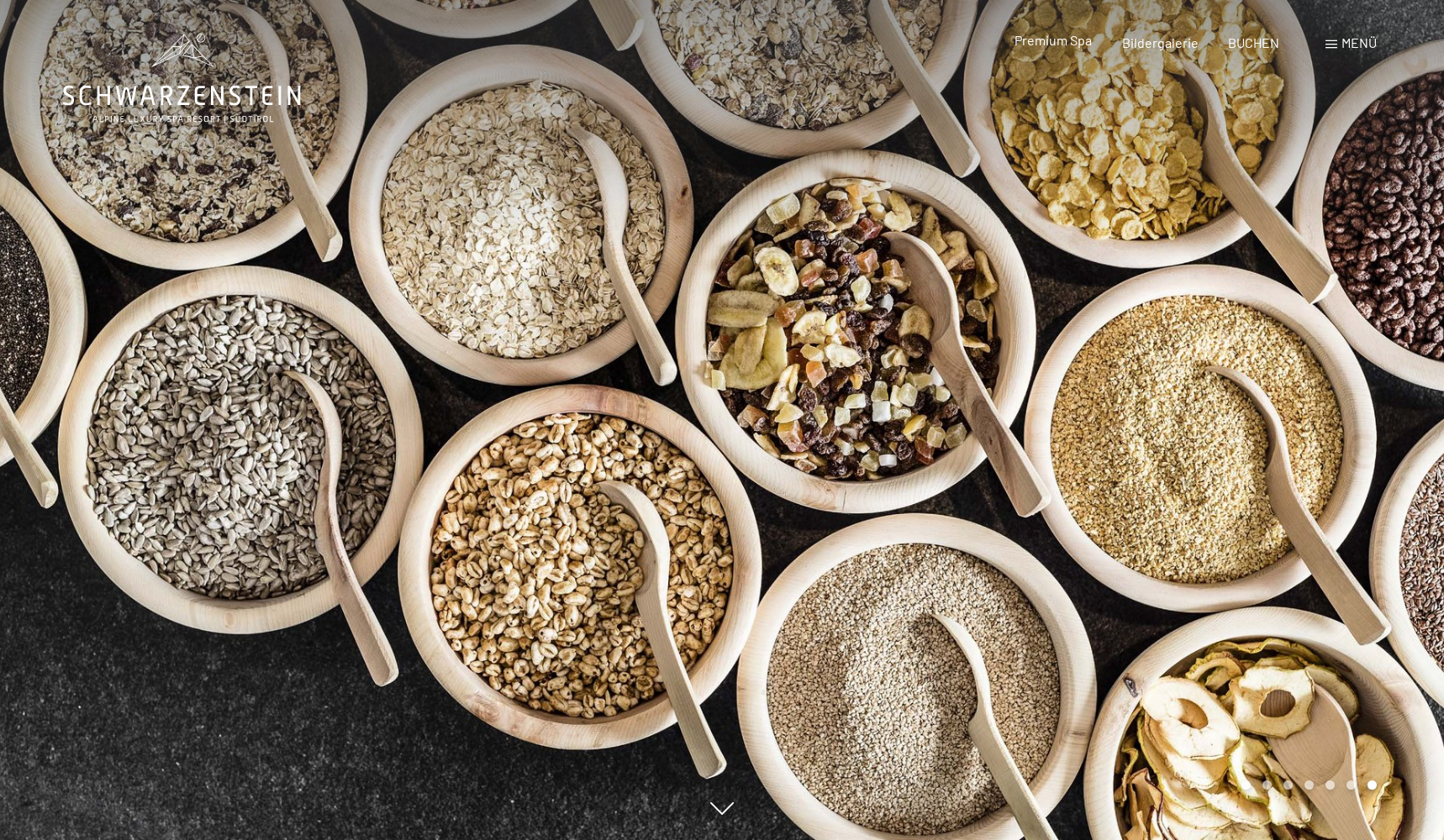
click at [1059, 44] on span "Premium Spa" at bounding box center [1053, 39] width 77 height 16
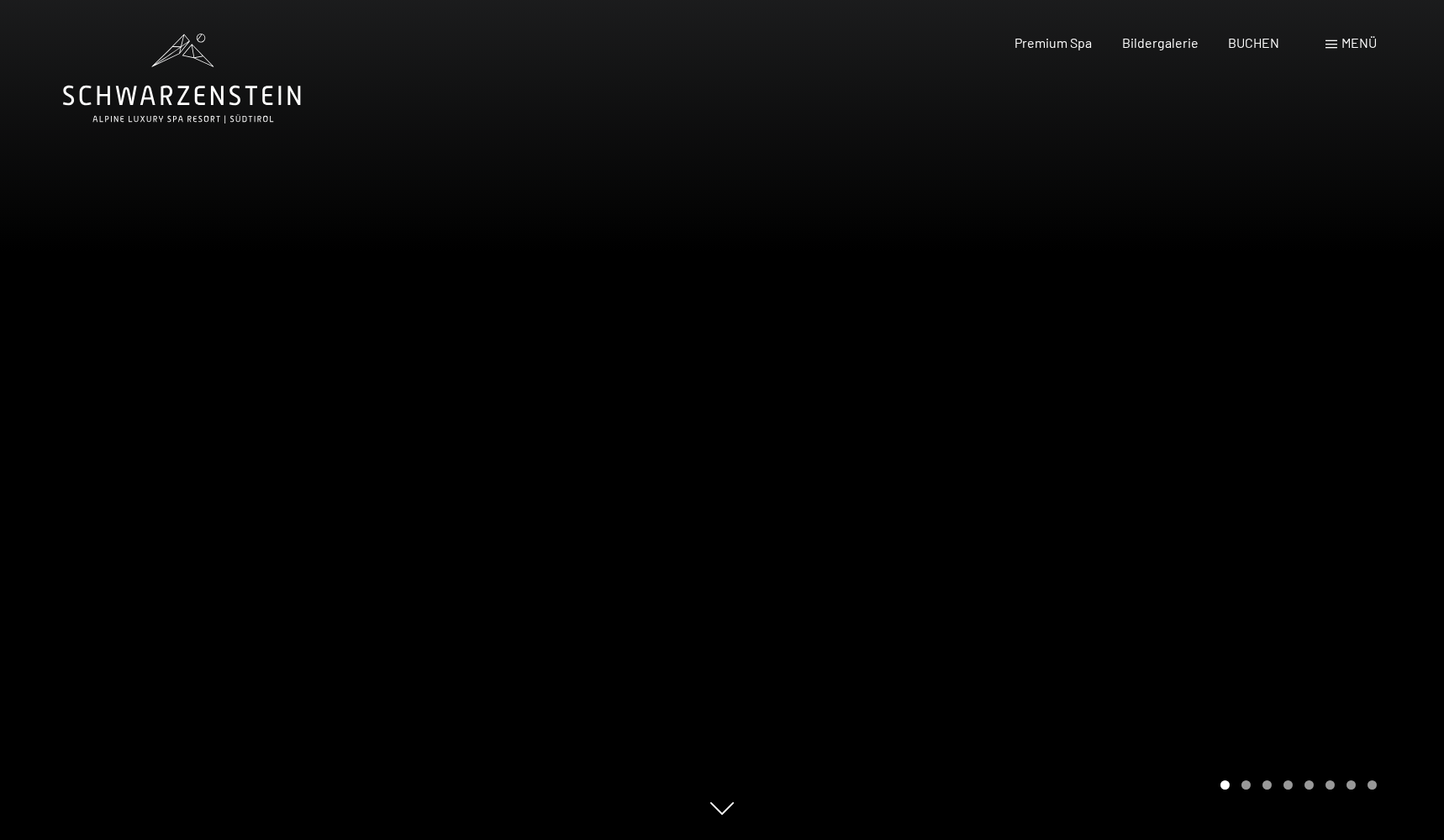
click at [182, 82] on icon at bounding box center [181, 78] width 238 height 90
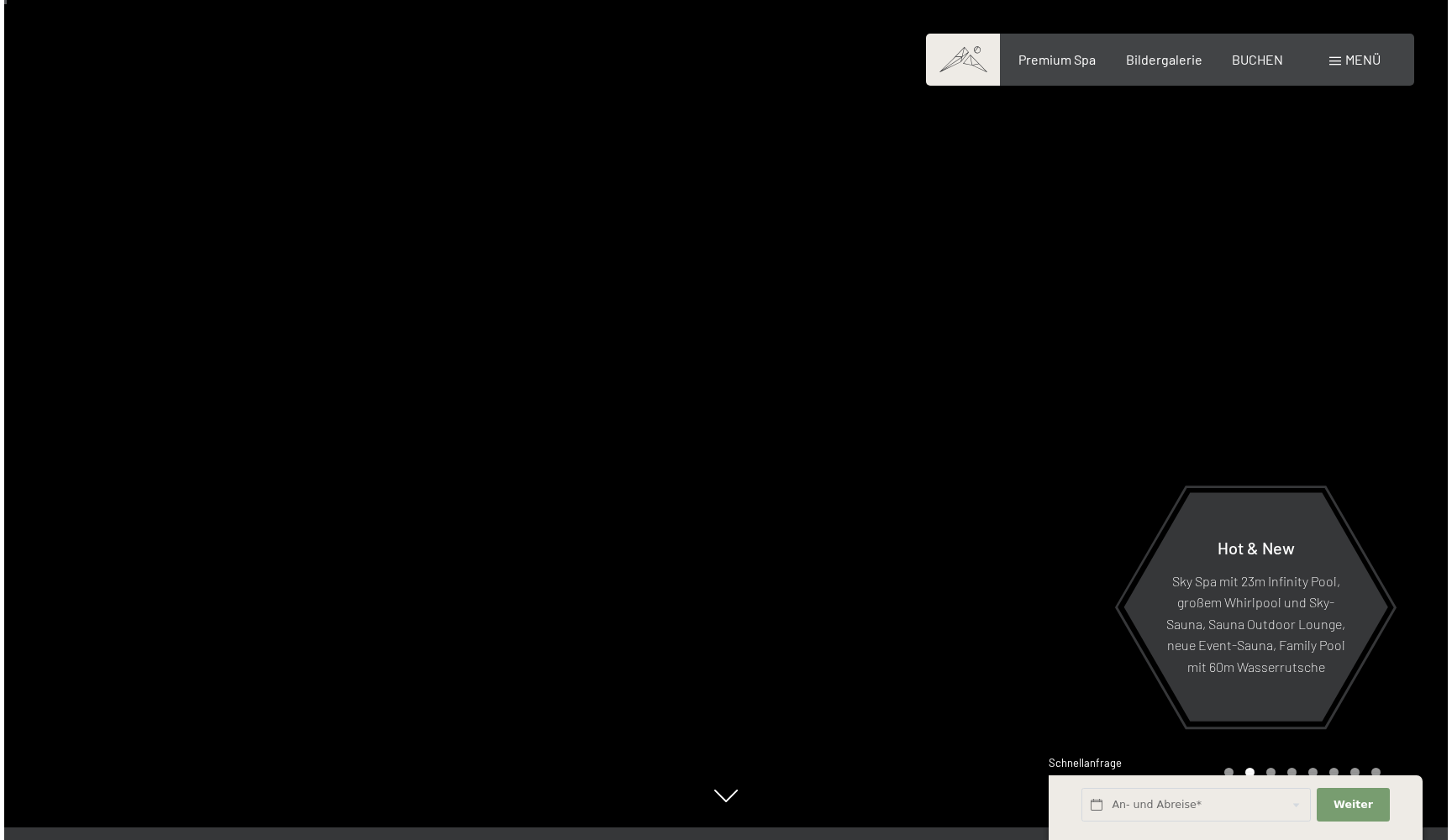
scroll to position [23, 0]
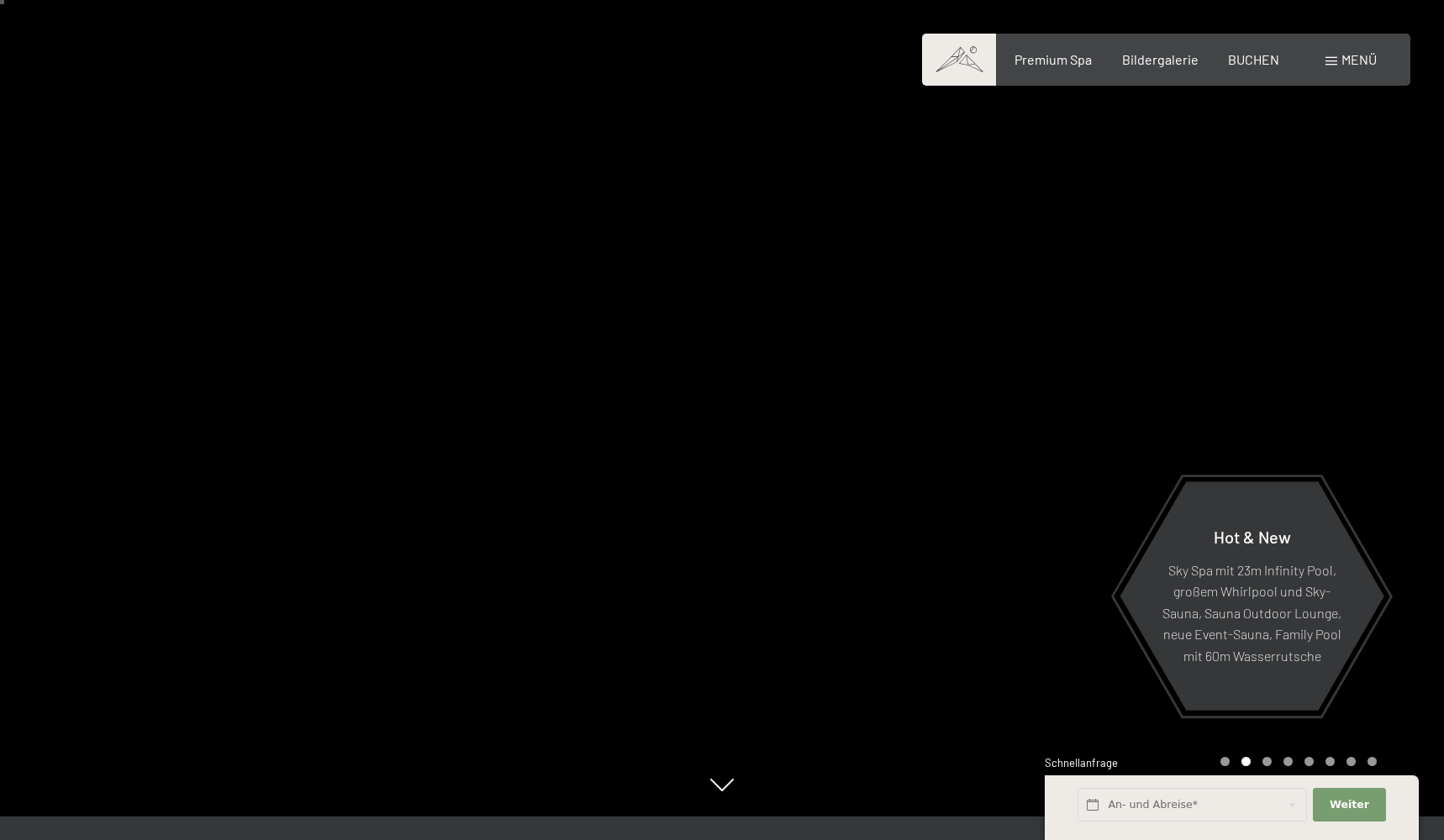
click at [1327, 66] on div "Menü" at bounding box center [1351, 60] width 52 height 19
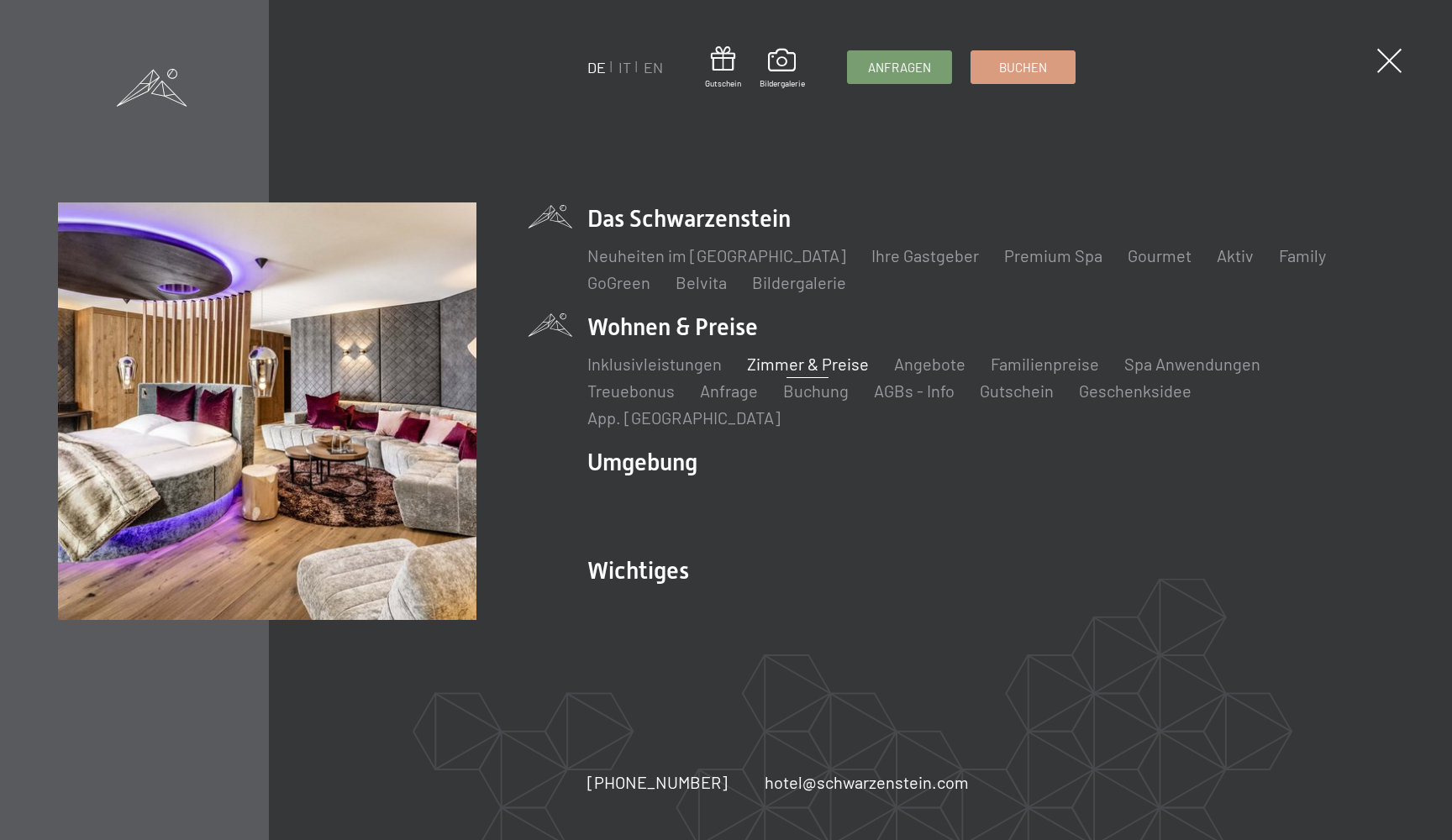
click at [788, 371] on link "Zimmer & Preise" at bounding box center [808, 364] width 122 height 21
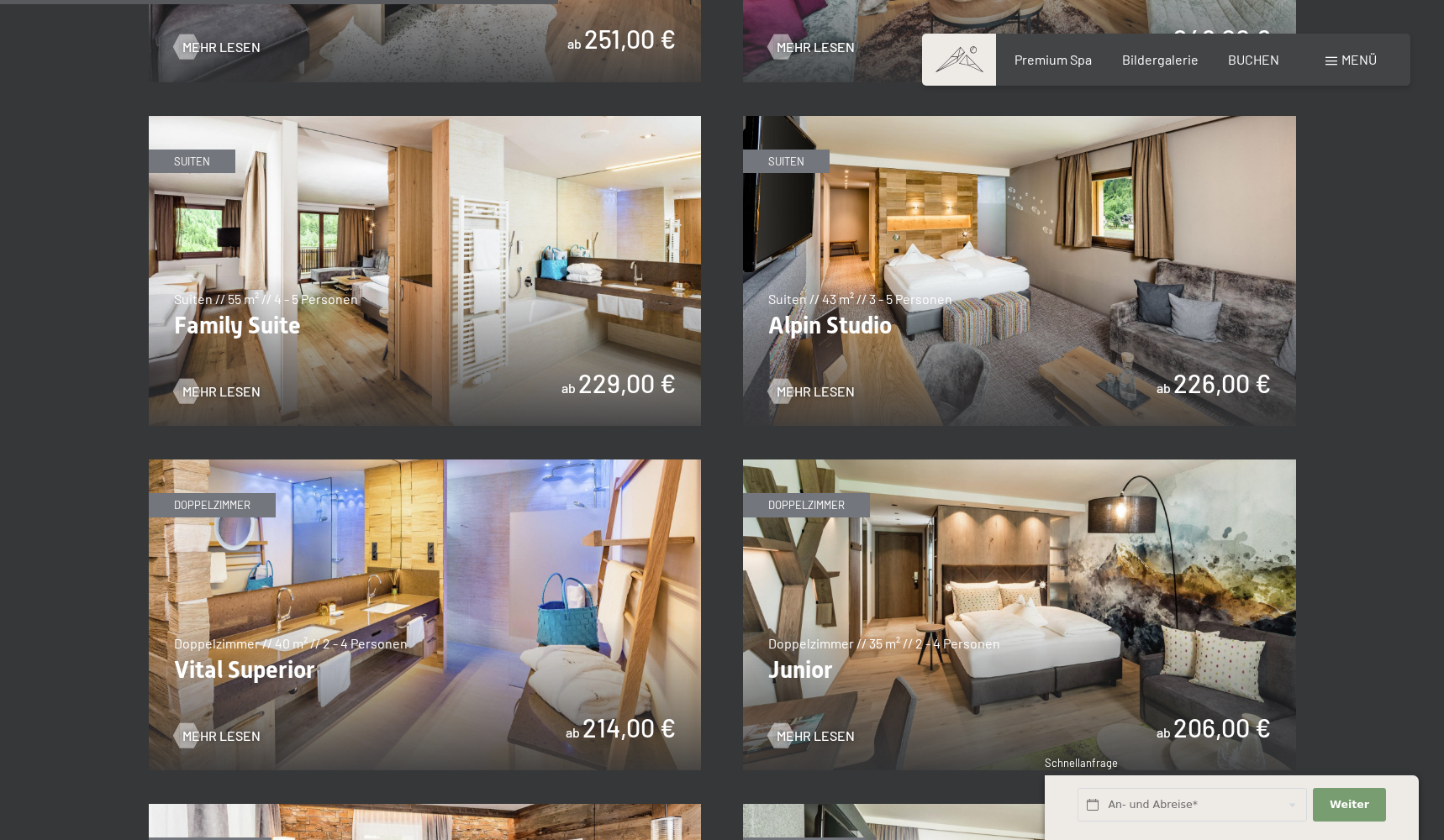
scroll to position [2012, 0]
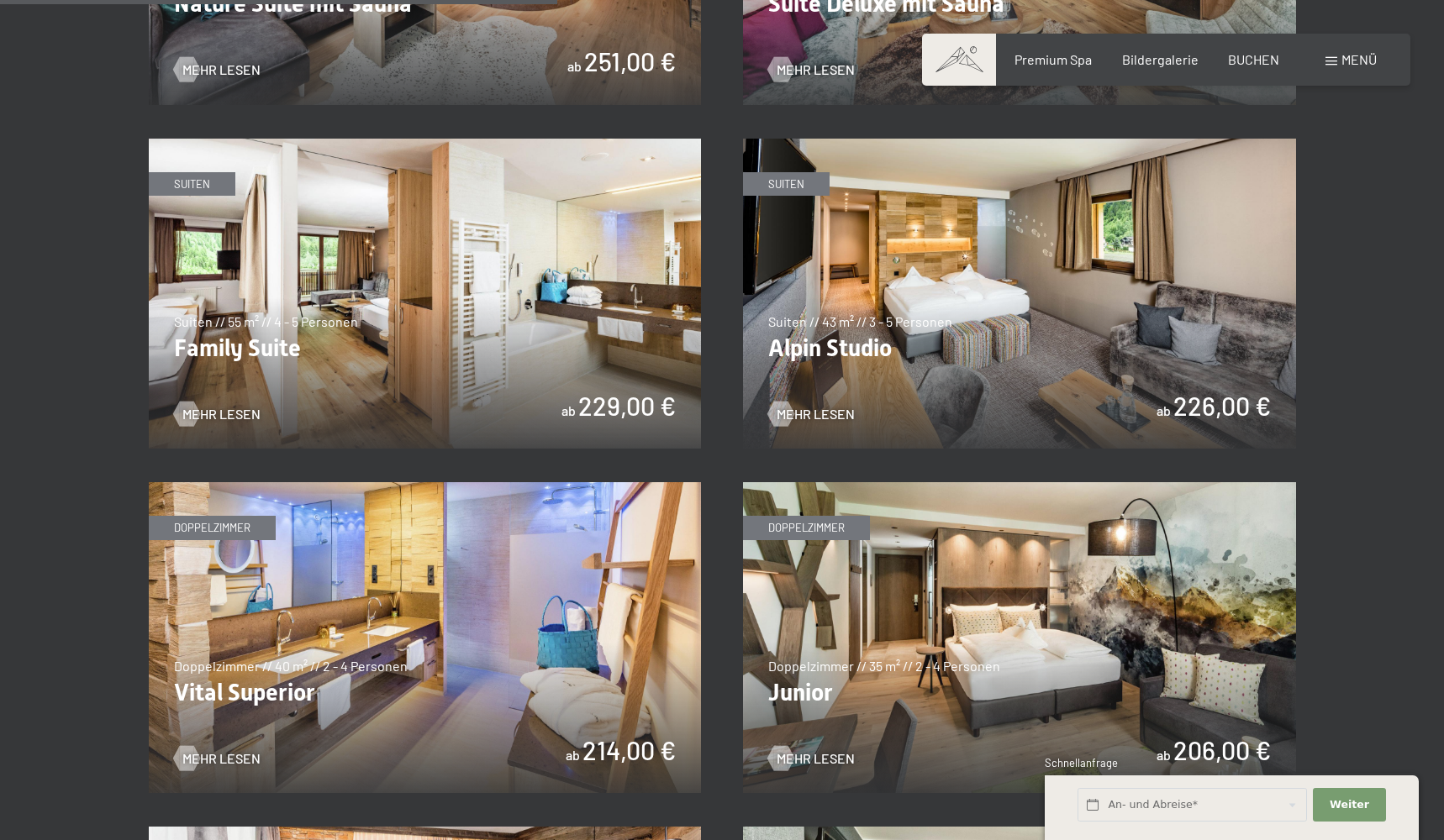
click at [846, 608] on img at bounding box center [1020, 638] width 553 height 311
click at [449, 654] on img at bounding box center [425, 638] width 553 height 311
click at [1004, 593] on img at bounding box center [1020, 638] width 553 height 311
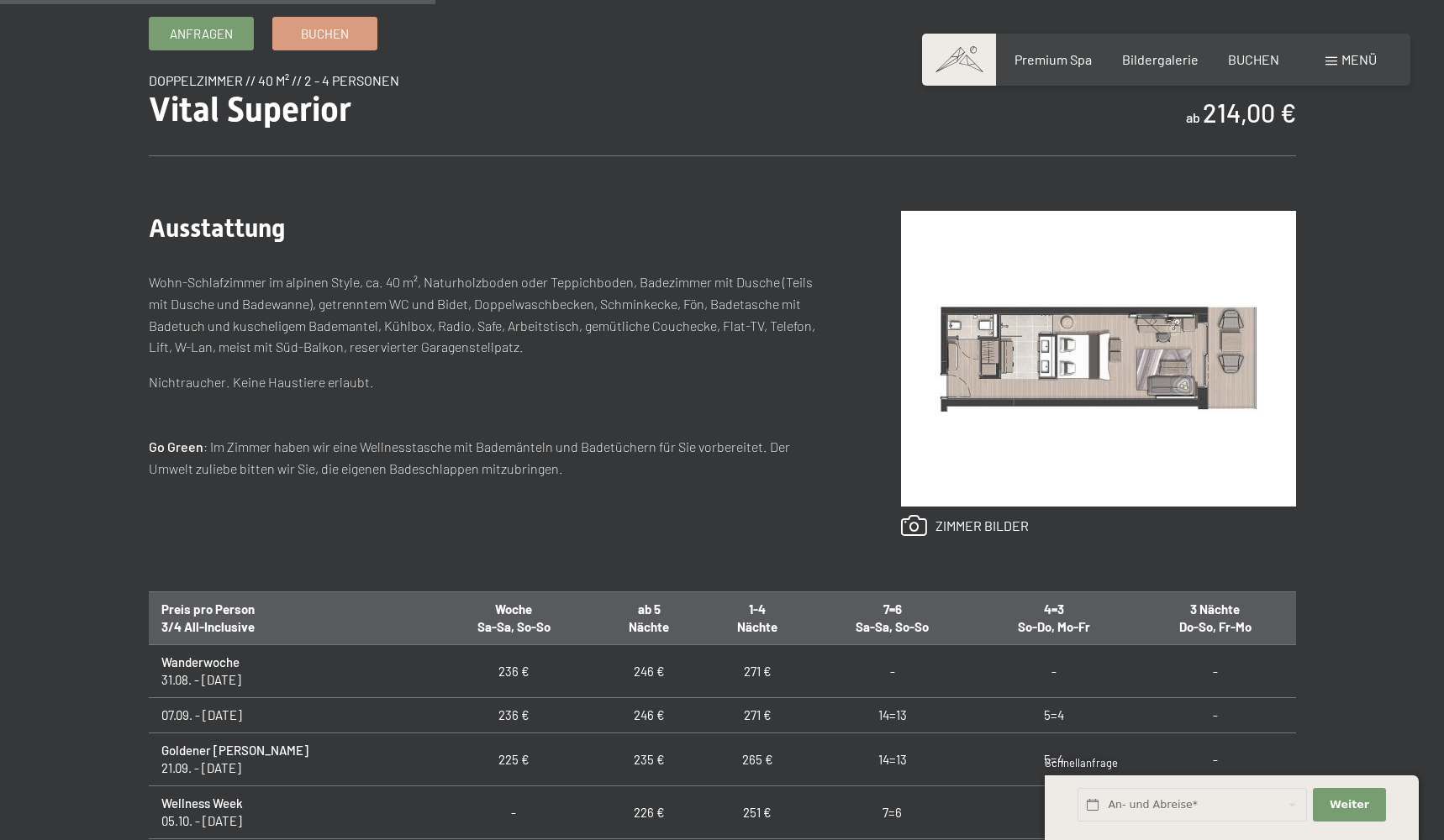
scroll to position [638, 0]
click at [1000, 371] on img at bounding box center [1099, 359] width 395 height 296
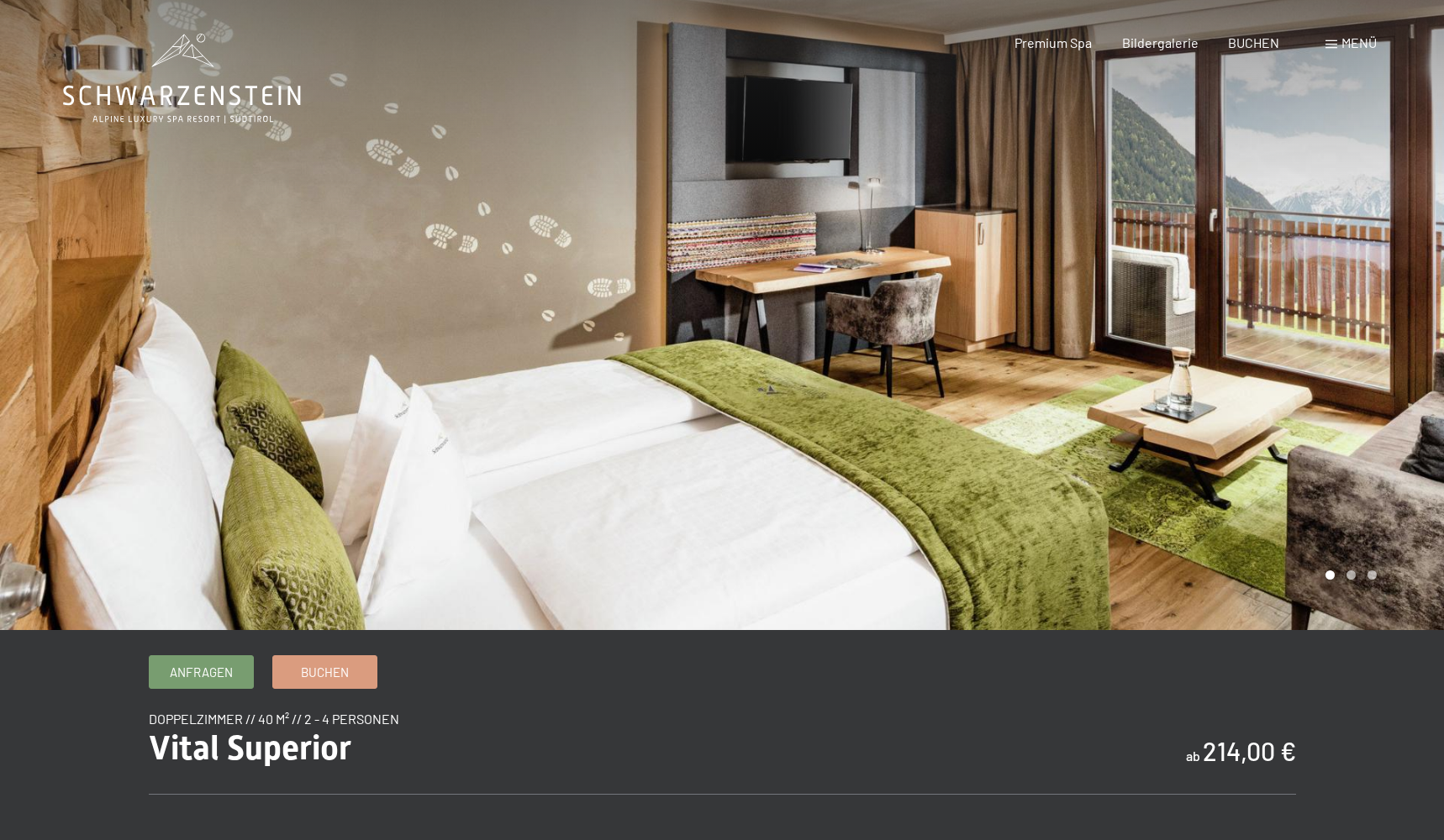
scroll to position [0, 0]
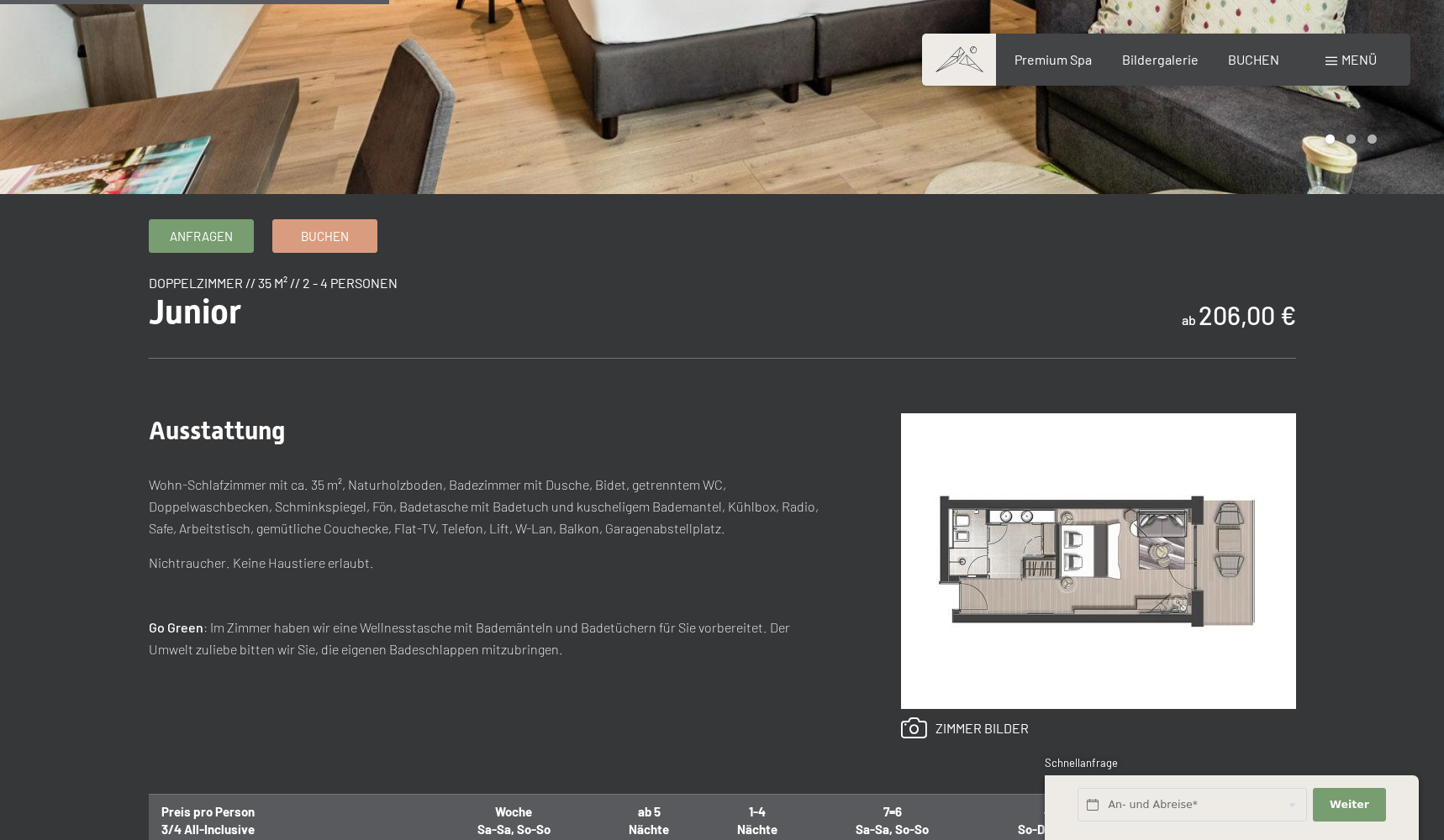
scroll to position [571, 0]
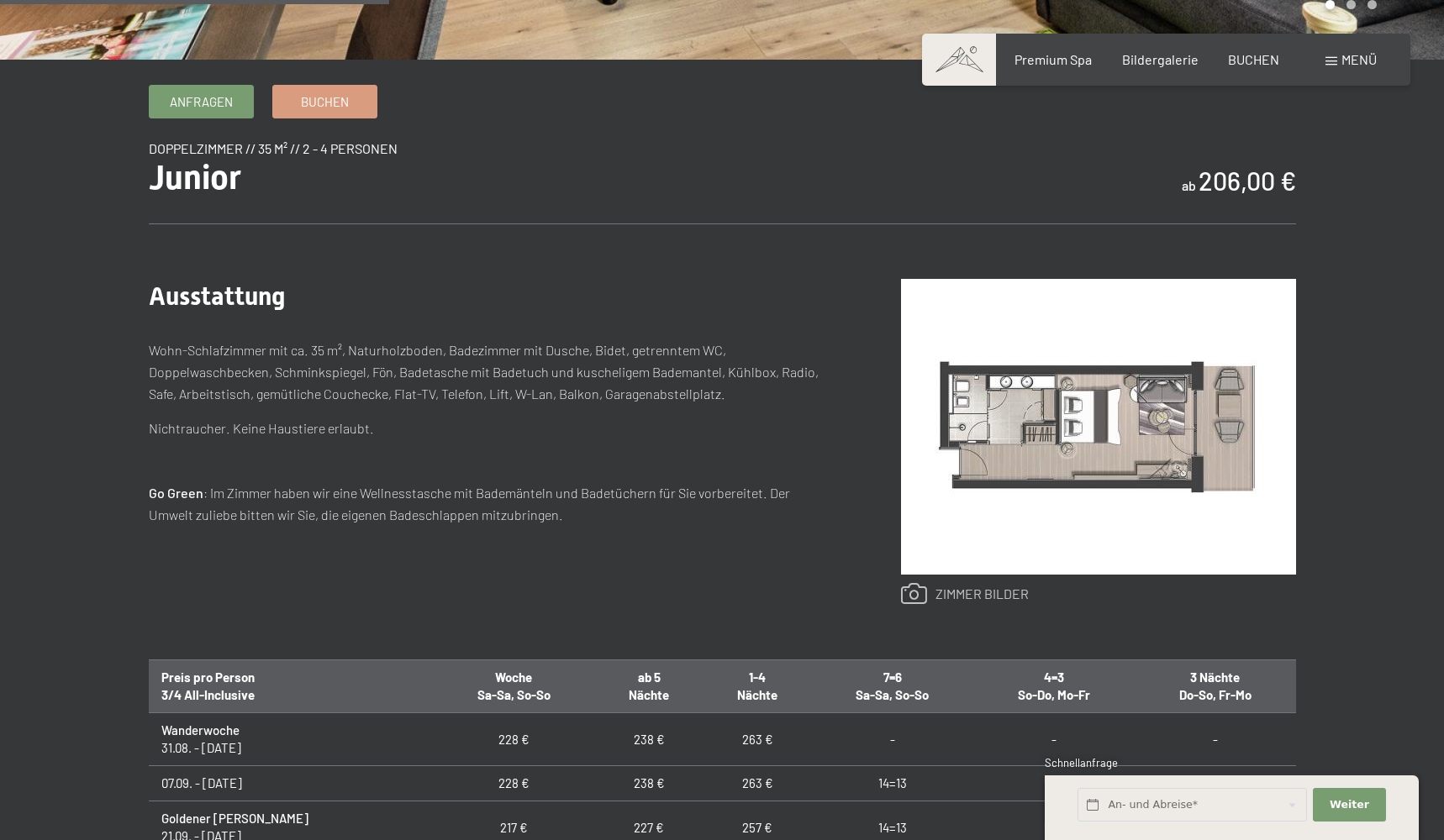
click at [1005, 596] on link at bounding box center [965, 594] width 128 height 21
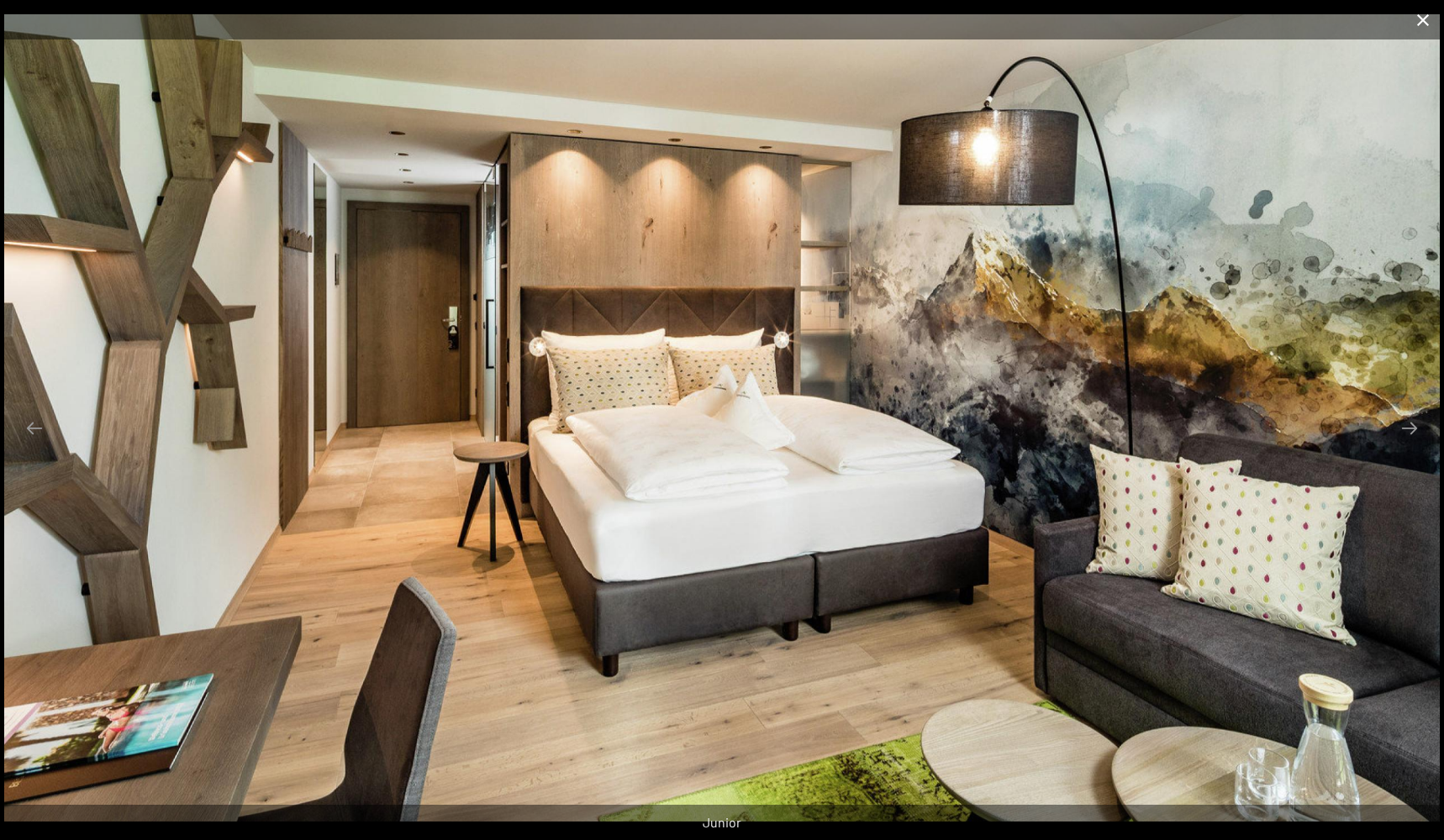
click at [1415, 27] on button "Close gallery" at bounding box center [1423, 20] width 42 height 39
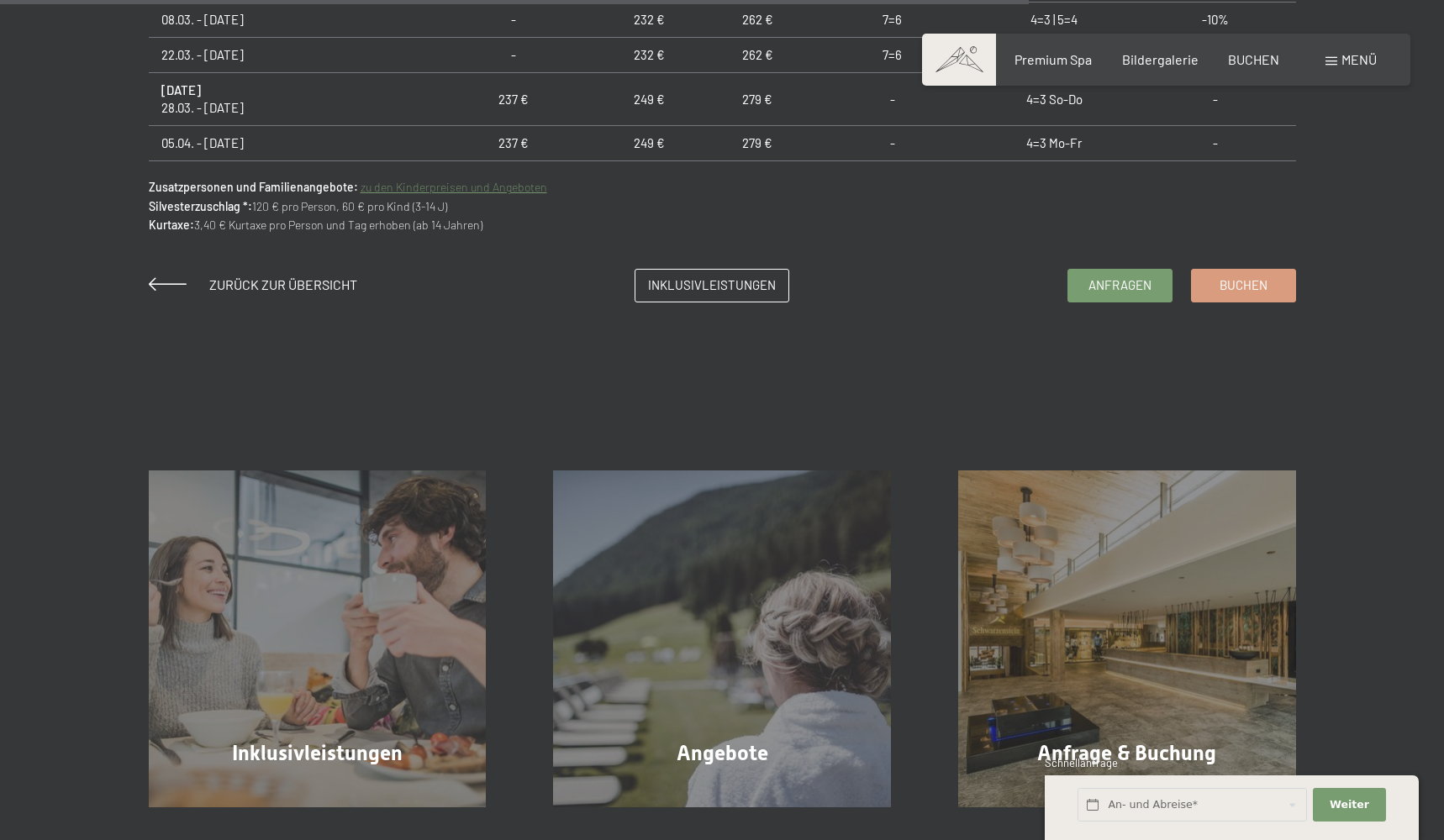
scroll to position [1508, 0]
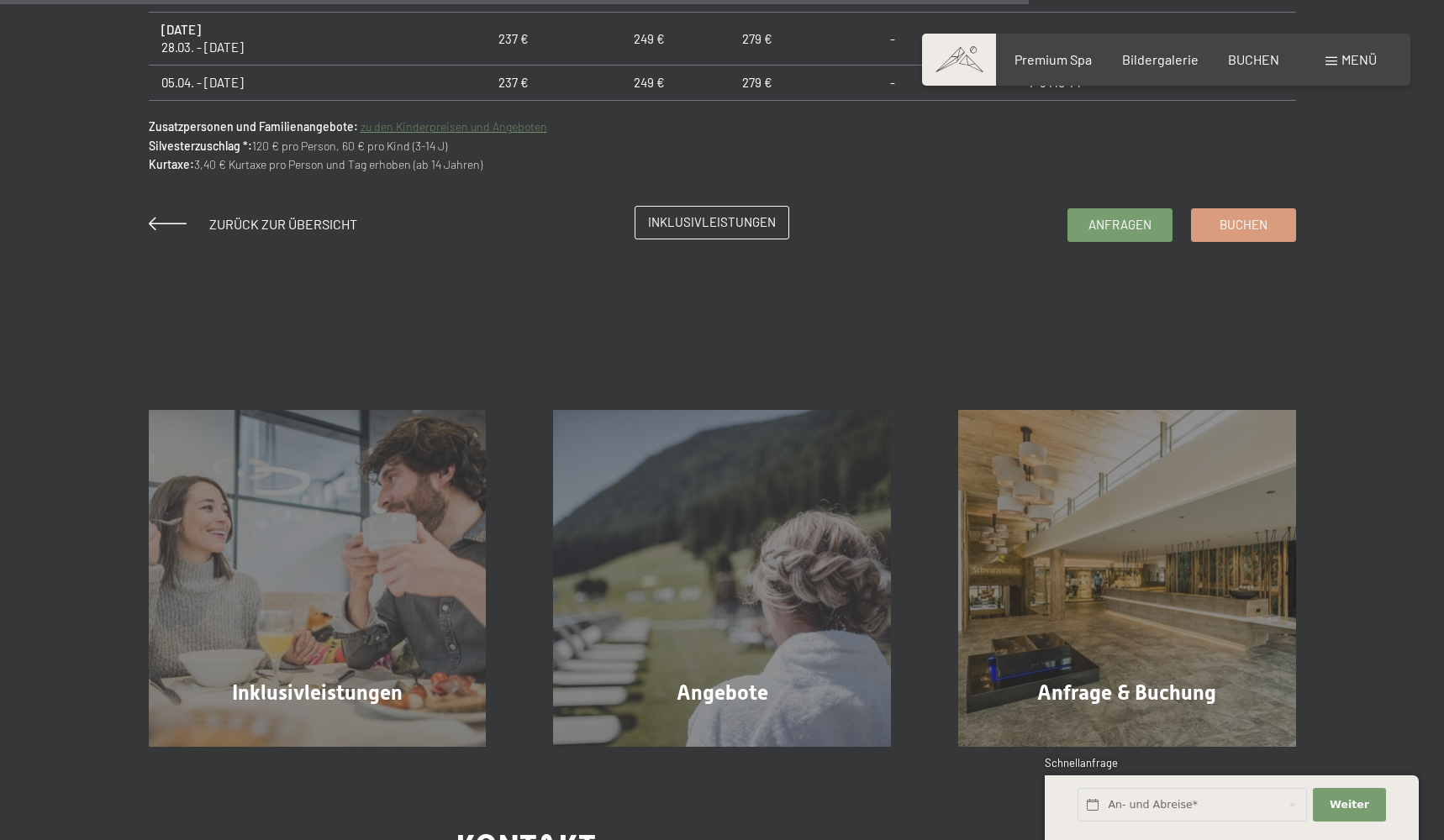
click at [683, 224] on span "Inklusivleistungen" at bounding box center [712, 222] width 128 height 18
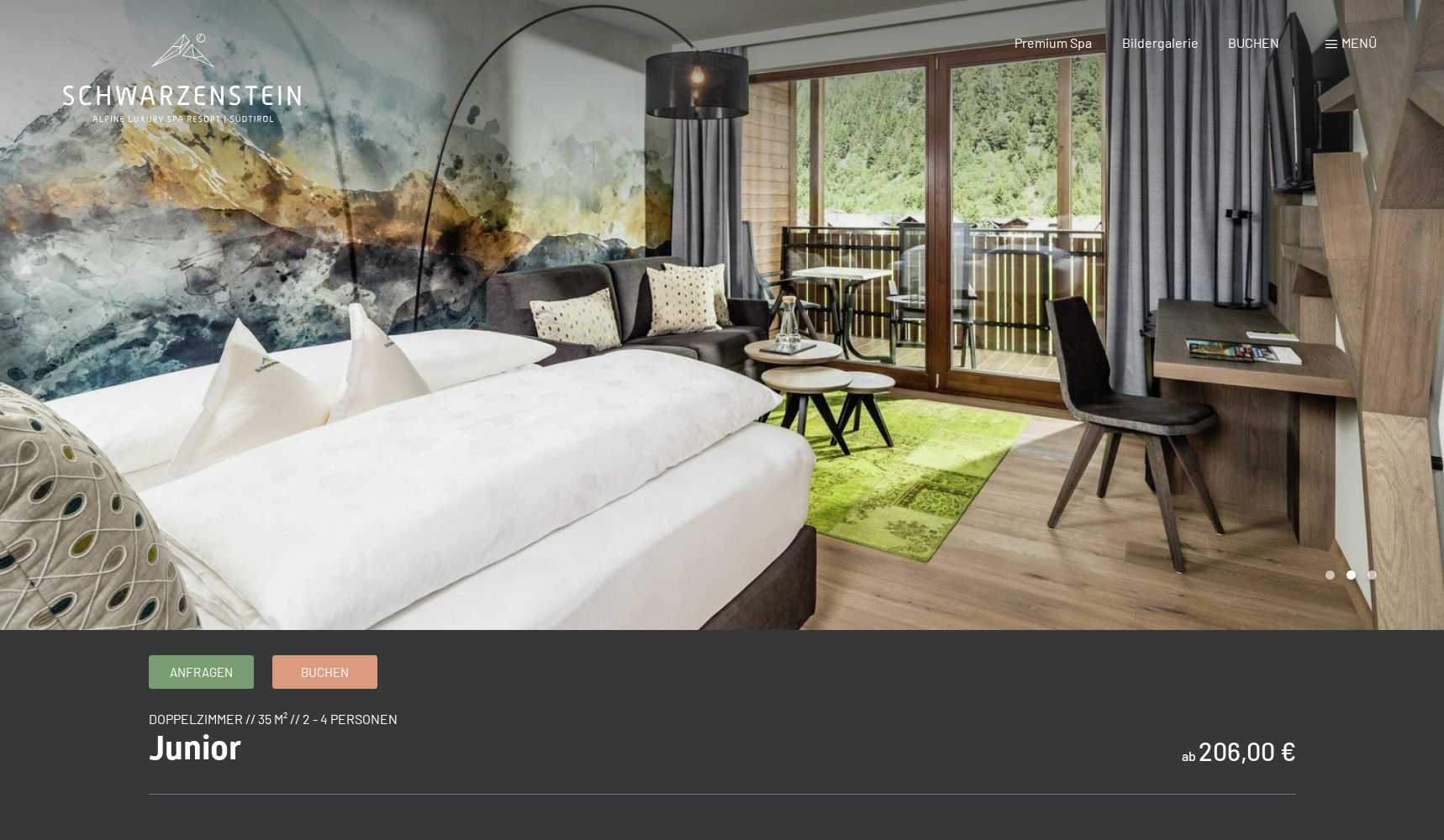
scroll to position [0, 0]
click at [887, 255] on div at bounding box center [1083, 315] width 722 height 630
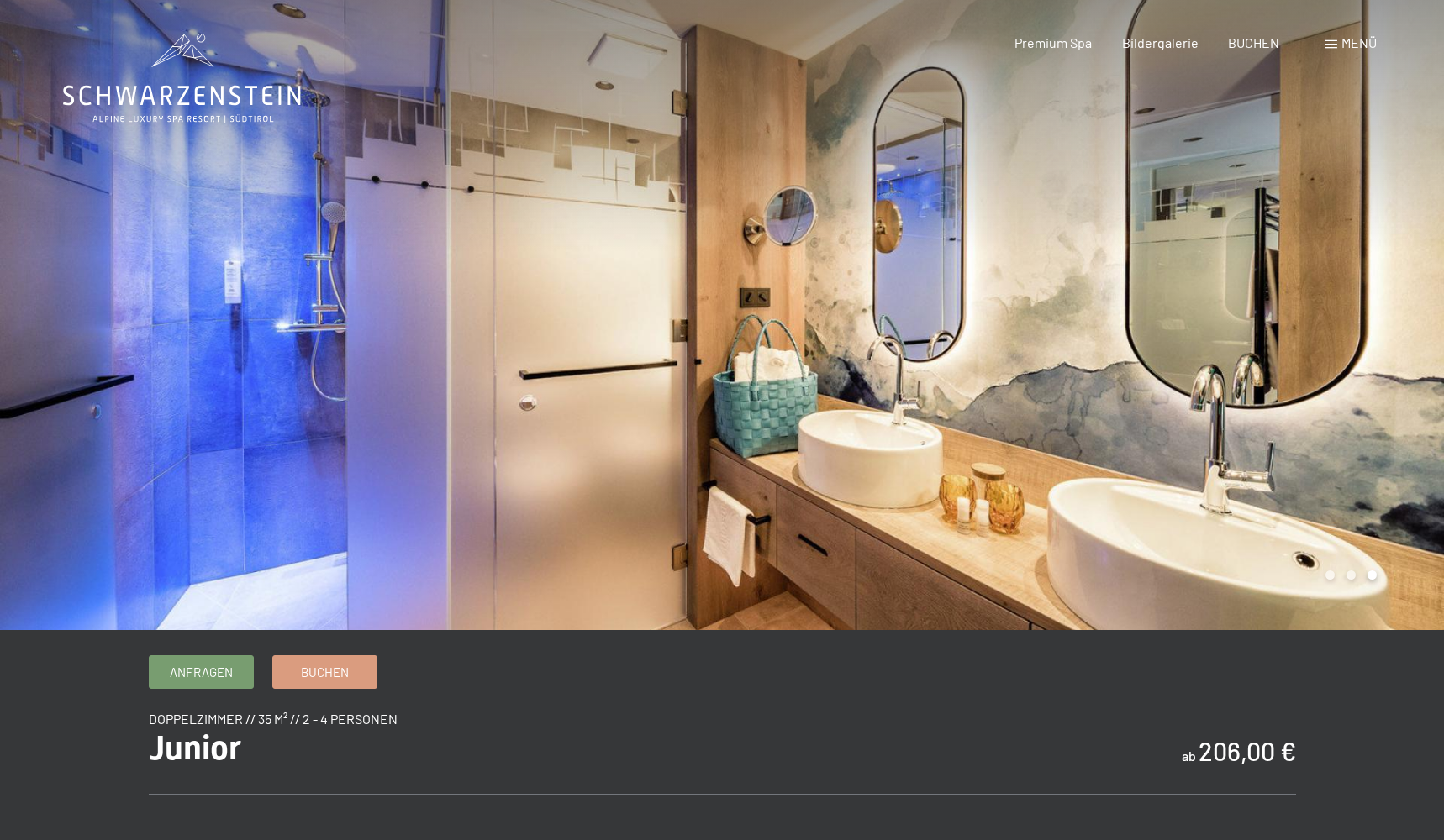
click at [928, 253] on div at bounding box center [1083, 315] width 722 height 630
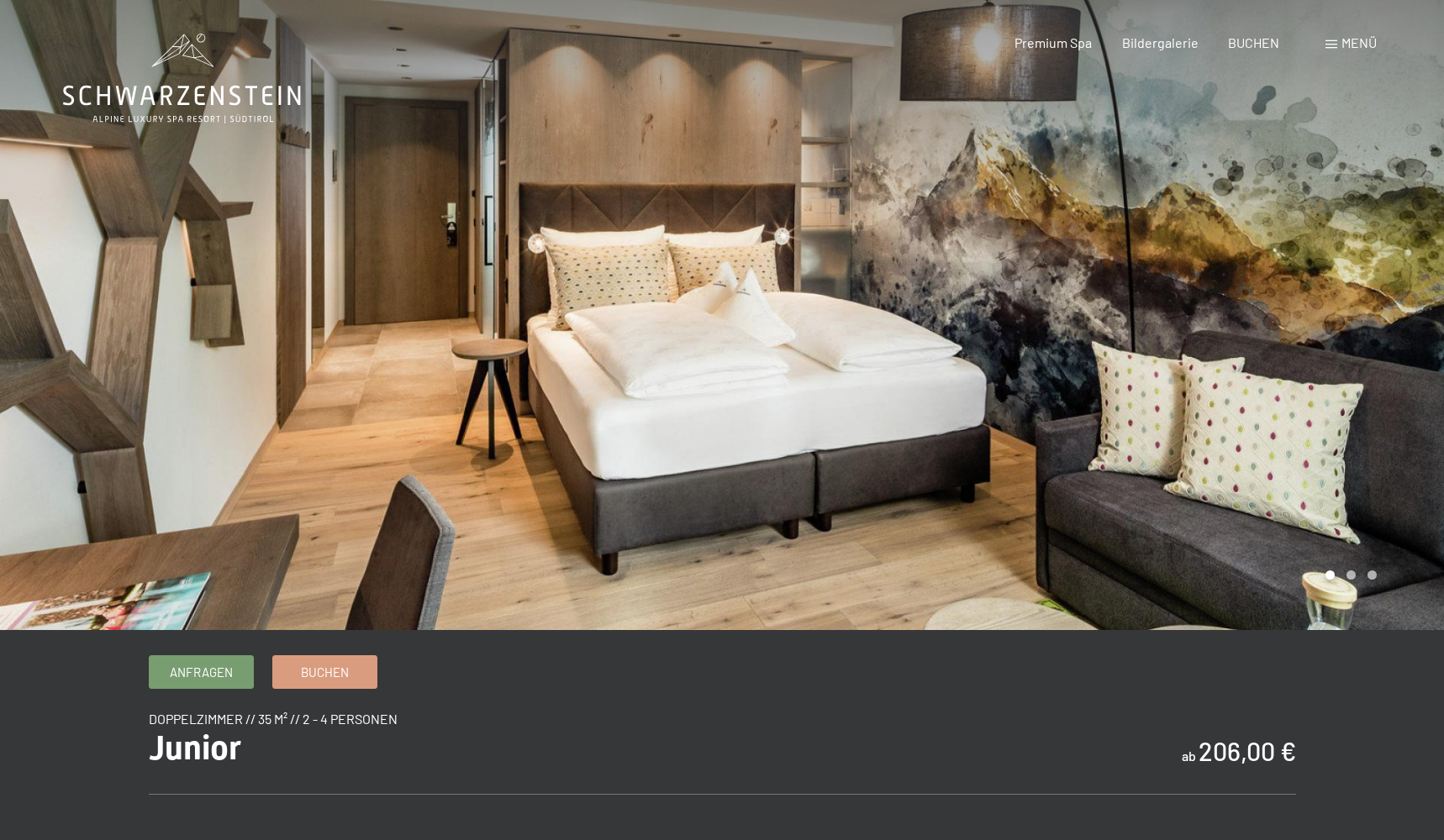
click at [932, 254] on div at bounding box center [1083, 315] width 722 height 630
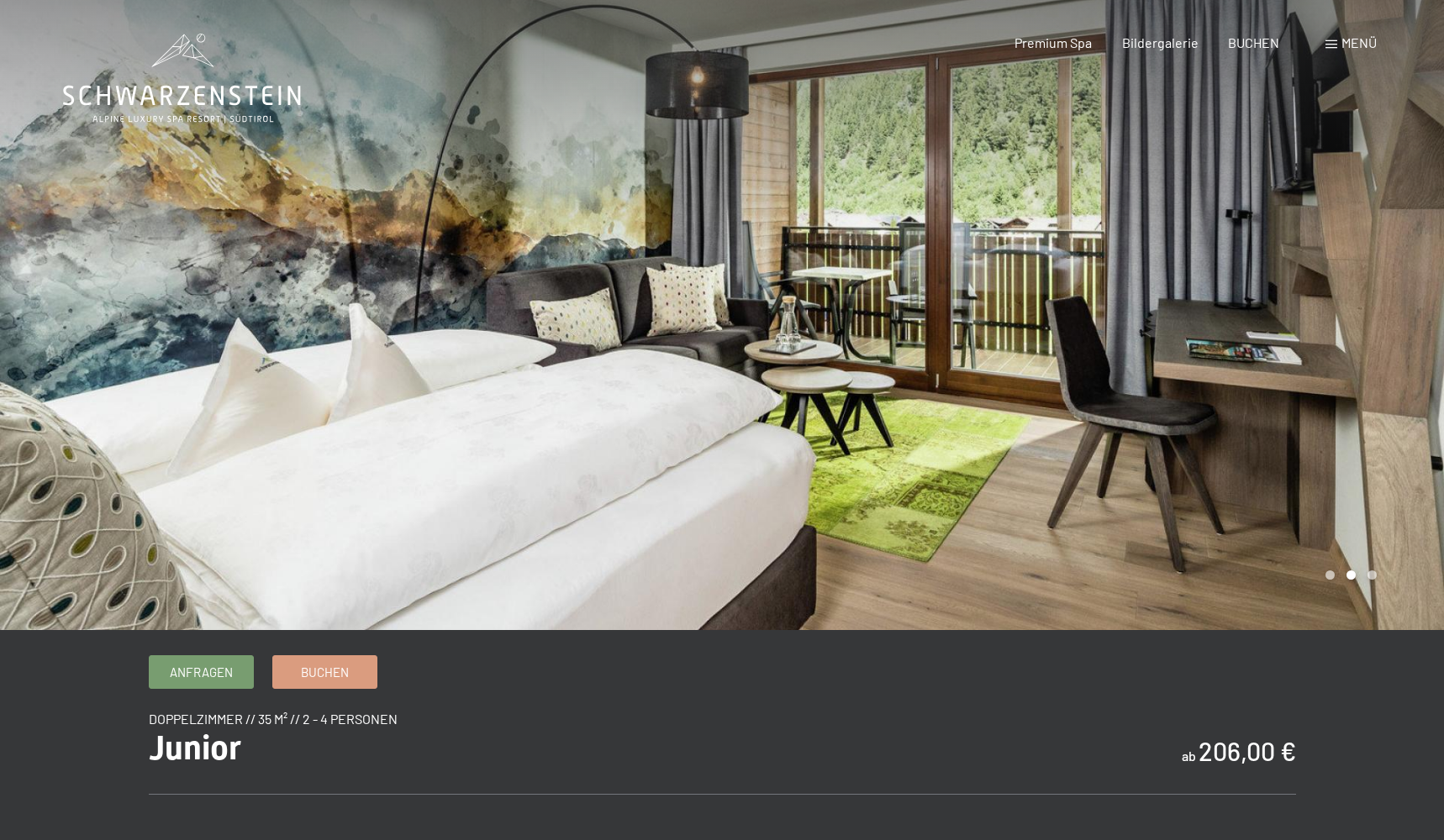
click at [932, 254] on div at bounding box center [1083, 315] width 722 height 630
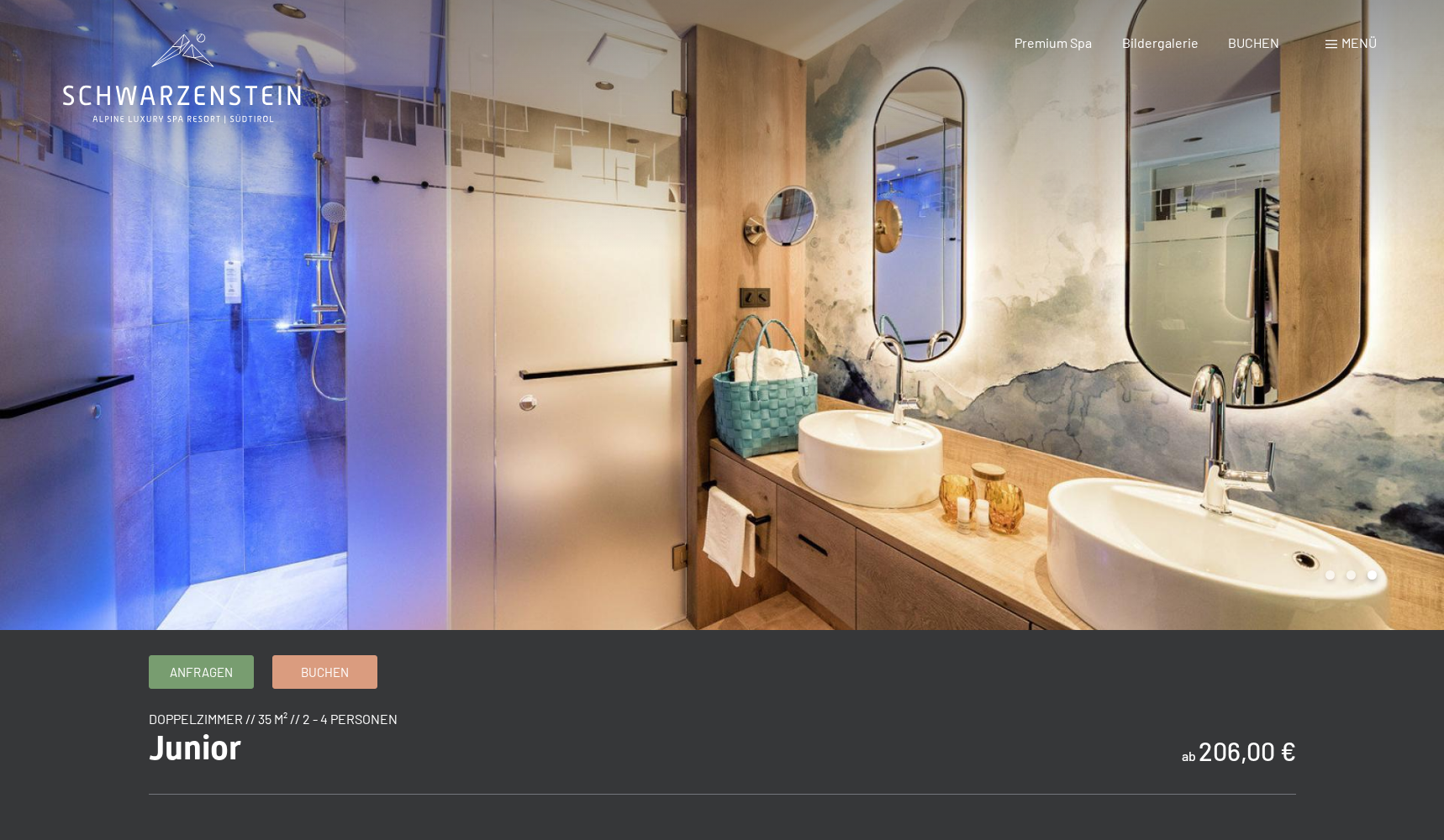
click at [940, 253] on div at bounding box center [1083, 315] width 722 height 630
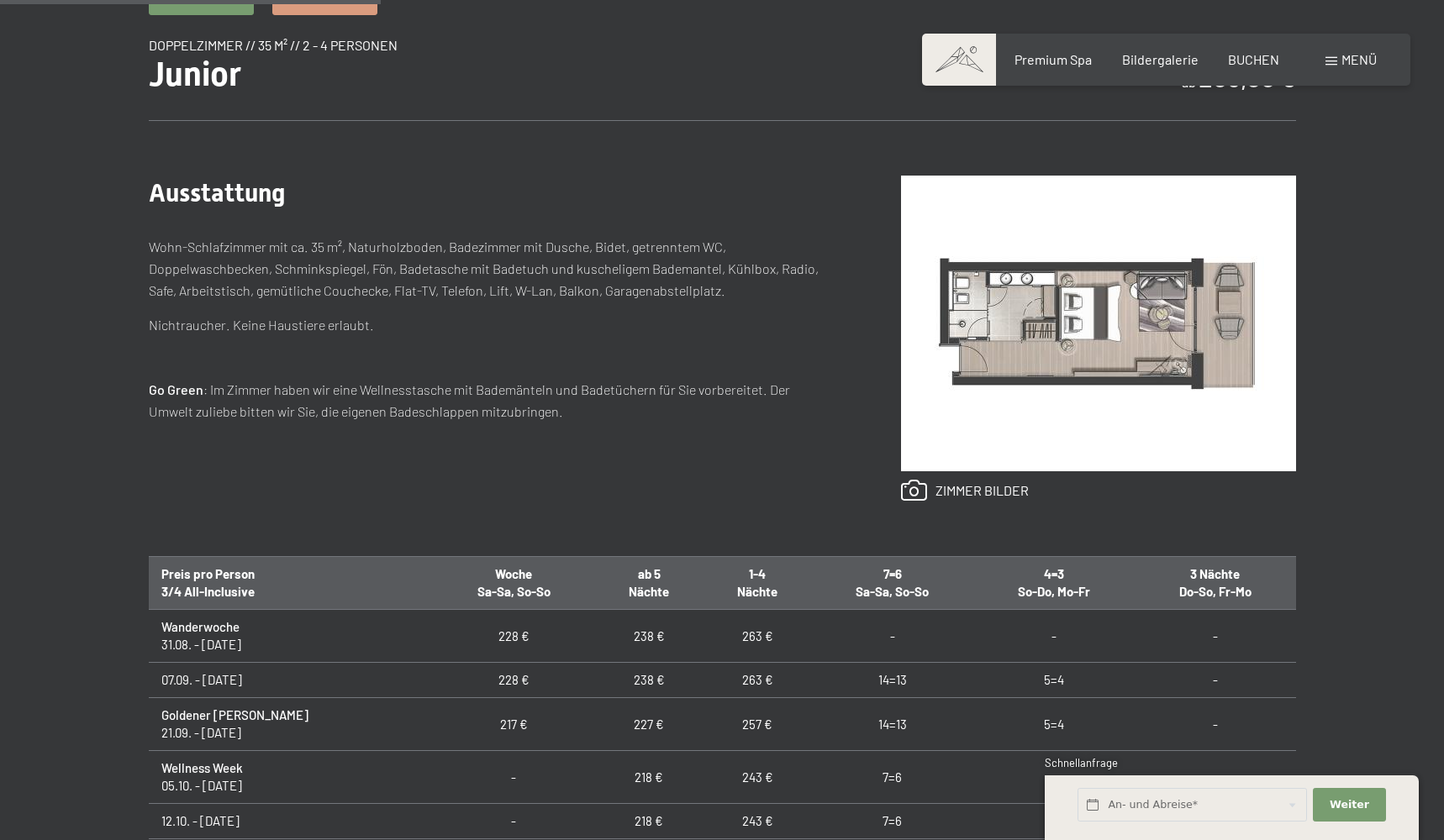
scroll to position [518, 0]
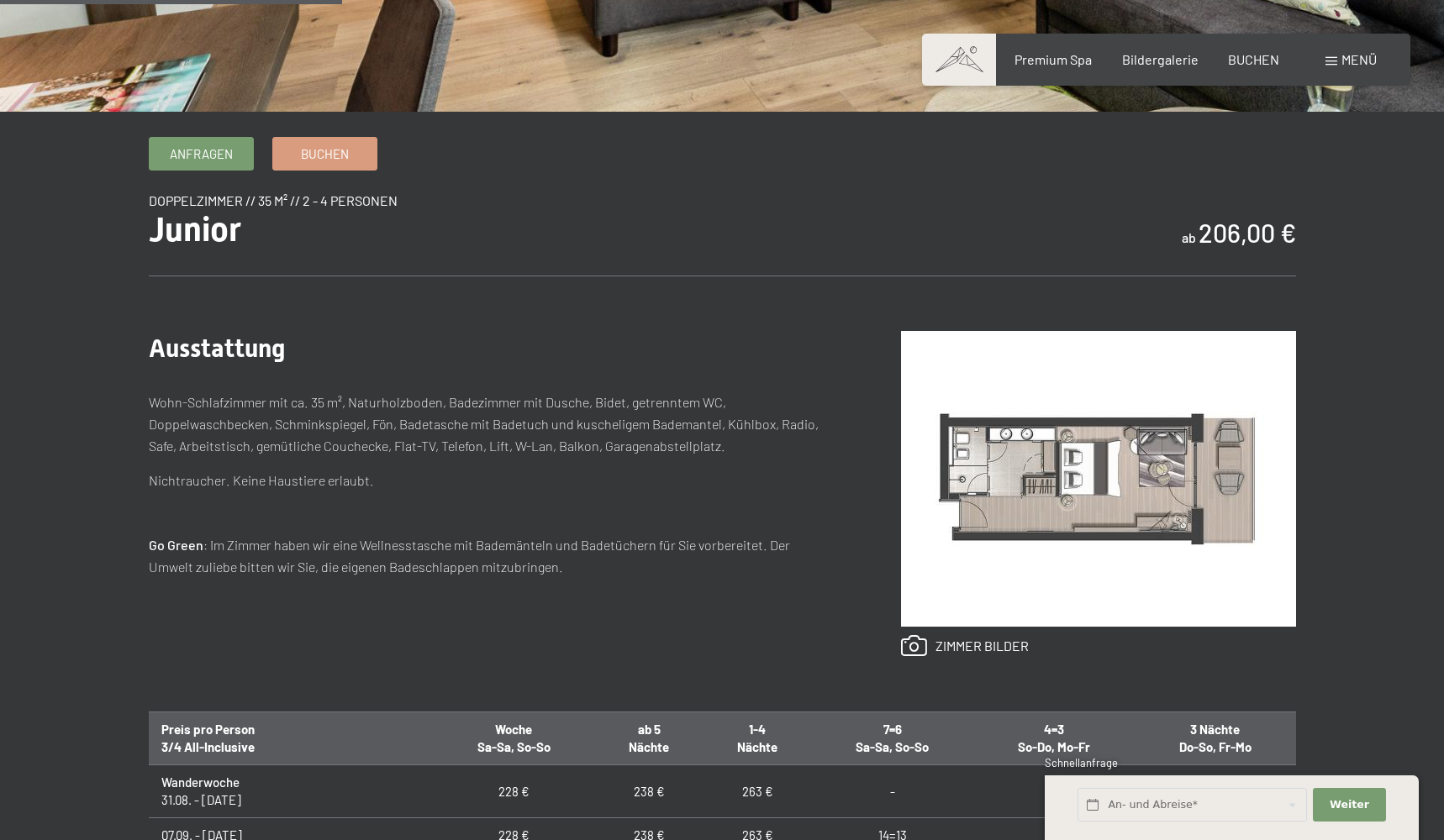
click at [987, 394] on img at bounding box center [1099, 479] width 395 height 296
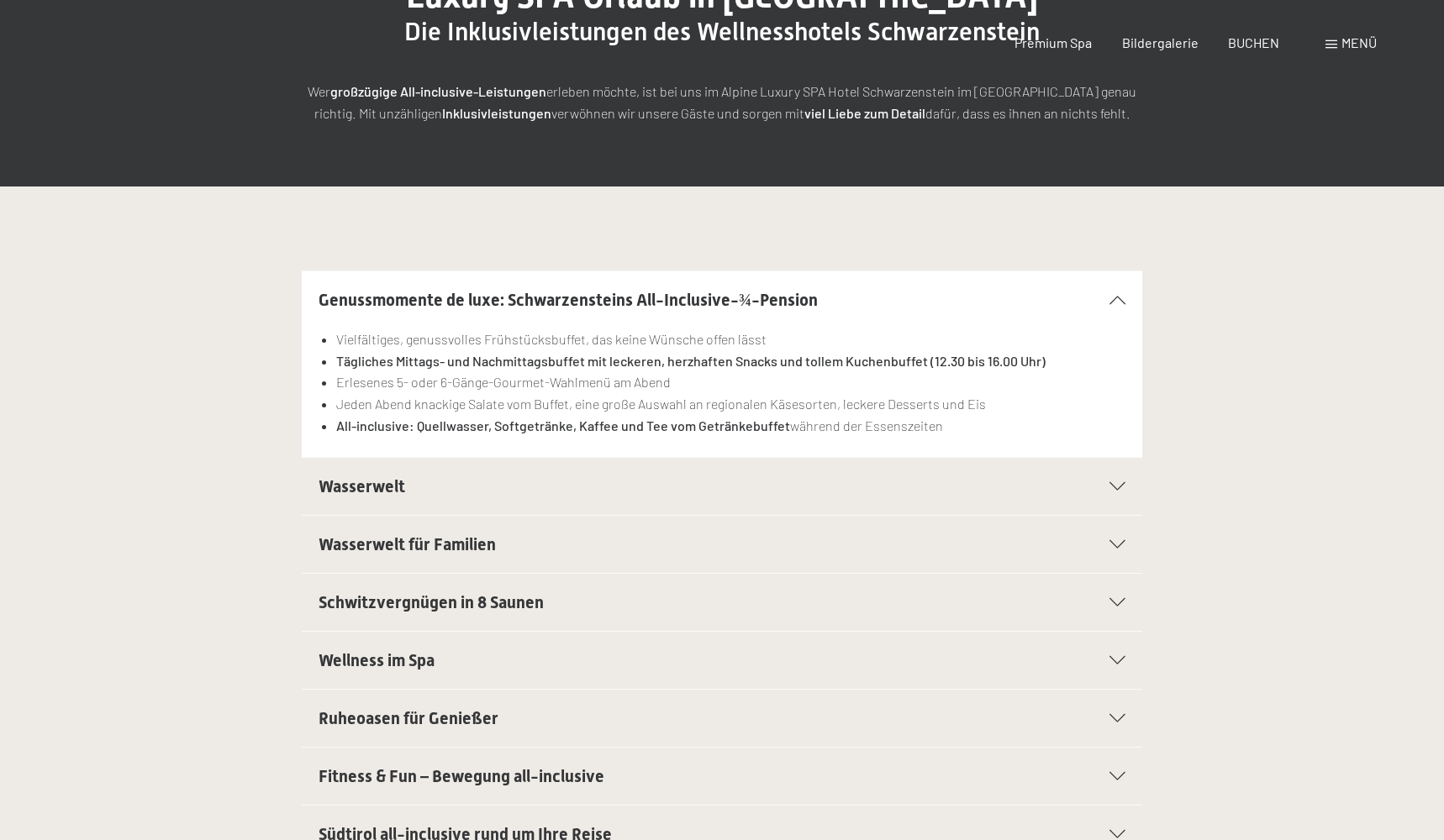
scroll to position [507, 0]
